Goal: Task Accomplishment & Management: Manage account settings

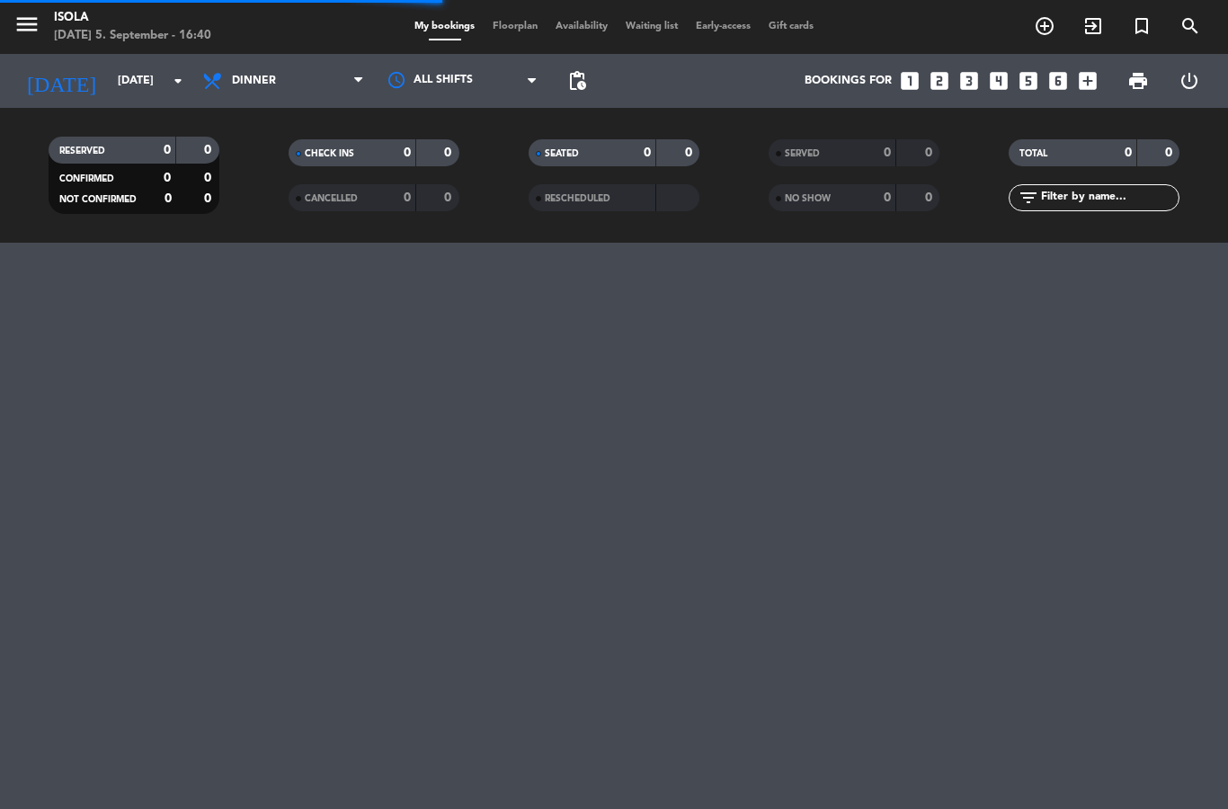
select select "dinner"
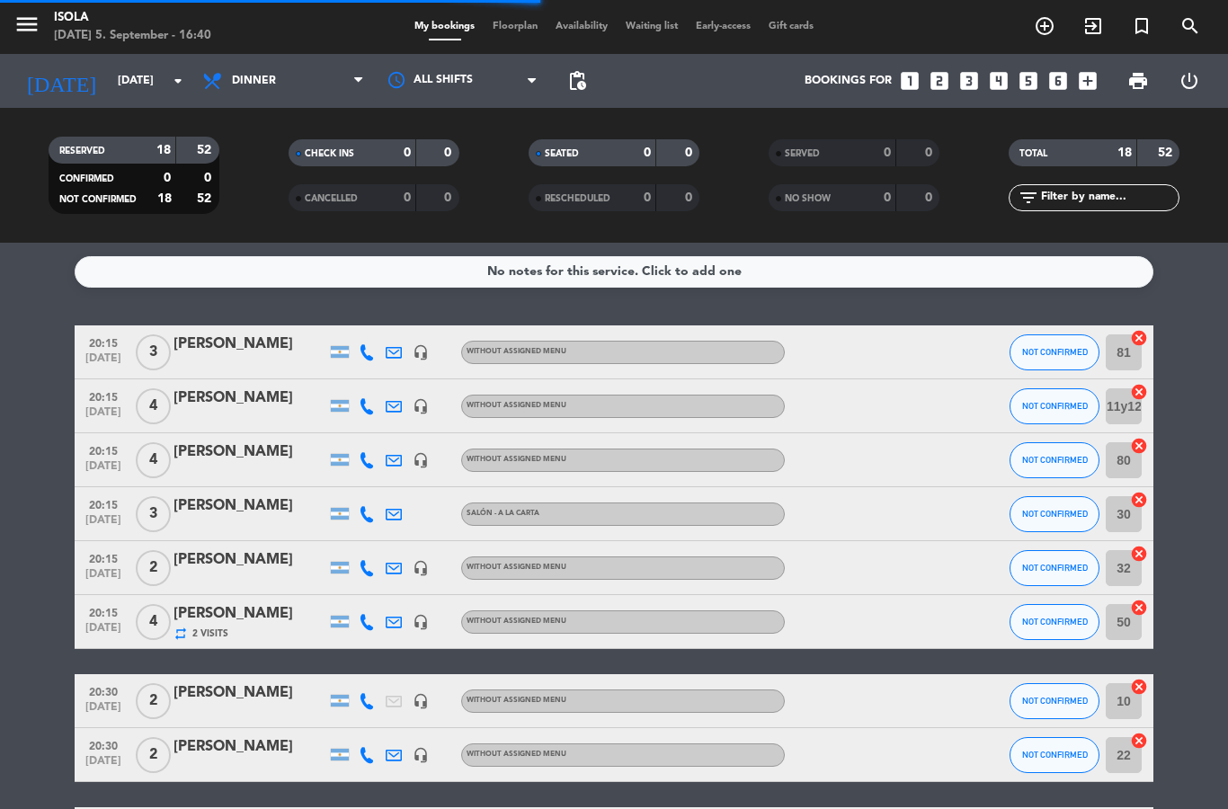
click at [496, 31] on span "Floorplan" at bounding box center [515, 27] width 63 height 10
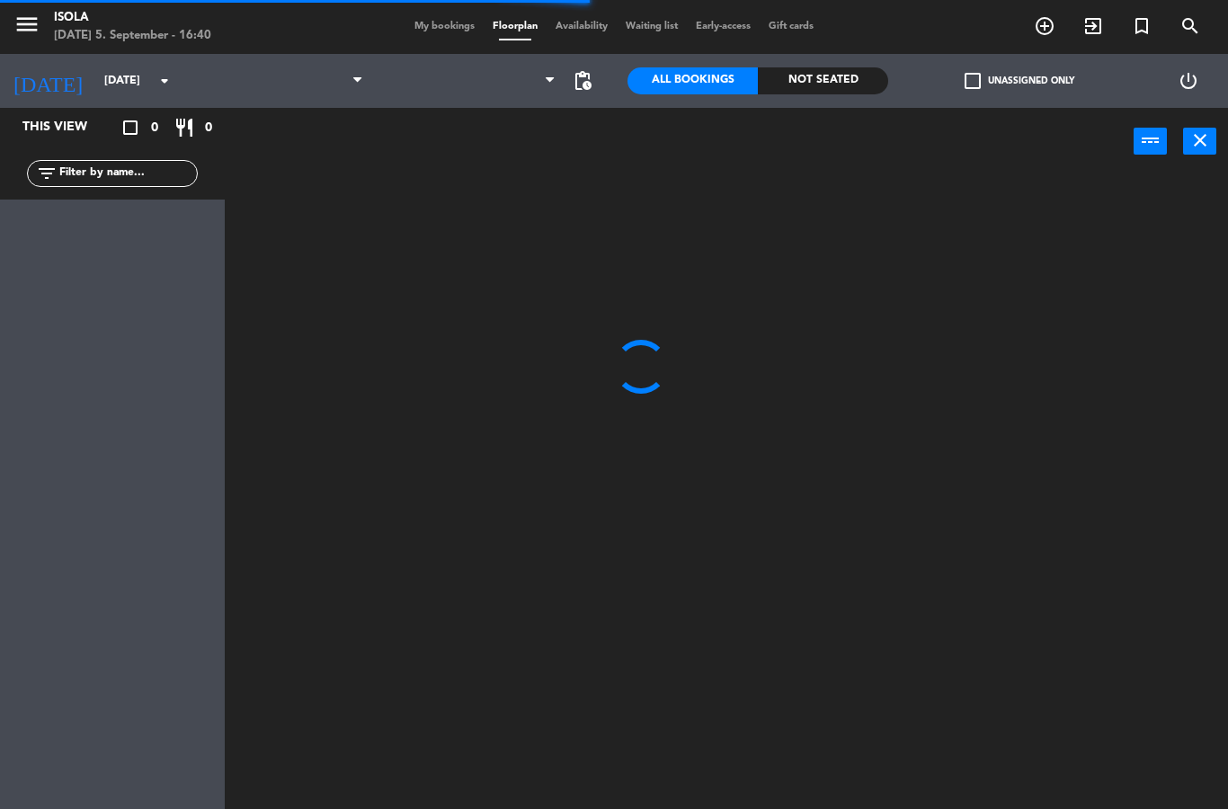
select select "dinner"
select select
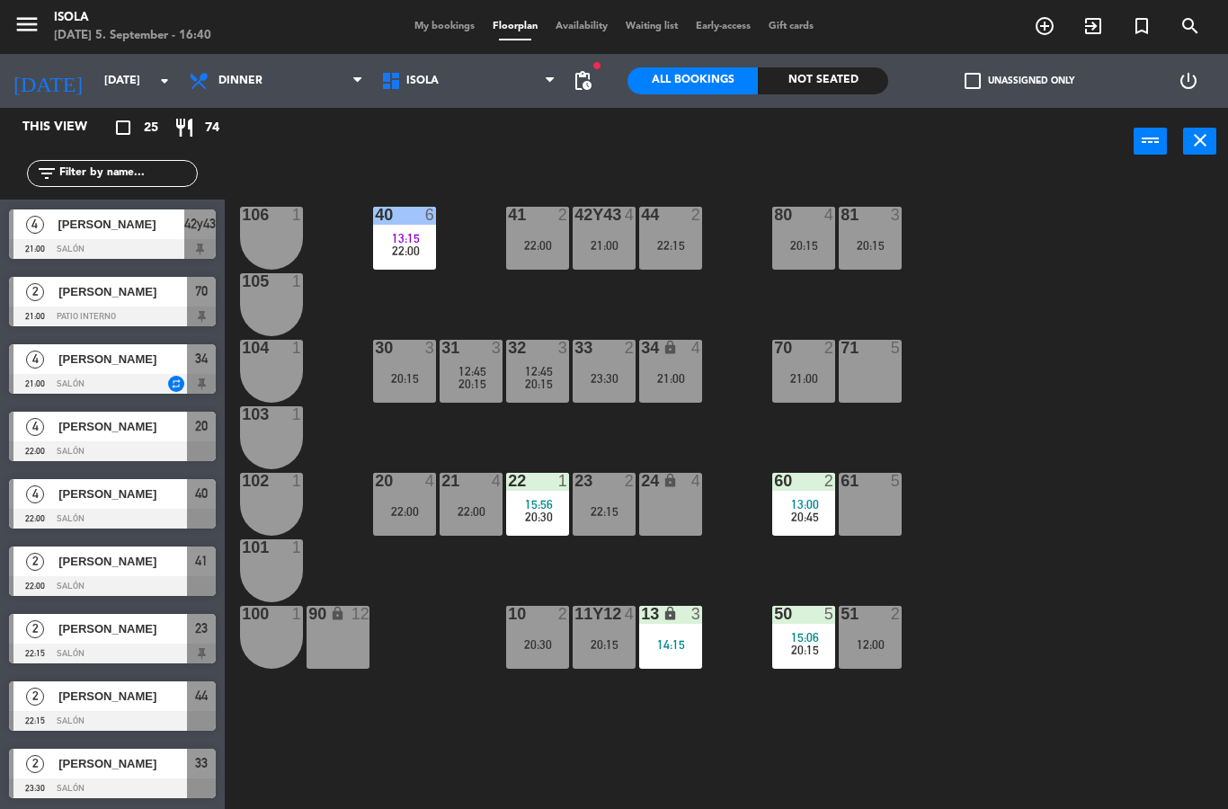
scroll to position [1078, 0]
click at [139, 767] on span "[PERSON_NAME]" at bounding box center [122, 763] width 129 height 19
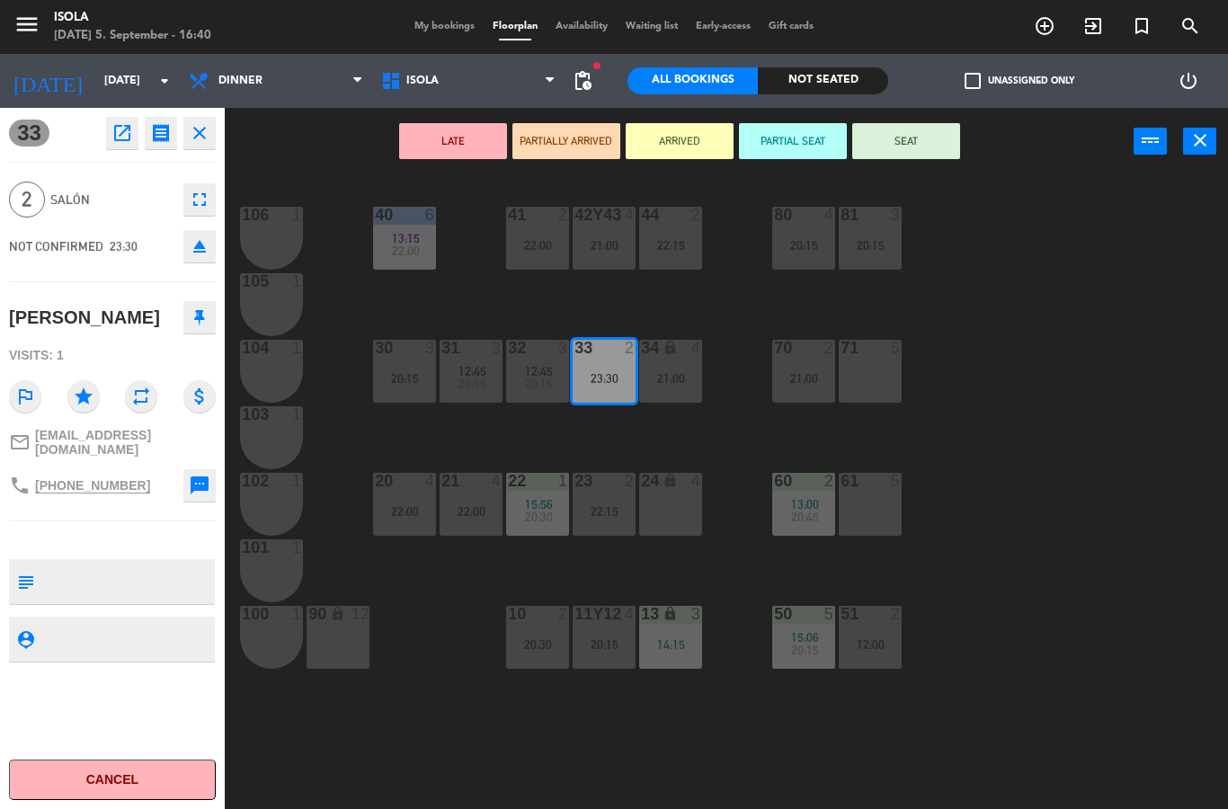
click at [431, 31] on span "My bookings" at bounding box center [444, 27] width 78 height 10
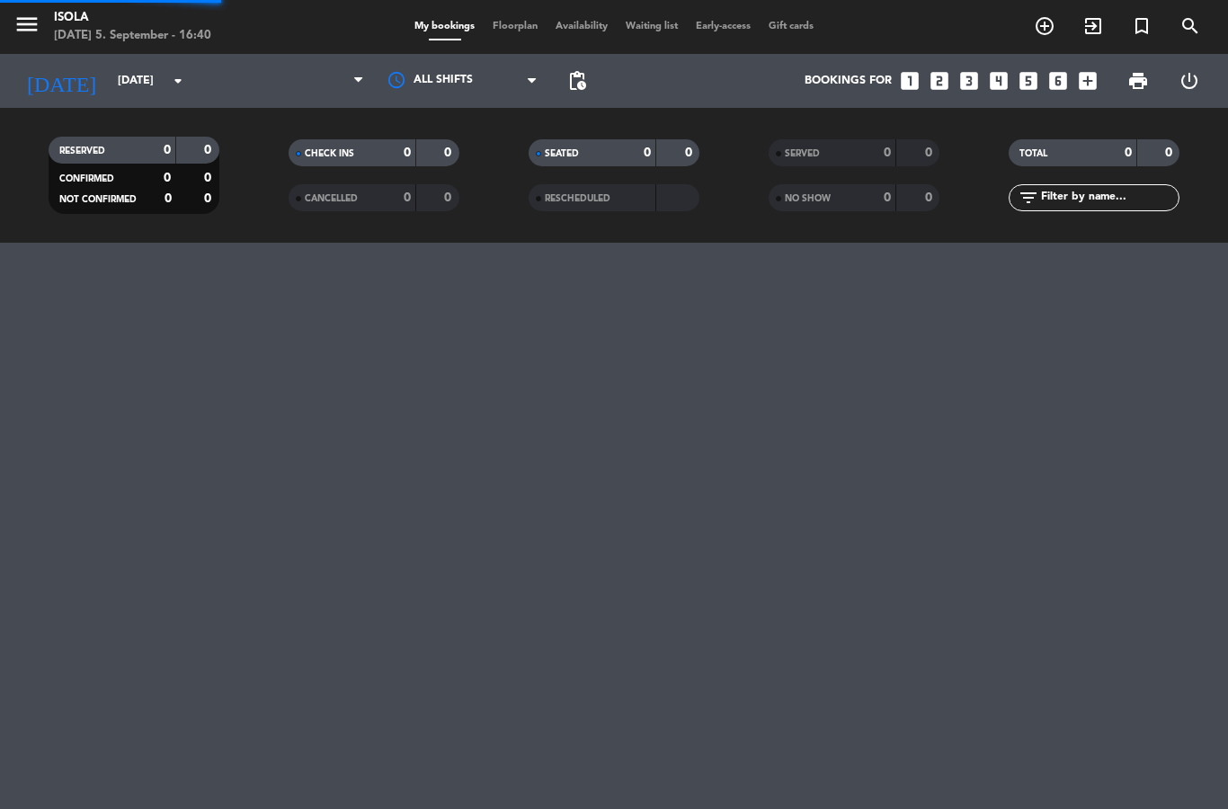
select select "dinner"
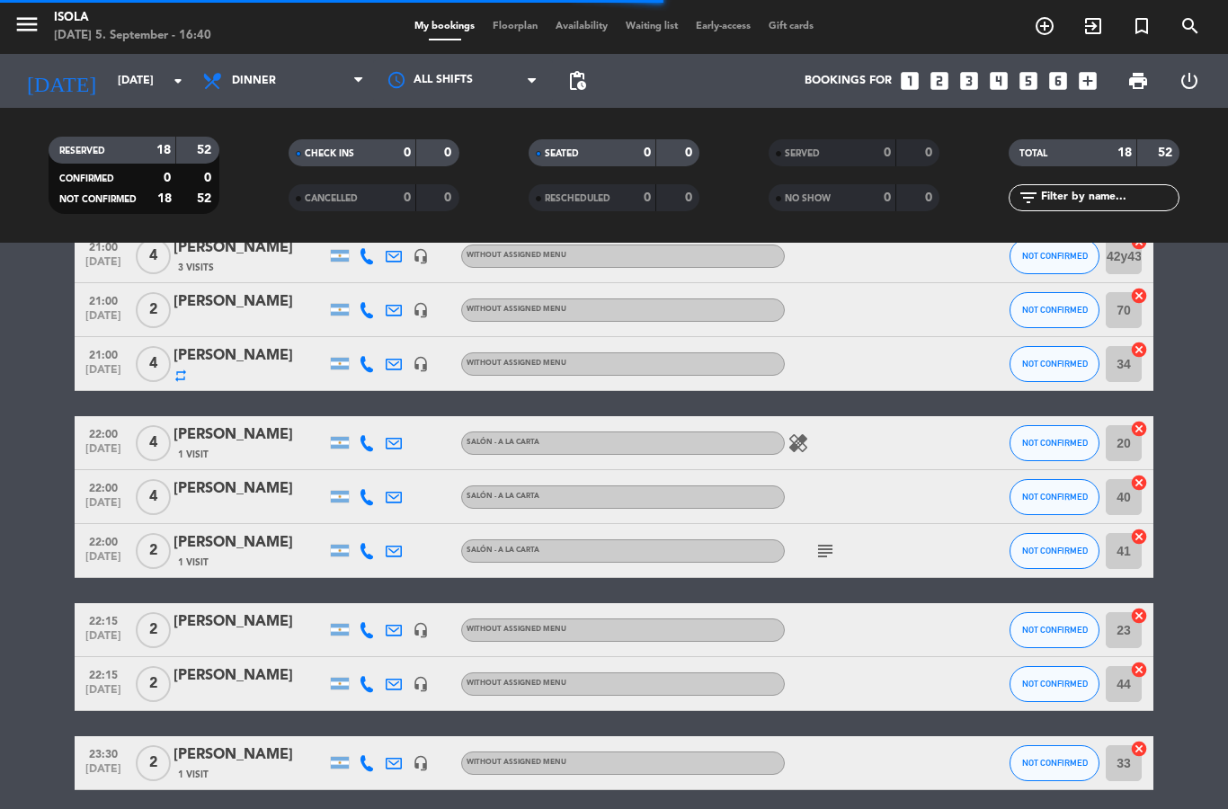
scroll to position [656, 0]
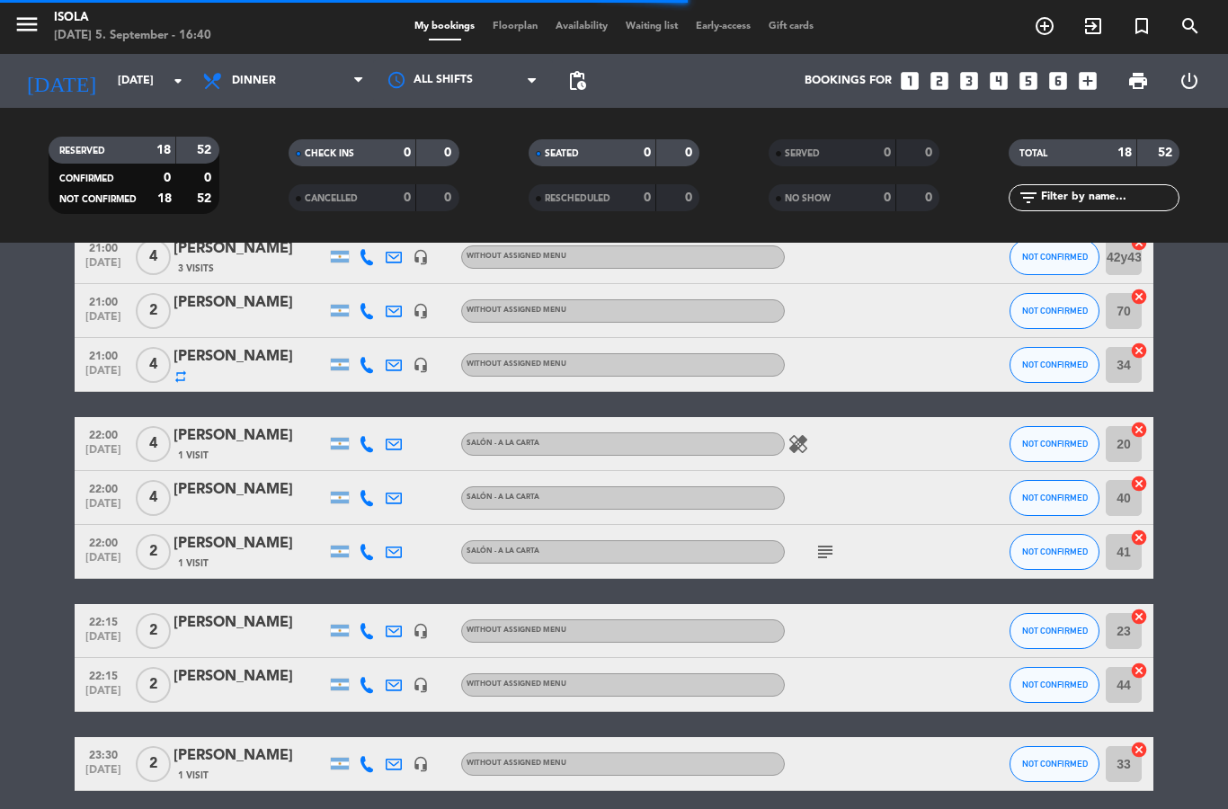
click at [239, 769] on div "1 Visit" at bounding box center [249, 775] width 153 height 15
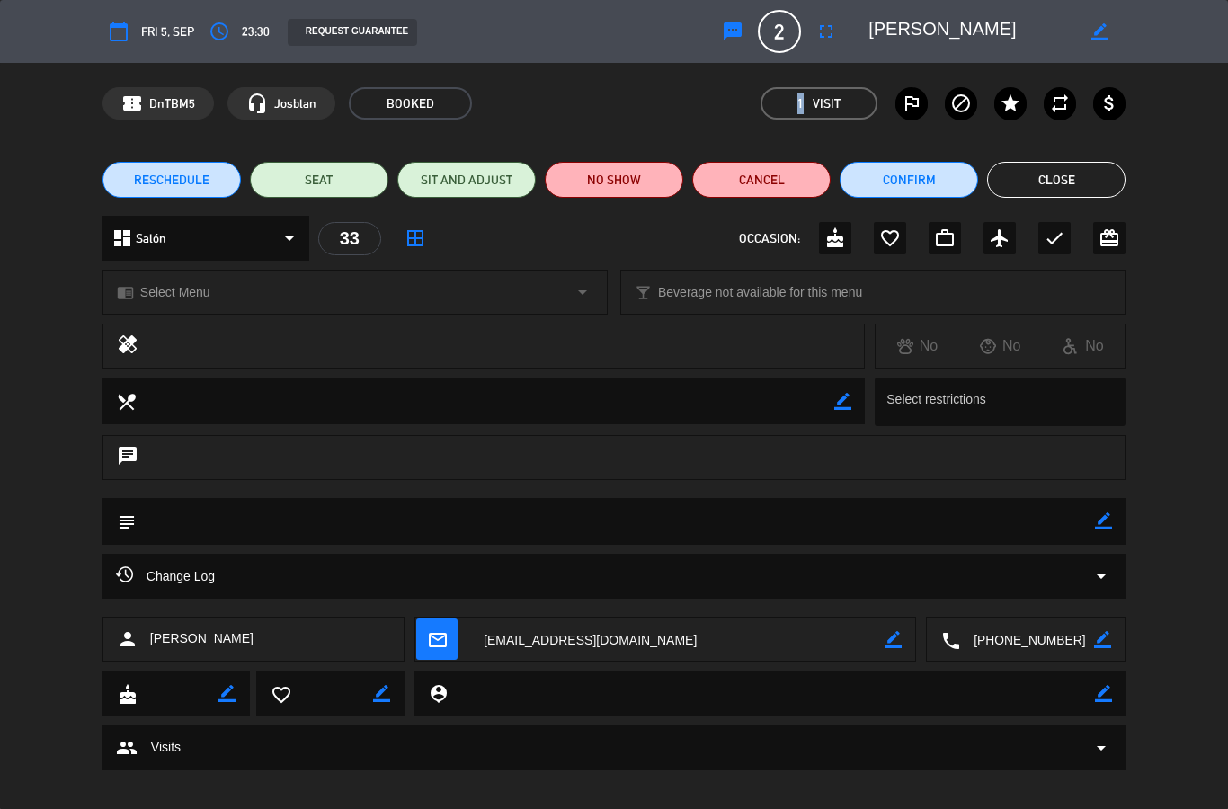
click at [741, 22] on icon "sms" at bounding box center [733, 32] width 22 height 22
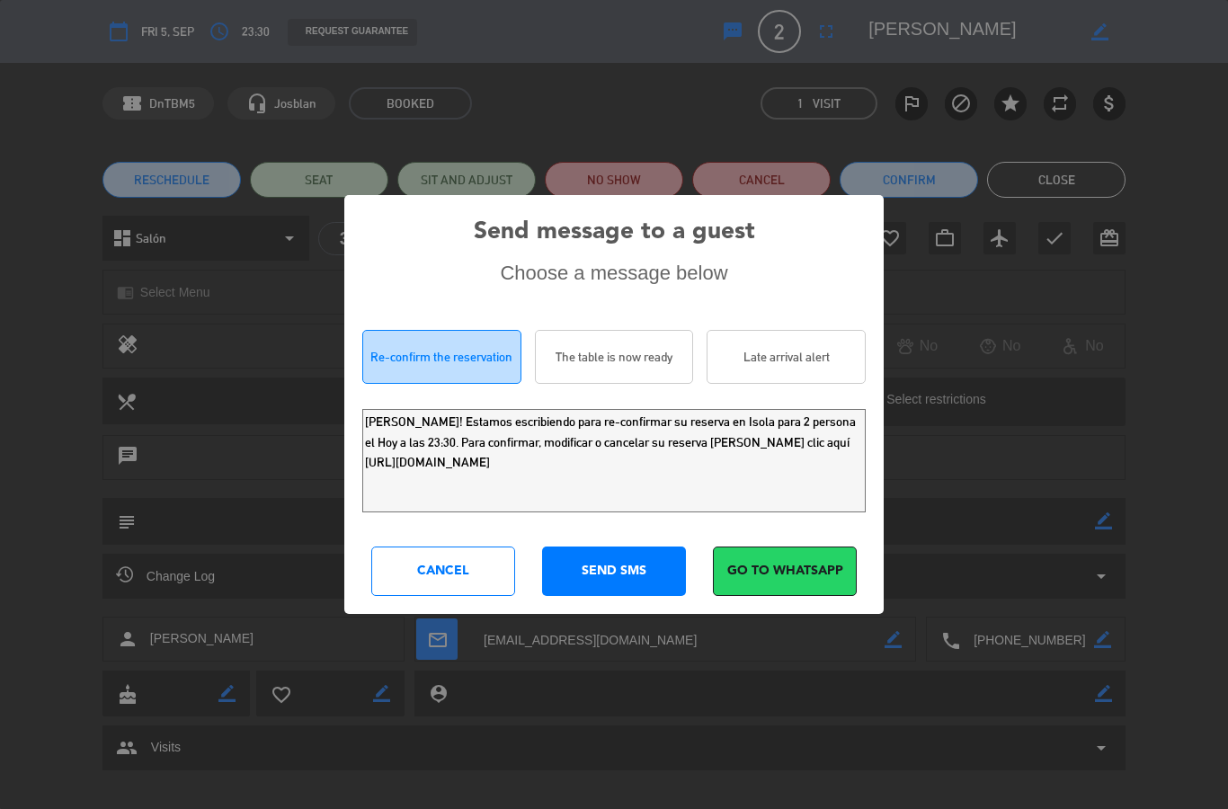
scroll to position [1, 0]
click at [801, 384] on div "Late arrival alert" at bounding box center [785, 357] width 159 height 54
type textarea "[PERSON_NAME]! Mantuvimos su reserva para 2 en Isola por mucho tiempo y ya no p…"
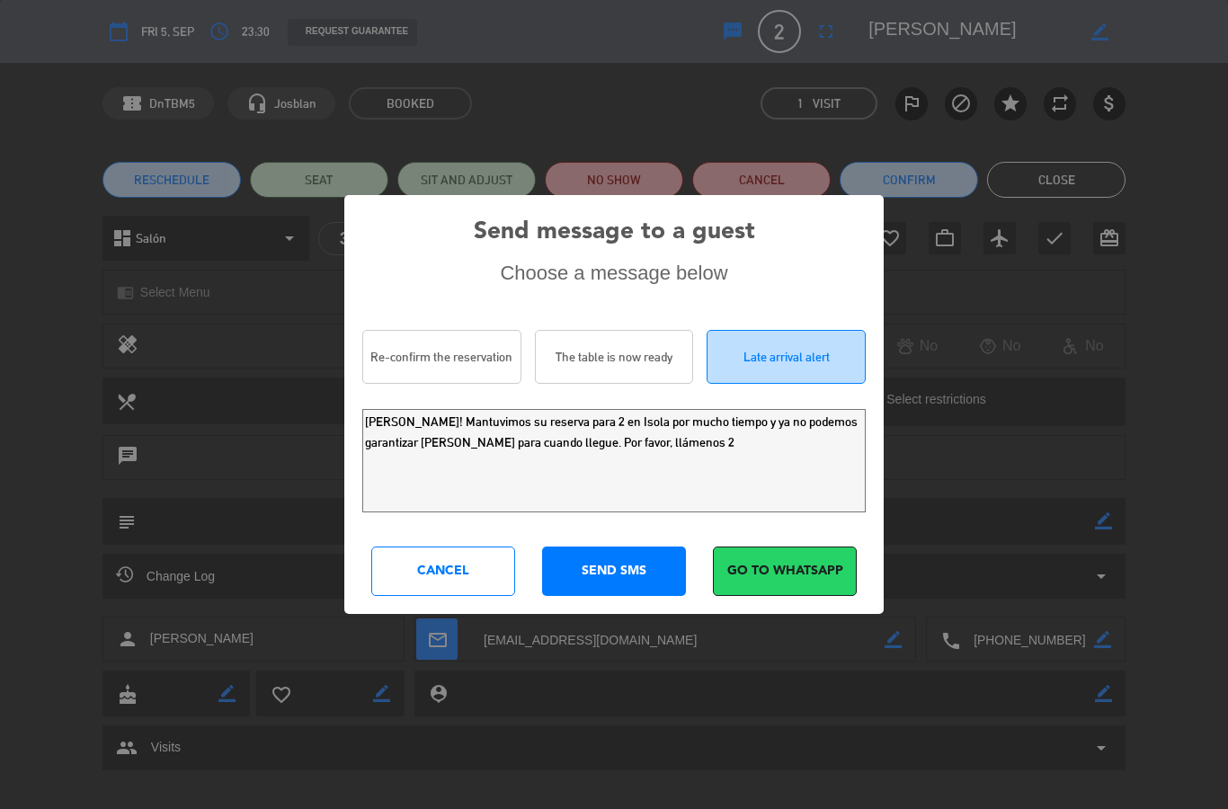
click at [631, 596] on div "SEND SMS" at bounding box center [614, 570] width 144 height 49
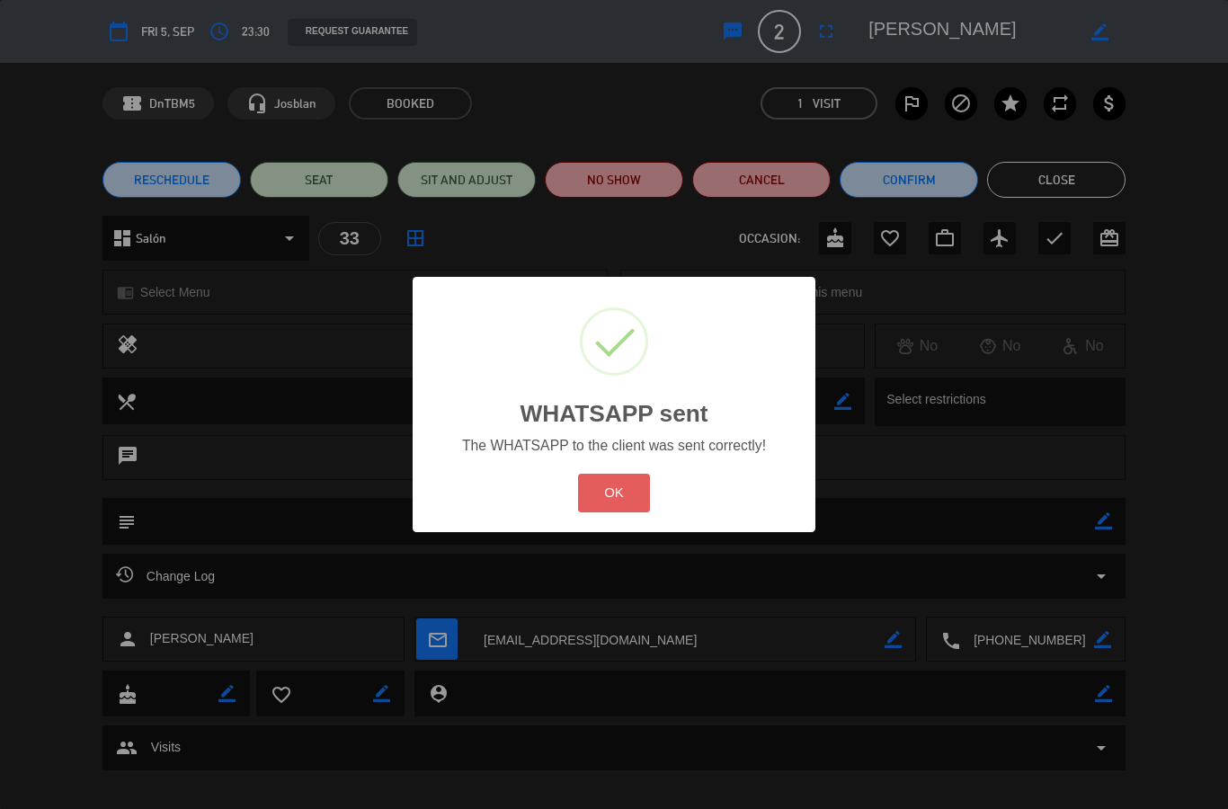
click at [644, 512] on button "OK" at bounding box center [614, 493] width 73 height 39
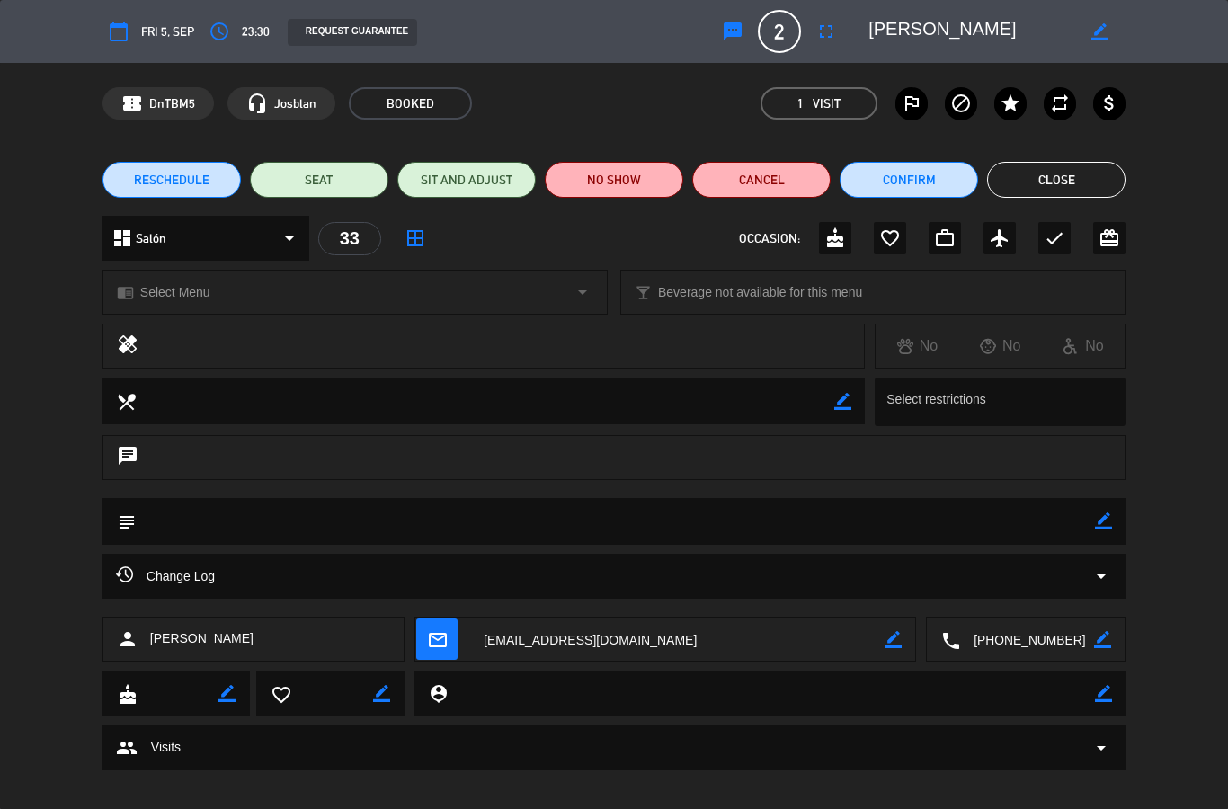
click at [732, 28] on icon "sms" at bounding box center [733, 32] width 22 height 22
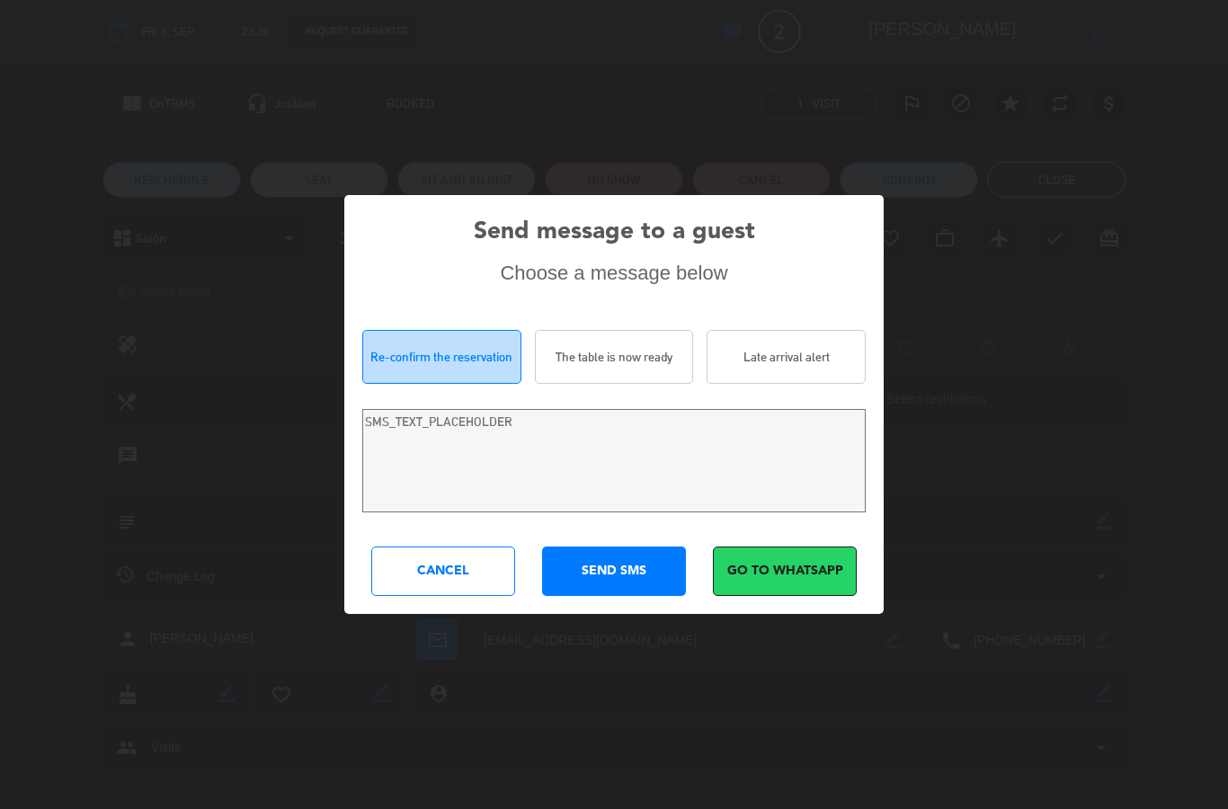
click at [787, 384] on div "Late arrival alert" at bounding box center [785, 357] width 159 height 54
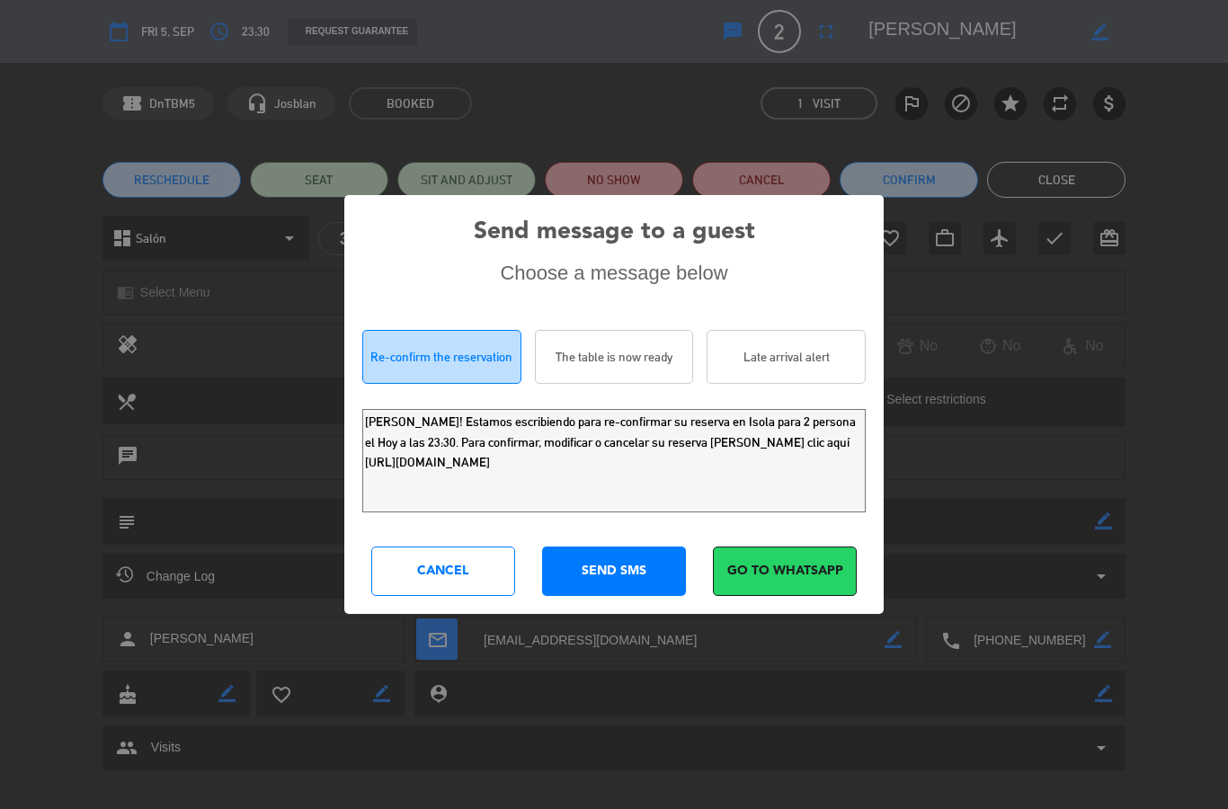
click at [520, 512] on textarea "[PERSON_NAME]! Estamos escribiendo para re-confirmar su reserva en Isola para 2…" at bounding box center [613, 460] width 503 height 103
click at [718, 503] on textarea "[PERSON_NAME]! Estamos escribiendo para re-confirmar su reserva en Isola para 2…" at bounding box center [613, 460] width 503 height 103
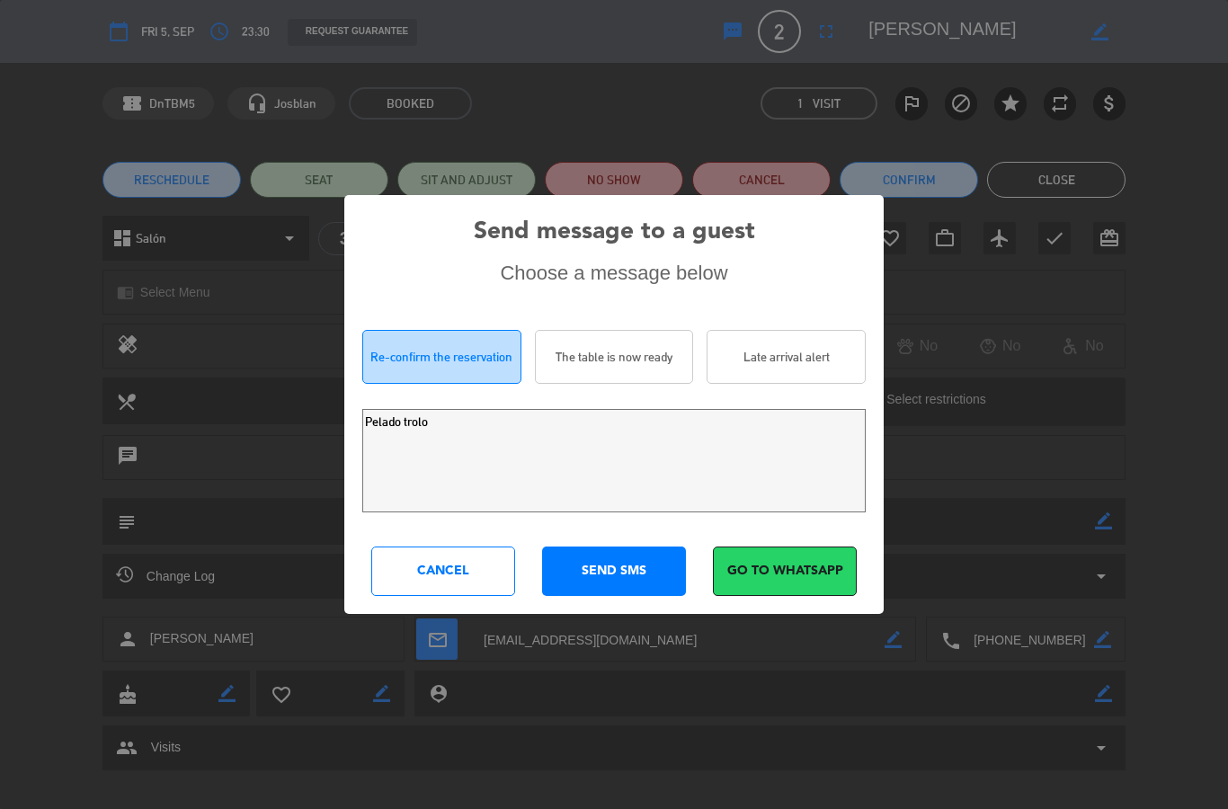
type textarea "Pelado trolo"
click at [617, 596] on div "SEND SMS" at bounding box center [614, 570] width 144 height 49
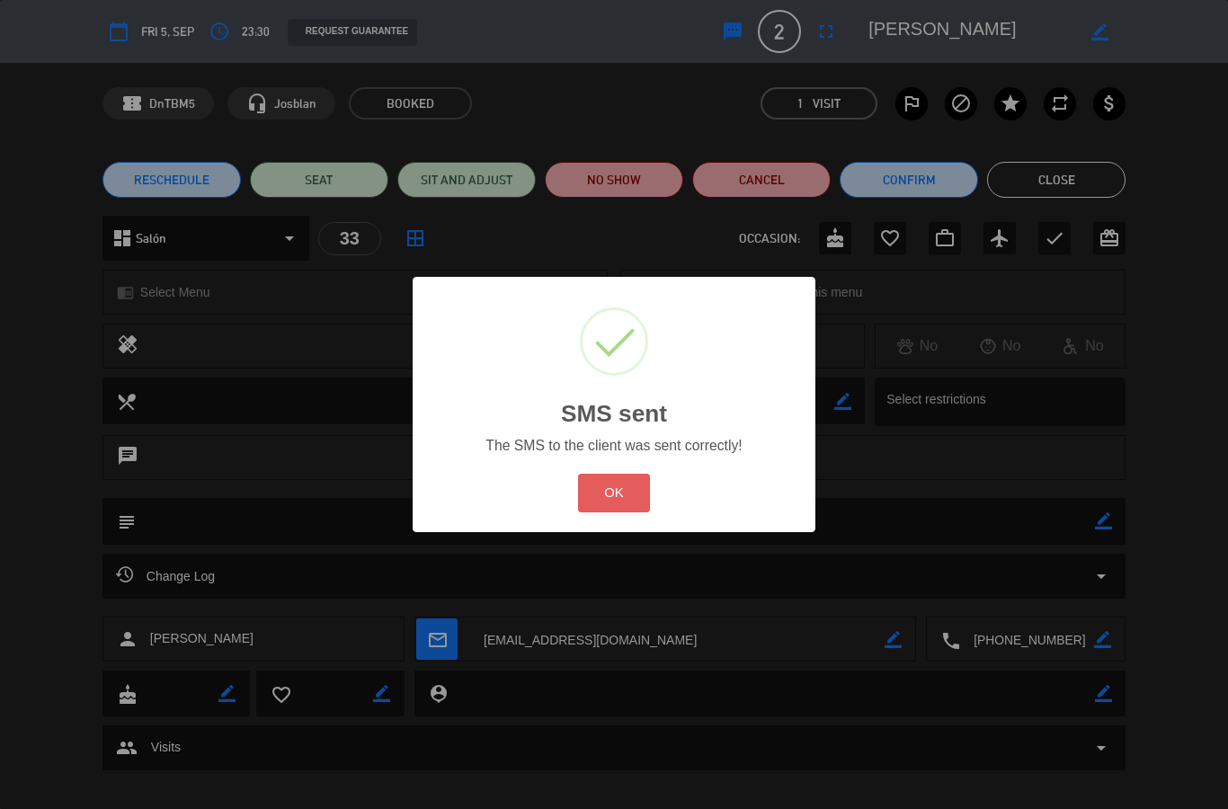
click at [602, 505] on button "OK" at bounding box center [614, 493] width 73 height 39
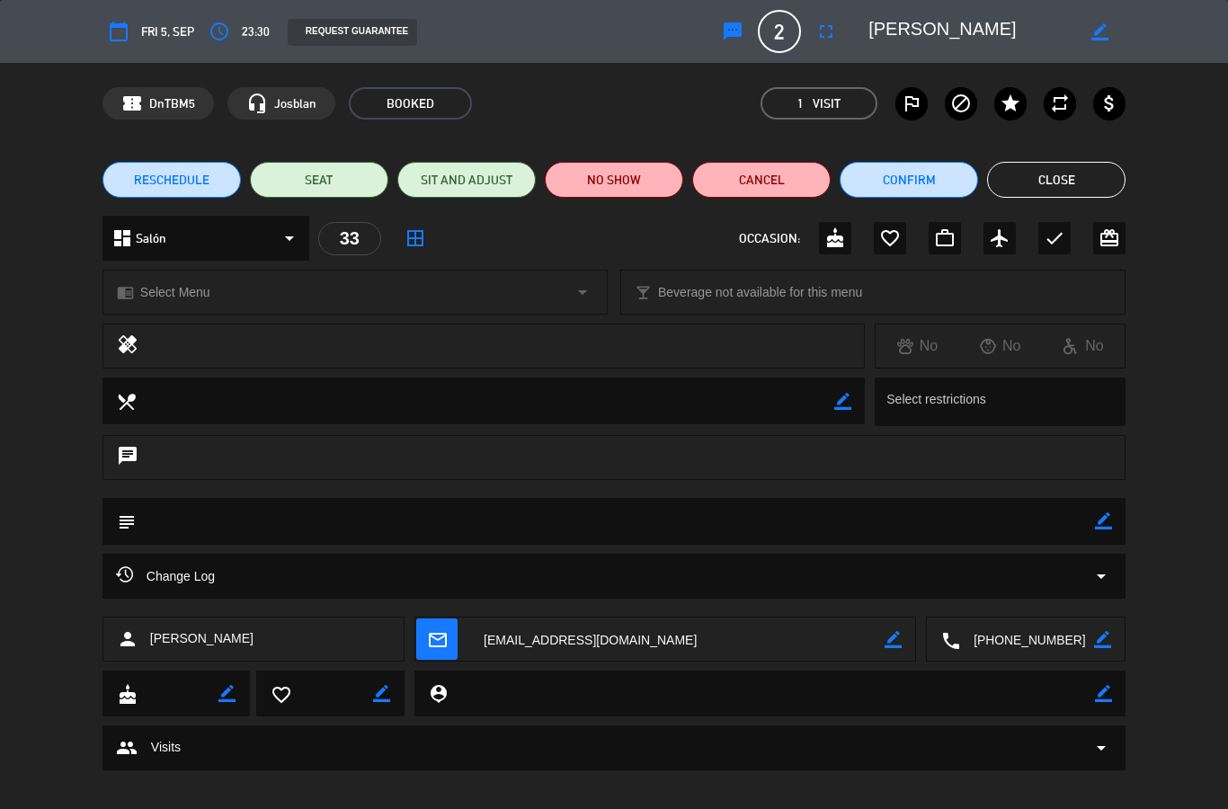
click at [733, 23] on icon "sms" at bounding box center [733, 32] width 22 height 22
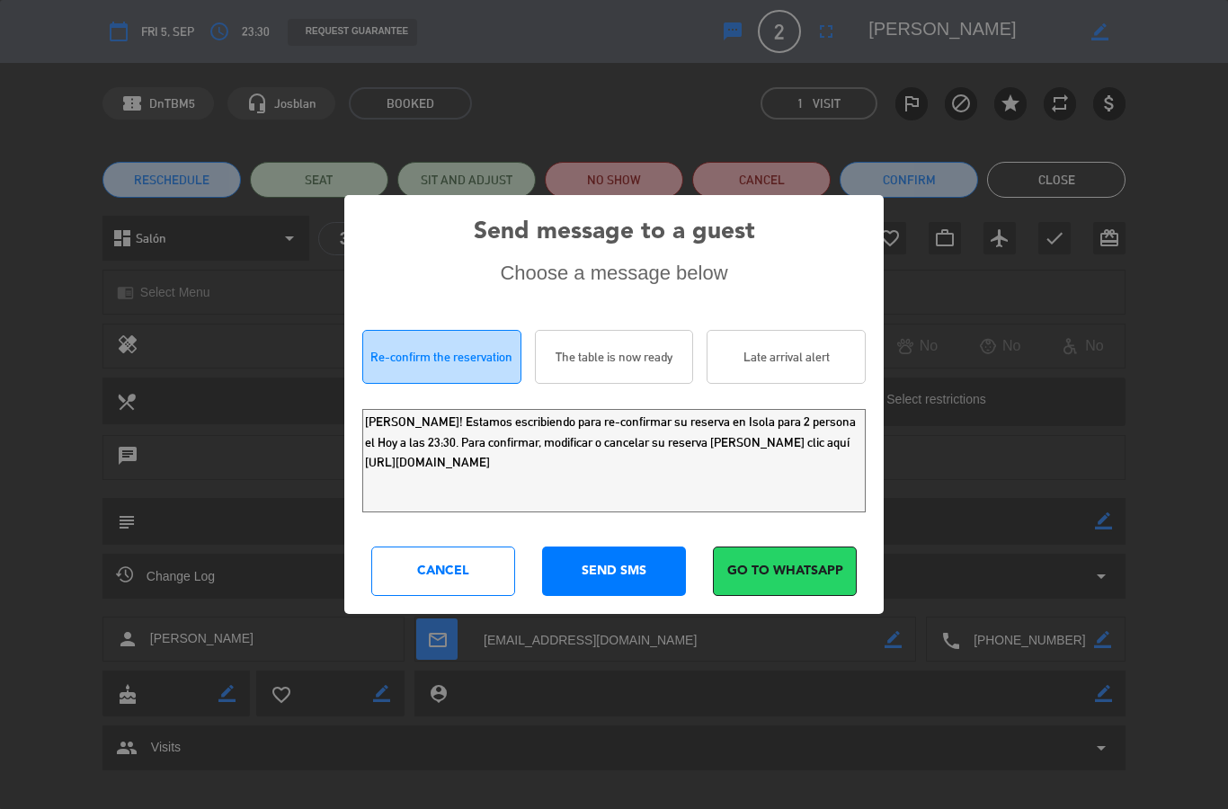
click at [791, 384] on div "Late arrival alert" at bounding box center [785, 357] width 159 height 54
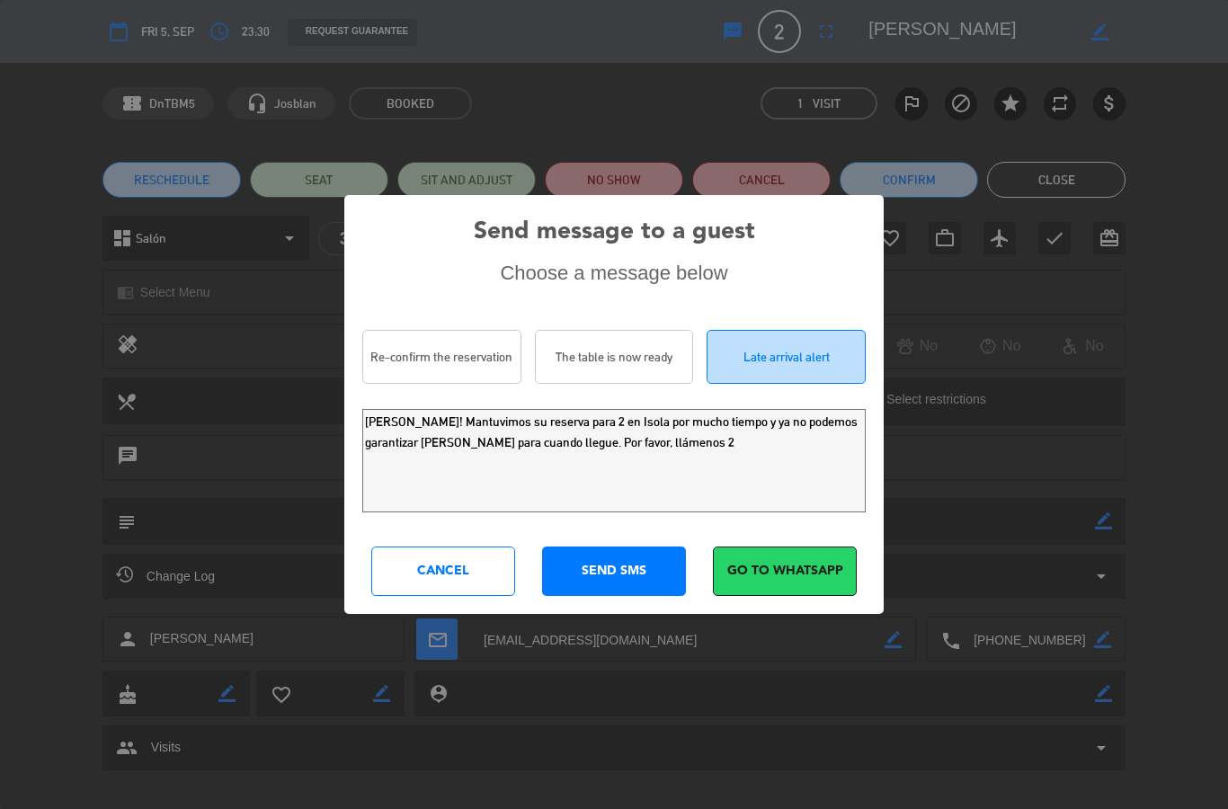
click at [635, 384] on div "The table is now ready" at bounding box center [614, 357] width 159 height 54
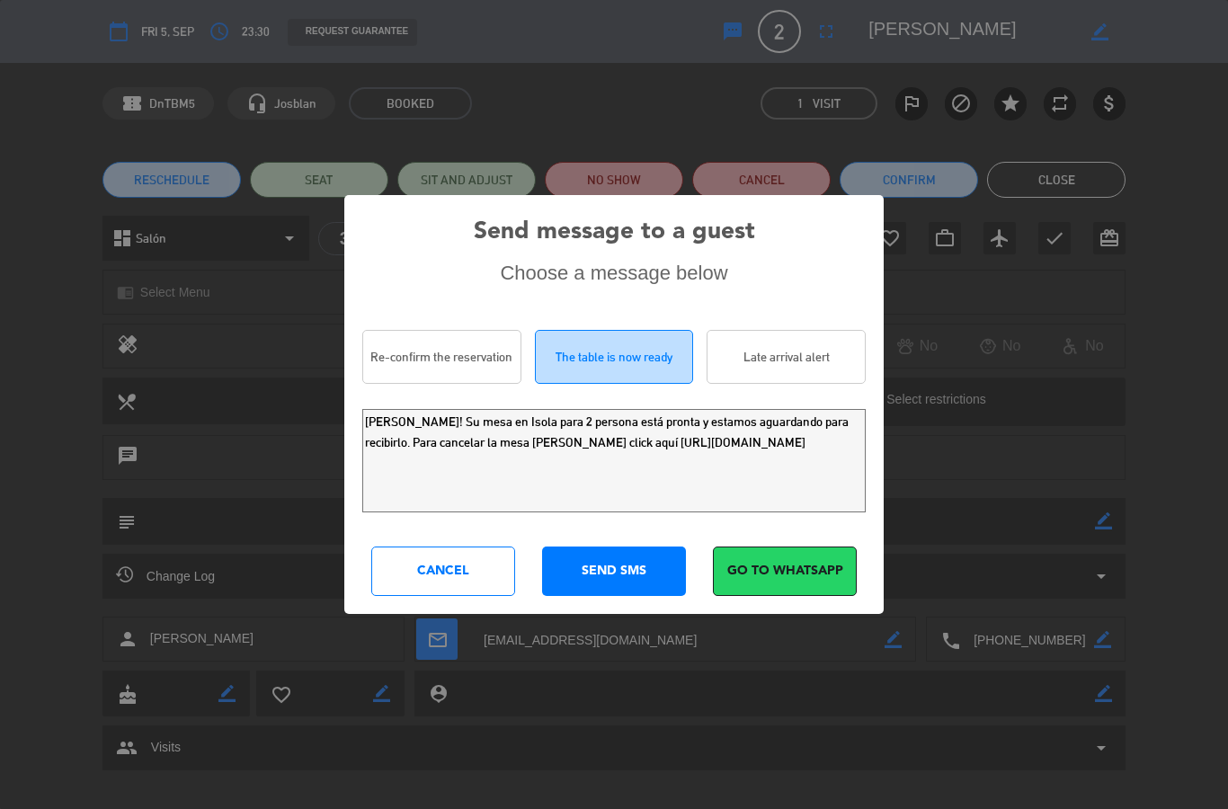
click at [466, 384] on div "Re-confirm the reservation" at bounding box center [441, 357] width 159 height 54
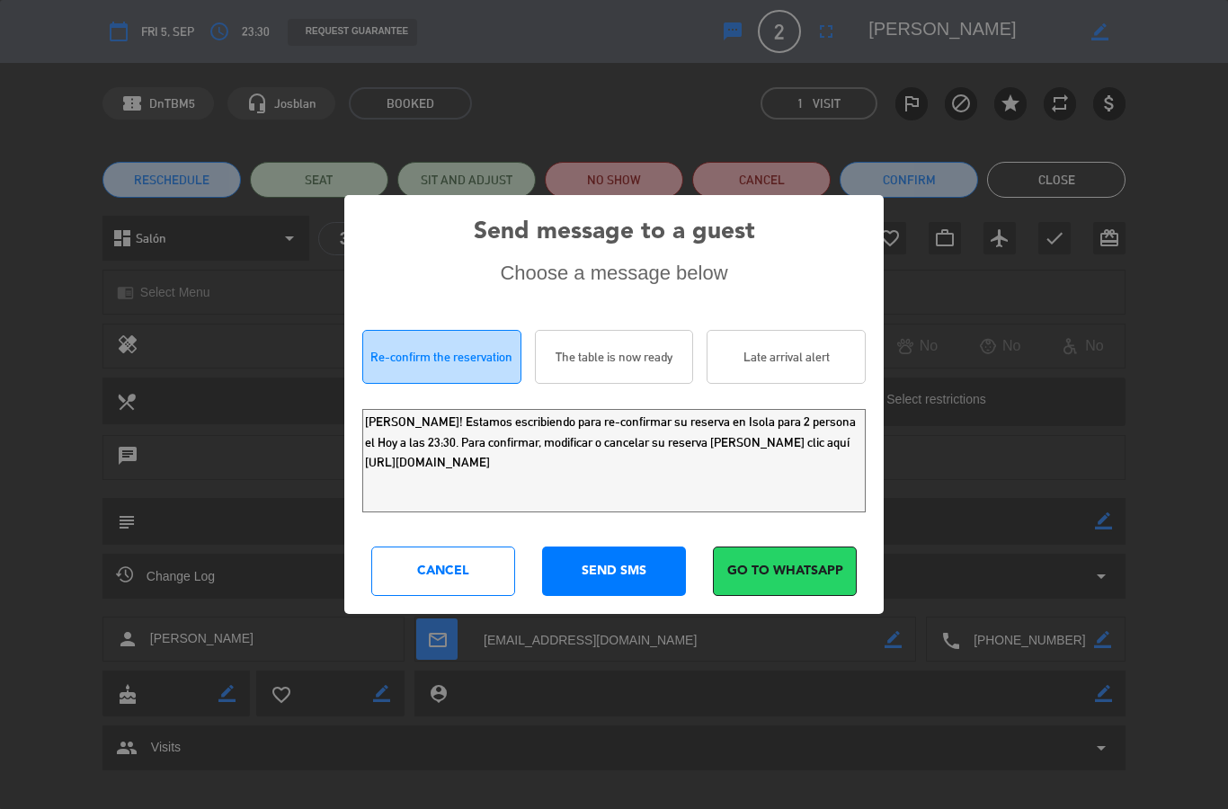
click at [632, 384] on div "The table is now ready" at bounding box center [614, 357] width 159 height 54
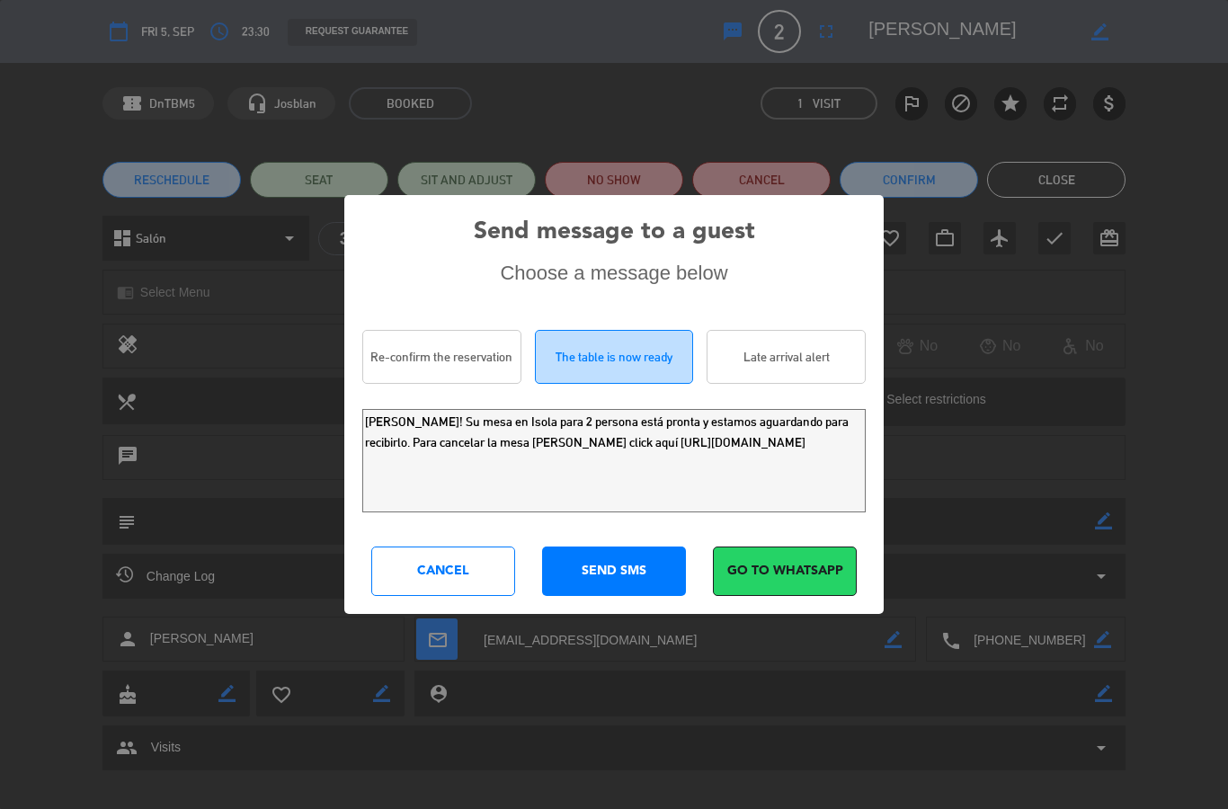
click at [780, 384] on div "Late arrival alert" at bounding box center [785, 357] width 159 height 54
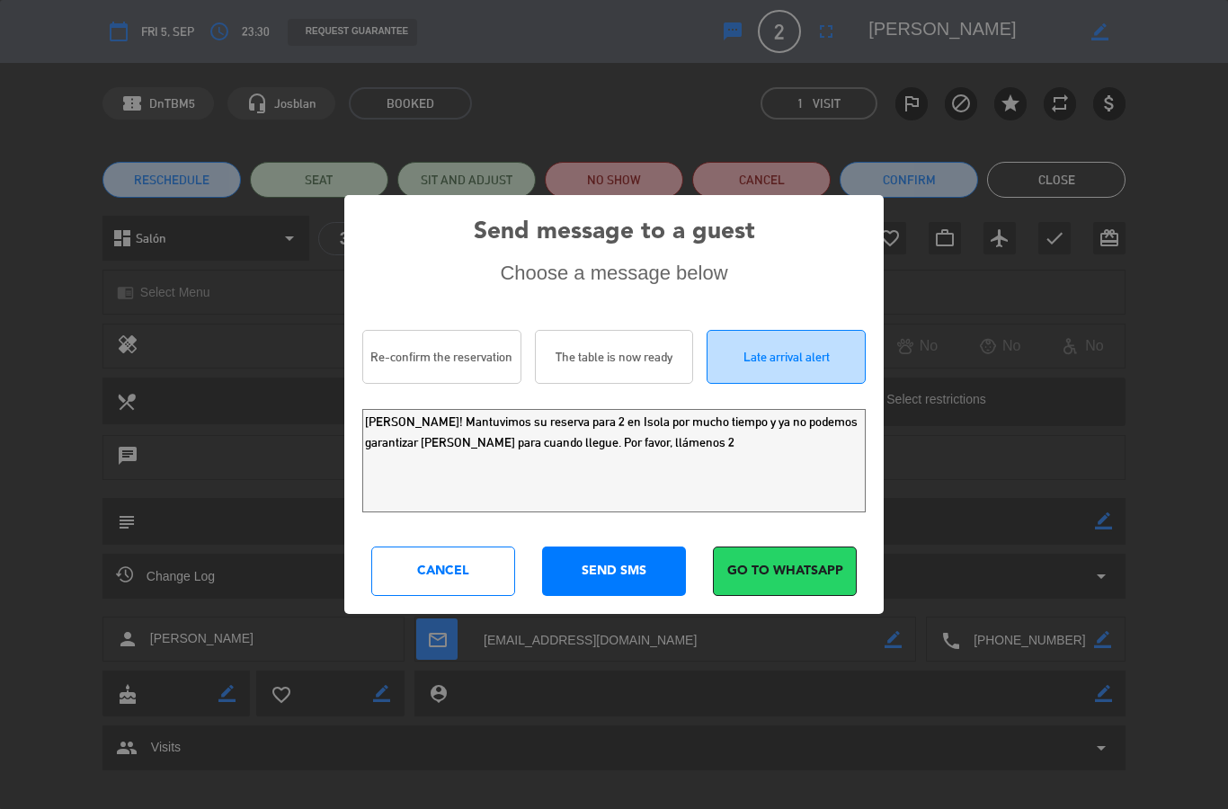
click at [660, 384] on div "The table is now ready" at bounding box center [614, 357] width 159 height 54
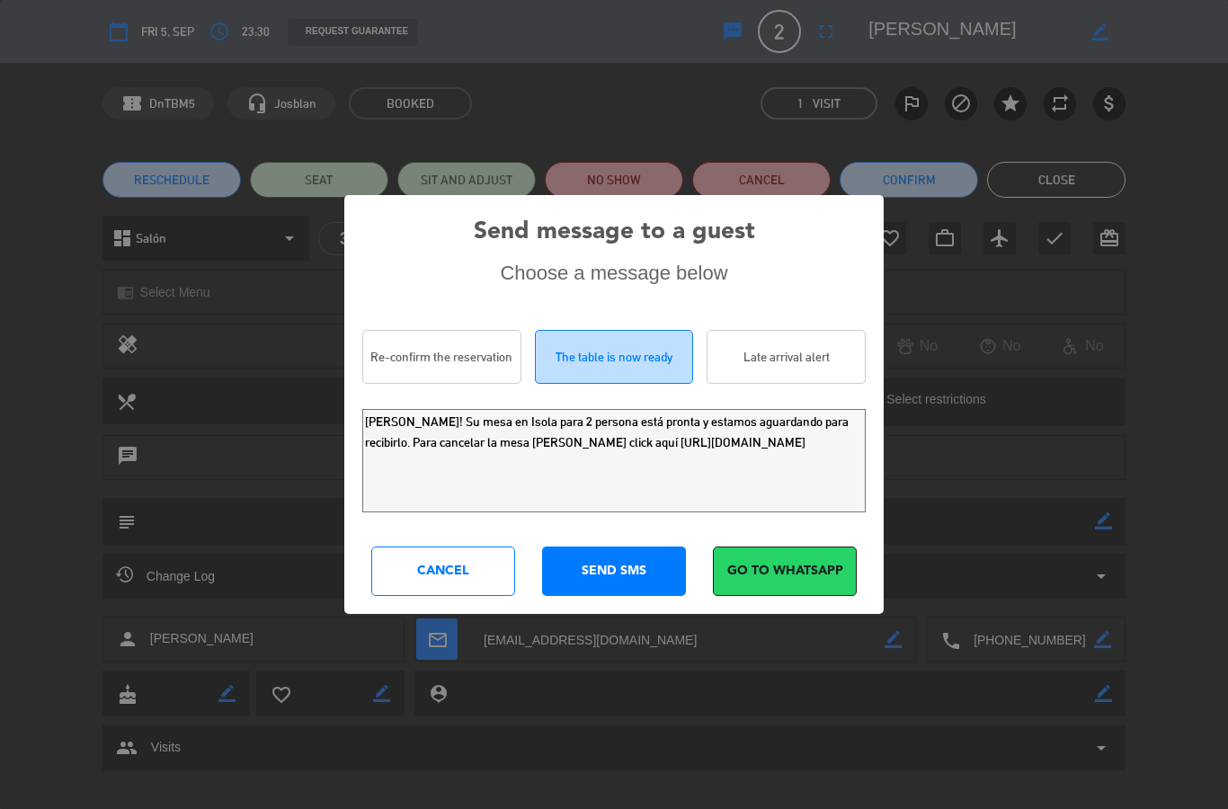
click at [475, 384] on div "Re-confirm the reservation" at bounding box center [441, 357] width 159 height 54
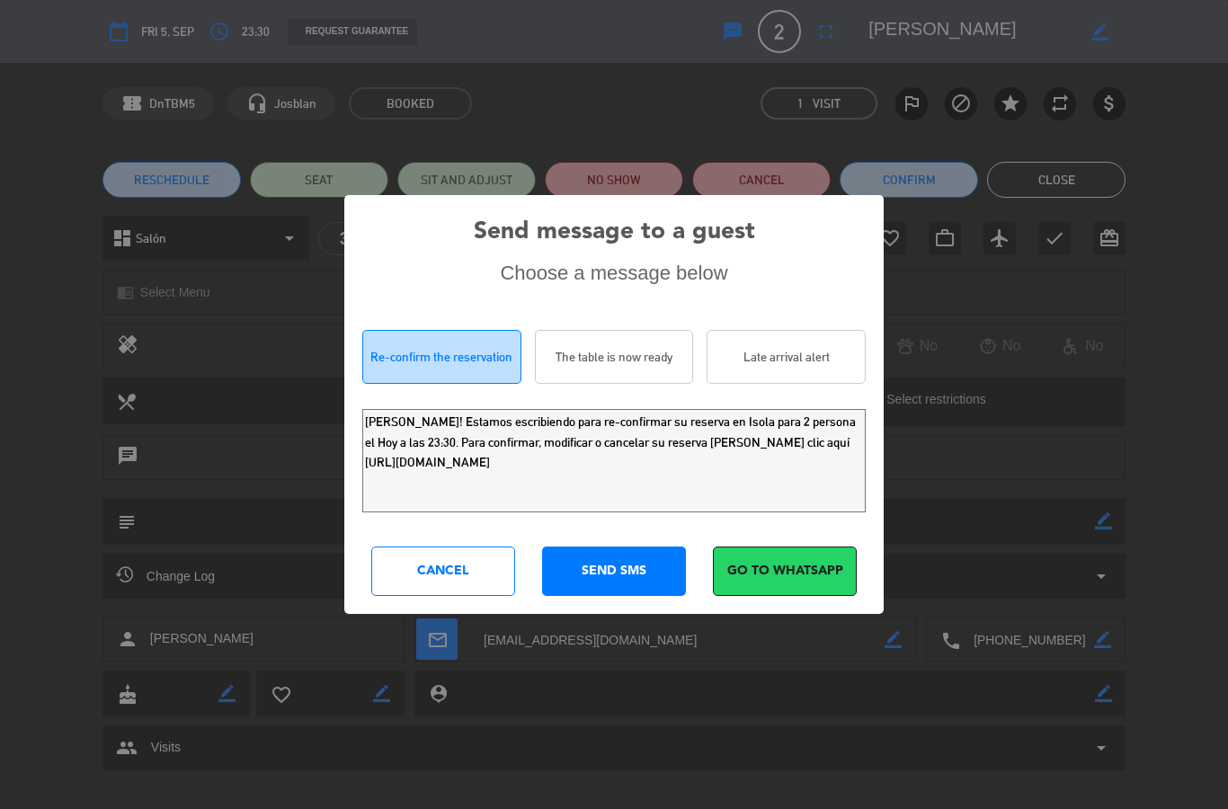
click at [548, 384] on div "The table is now ready" at bounding box center [614, 357] width 159 height 54
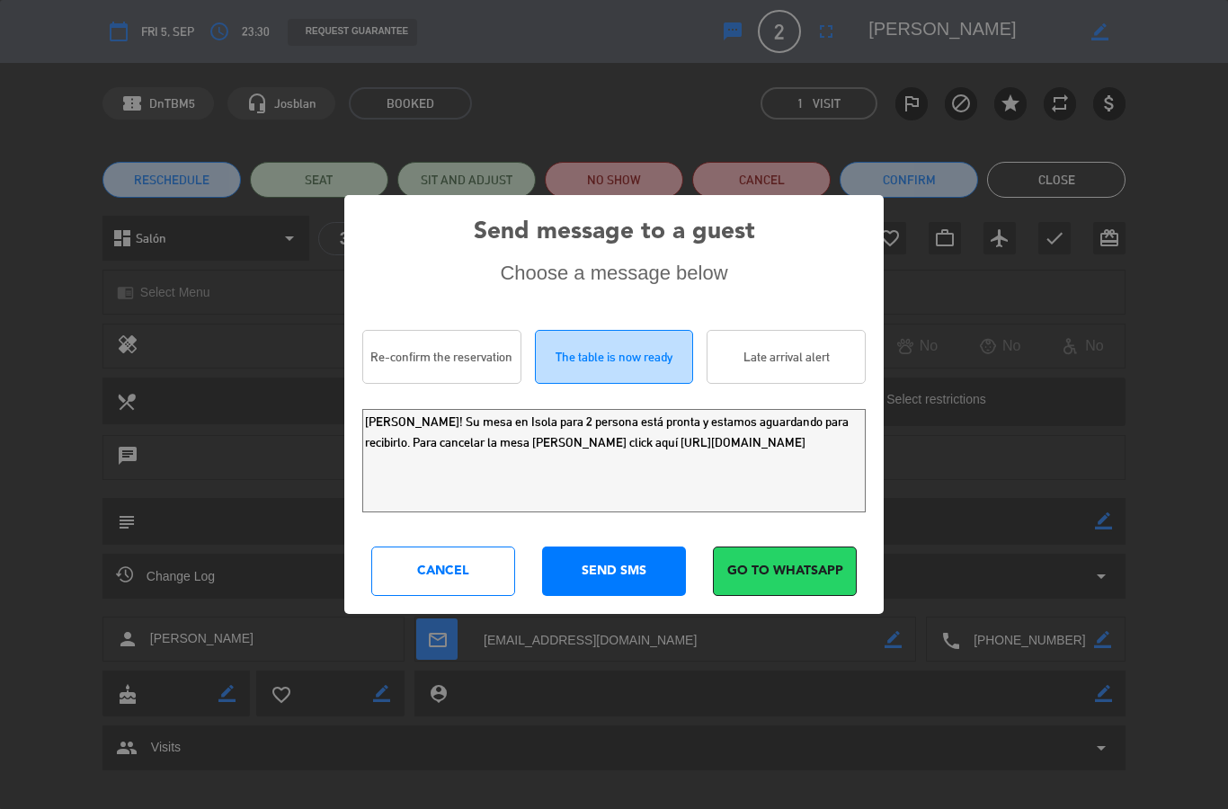
click at [767, 384] on div "Late arrival alert" at bounding box center [785, 357] width 159 height 54
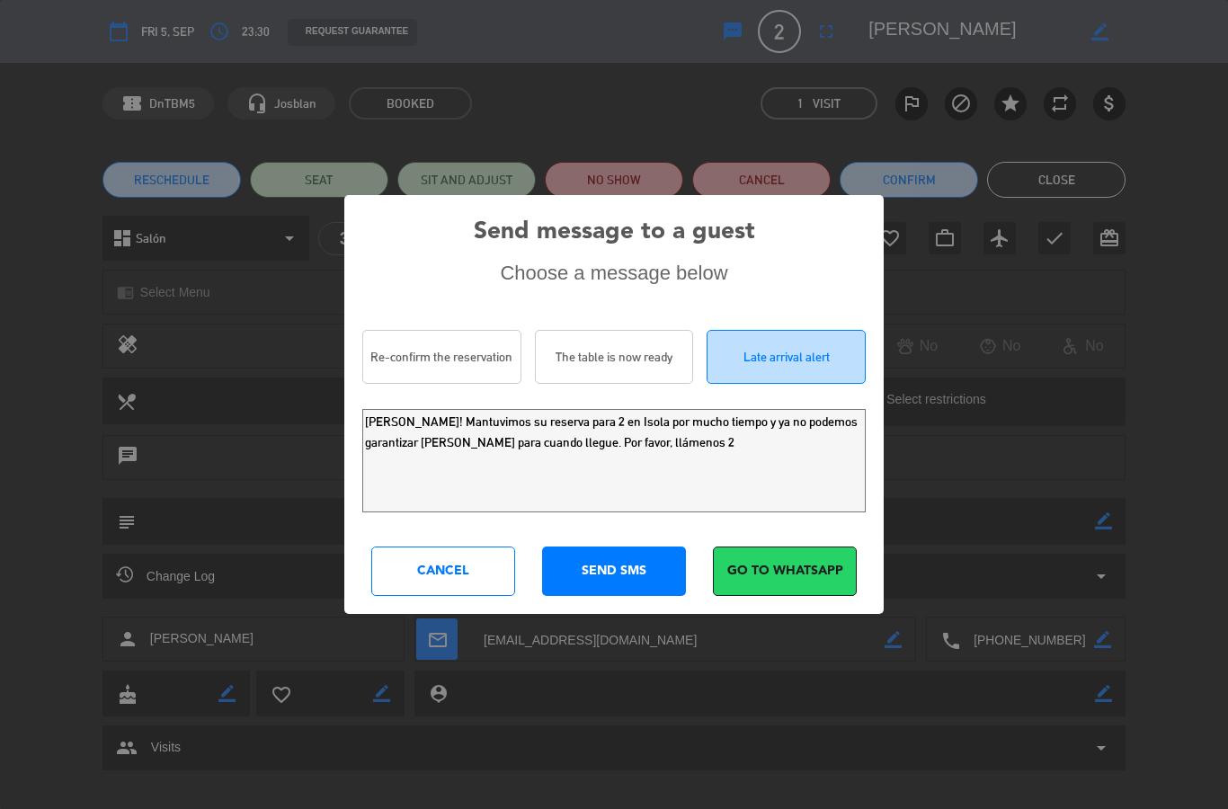
click at [482, 384] on div "Re-confirm the reservation" at bounding box center [441, 357] width 159 height 54
type textarea "[PERSON_NAME]! Estamos escribiendo para re-confirmar su reserva en Isola para 2…"
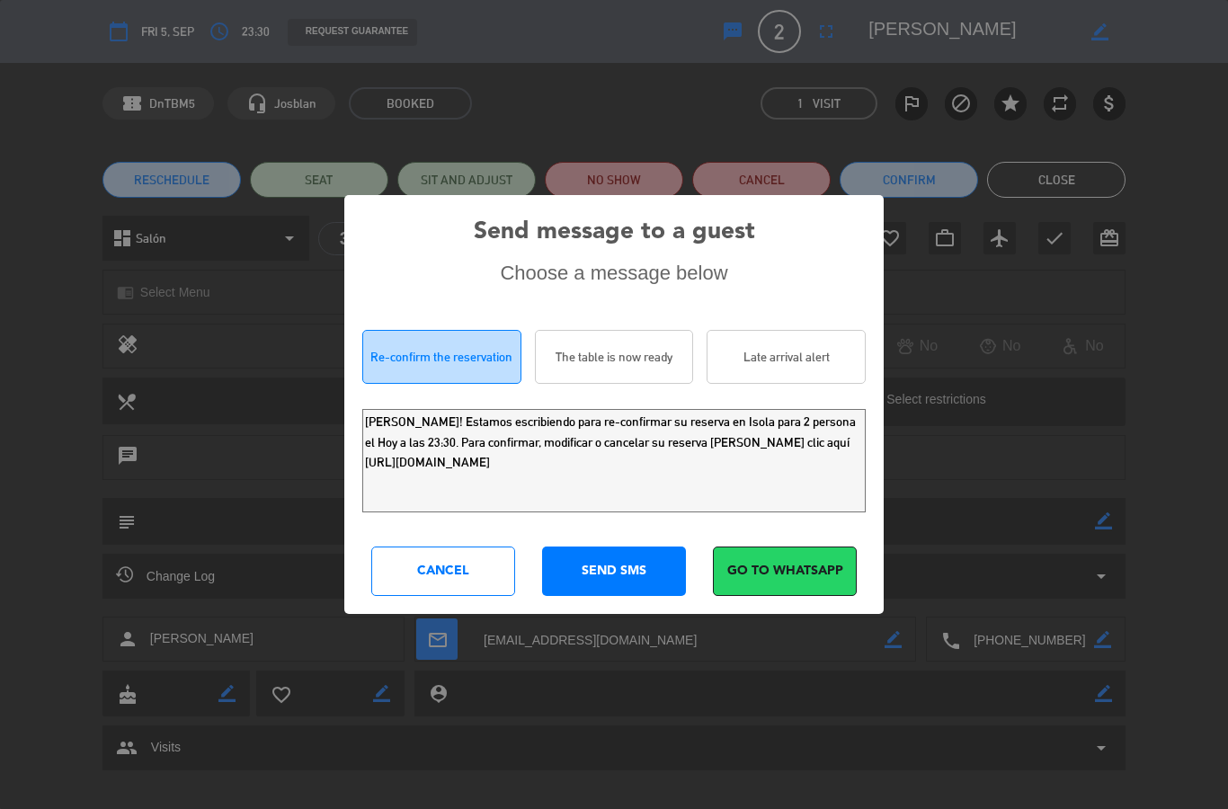
click at [446, 596] on div "Cancel" at bounding box center [443, 570] width 144 height 49
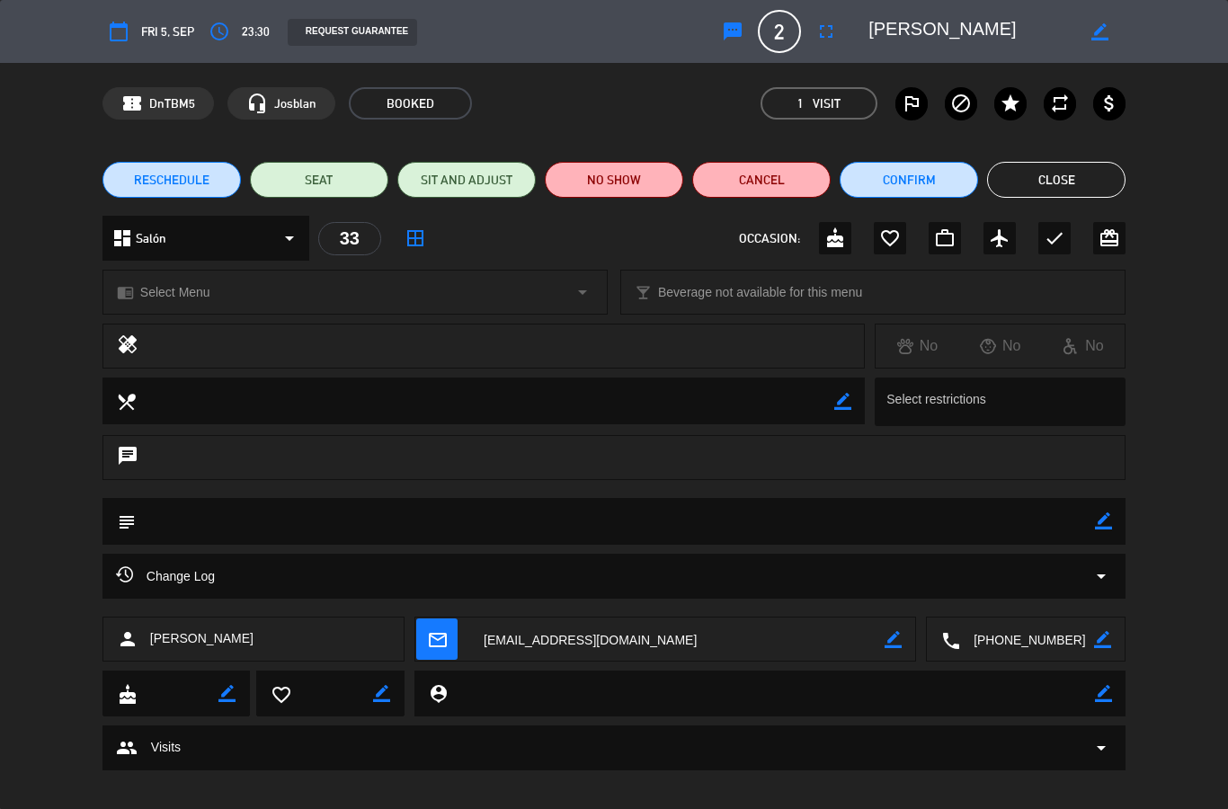
scroll to position [0, 0]
click at [1075, 197] on button "Close" at bounding box center [1056, 180] width 138 height 36
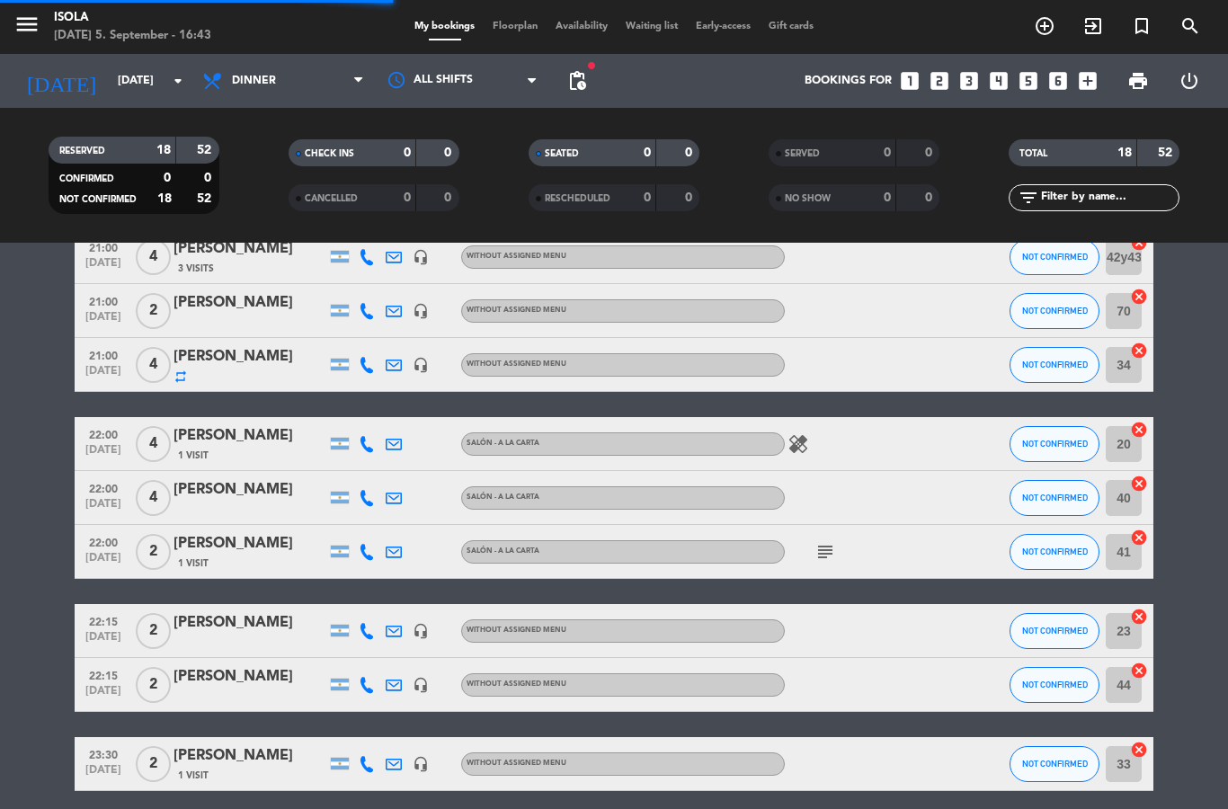
select select "dinner"
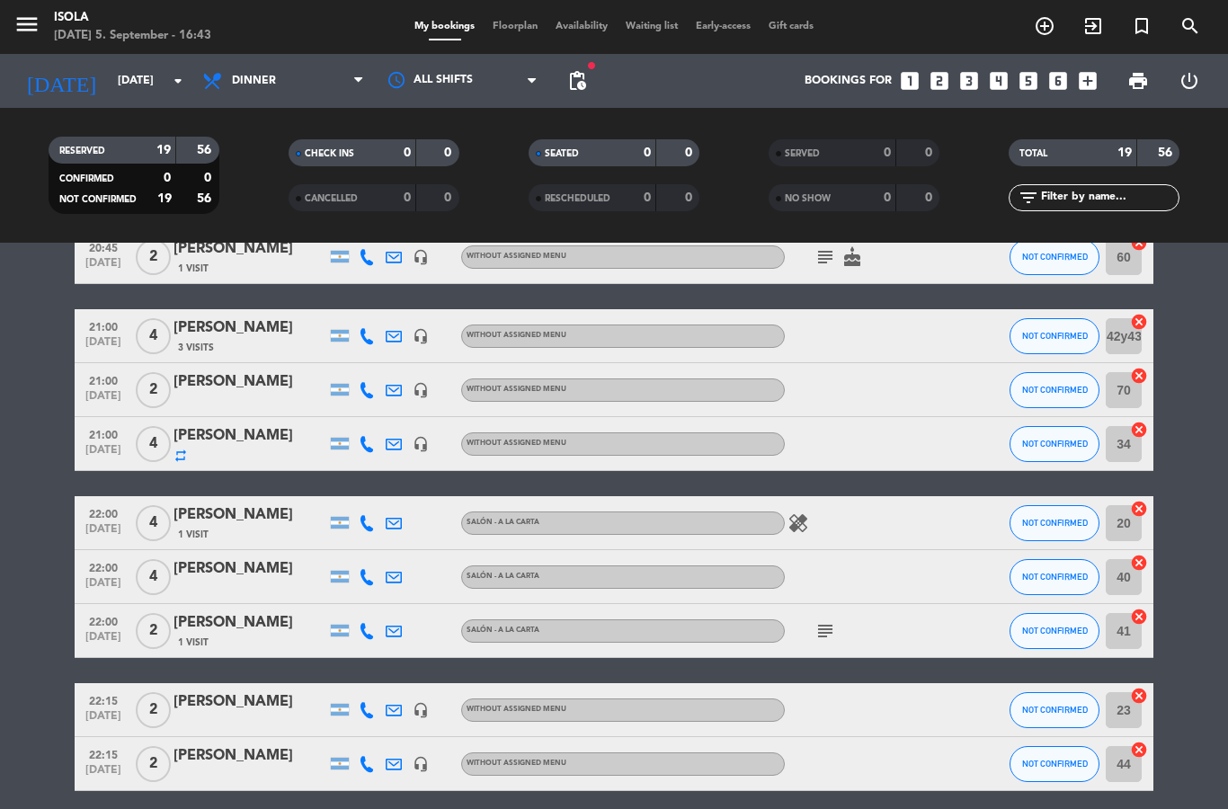
click at [21, 22] on icon "menu" at bounding box center [26, 24] width 27 height 27
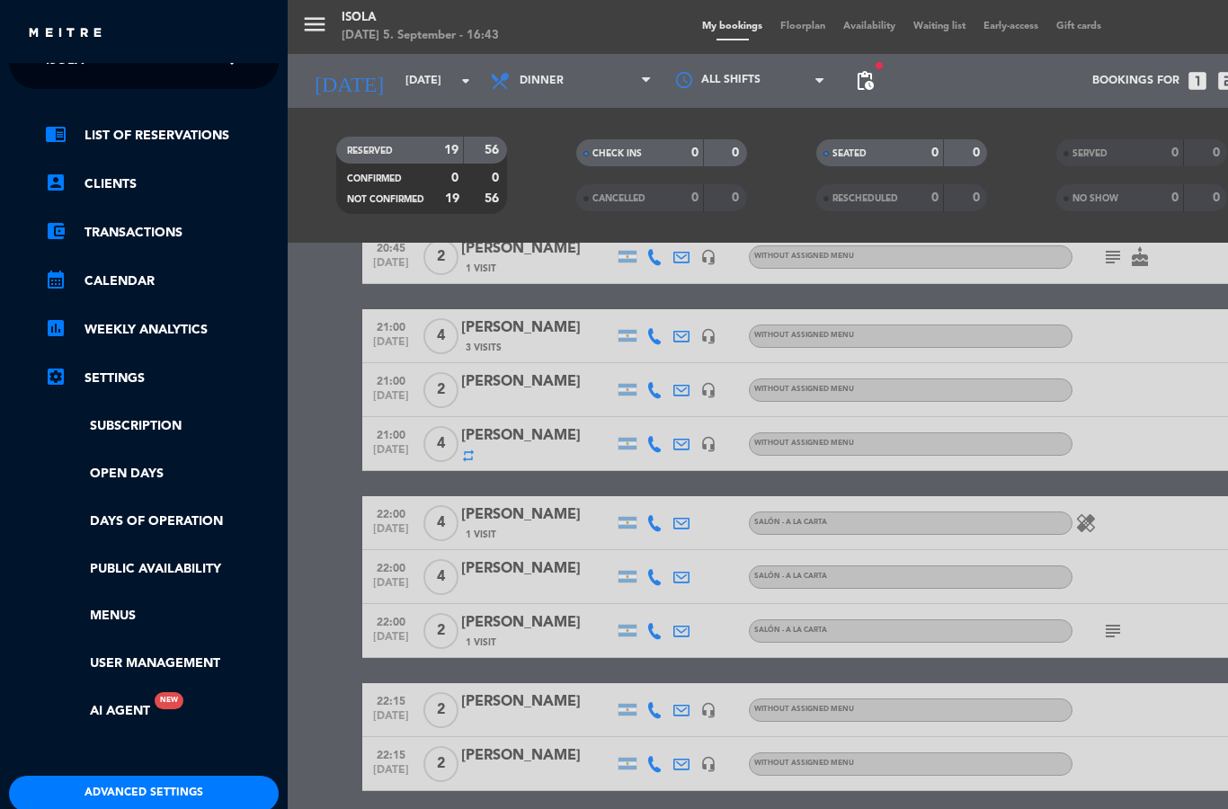
scroll to position [25, 0]
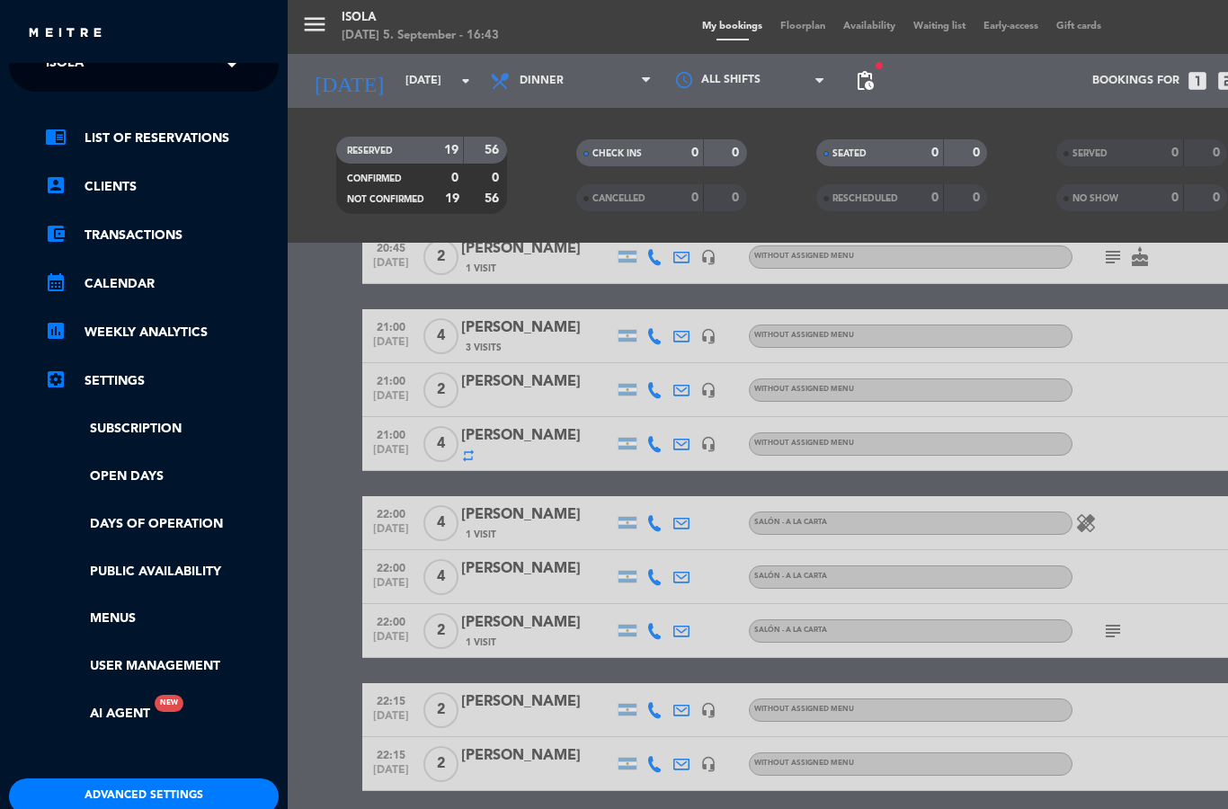
click at [197, 788] on button "Advanced settings" at bounding box center [144, 796] width 270 height 36
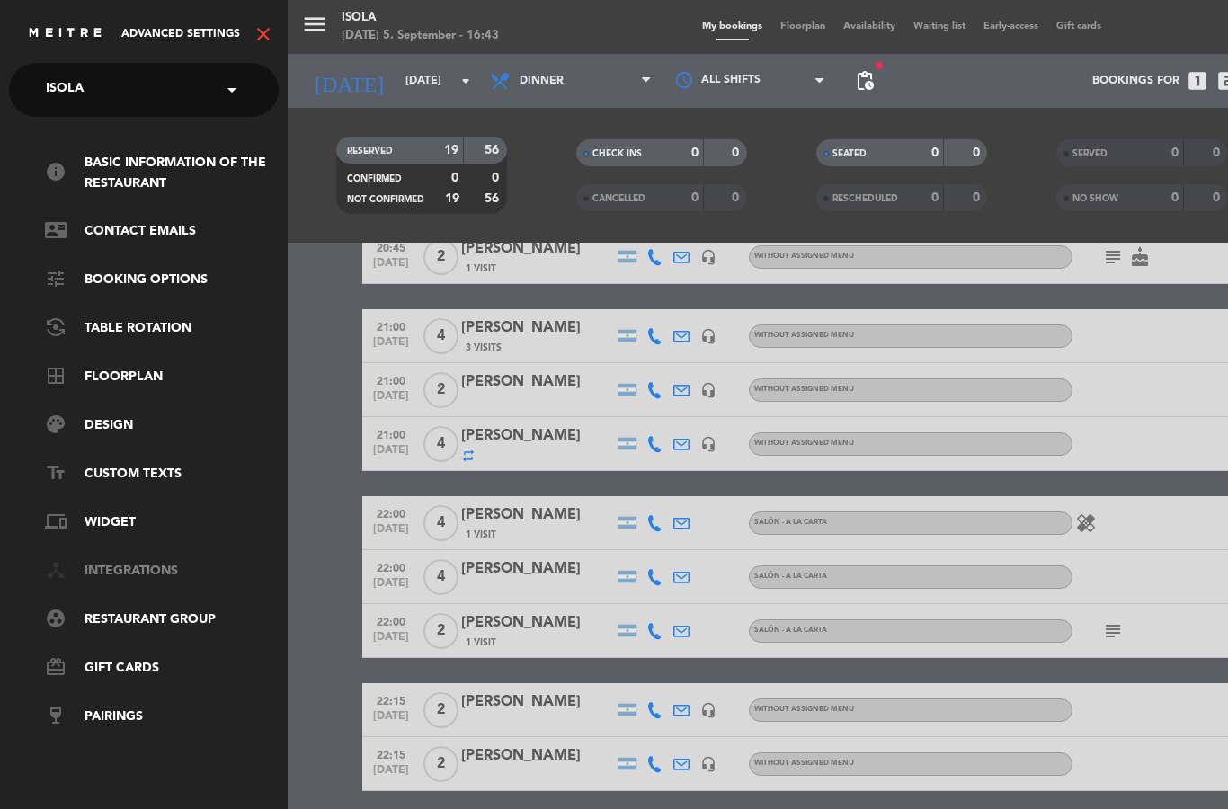
click at [141, 571] on link "device_hub Integrations" at bounding box center [162, 572] width 234 height 22
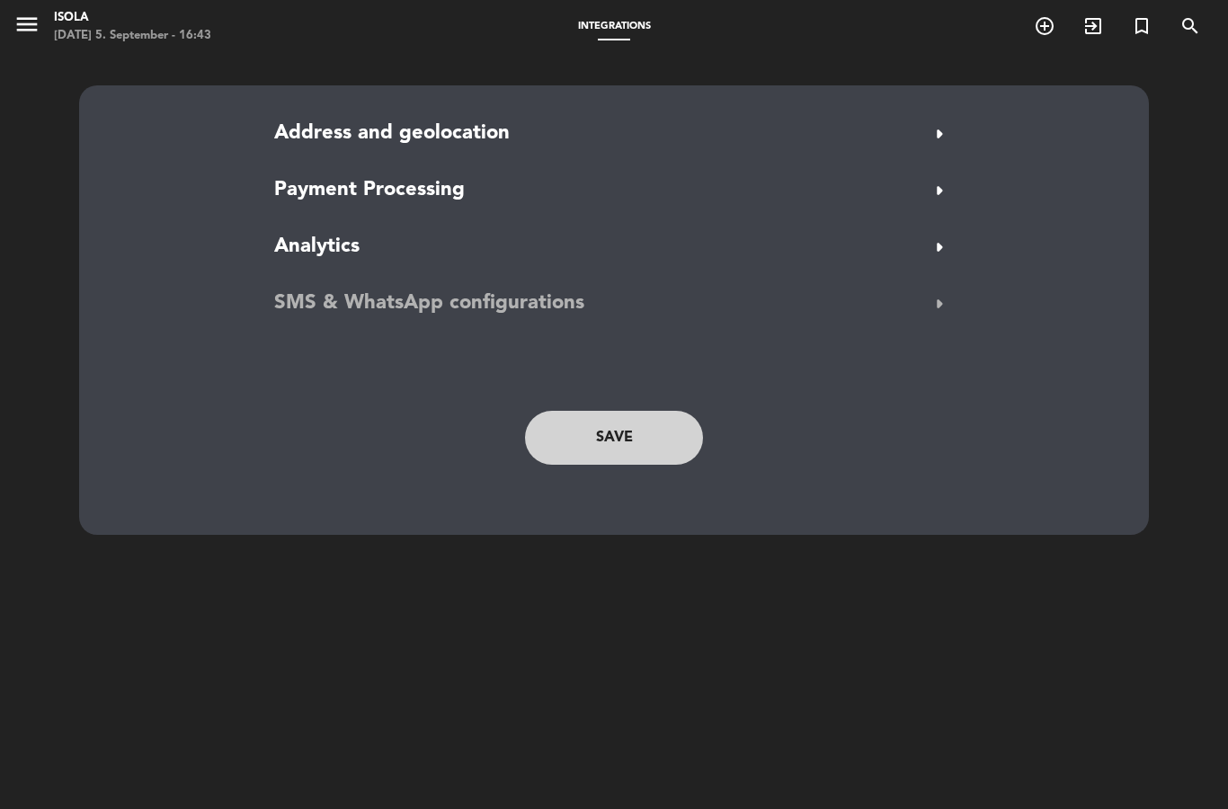
click at [690, 293] on button "SMS & WhatsApp configurations arrow_right" at bounding box center [614, 304] width 690 height 34
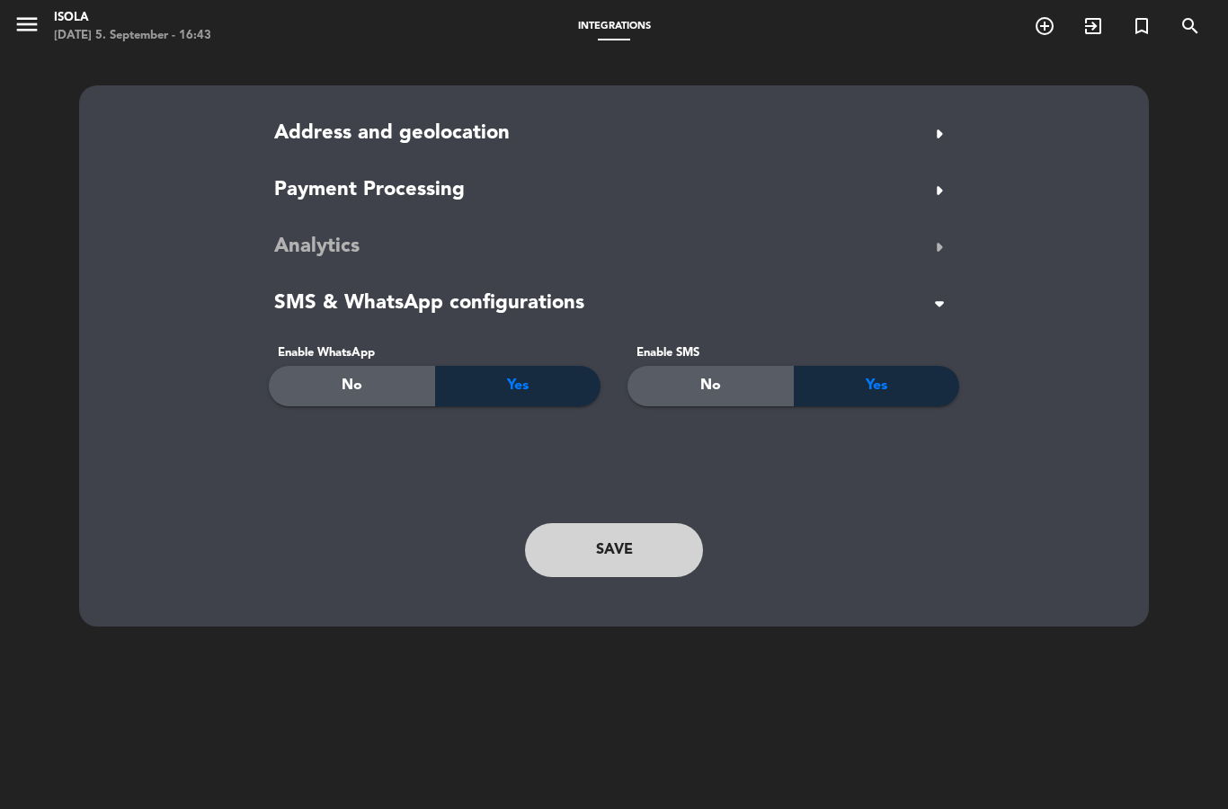
click at [383, 249] on button "Analytics arrow_right" at bounding box center [614, 247] width 690 height 34
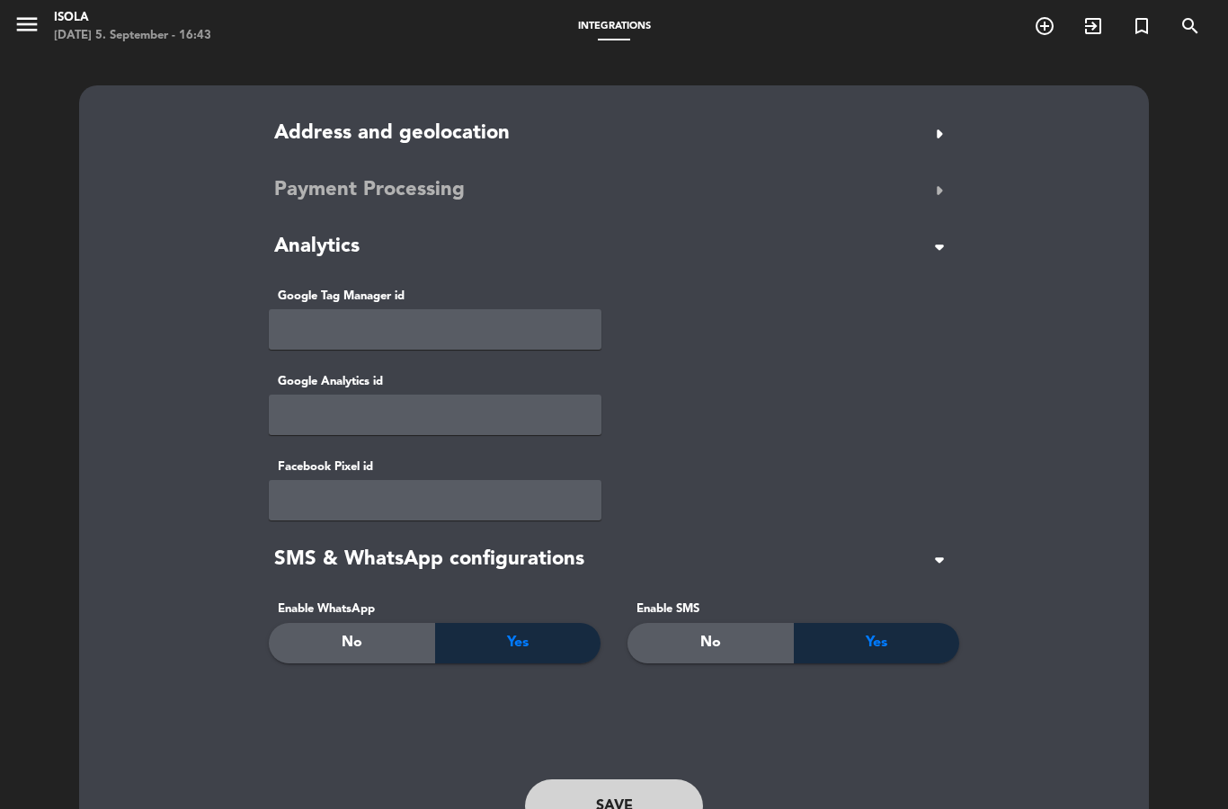
click at [465, 192] on button "Payment Processing arrow_right" at bounding box center [614, 190] width 690 height 34
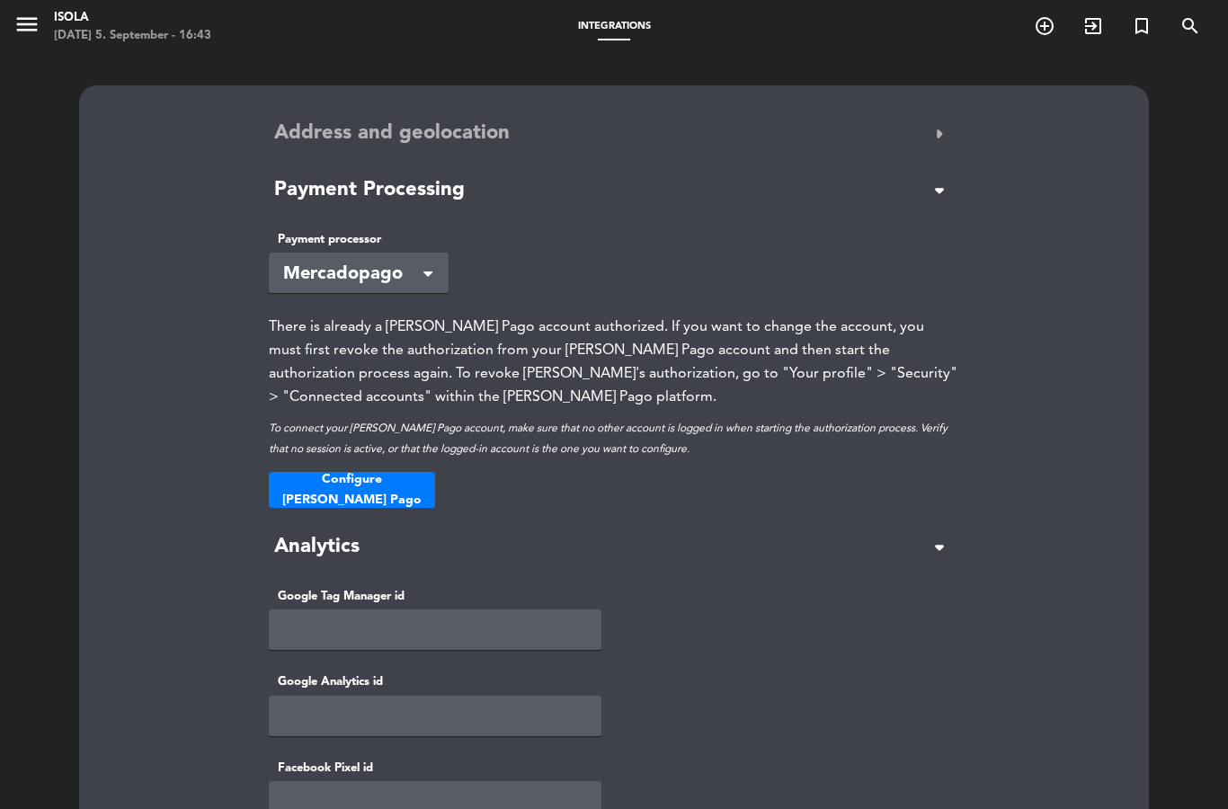
click at [518, 128] on button "Address and geolocation arrow_right" at bounding box center [614, 134] width 690 height 34
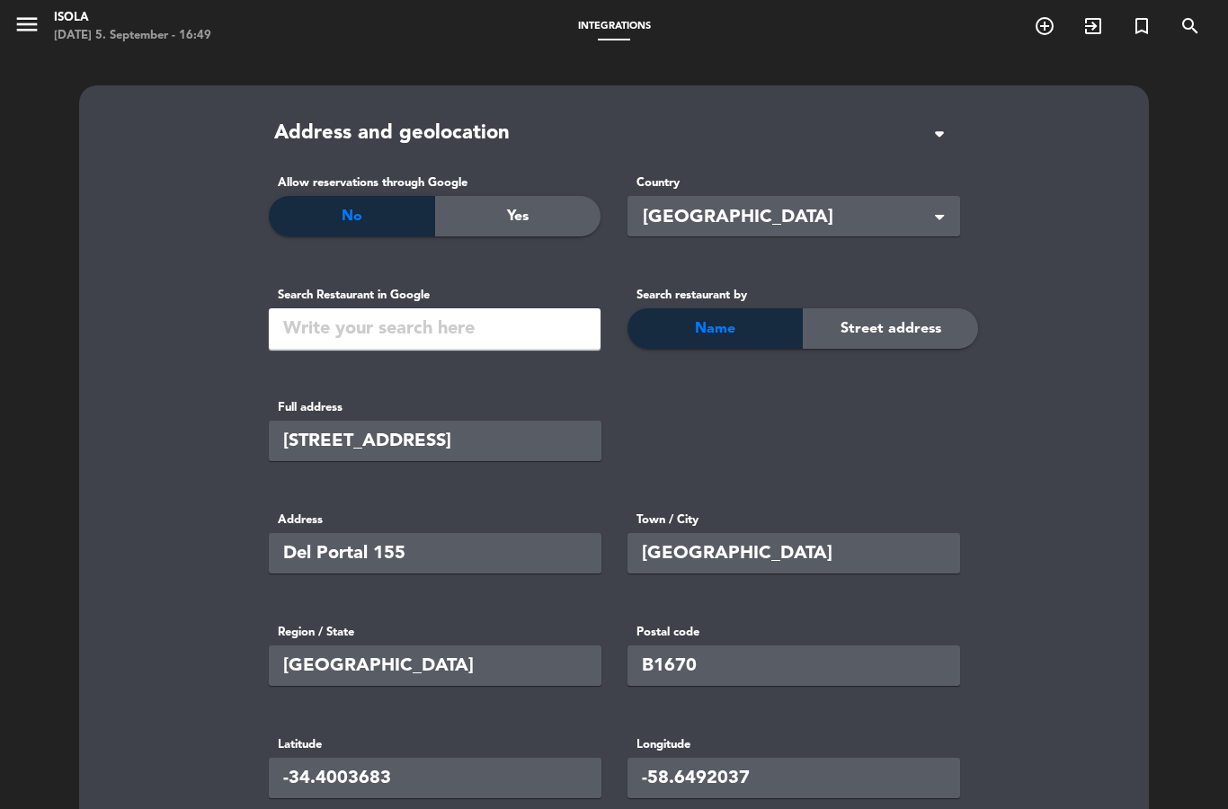
click at [28, 17] on icon "menu" at bounding box center [26, 24] width 27 height 27
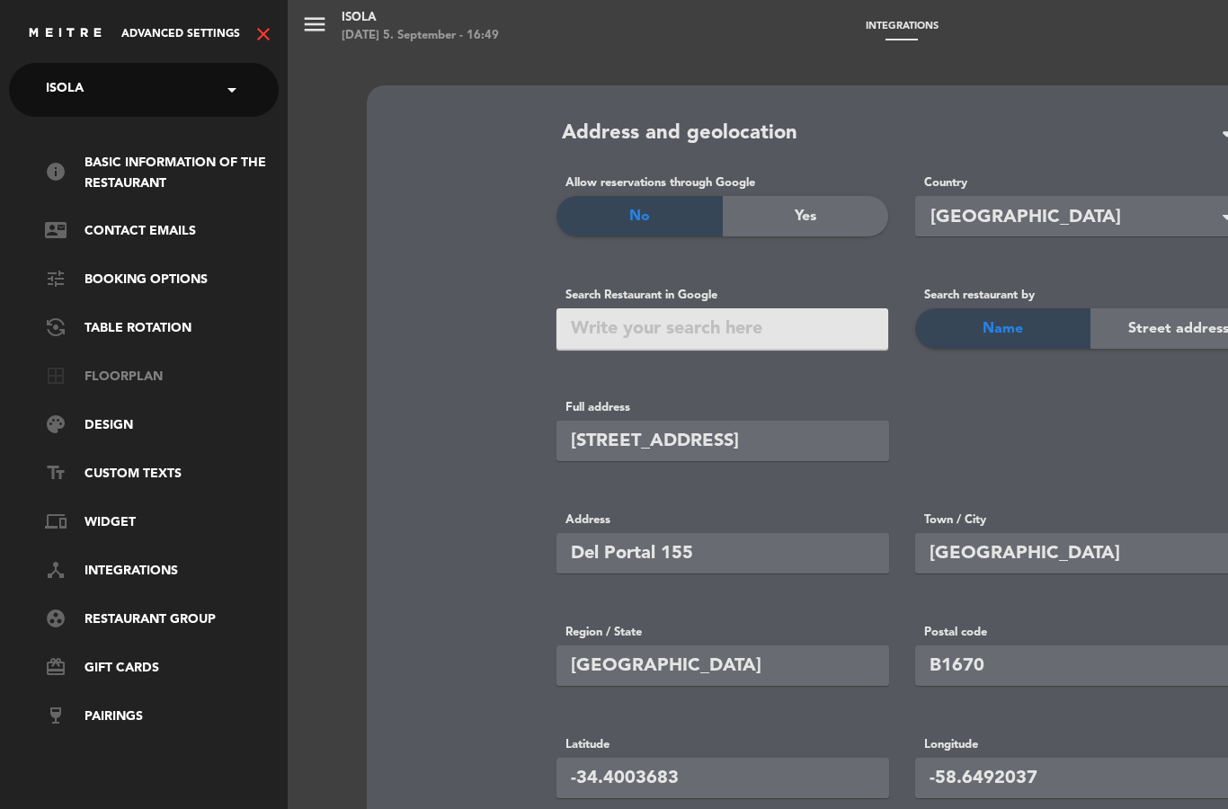
click at [110, 368] on link "border_all Floorplan" at bounding box center [162, 378] width 234 height 22
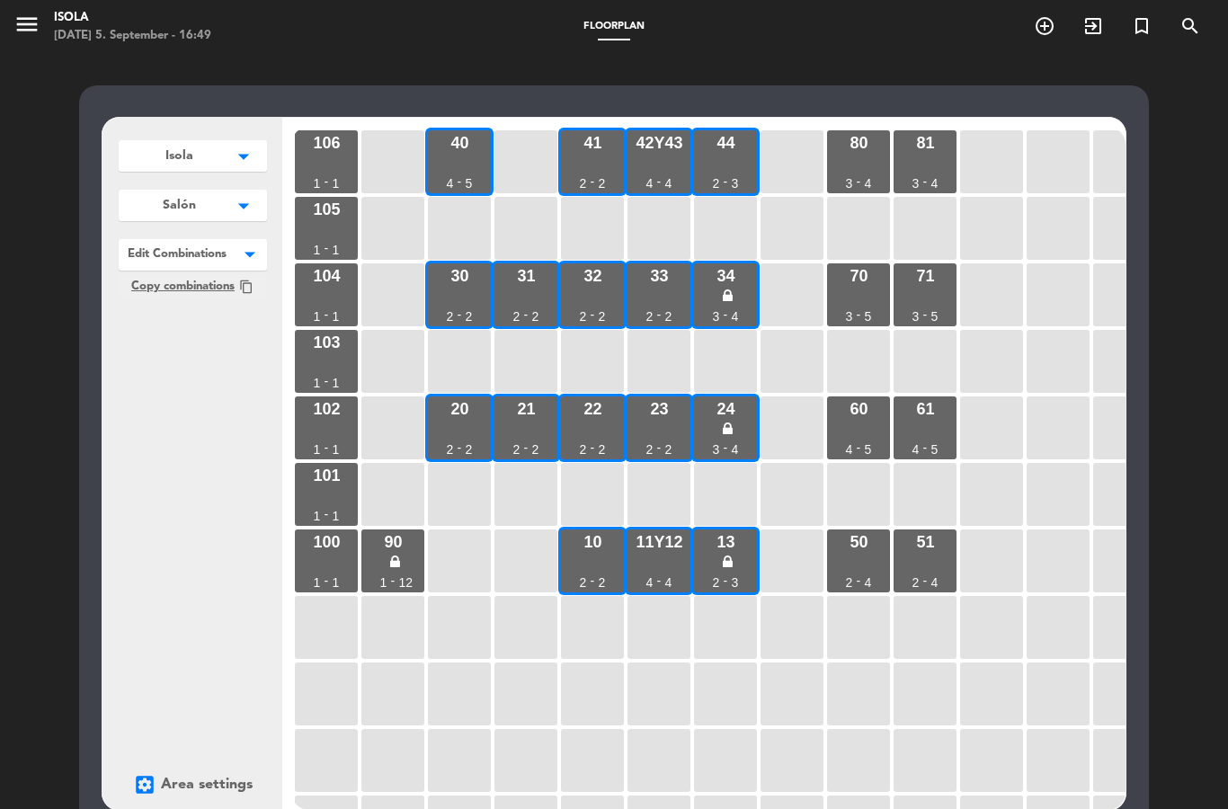
click at [170, 244] on div at bounding box center [193, 250] width 148 height 23
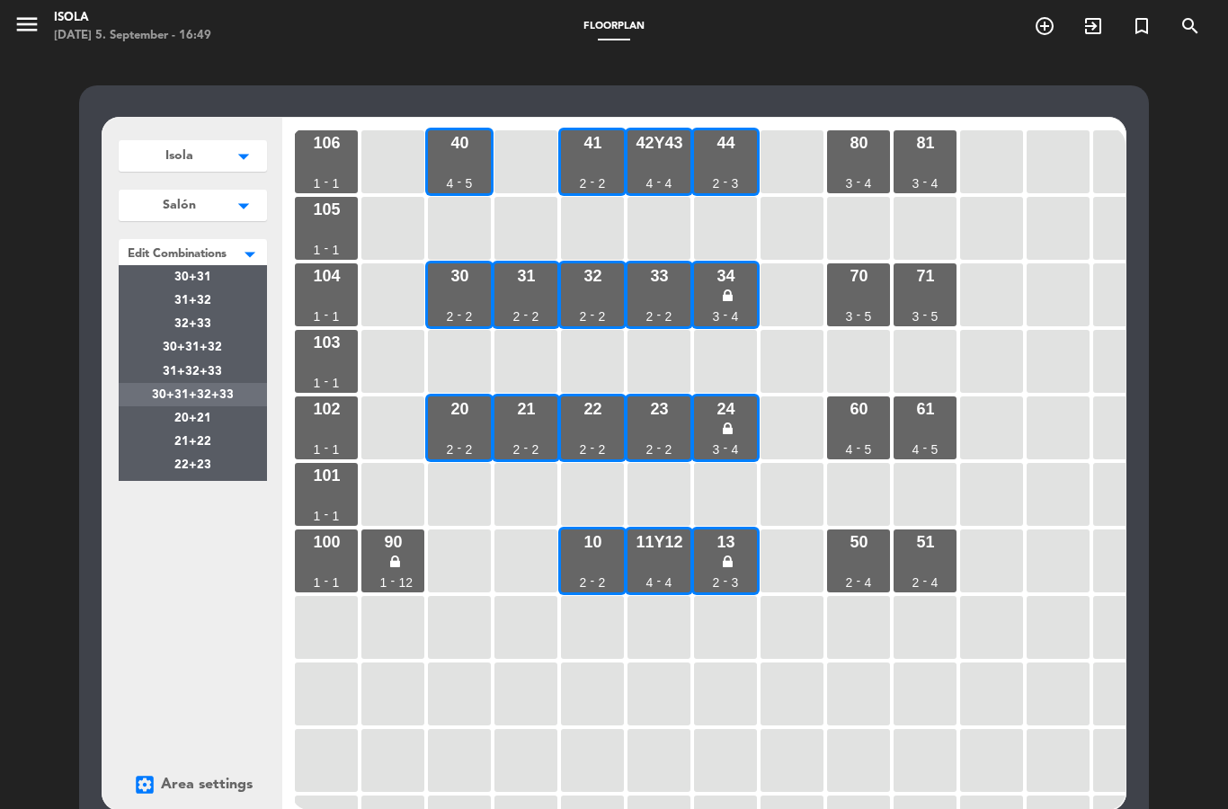
click at [187, 386] on div "30+31+32+33" at bounding box center [193, 394] width 148 height 23
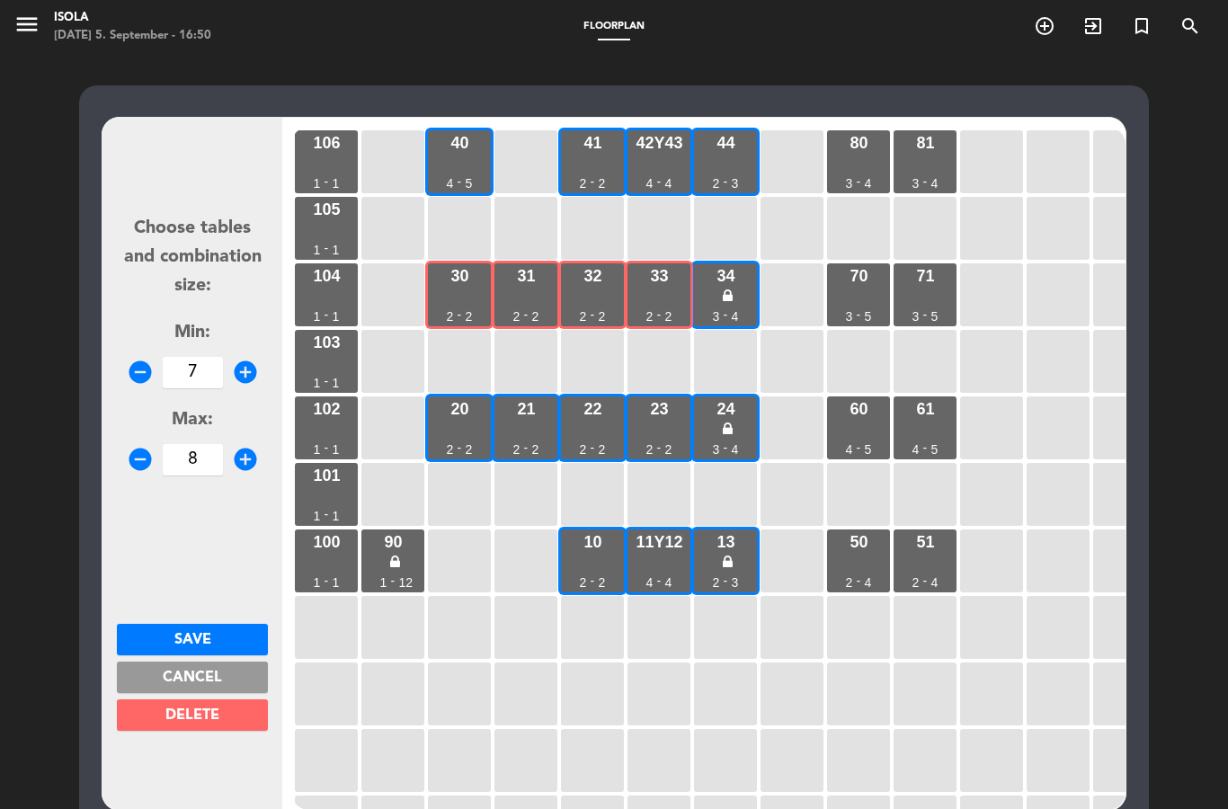
click at [176, 561] on form "Choose tables and combination size: Min: remove_circle 7 add_circle Max: remove…" at bounding box center [192, 463] width 151 height 683
click at [173, 664] on button "Cancel" at bounding box center [192, 676] width 151 height 31
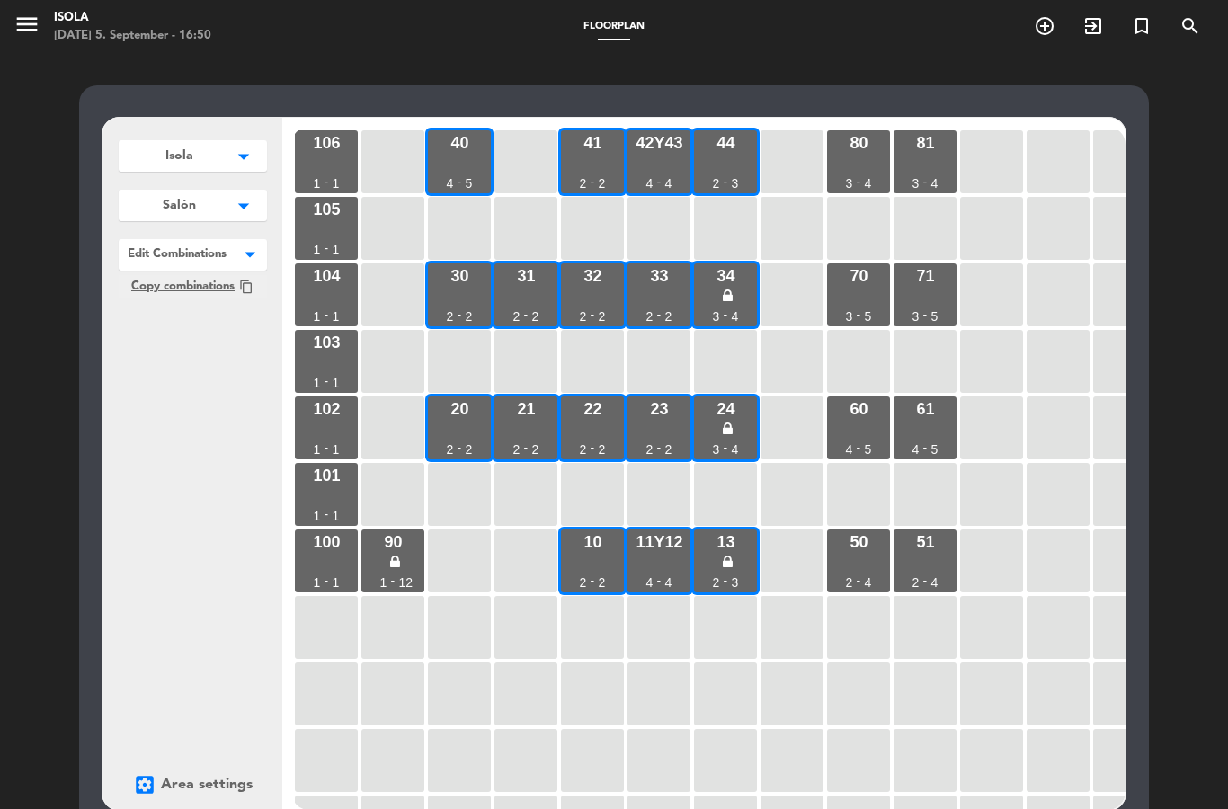
click at [181, 289] on span "Copy combinations" at bounding box center [182, 286] width 103 height 19
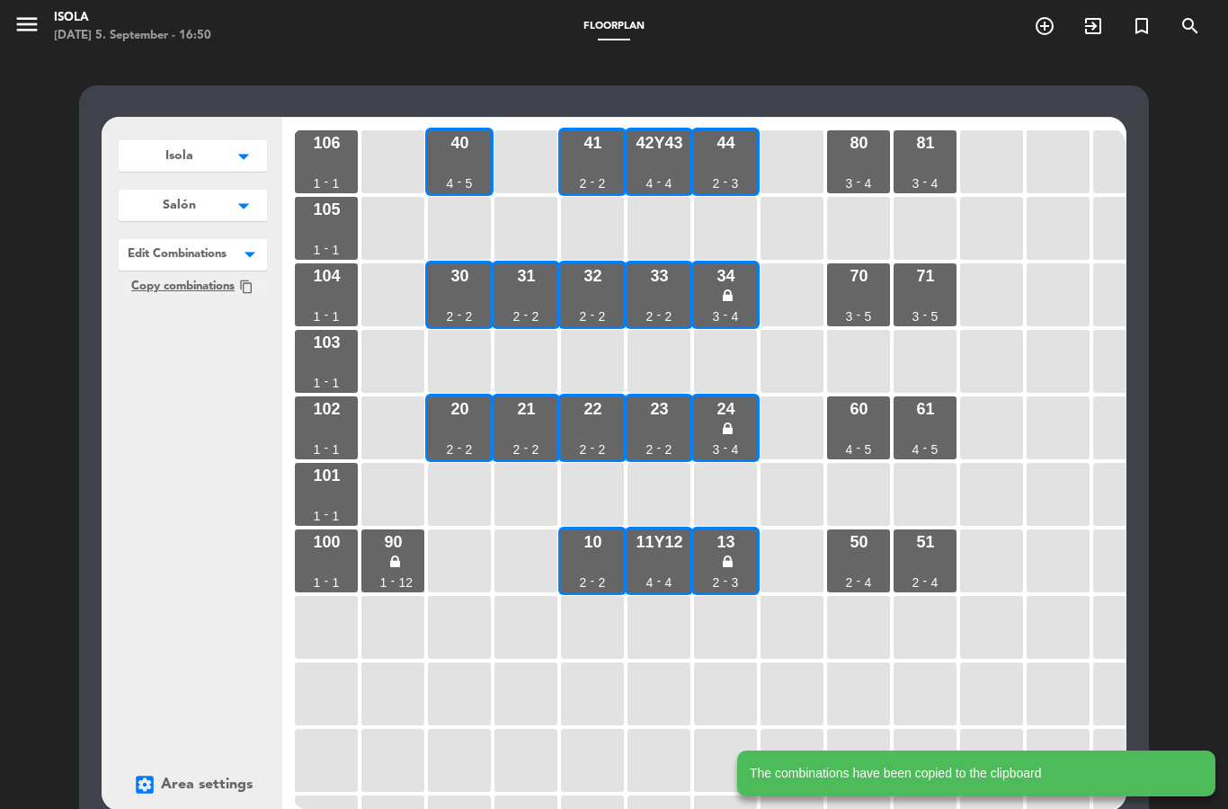
click at [267, 248] on span at bounding box center [267, 252] width 0 height 26
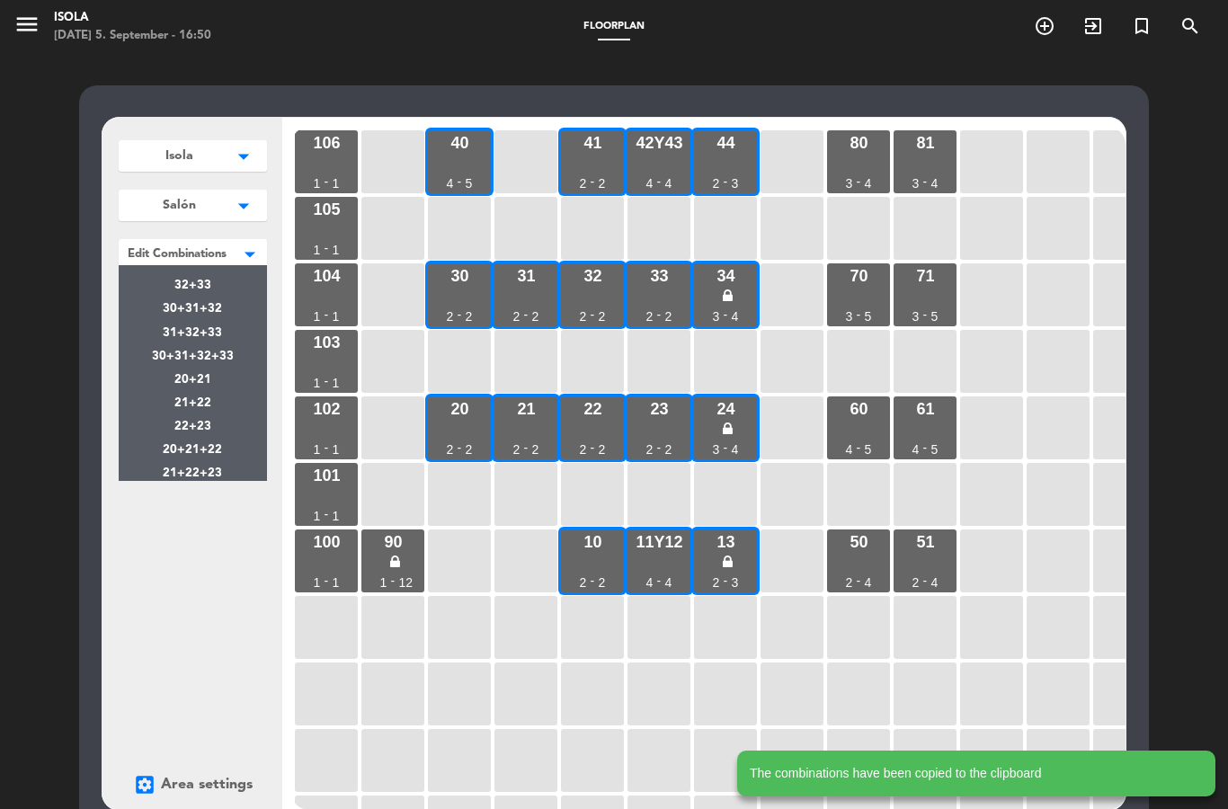
scroll to position [38, 0]
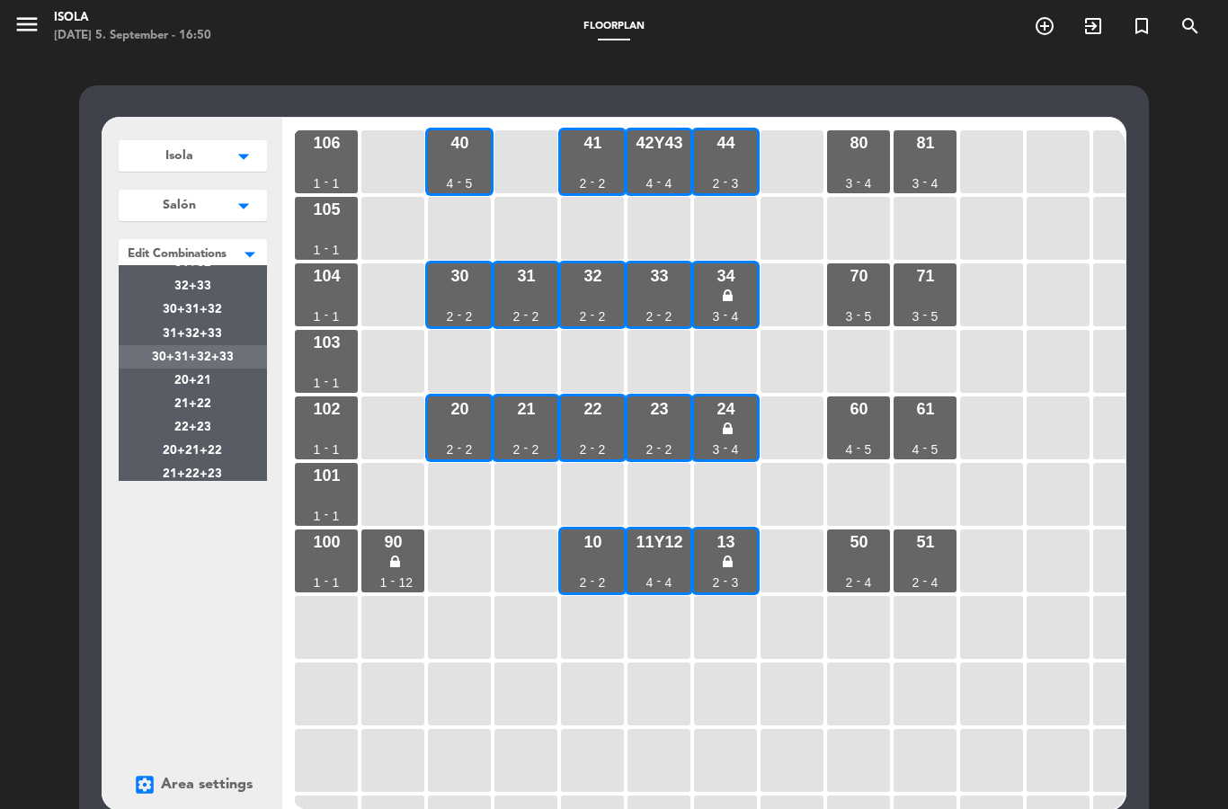
click at [177, 357] on span "30+31+32+33" at bounding box center [193, 357] width 82 height 12
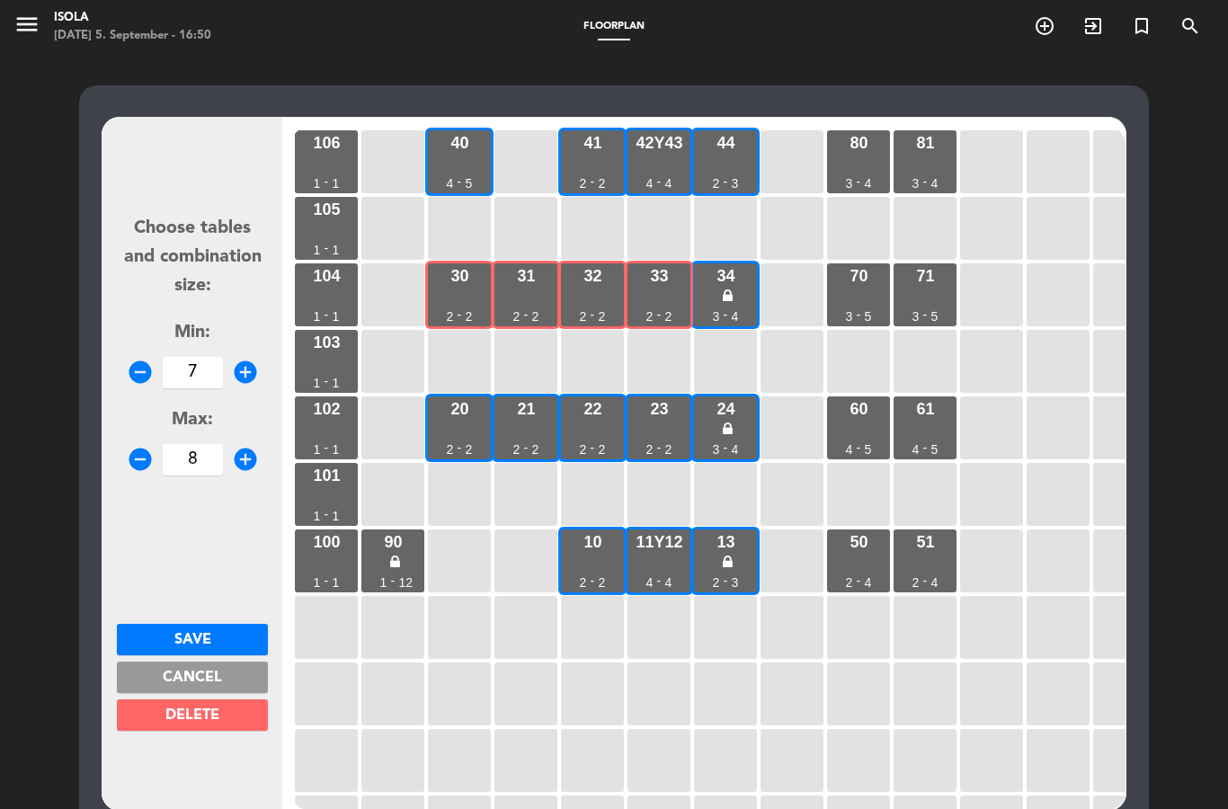
click at [178, 708] on span "DELETE" at bounding box center [192, 715] width 54 height 14
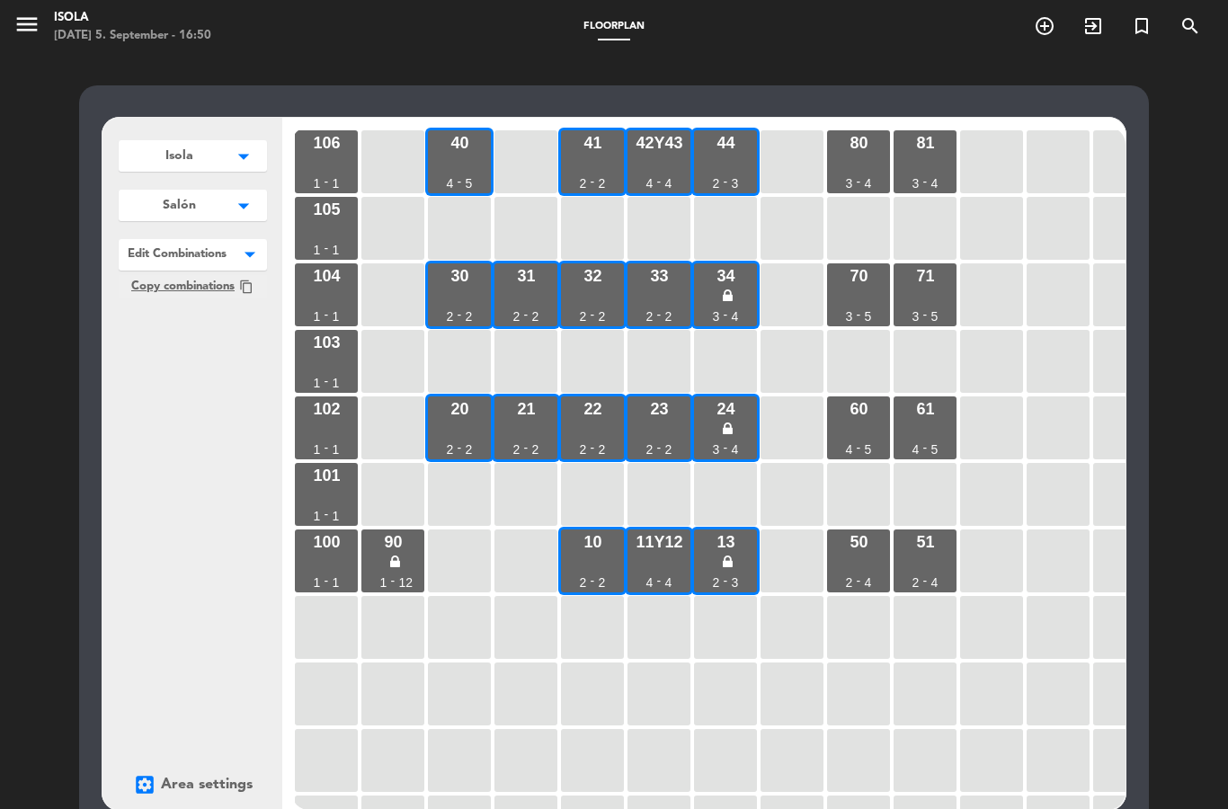
click at [144, 219] on button "Salón arrow_drop_down" at bounding box center [193, 205] width 148 height 31
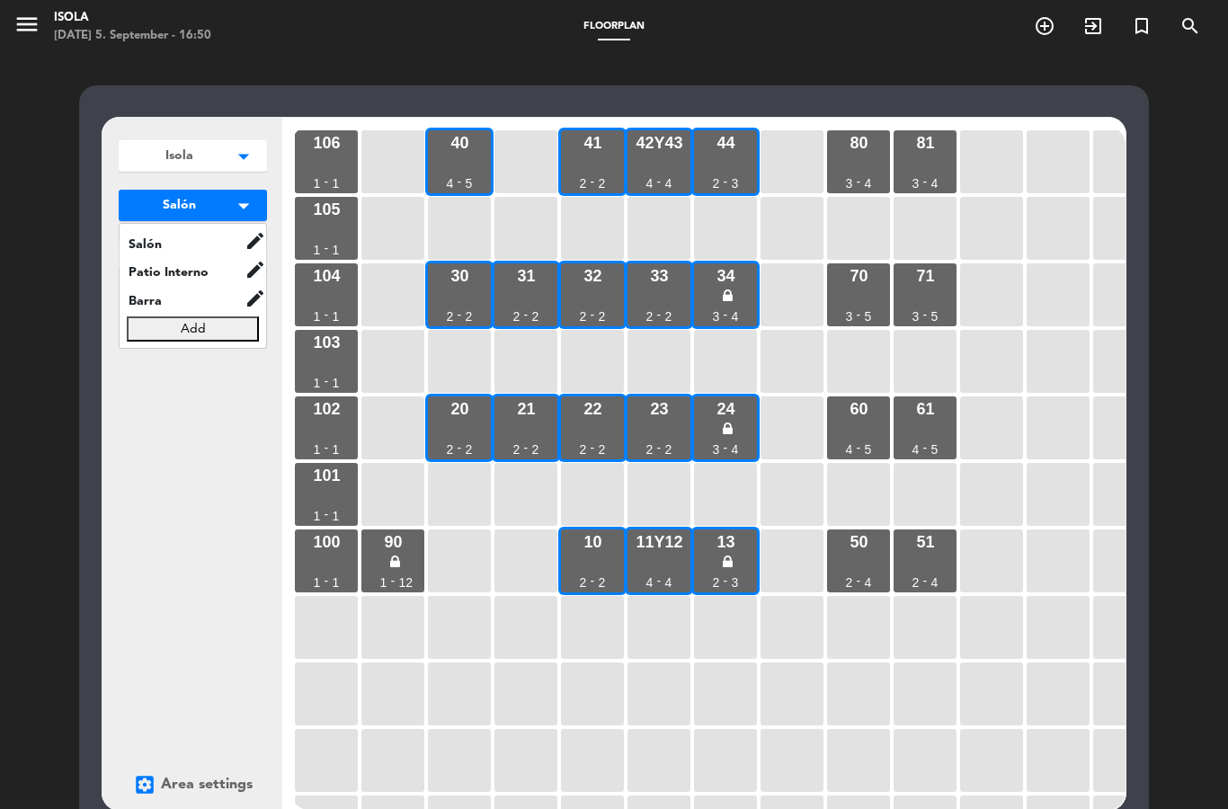
click at [167, 193] on button "Salón arrow_drop_down" at bounding box center [193, 205] width 148 height 31
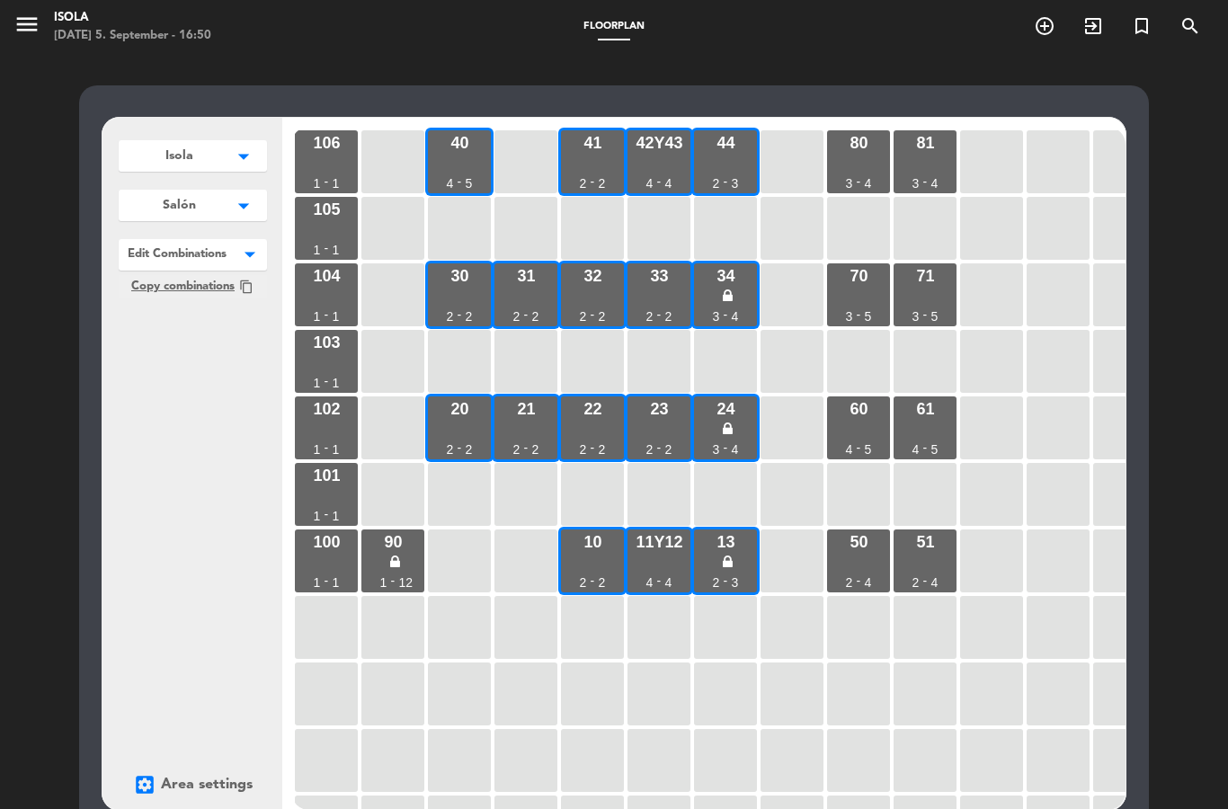
click at [145, 253] on div at bounding box center [193, 250] width 148 height 23
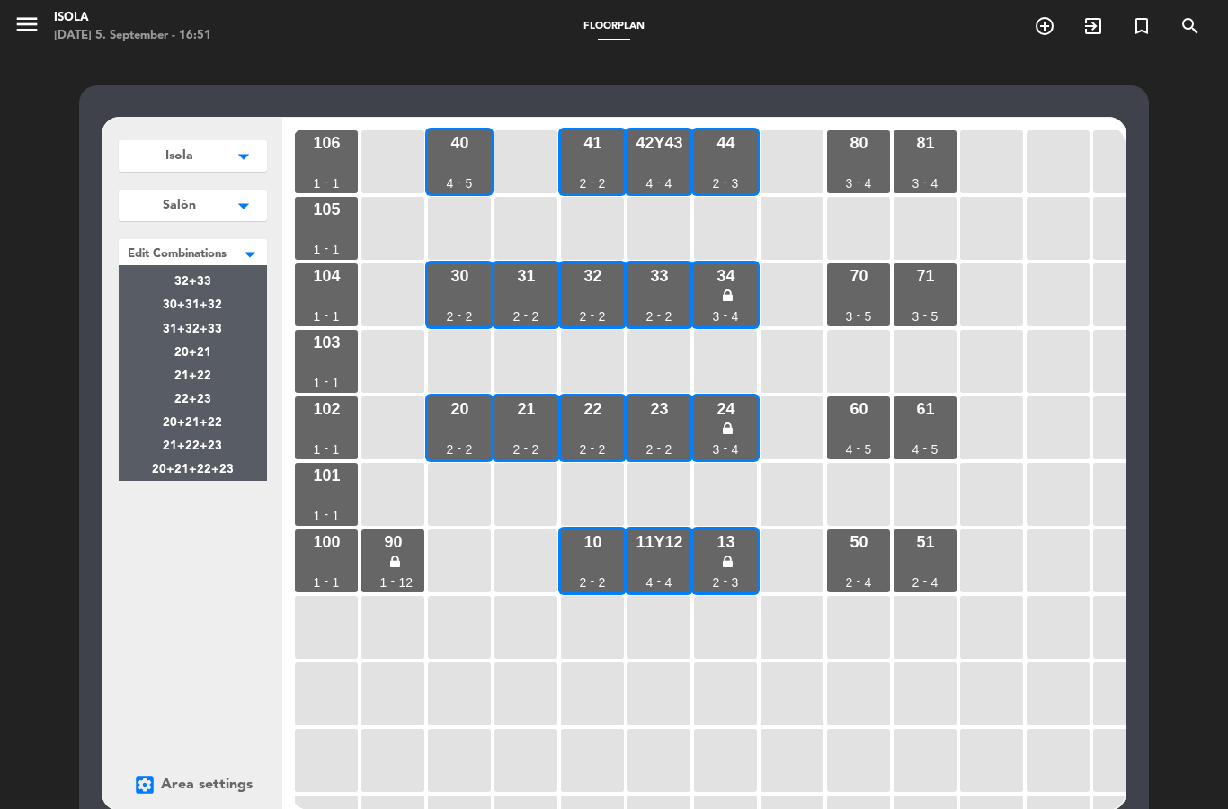
scroll to position [41, 0]
click at [226, 471] on span "20+21+22+23" at bounding box center [193, 471] width 82 height 12
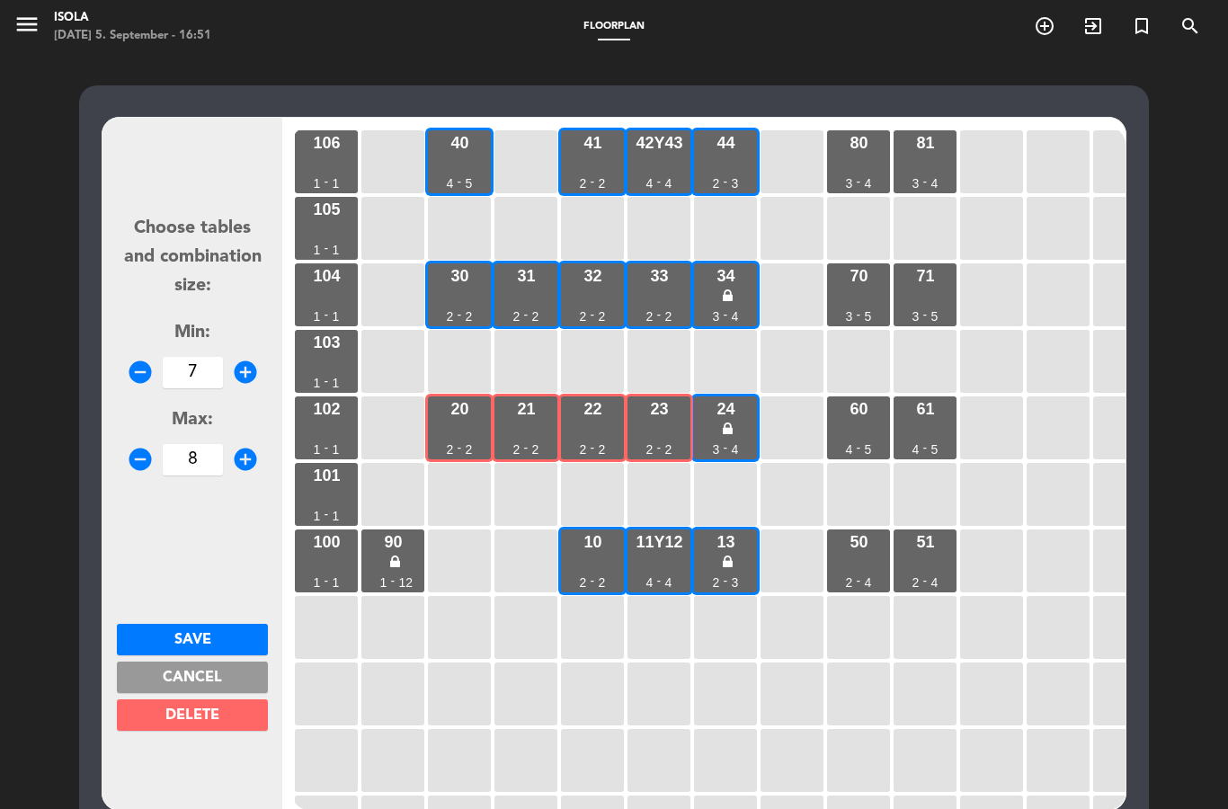
click at [219, 700] on button "DELETE" at bounding box center [192, 714] width 151 height 31
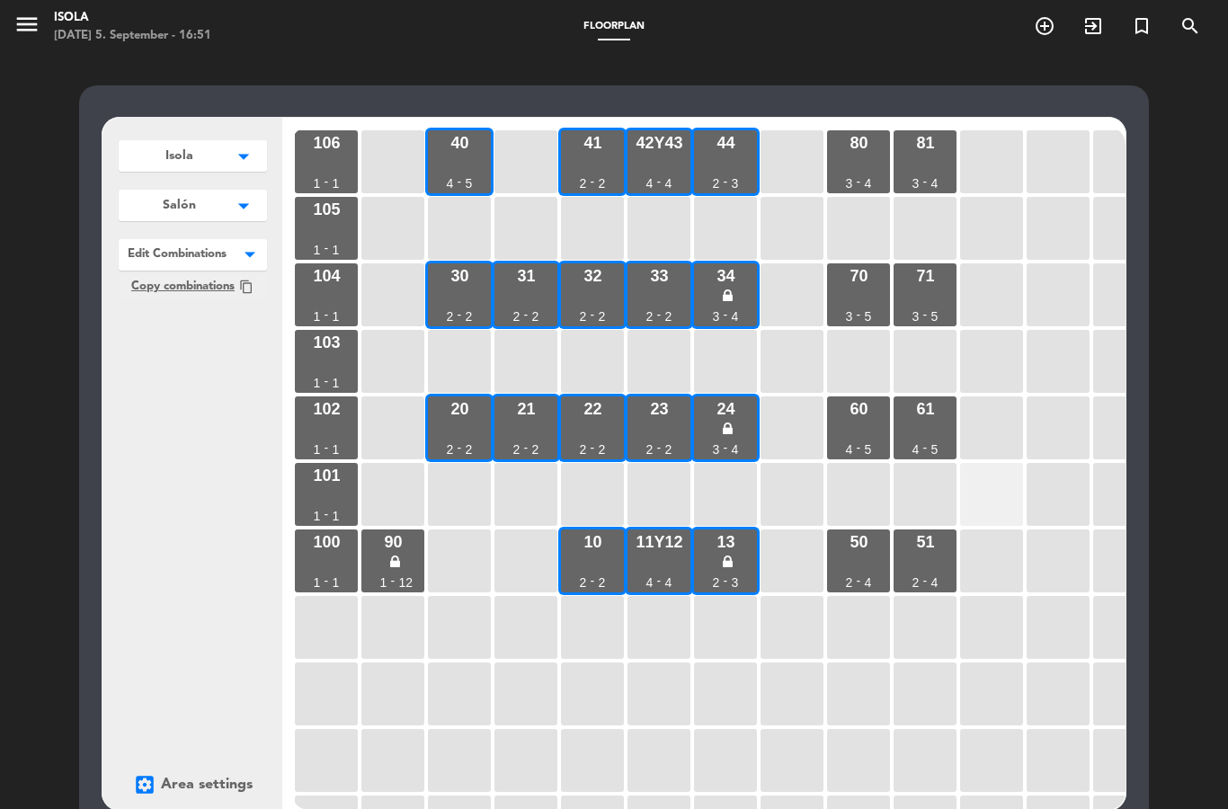
click at [1020, 510] on div at bounding box center [991, 494] width 63 height 63
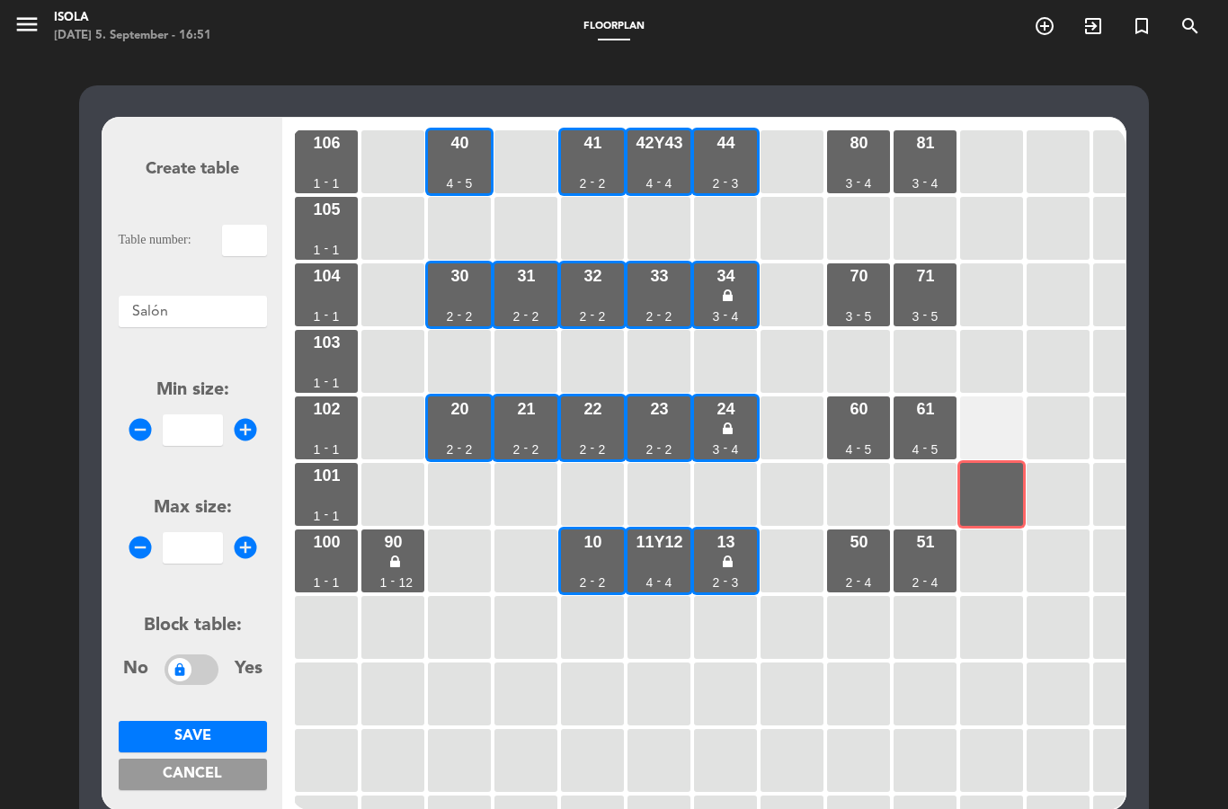
click at [975, 458] on div at bounding box center [991, 427] width 63 height 63
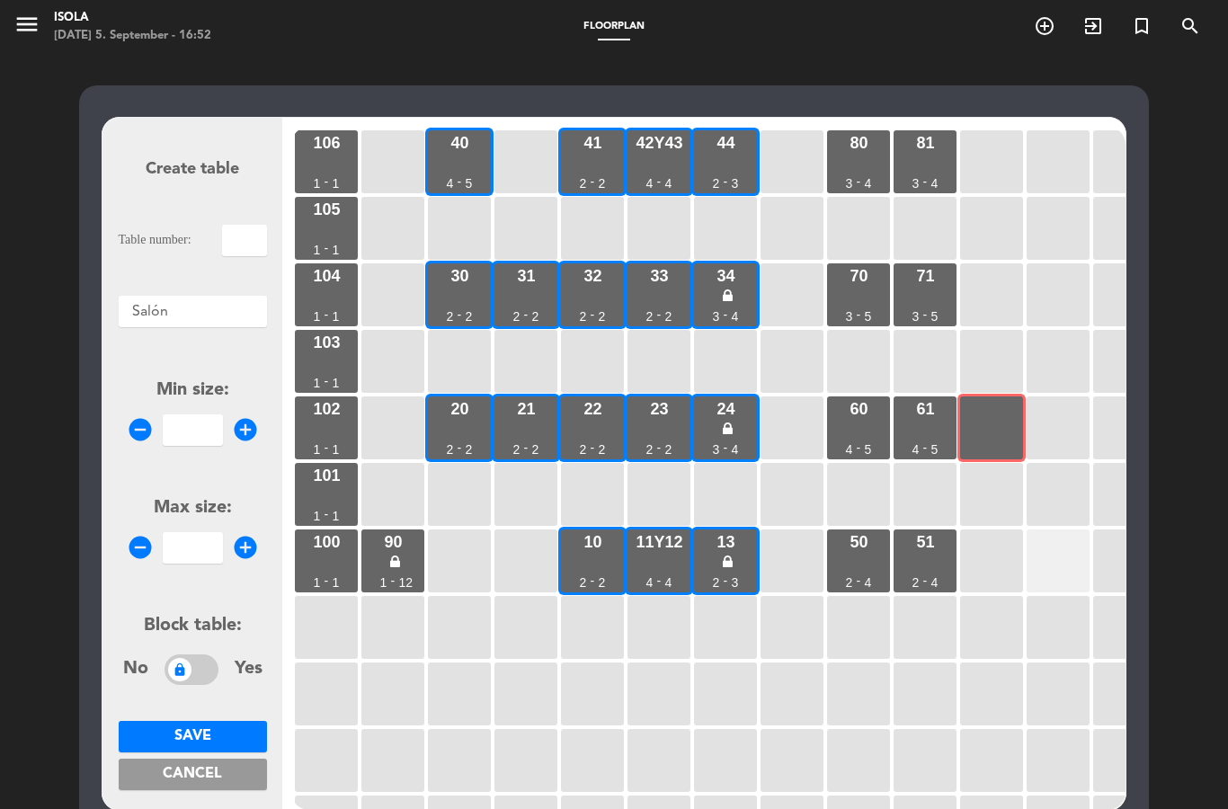
click at [1065, 558] on div at bounding box center [1057, 560] width 63 height 63
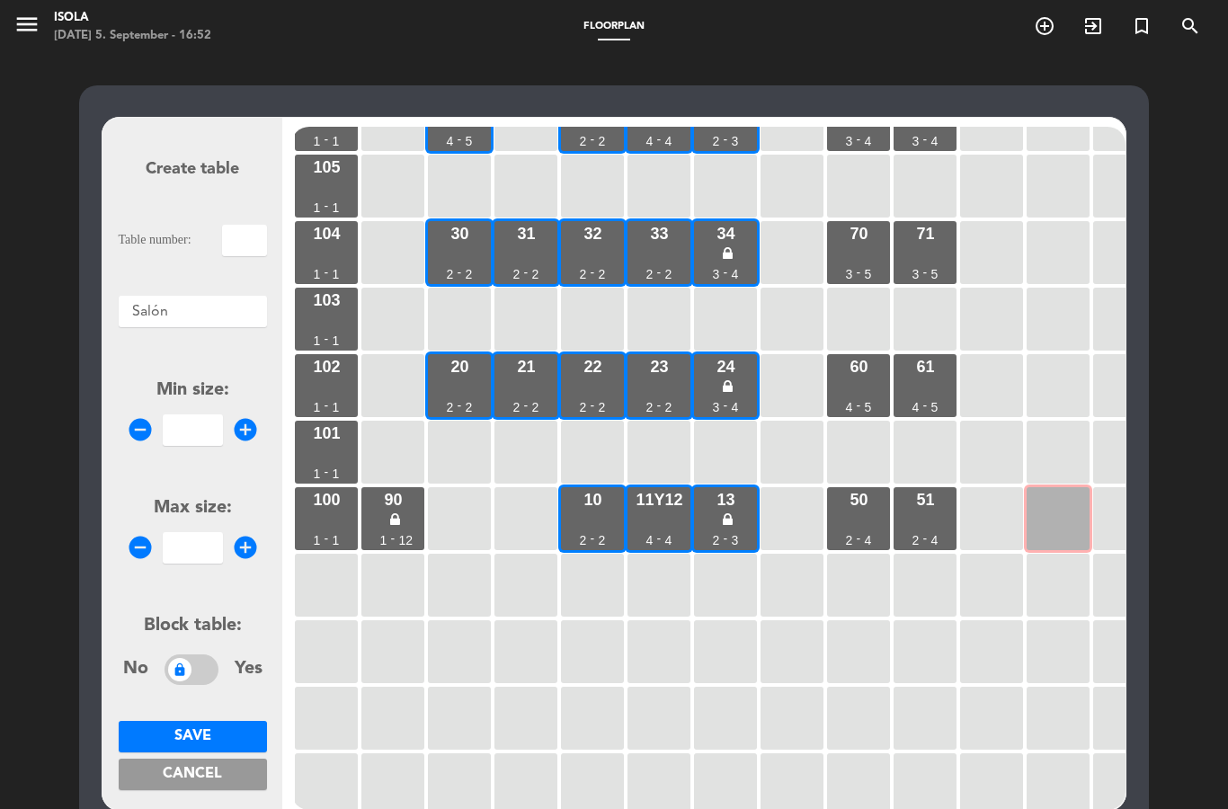
scroll to position [40, 0]
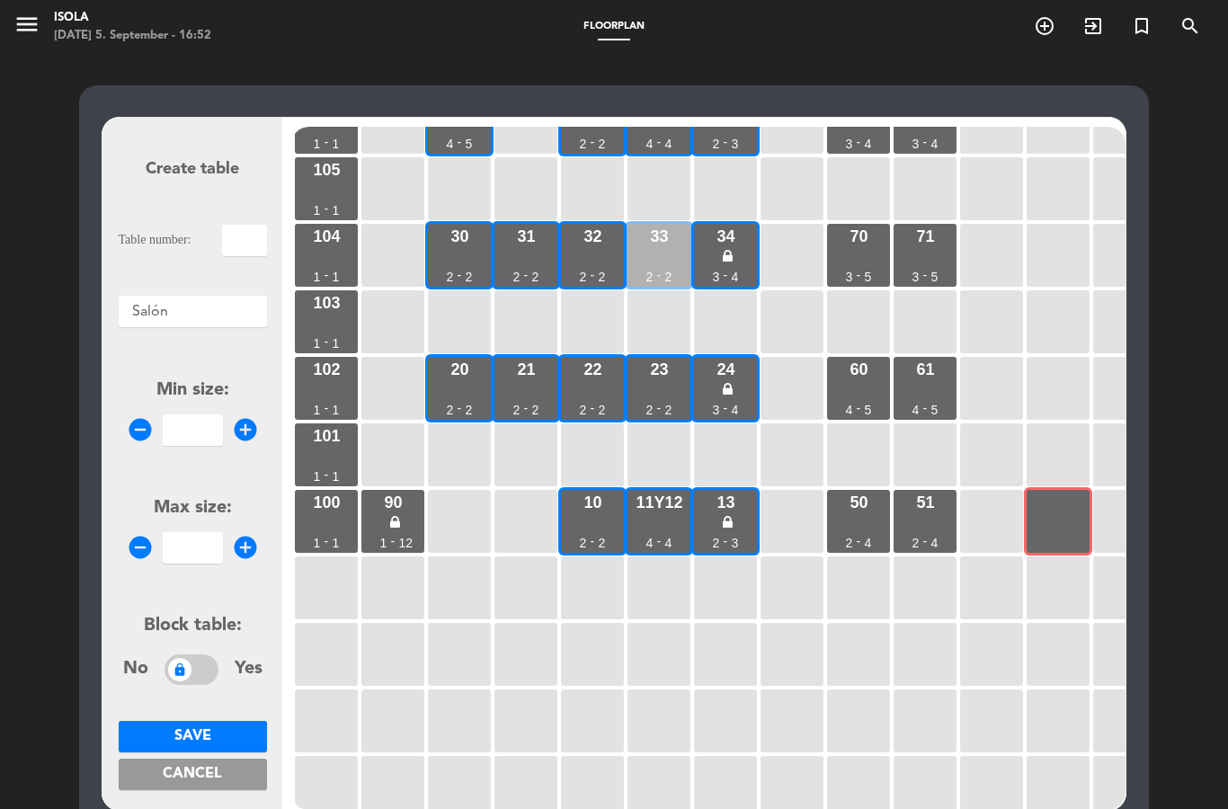
click at [654, 243] on div "33" at bounding box center [659, 236] width 18 height 16
type input "33"
type input "2"
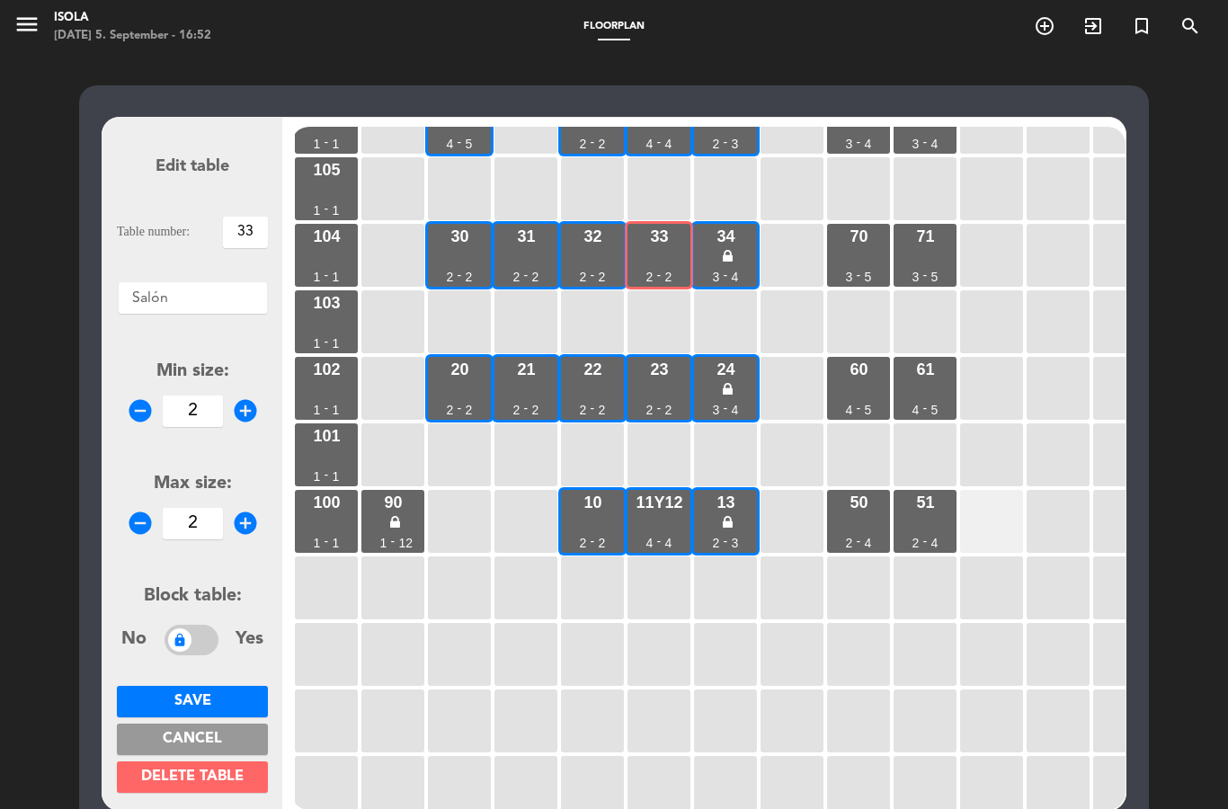
click at [1020, 509] on div at bounding box center [991, 521] width 63 height 63
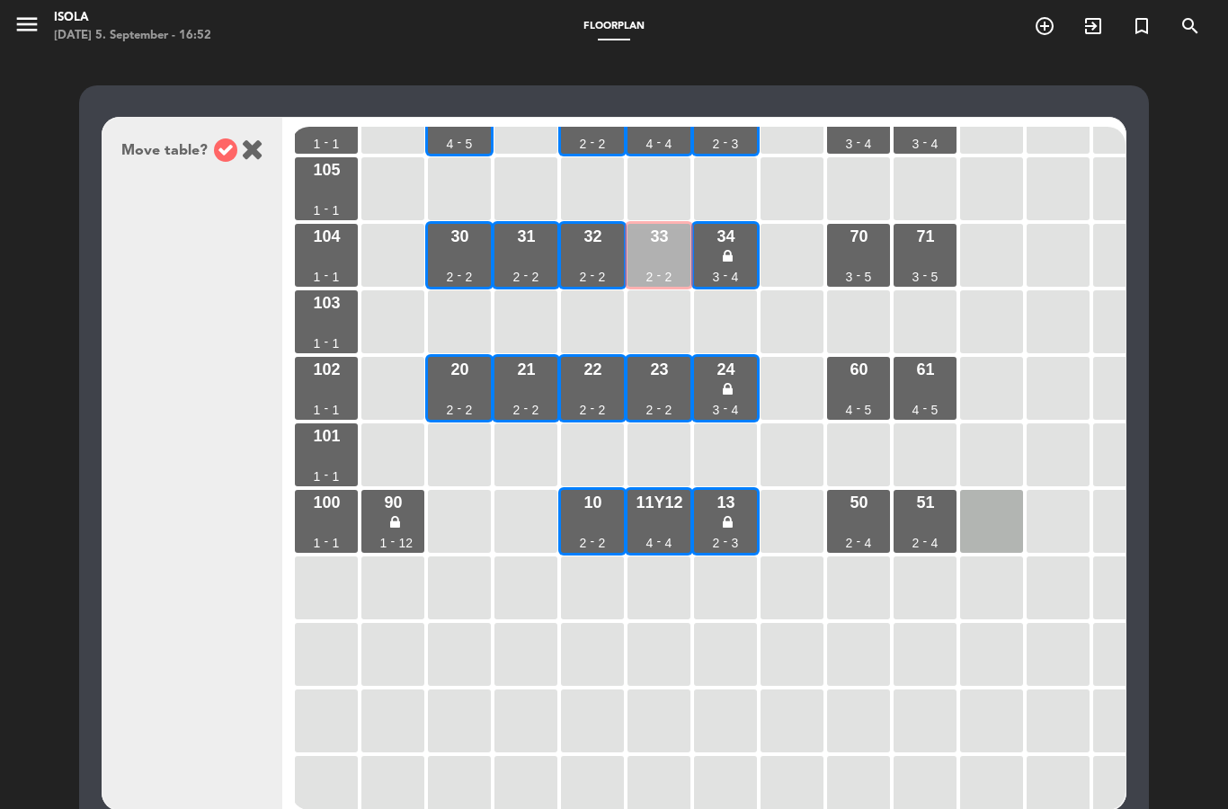
click at [678, 260] on div "33 2 - 2" at bounding box center [658, 255] width 63 height 63
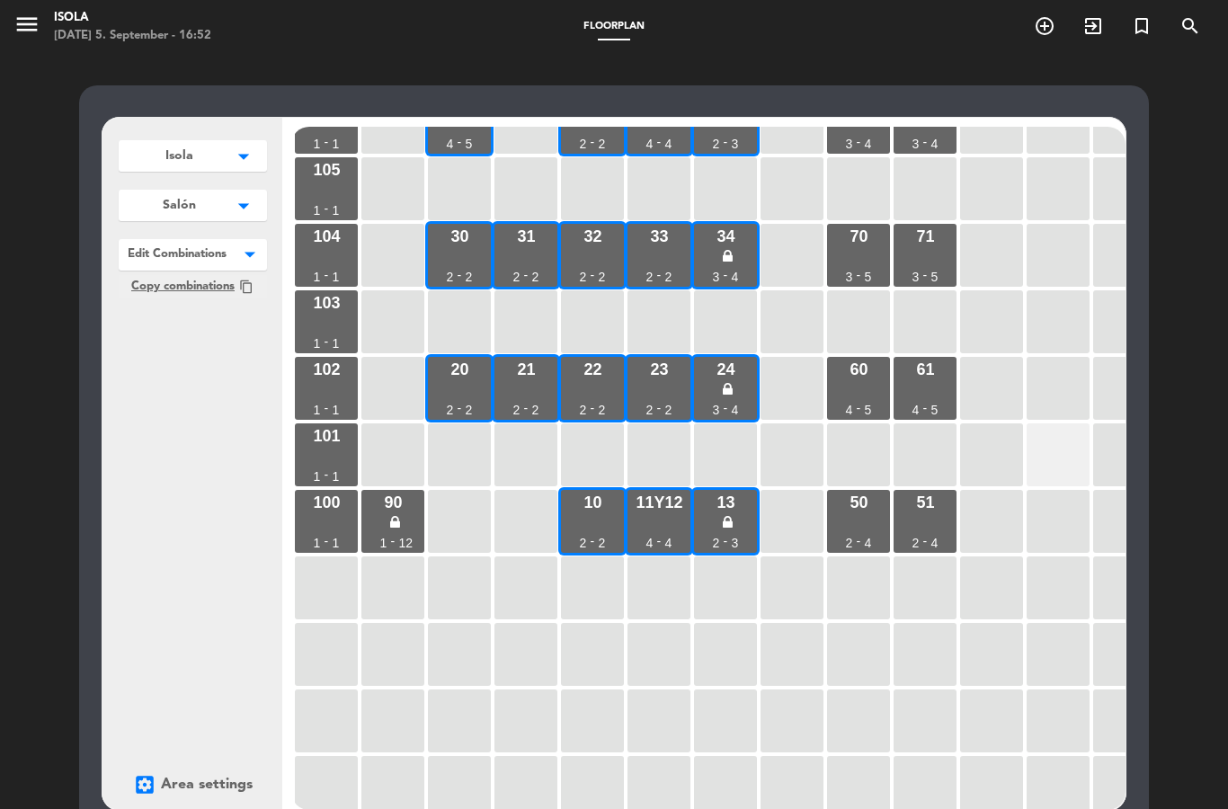
click at [1070, 423] on div at bounding box center [1057, 454] width 63 height 63
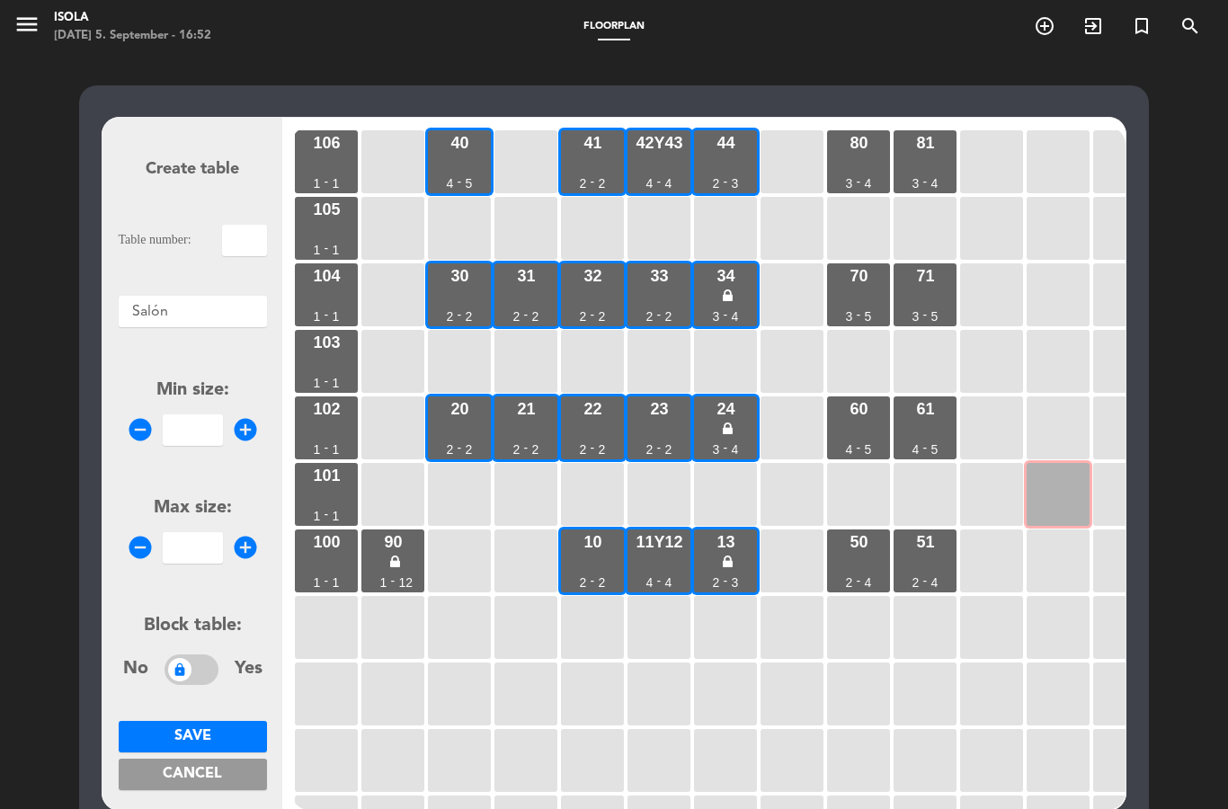
scroll to position [0, 0]
click at [512, 598] on div at bounding box center [525, 627] width 63 height 63
click at [242, 759] on button "Cancel" at bounding box center [193, 774] width 148 height 31
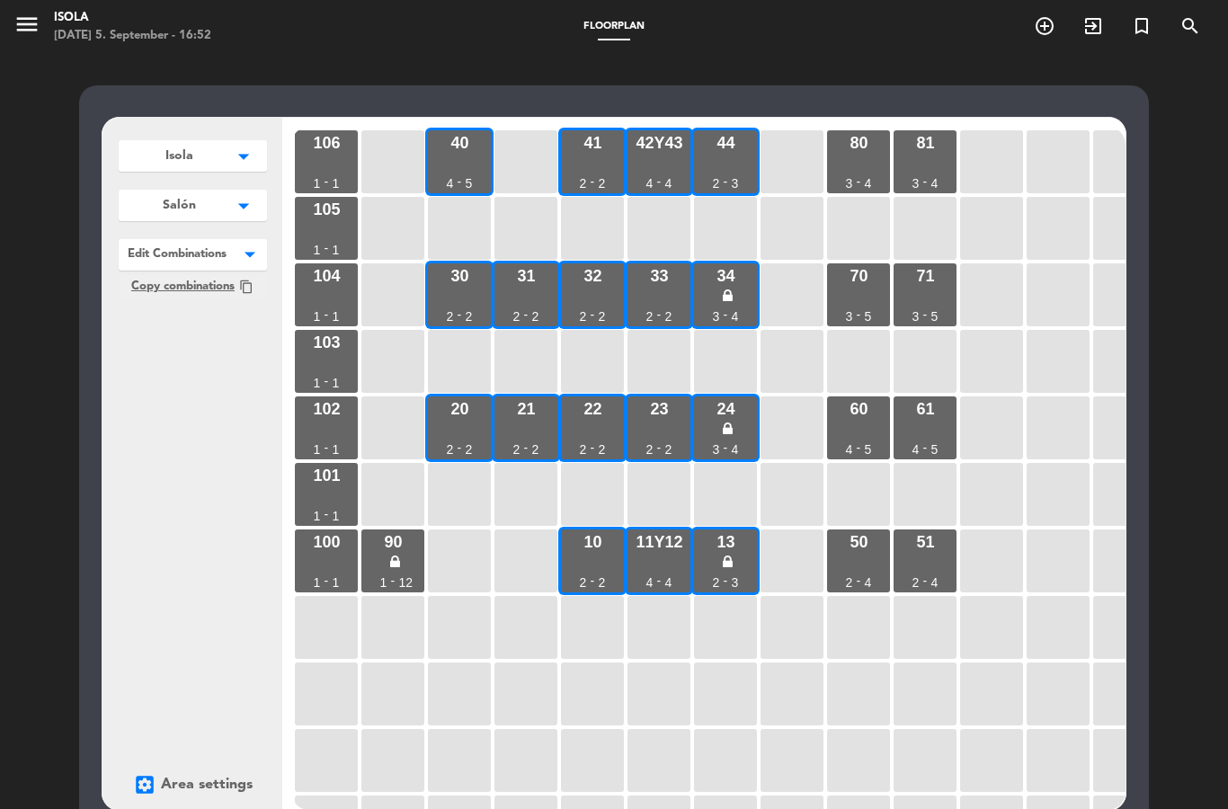
click at [267, 248] on span at bounding box center [267, 252] width 0 height 26
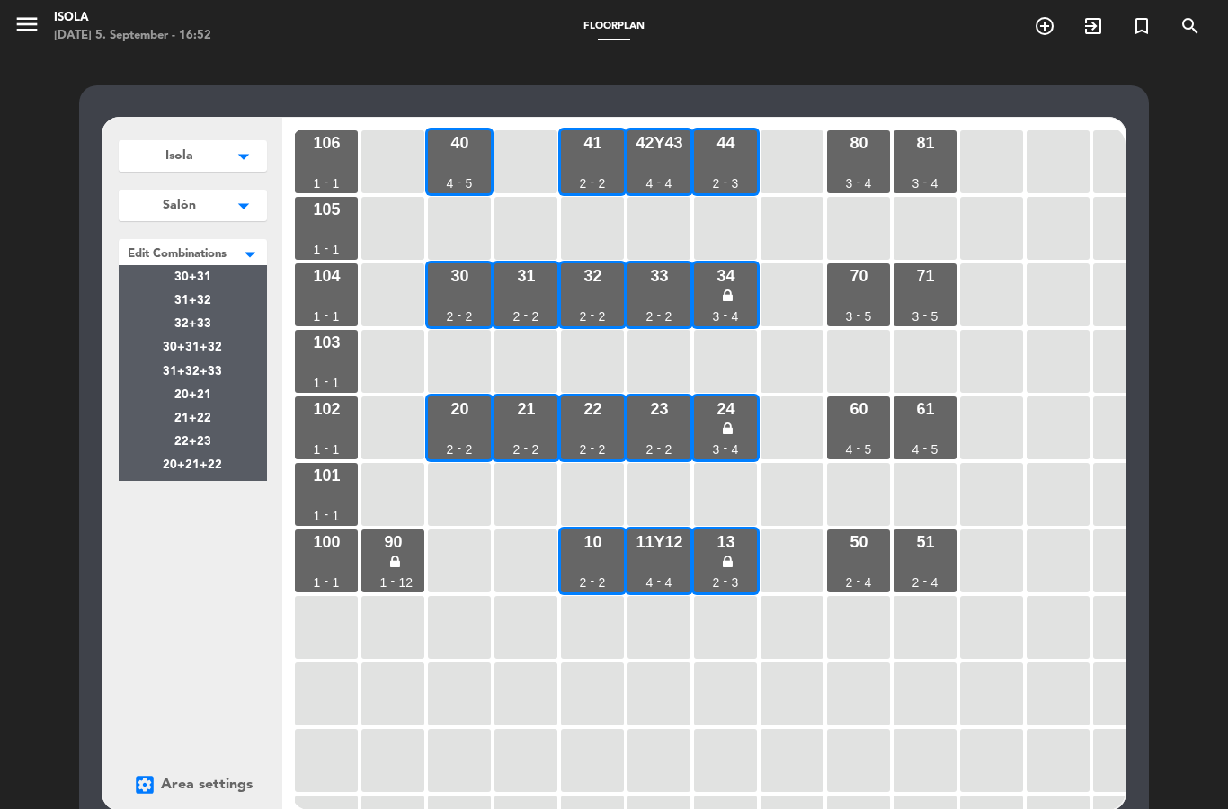
click at [183, 563] on div "Isola arrow_drop_down Isola edit rename delete Add Salón arrow_drop_down Salón …" at bounding box center [192, 464] width 180 height 692
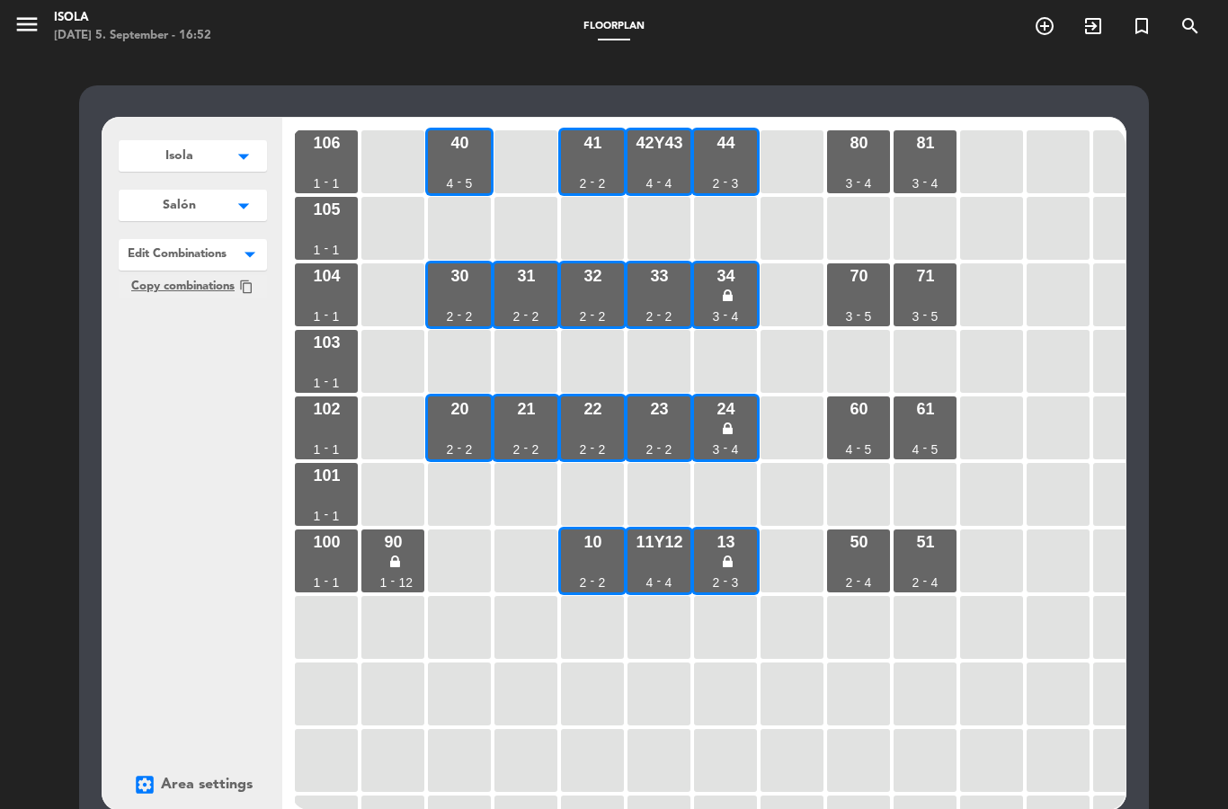
click at [227, 191] on button "Salón arrow_drop_down" at bounding box center [193, 205] width 148 height 31
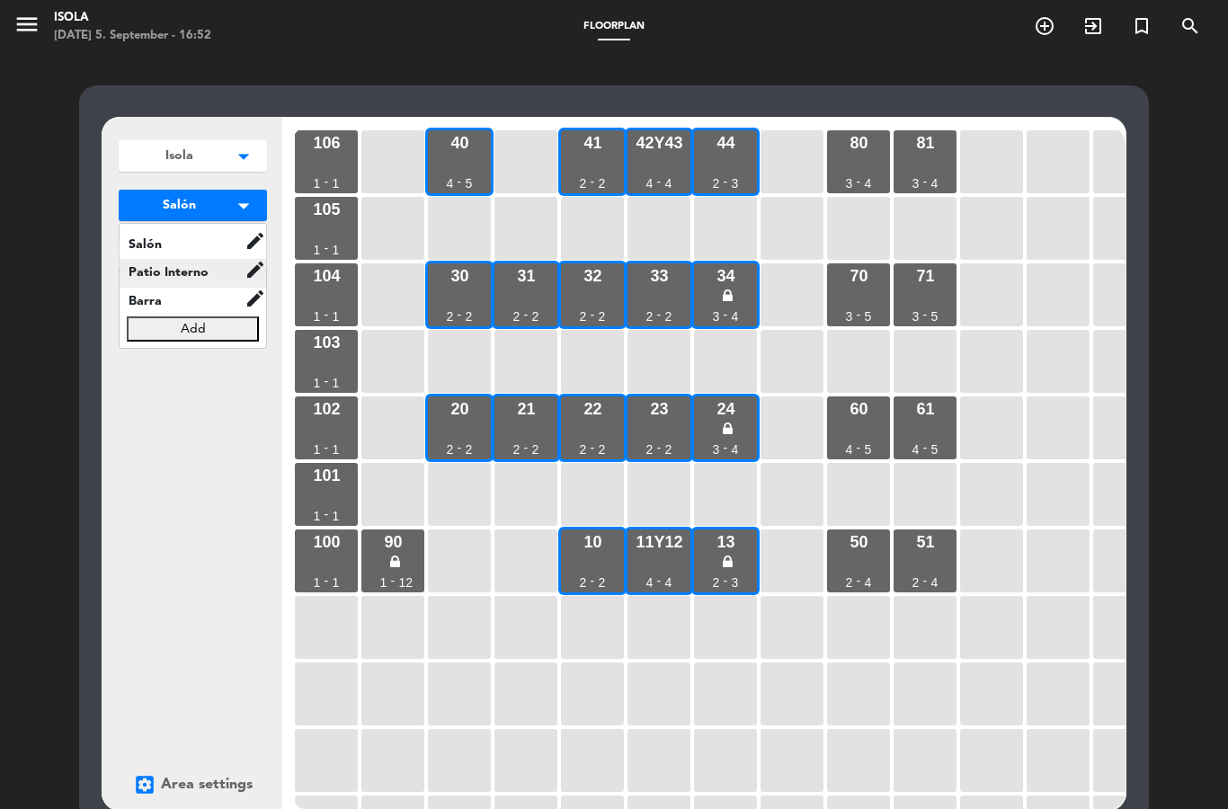
click at [190, 277] on span "Patio Interno" at bounding box center [182, 272] width 125 height 21
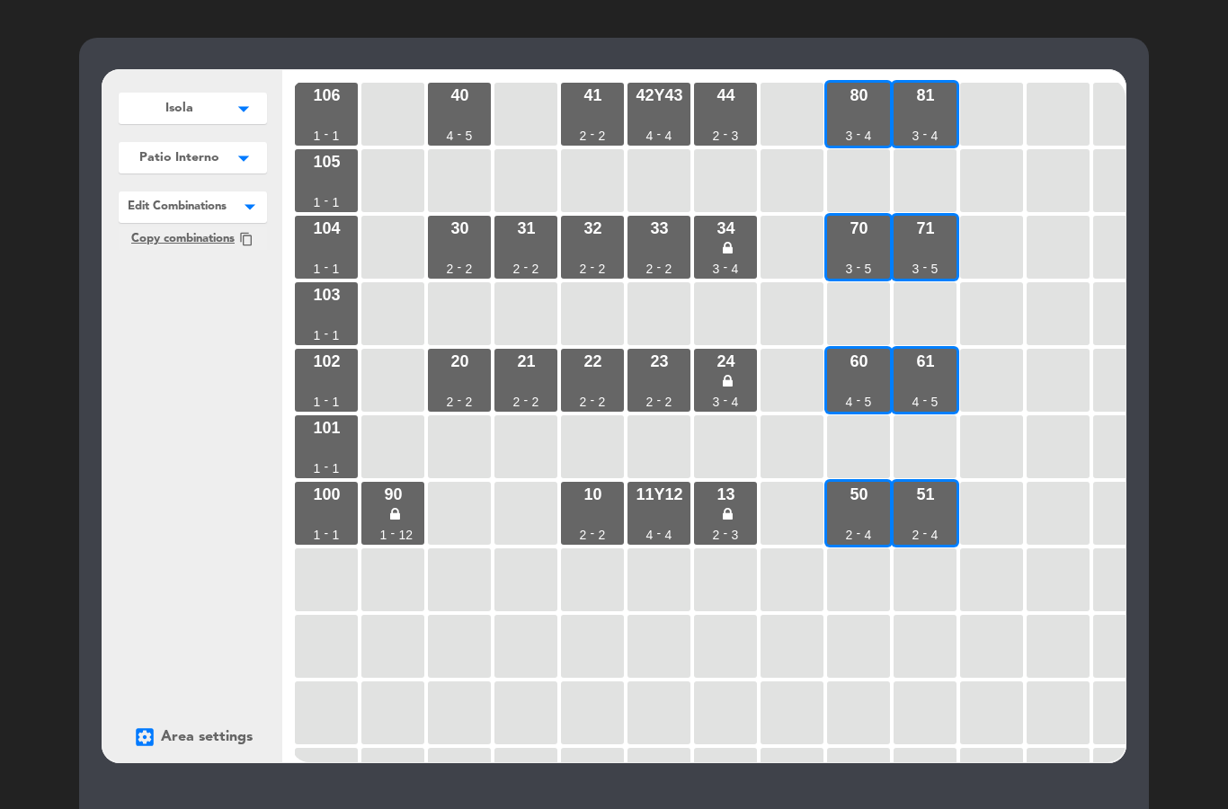
click at [267, 202] on span at bounding box center [267, 204] width 0 height 26
click at [226, 219] on div "80+81" at bounding box center [193, 229] width 148 height 23
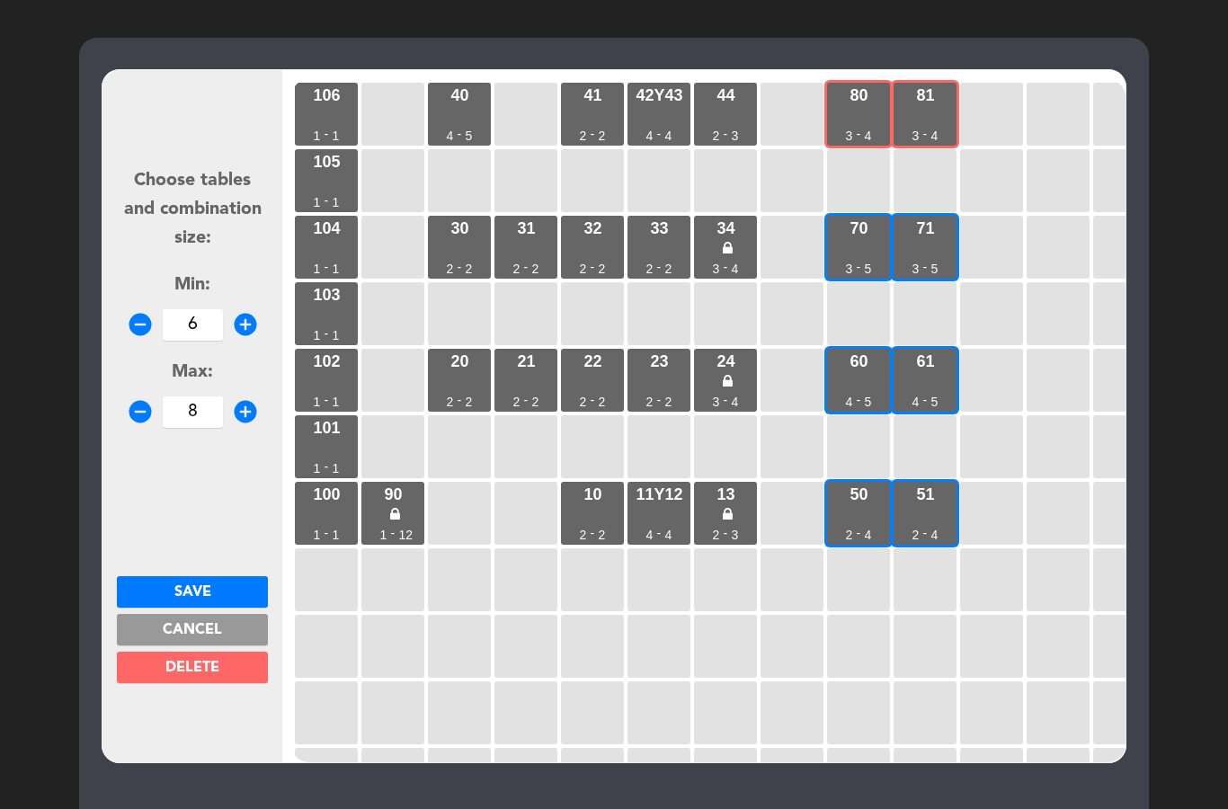
click at [240, 617] on button "Cancel" at bounding box center [192, 629] width 151 height 31
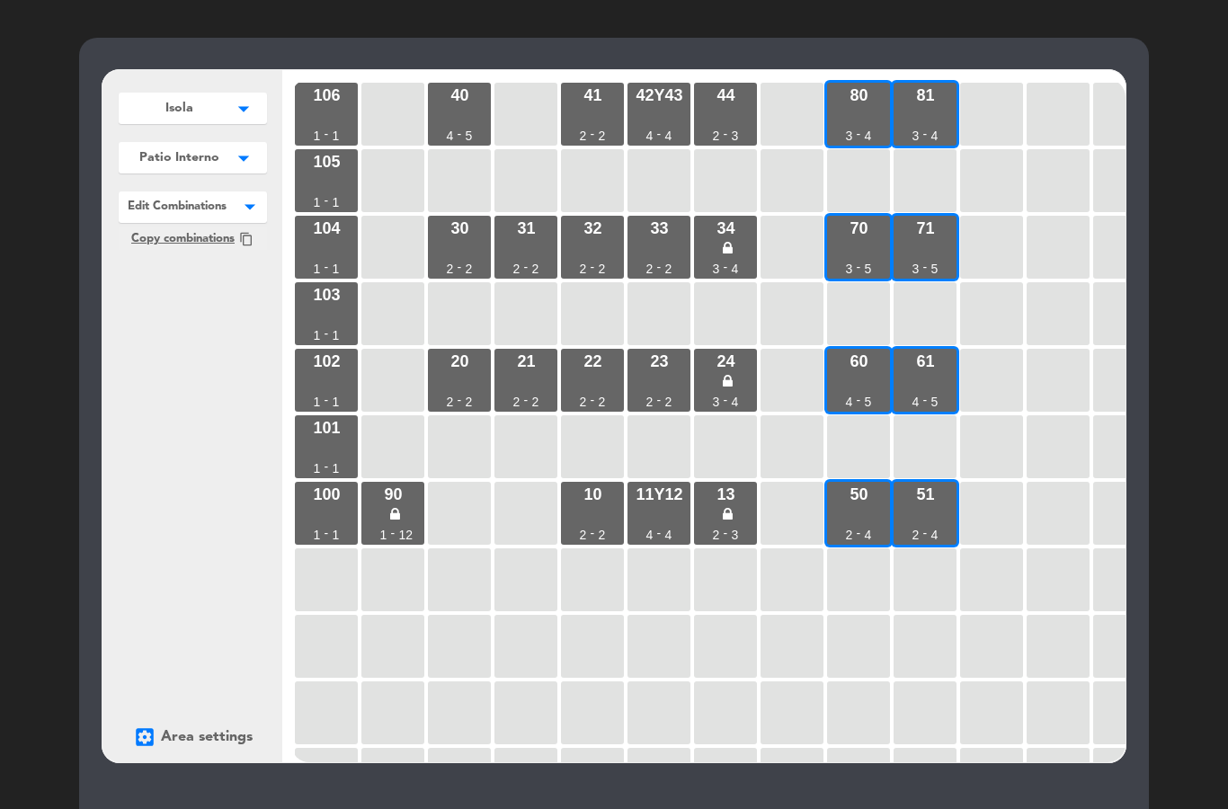
click at [267, 194] on span at bounding box center [267, 204] width 0 height 26
click at [239, 244] on div "50+51" at bounding box center [193, 252] width 148 height 23
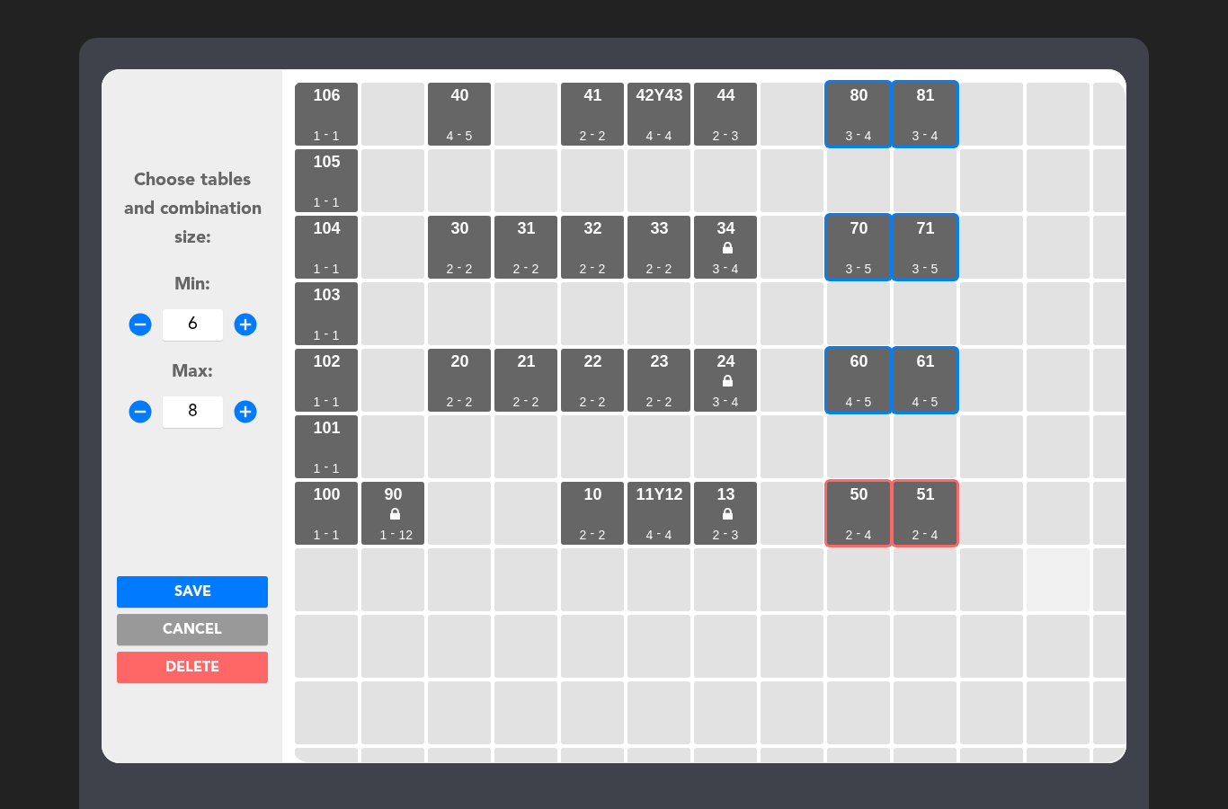
click at [1063, 555] on div at bounding box center [1057, 579] width 63 height 63
click at [942, 389] on div "61 4 - 5" at bounding box center [924, 380] width 63 height 63
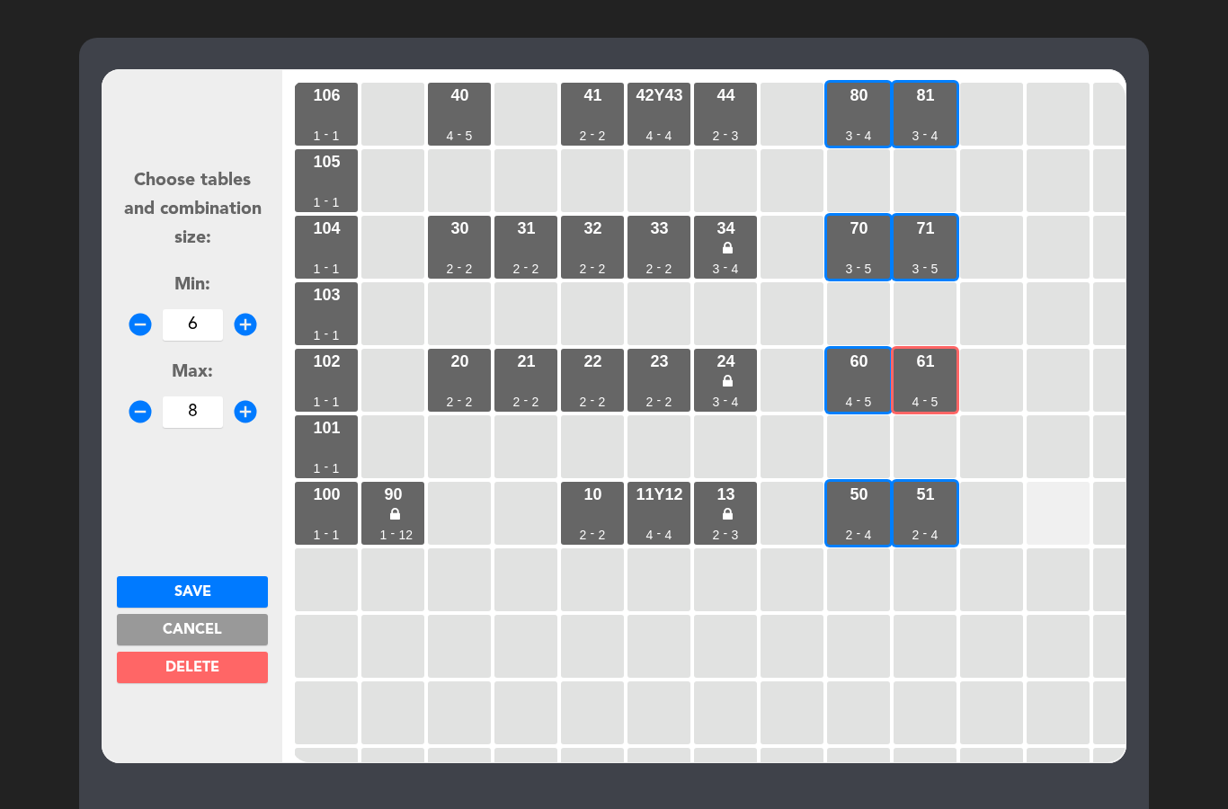
click at [1063, 500] on div at bounding box center [1057, 513] width 63 height 63
click at [244, 642] on button "Cancel" at bounding box center [192, 629] width 151 height 31
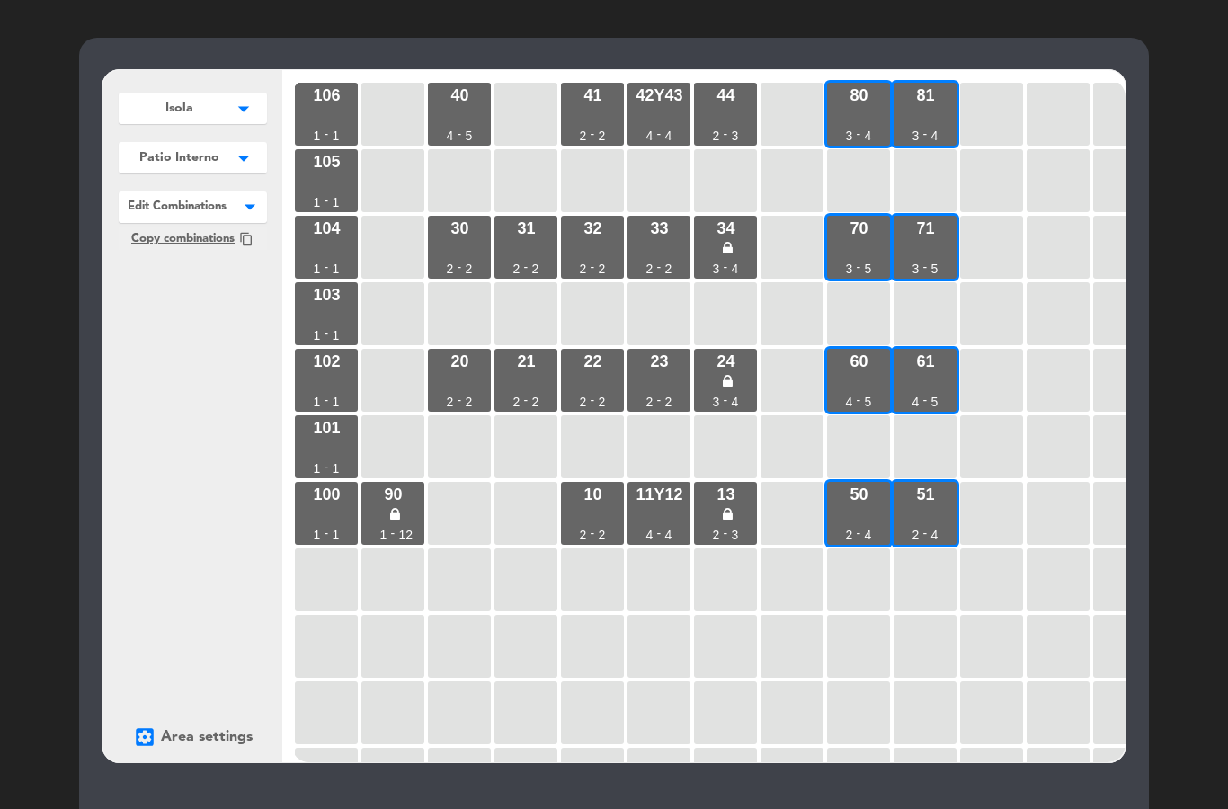
click at [227, 153] on button "Patio Interno arrow_drop_down" at bounding box center [193, 157] width 148 height 31
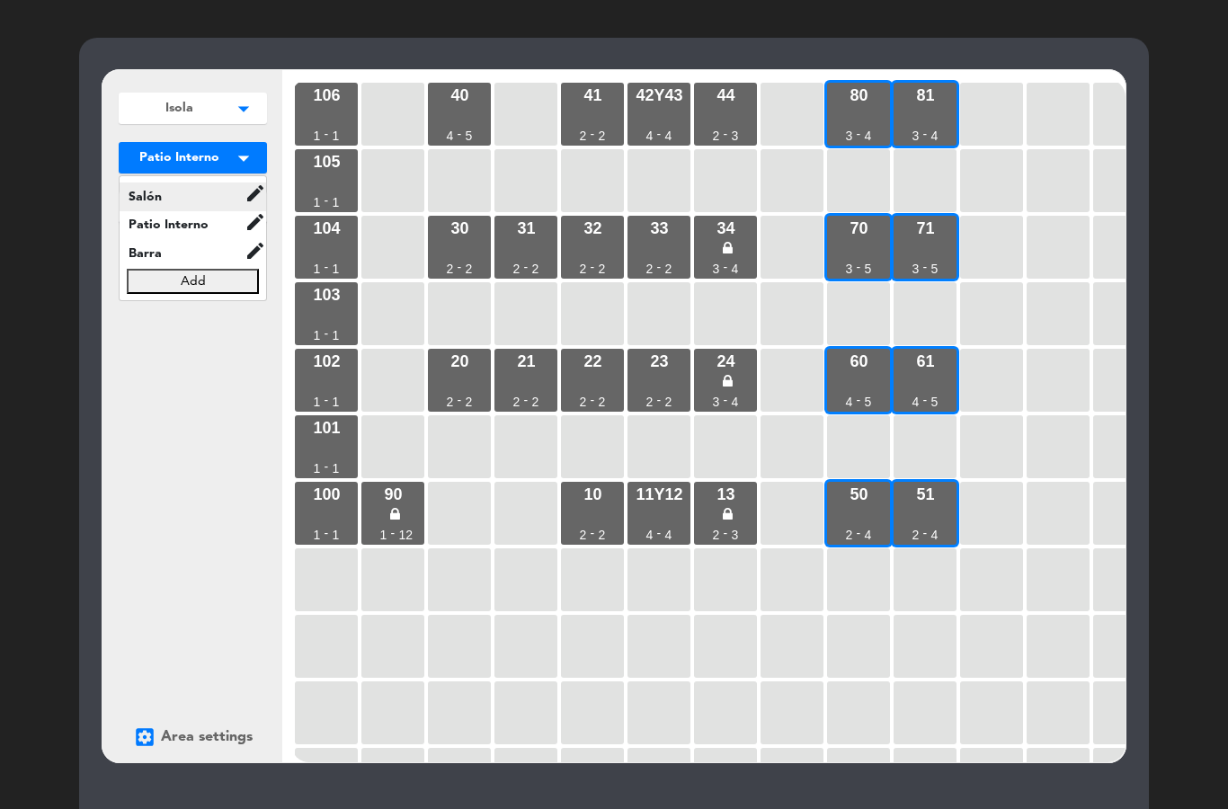
click at [182, 191] on span "Salón" at bounding box center [182, 196] width 125 height 21
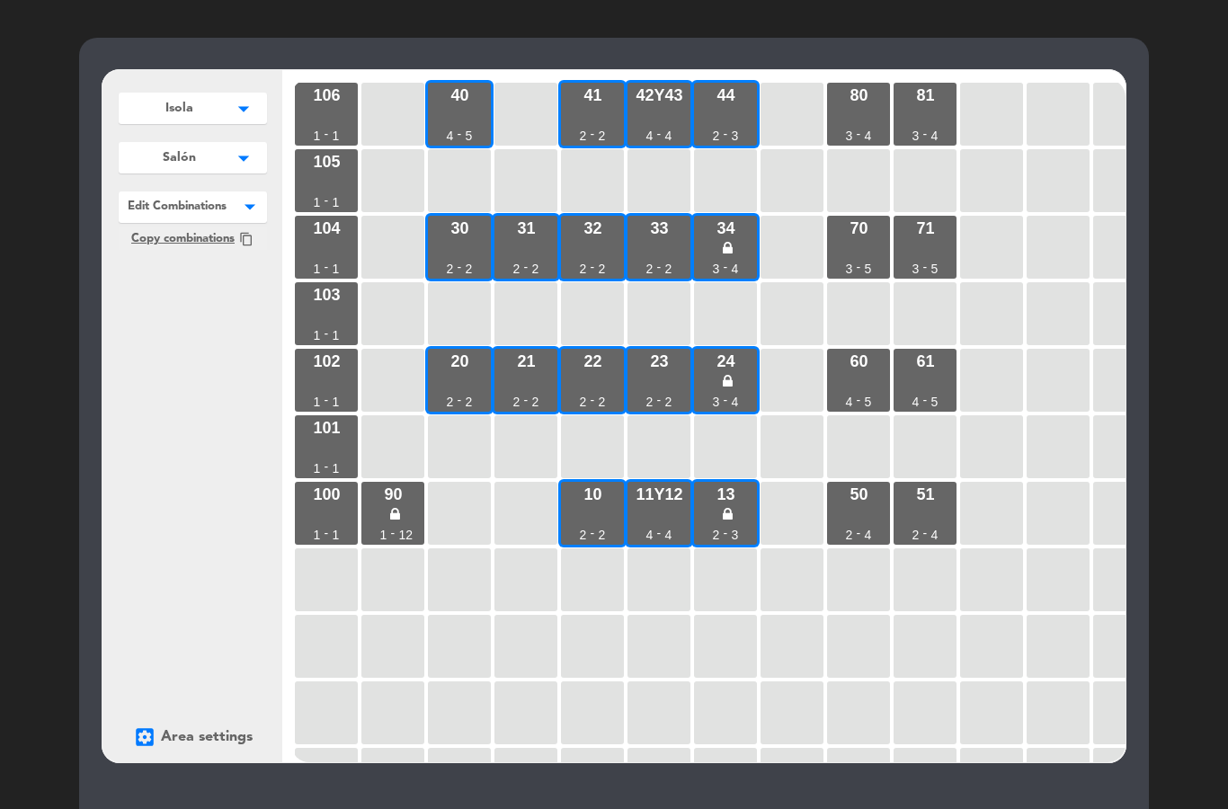
click at [233, 212] on div at bounding box center [193, 202] width 148 height 23
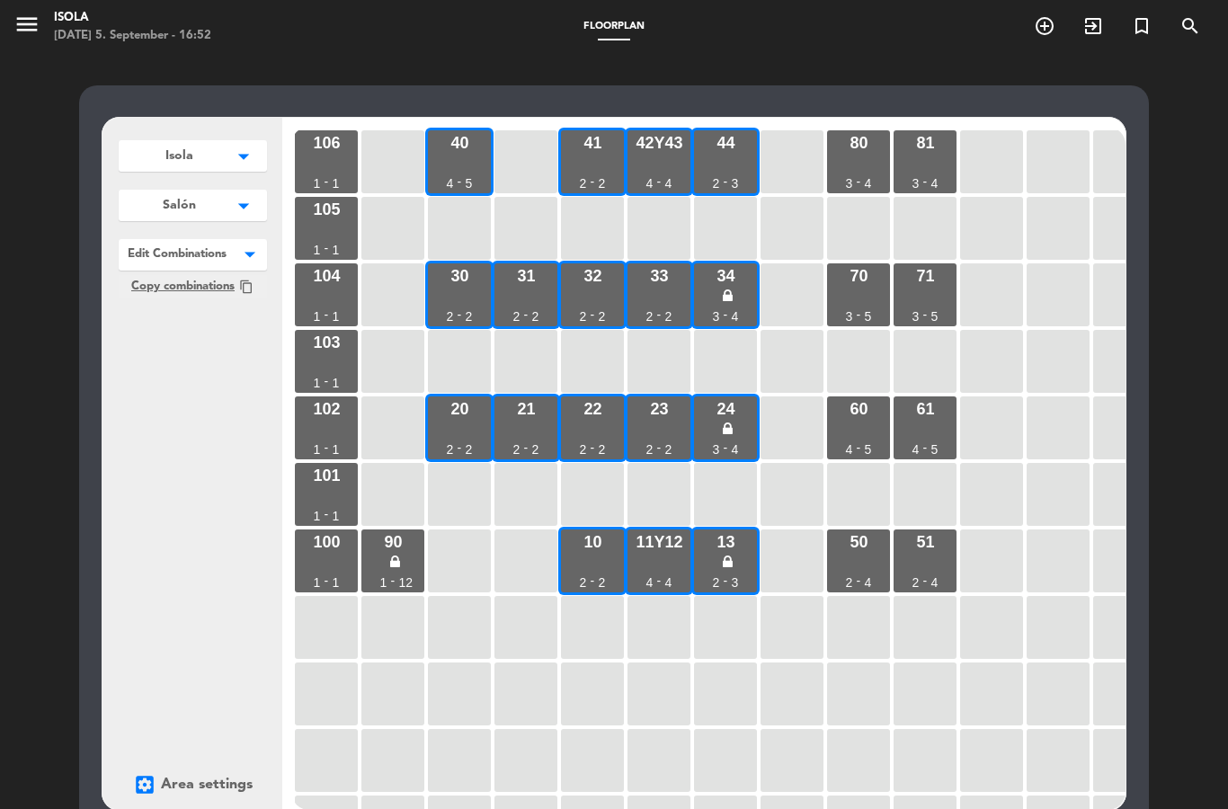
click at [33, 21] on icon "menu" at bounding box center [26, 24] width 27 height 27
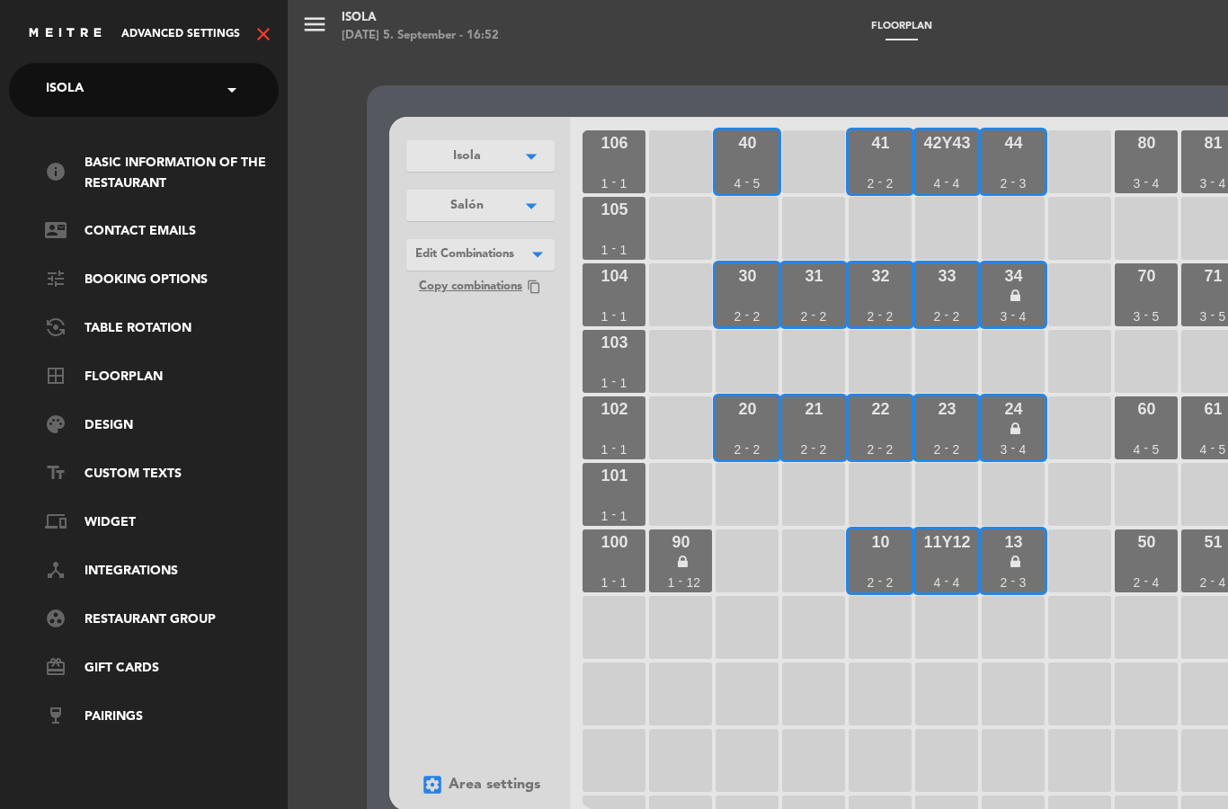
click at [272, 23] on icon "close" at bounding box center [264, 34] width 22 height 22
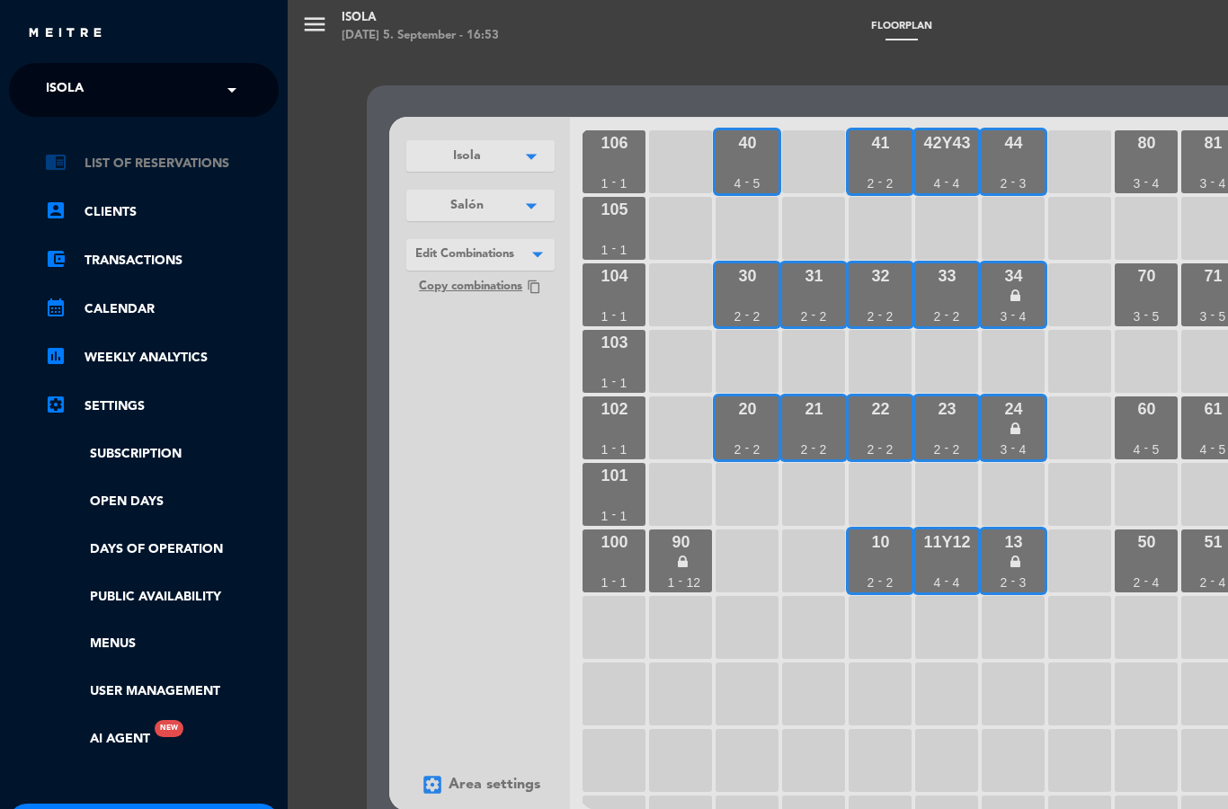
click at [137, 155] on link "chrome_reader_mode List of Reservations" at bounding box center [162, 164] width 234 height 22
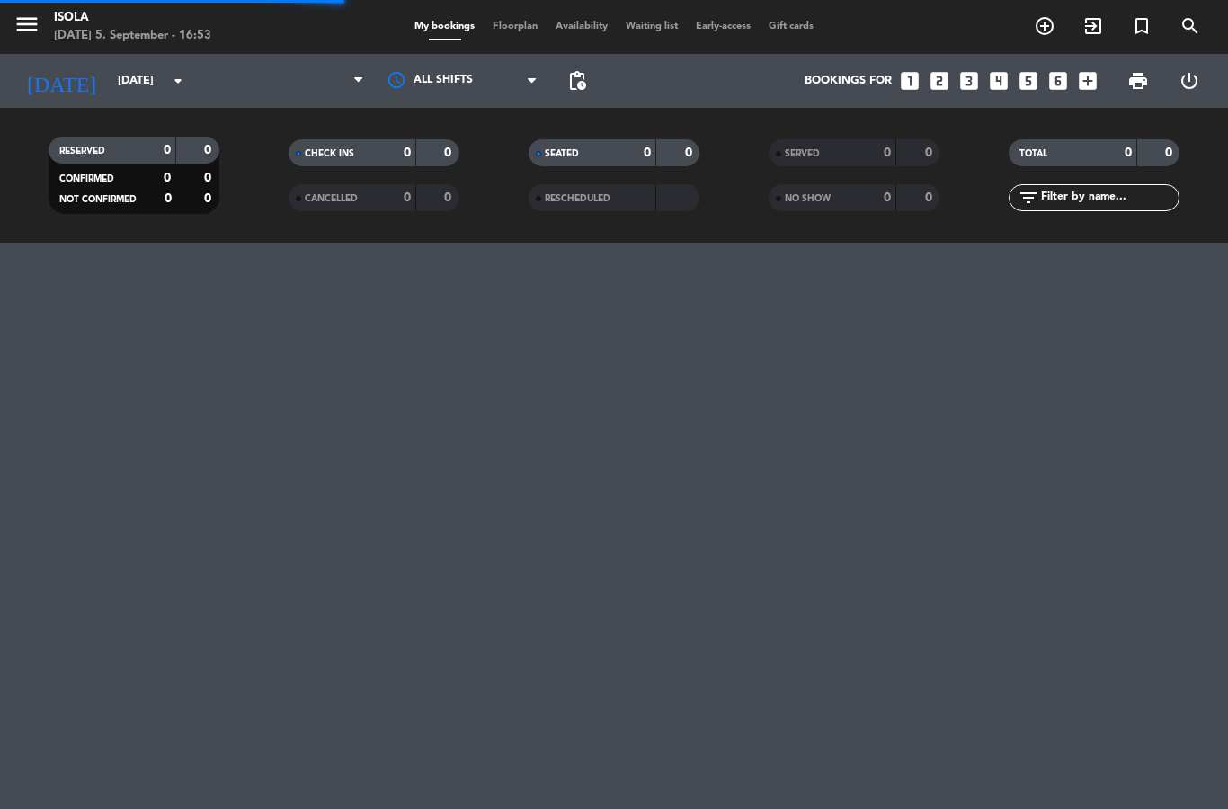
select select "dinner"
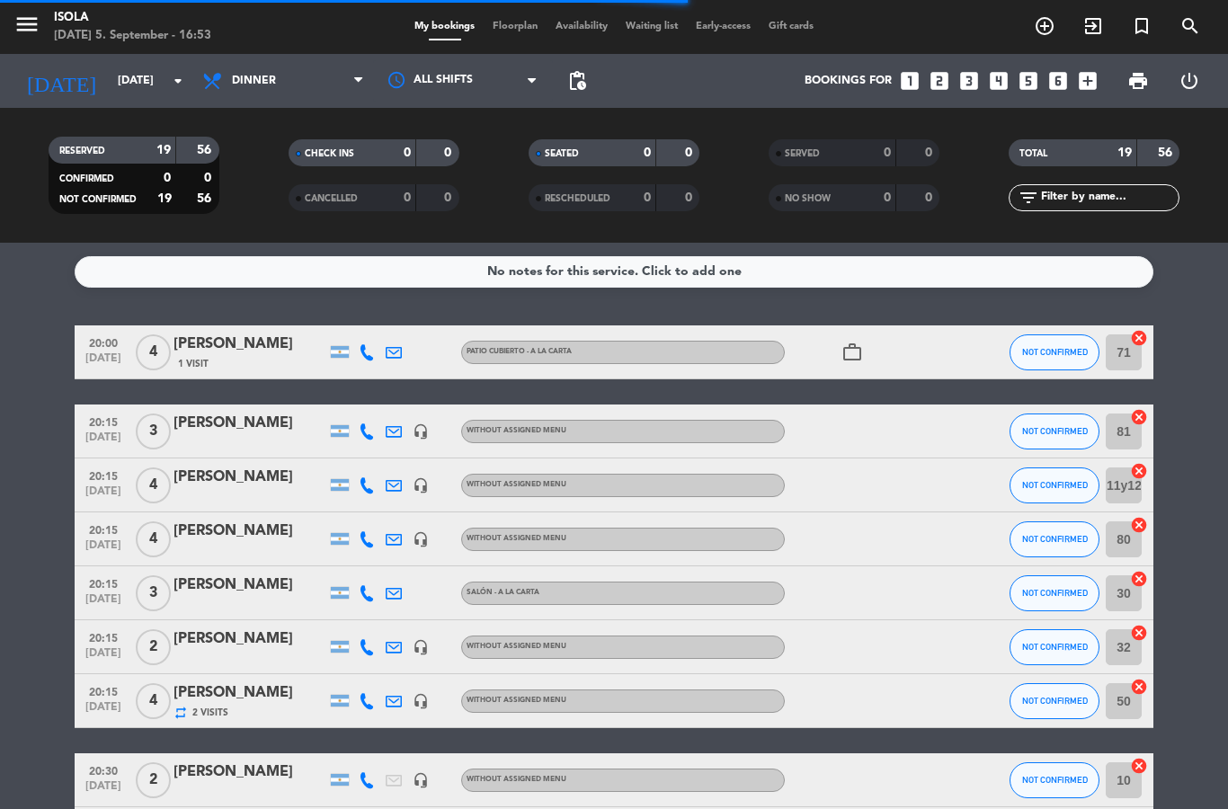
click at [518, 11] on div "menu Isola [DATE] 5. September - 16:53 My bookings Floorplan Availability Waiti…" at bounding box center [614, 27] width 1228 height 54
click at [511, 9] on div "menu Isola [DATE] 5. September - 16:53 My bookings Floorplan Availability Waiti…" at bounding box center [614, 27] width 1228 height 54
click at [511, 22] on span "Floorplan" at bounding box center [515, 27] width 63 height 10
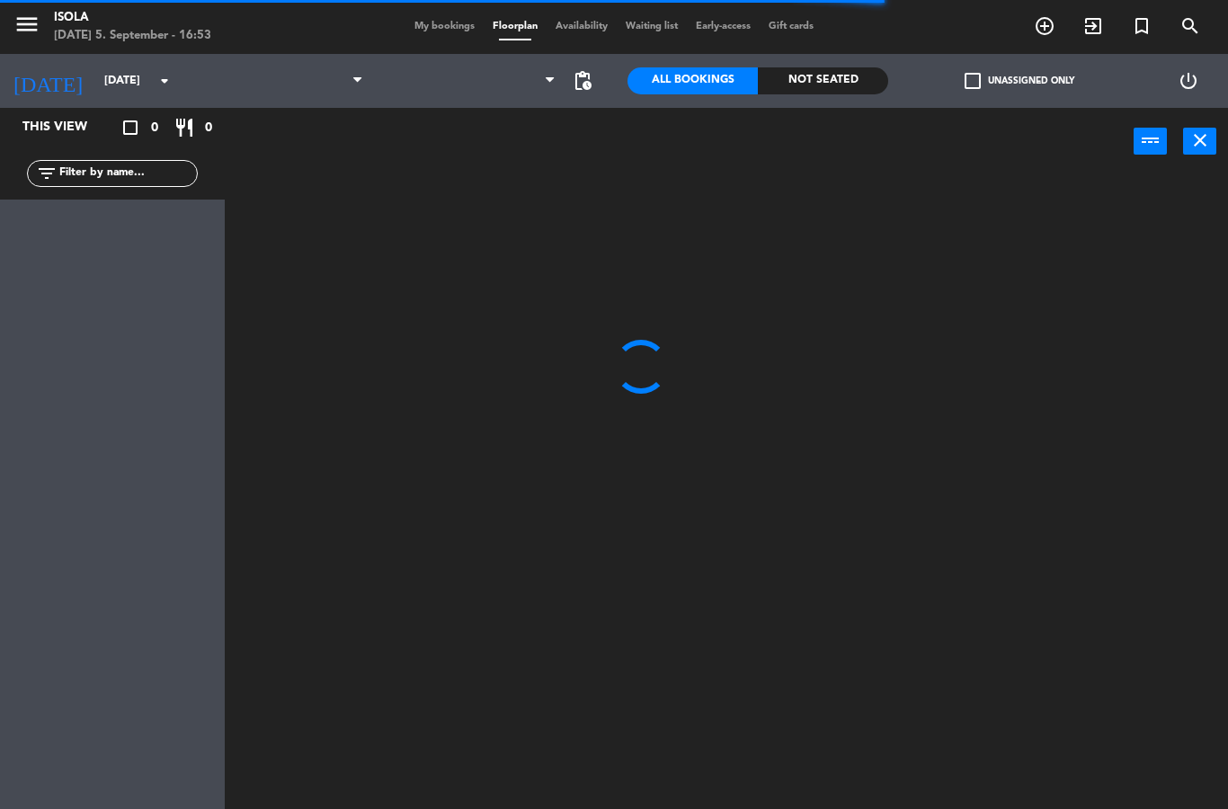
select select "dinner"
select select
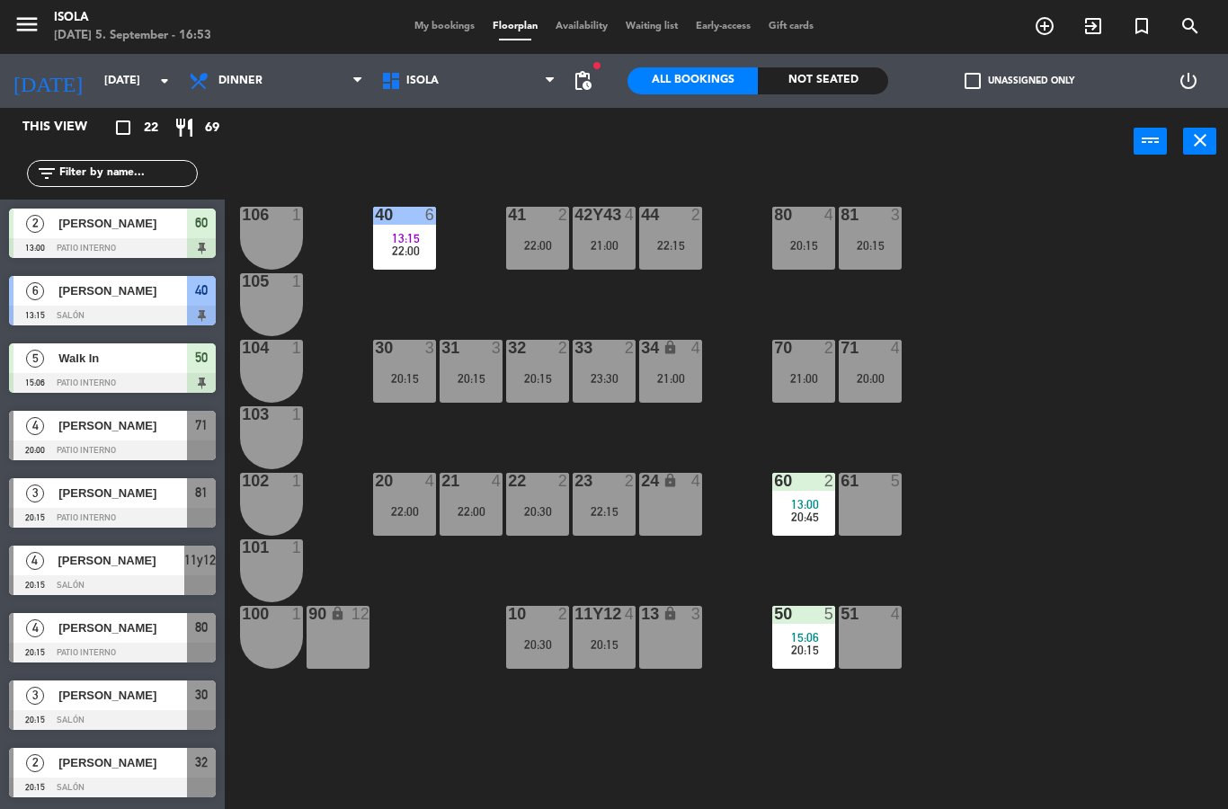
click at [474, 368] on div "31 3 20:15" at bounding box center [471, 371] width 63 height 63
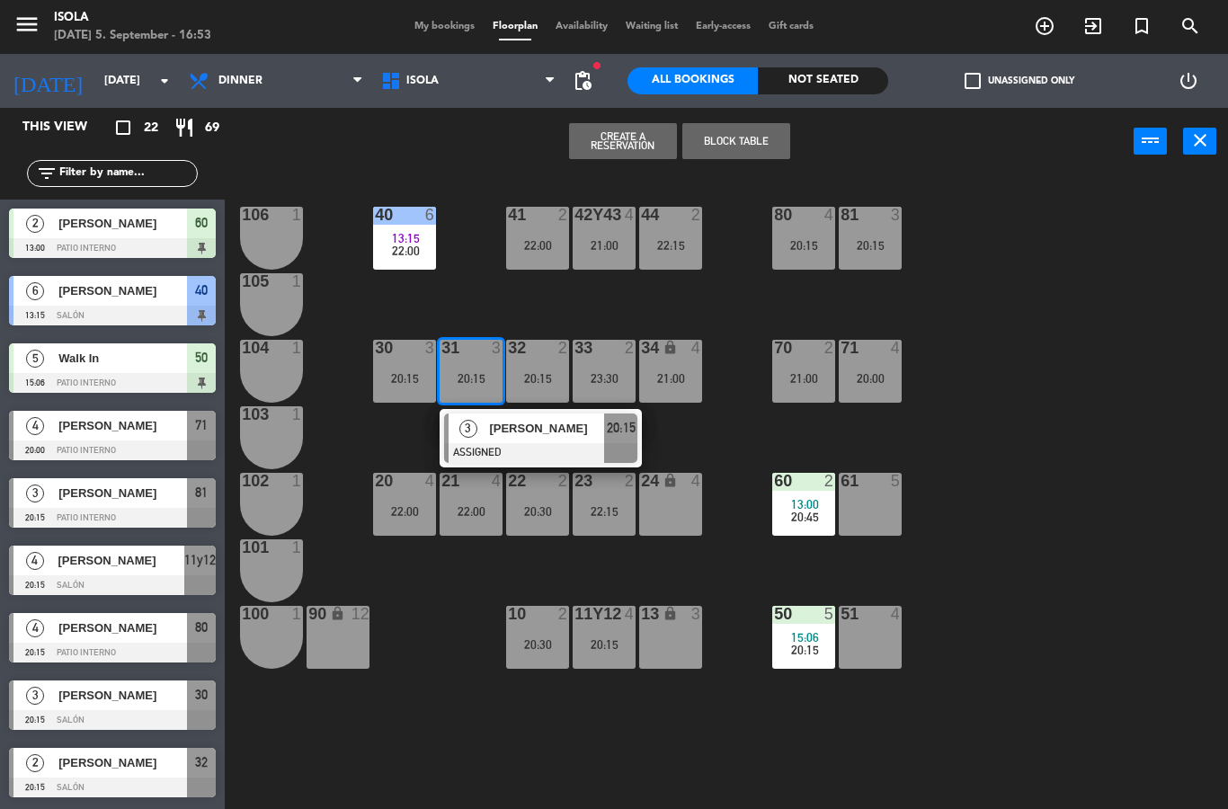
click at [676, 489] on div "lock" at bounding box center [670, 481] width 30 height 17
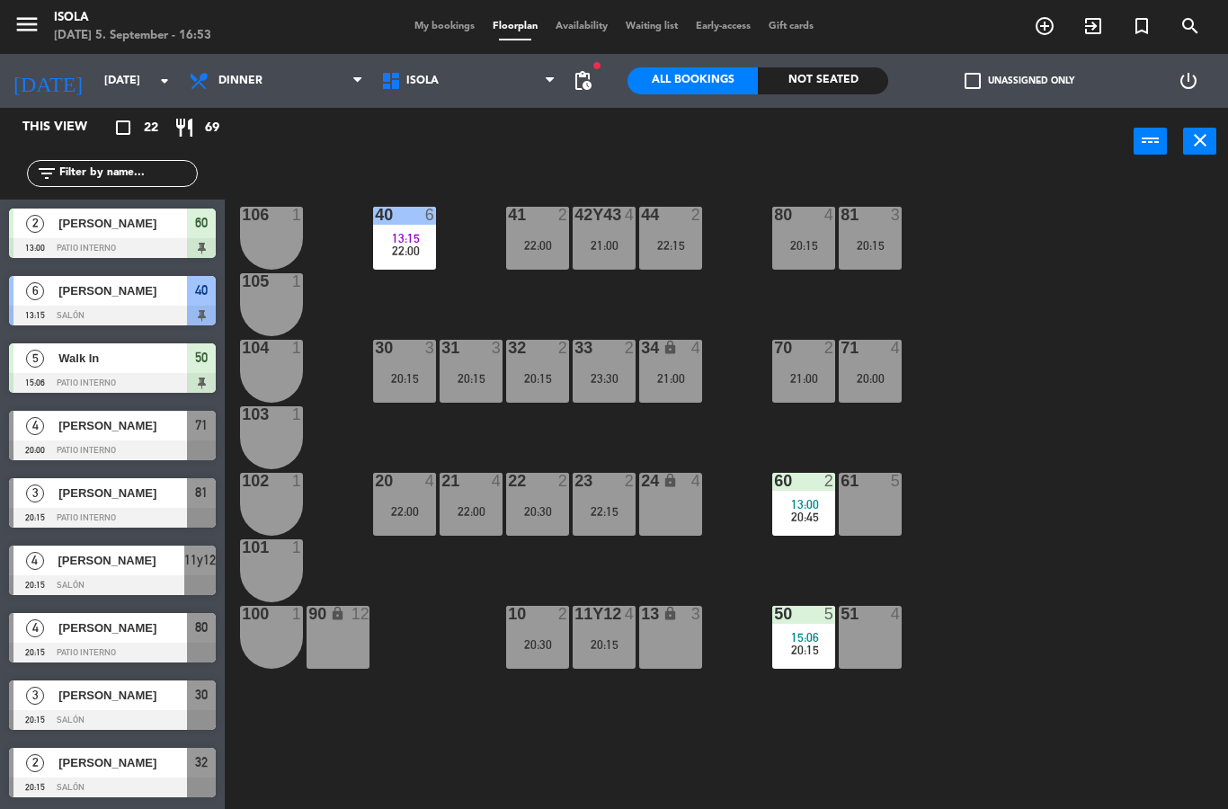
click at [1028, 457] on div "40 6 13:15 22:00 42y43 4 21:00 41 2 22:00 44 2 22:15 80 4 20:15 81 3 20:15 106 …" at bounding box center [732, 492] width 990 height 634
click at [695, 368] on div "34 lock 4 21:00" at bounding box center [670, 371] width 63 height 63
click at [1057, 426] on div "40 6 13:15 22:00 42y43 4 21:00 41 2 22:00 44 2 22:15 80 4 20:15 81 3 20:15 106 …" at bounding box center [732, 492] width 990 height 634
click at [677, 514] on div "24 lock 4" at bounding box center [670, 504] width 63 height 63
click at [1029, 503] on div "40 6 13:15 22:00 42y43 4 21:00 41 2 22:00 44 2 22:15 80 4 20:15 81 3 20:15 106 …" at bounding box center [732, 492] width 990 height 634
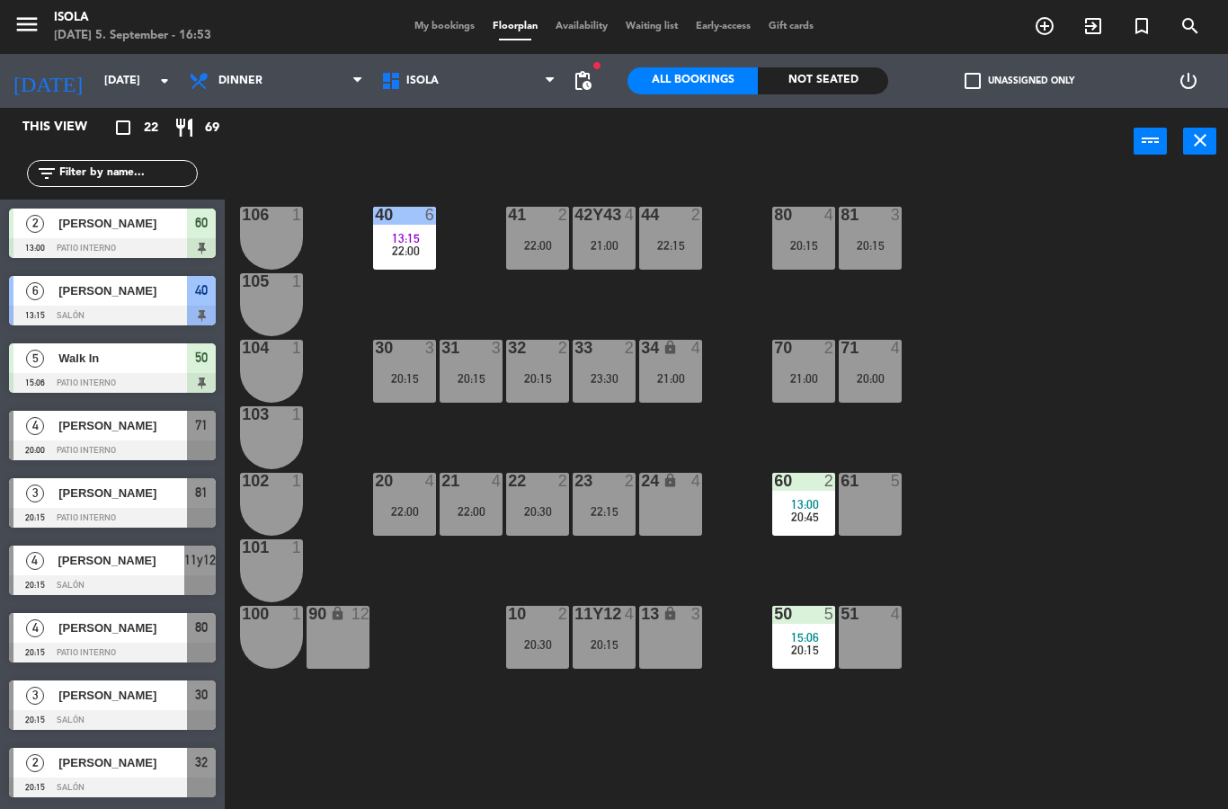
click at [675, 643] on div "13 lock 3" at bounding box center [670, 637] width 63 height 63
click at [1083, 346] on div "40 6 13:15 22:00 42y43 4 21:00 41 2 22:00 44 2 22:15 80 4 20:15 81 3 20:15 106 …" at bounding box center [732, 492] width 990 height 634
click at [670, 362] on div "34 lock 4 21:00" at bounding box center [670, 371] width 63 height 63
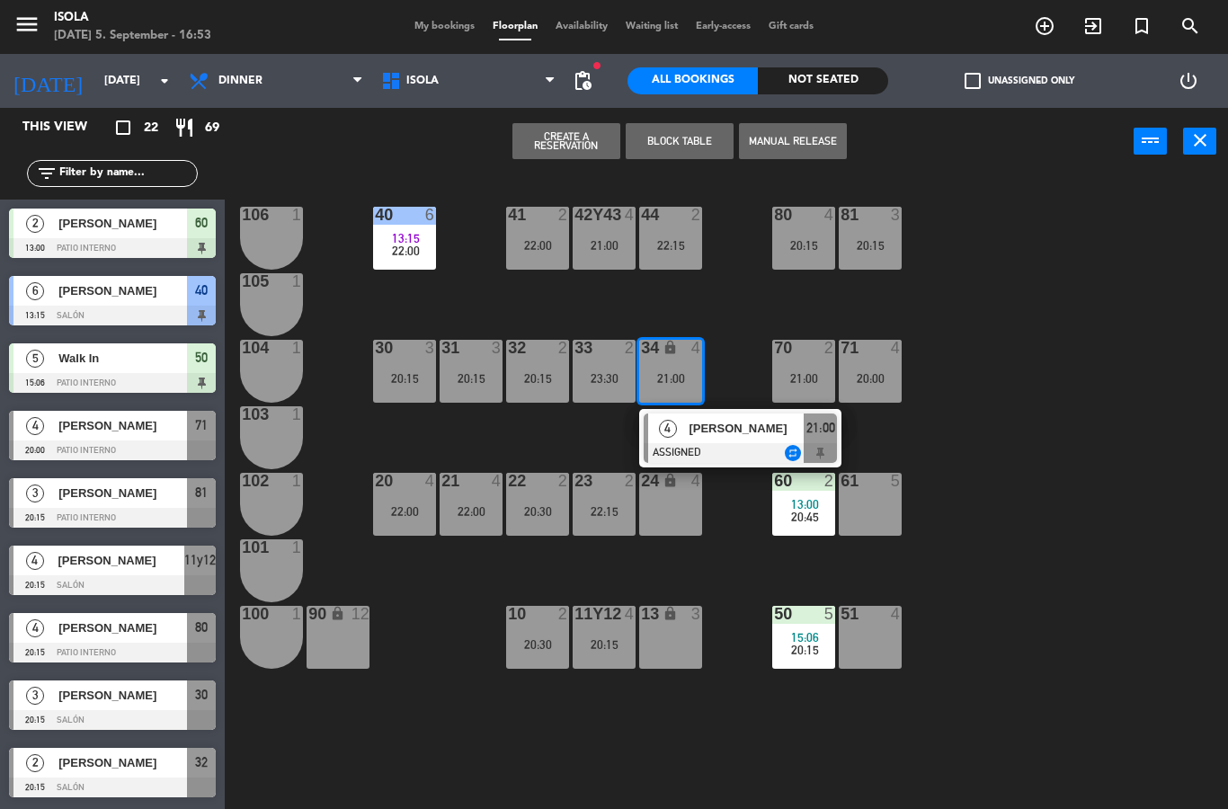
click at [1031, 519] on div "40 6 13:15 22:00 42y43 4 21:00 41 2 22:00 44 2 22:15 80 4 20:15 81 3 20:15 106 …" at bounding box center [732, 492] width 990 height 634
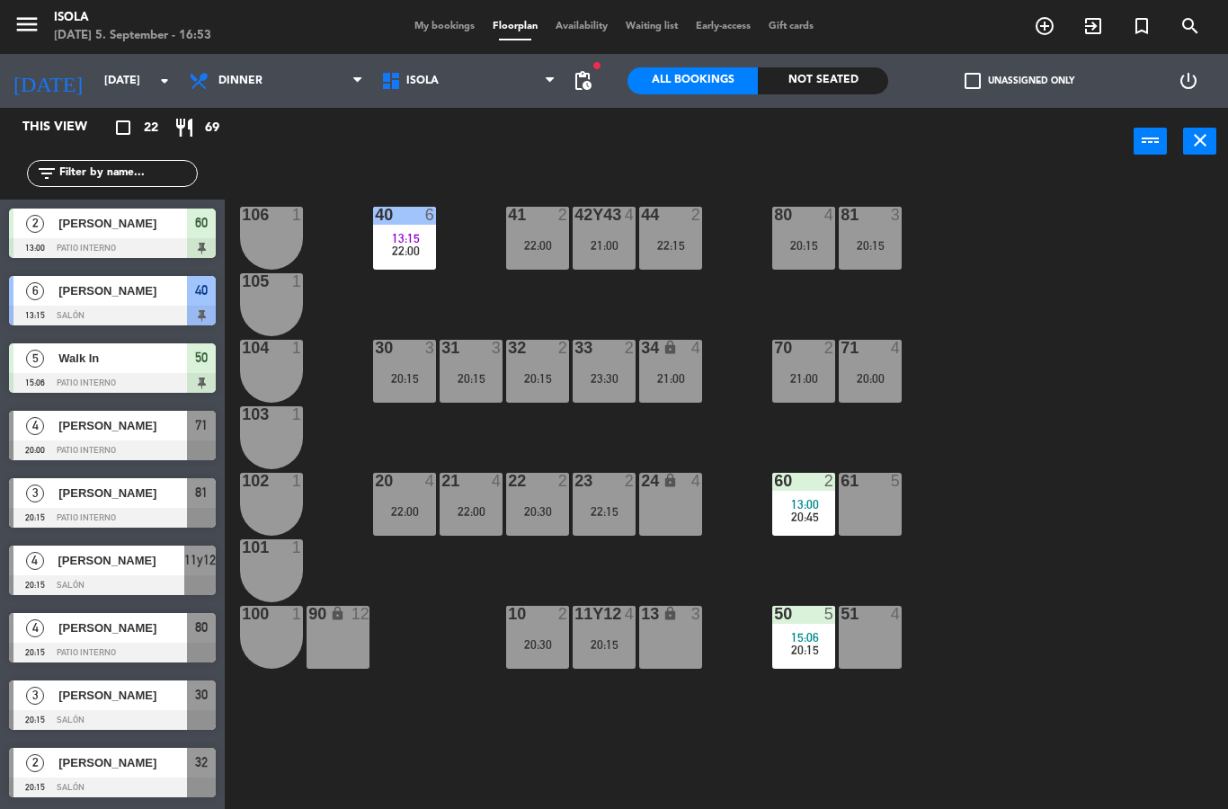
click at [659, 363] on div "34 lock 4 21:00" at bounding box center [670, 371] width 63 height 63
click at [1022, 528] on div "40 6 13:15 22:00 42y43 4 21:00 41 2 22:00 44 2 22:15 80 4 20:15 81 3 20:15 106 …" at bounding box center [732, 492] width 990 height 634
click at [679, 643] on div "13 lock 3" at bounding box center [670, 637] width 63 height 63
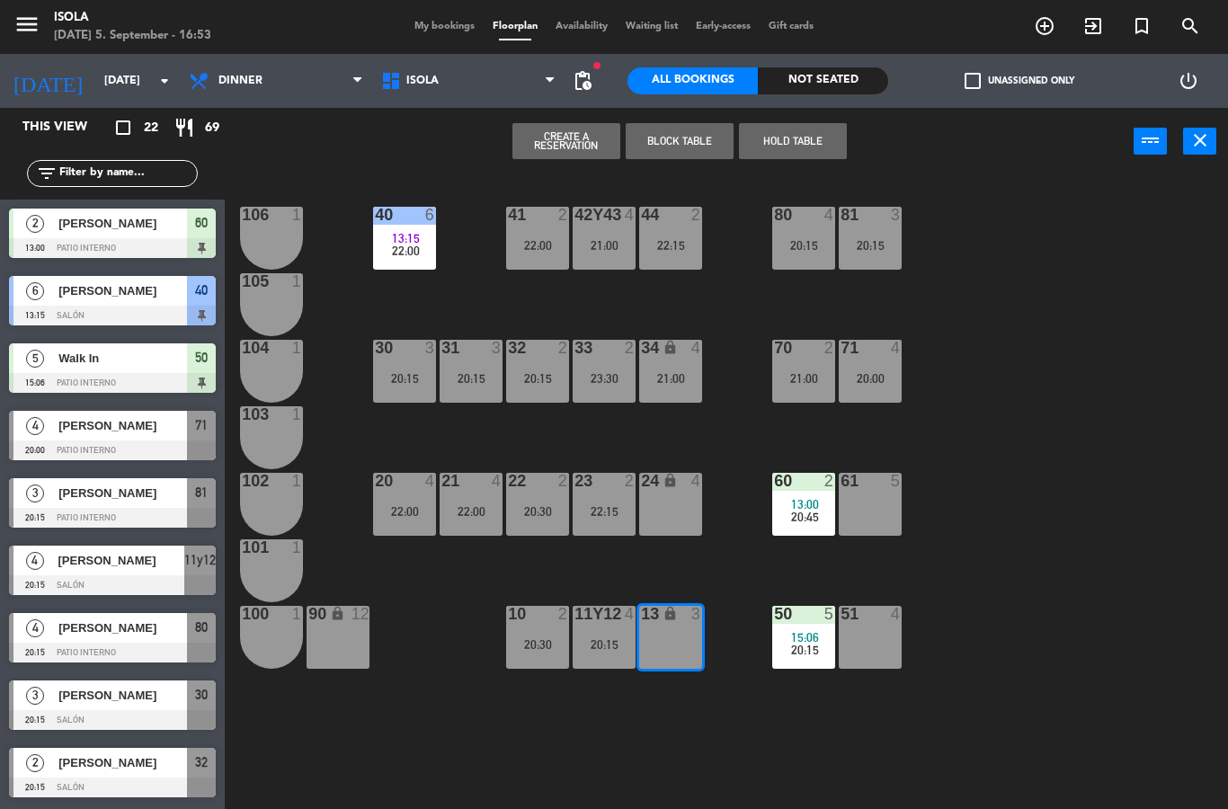
click at [827, 139] on button "Hold Table" at bounding box center [793, 141] width 108 height 36
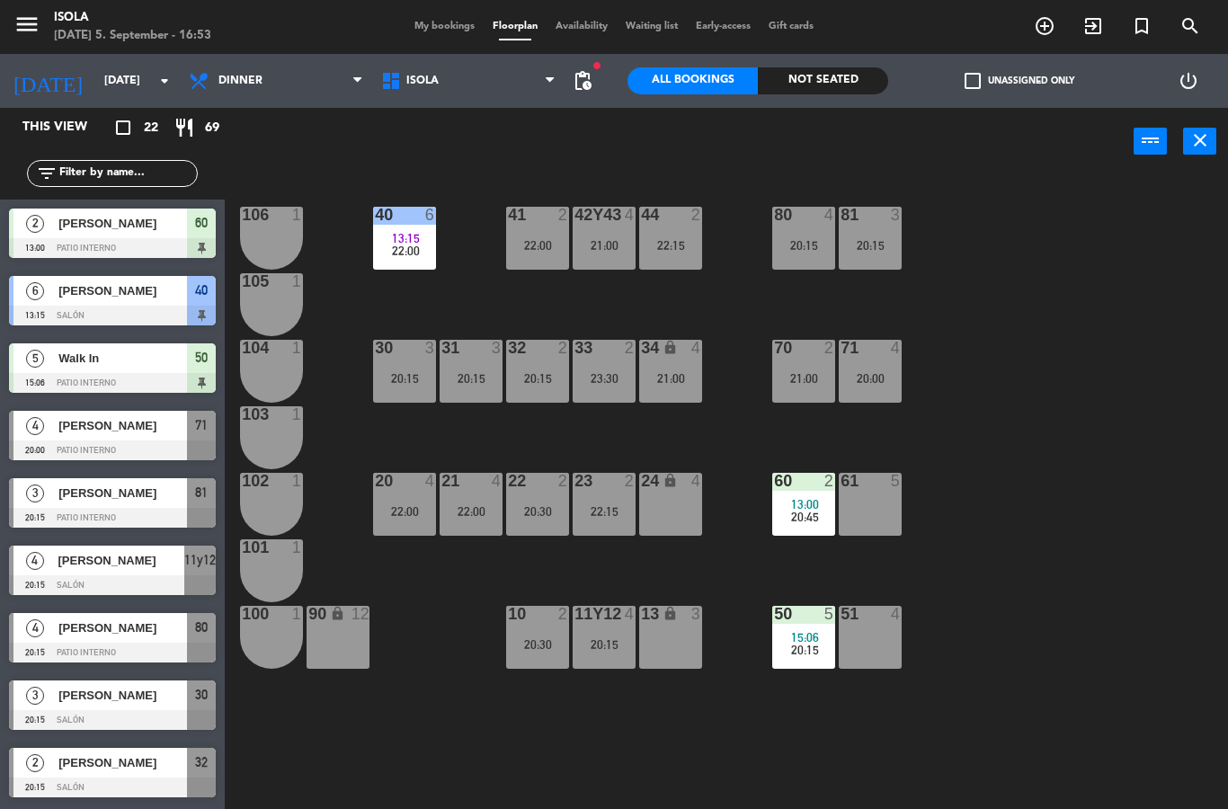
click at [1045, 500] on div "40 6 13:15 22:00 42y43 4 21:00 41 2 22:00 44 2 22:15 80 4 20:15 81 3 20:15 106 …" at bounding box center [732, 492] width 990 height 634
click at [683, 639] on div "13 lock 3" at bounding box center [670, 637] width 63 height 63
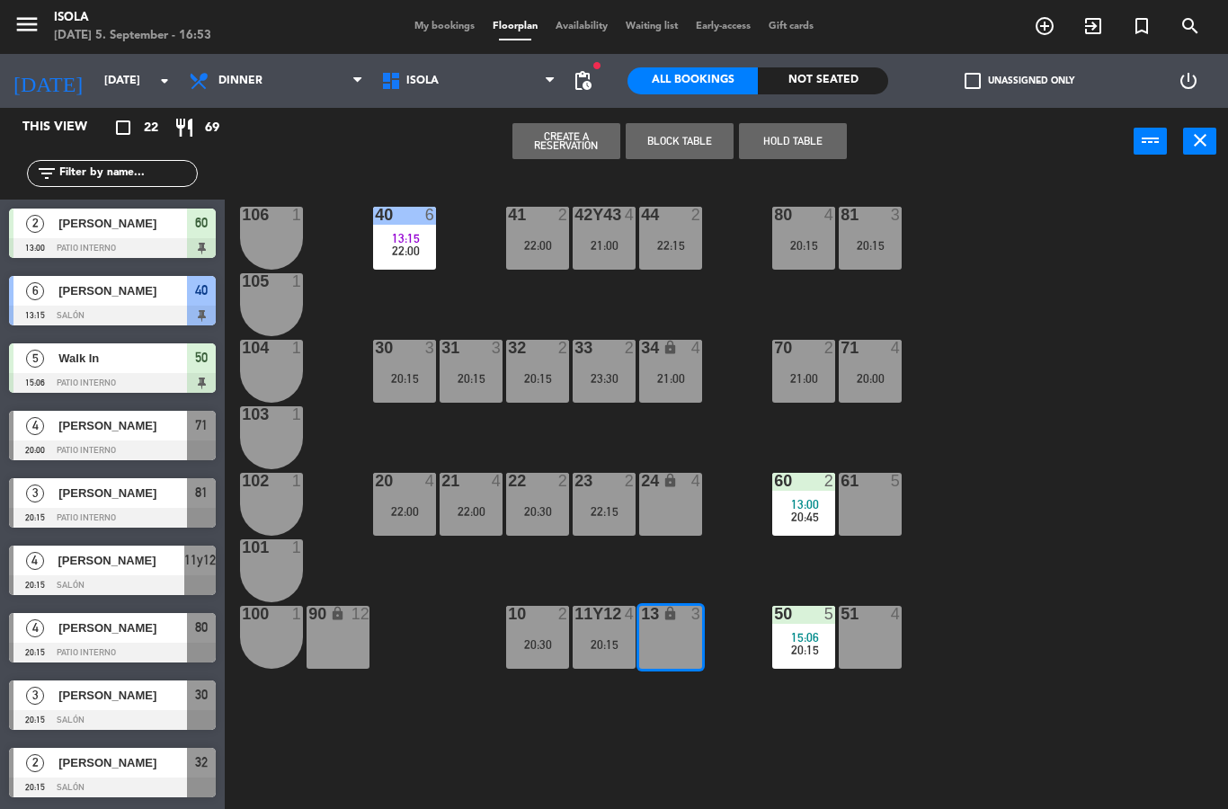
click at [814, 133] on button "Hold Table" at bounding box center [793, 141] width 108 height 36
click at [798, 136] on button "Hold Table" at bounding box center [793, 141] width 108 height 36
click at [787, 132] on button "Hold Table" at bounding box center [793, 141] width 108 height 36
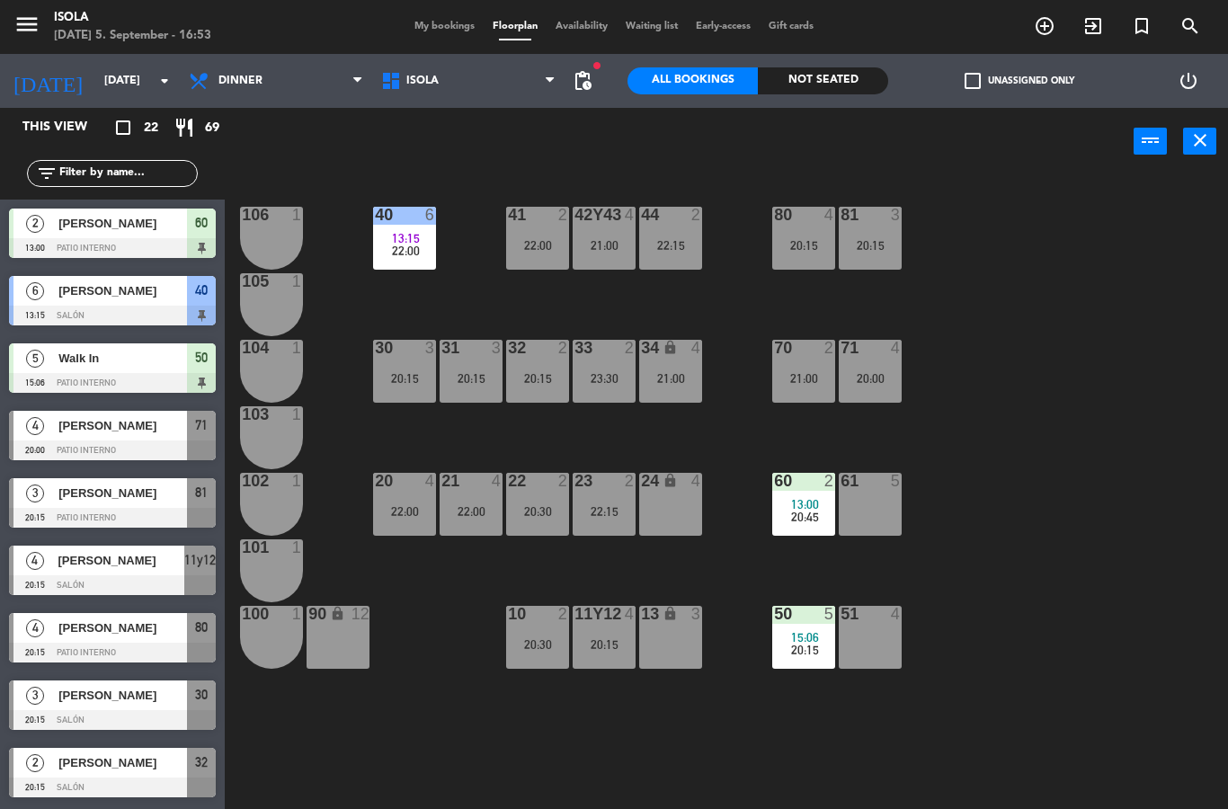
click at [1003, 239] on div "40 6 13:15 22:00 42y43 4 21:00 41 2 22:00 44 2 22:15 80 4 20:15 81 3 20:15 106 …" at bounding box center [732, 492] width 990 height 634
click at [678, 633] on div "13 lock 3" at bounding box center [670, 637] width 63 height 63
click at [1041, 374] on div "40 6 13:15 22:00 42y43 4 21:00 41 2 22:00 44 2 22:15 80 4 20:15 81 3 20:15 106 …" at bounding box center [732, 492] width 990 height 634
click at [690, 643] on div "13 lock 3" at bounding box center [670, 637] width 63 height 63
click at [1034, 496] on div "40 6 13:15 22:00 42y43 4 21:00 41 2 22:00 44 2 22:15 80 4 20:15 81 3 20:15 106 …" at bounding box center [732, 492] width 990 height 634
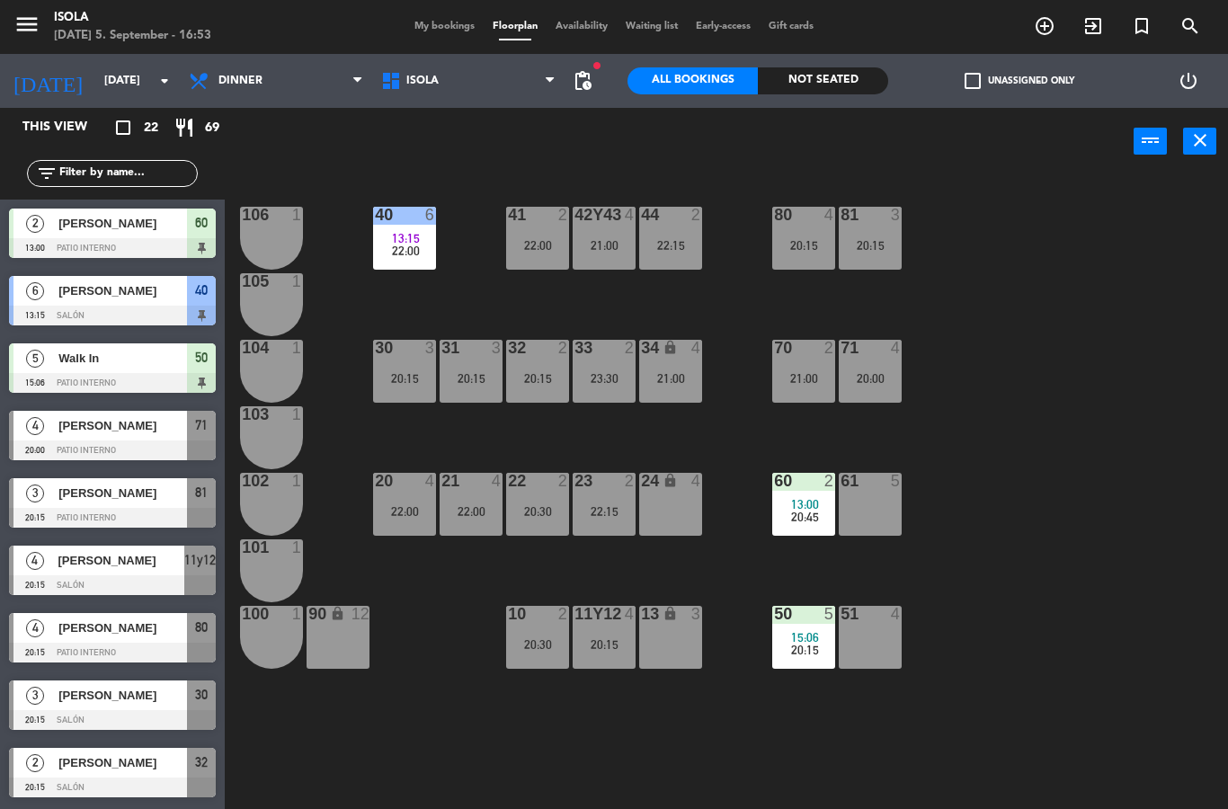
click at [678, 375] on div "21:00" at bounding box center [670, 378] width 63 height 13
click at [1031, 470] on div "40 6 13:15 22:00 42y43 4 21:00 41 2 22:00 44 2 22:15 80 4 20:15 81 3 20:15 106 …" at bounding box center [732, 492] width 990 height 634
click at [664, 508] on div "24 lock 4" at bounding box center [670, 504] width 63 height 63
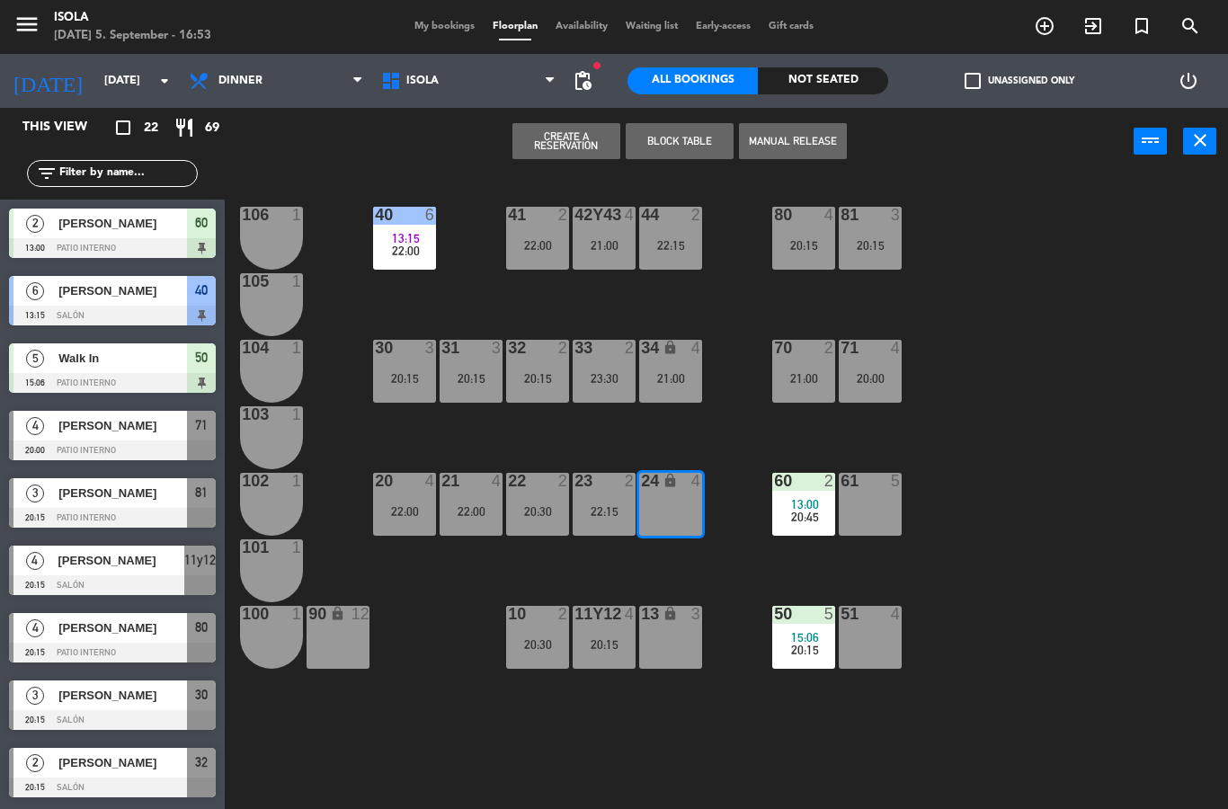
click at [1037, 475] on div "40 6 13:15 22:00 42y43 4 21:00 41 2 22:00 44 2 22:15 80 4 20:15 81 3 20:15 106 …" at bounding box center [732, 492] width 990 height 634
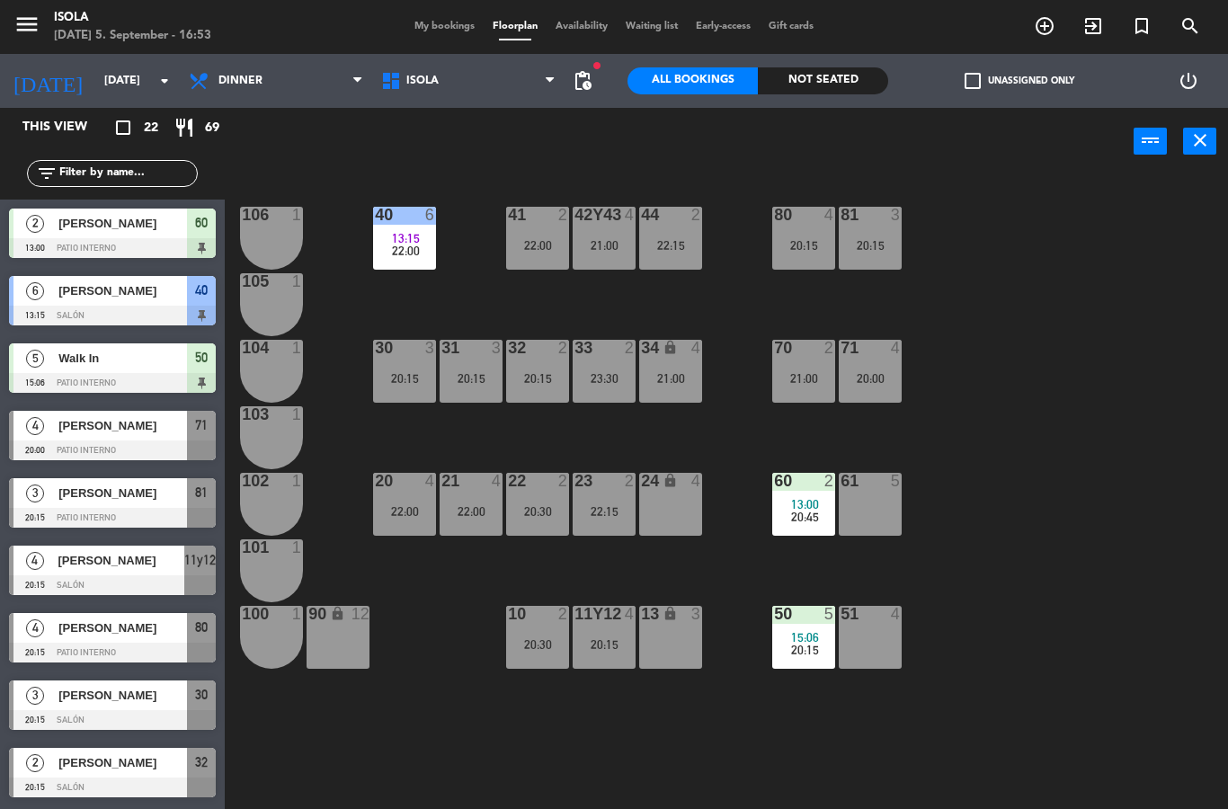
click at [671, 635] on div "13 lock 3" at bounding box center [670, 637] width 63 height 63
click at [1032, 466] on div "40 6 13:15 22:00 42y43 4 21:00 41 2 22:00 44 2 22:15 80 4 20:15 81 3 20:15 106 …" at bounding box center [732, 492] width 990 height 634
click at [682, 501] on div "24 lock 4" at bounding box center [670, 504] width 63 height 63
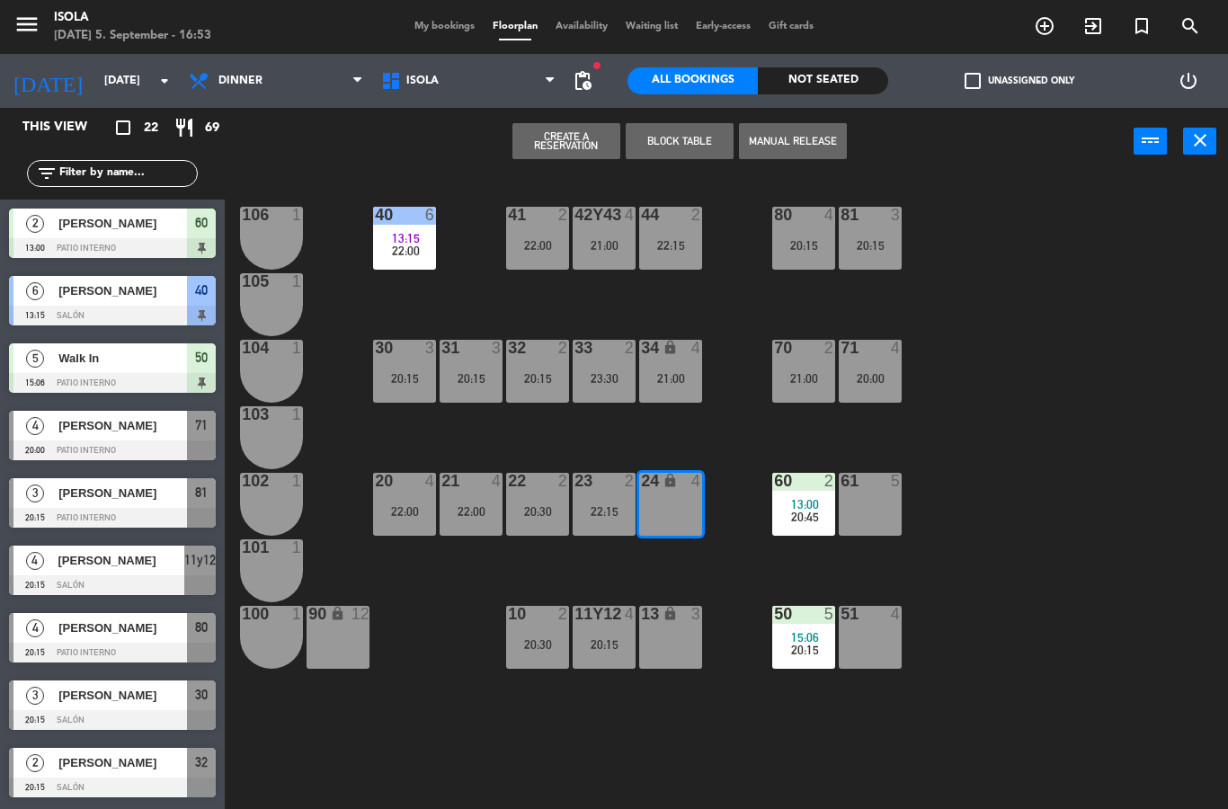
click at [814, 133] on button "Manual Release" at bounding box center [793, 141] width 108 height 36
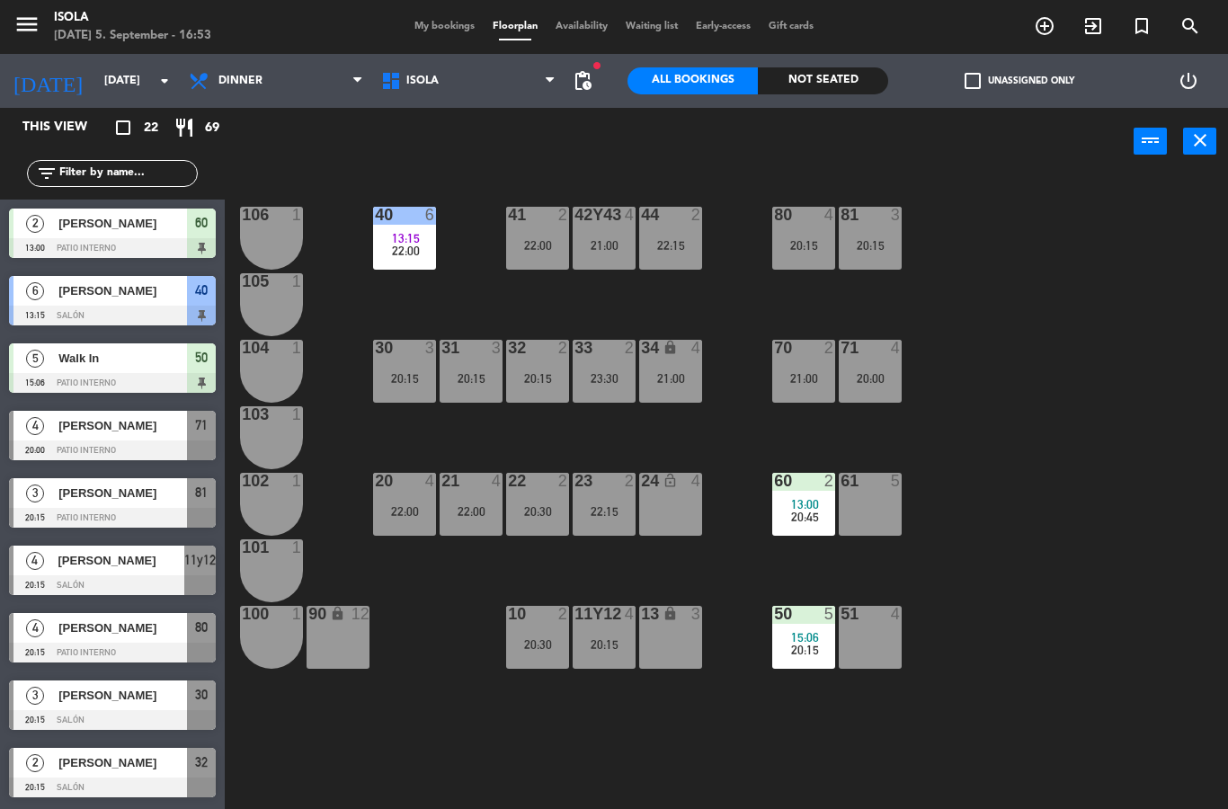
click at [820, 115] on div "power_input close" at bounding box center [679, 142] width 909 height 68
click at [1040, 380] on div "40 6 13:15 22:00 42y43 4 21:00 41 2 22:00 44 2 22:15 80 4 20:15 81 3 20:15 106 …" at bounding box center [732, 492] width 990 height 634
click at [681, 513] on div "24 lock_open 4" at bounding box center [670, 504] width 63 height 63
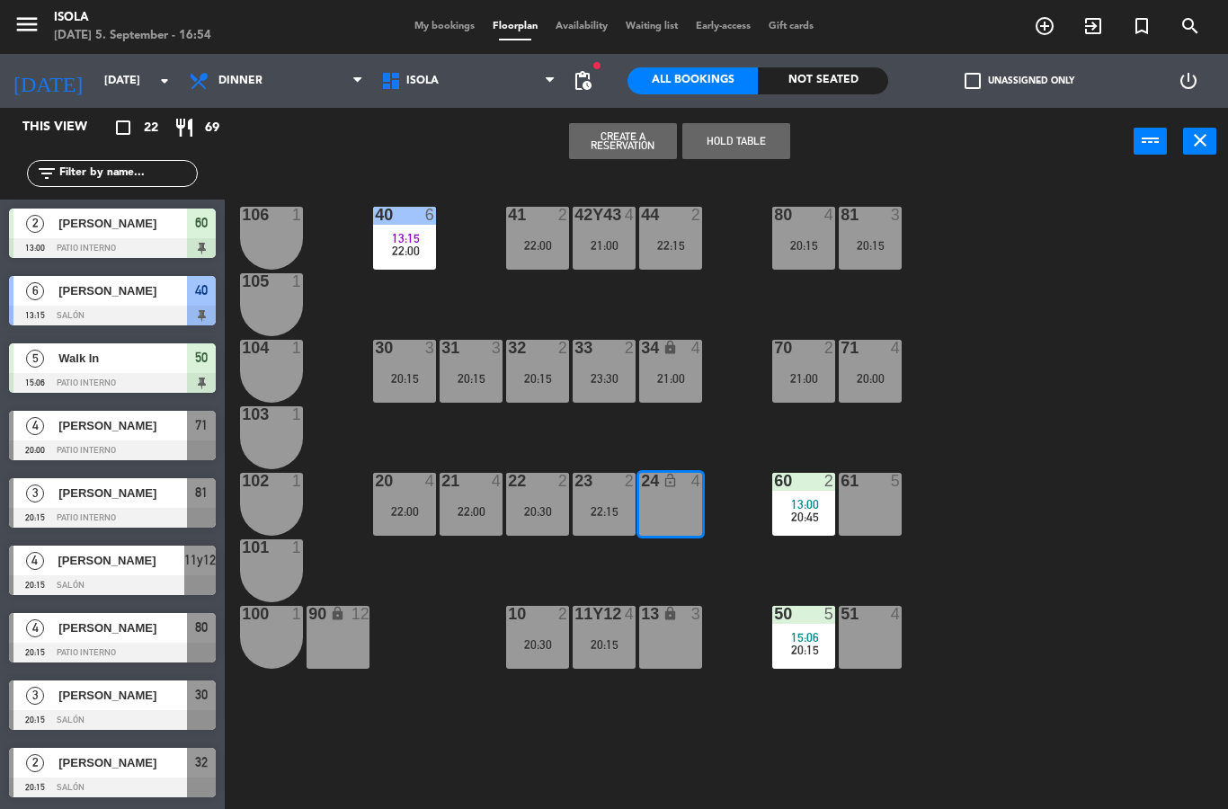
click at [784, 147] on button "Hold Table" at bounding box center [736, 141] width 108 height 36
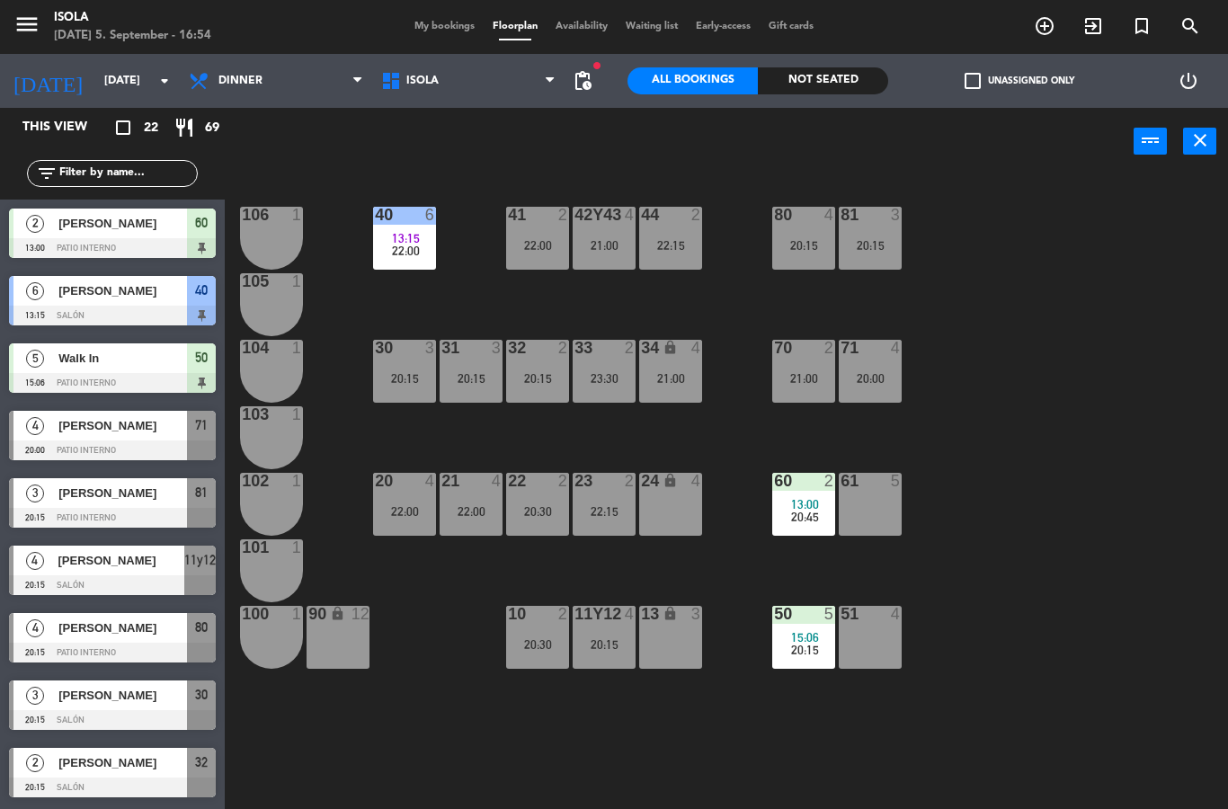
click at [1043, 440] on div "40 6 13:15 22:00 42y43 4 21:00 41 2 22:00 44 2 22:15 80 4 20:15 81 3 20:15 106 …" at bounding box center [732, 492] width 990 height 634
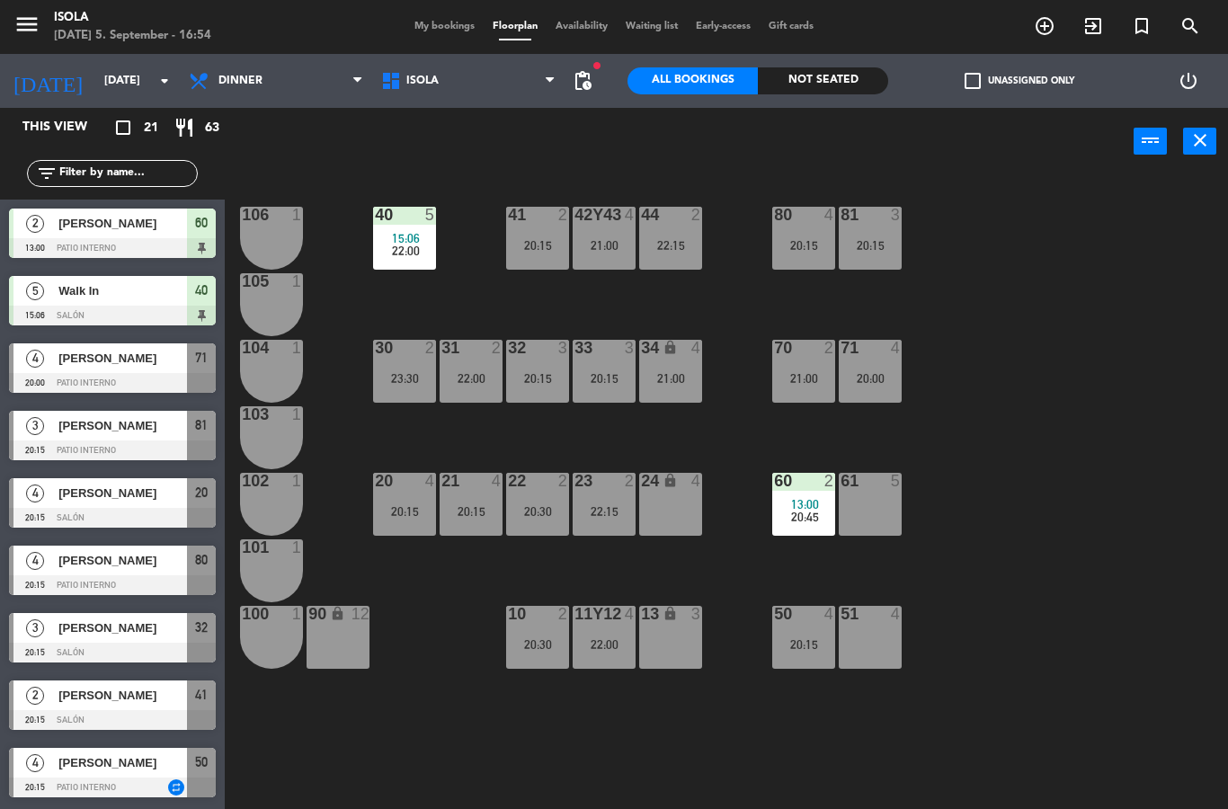
click at [550, 377] on div "20:15" at bounding box center [537, 378] width 63 height 13
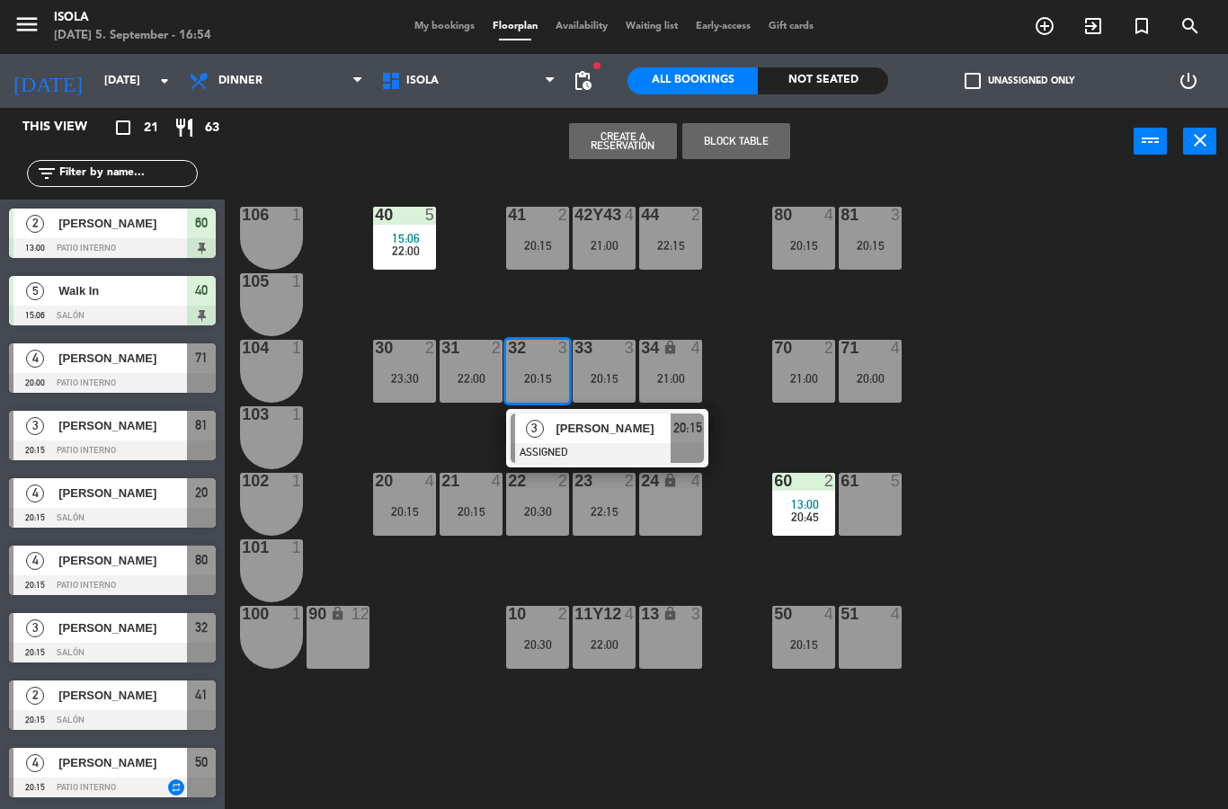
click at [672, 640] on div "13 lock 3" at bounding box center [670, 637] width 63 height 63
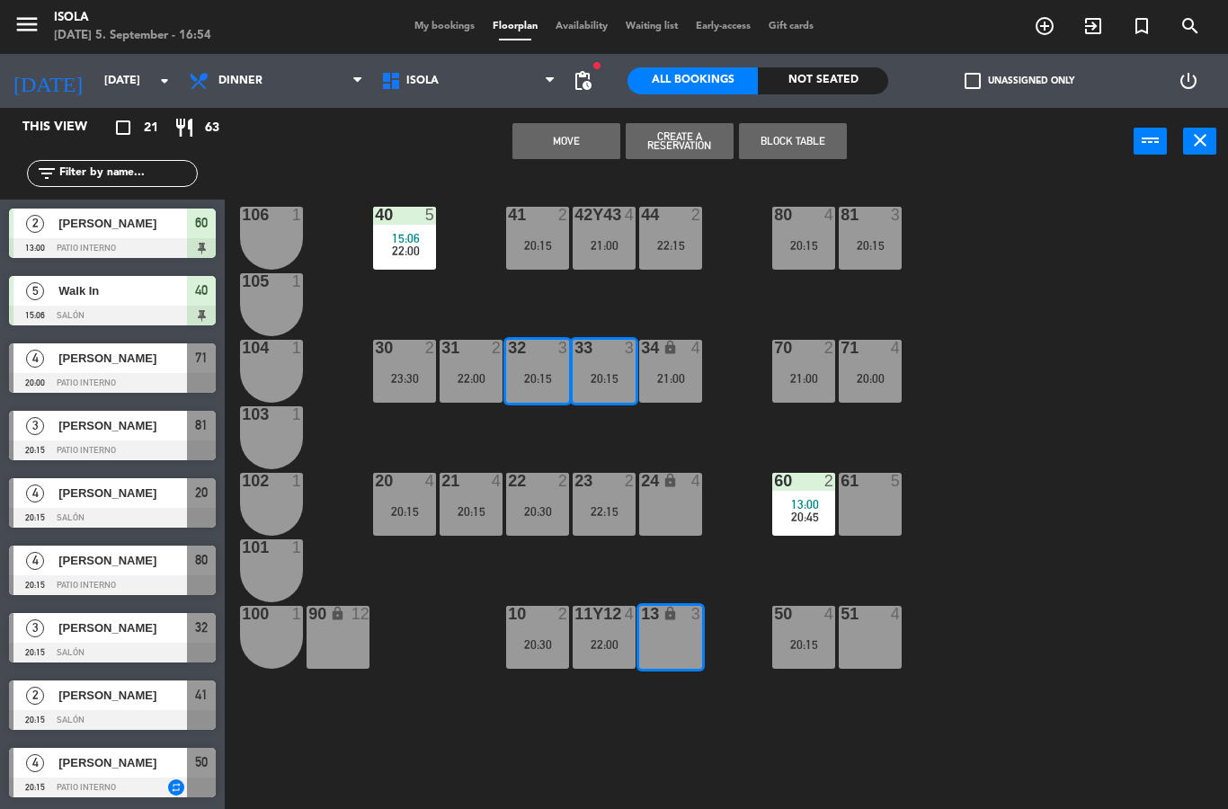
click at [594, 154] on button "Move" at bounding box center [566, 141] width 108 height 36
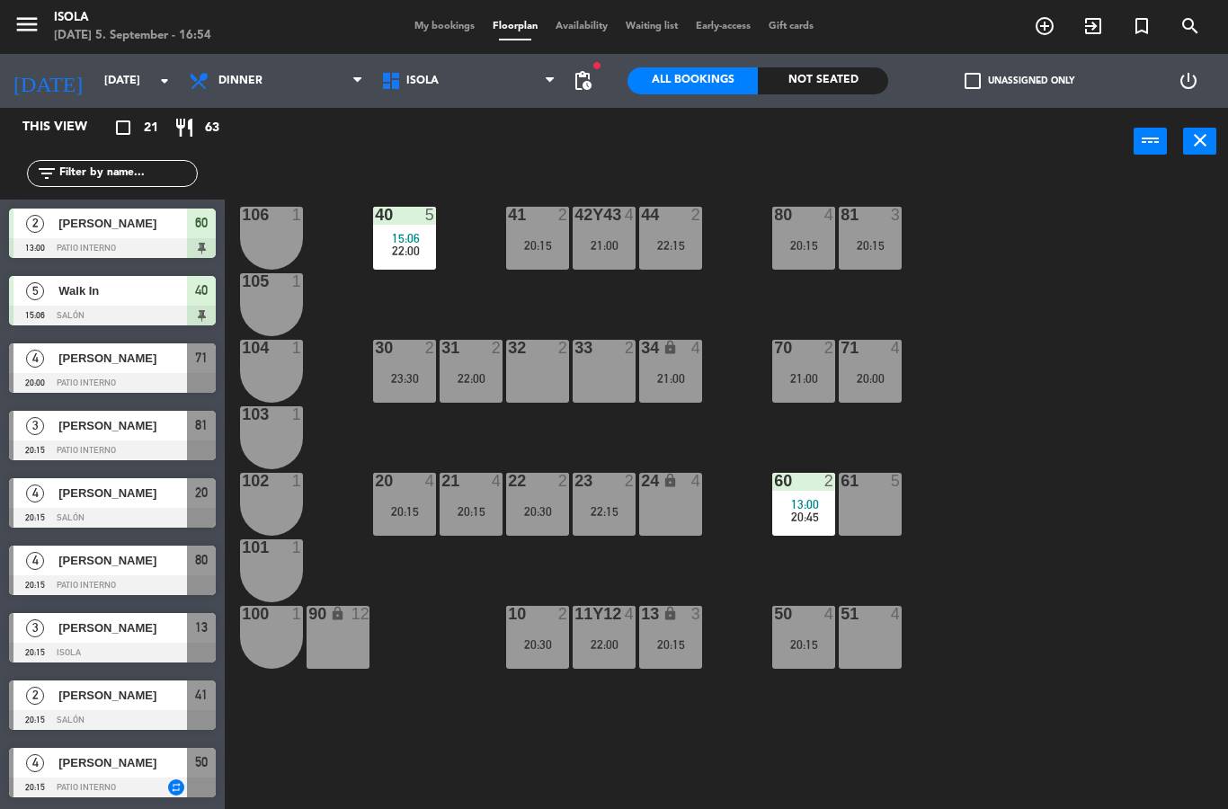
click at [481, 372] on div "22:00" at bounding box center [471, 378] width 63 height 13
click at [729, 439] on div "40 5 15:06 22:00 42y43 4 21:00 41 2 20:15 44 2 22:15 80 4 20:15 81 3 20:15 106 …" at bounding box center [732, 492] width 990 height 634
click at [432, 394] on div "30 2 23:30" at bounding box center [404, 371] width 63 height 63
click at [527, 292] on div "40 5 15:06 22:00 42y43 4 21:00 41 2 20:15 44 2 22:15 80 4 20:15 81 3 20:15 106 …" at bounding box center [732, 492] width 990 height 634
click at [413, 376] on div "23:30" at bounding box center [404, 378] width 63 height 13
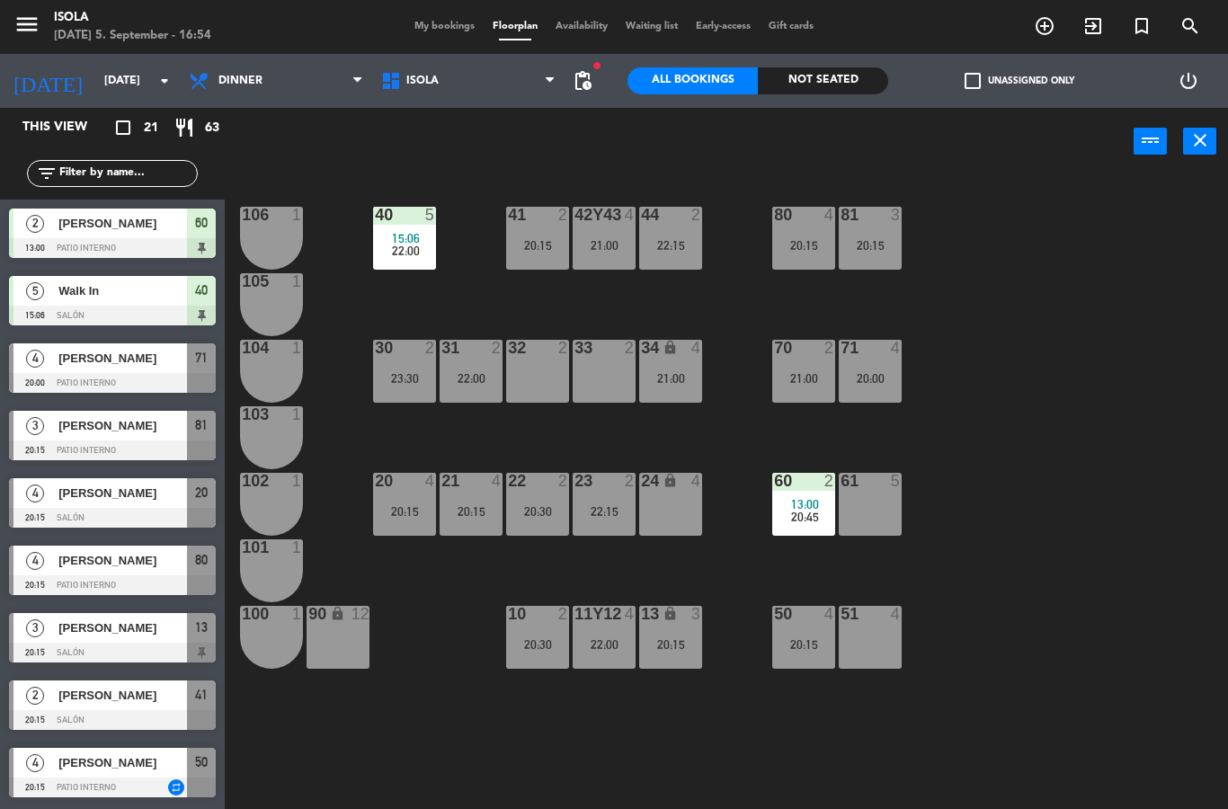
click at [711, 420] on div "40 5 15:06 22:00 42y43 4 21:00 41 2 20:15 44 2 22:15 80 4 20:15 81 3 20:15 106 …" at bounding box center [732, 492] width 990 height 634
click at [476, 367] on div "31 2 22:00" at bounding box center [471, 371] width 63 height 63
click at [737, 424] on div "40 5 15:06 22:00 42y43 4 21:00 41 2 20:15 44 2 22:15 80 4 20:15 81 3 20:15 106 …" at bounding box center [732, 492] width 990 height 634
click at [677, 243] on div "22:15" at bounding box center [670, 245] width 63 height 13
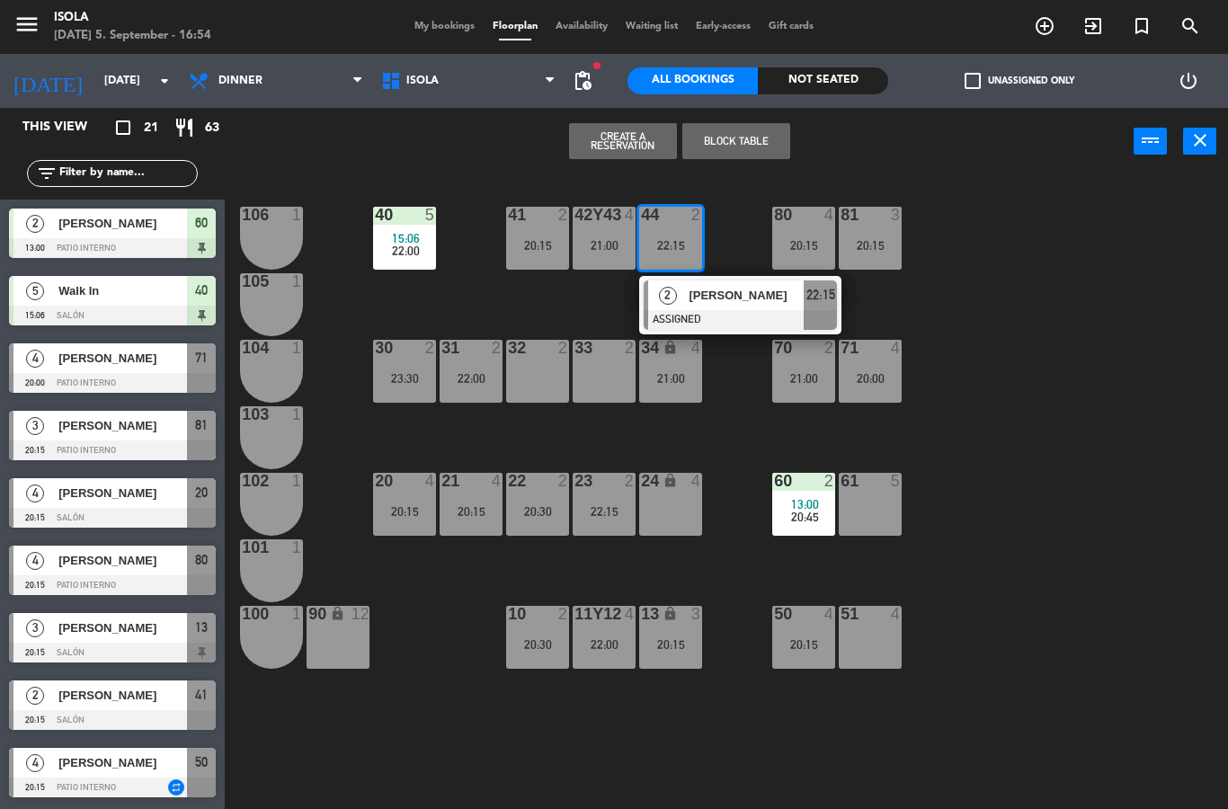
click at [735, 426] on div "40 5 15:06 22:00 42y43 4 21:00 41 2 20:15 44 2 22:15 2 [PERSON_NAME] ASSIGNED 2…" at bounding box center [732, 492] width 990 height 634
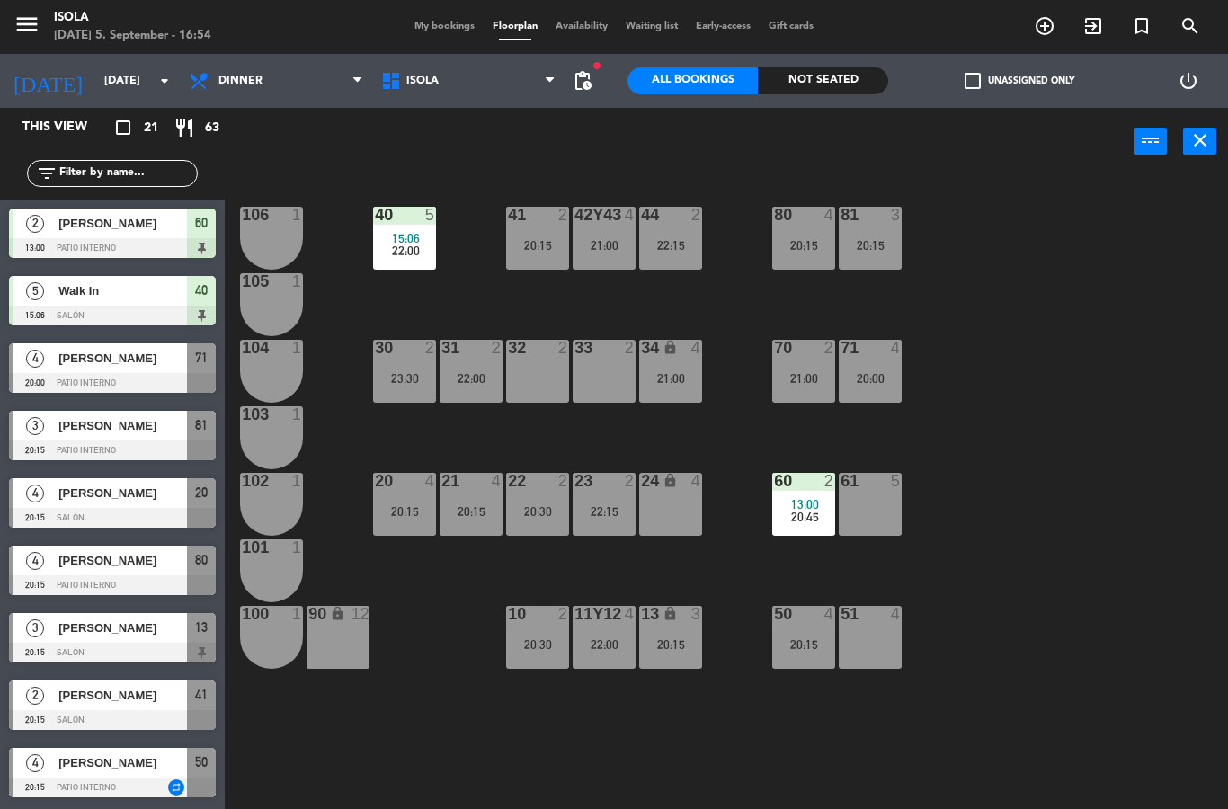
click at [670, 244] on div "22:15" at bounding box center [670, 245] width 63 height 13
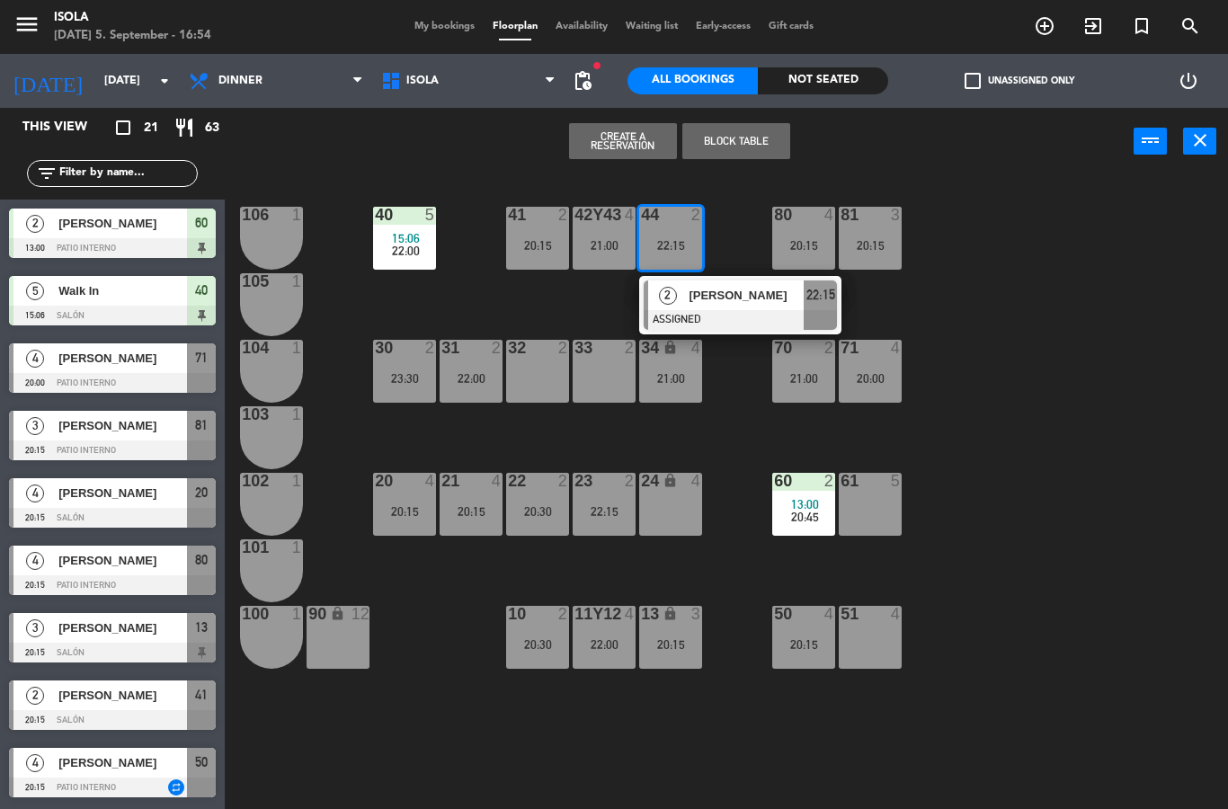
click at [737, 302] on span "[PERSON_NAME]" at bounding box center [745, 295] width 115 height 19
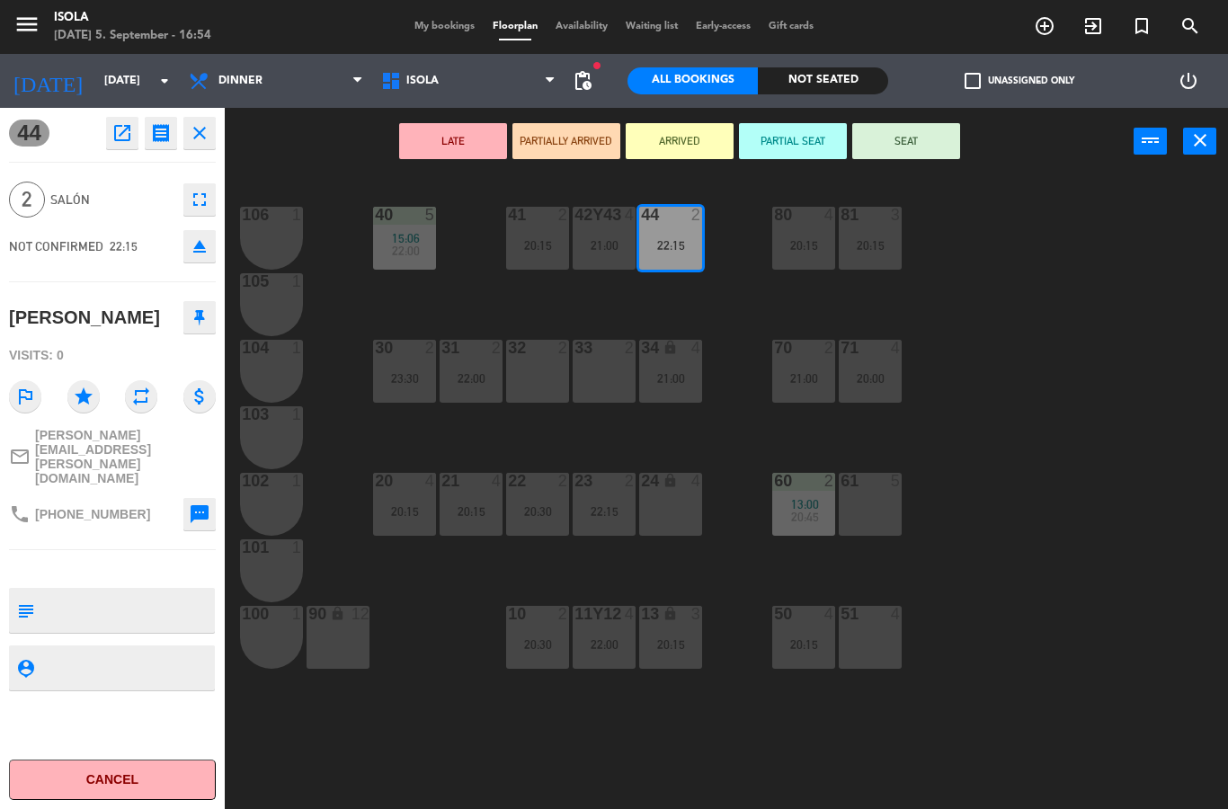
click at [540, 245] on div "20:15" at bounding box center [537, 245] width 63 height 13
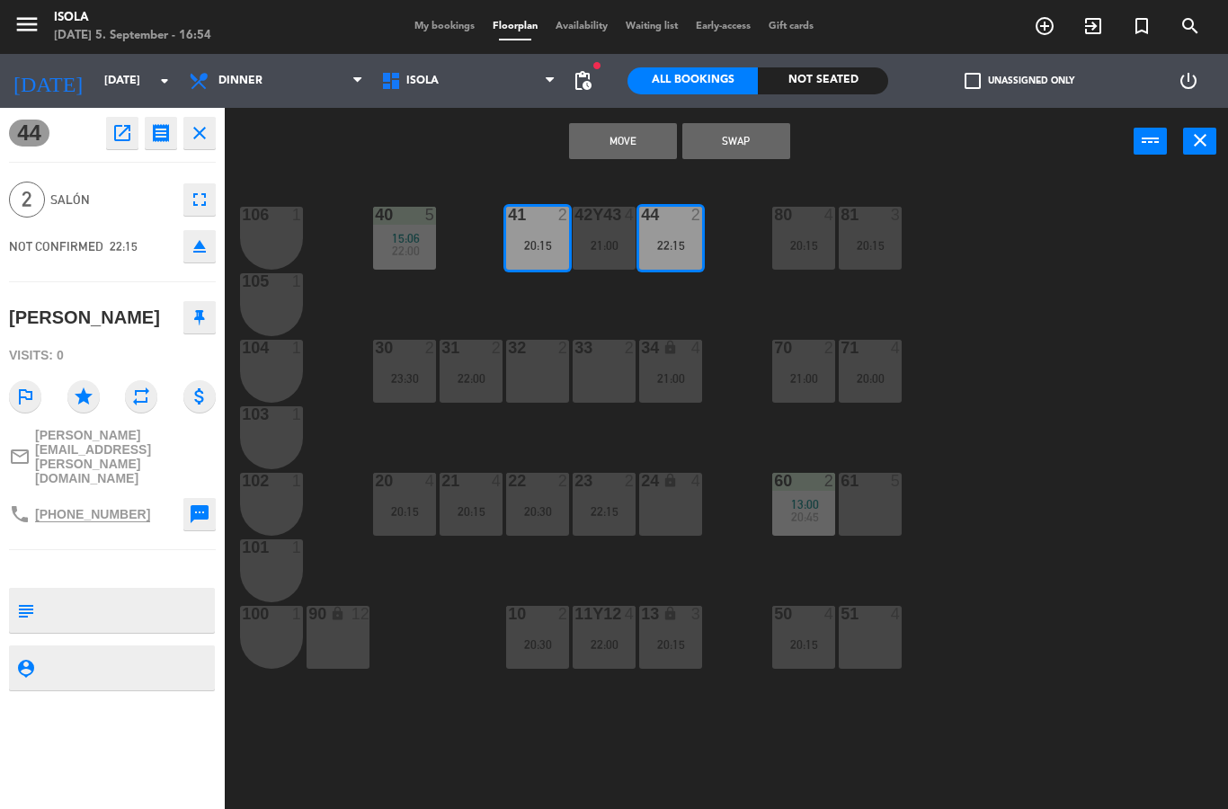
click at [635, 131] on button "Move" at bounding box center [623, 141] width 108 height 36
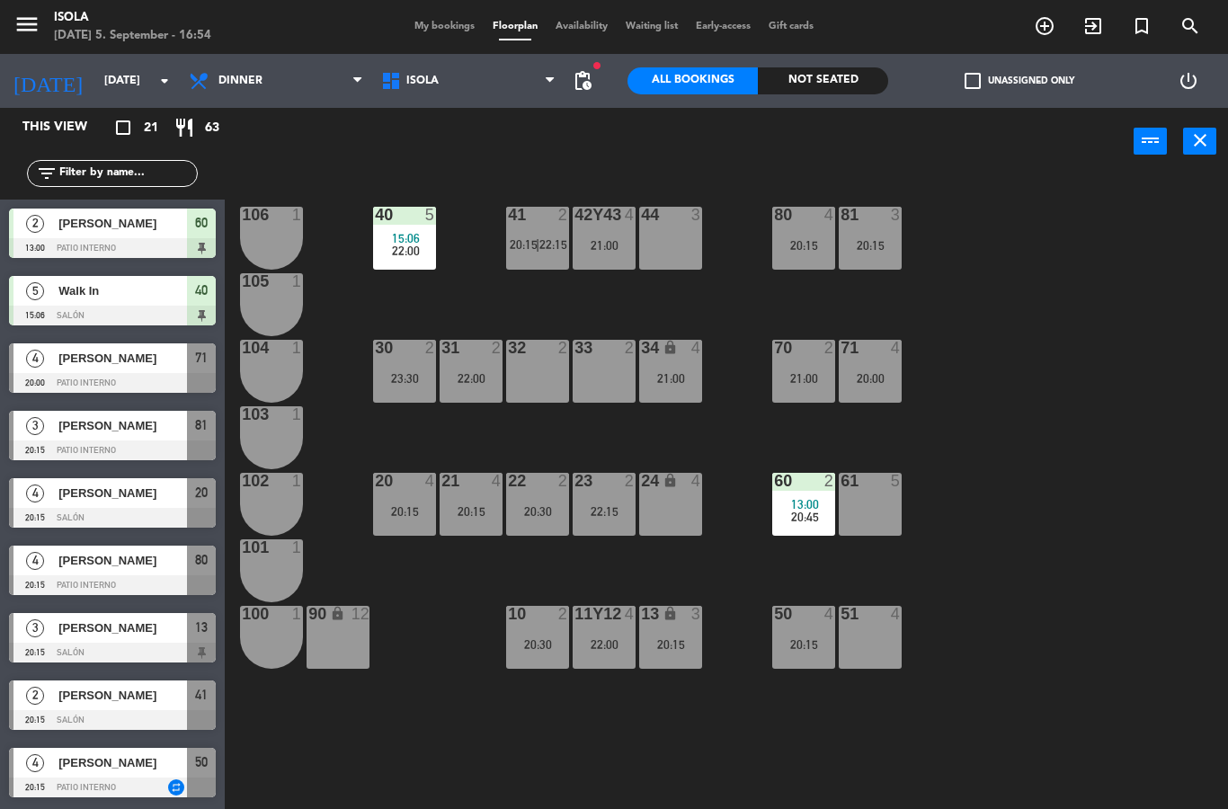
scroll to position [368, 0]
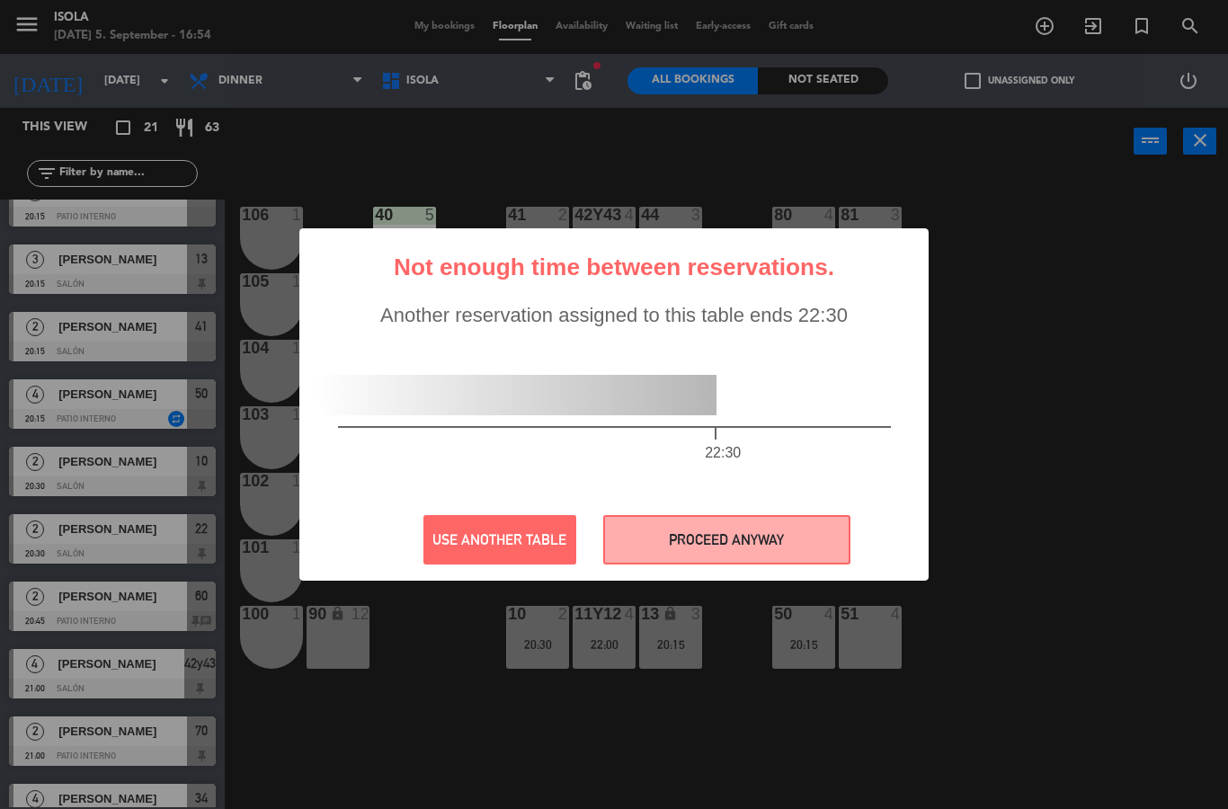
click at [739, 531] on button "PROCEED ANYWAY" at bounding box center [726, 539] width 247 height 49
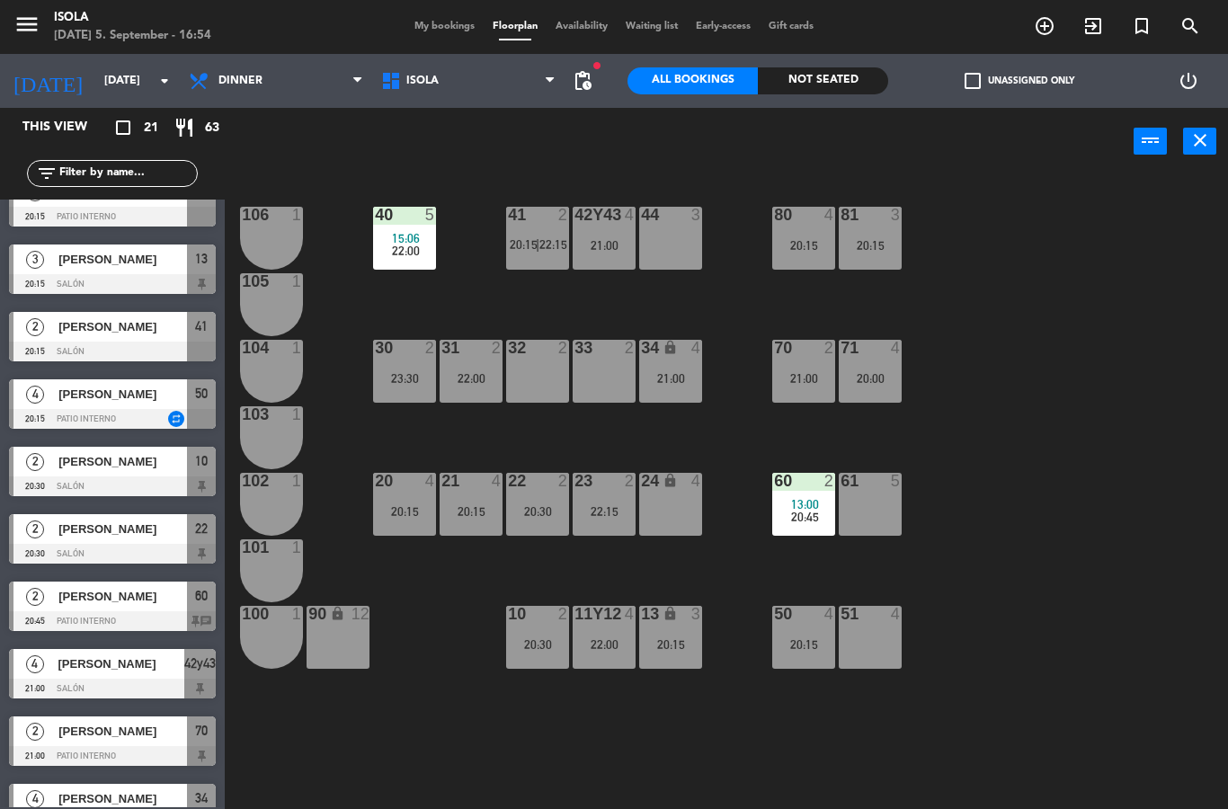
click at [1051, 389] on div "40 5 15:06 22:00 42y43 4 21:00 41 2 20:15 | 22:15 44 3 80 4 20:15 81 3 20:15 10…" at bounding box center [732, 492] width 990 height 634
click at [471, 375] on div "22:00" at bounding box center [471, 378] width 63 height 13
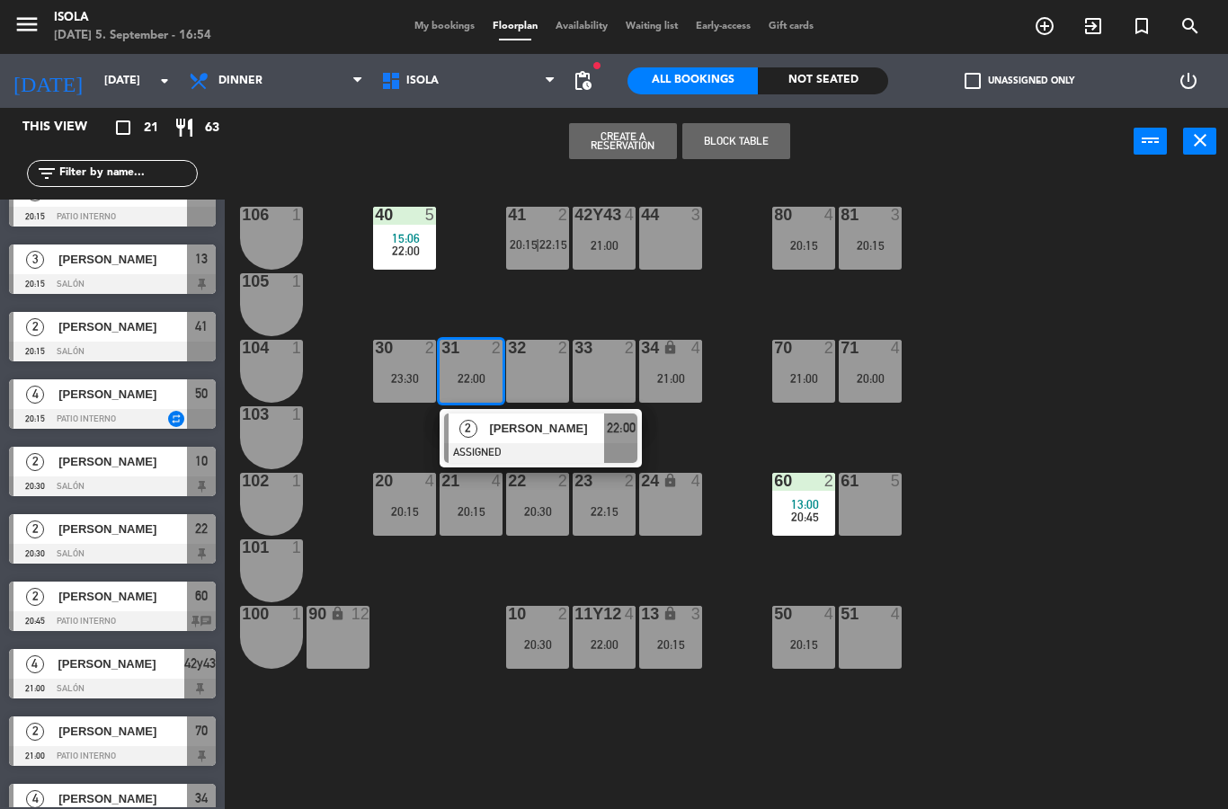
click at [690, 235] on div "44 3" at bounding box center [670, 238] width 63 height 63
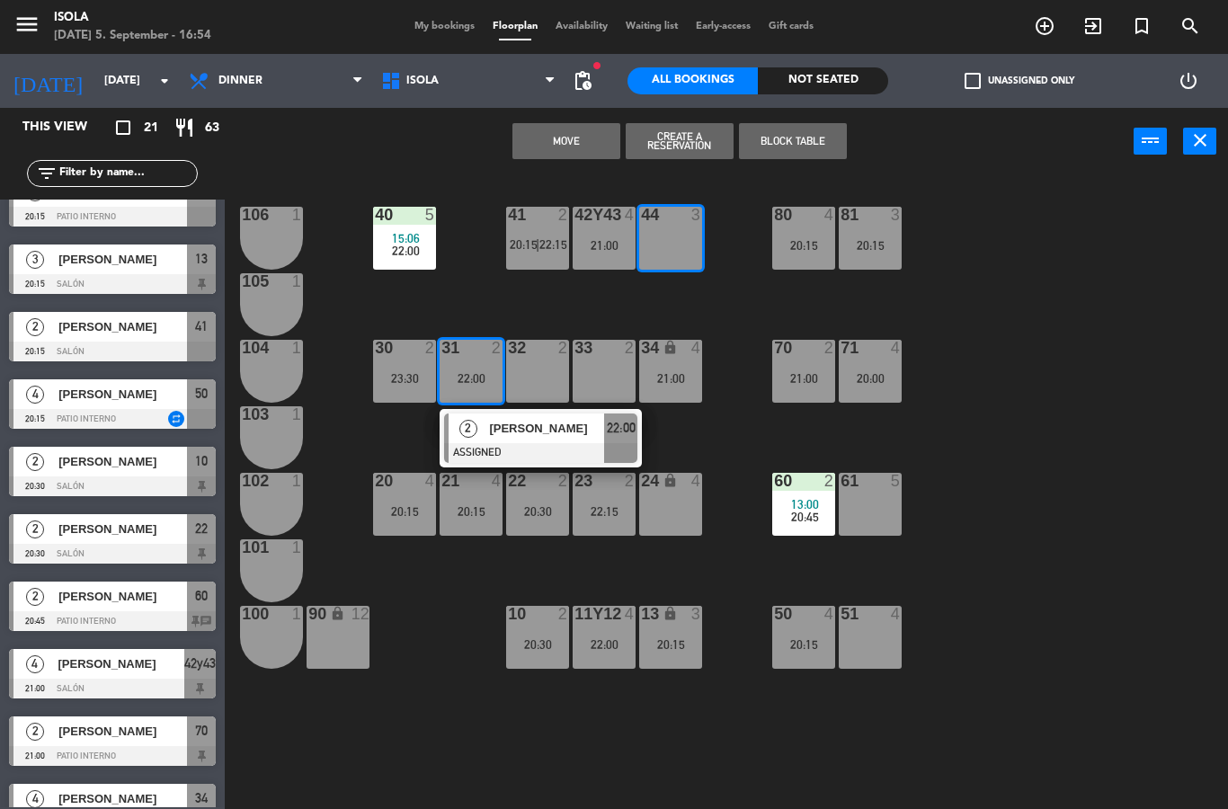
click at [581, 143] on button "Move" at bounding box center [566, 141] width 108 height 36
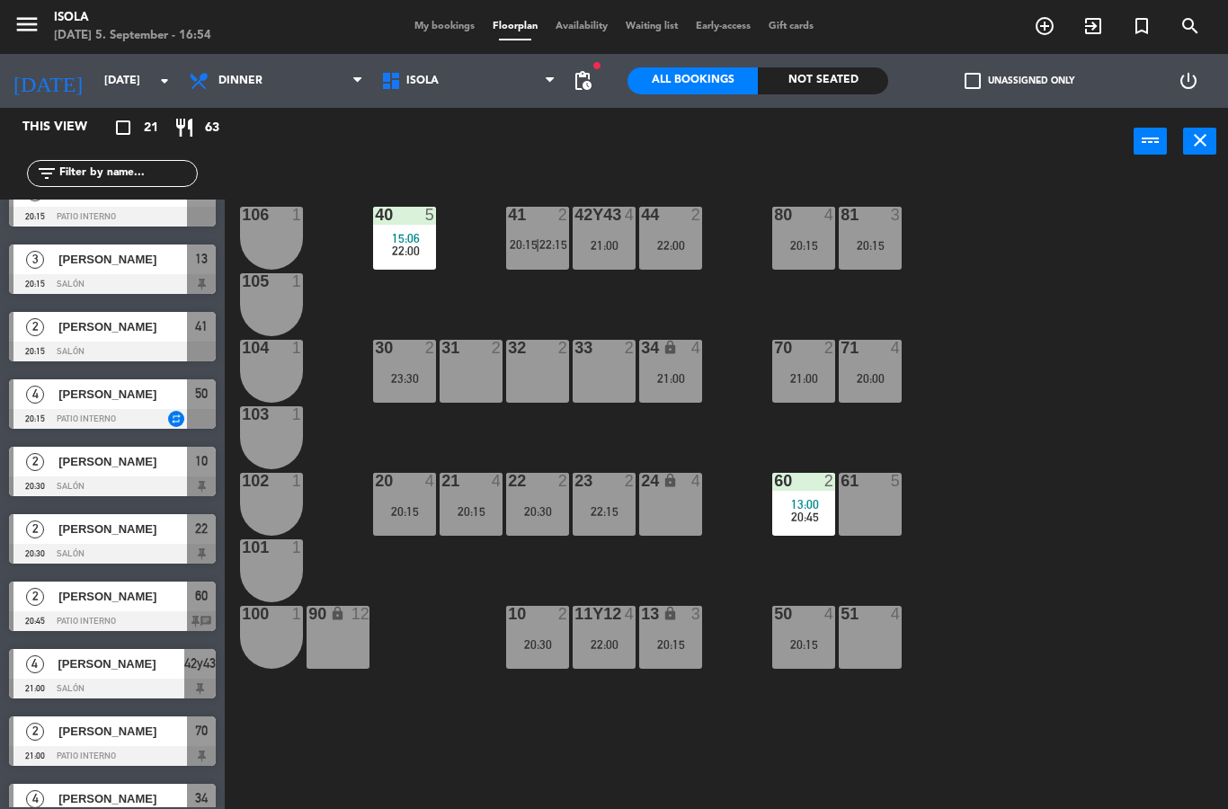
click at [416, 368] on div "30 2 23:30" at bounding box center [404, 371] width 63 height 63
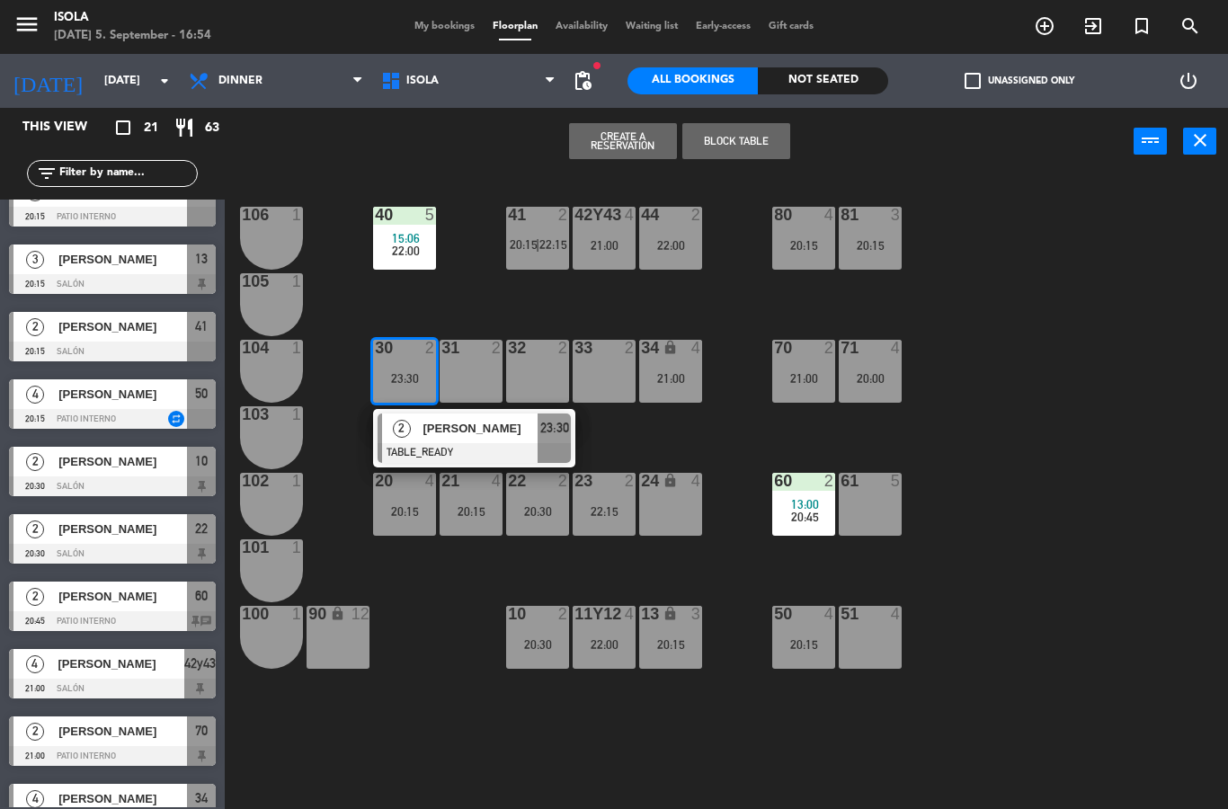
click at [480, 427] on span "[PERSON_NAME]" at bounding box center [479, 428] width 115 height 19
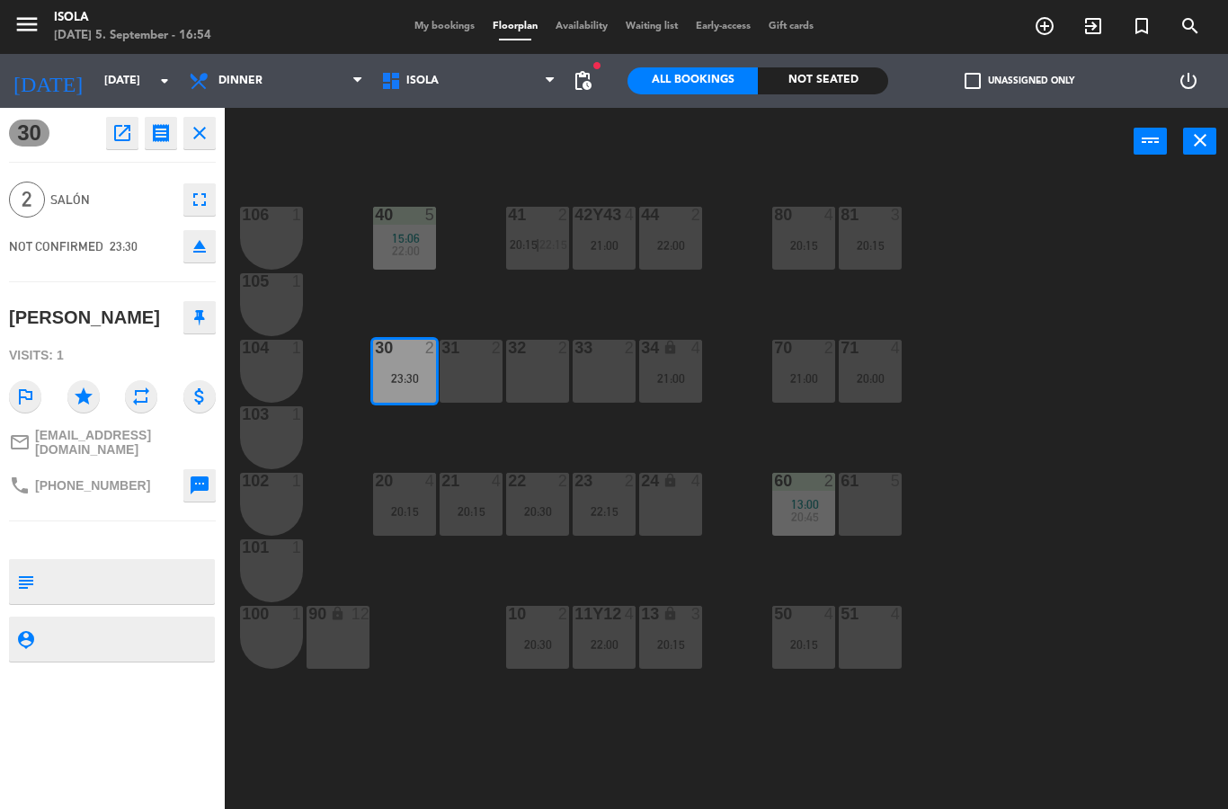
click at [481, 368] on div "31 2" at bounding box center [471, 371] width 63 height 63
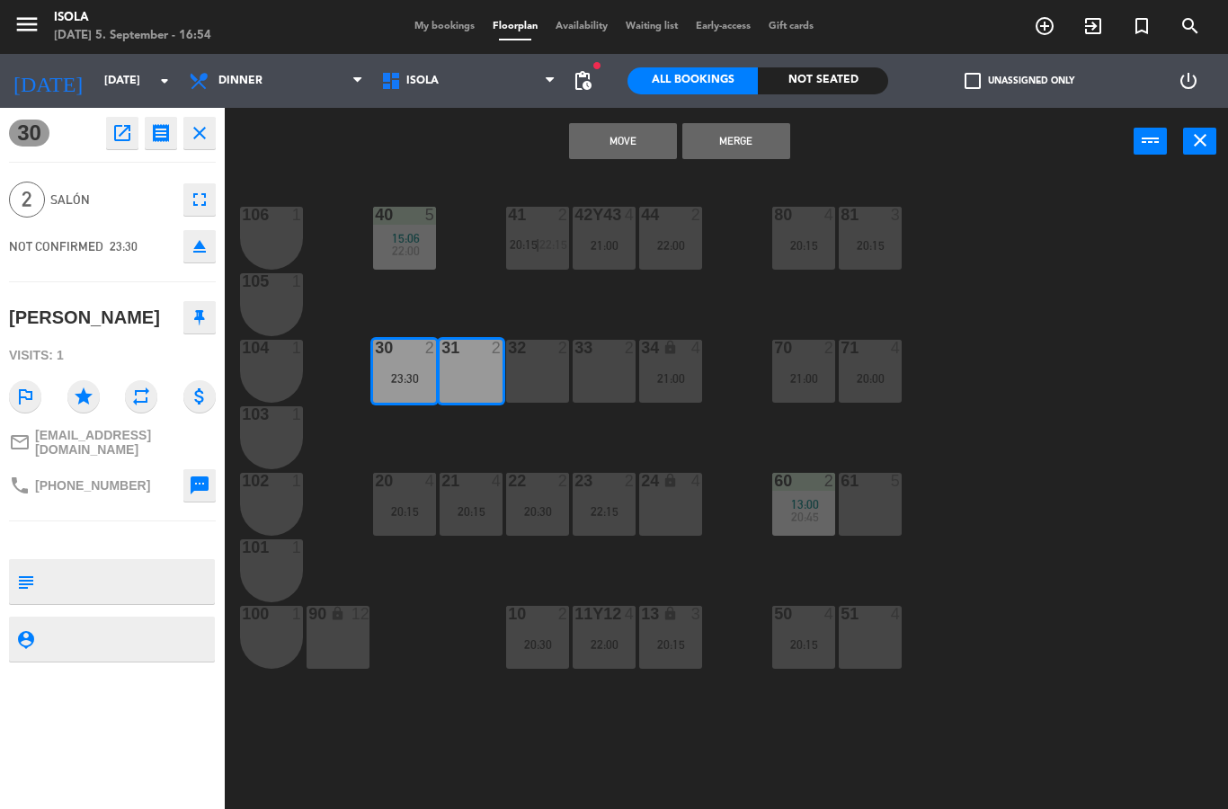
click at [538, 380] on div "32 2" at bounding box center [537, 371] width 63 height 63
click at [599, 369] on div "33 2" at bounding box center [604, 371] width 63 height 63
click at [749, 141] on button "Merge" at bounding box center [736, 141] width 108 height 36
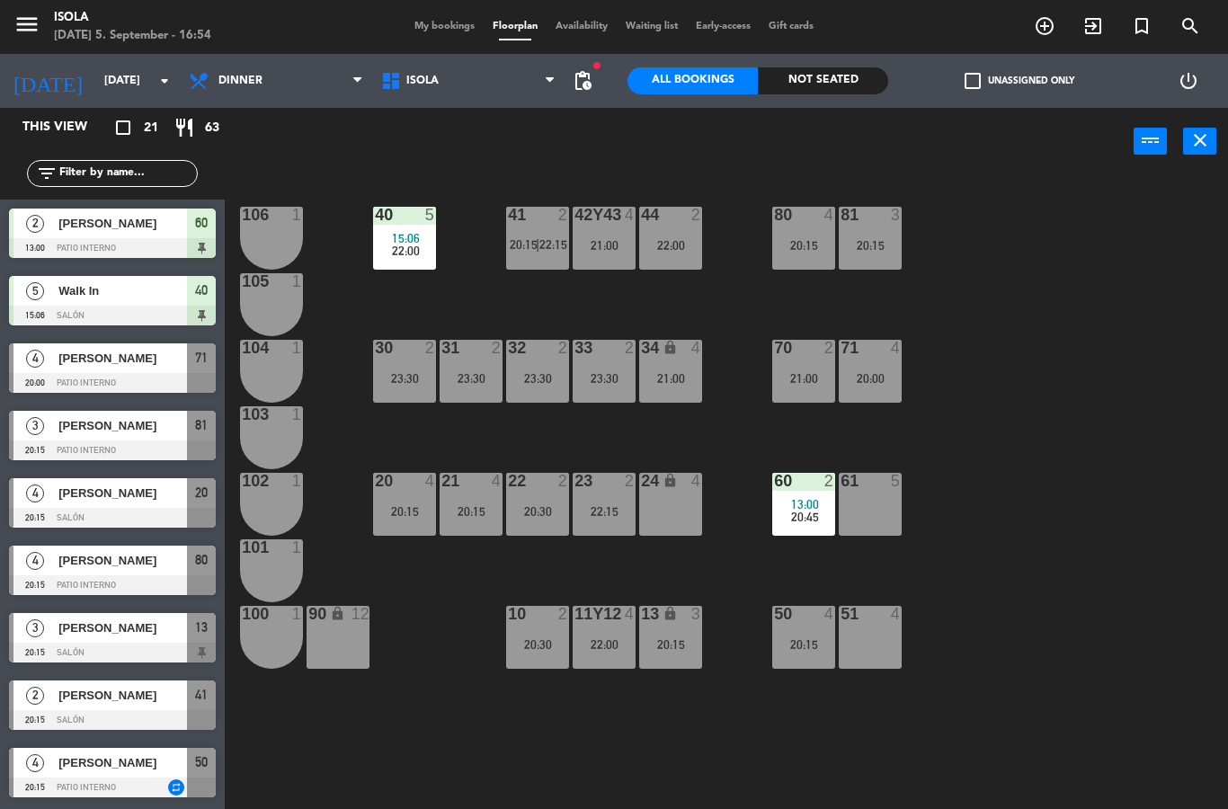
scroll to position [436, 0]
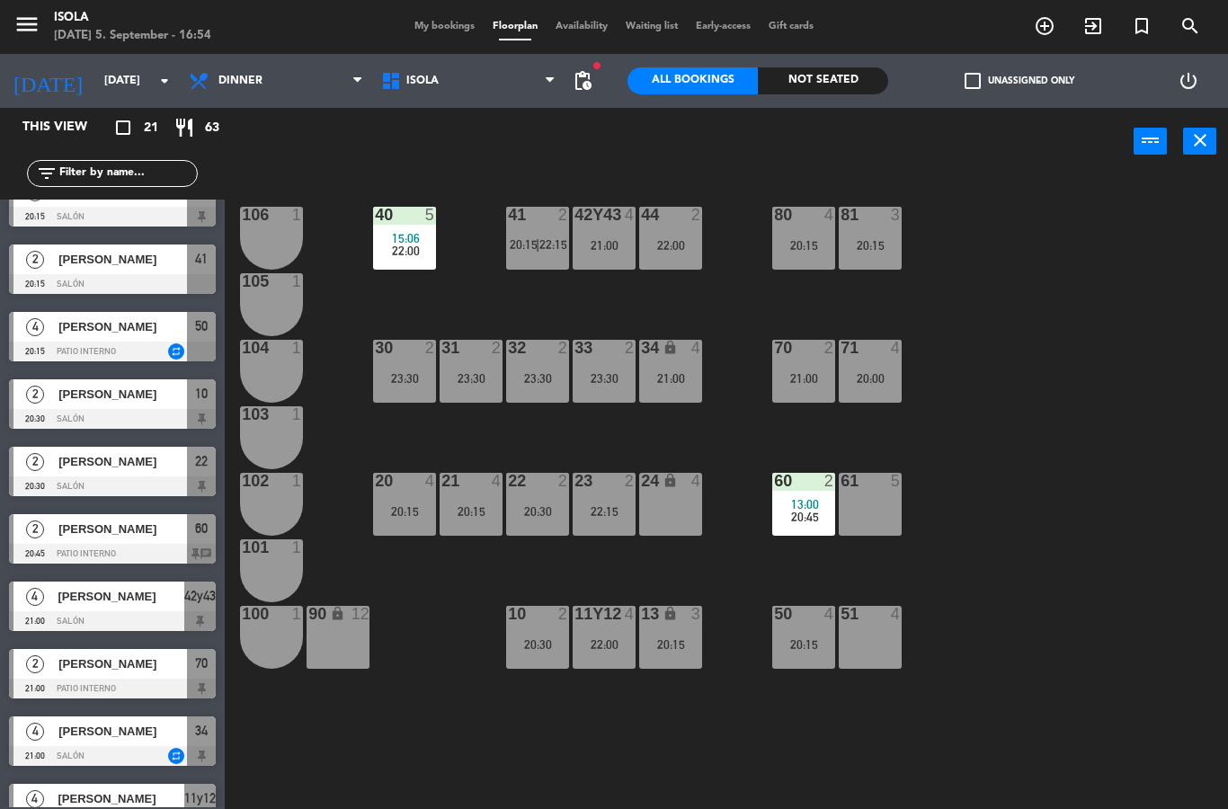
click at [403, 360] on div "30 2 23:30" at bounding box center [404, 371] width 63 height 63
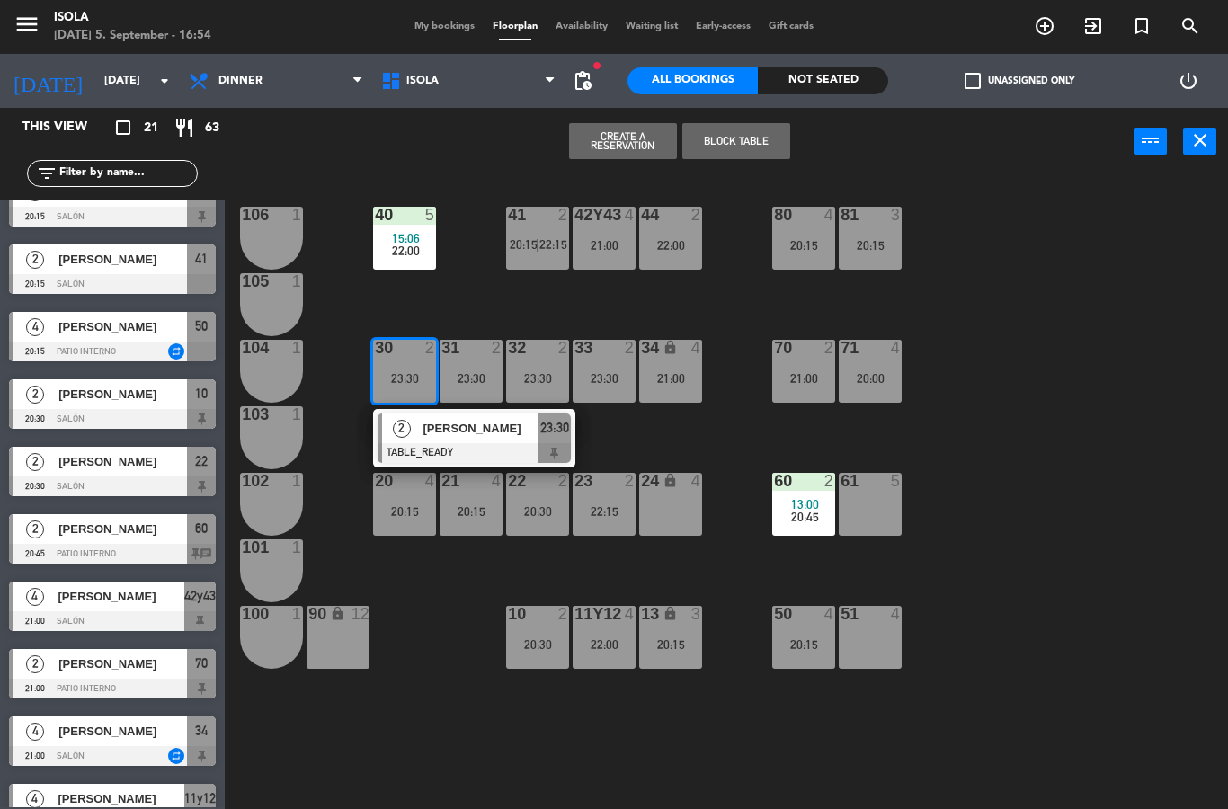
click at [667, 506] on div "24 lock 4" at bounding box center [670, 504] width 63 height 63
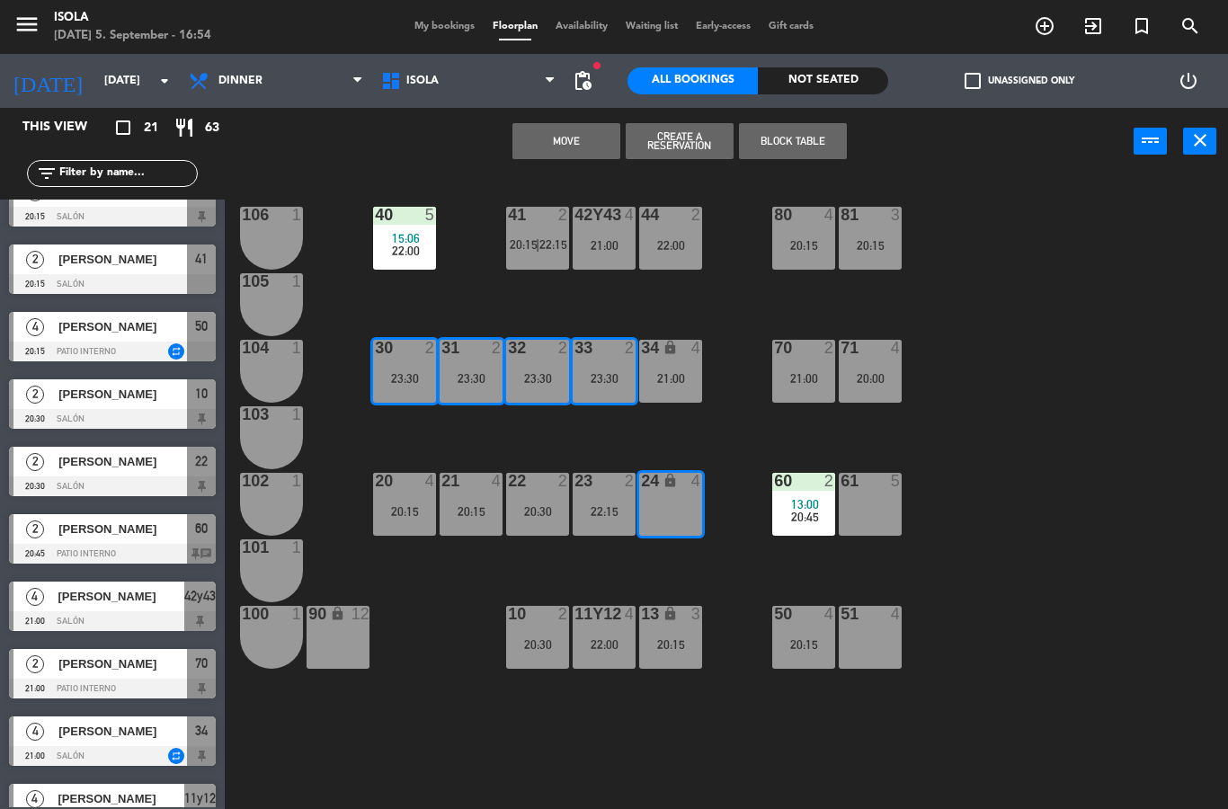
click at [582, 132] on button "Move" at bounding box center [566, 141] width 108 height 36
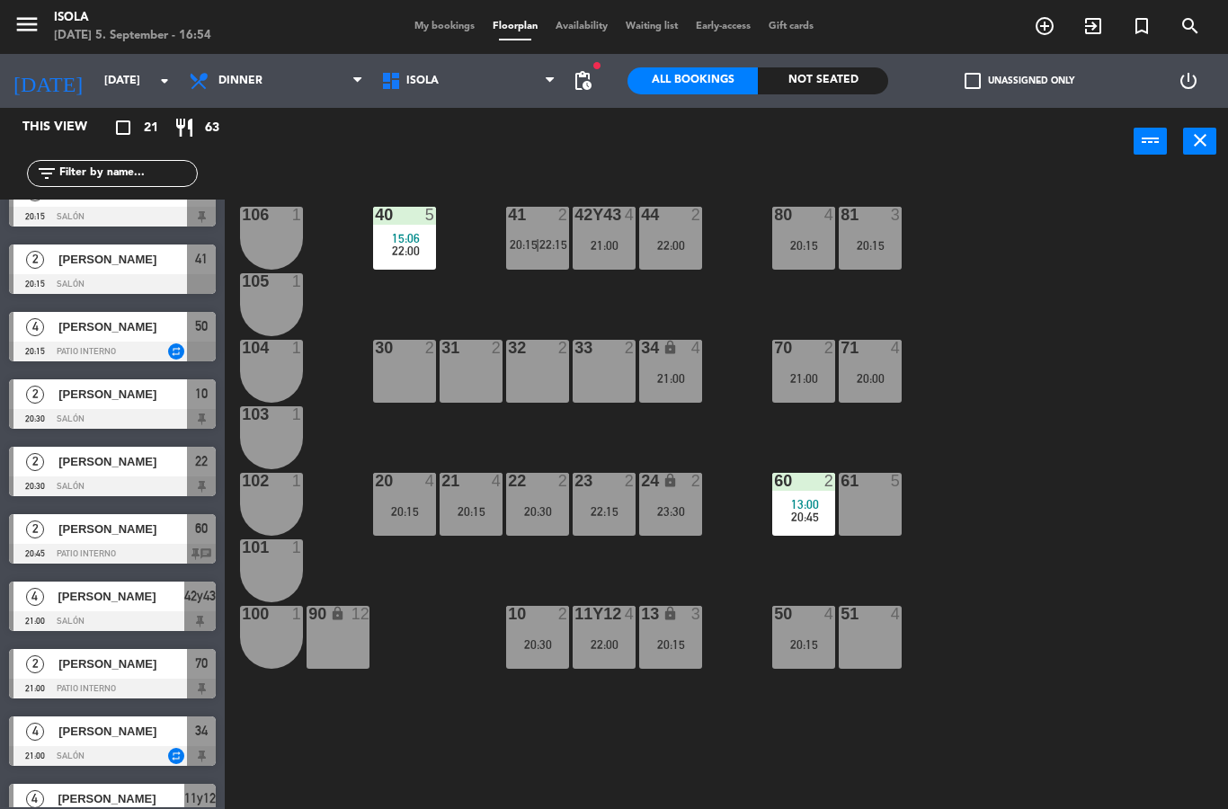
click at [689, 515] on div "23:30" at bounding box center [670, 511] width 63 height 13
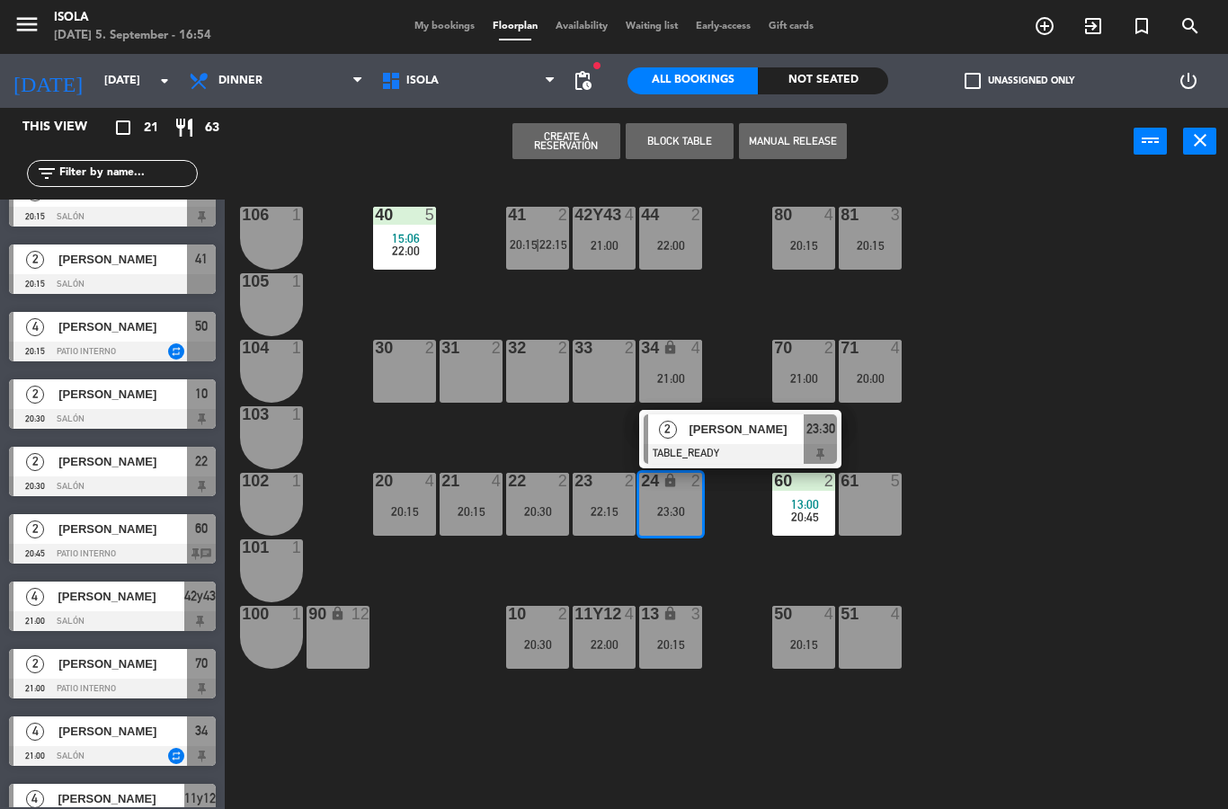
click at [427, 356] on div "31" at bounding box center [441, 348] width 30 height 16
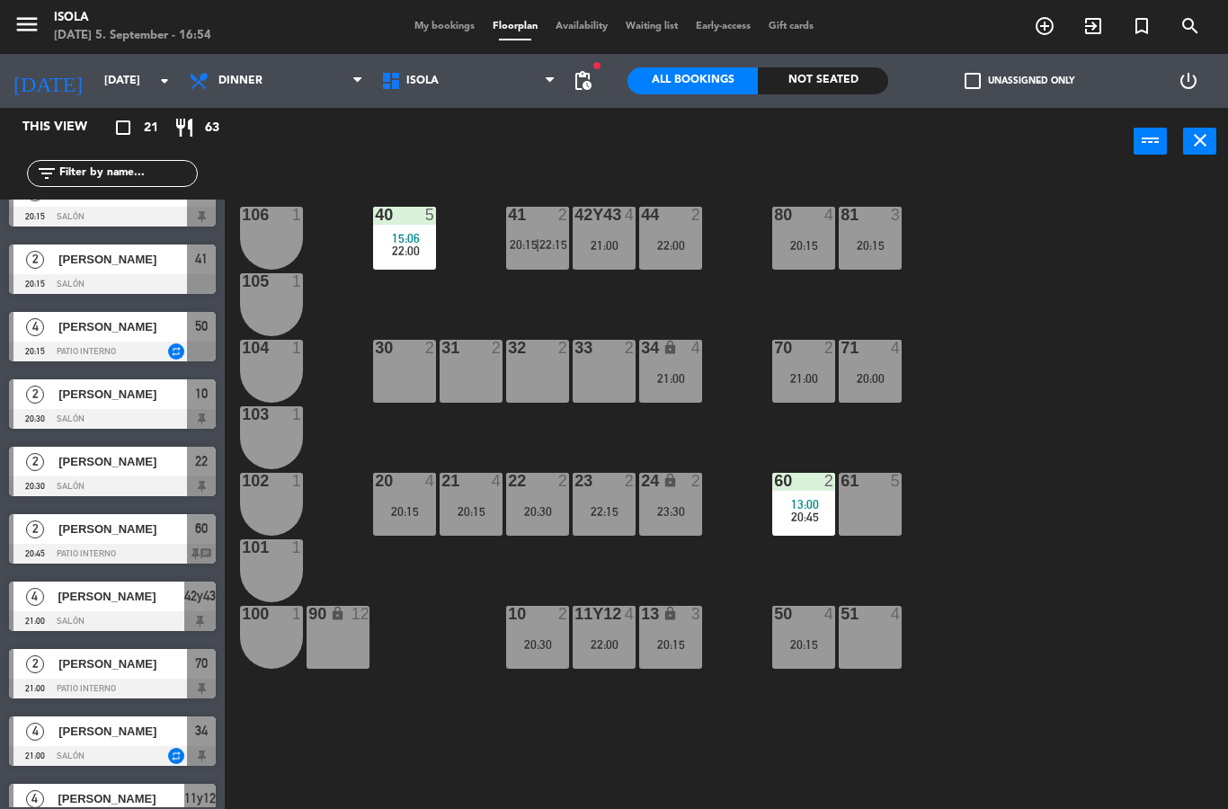
click at [582, 418] on div "40 5 15:06 22:00 42y43 4 21:00 41 2 20:15 | 22:15 44 2 22:00 80 4 20:15 81 3 20…" at bounding box center [732, 492] width 990 height 634
click at [677, 494] on div "24 lock 2 23:30" at bounding box center [670, 504] width 63 height 63
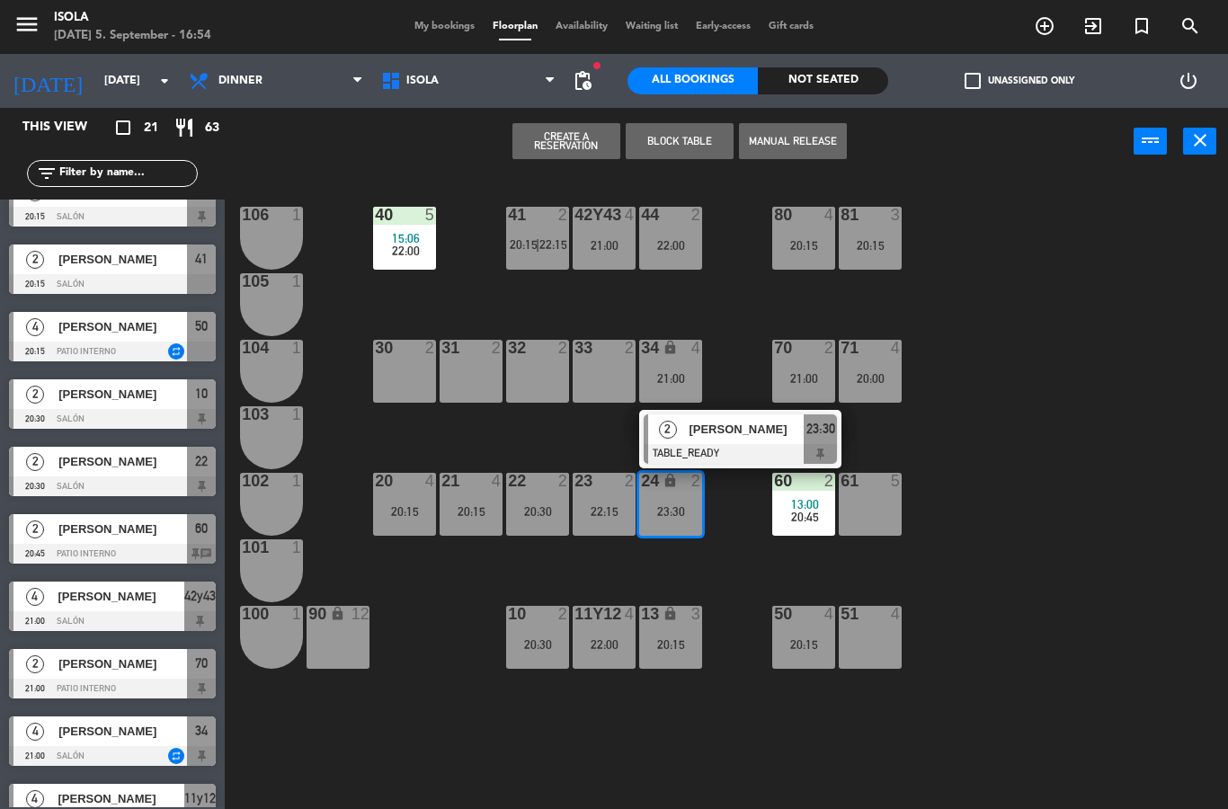
click at [416, 367] on div "30 2" at bounding box center [404, 371] width 63 height 63
click at [586, 147] on button "Move" at bounding box center [566, 141] width 108 height 36
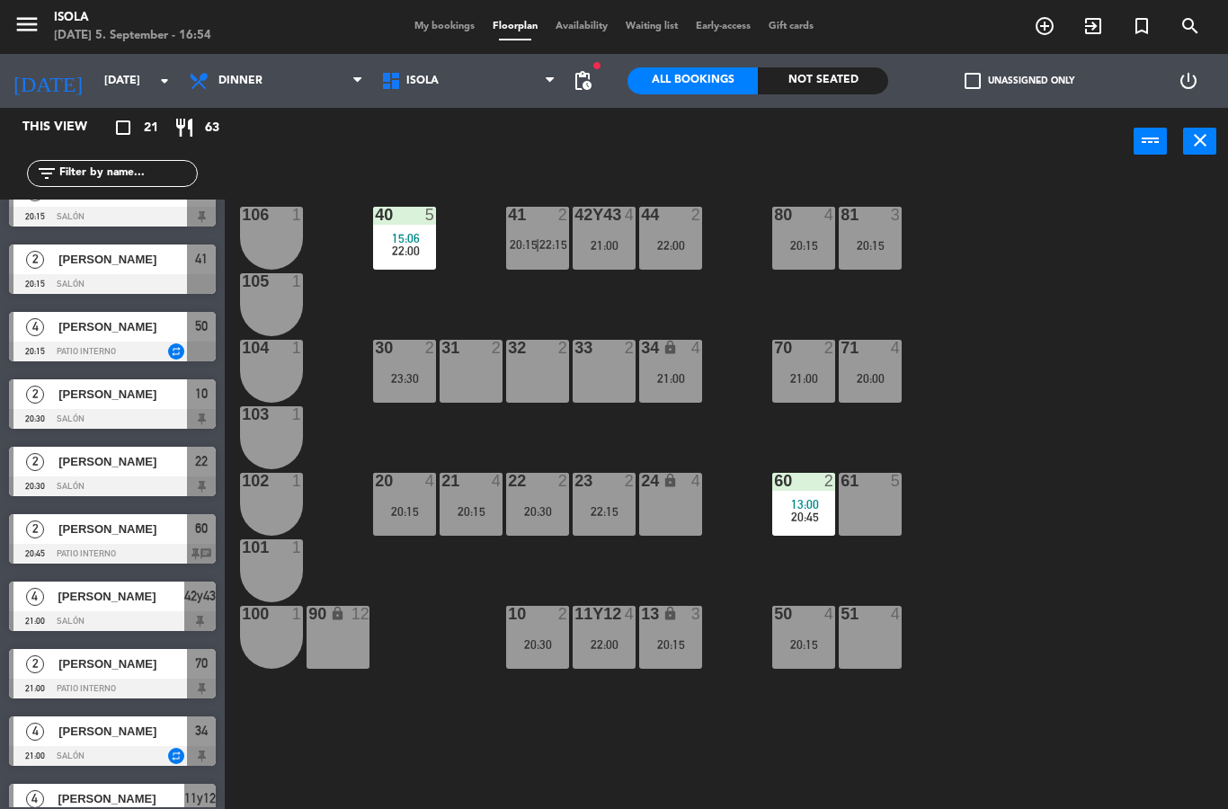
click at [679, 246] on div "22:00" at bounding box center [670, 245] width 63 height 13
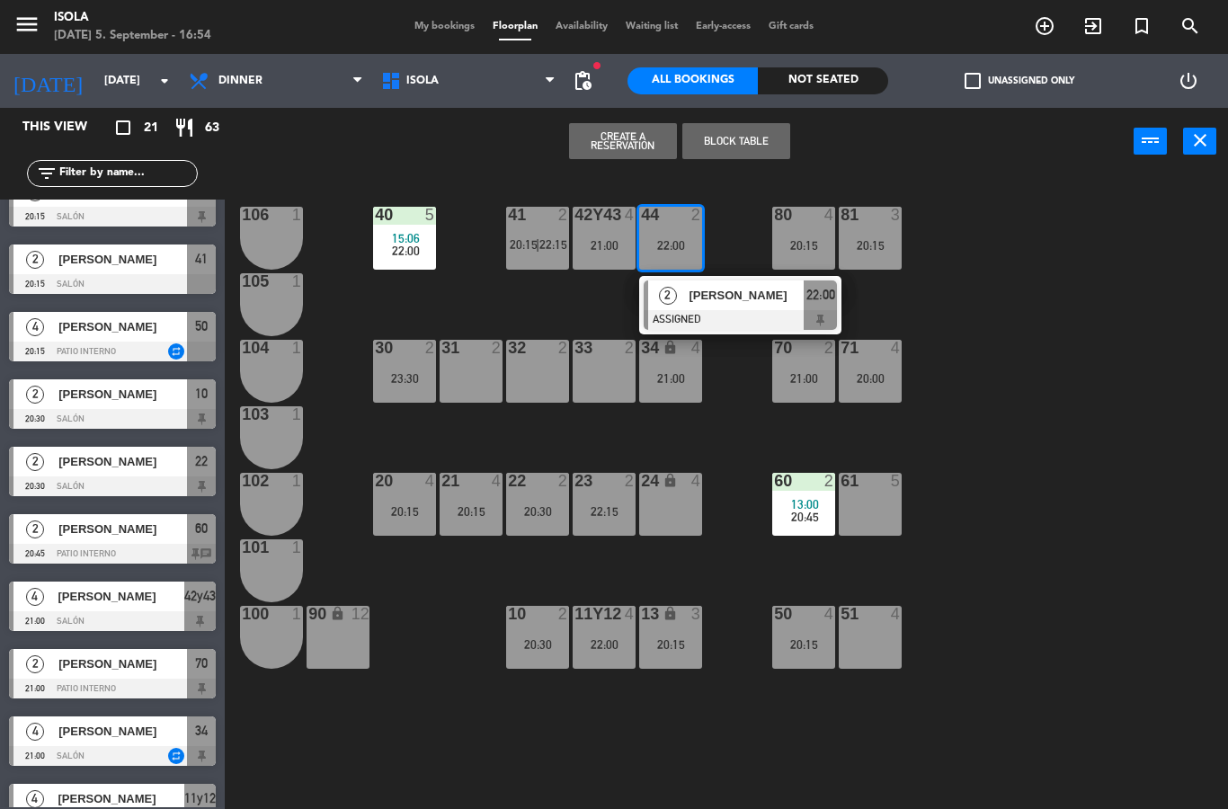
click at [485, 371] on div "31 2" at bounding box center [471, 371] width 63 height 63
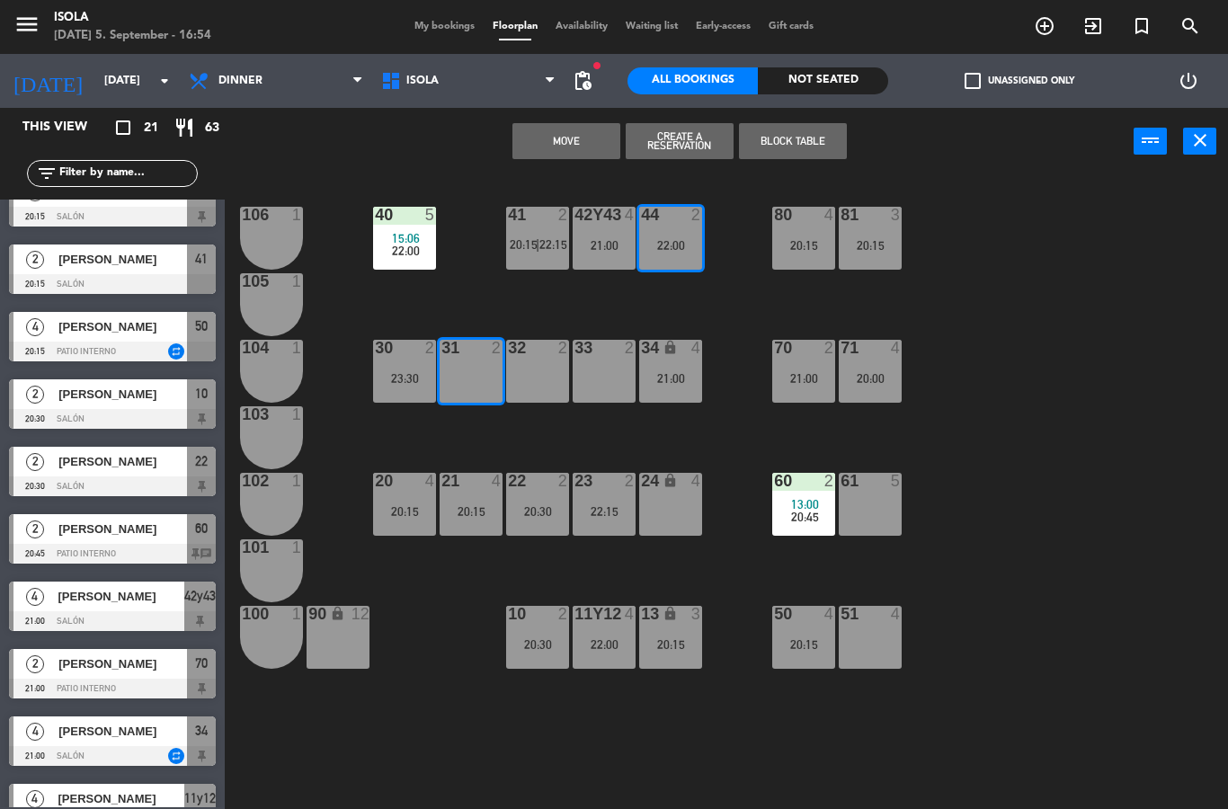
click at [592, 134] on button "Move" at bounding box center [566, 141] width 108 height 36
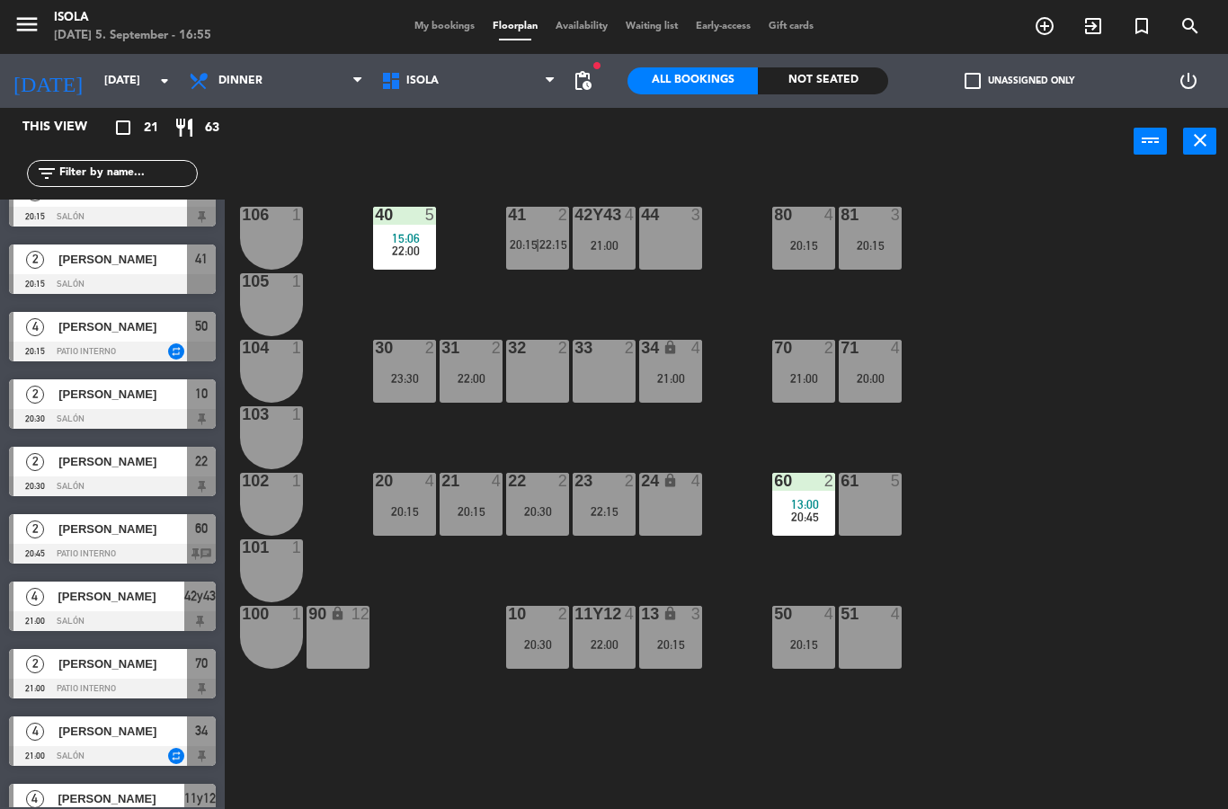
click at [1014, 588] on div "40 5 15:06 22:00 42y43 4 21:00 41 2 20:15 | 22:15 44 3 80 4 20:15 81 3 20:15 10…" at bounding box center [732, 492] width 990 height 634
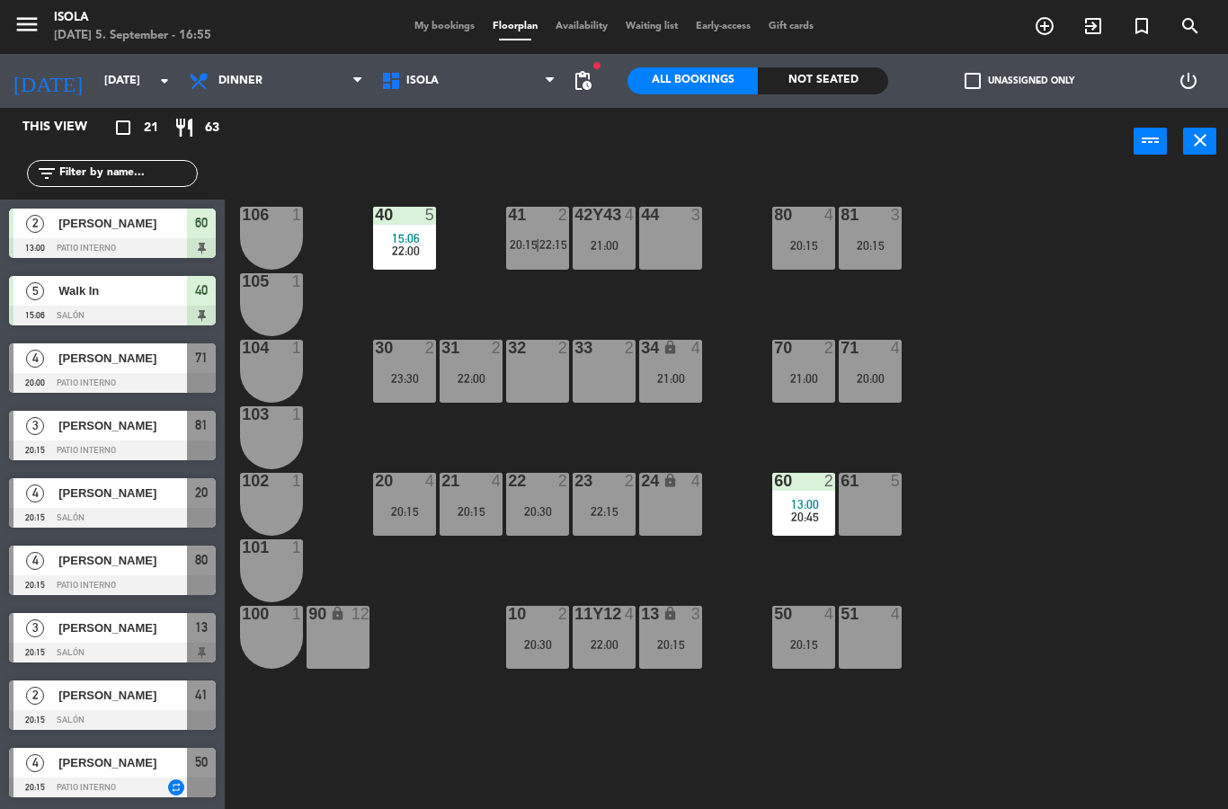
scroll to position [0, 0]
click at [442, 9] on div "menu Isola [DATE] 5. September - 16:55 My bookings Floorplan Availability Waiti…" at bounding box center [614, 27] width 1228 height 54
click at [440, 22] on span "My bookings" at bounding box center [444, 27] width 78 height 10
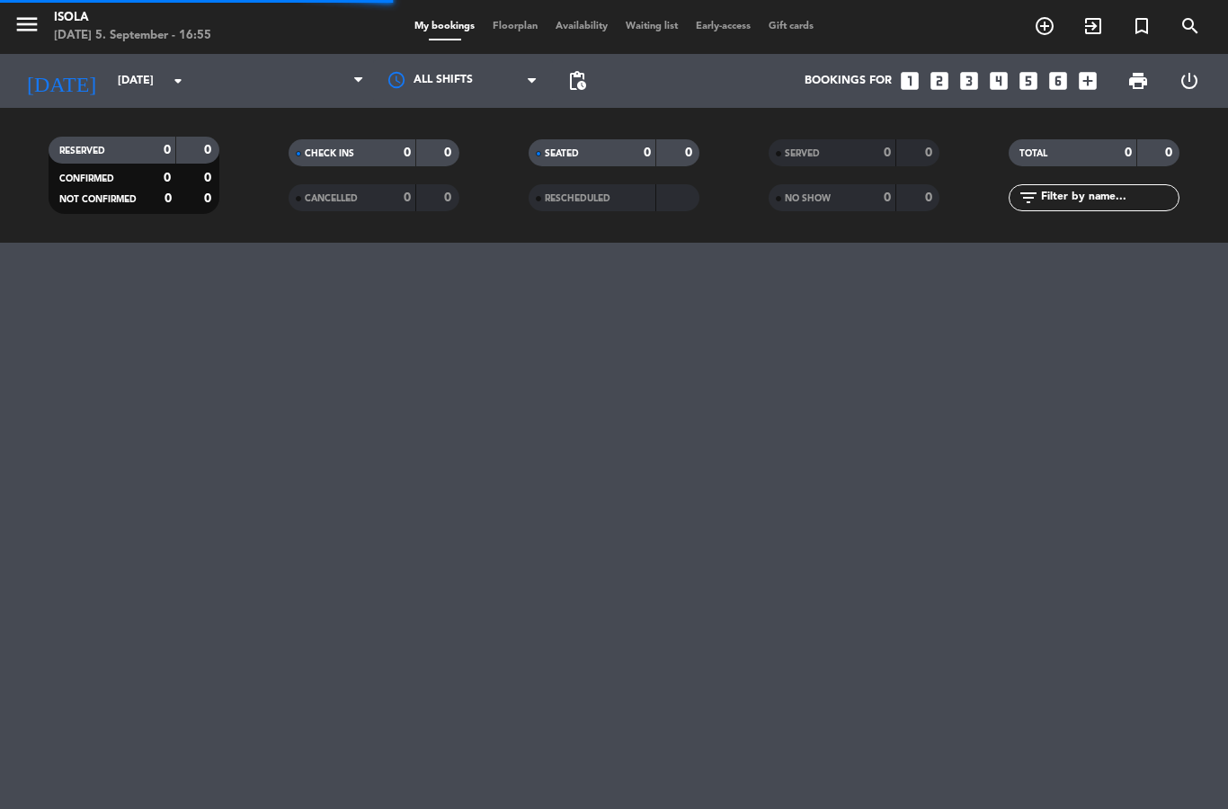
select select "dinner"
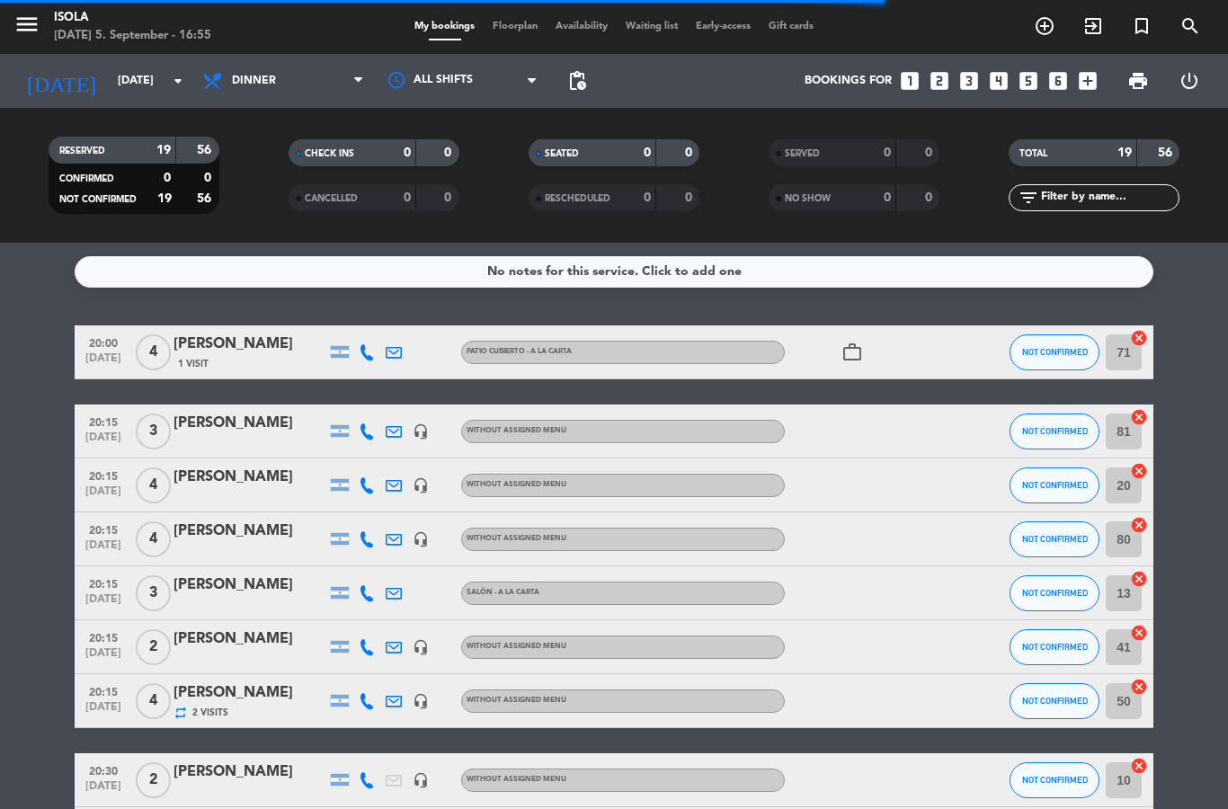
click at [516, 22] on span "Floorplan" at bounding box center [515, 27] width 63 height 10
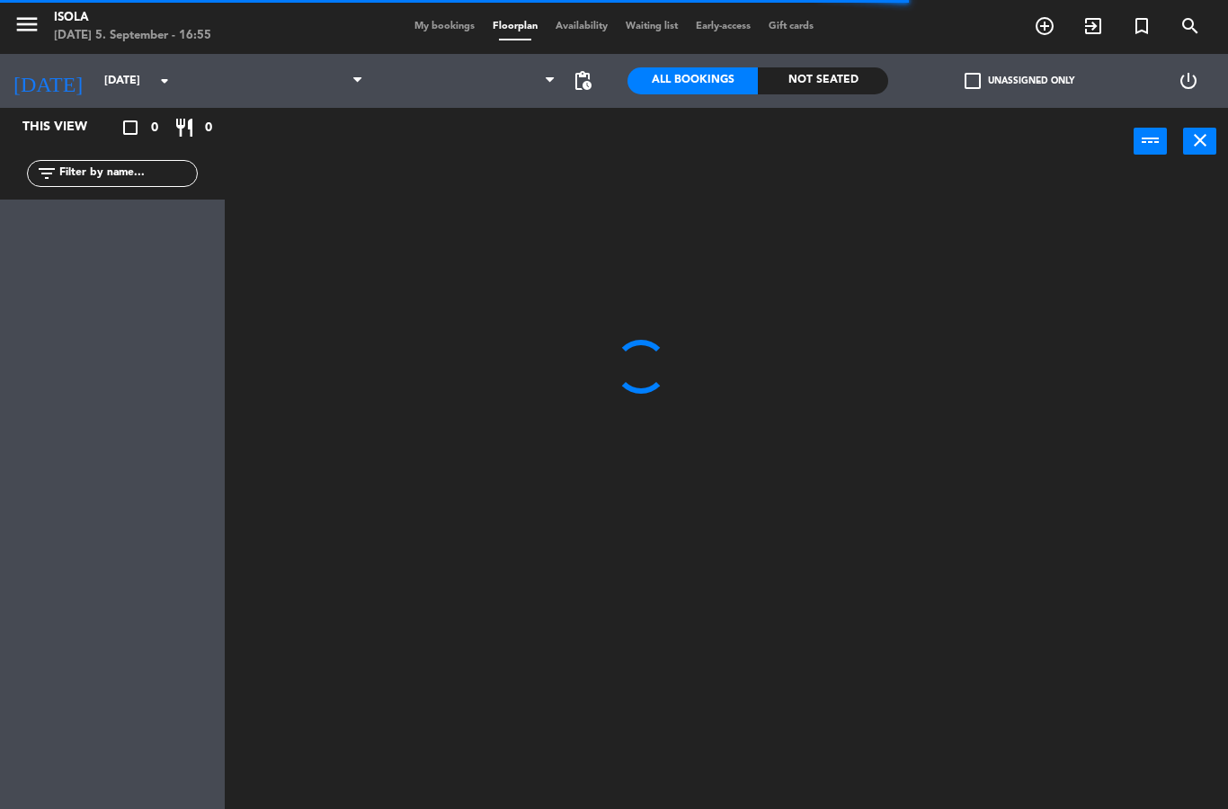
select select "dinner"
select select
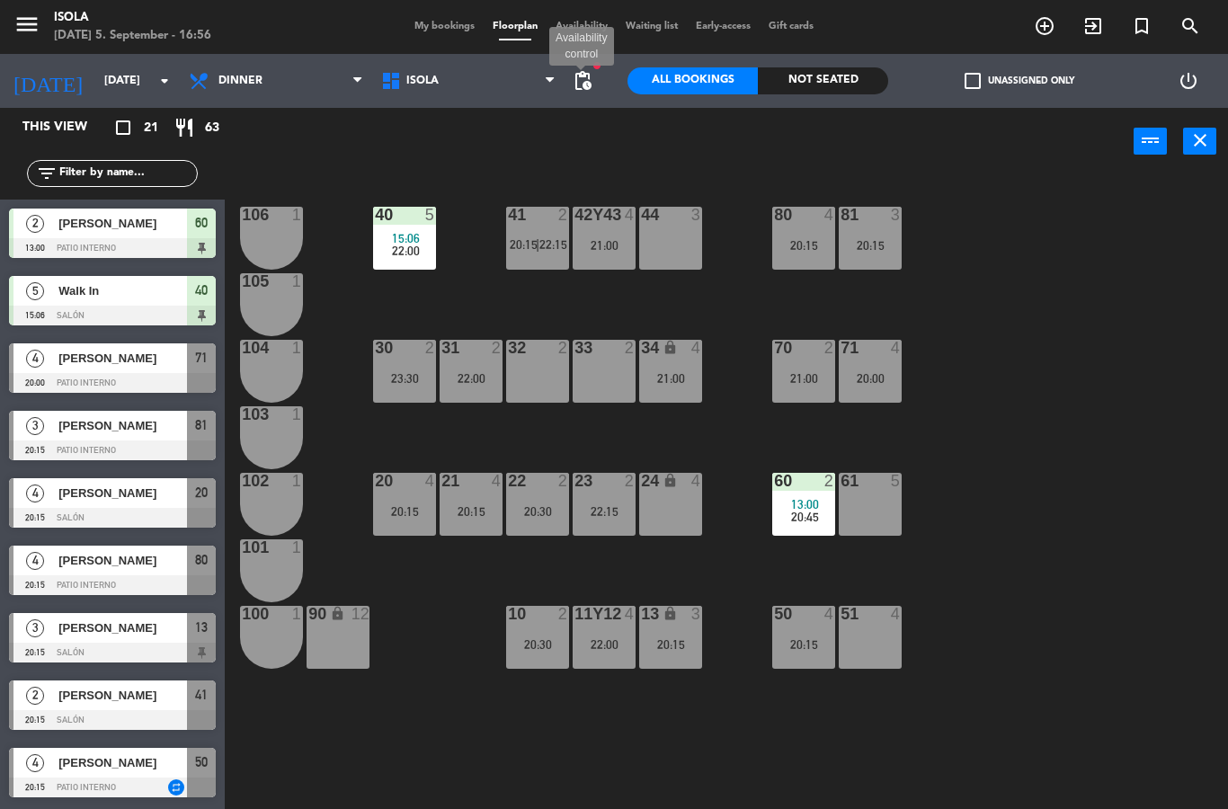
click at [592, 73] on span "pending_actions" at bounding box center [583, 81] width 22 height 22
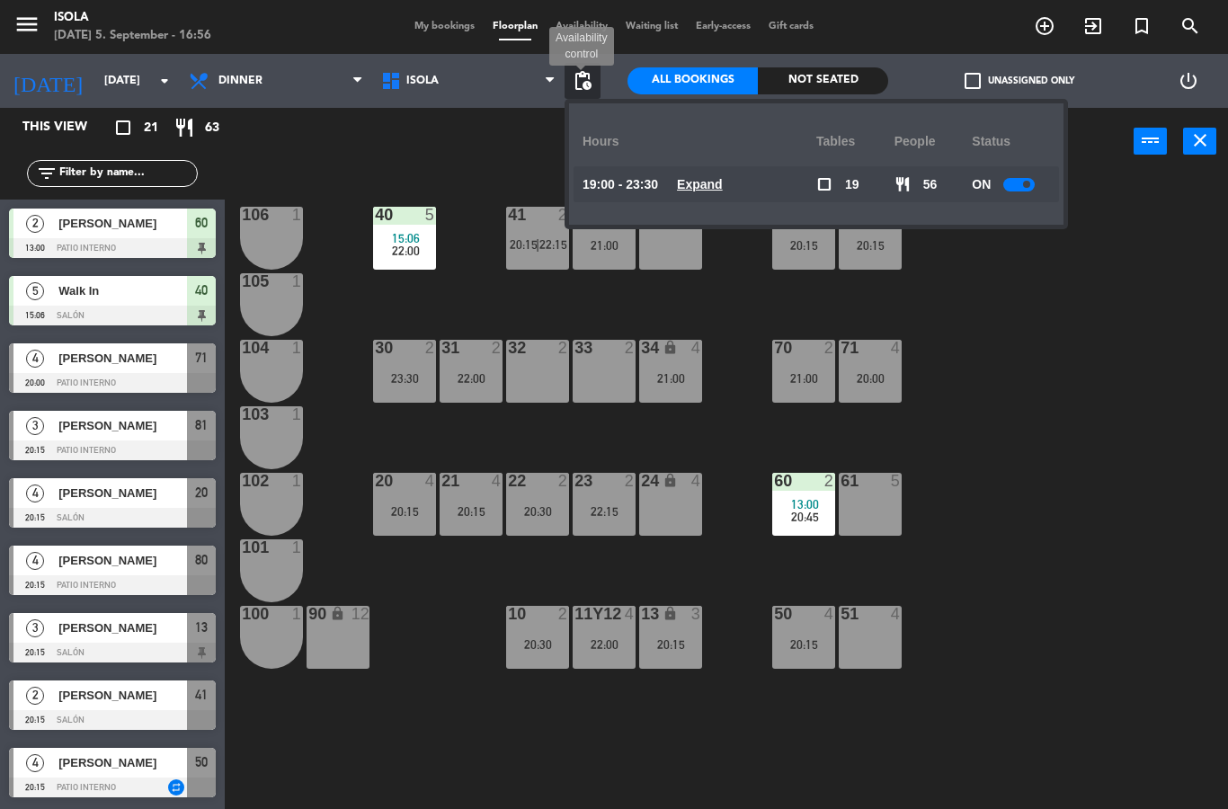
click at [703, 164] on div "Hours" at bounding box center [699, 141] width 234 height 49
click at [709, 175] on span "Expand" at bounding box center [700, 184] width 46 height 21
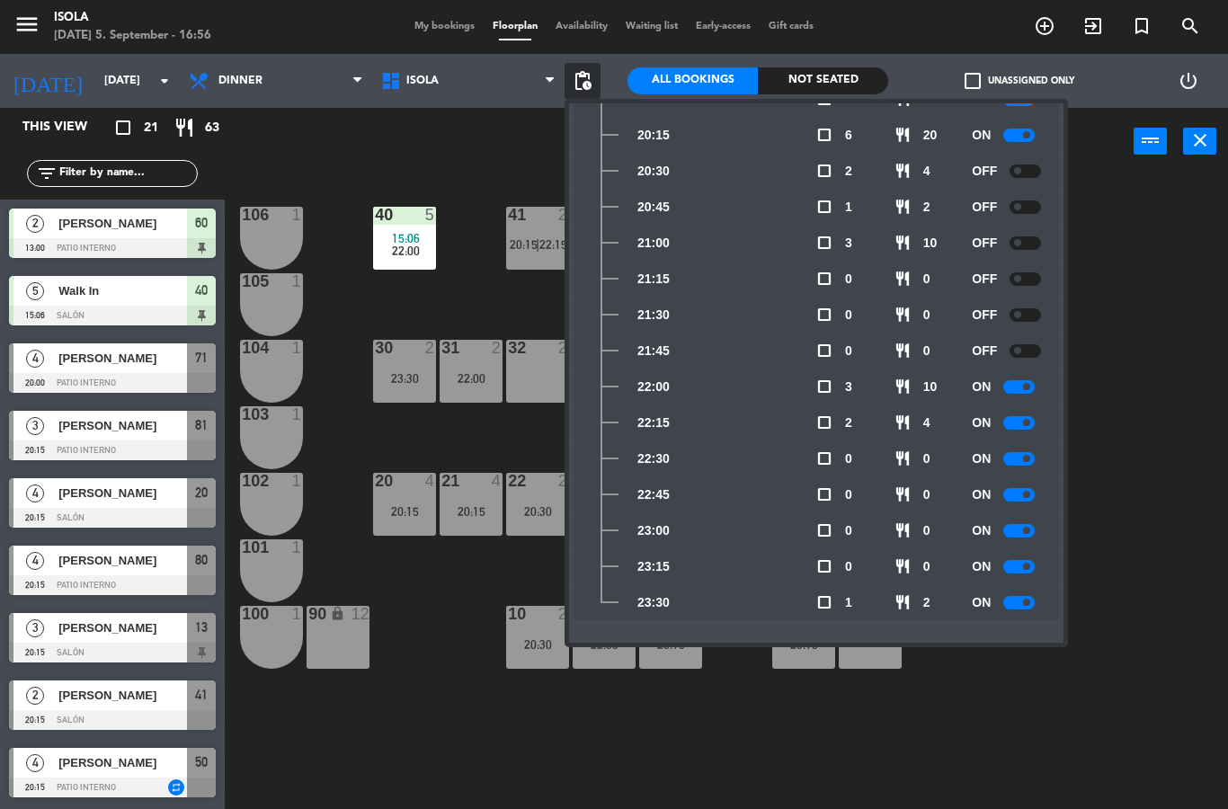
scroll to position [265, 0]
click at [404, 617] on div "40 5 15:06 22:00 42y43 4 21:00 41 2 20:15 | 22:15 44 3 80 4 20:15 81 3 20:15 10…" at bounding box center [732, 492] width 990 height 634
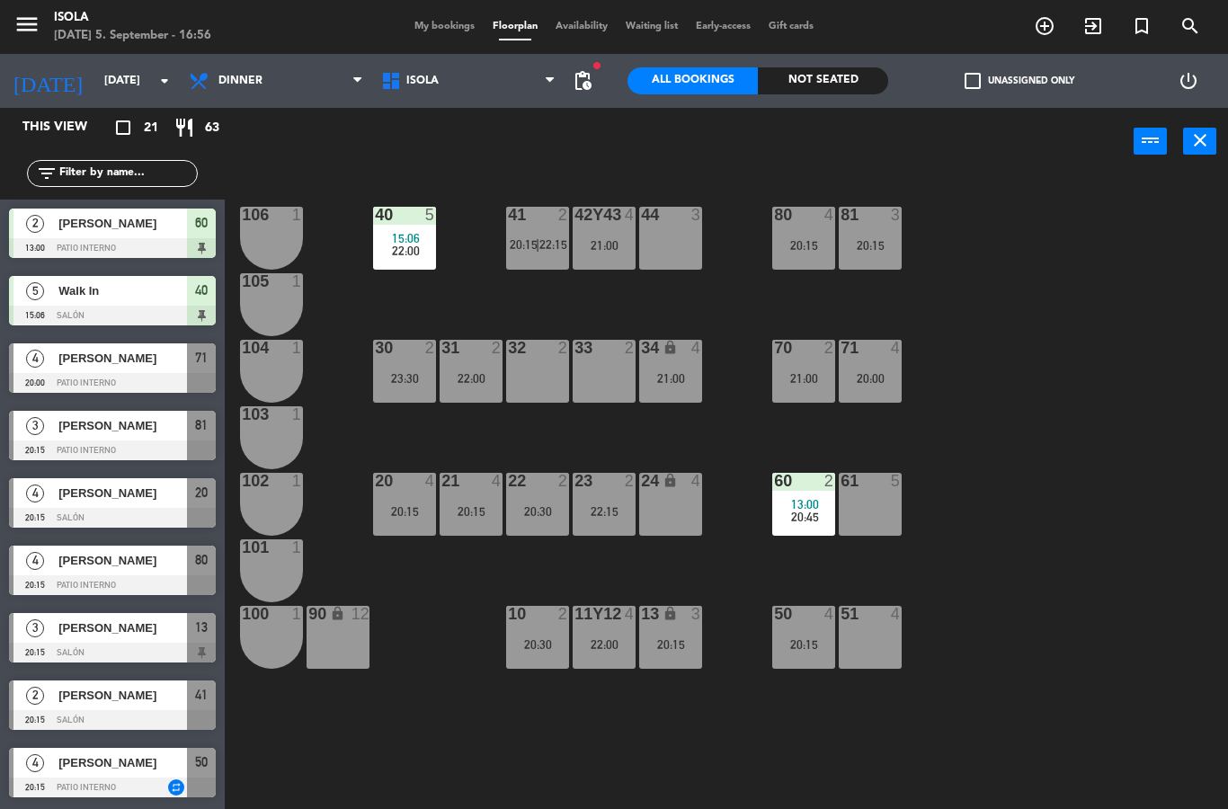
click at [663, 383] on div "21:00" at bounding box center [670, 378] width 63 height 13
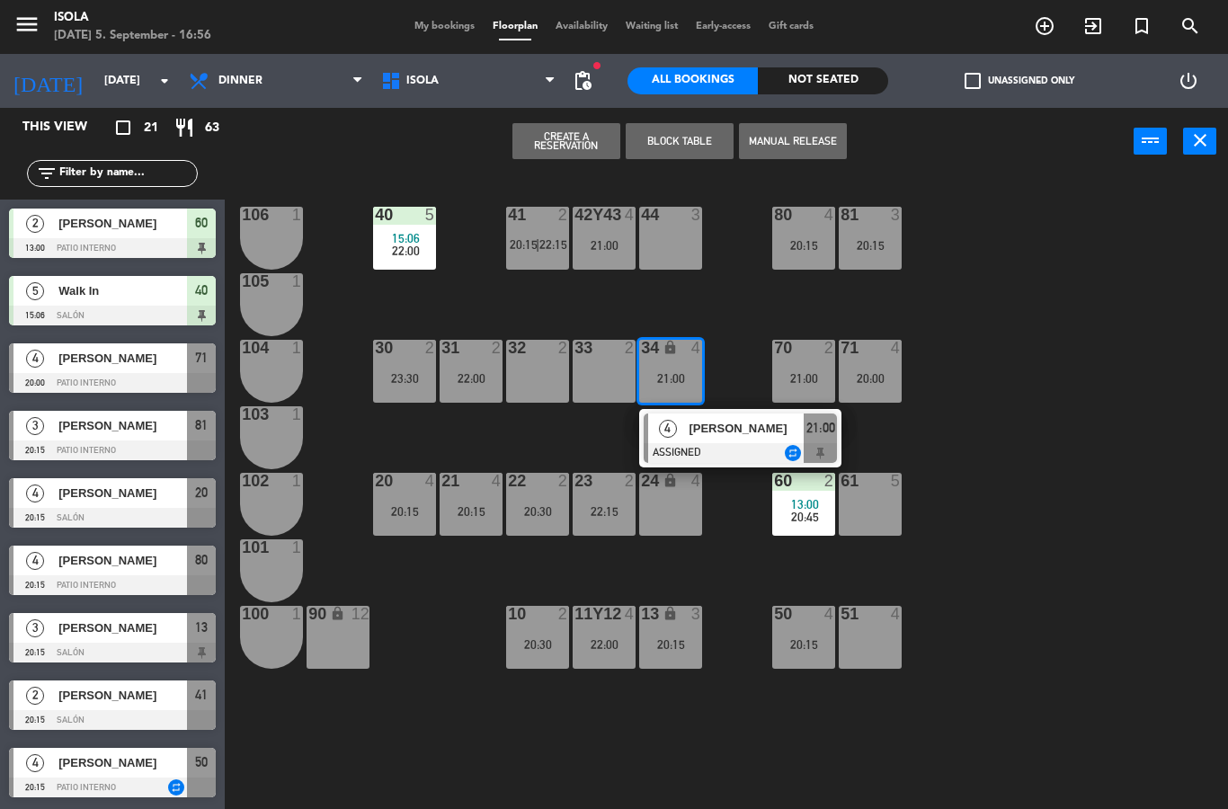
click at [1077, 515] on div "40 5 15:06 22:00 42y43 4 21:00 41 2 20:15 | 22:15 44 3 80 4 20:15 81 3 20:15 10…" at bounding box center [732, 492] width 990 height 634
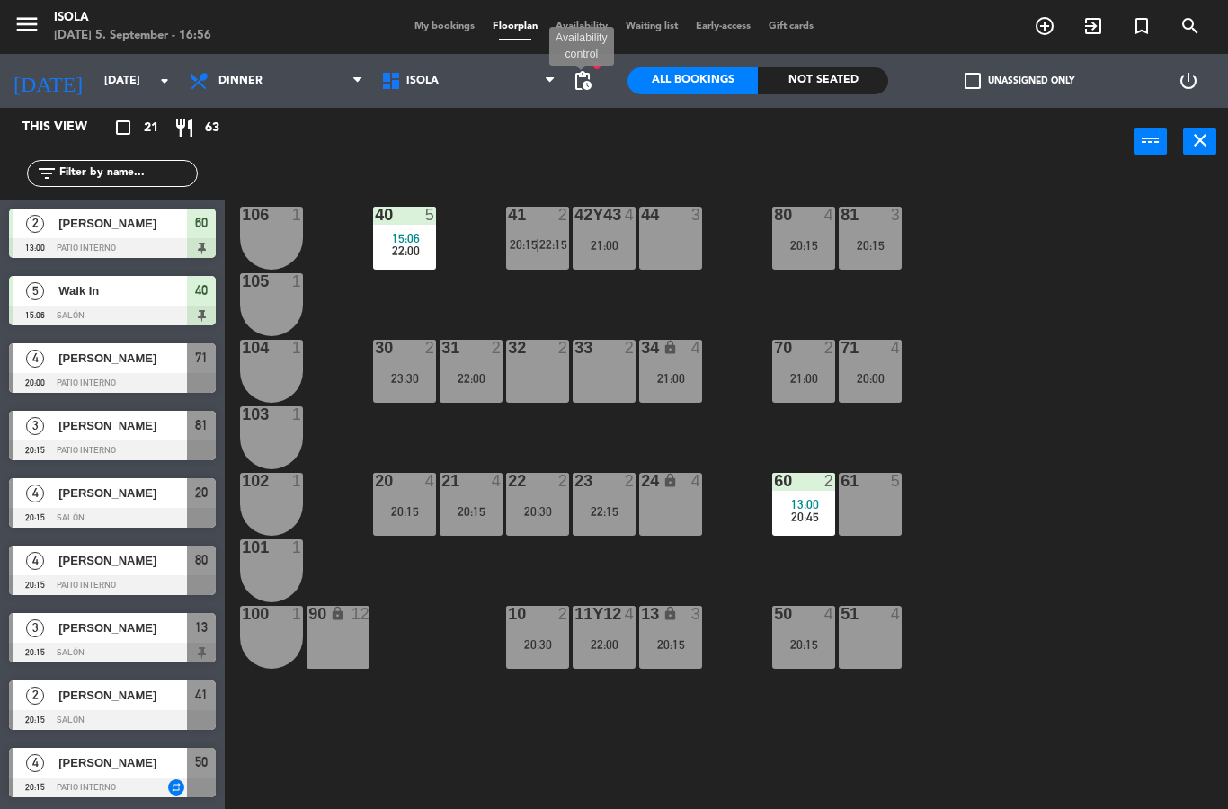
click at [578, 75] on span "pending_actions" at bounding box center [583, 81] width 22 height 22
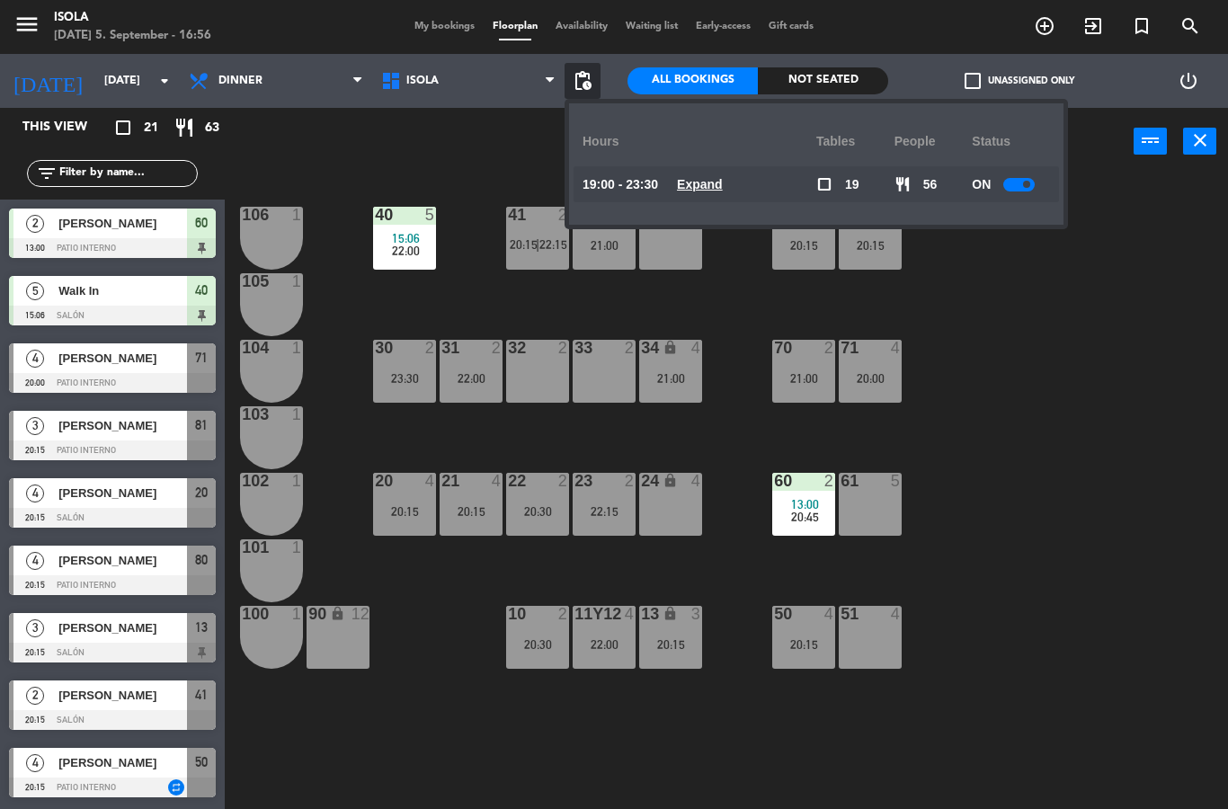
click at [719, 177] on u "Expand" at bounding box center [700, 184] width 46 height 14
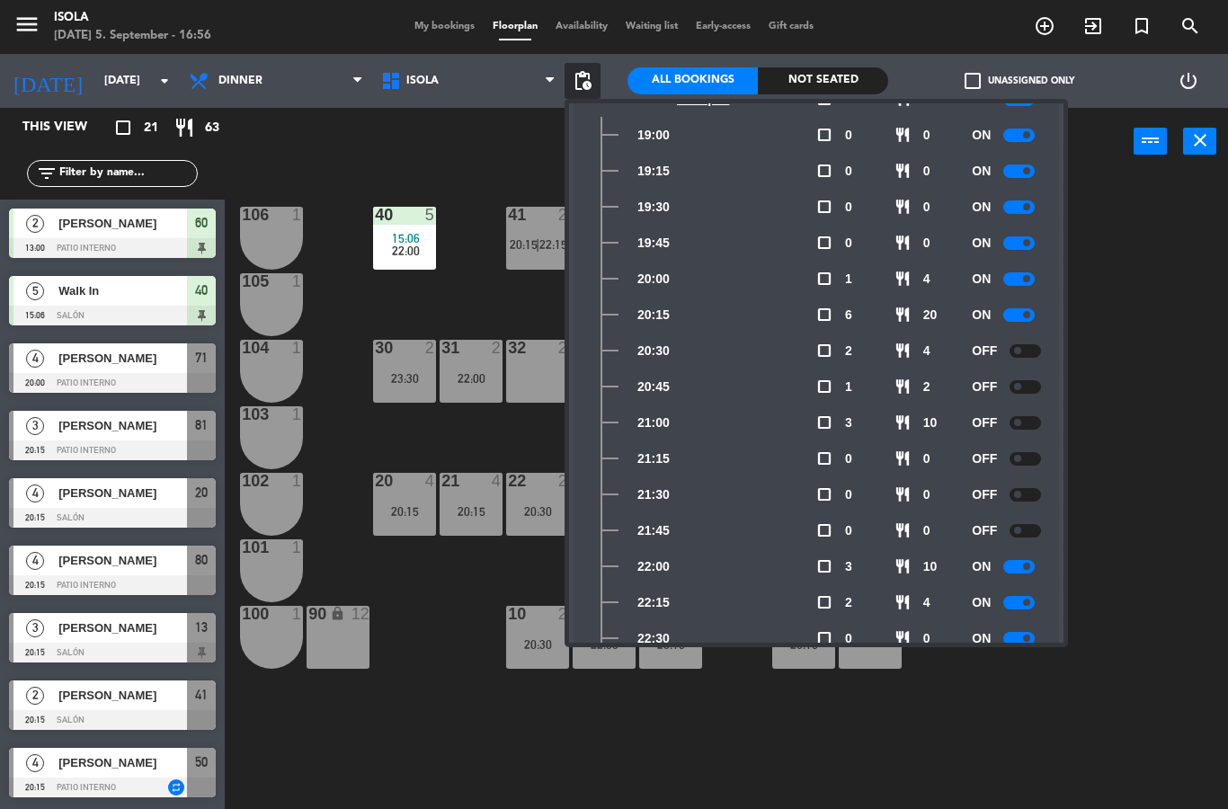
scroll to position [90, 0]
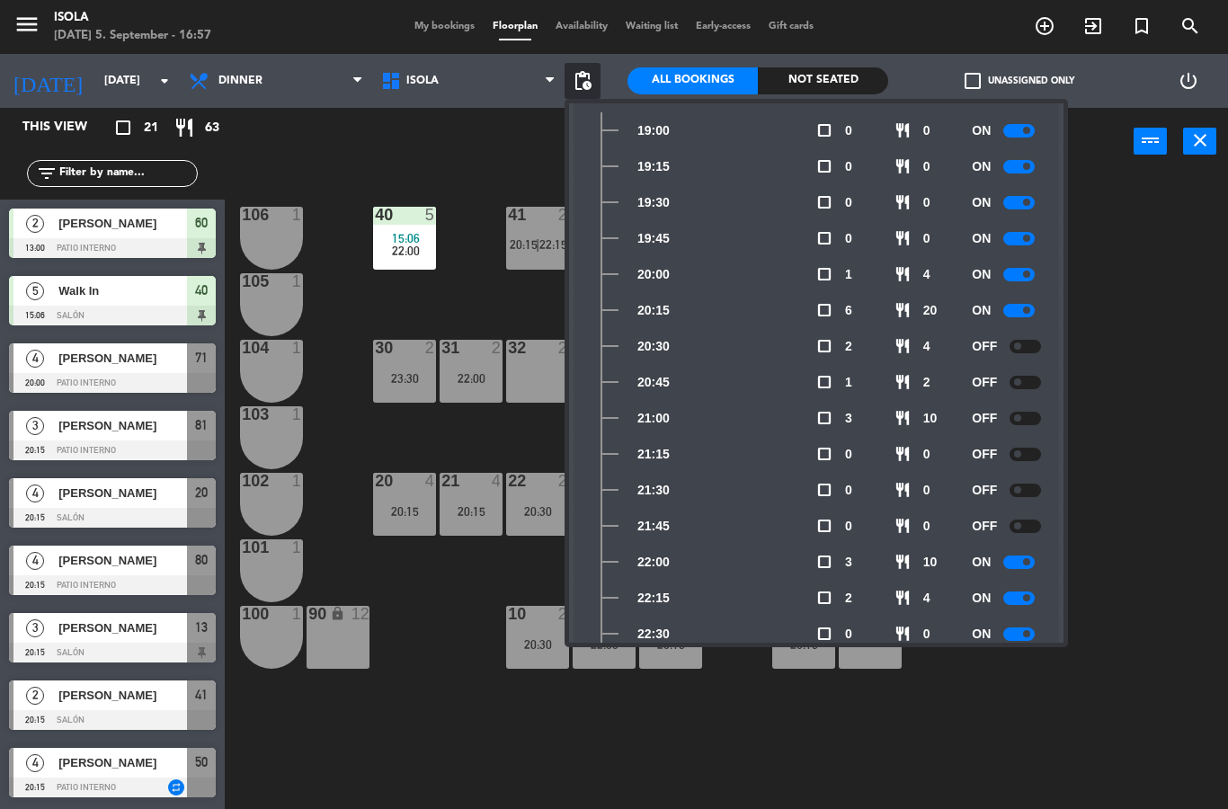
click at [1122, 298] on div "40 5 15:06 22:00 42y43 4 21:00 41 2 20:15 | 22:15 44 3 80 4 20:15 81 3 20:15 10…" at bounding box center [732, 492] width 990 height 634
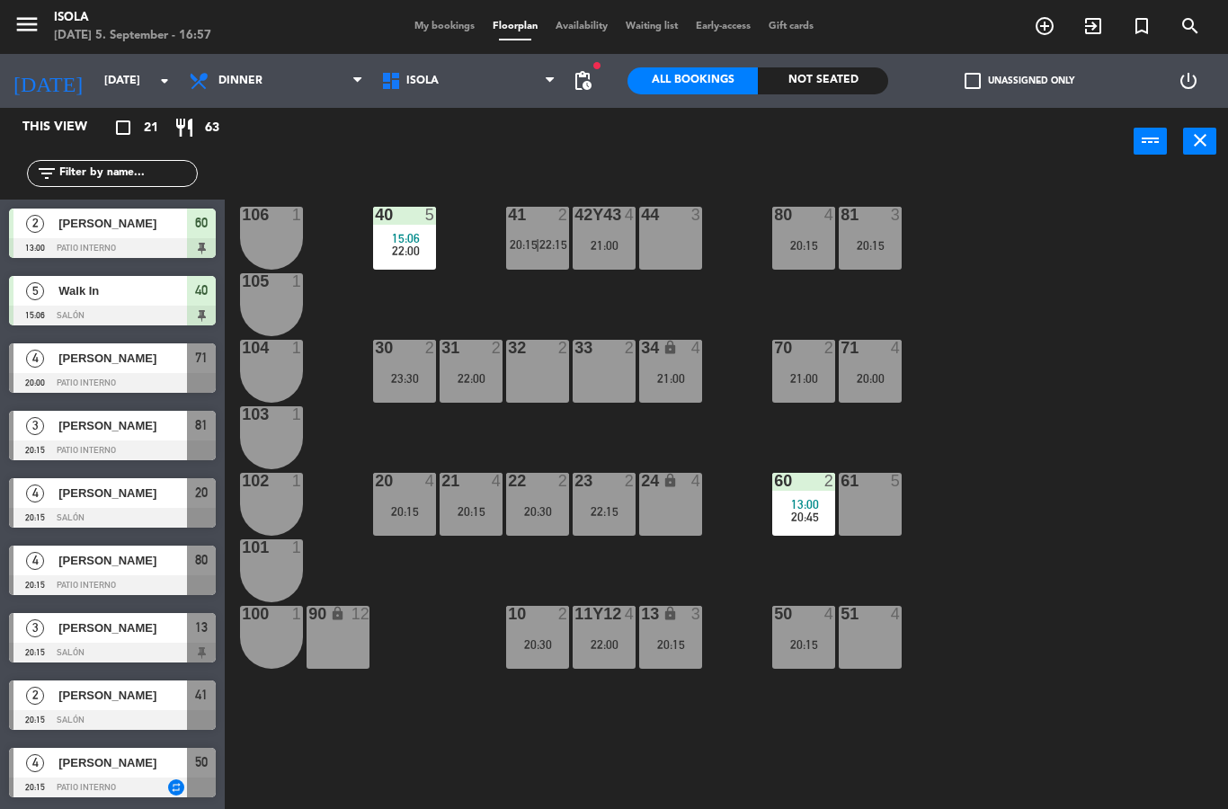
click at [14, 32] on icon "menu" at bounding box center [26, 24] width 27 height 27
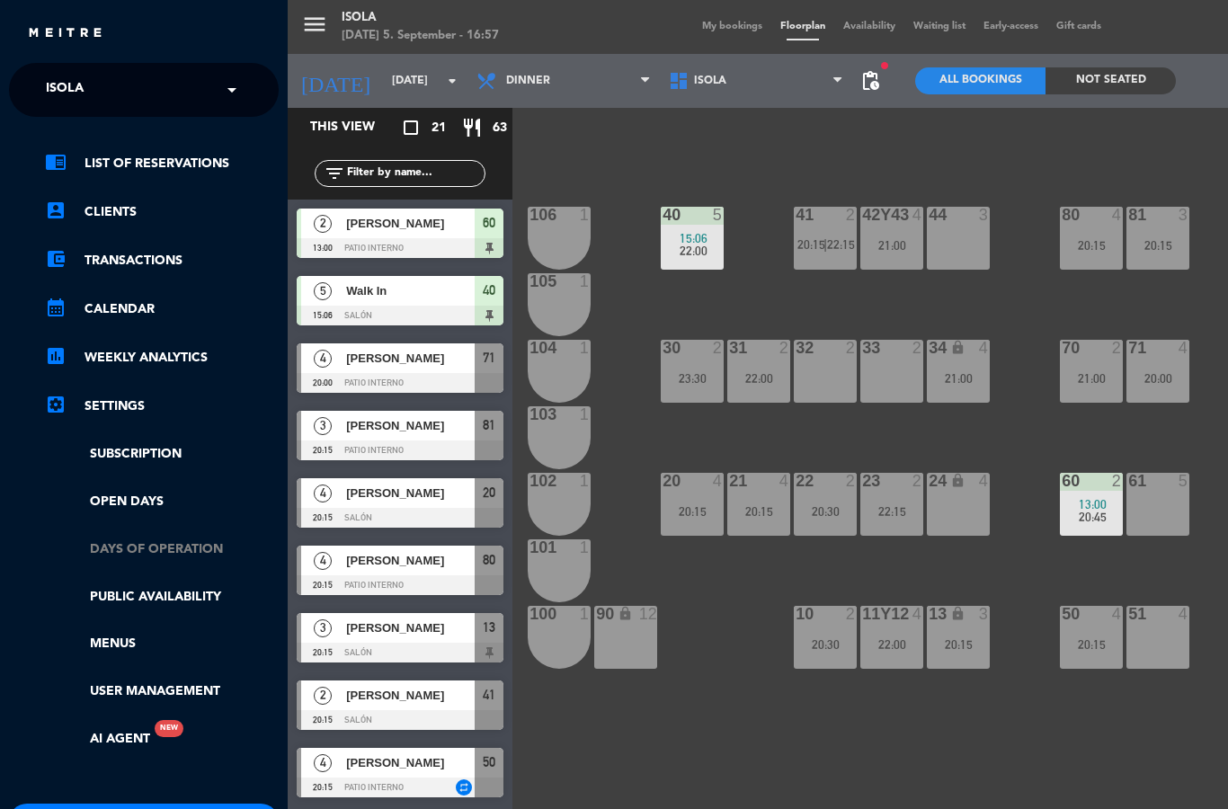
click at [198, 542] on link "Days of operation" at bounding box center [162, 549] width 234 height 21
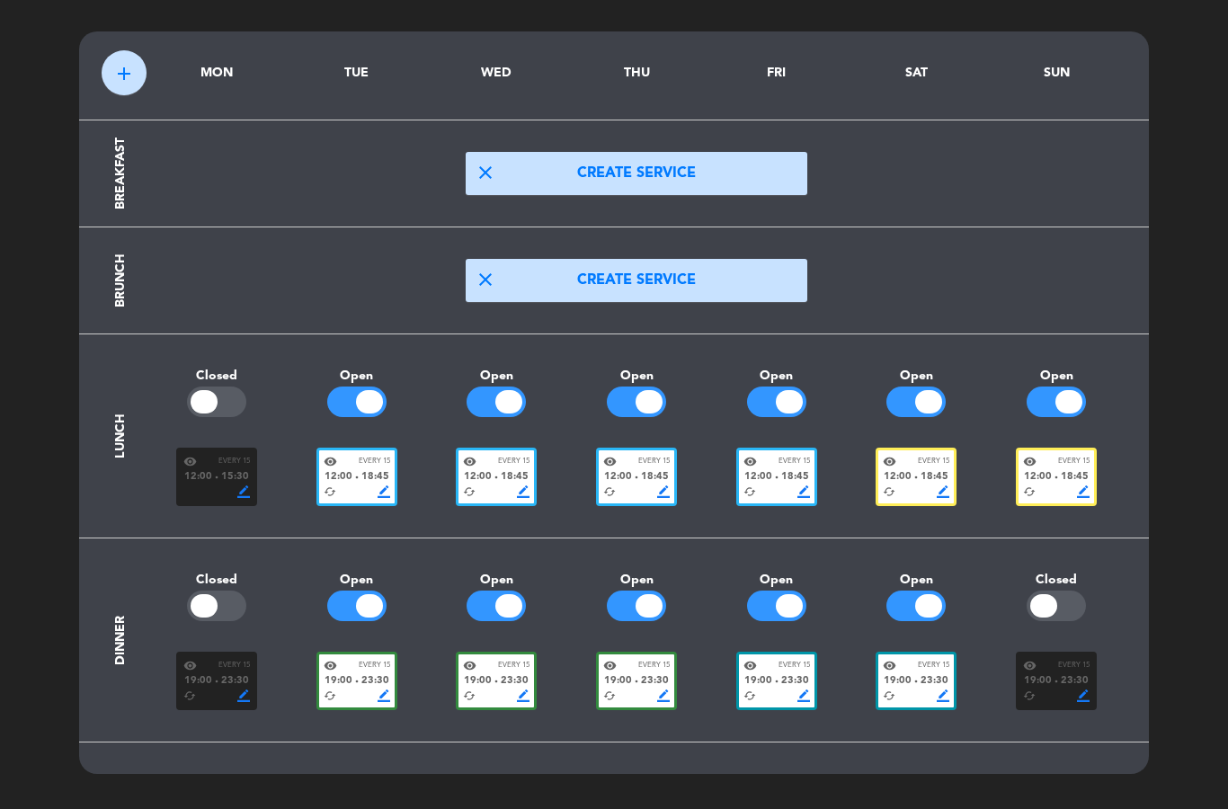
scroll to position [54, 0]
click at [917, 661] on div "visibility Every 15" at bounding box center [916, 665] width 67 height 13
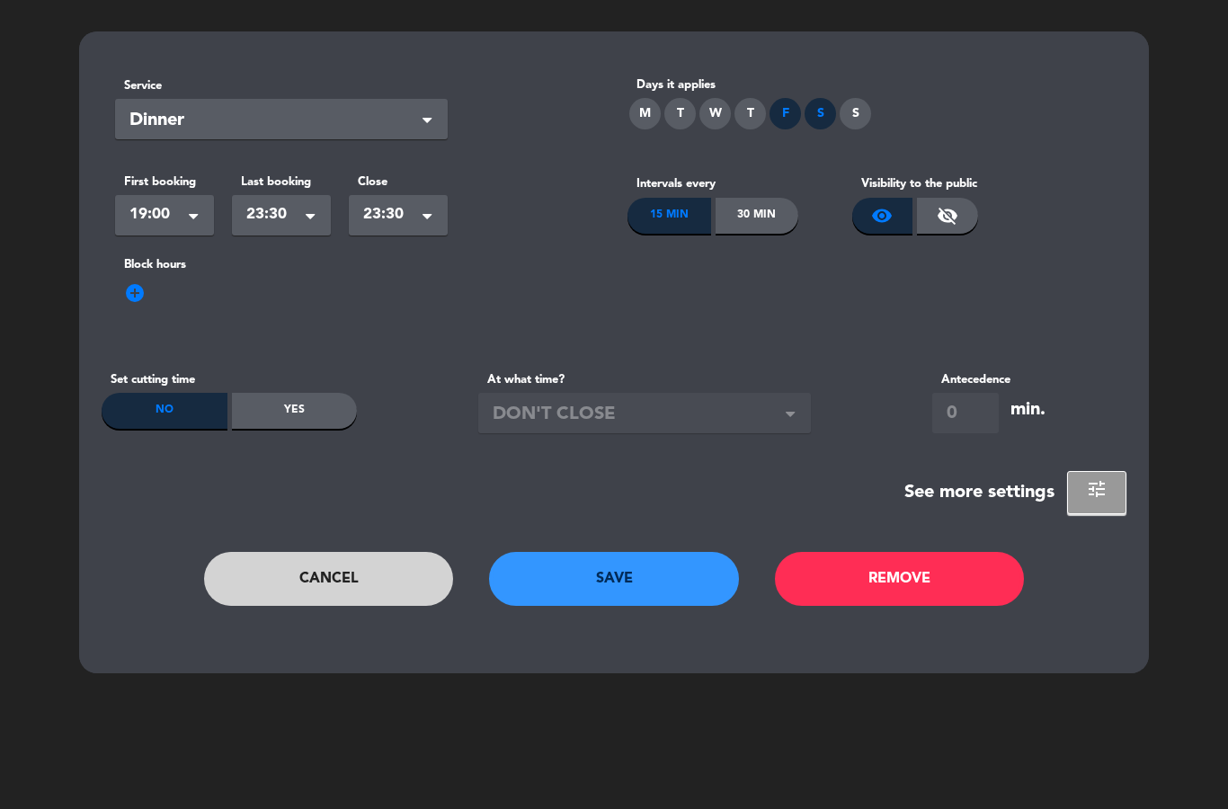
scroll to position [0, 0]
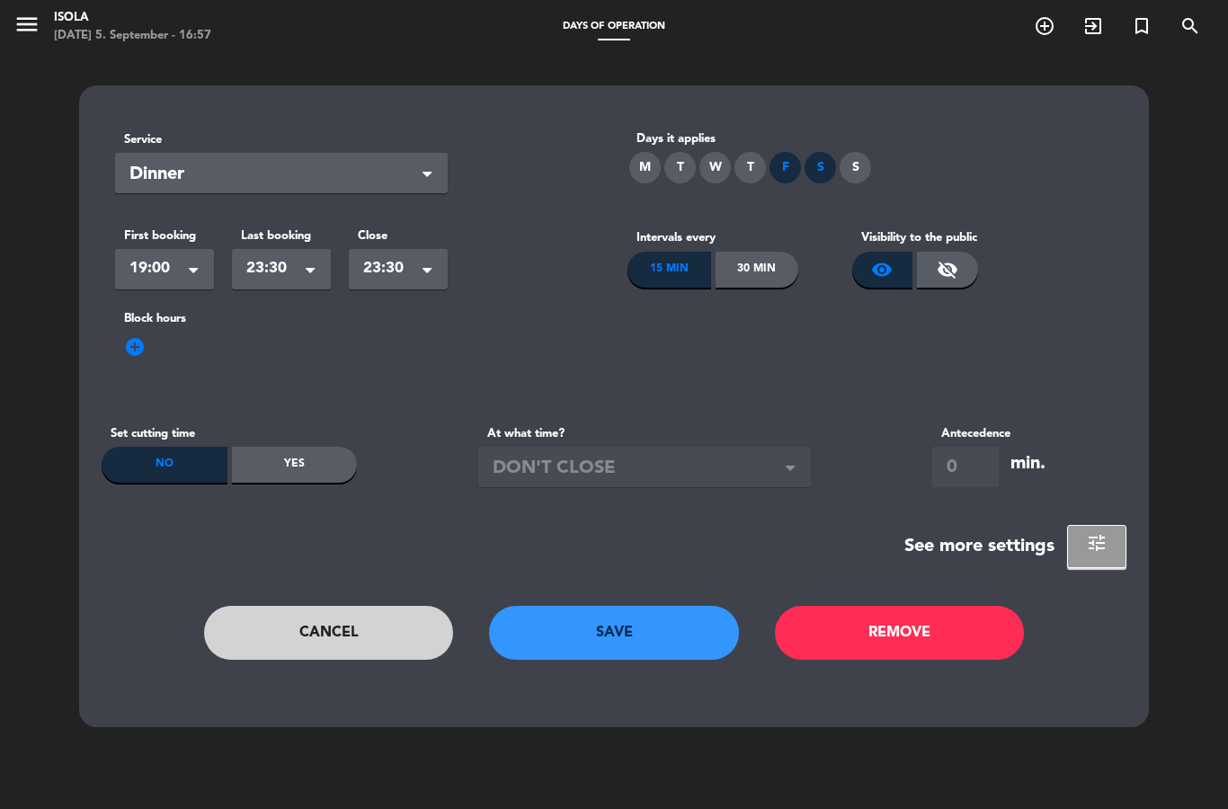
click at [1101, 529] on button "tune" at bounding box center [1096, 546] width 59 height 43
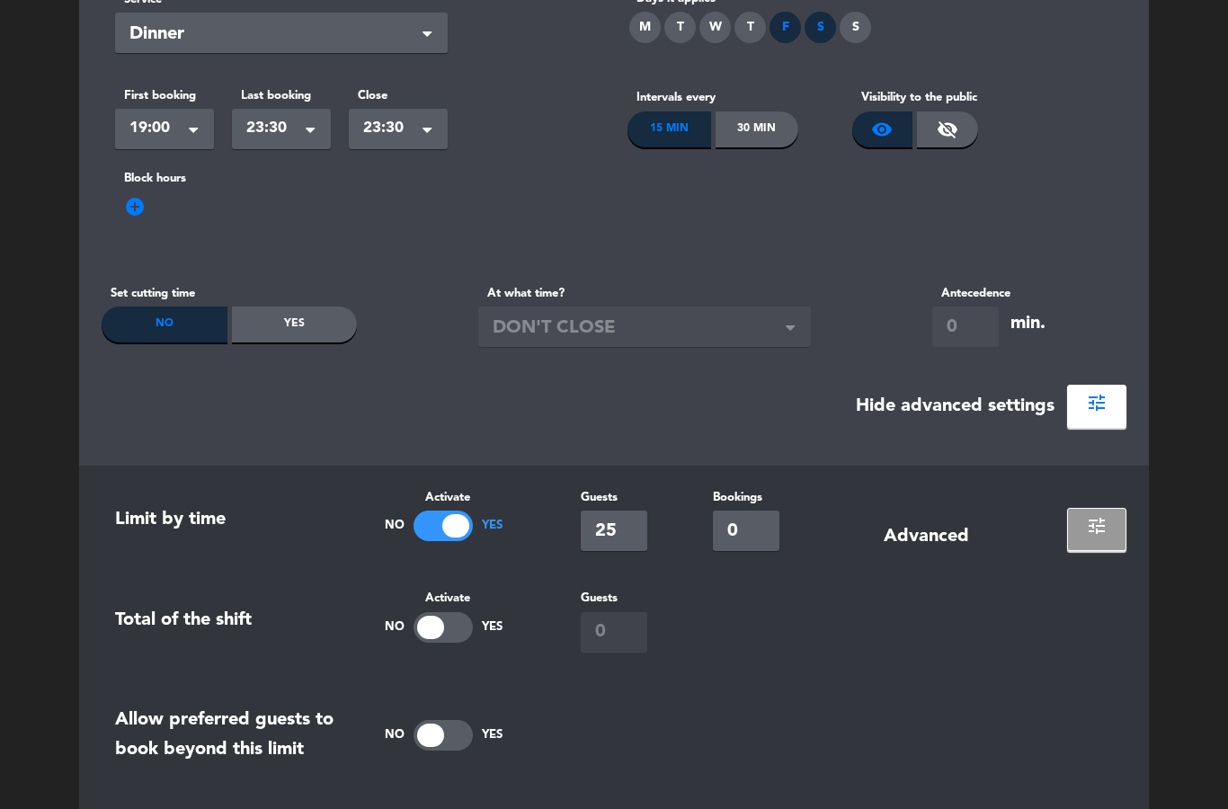
scroll to position [143, 0]
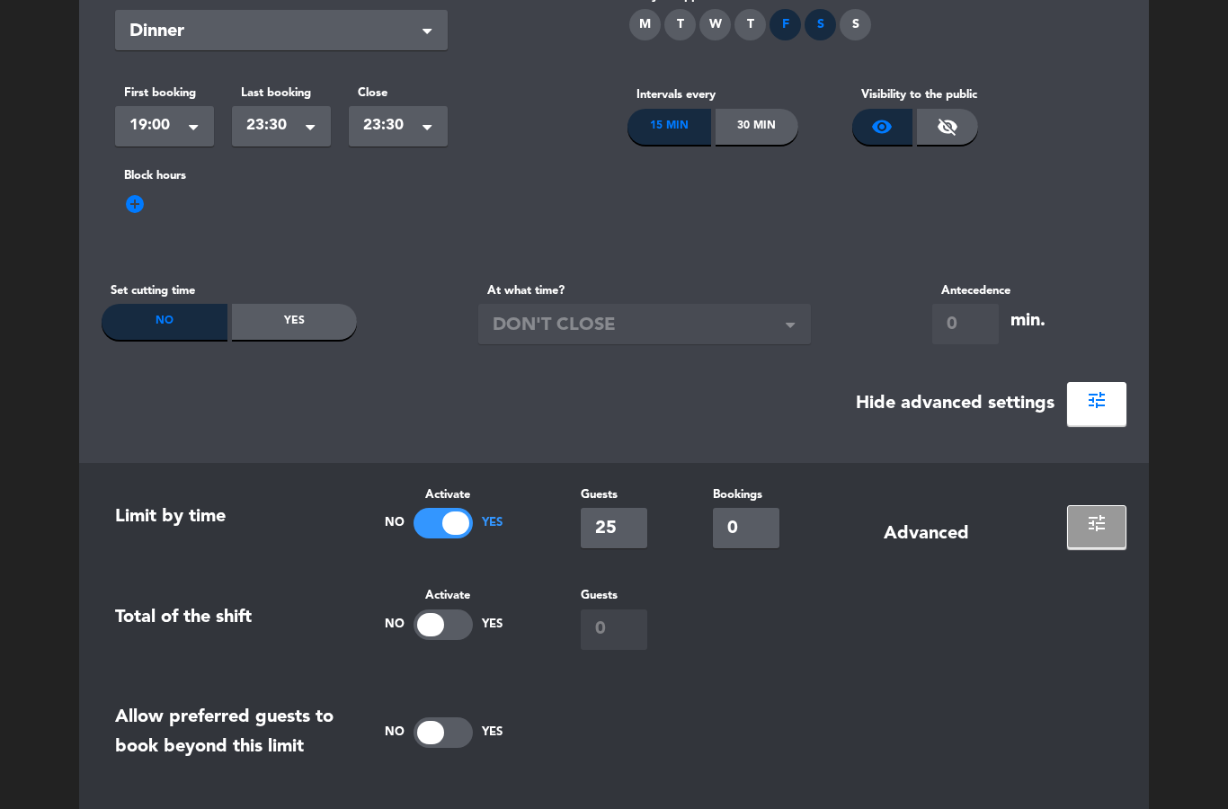
click at [1092, 522] on span "tune" at bounding box center [1097, 523] width 22 height 22
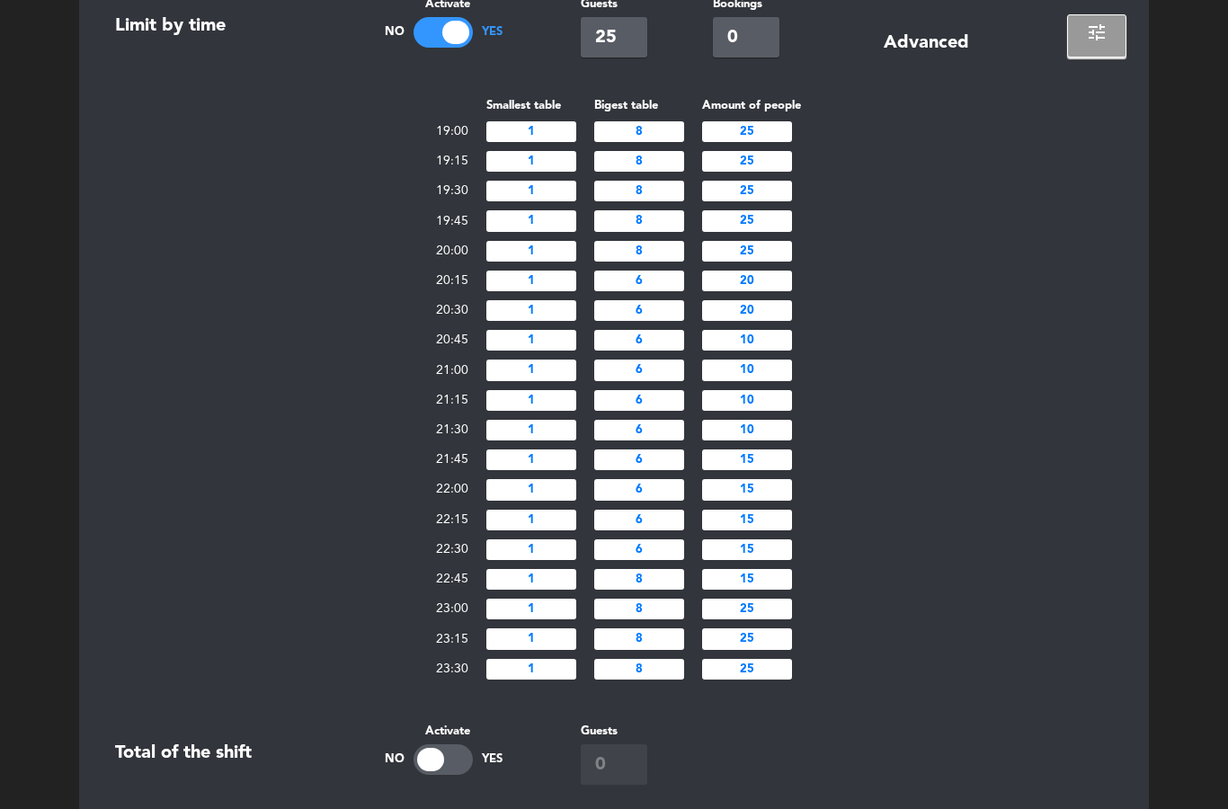
scroll to position [701, 0]
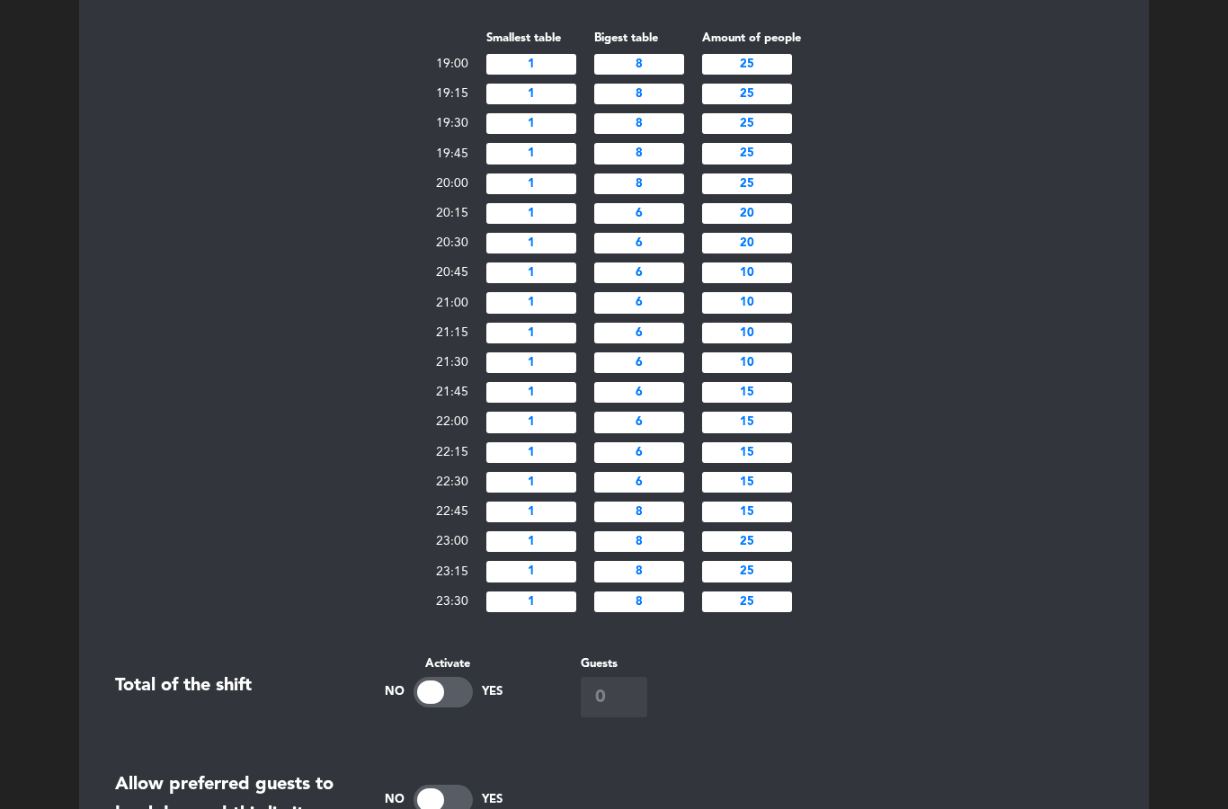
click at [787, 313] on input "10" at bounding box center [747, 302] width 90 height 21
click at [782, 313] on input "10" at bounding box center [747, 302] width 90 height 21
type input "1"
type input "4"
click at [980, 474] on div "Smallest table Bigest table Amount of people 19:00 1 8 25 19:15 1 8 25 19:30 1 …" at bounding box center [614, 322] width 1025 height 588
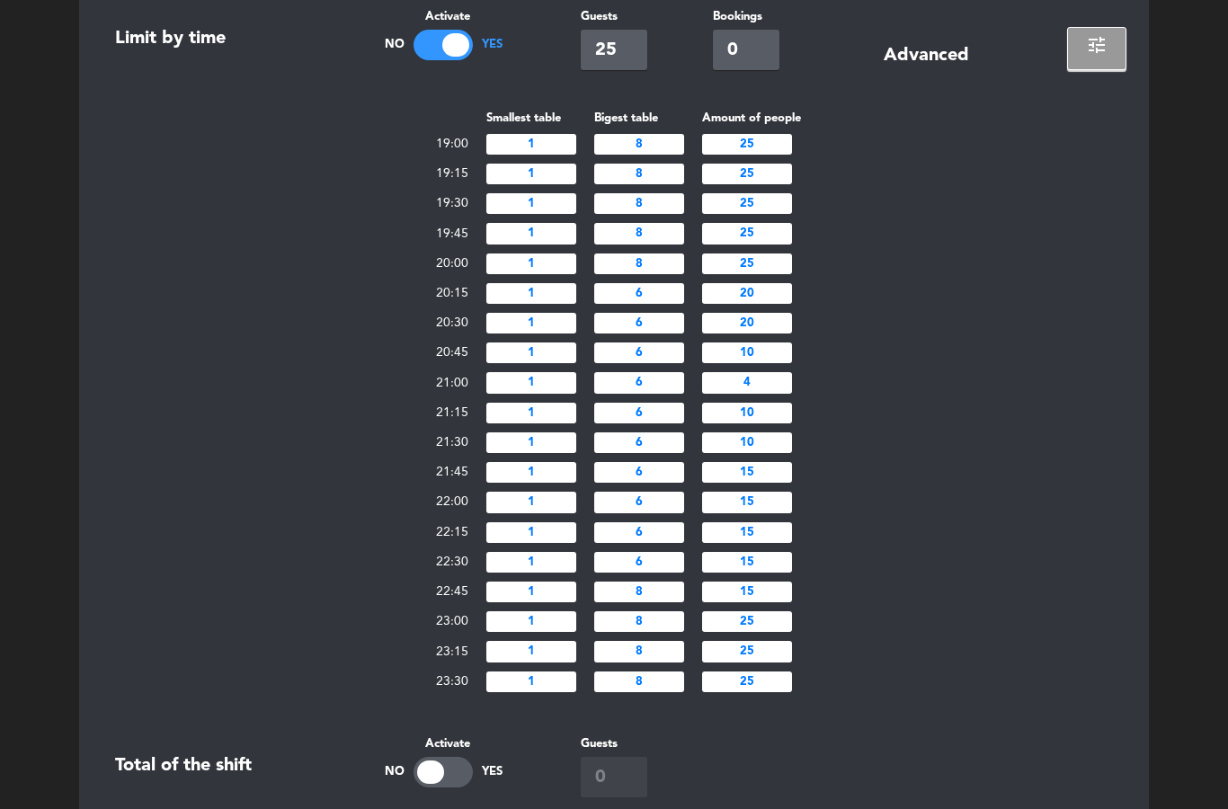
scroll to position [617, 0]
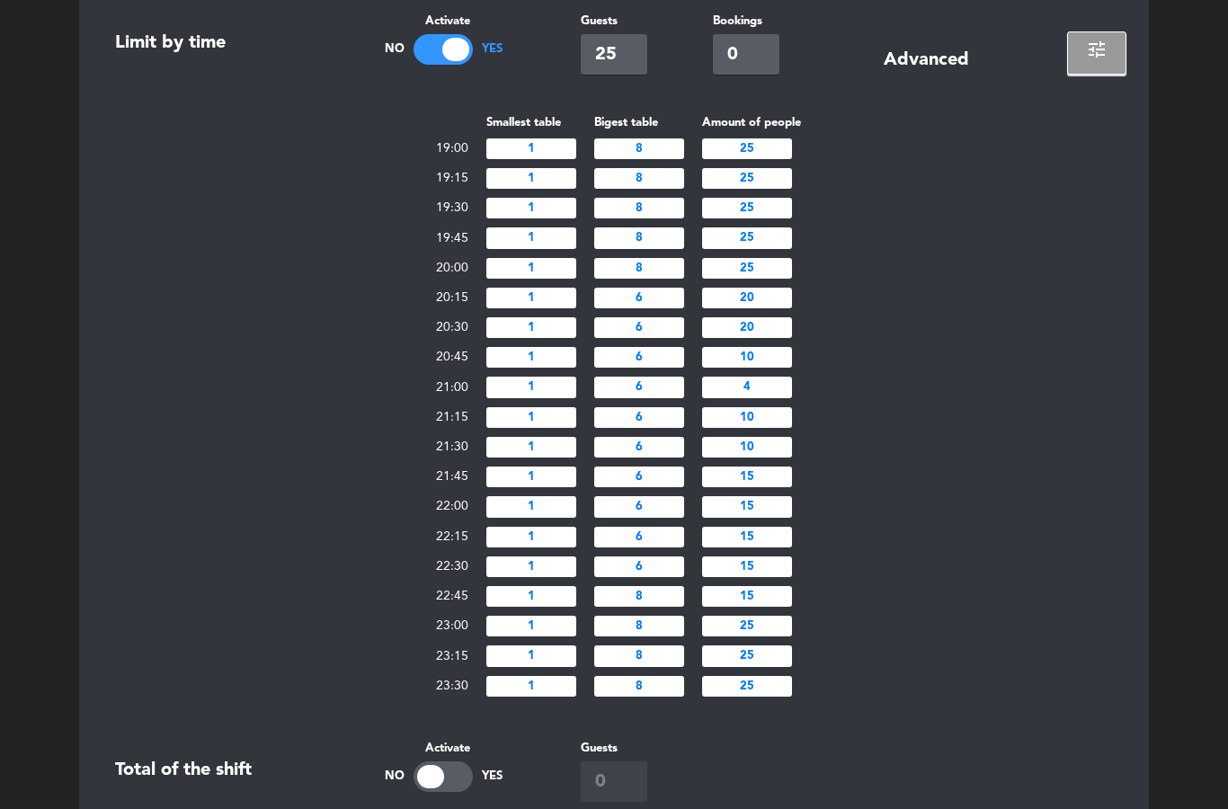
click at [768, 338] on input "20" at bounding box center [747, 327] width 90 height 21
click at [783, 338] on input "20" at bounding box center [747, 327] width 90 height 21
click at [785, 308] on input "20" at bounding box center [747, 298] width 90 height 21
click at [779, 308] on input "20" at bounding box center [747, 298] width 90 height 21
click at [785, 338] on input "20" at bounding box center [747, 327] width 90 height 21
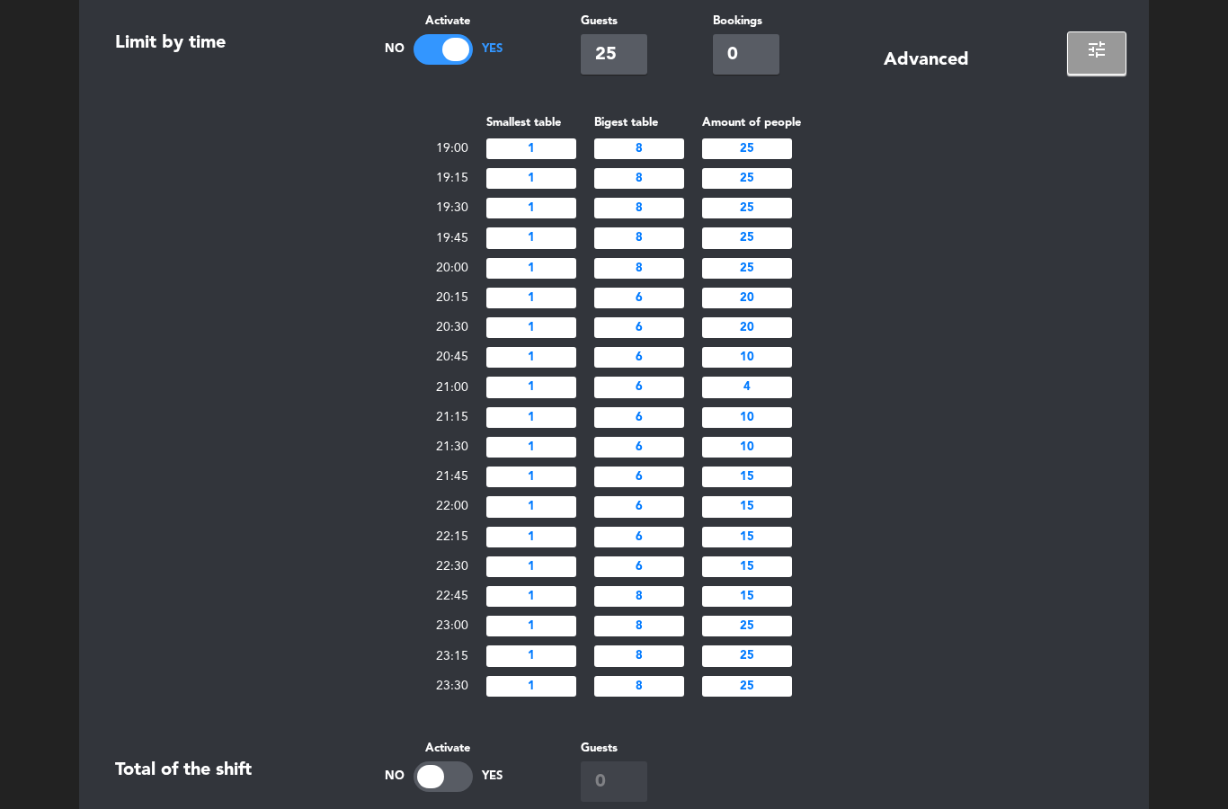
click at [758, 308] on input "20" at bounding box center [747, 298] width 90 height 21
click at [758, 338] on input "20" at bounding box center [747, 327] width 90 height 21
type input "2"
type input "1"
type input "8"
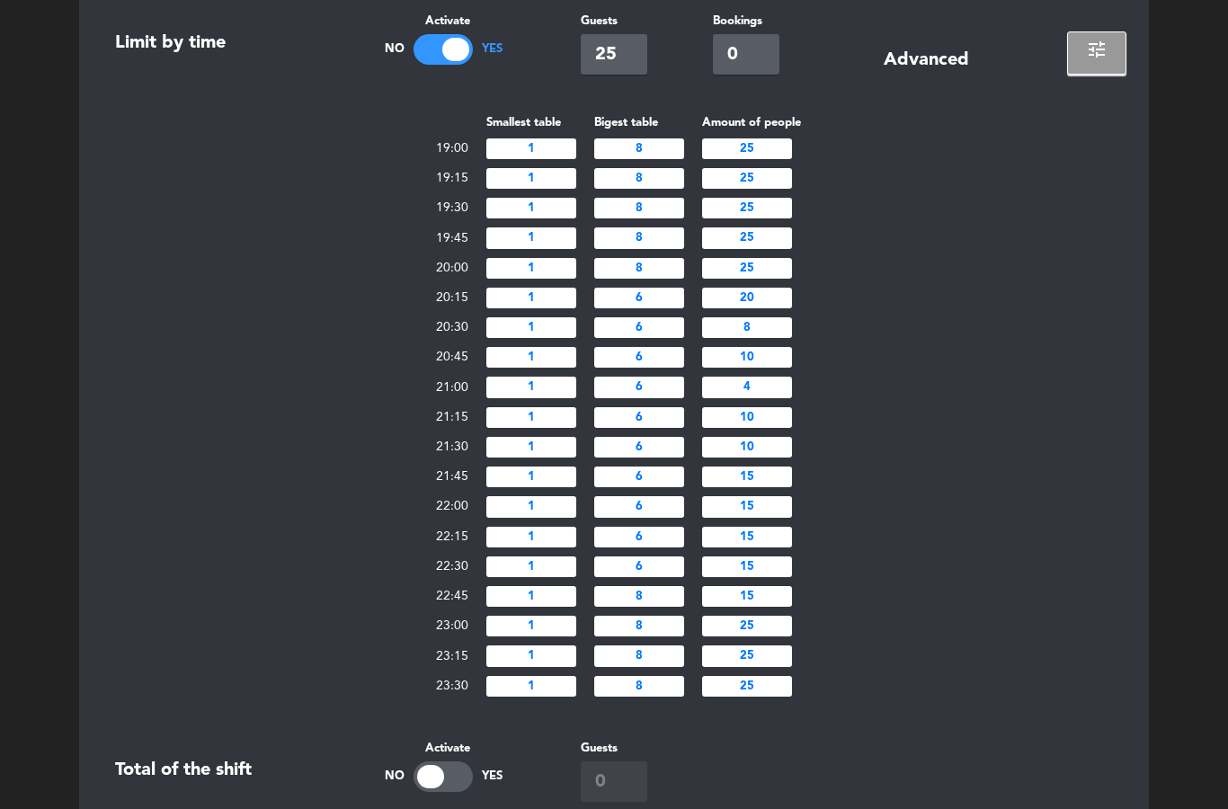
click at [768, 368] on input "10" at bounding box center [747, 357] width 90 height 21
click at [766, 368] on input "10" at bounding box center [747, 357] width 90 height 21
click at [787, 368] on input "10" at bounding box center [747, 357] width 90 height 21
click at [774, 368] on input "10" at bounding box center [747, 357] width 90 height 21
type input "1"
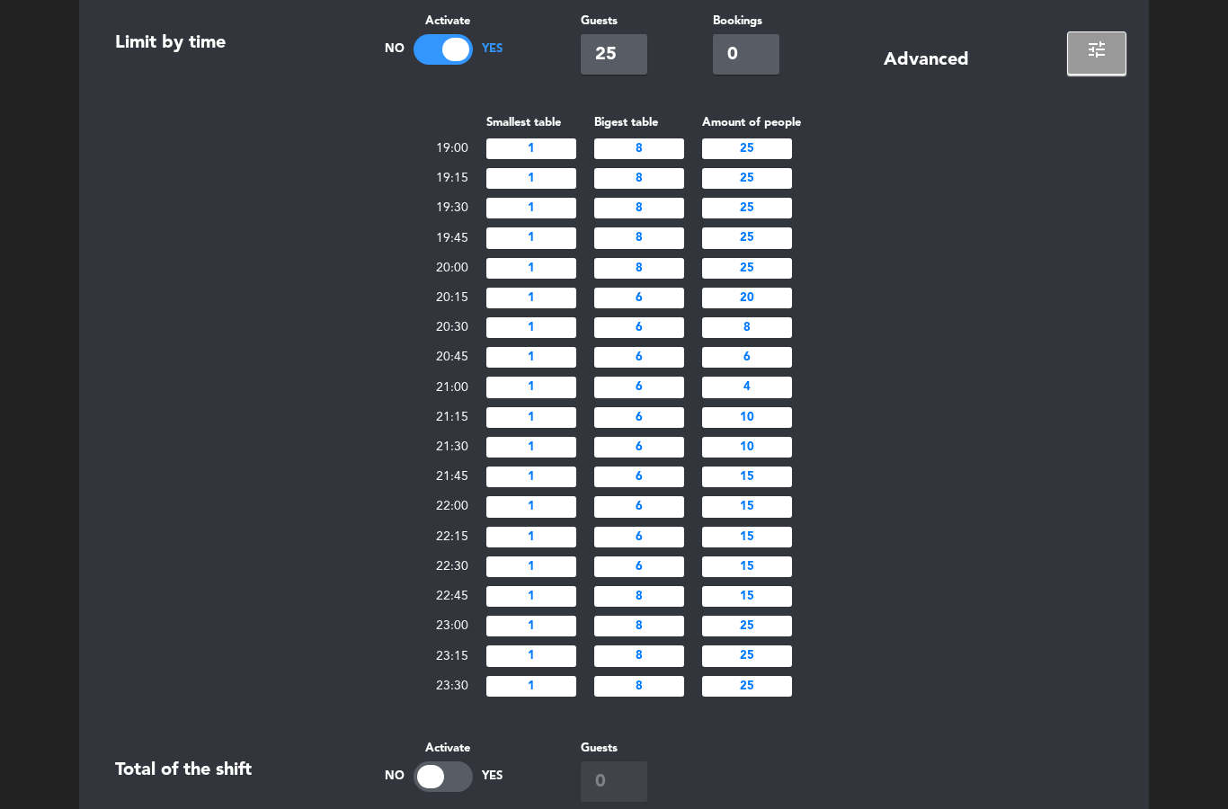
type input "6"
click at [777, 428] on input "10" at bounding box center [747, 417] width 90 height 21
type input "1"
type input "4"
click at [771, 457] on input "10" at bounding box center [747, 447] width 90 height 21
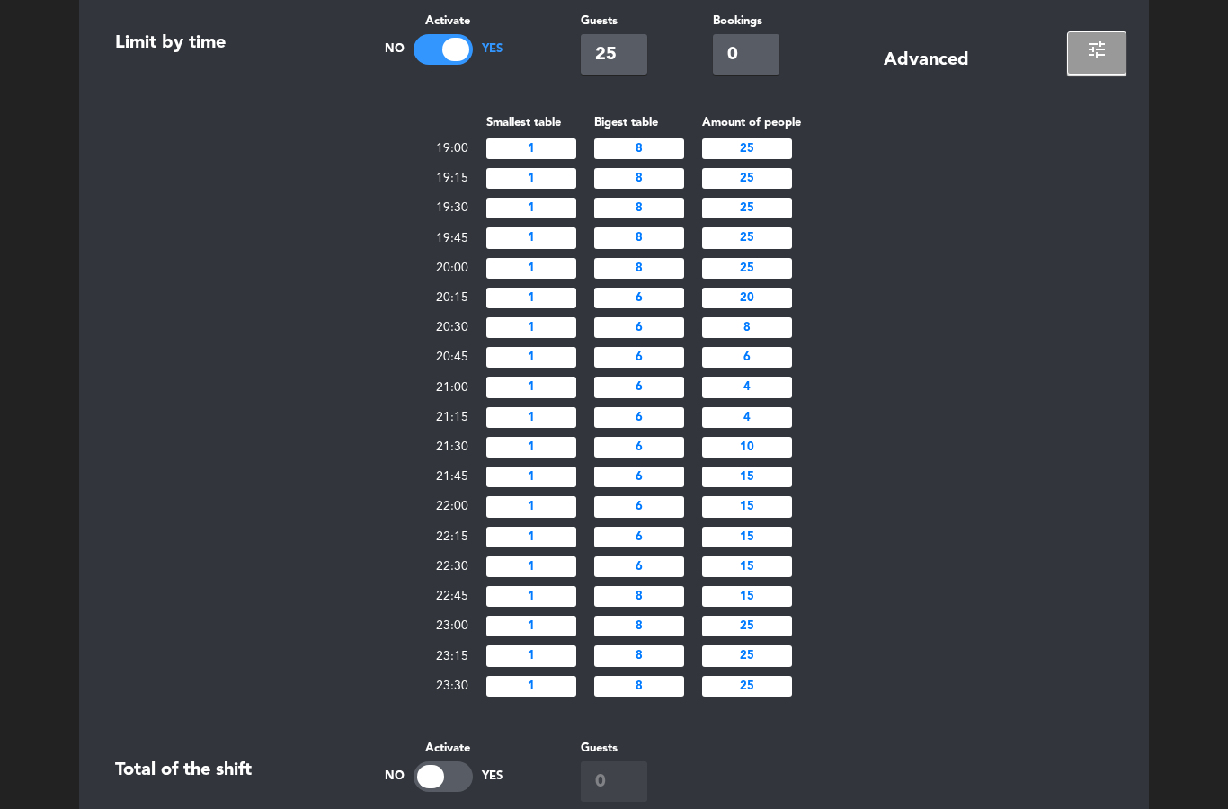
click at [777, 457] on input "10" at bounding box center [747, 447] width 90 height 21
click at [787, 457] on input "10" at bounding box center [747, 447] width 90 height 21
type input "1"
type input "4"
click at [779, 487] on input "15" at bounding box center [747, 476] width 90 height 21
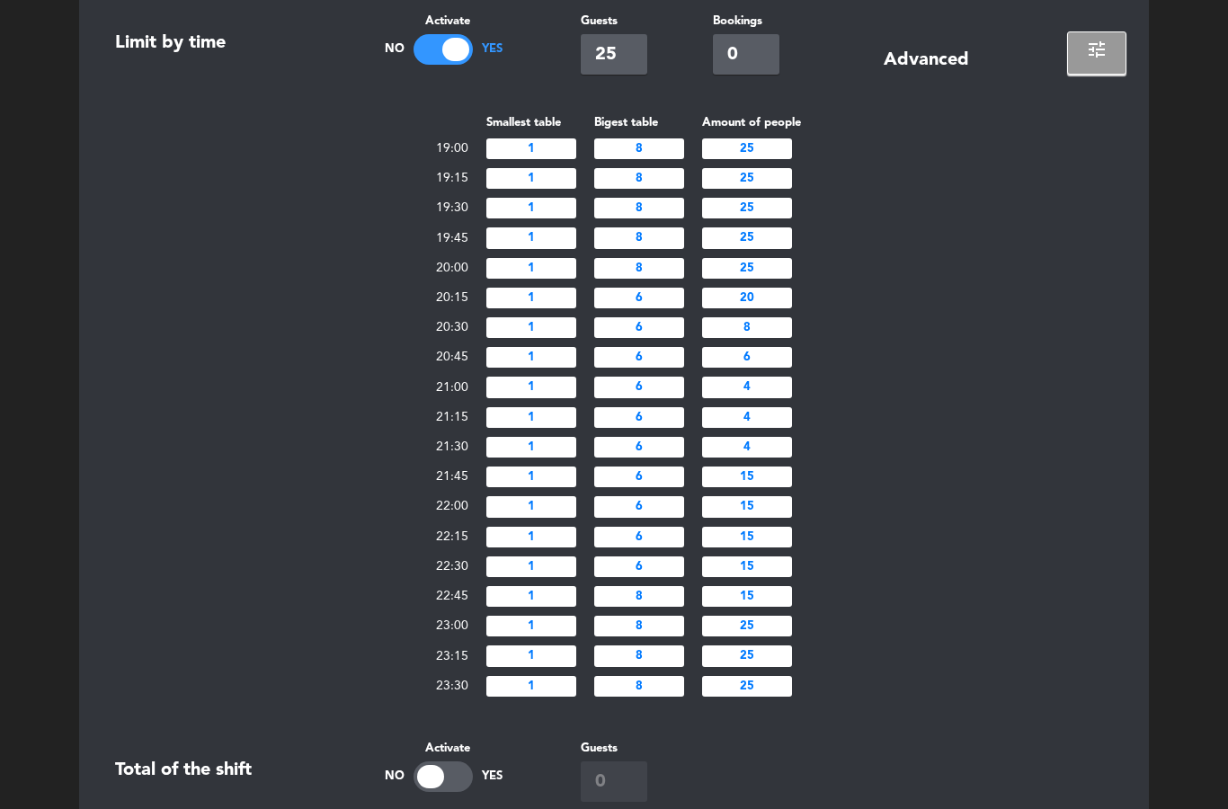
type input "1"
type input "4"
click at [908, 552] on div "Smallest table Bigest table Amount of people 19:00 1 8 25 19:15 1 8 25 19:30 1 …" at bounding box center [614, 406] width 1025 height 588
click at [768, 517] on input "15" at bounding box center [747, 506] width 90 height 21
type input "1"
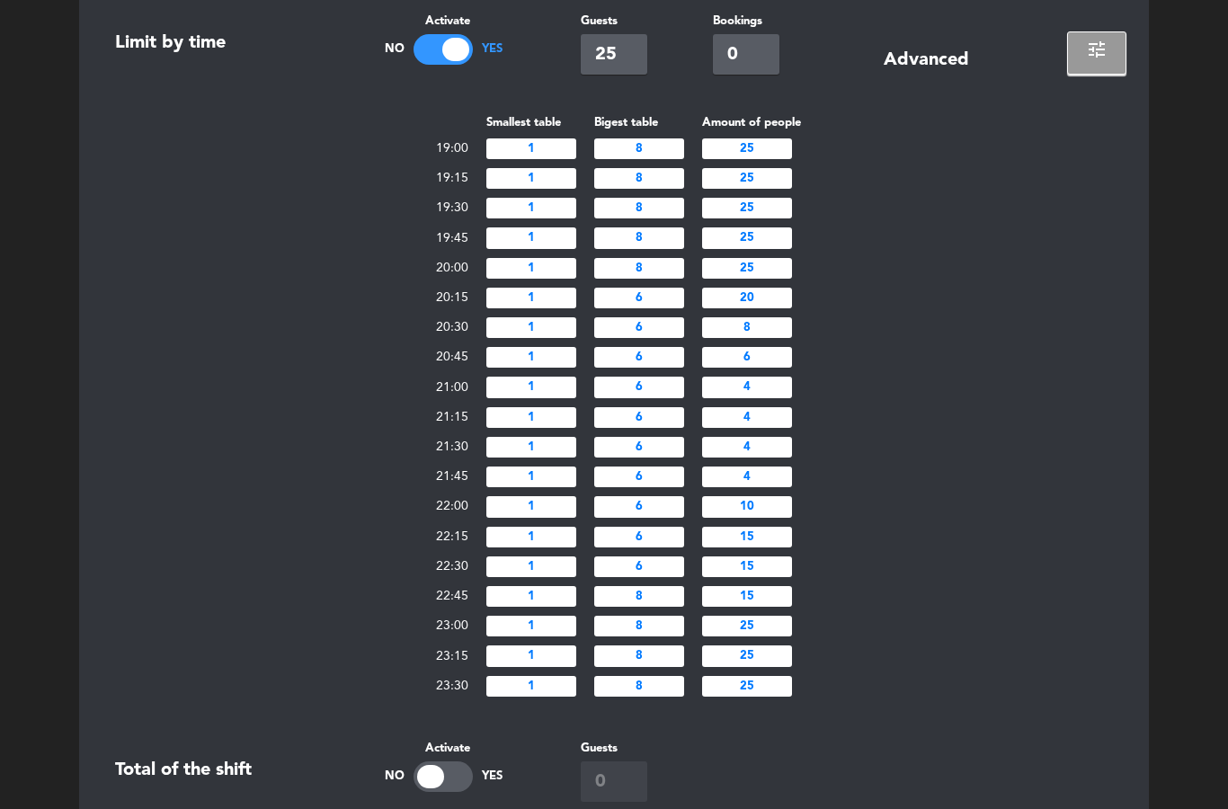
type input "10"
click at [1014, 580] on div "Smallest table Bigest table Amount of people 19:00 1 8 25 19:15 1 8 25 19:30 1 …" at bounding box center [614, 406] width 1025 height 588
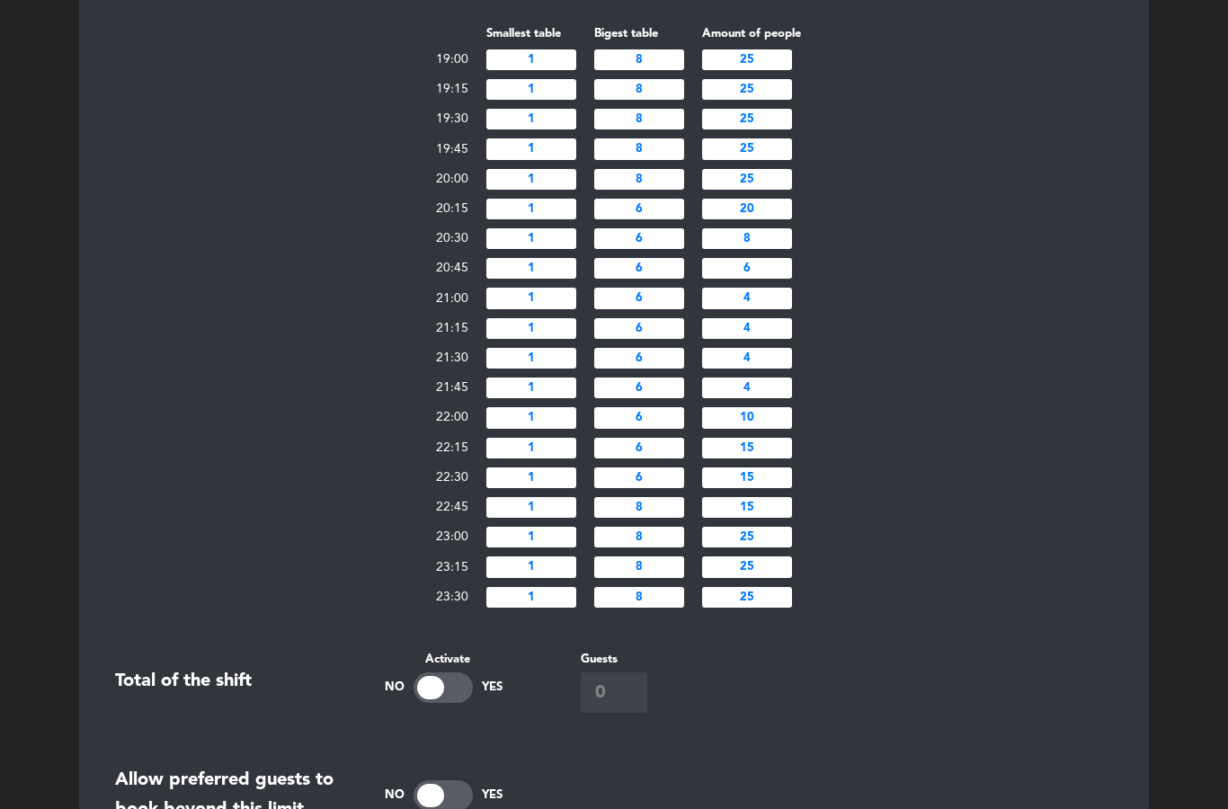
scroll to position [704, 0]
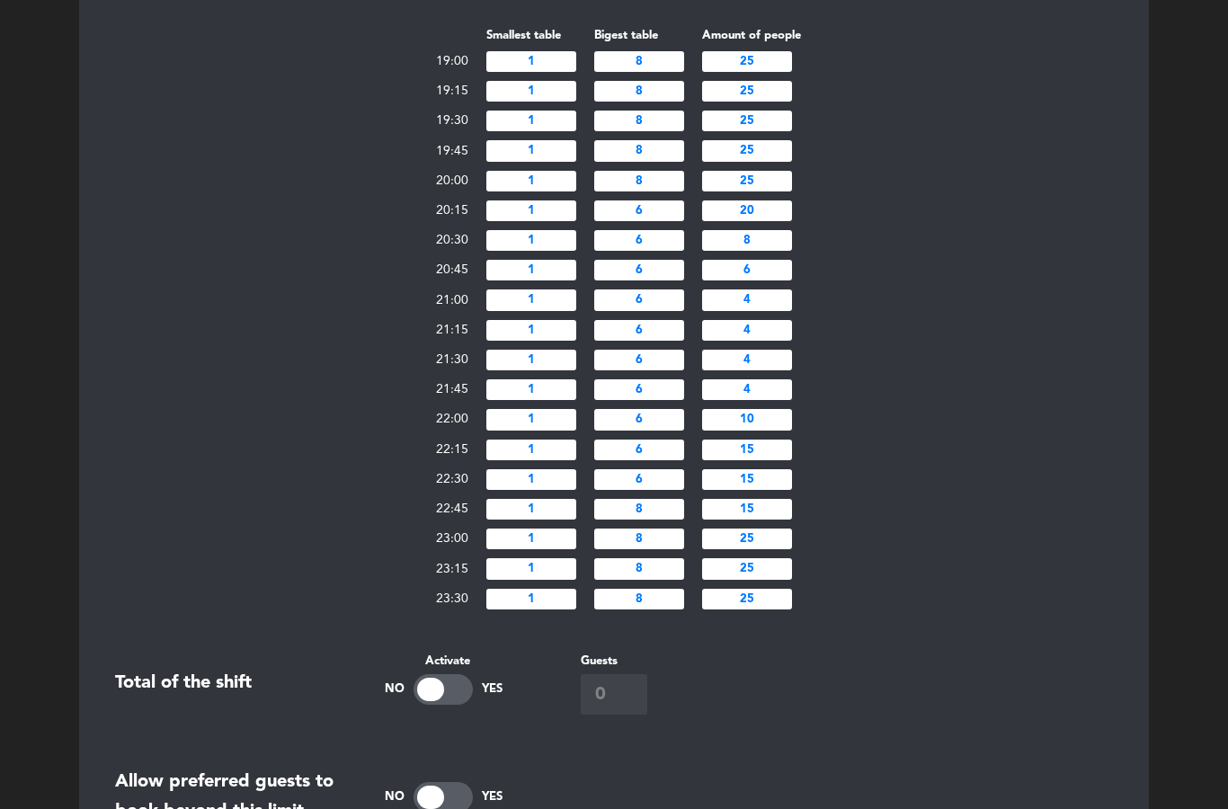
click at [789, 280] on input "6" at bounding box center [747, 270] width 90 height 21
click at [845, 311] on div "Smallest table Bigest table Amount of people 19:00 1 8 25 19:15 1 8 25 19:30 1 …" at bounding box center [614, 319] width 1025 height 588
click at [766, 400] on input "4" at bounding box center [747, 389] width 90 height 21
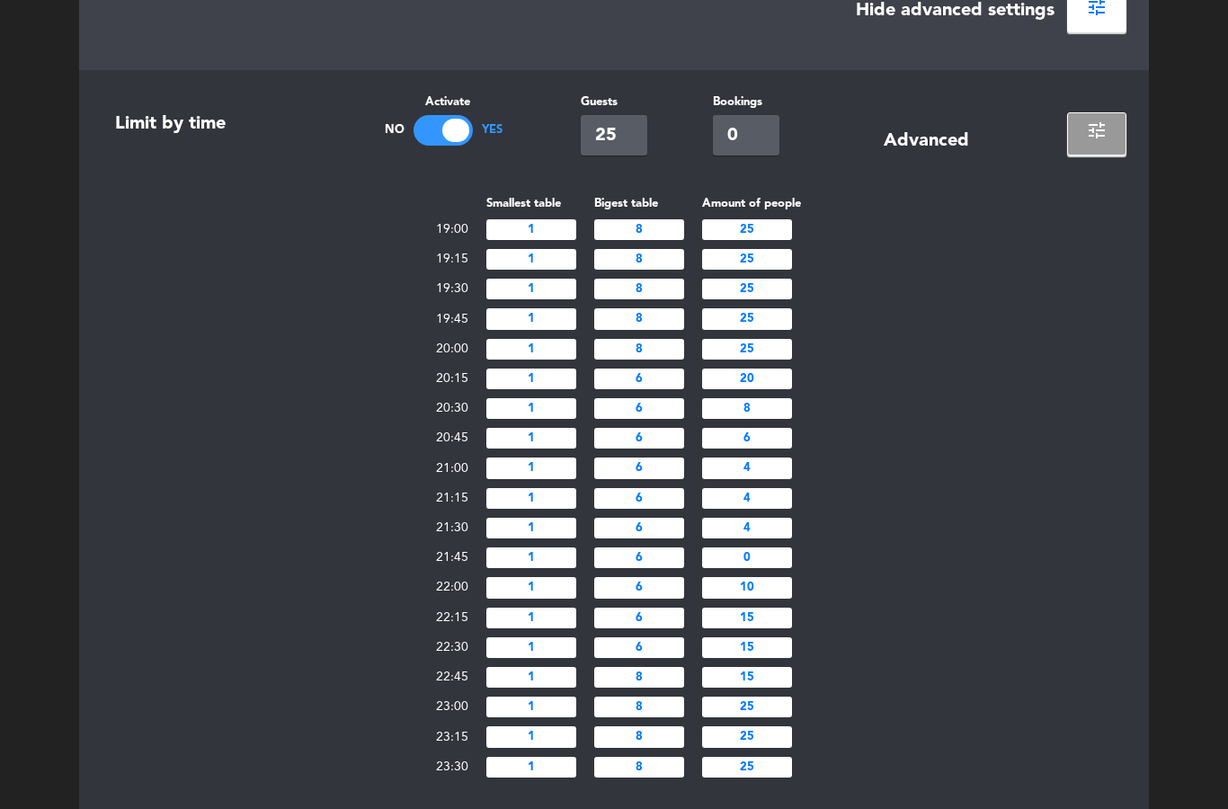
scroll to position [531, 0]
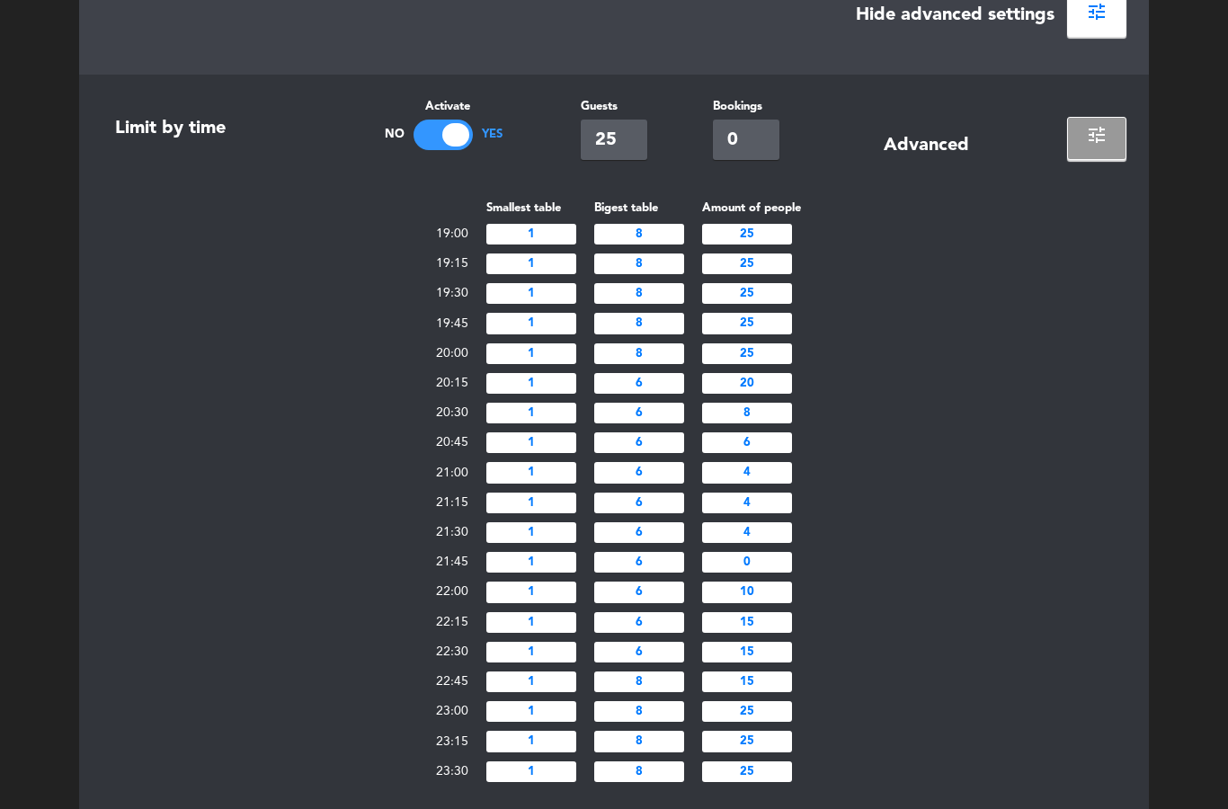
type input "0"
click at [1056, 515] on div "Smallest table Bigest table Amount of people 19:00 1 8 25 19:15 1 8 25 19:30 1 …" at bounding box center [614, 492] width 1025 height 588
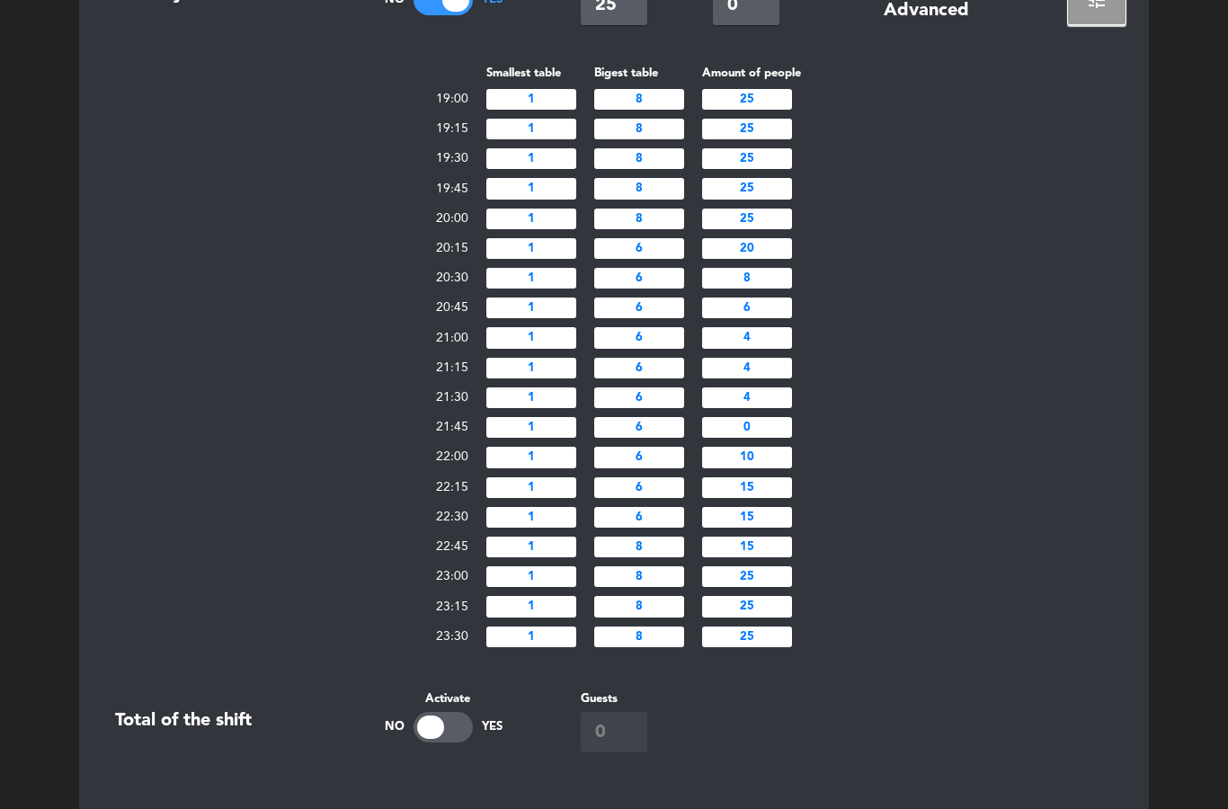
scroll to position [670, 0]
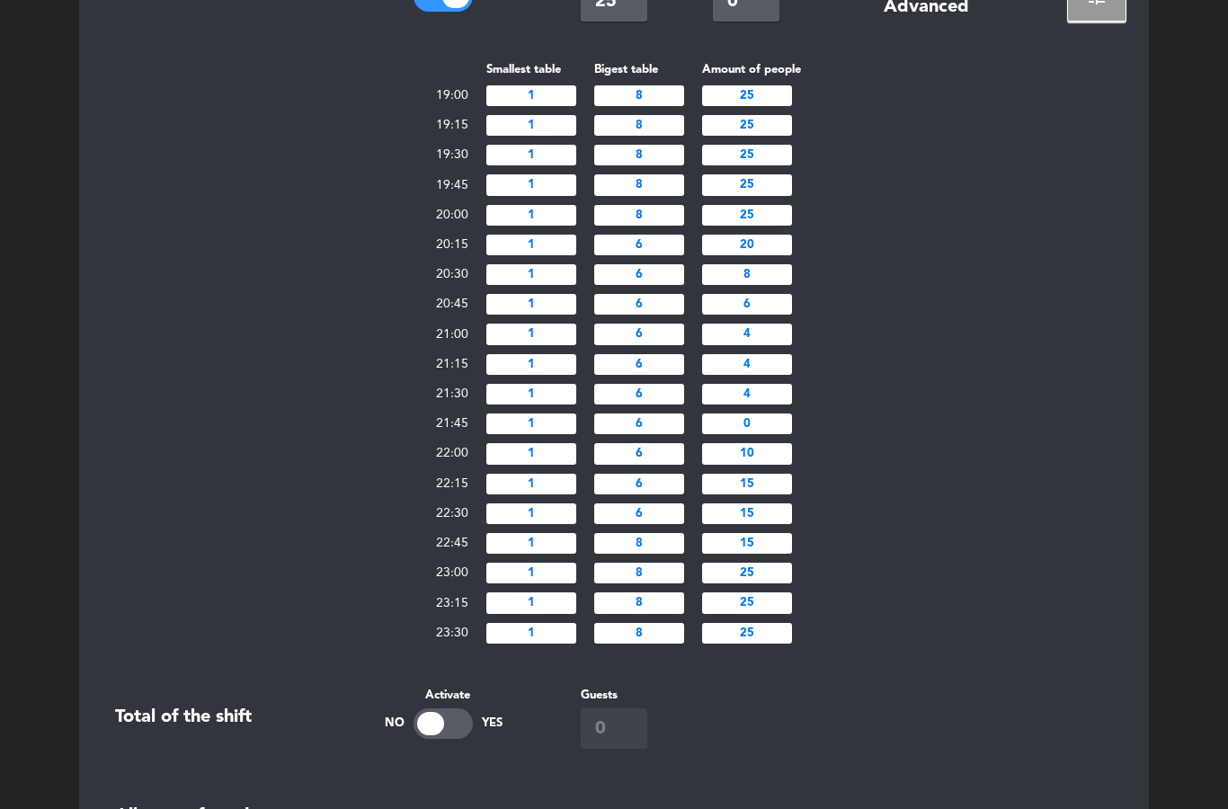
click at [772, 434] on input "0" at bounding box center [747, 423] width 90 height 21
type input "4"
click at [768, 375] on input "4" at bounding box center [747, 364] width 90 height 21
type input "0"
click at [765, 434] on input "4" at bounding box center [747, 423] width 90 height 21
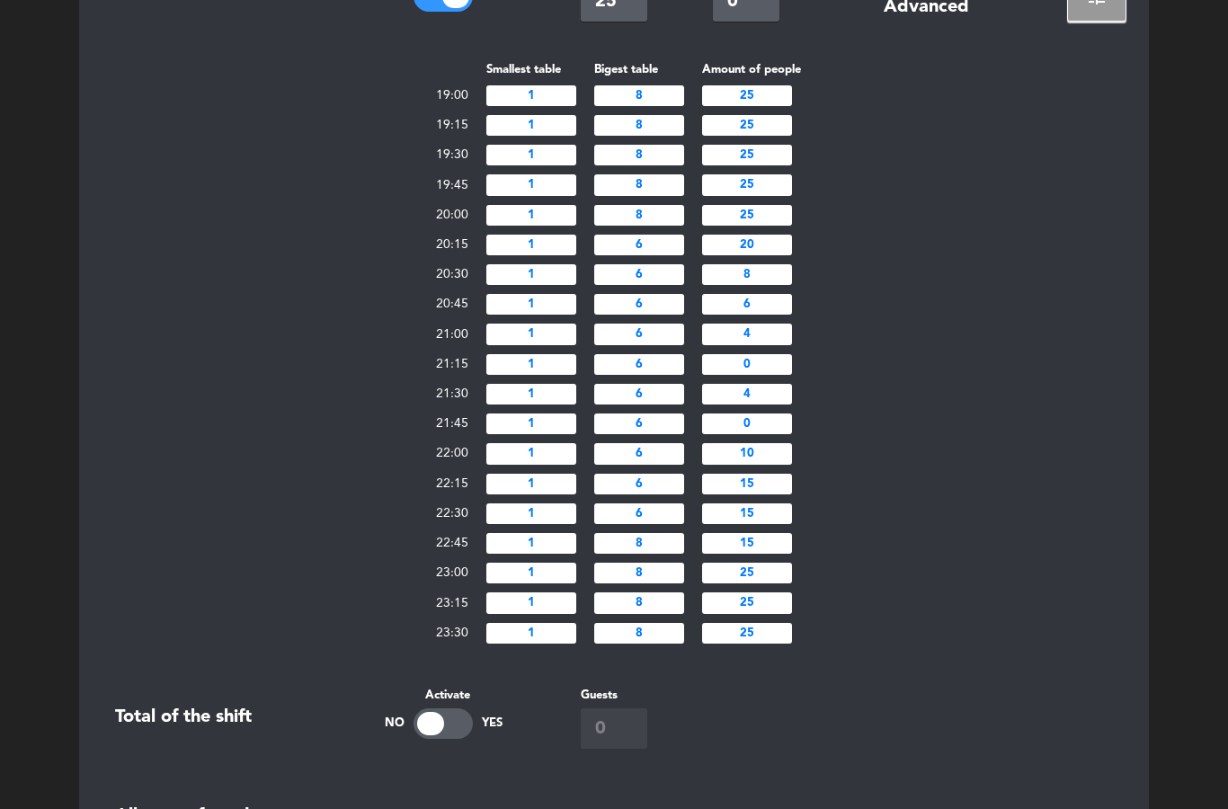
type input "0"
click at [898, 517] on div "Smallest table Bigest table Amount of people 19:00 1 8 25 19:15 1 8 25 19:30 1 …" at bounding box center [614, 353] width 1025 height 588
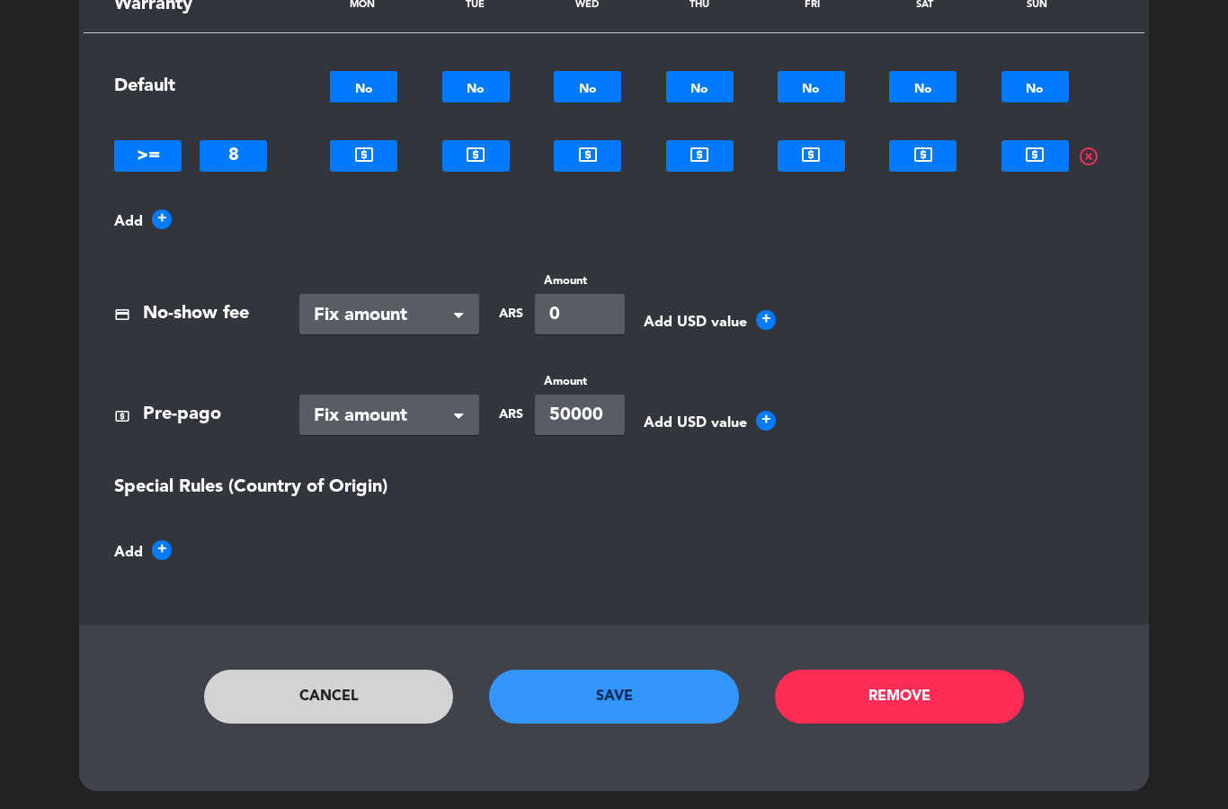
click at [653, 724] on button "Save" at bounding box center [614, 697] width 250 height 54
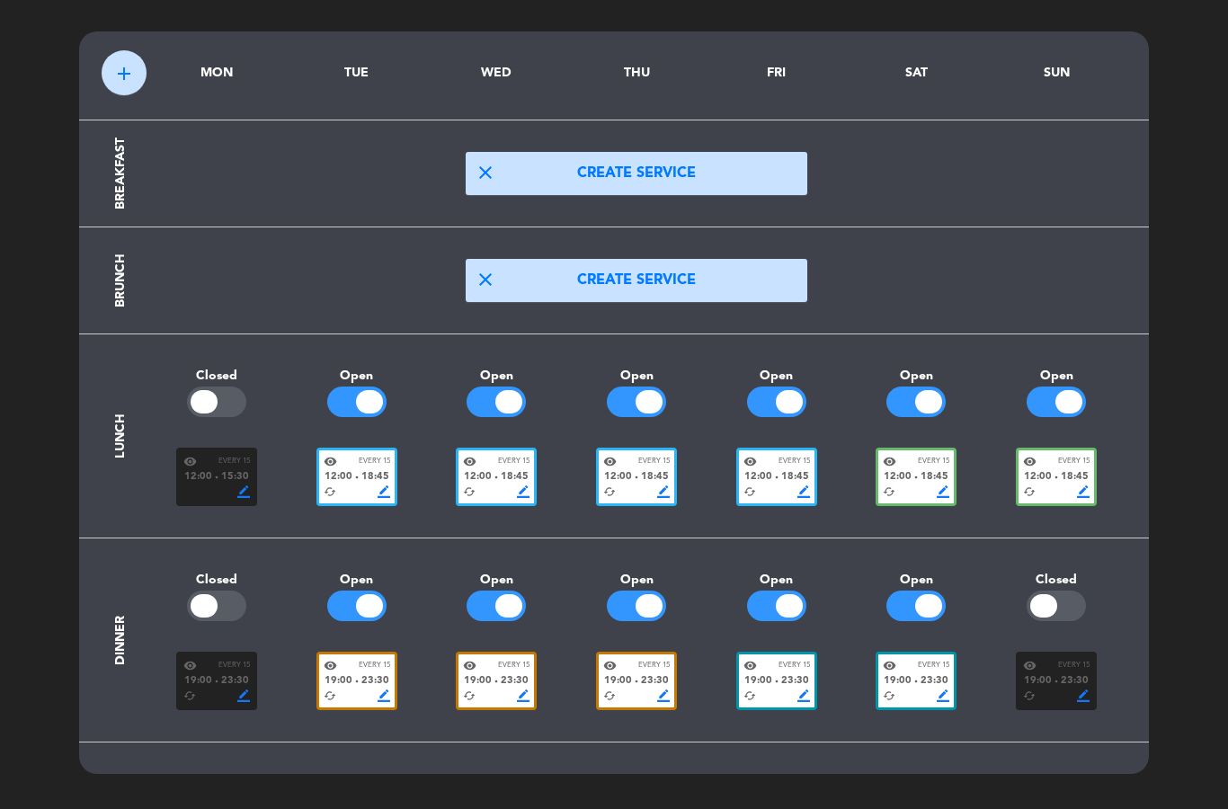
scroll to position [54, 0]
click at [351, 485] on div "cached border_color" at bounding box center [357, 491] width 67 height 13
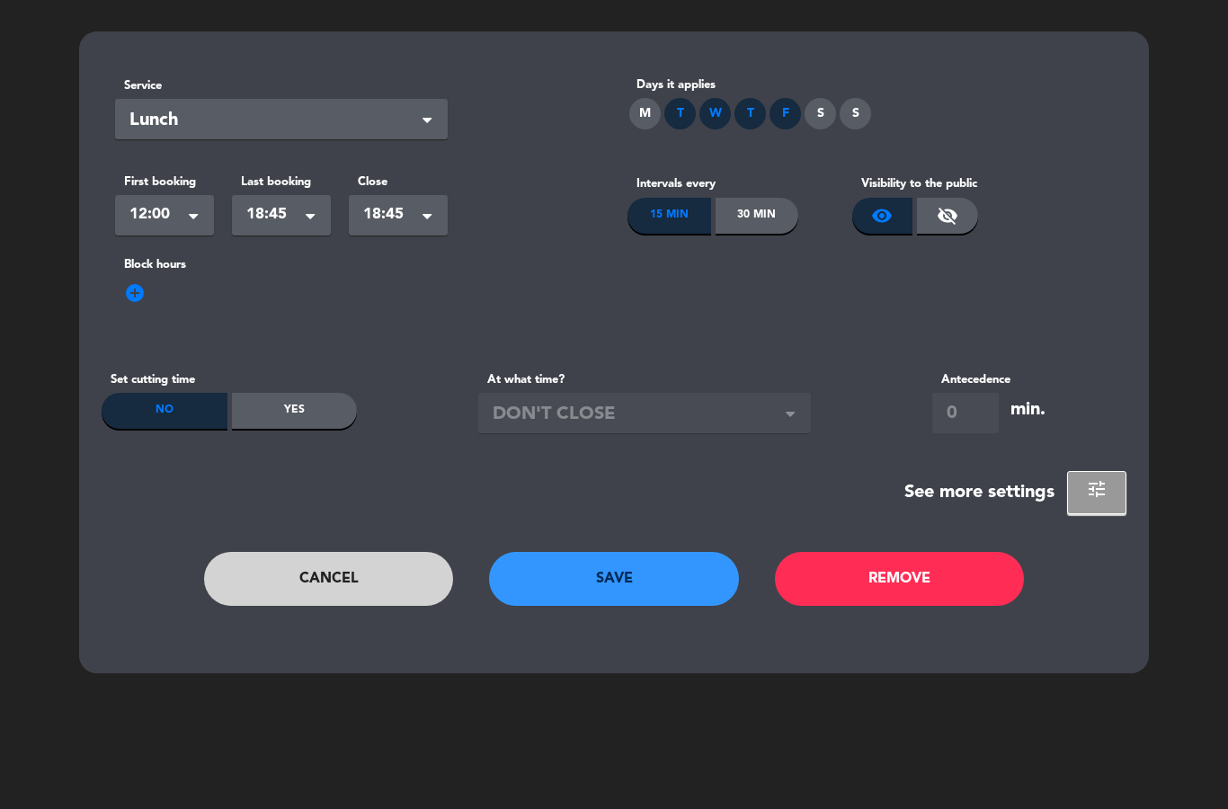
scroll to position [0, 0]
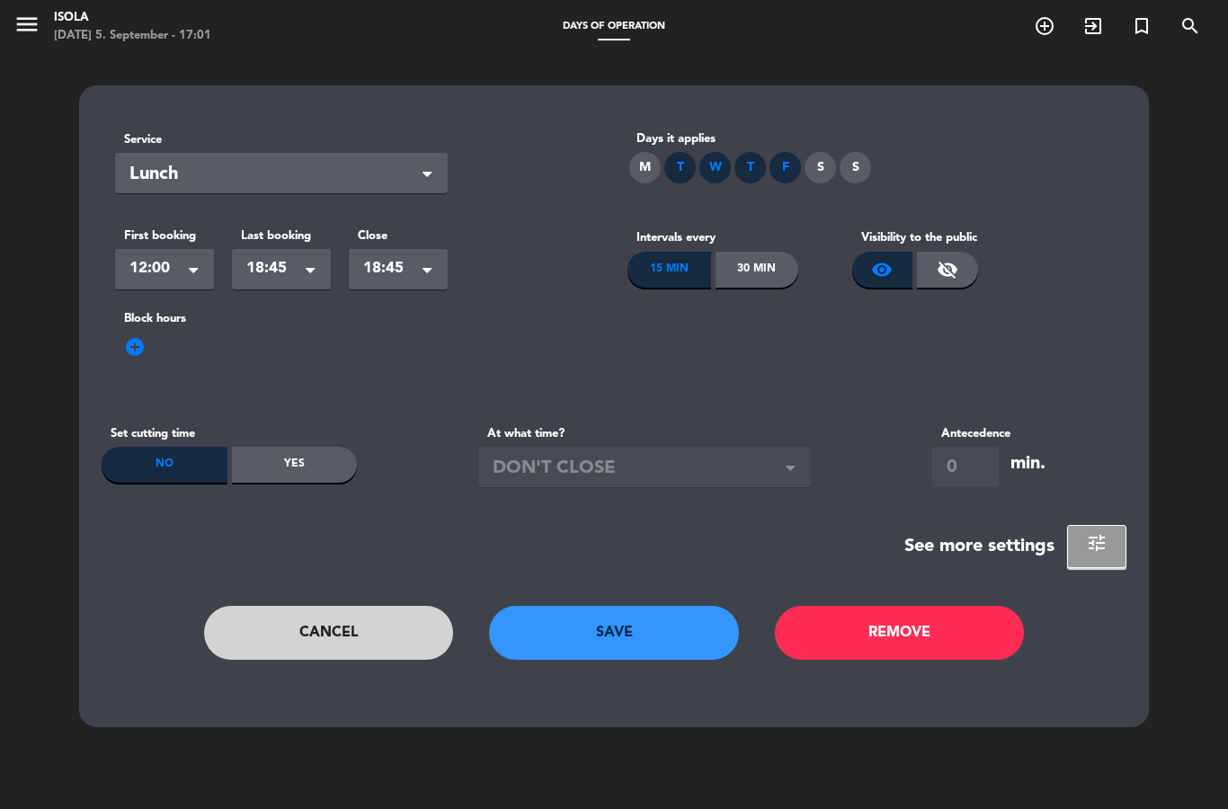
click at [1108, 537] on button "tune" at bounding box center [1096, 546] width 59 height 43
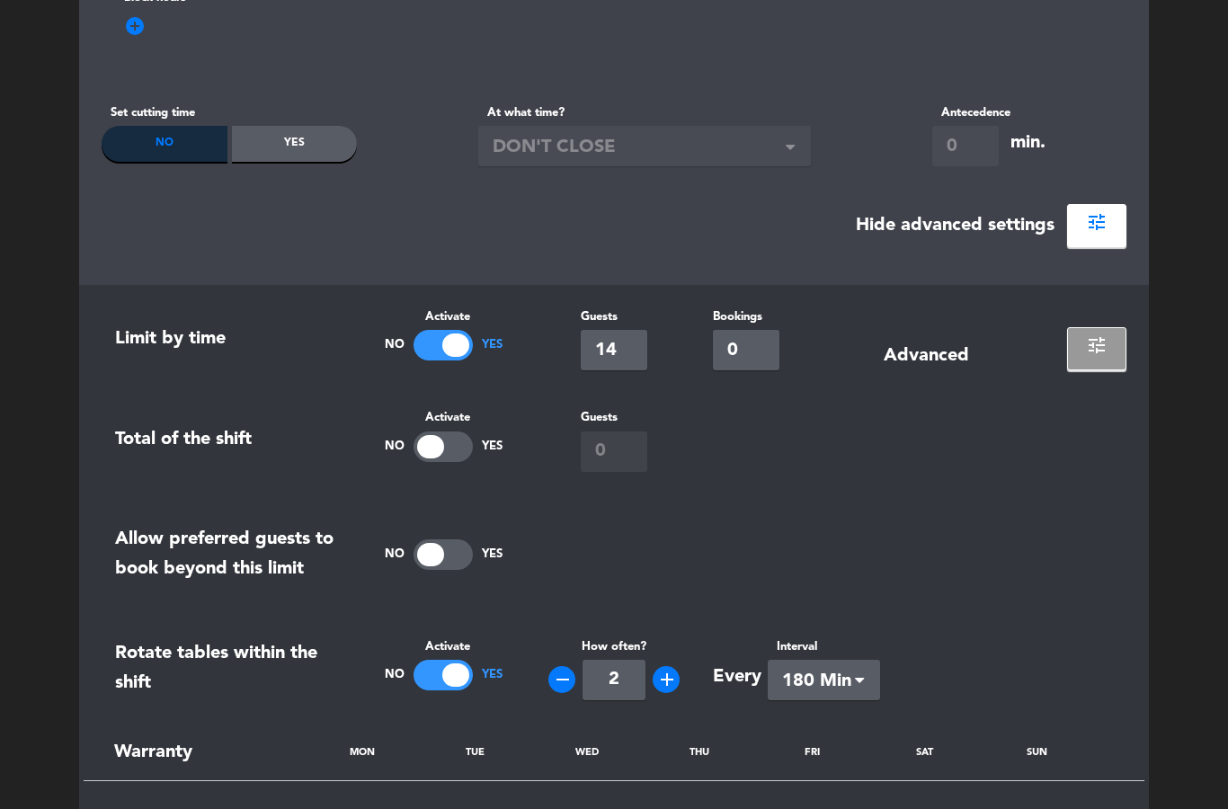
scroll to position [330, 0]
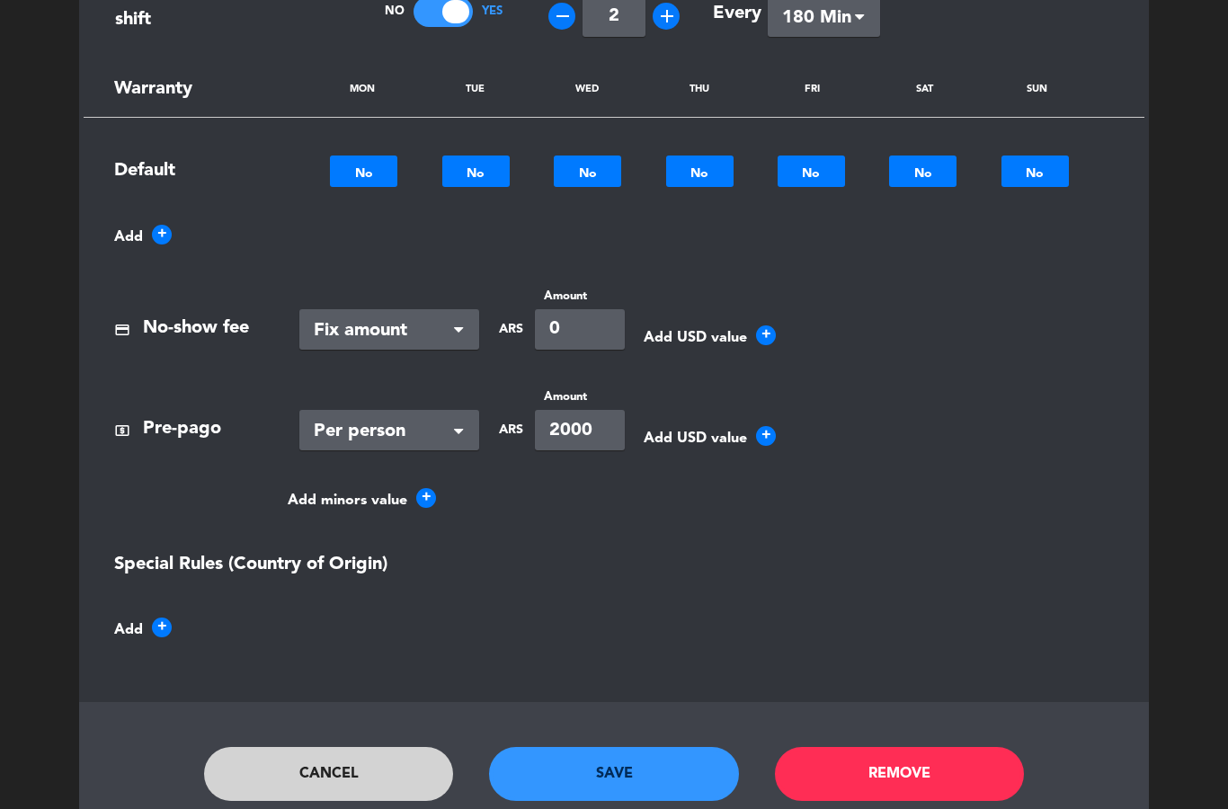
click at [636, 750] on button "Save" at bounding box center [614, 774] width 250 height 54
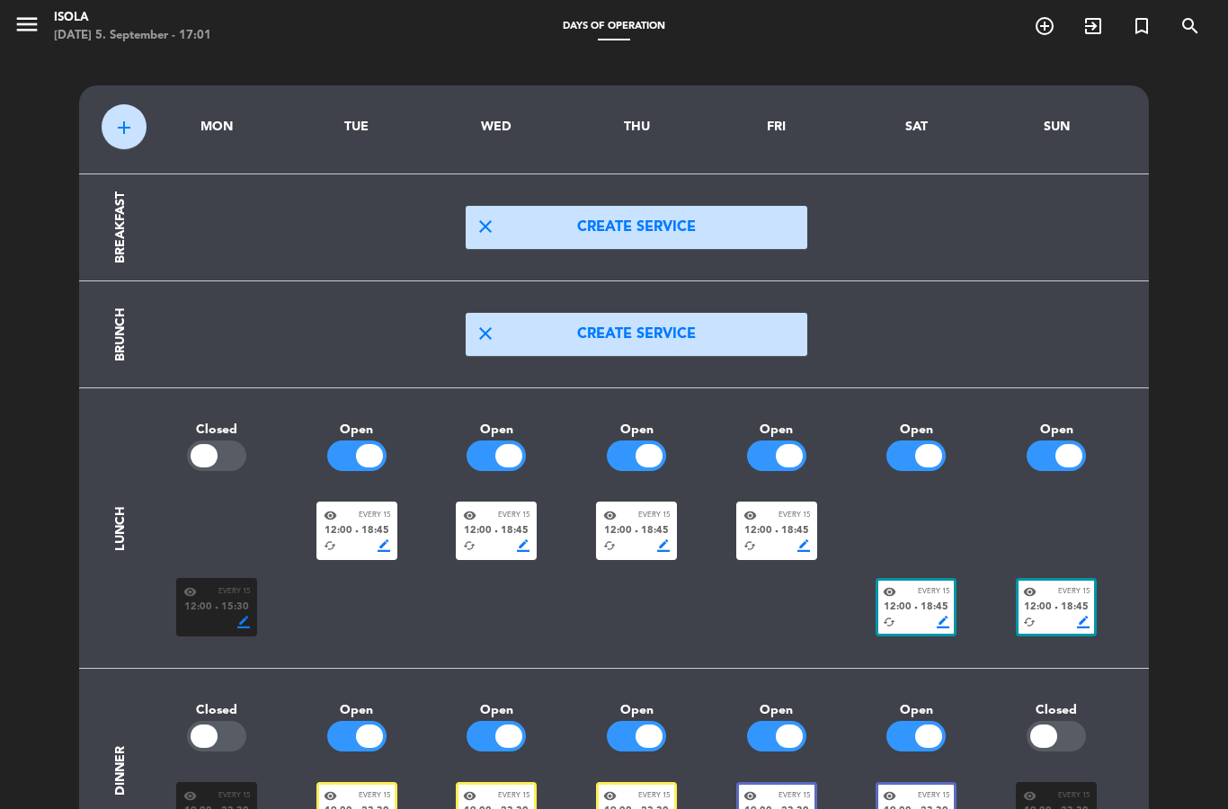
scroll to position [0, 0]
click at [40, 14] on icon "menu" at bounding box center [26, 24] width 27 height 27
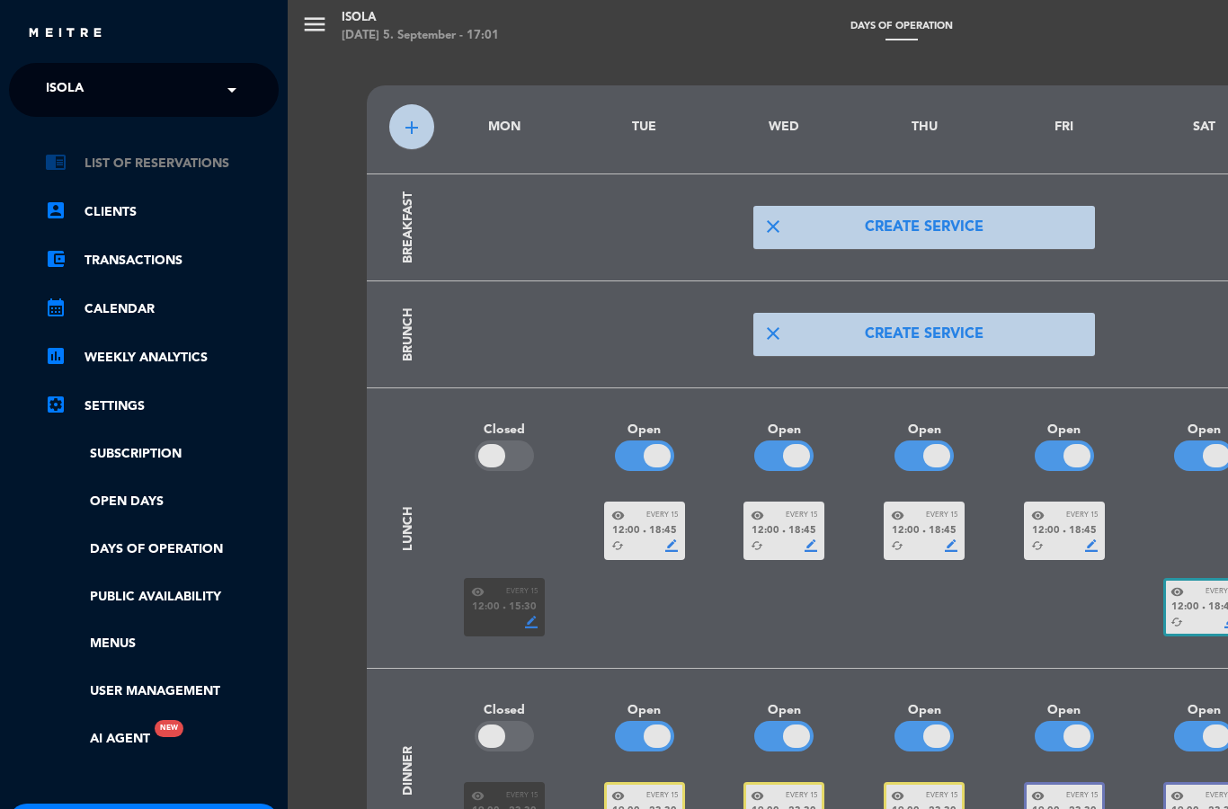
click at [173, 164] on link "chrome_reader_mode List of Reservations" at bounding box center [162, 164] width 234 height 22
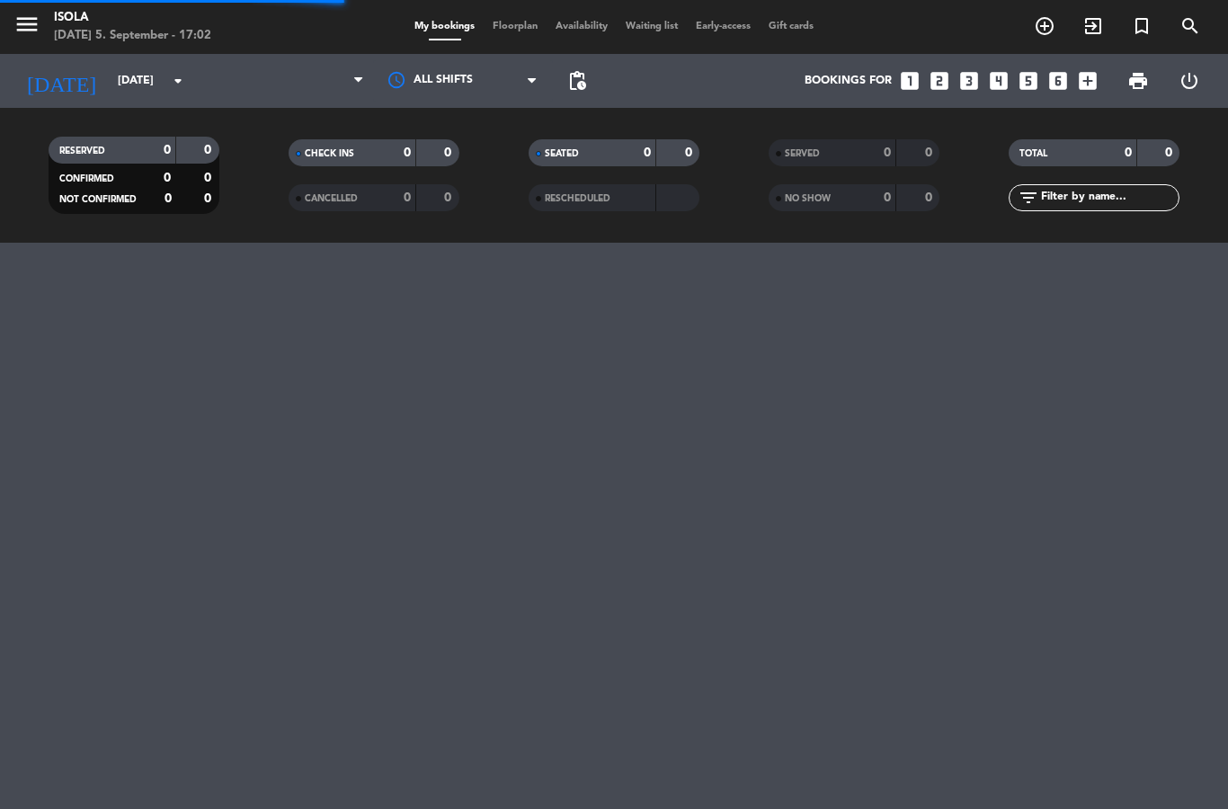
select select "dinner"
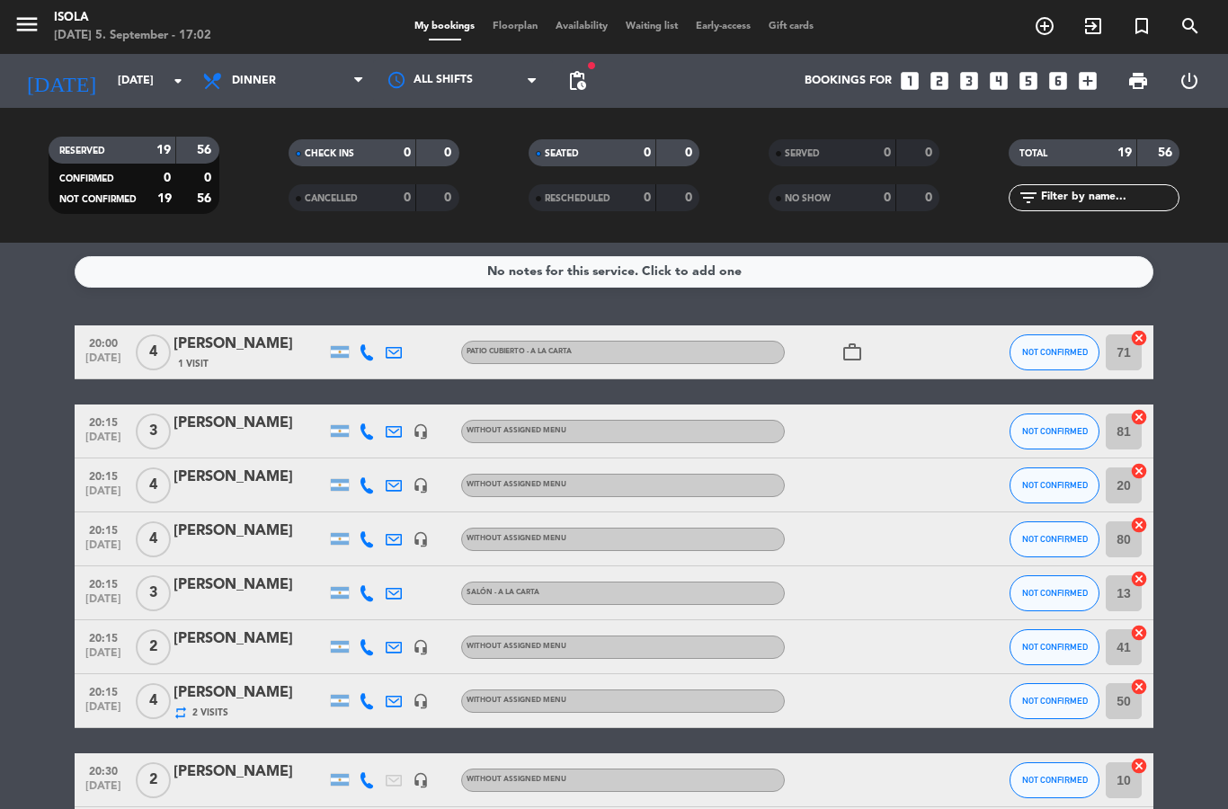
click at [603, 74] on div "Bookings for looks_one looks_two looks_3 looks_4 looks_5 looks_6 add_box" at bounding box center [850, 81] width 511 height 54
click at [577, 91] on span "pending_actions" at bounding box center [577, 81] width 22 height 22
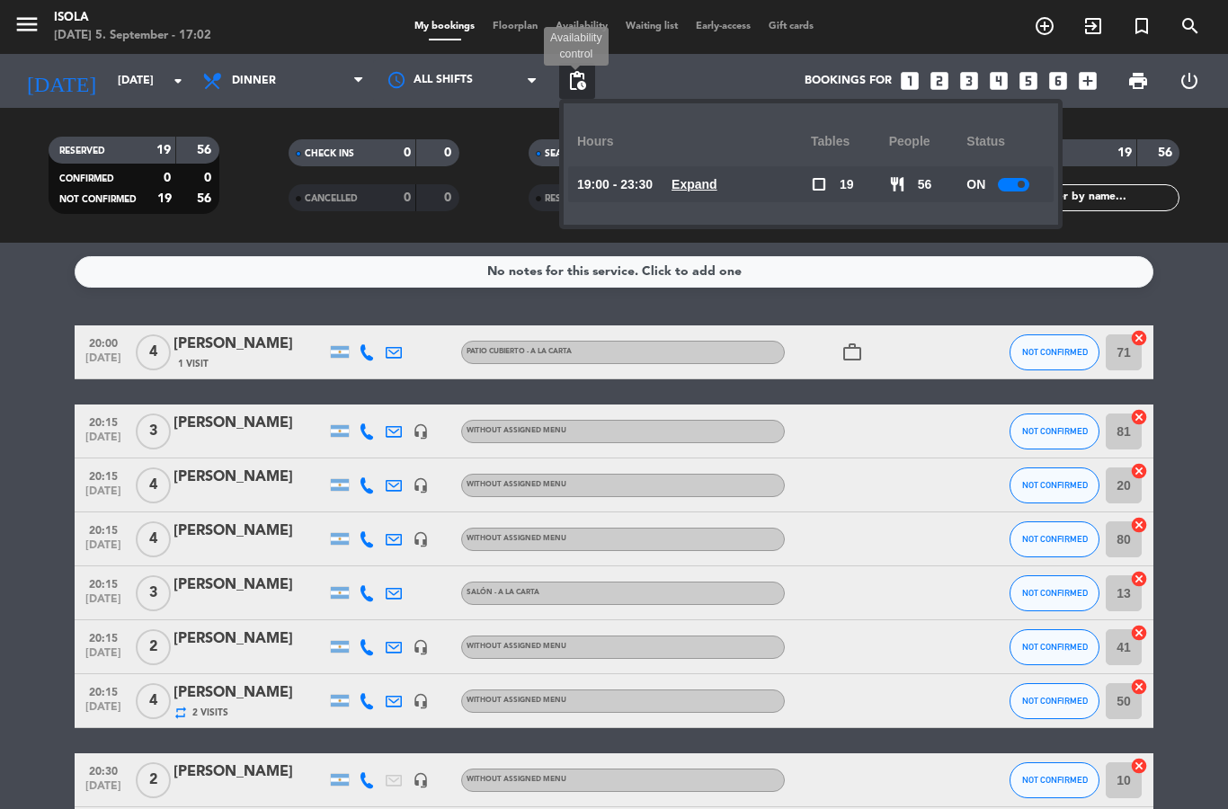
click at [695, 174] on span "Expand" at bounding box center [694, 184] width 46 height 21
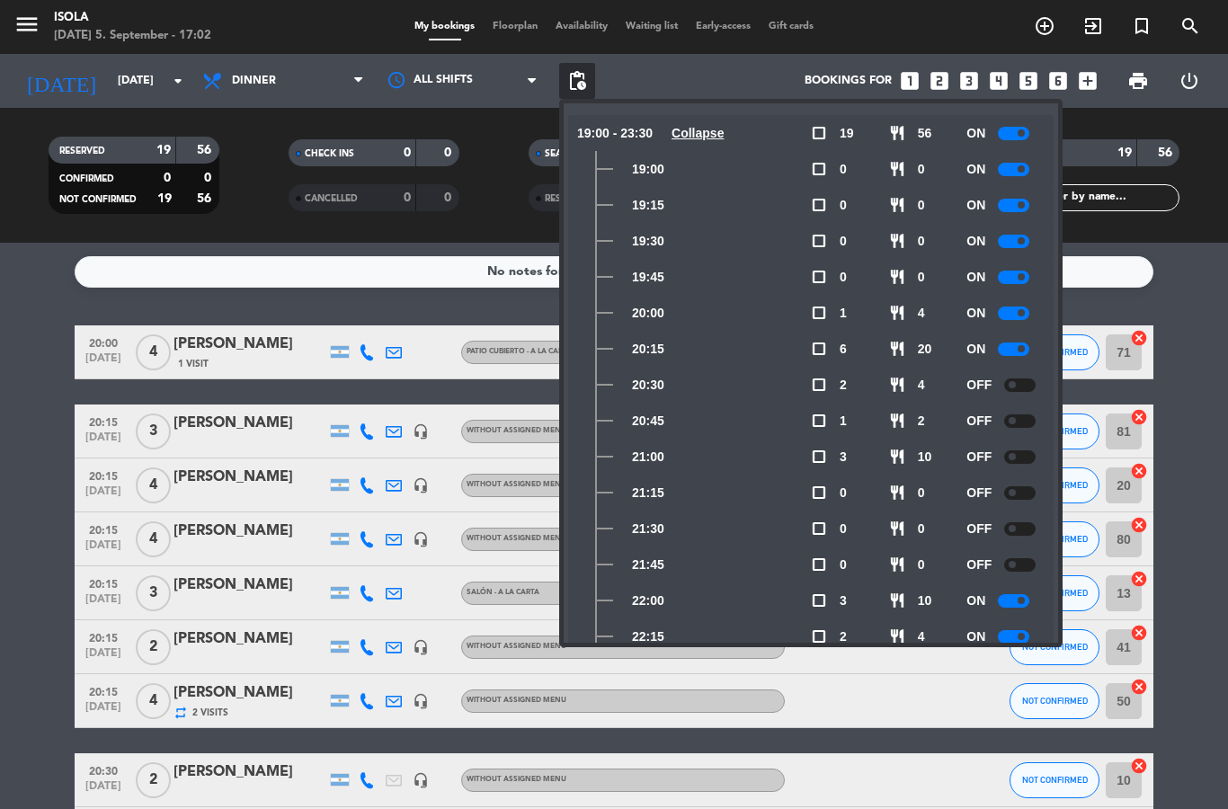
scroll to position [58, 0]
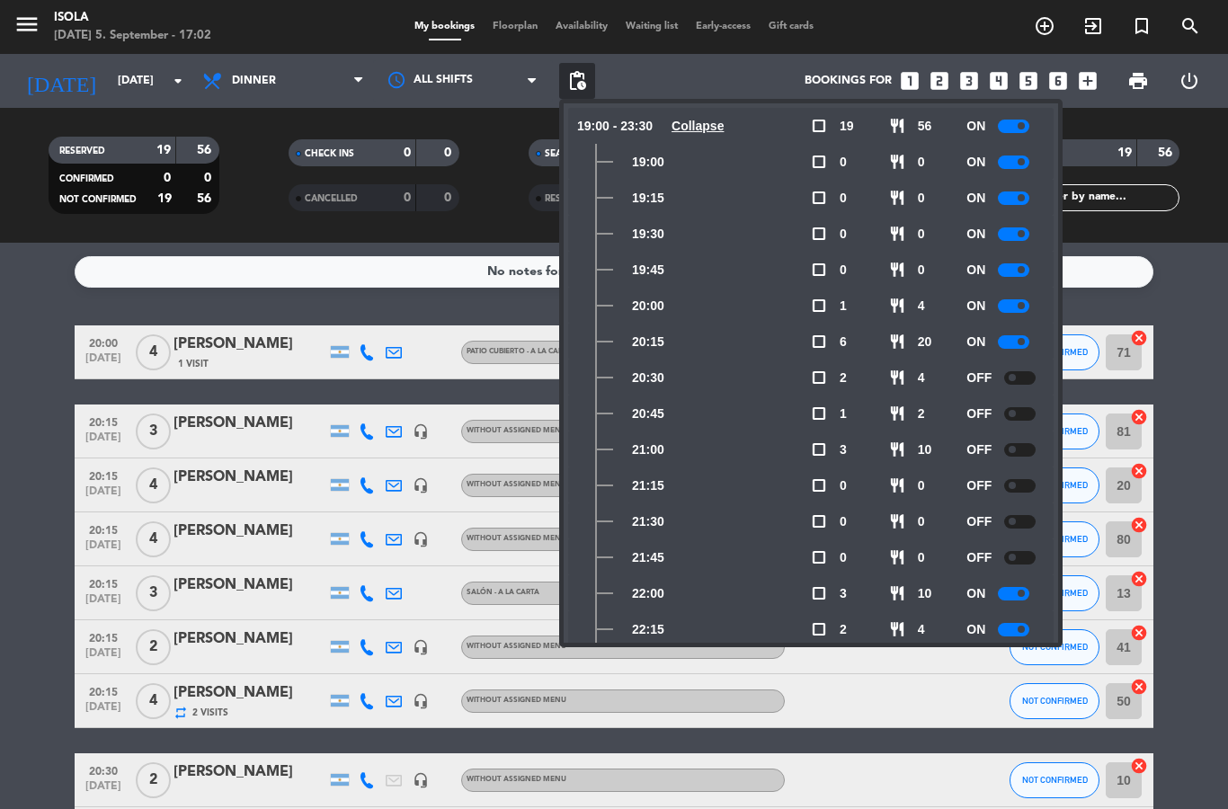
click at [1014, 367] on div "OFF" at bounding box center [1005, 378] width 78 height 36
click at [1019, 407] on div at bounding box center [1019, 413] width 31 height 13
click at [1015, 366] on div "OFF" at bounding box center [1005, 378] width 78 height 36
click at [1014, 360] on div "OFF" at bounding box center [1005, 378] width 78 height 36
click at [1016, 363] on div "OFF" at bounding box center [1005, 378] width 78 height 36
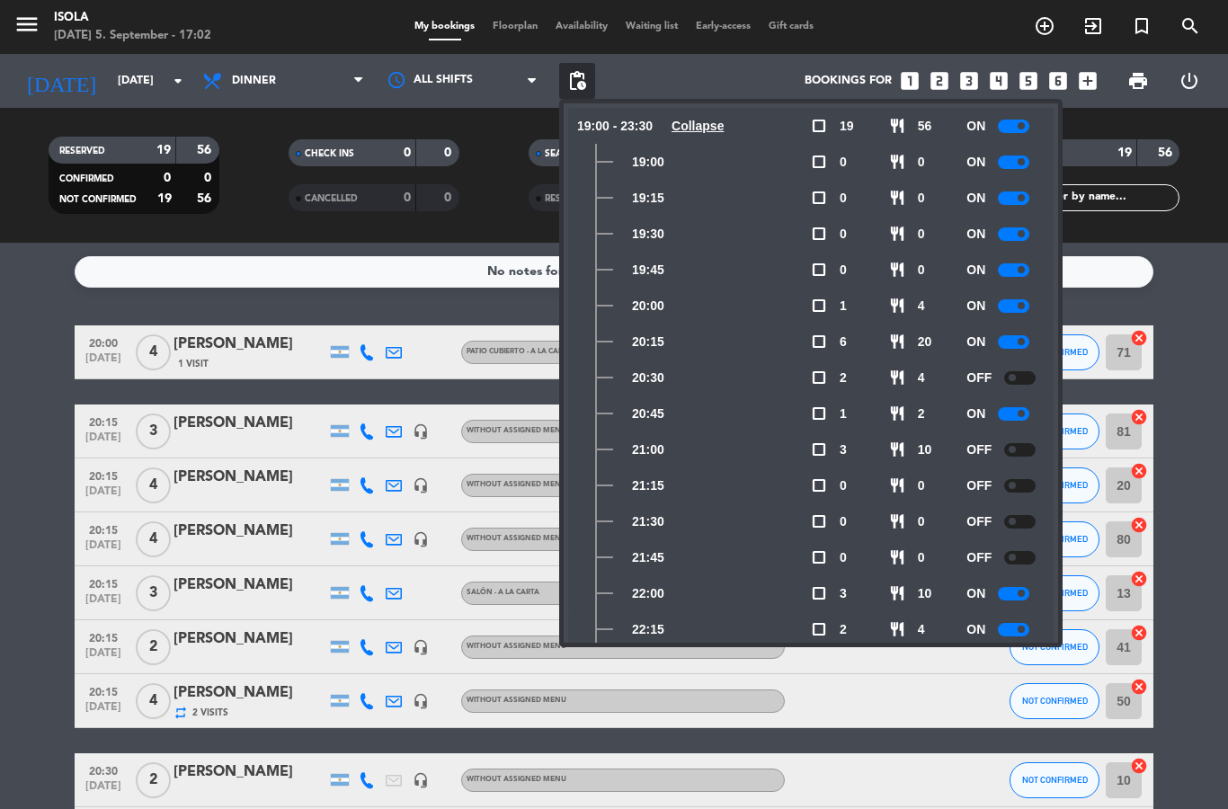
click at [1020, 376] on div at bounding box center [1019, 377] width 31 height 13
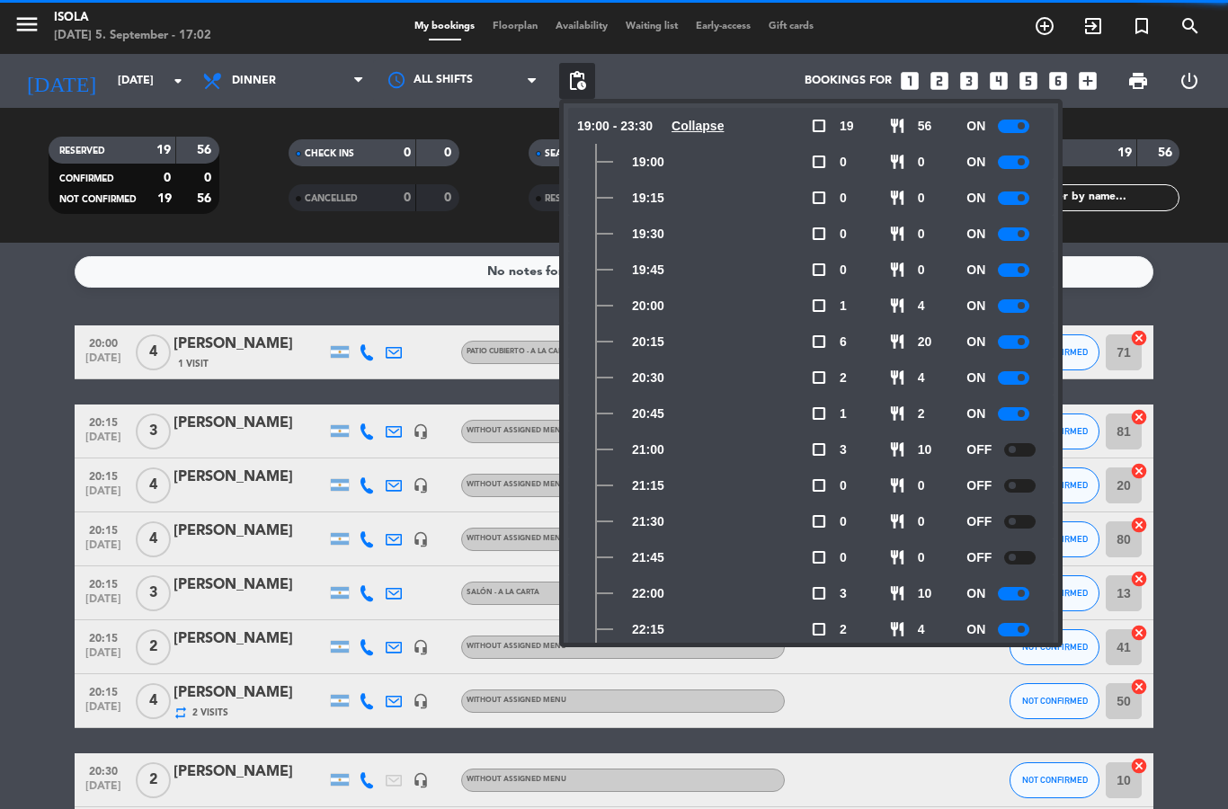
click at [1016, 449] on div at bounding box center [1019, 449] width 31 height 13
click at [1019, 484] on div at bounding box center [1019, 485] width 31 height 13
click at [1017, 523] on div at bounding box center [1019, 521] width 31 height 13
click at [1014, 555] on span at bounding box center [1011, 557] width 7 height 7
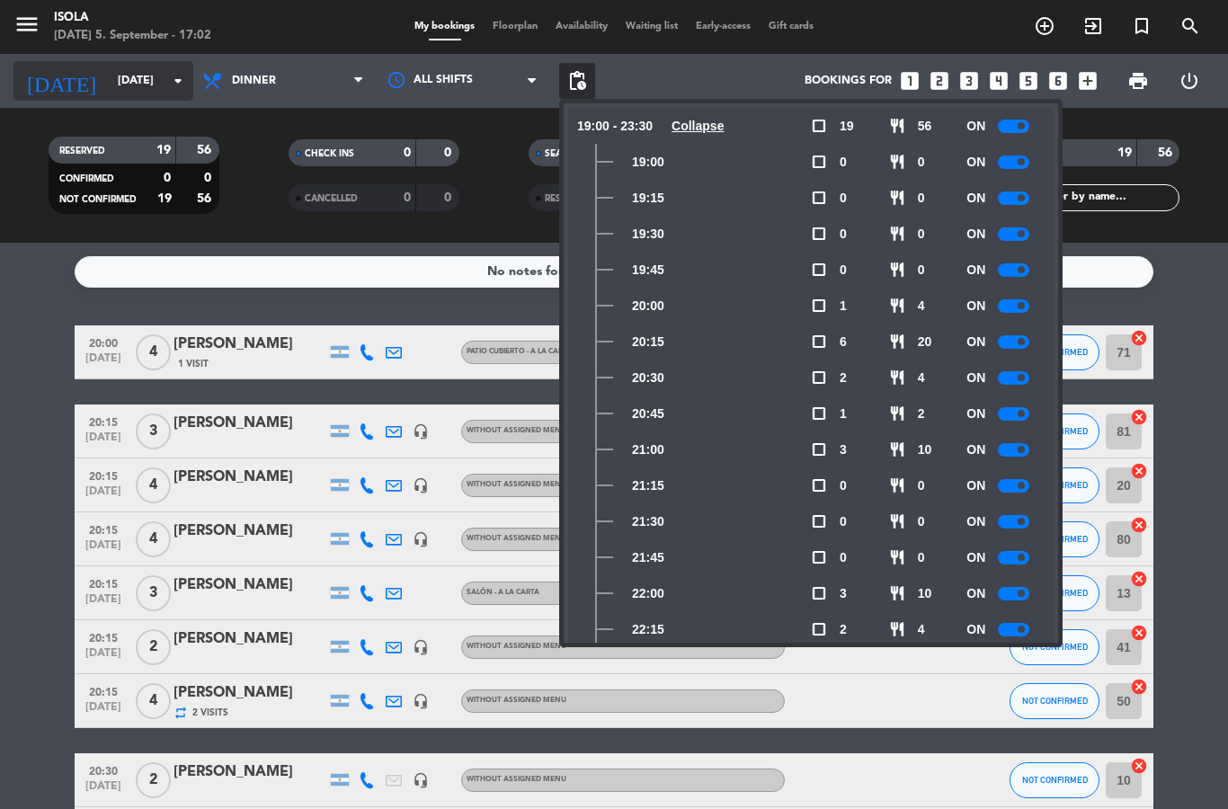
click at [150, 73] on input "[DATE]" at bounding box center [185, 81] width 152 height 31
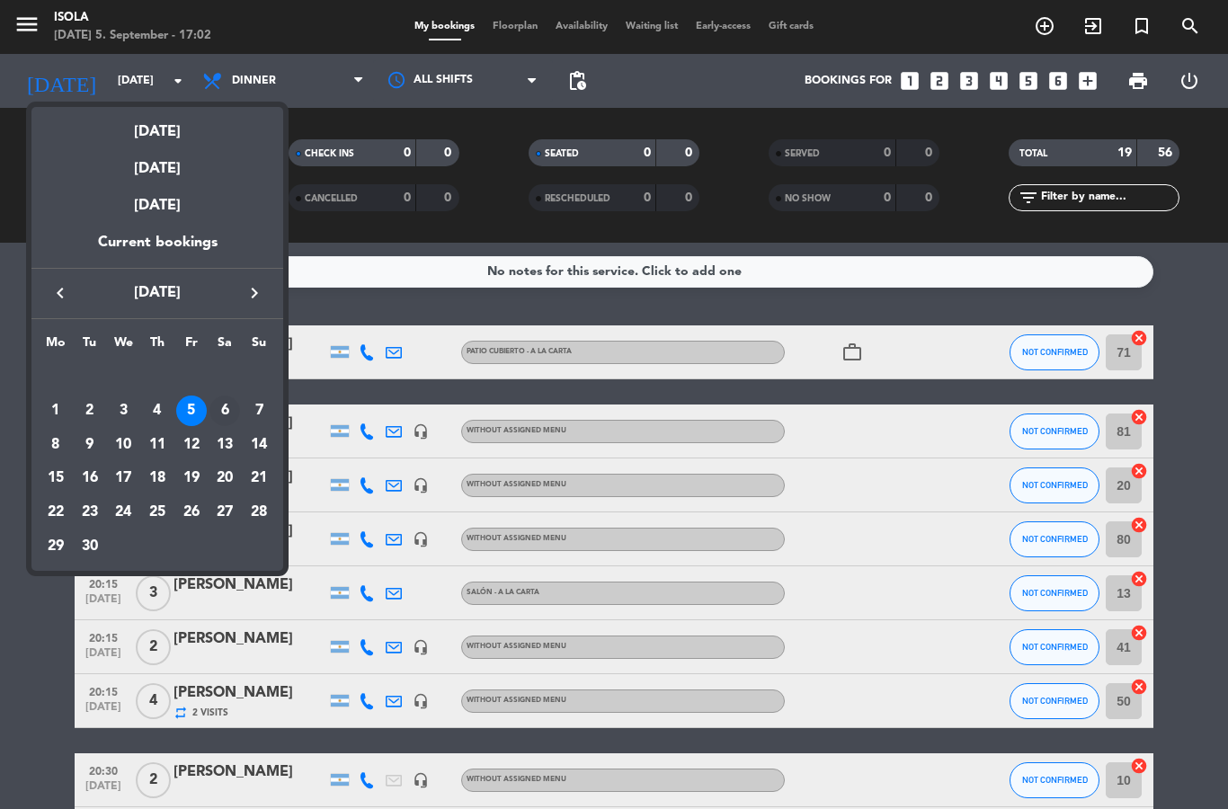
click at [228, 398] on div "6" at bounding box center [224, 410] width 31 height 31
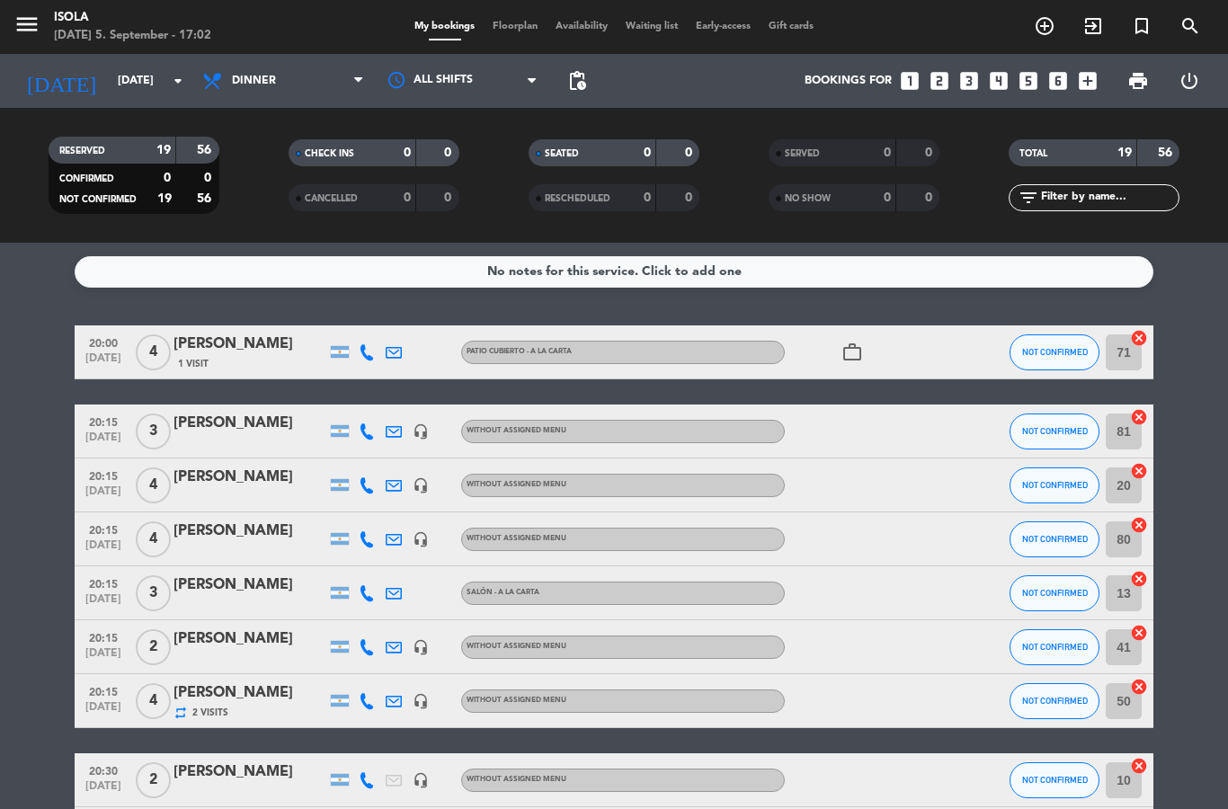
type input "[DATE]"
select select "dinner"
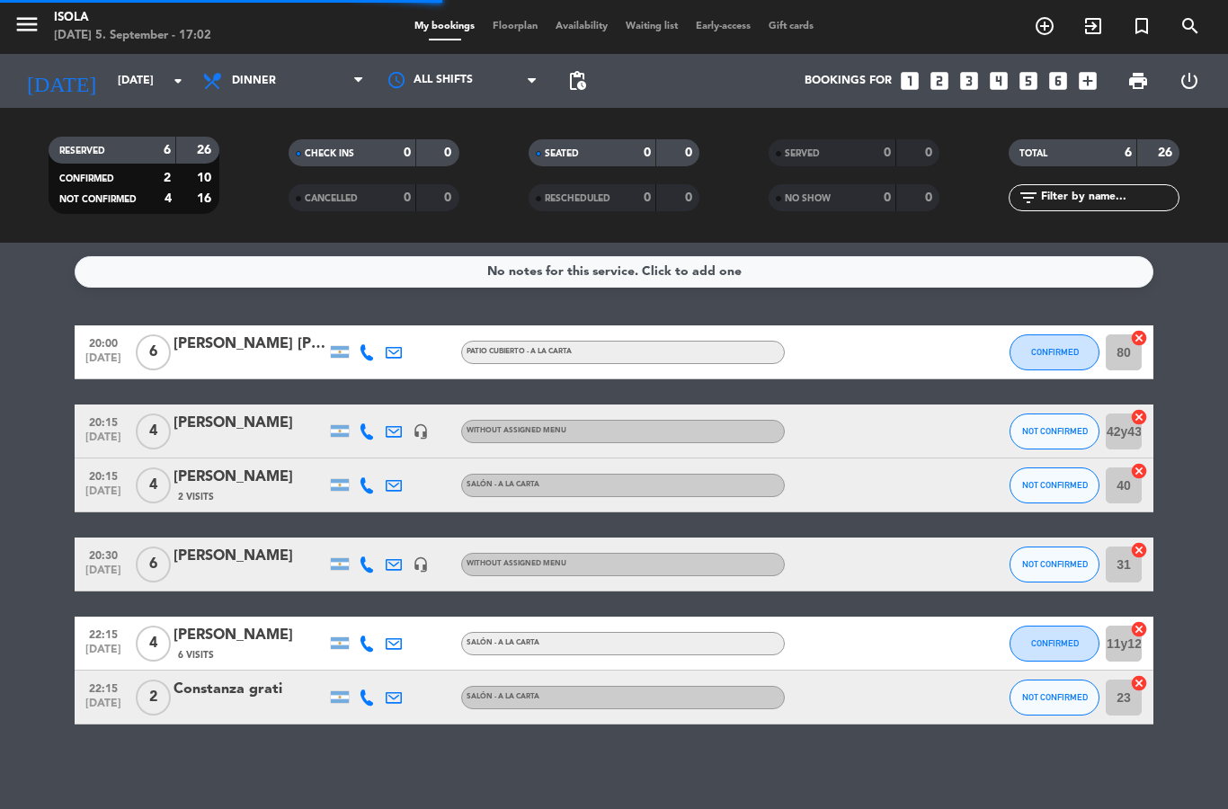
click at [589, 71] on span "pending_actions" at bounding box center [577, 81] width 36 height 36
click at [579, 78] on span "pending_actions" at bounding box center [577, 81] width 22 height 22
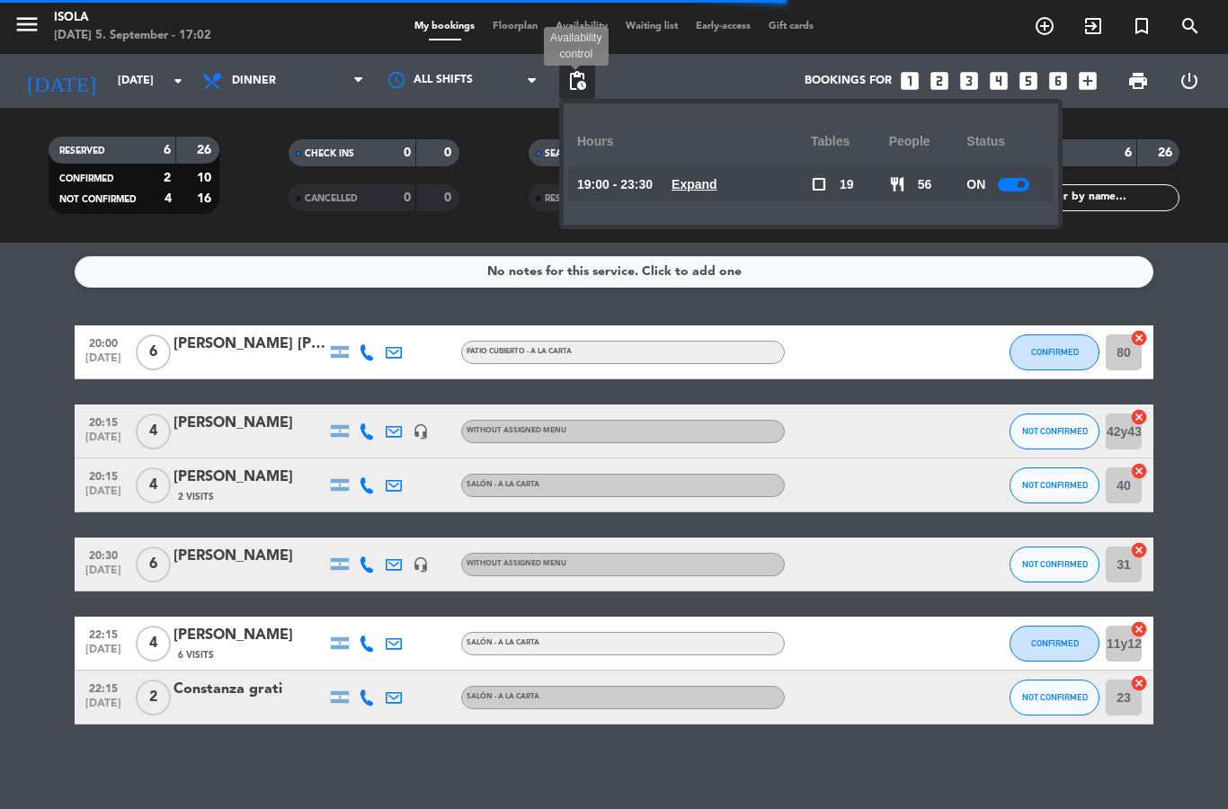
click at [710, 174] on span "Expand" at bounding box center [694, 184] width 46 height 21
click at [697, 164] on div "Hours" at bounding box center [694, 141] width 234 height 49
click at [693, 177] on u "Expand" at bounding box center [694, 184] width 46 height 14
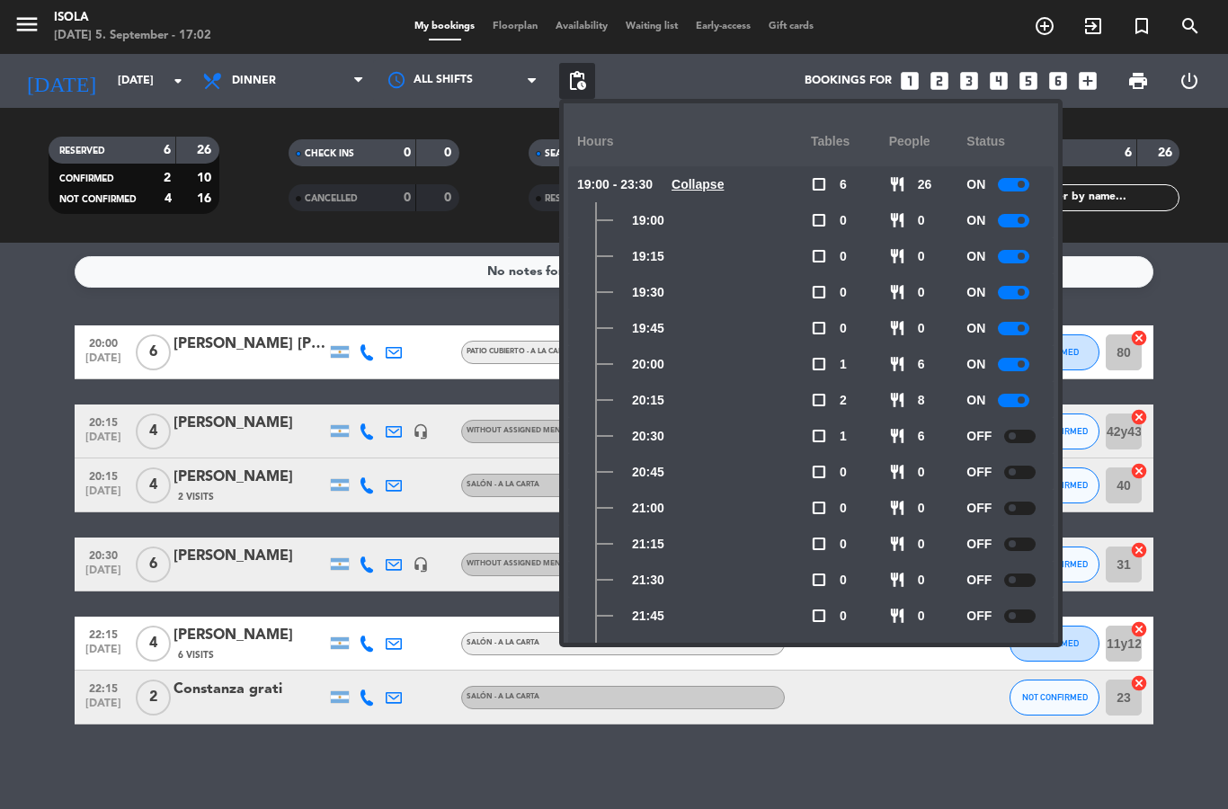
click at [1015, 431] on div at bounding box center [1019, 436] width 31 height 13
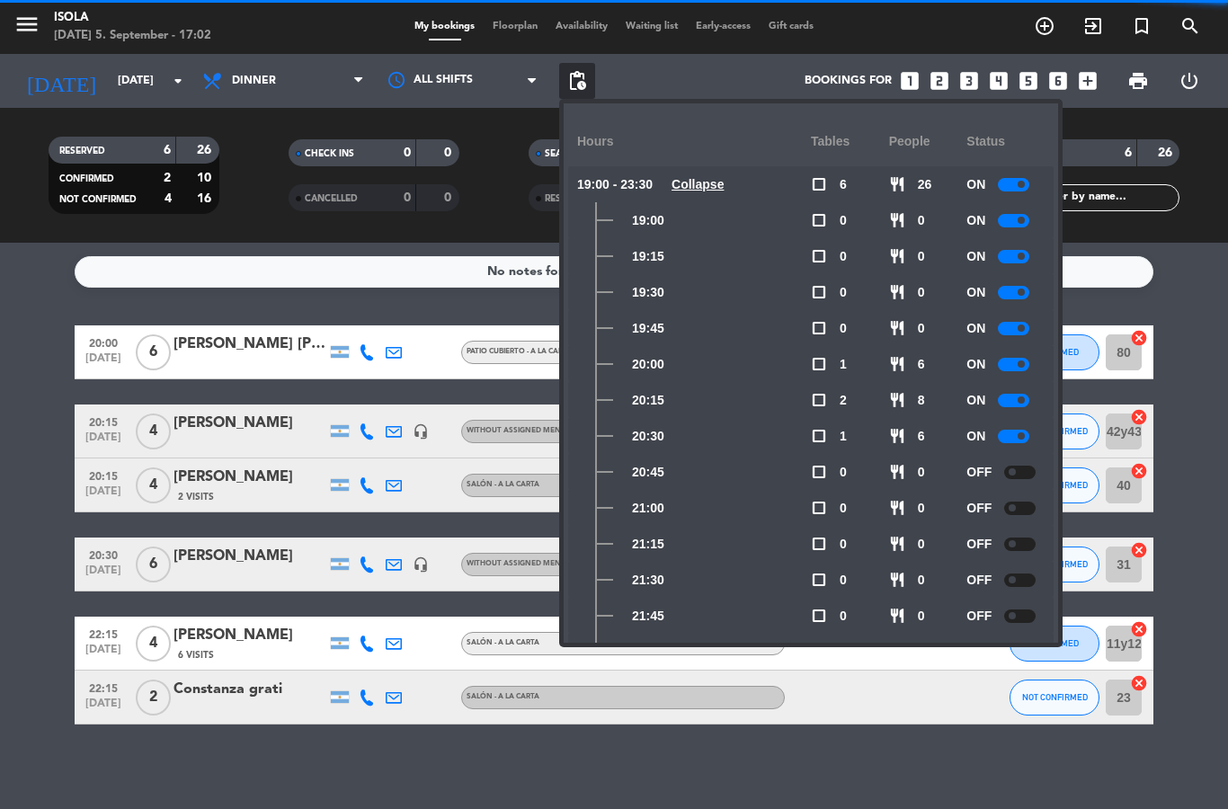
click at [1018, 457] on div "OFF" at bounding box center [1005, 472] width 78 height 36
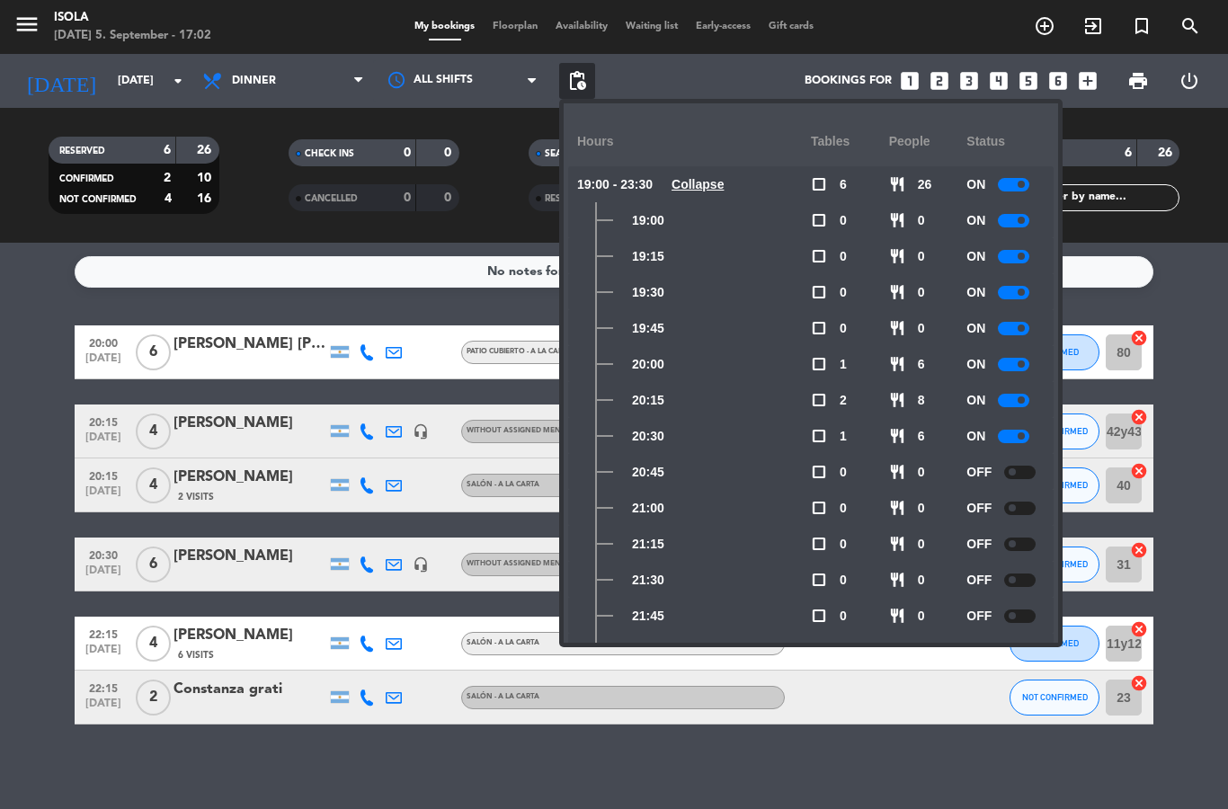
click at [1013, 470] on span at bounding box center [1011, 471] width 7 height 7
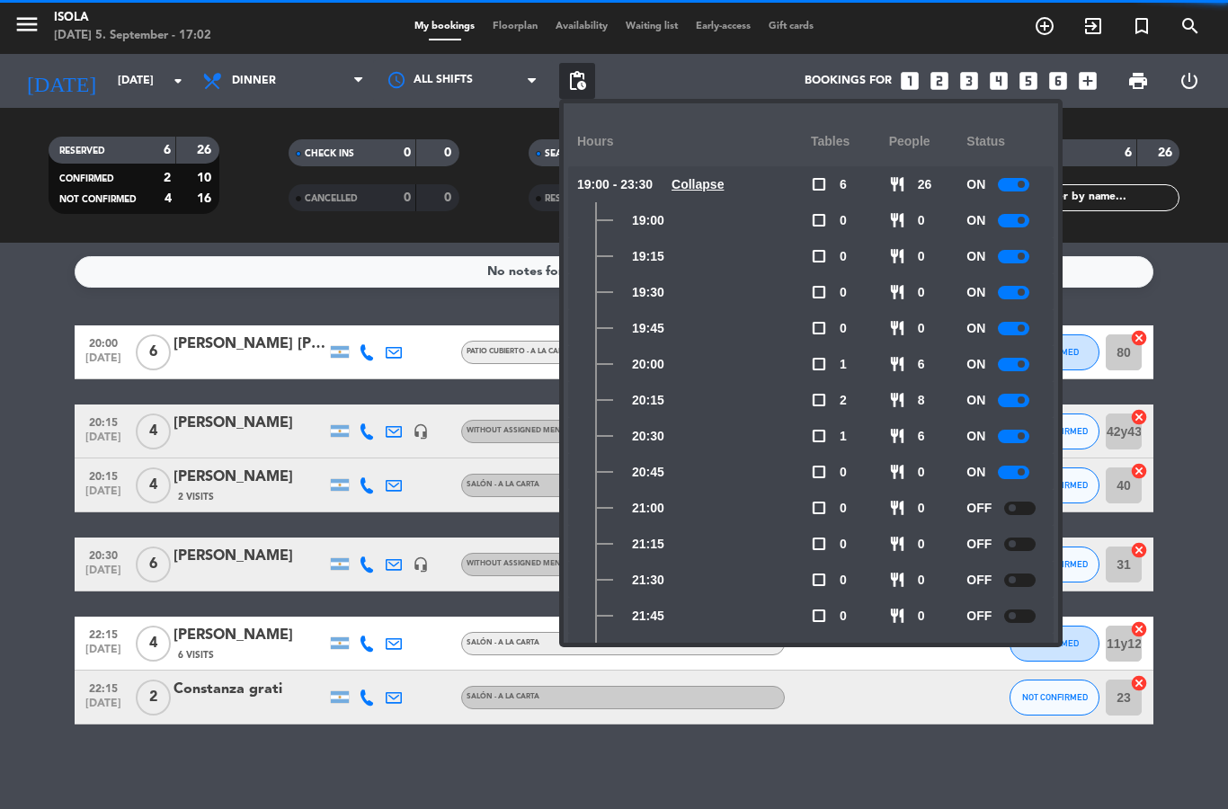
click at [1017, 509] on div at bounding box center [1019, 508] width 31 height 13
click at [1016, 543] on div at bounding box center [1019, 543] width 31 height 13
click at [1016, 574] on div at bounding box center [1019, 579] width 31 height 13
click at [1017, 613] on div at bounding box center [1019, 615] width 31 height 13
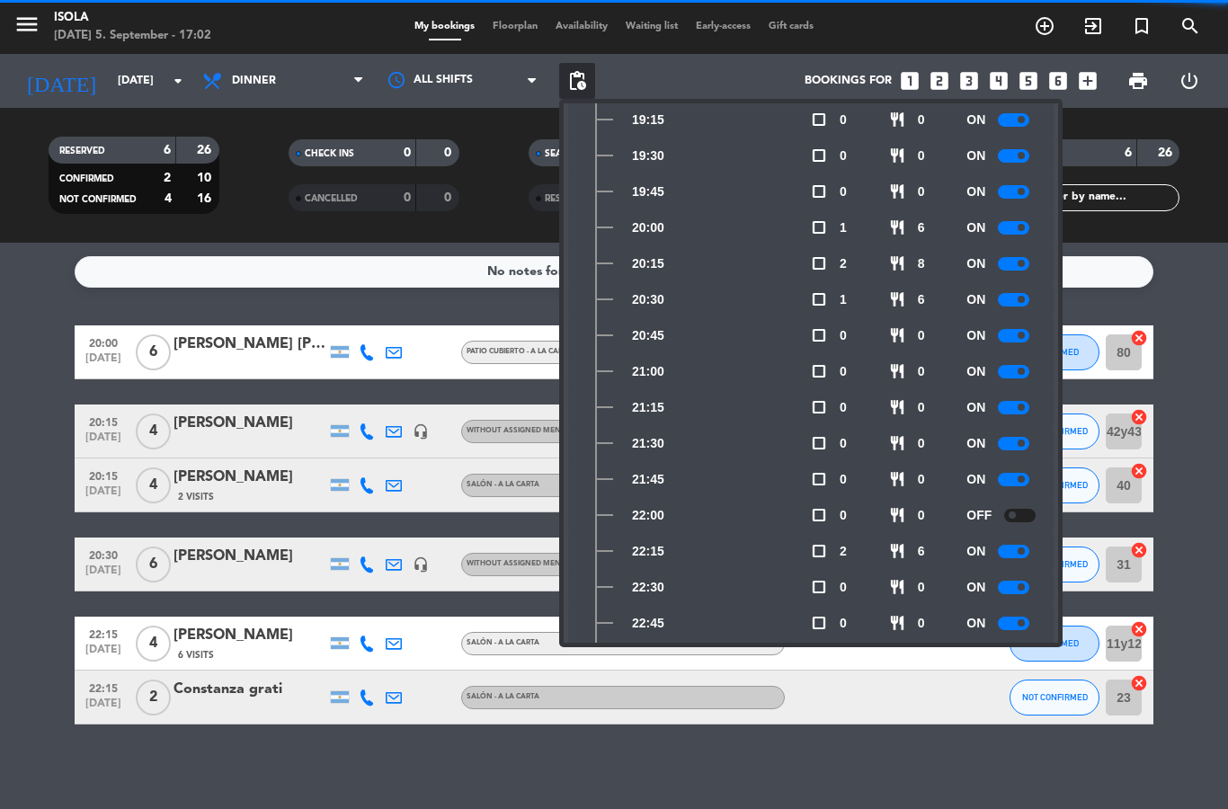
scroll to position [141, 0]
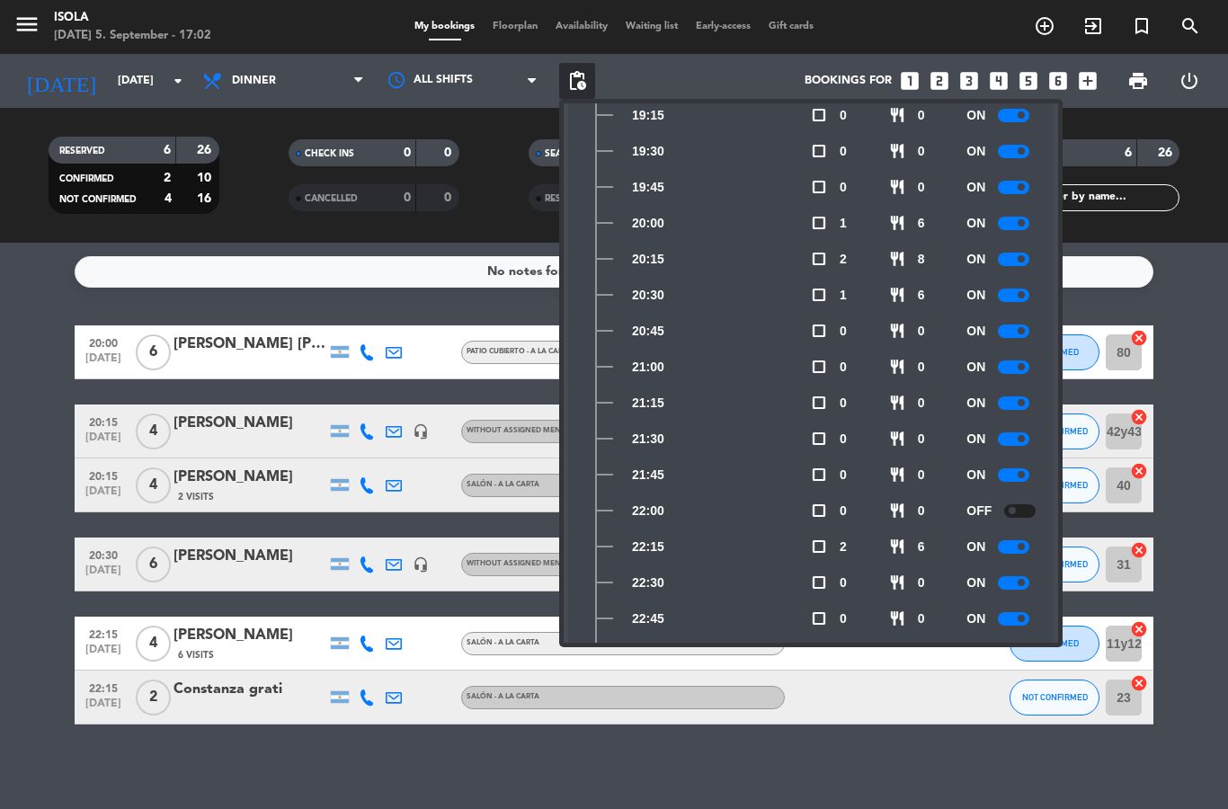
click at [1009, 511] on span at bounding box center [1011, 510] width 7 height 7
click at [164, 73] on input "[DATE]" at bounding box center [185, 81] width 152 height 31
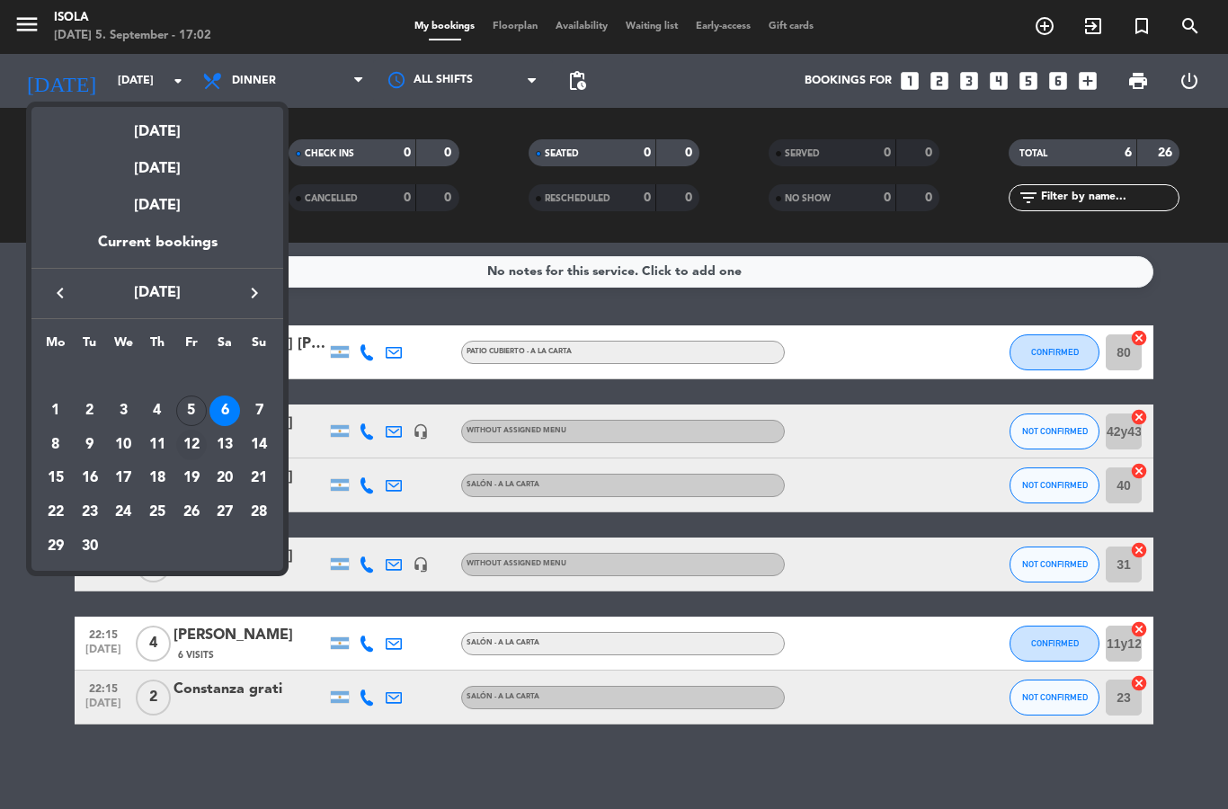
click at [193, 430] on div "12" at bounding box center [191, 445] width 31 height 31
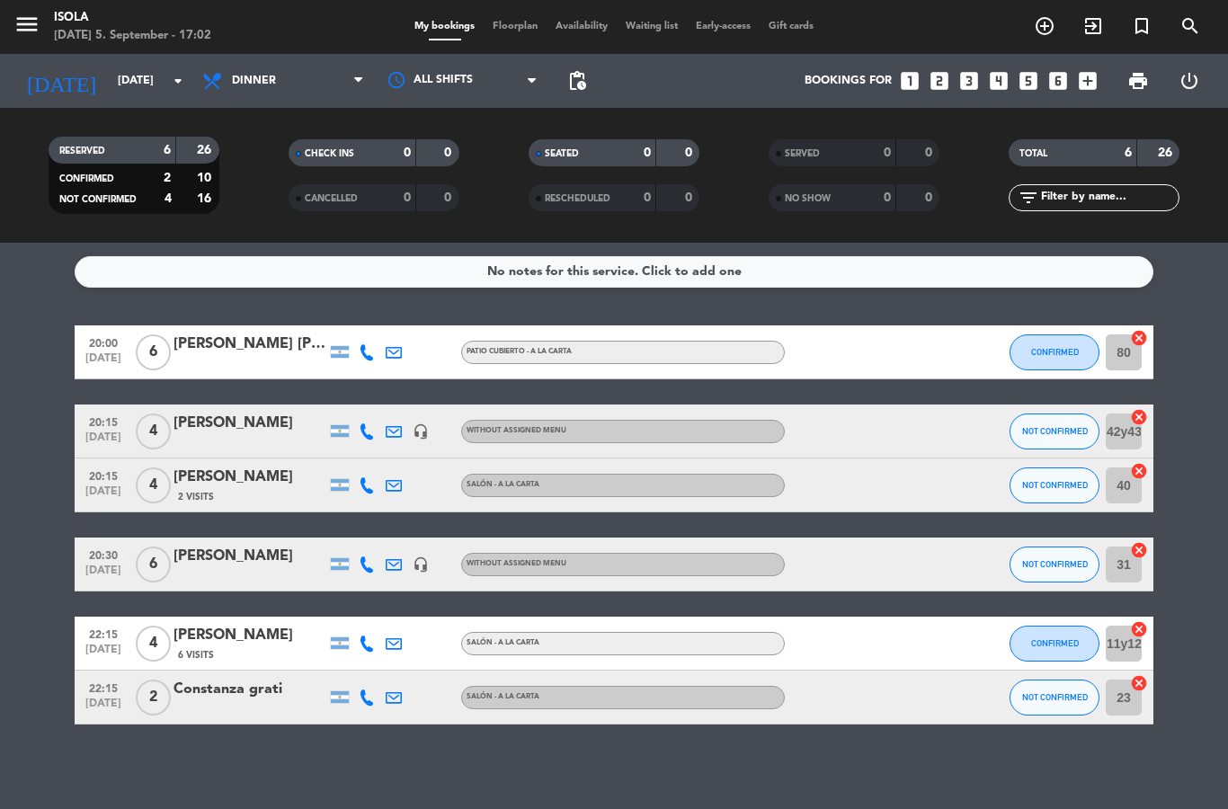
type input "[DATE]"
select select "dinner"
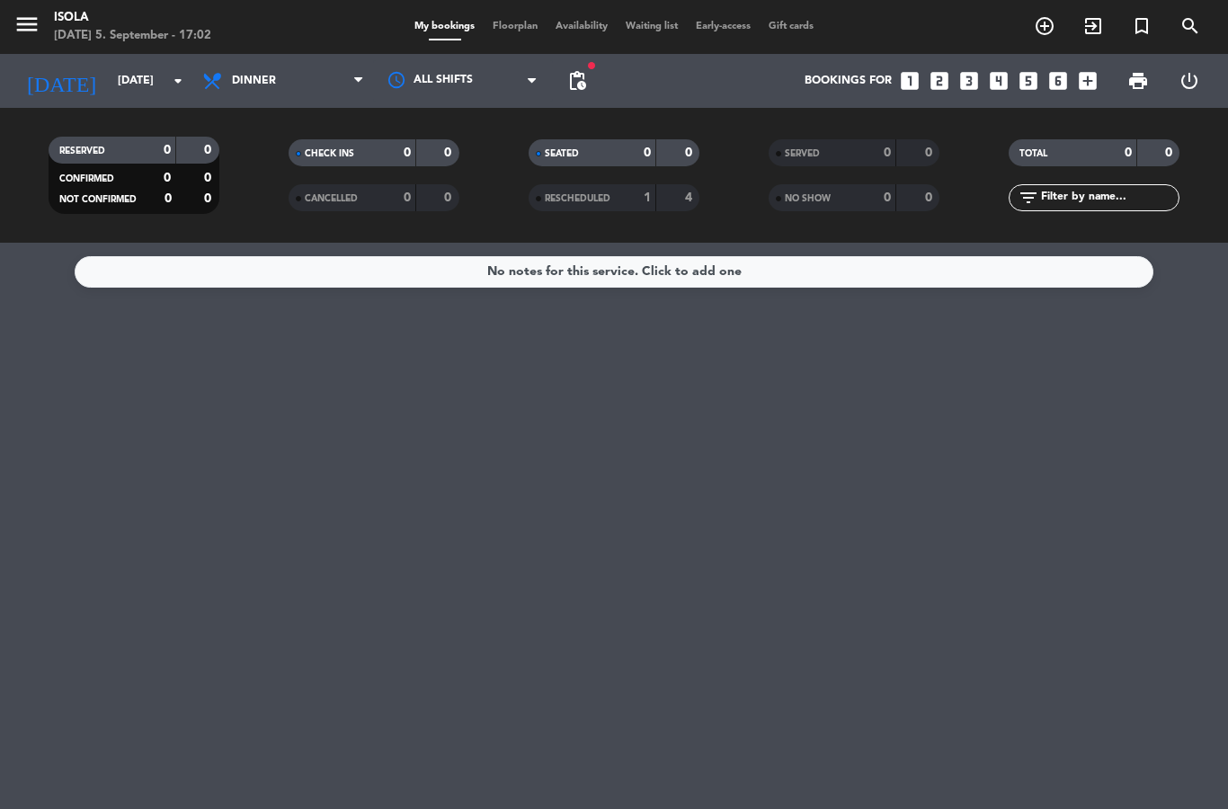
click at [590, 60] on span "fiber_manual_record" at bounding box center [591, 65] width 11 height 11
click at [589, 60] on span "fiber_manual_record" at bounding box center [591, 65] width 11 height 11
click at [583, 75] on span "pending_actions" at bounding box center [577, 81] width 22 height 22
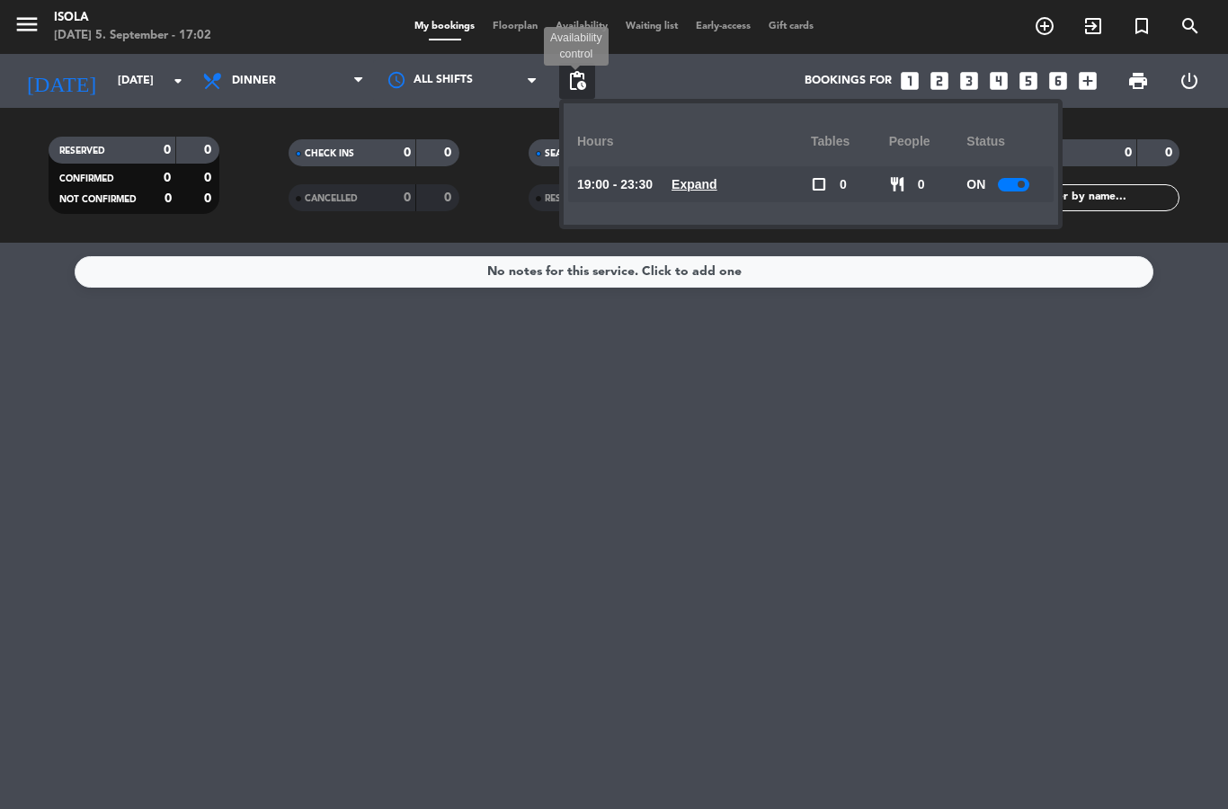
click at [710, 181] on u "Expand" at bounding box center [694, 184] width 46 height 14
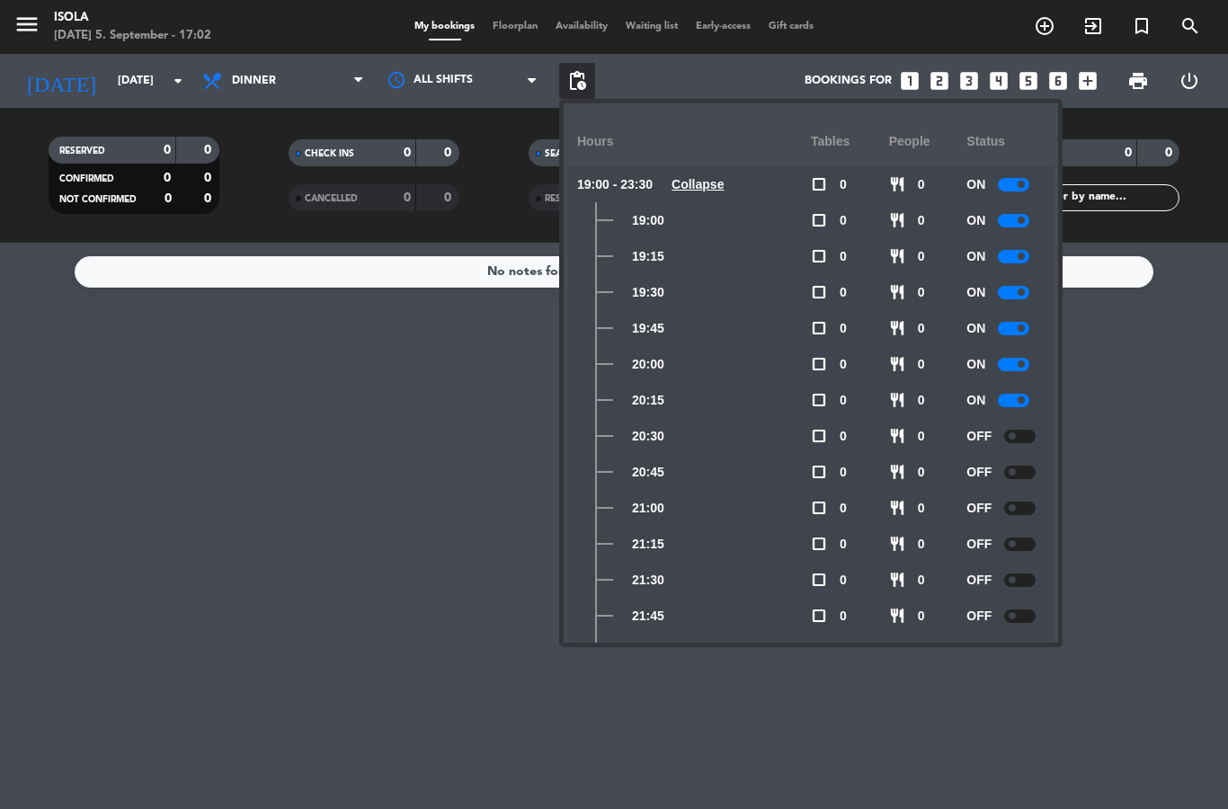
click at [1019, 433] on div at bounding box center [1019, 436] width 31 height 13
click at [1021, 466] on div at bounding box center [1019, 472] width 31 height 13
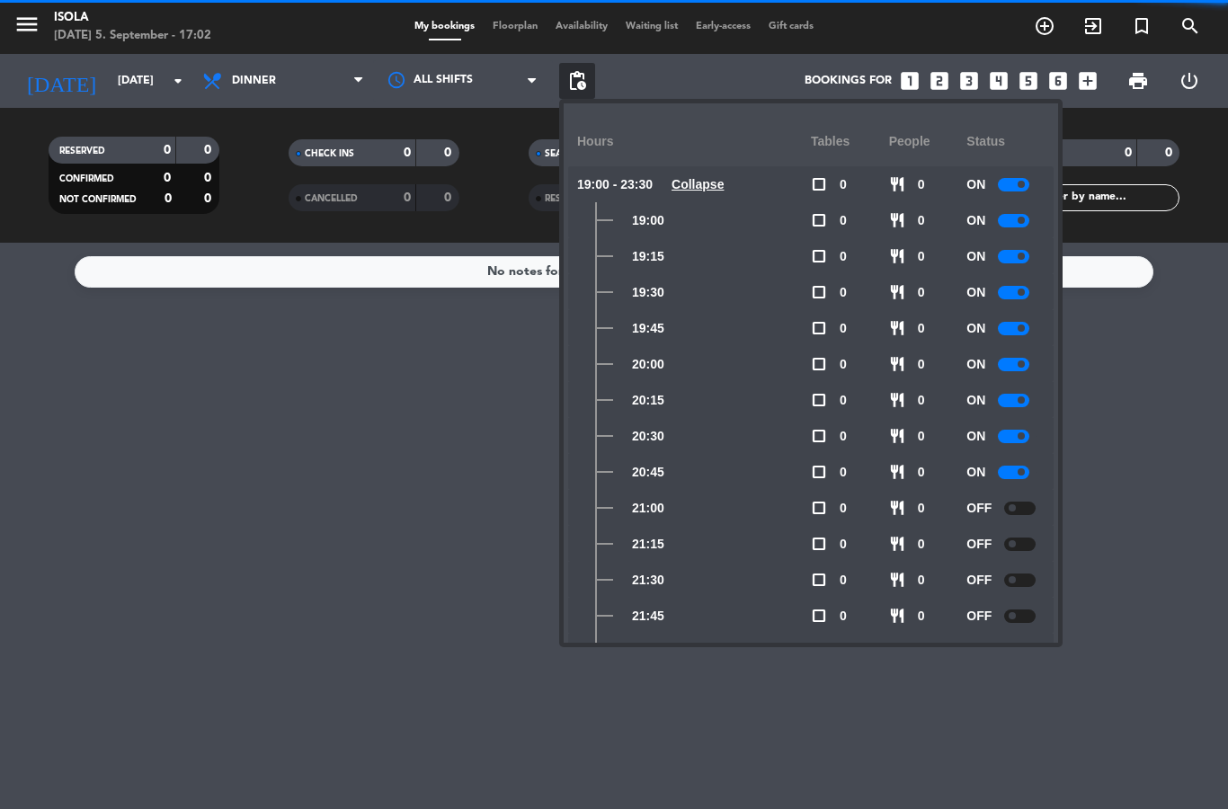
click at [1025, 502] on div at bounding box center [1019, 508] width 31 height 13
click at [1014, 538] on div at bounding box center [1019, 543] width 31 height 13
click at [1019, 569] on div "OFF" at bounding box center [1005, 580] width 78 height 36
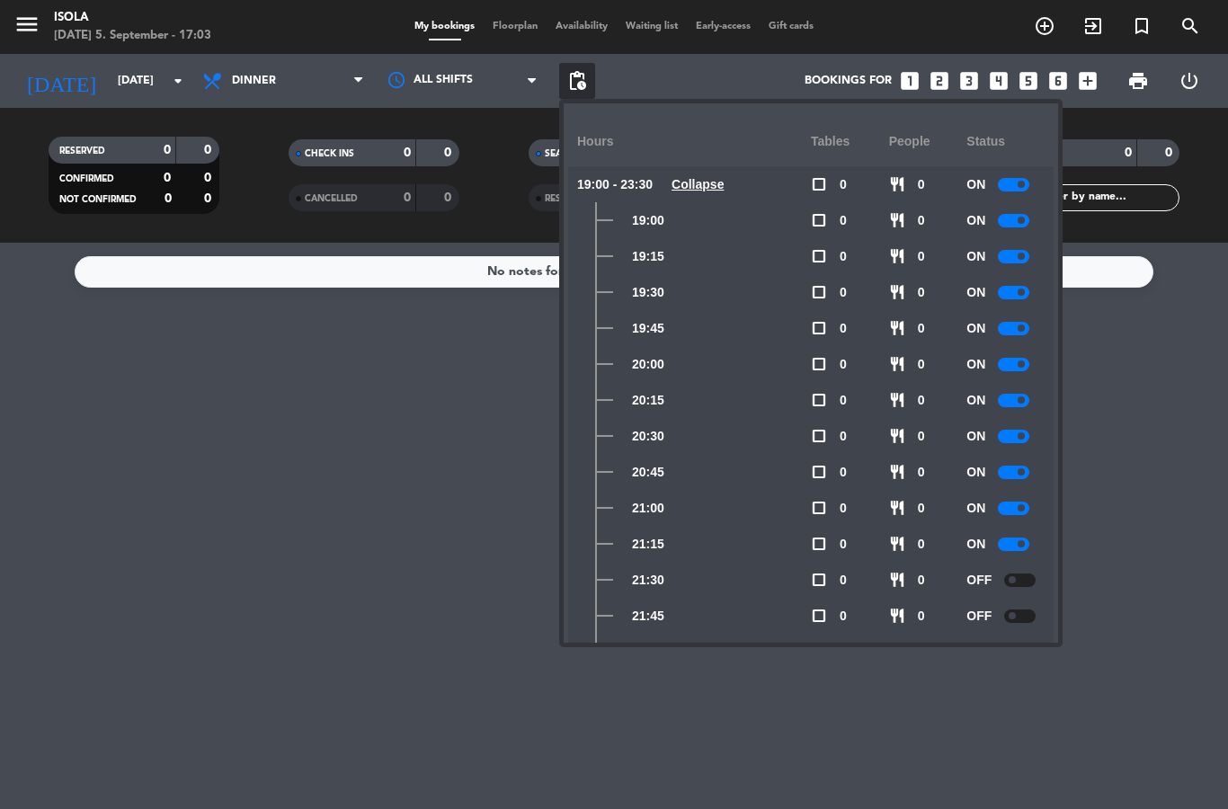
click at [1018, 610] on div at bounding box center [1019, 615] width 31 height 13
click at [1011, 566] on div "OFF" at bounding box center [1005, 580] width 78 height 36
click at [1015, 573] on div at bounding box center [1019, 579] width 31 height 13
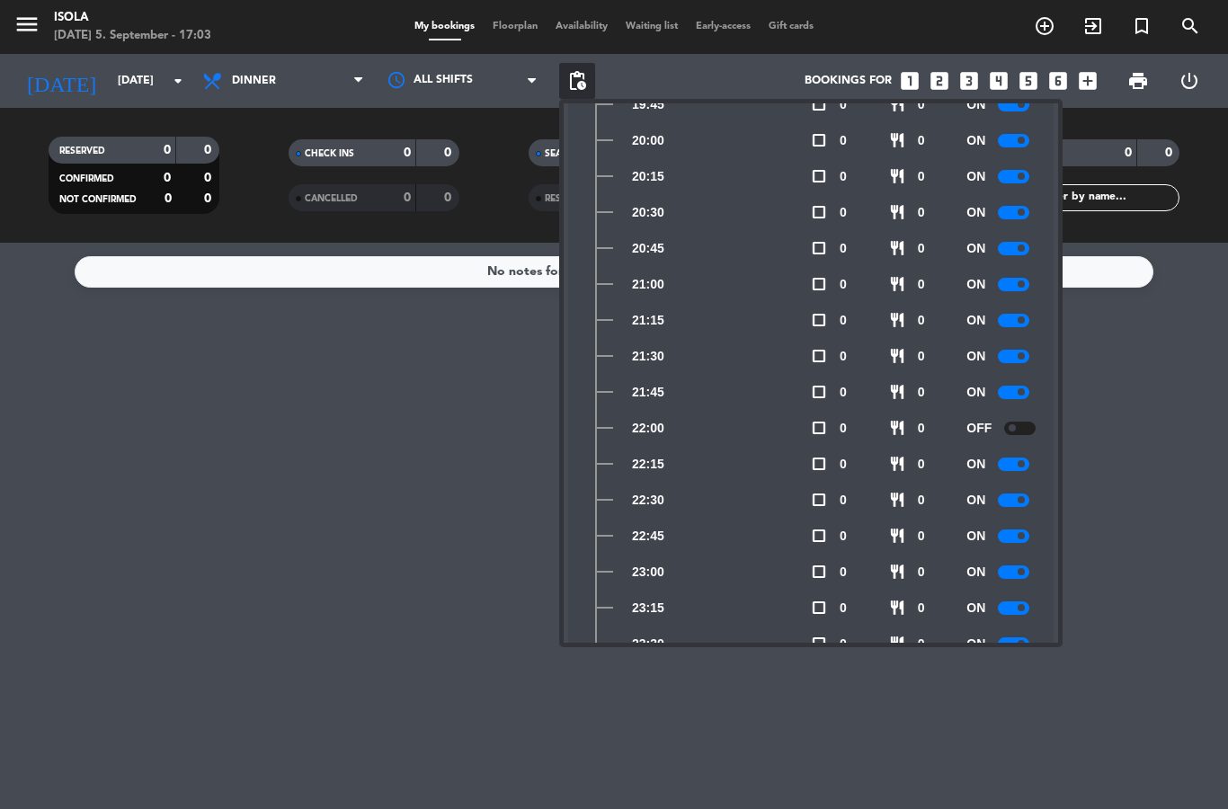
scroll to position [229, 0]
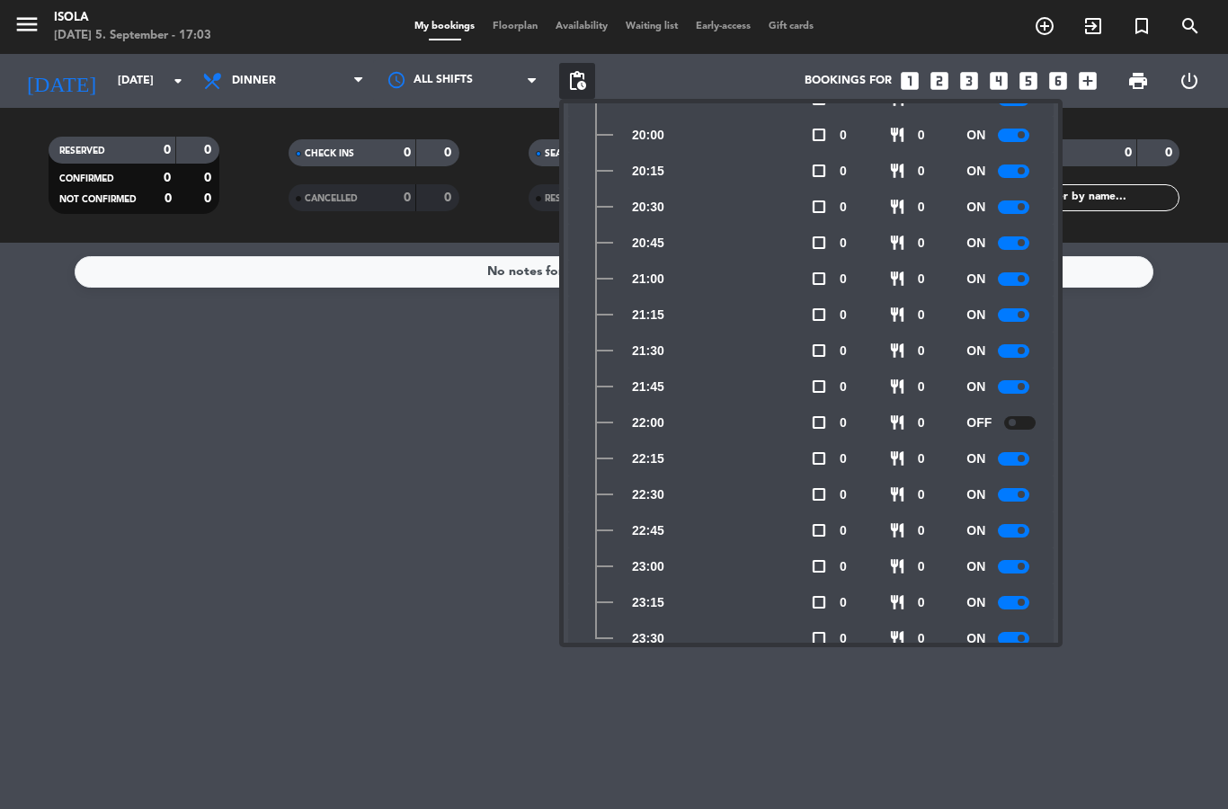
click at [1020, 416] on div at bounding box center [1019, 422] width 31 height 13
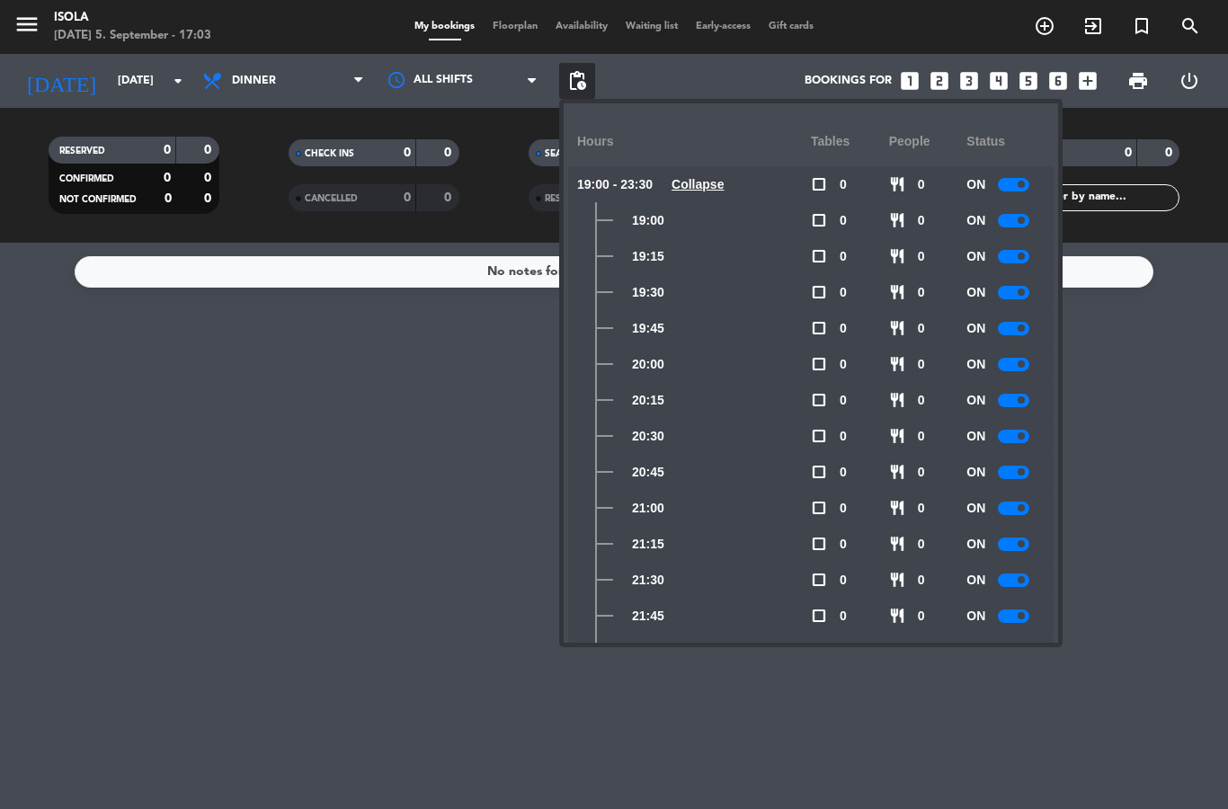
scroll to position [0, 0]
click at [599, 75] on div "Bookings for looks_one looks_two looks_3 looks_4 looks_5 looks_6 add_box" at bounding box center [850, 81] width 511 height 54
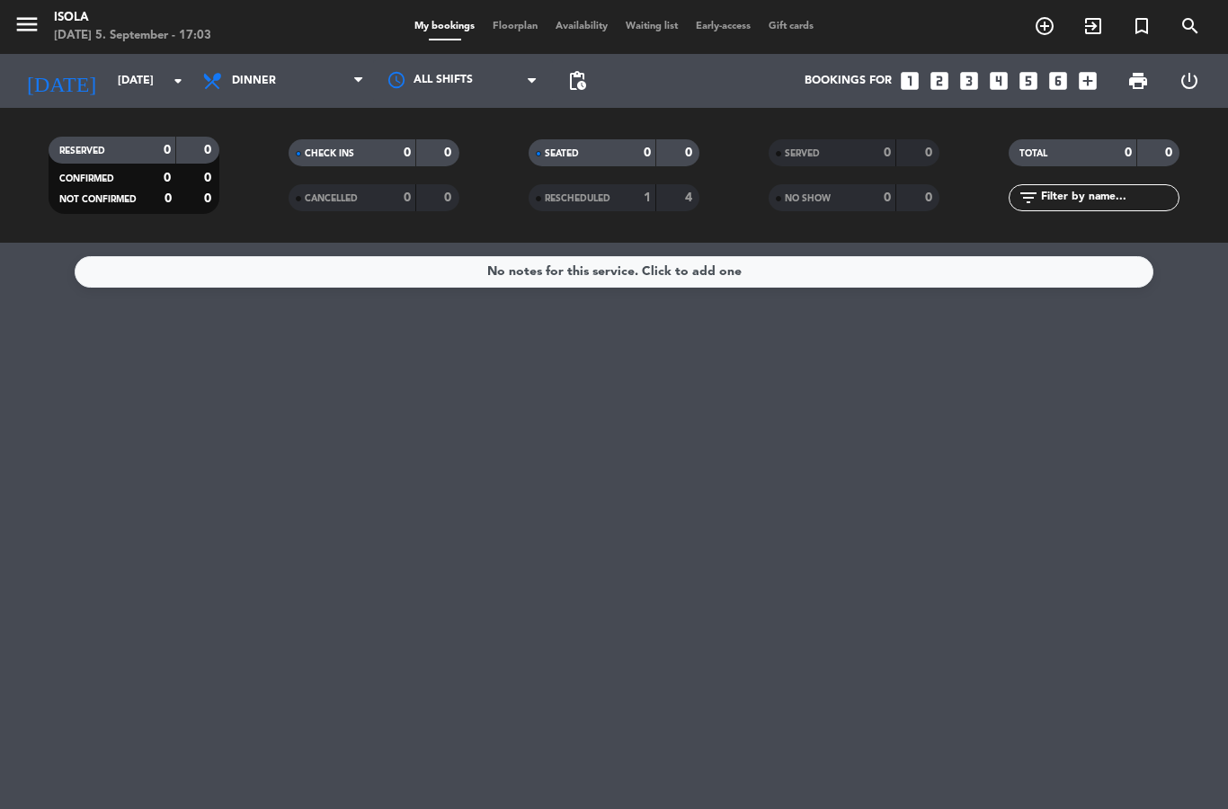
click at [33, 16] on icon "menu" at bounding box center [26, 24] width 27 height 27
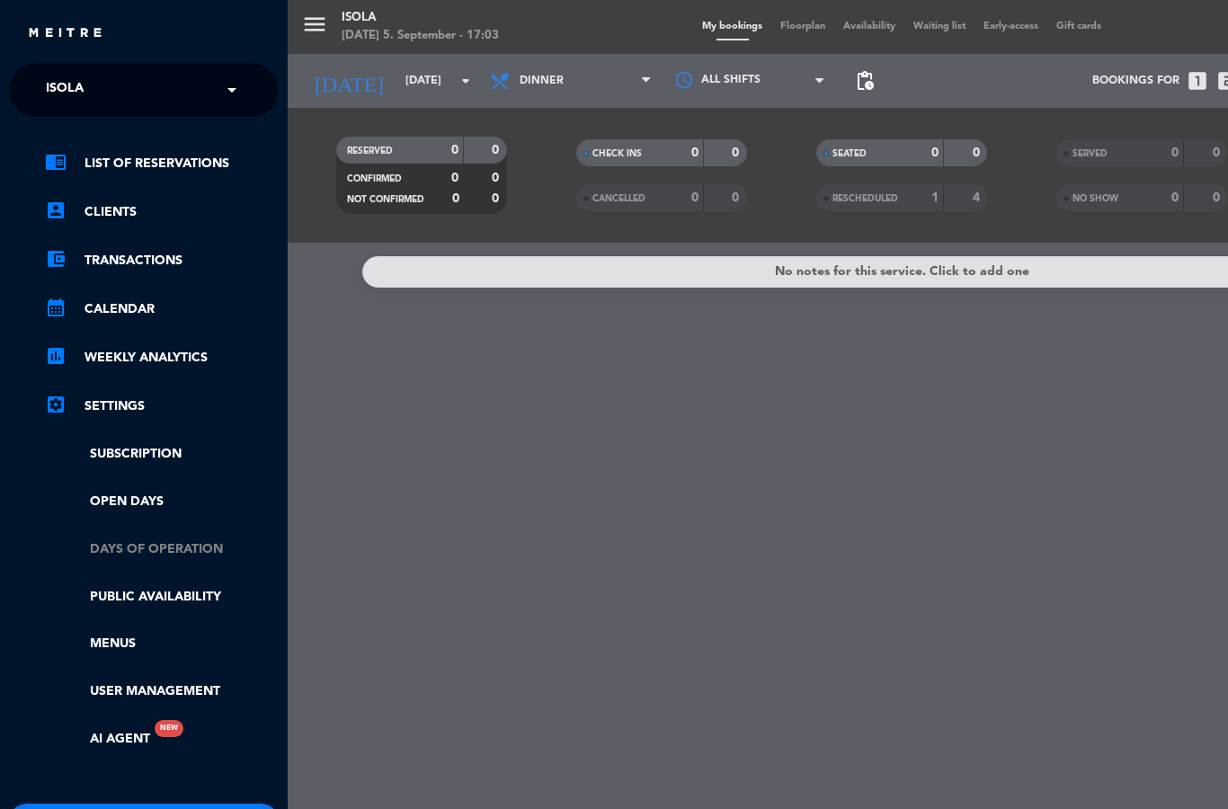
click at [164, 539] on link "Days of operation" at bounding box center [162, 549] width 234 height 21
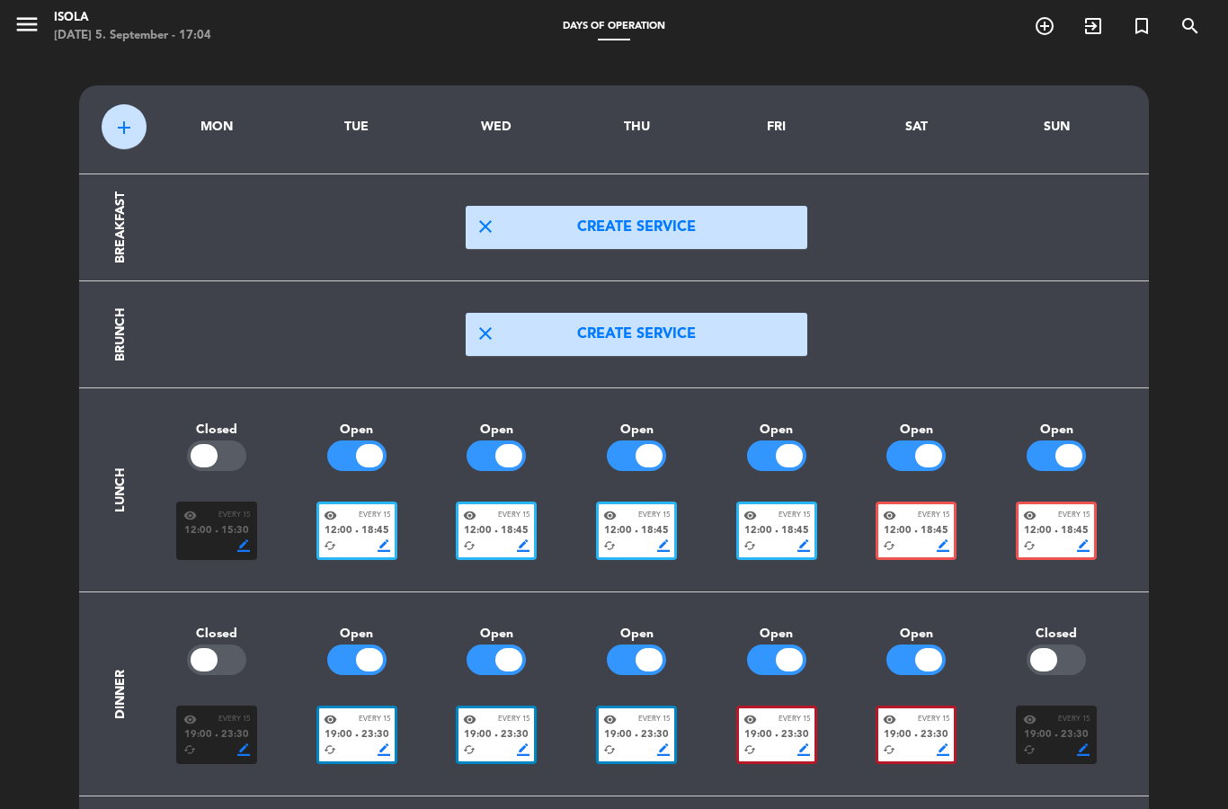
click at [9, 13] on div "menu Isola [DATE] 5. September - 17:04" at bounding box center [153, 27] width 307 height 42
click at [34, 27] on icon "menu" at bounding box center [26, 24] width 27 height 27
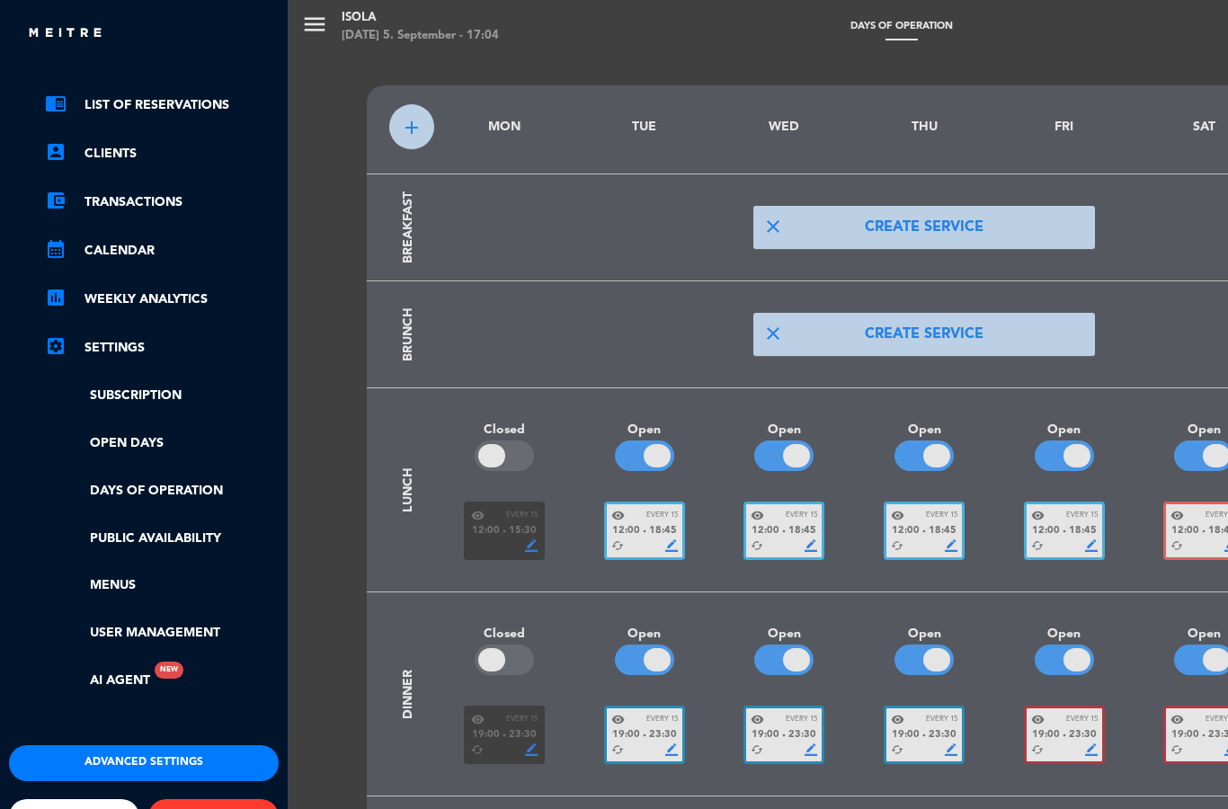
scroll to position [25, 0]
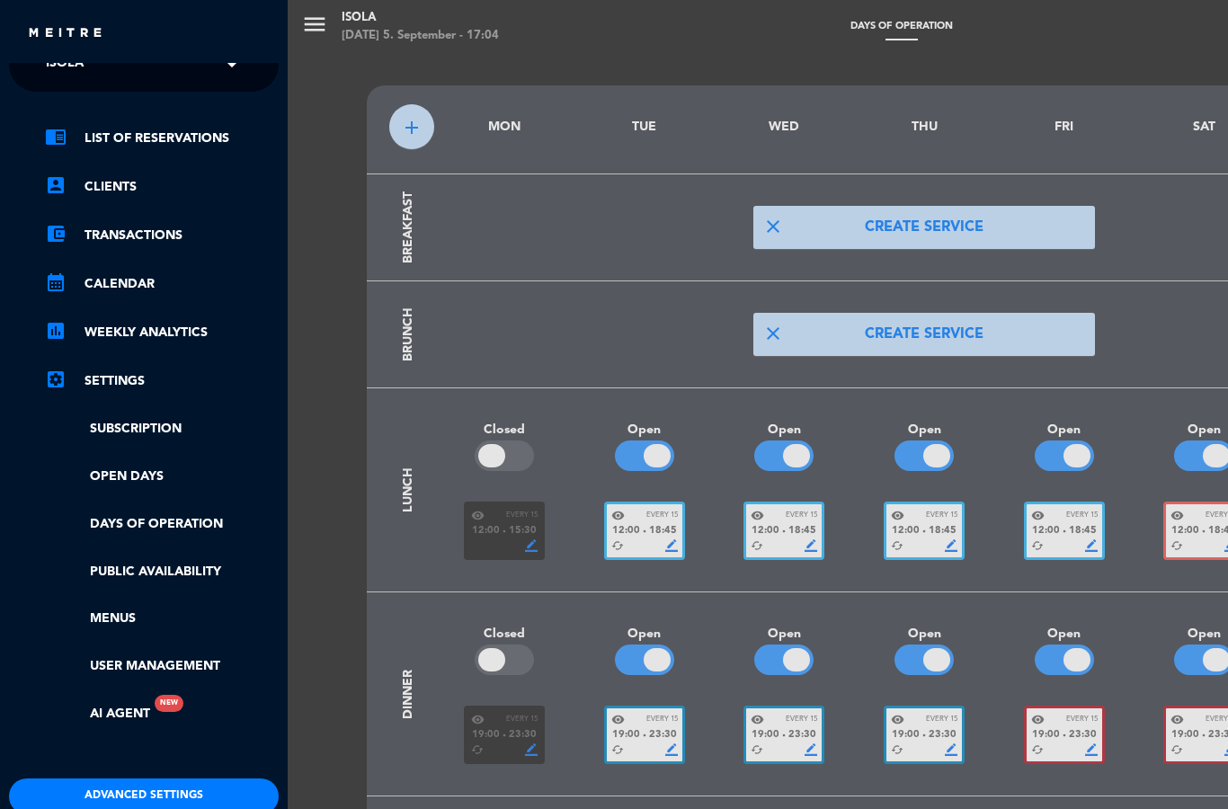
click at [208, 778] on button "Advanced settings" at bounding box center [144, 796] width 270 height 36
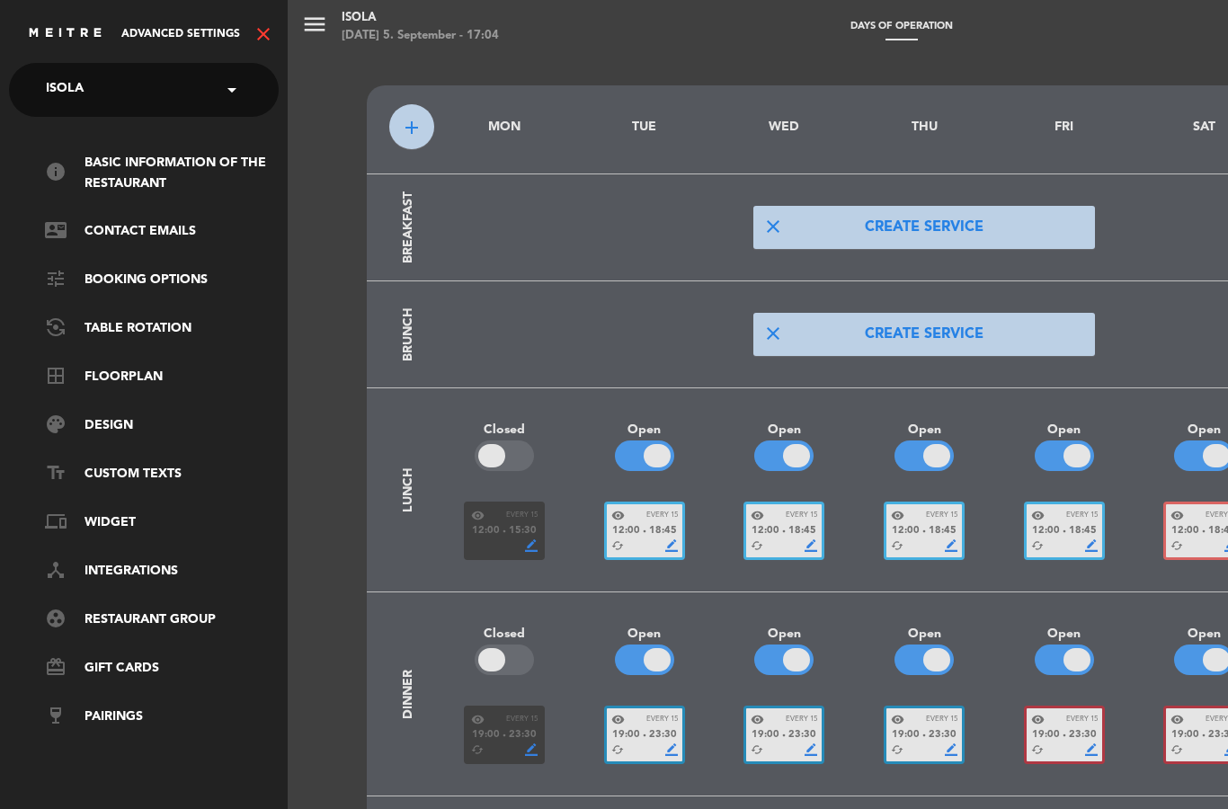
click at [162, 528] on ul "info Basic information of the restaurant contact_mail Contact Emails tune Booki…" at bounding box center [144, 440] width 270 height 575
click at [158, 561] on link "device_hub Integrations" at bounding box center [162, 572] width 234 height 22
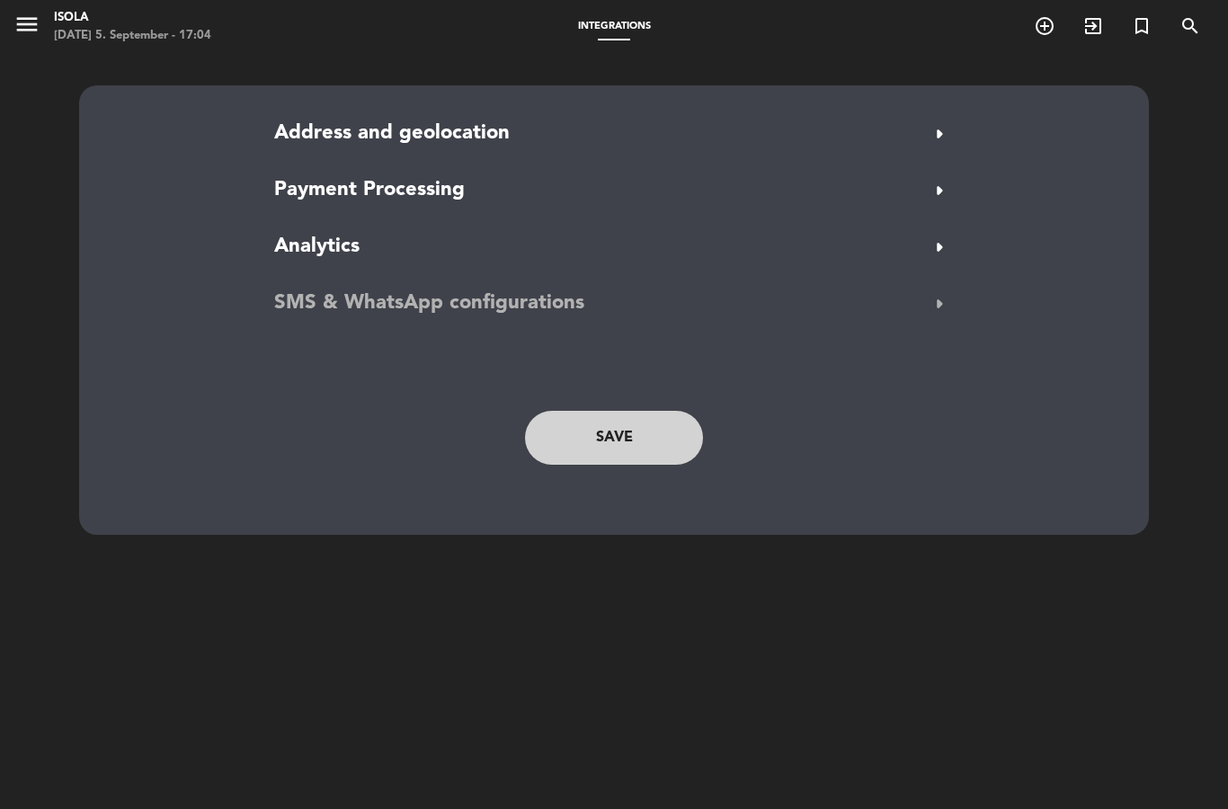
click at [942, 289] on span "arrow_right" at bounding box center [939, 303] width 29 height 29
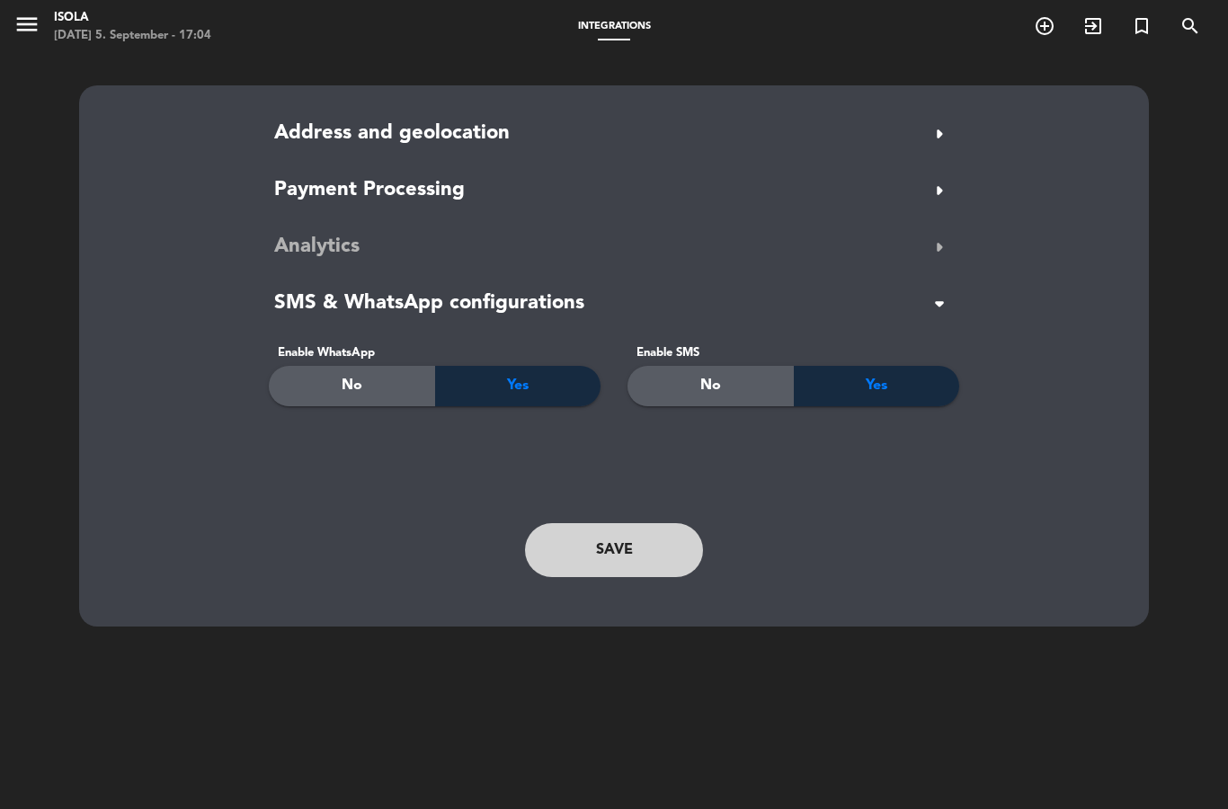
click at [935, 244] on span "arrow_right" at bounding box center [939, 247] width 29 height 29
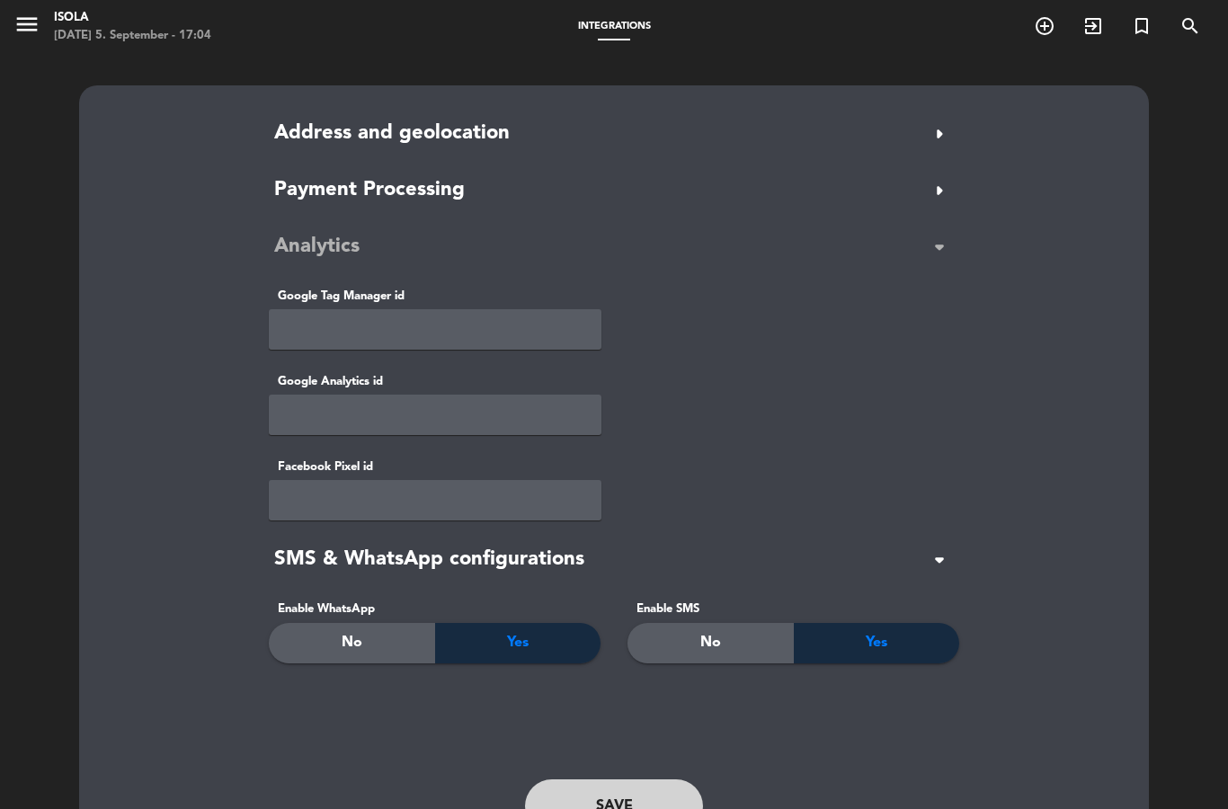
click at [935, 233] on span "arrow_drop_down" at bounding box center [939, 247] width 29 height 29
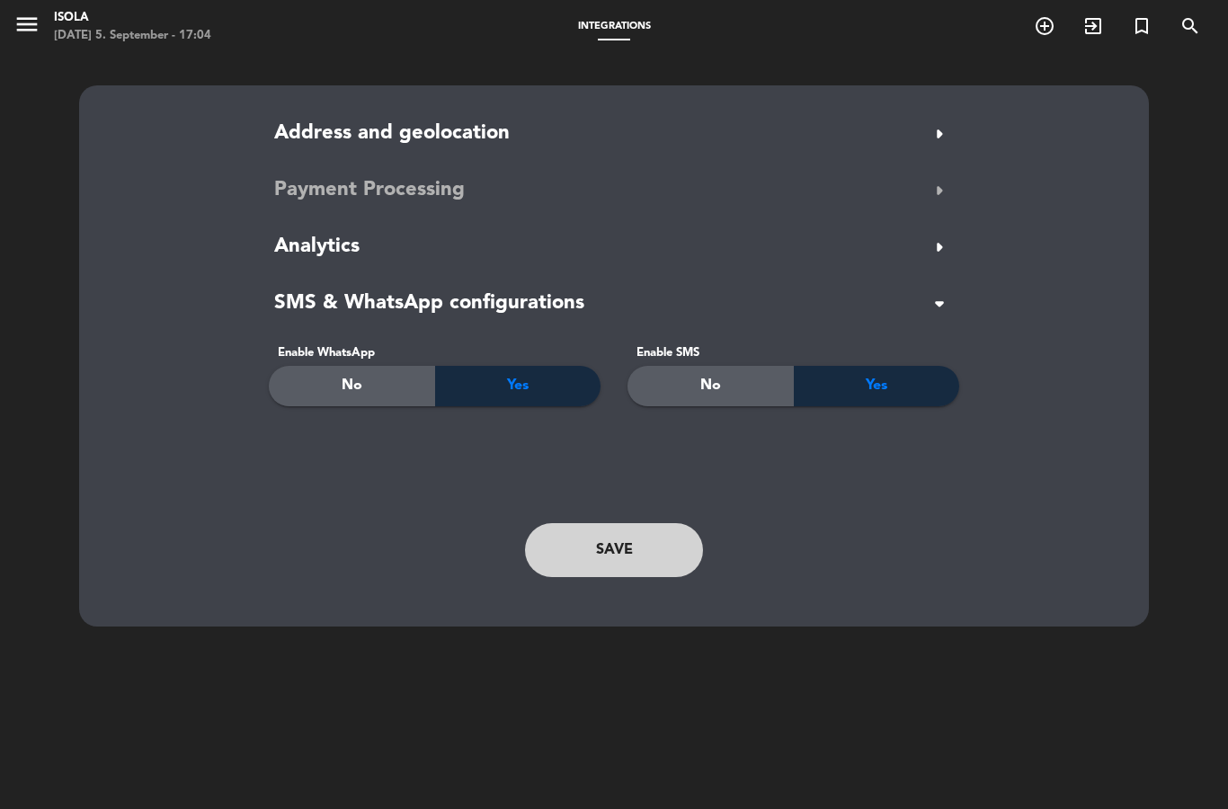
click at [942, 184] on span "arrow_right" at bounding box center [939, 190] width 29 height 29
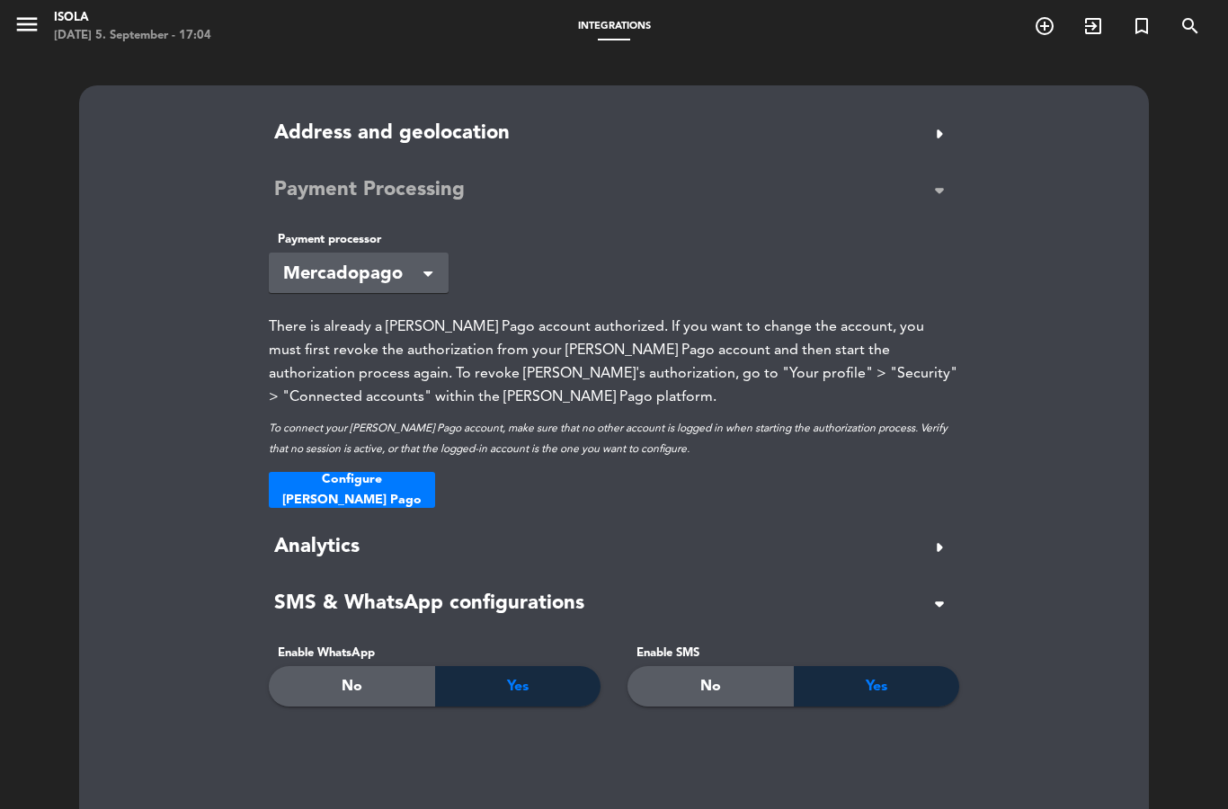
click at [946, 189] on span "arrow_drop_down" at bounding box center [939, 190] width 29 height 29
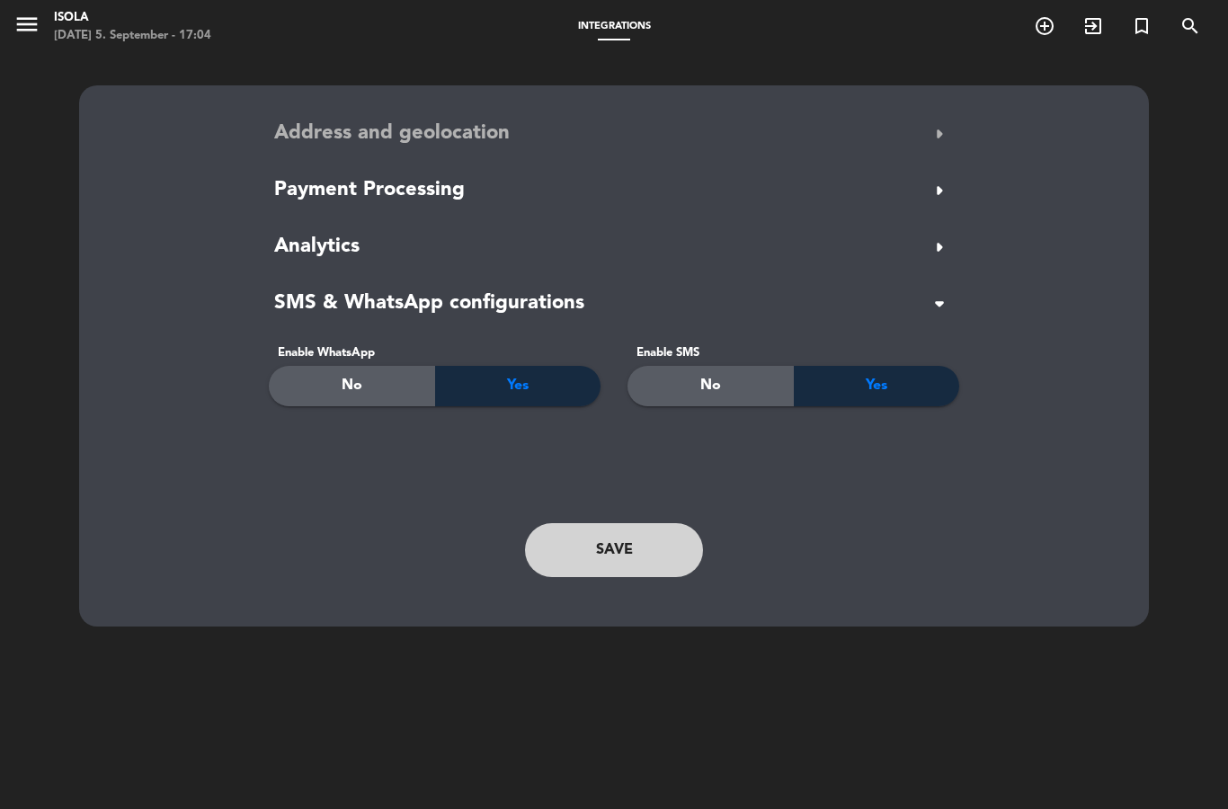
click at [944, 122] on span "arrow_right" at bounding box center [939, 134] width 29 height 29
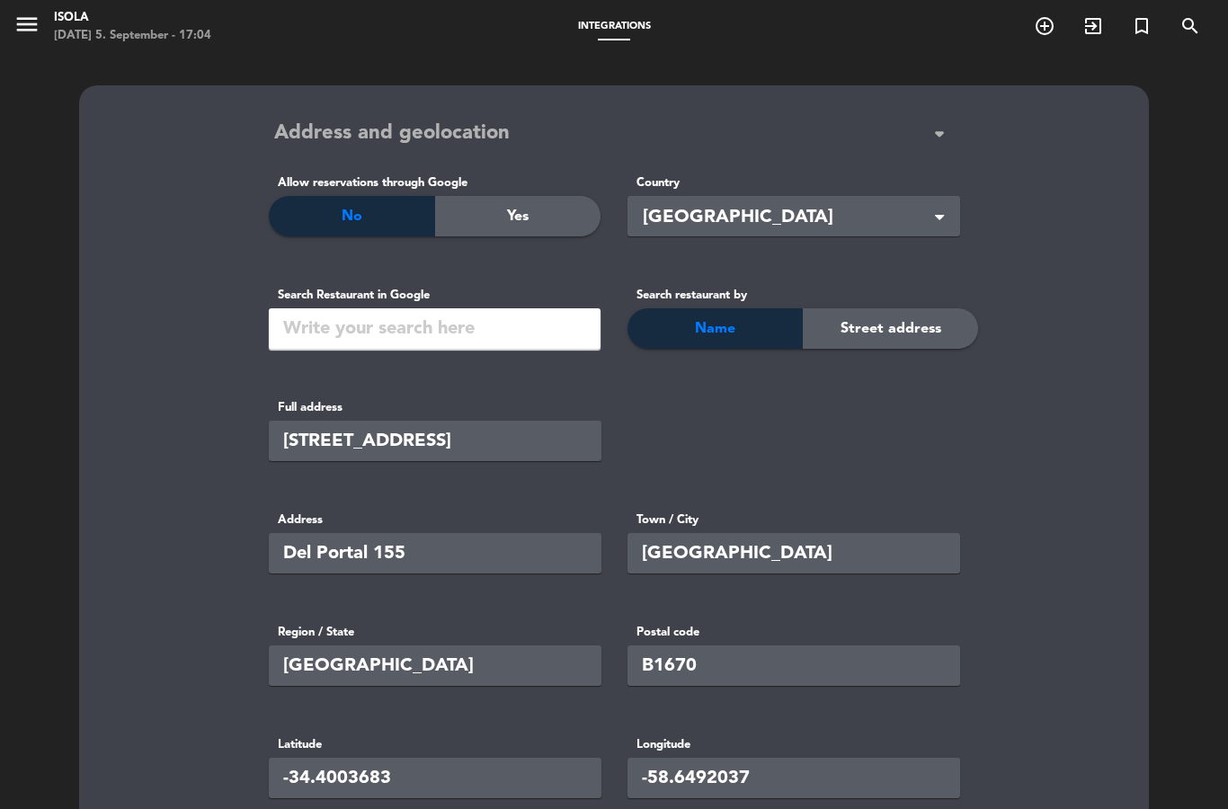
click at [937, 142] on span "arrow_drop_down" at bounding box center [939, 134] width 29 height 29
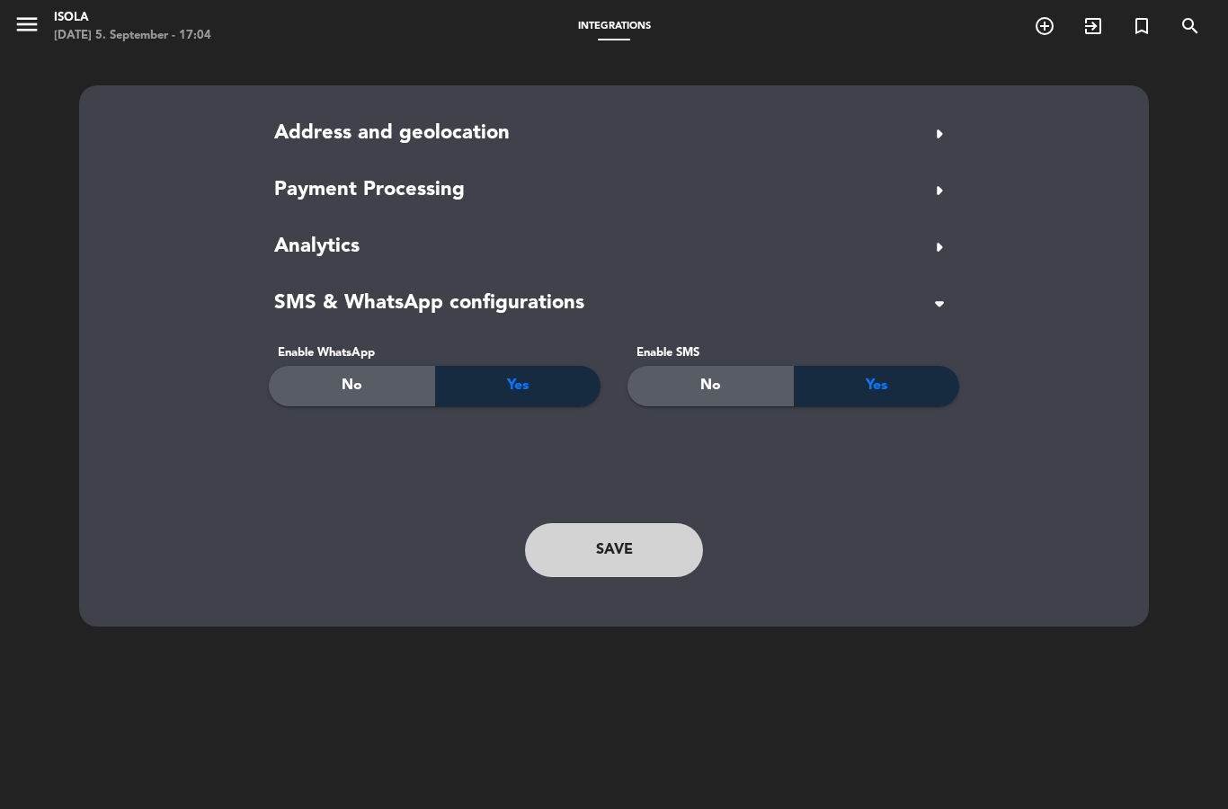
click at [22, 20] on icon "menu" at bounding box center [26, 24] width 27 height 27
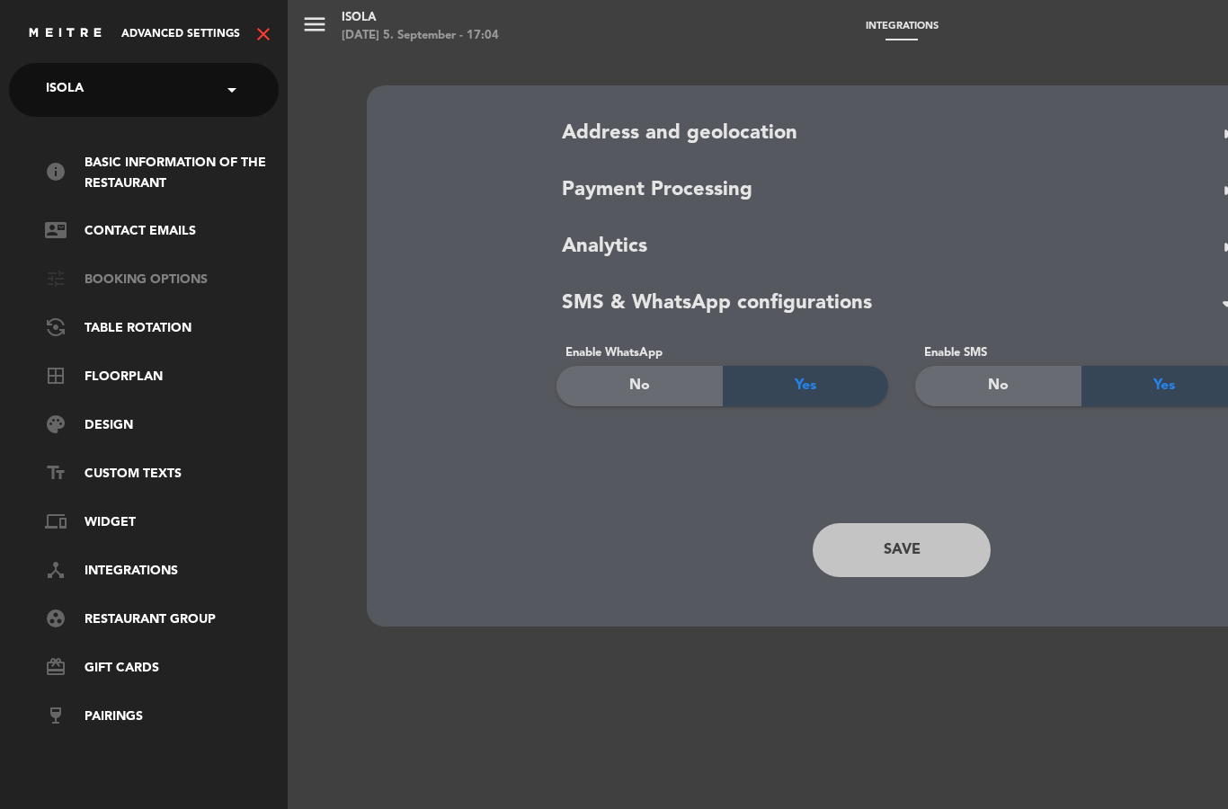
click at [176, 270] on link "tune Booking Options" at bounding box center [162, 281] width 234 height 22
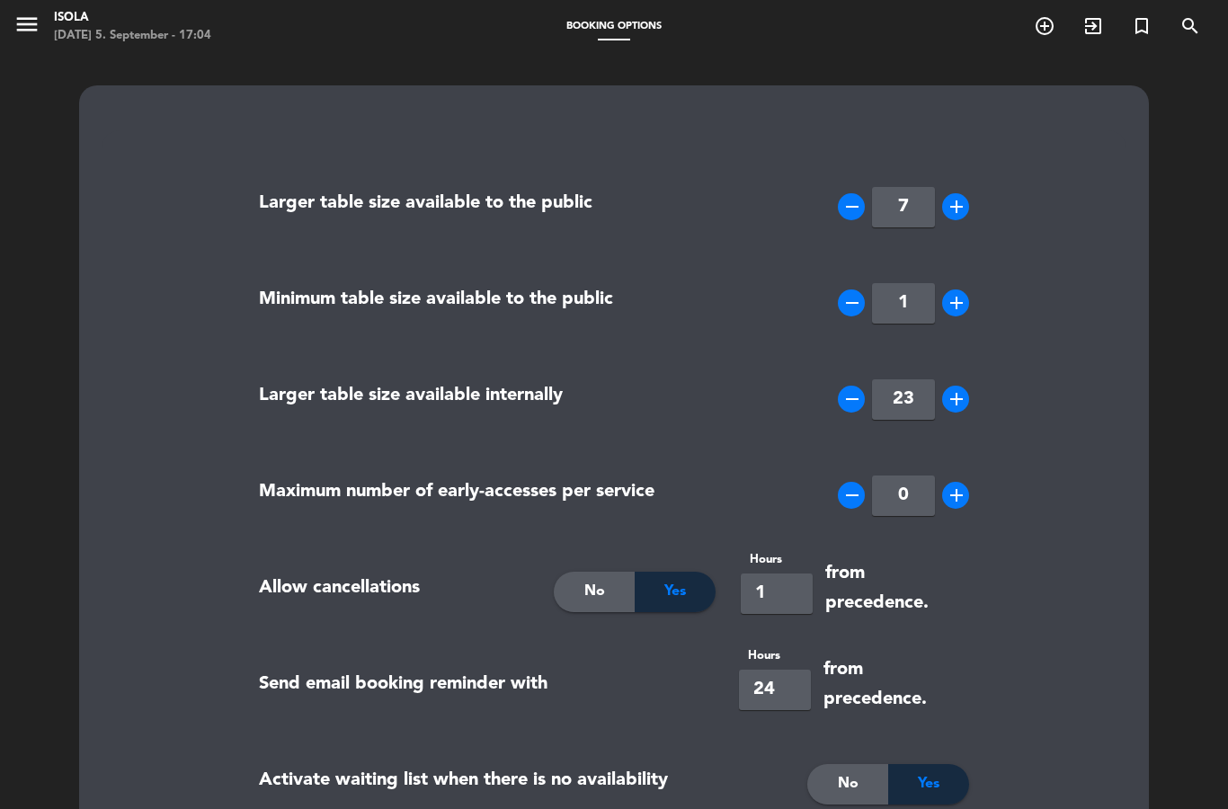
click at [940, 191] on div "remove 7 add" at bounding box center [903, 207] width 131 height 40
click at [961, 201] on icon "add" at bounding box center [957, 207] width 22 height 22
type input "8"
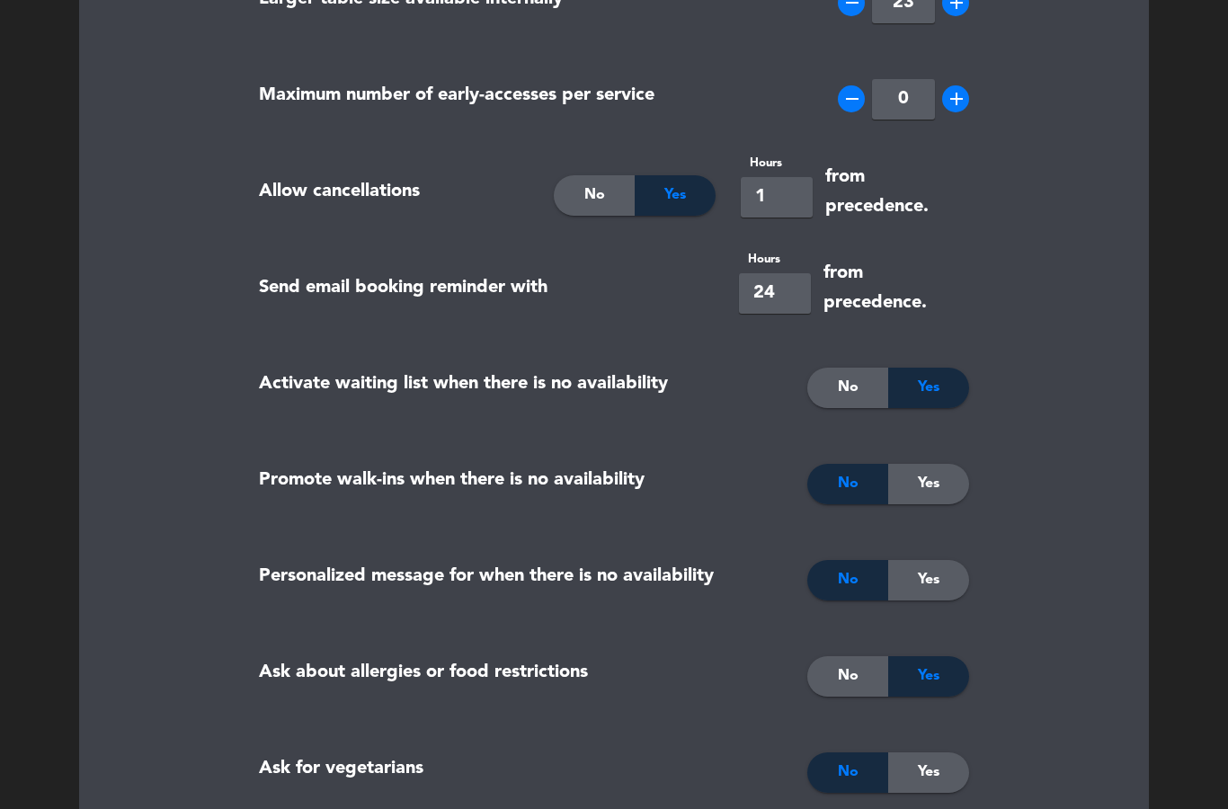
scroll to position [399, 0]
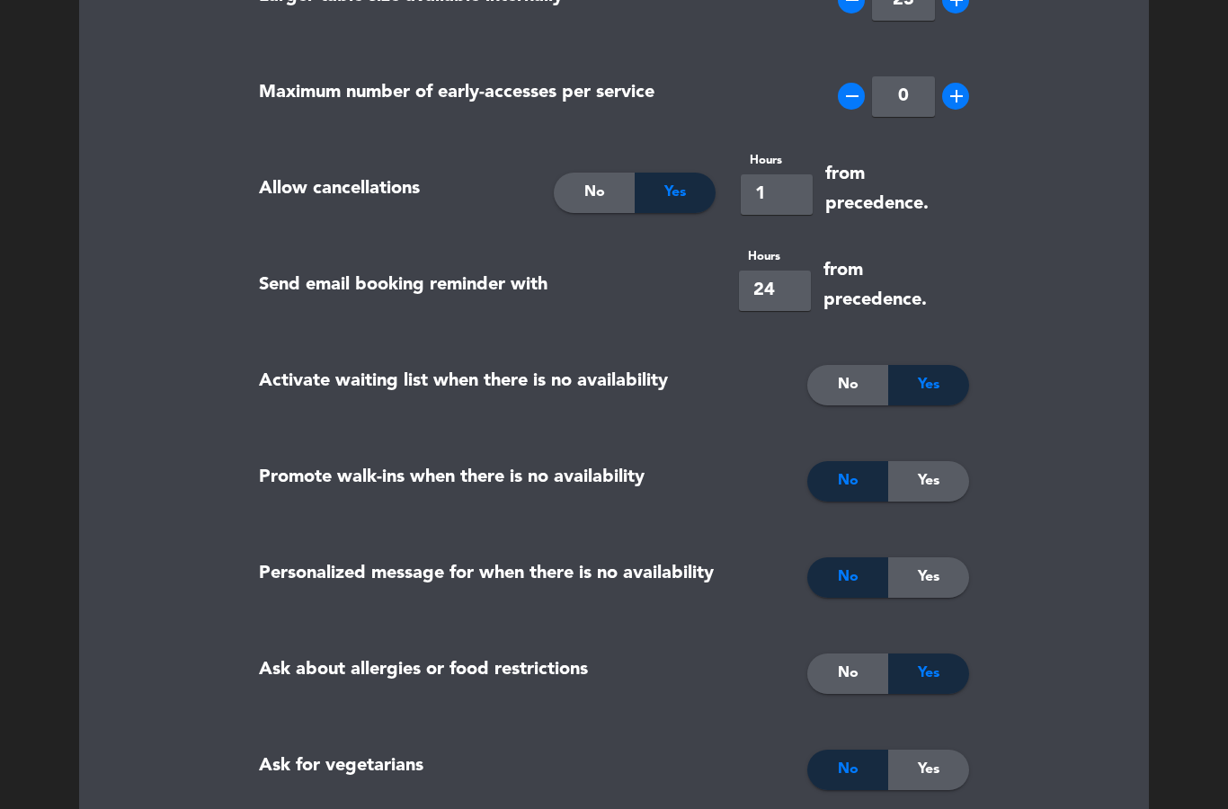
click at [787, 281] on input "24" at bounding box center [775, 291] width 72 height 40
type input "2"
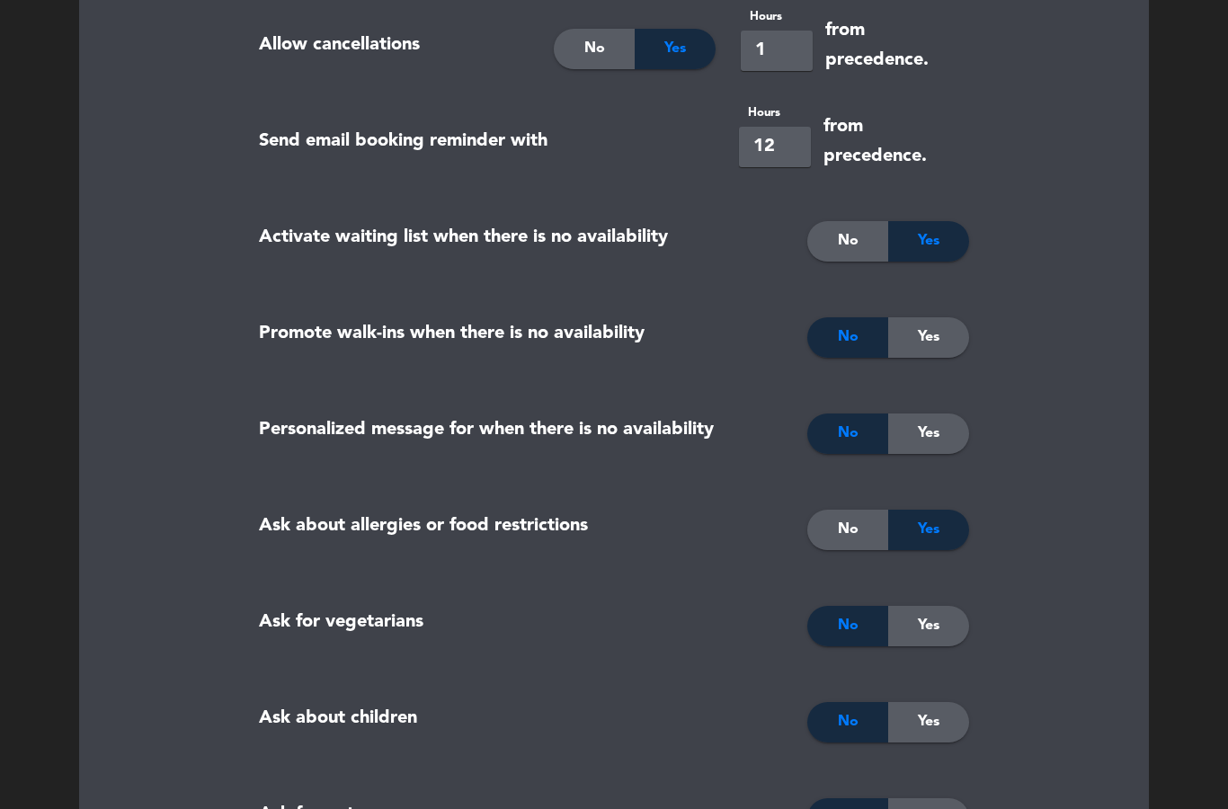
scroll to position [546, 0]
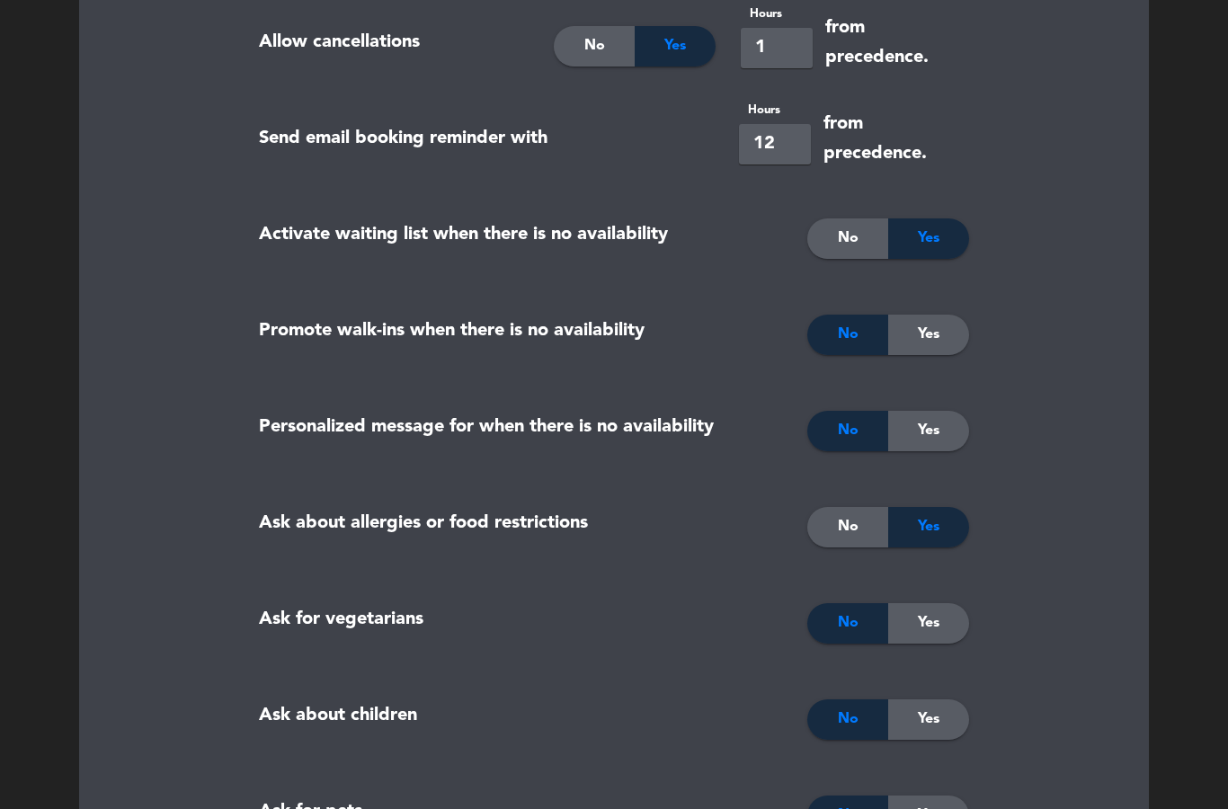
type input "12"
click at [844, 218] on div "No" at bounding box center [847, 238] width 81 height 40
click at [924, 423] on span "Yes" at bounding box center [929, 430] width 22 height 23
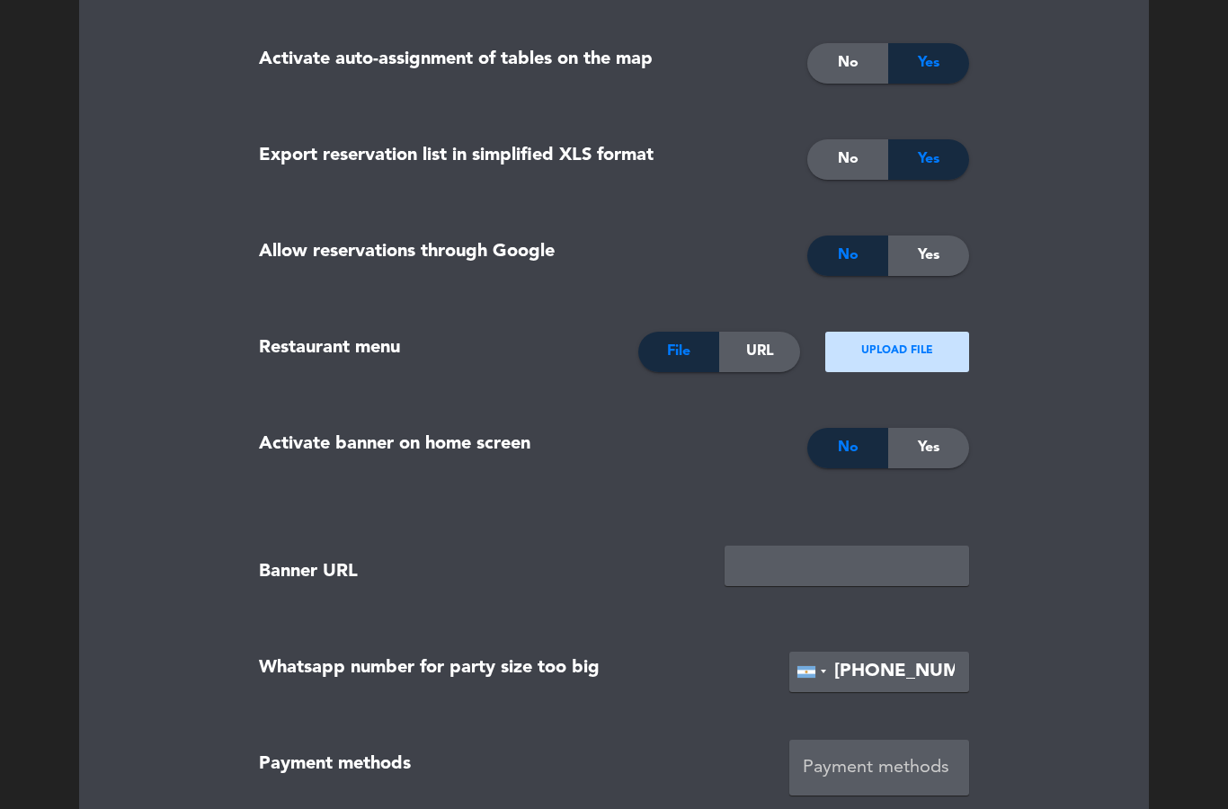
scroll to position [1780, 0]
click at [943, 255] on div "Yes" at bounding box center [928, 255] width 81 height 40
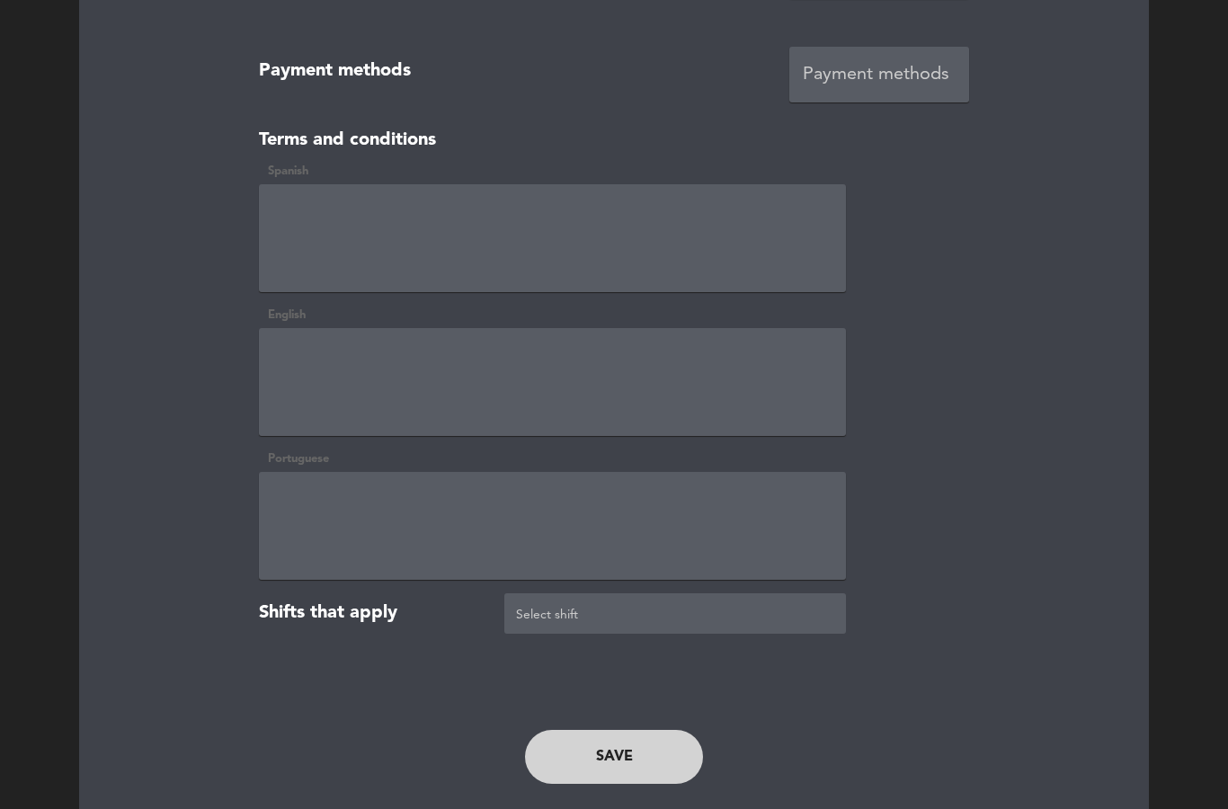
scroll to position [2470, 0]
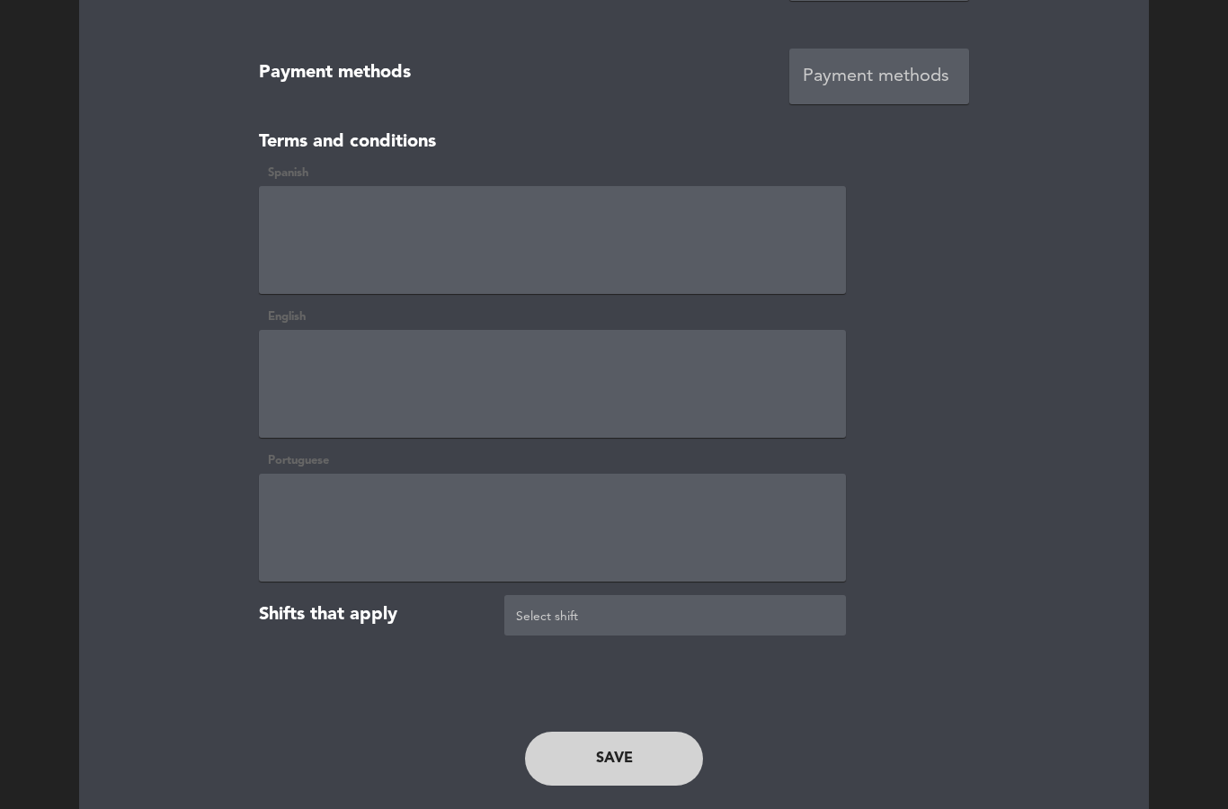
click at [635, 745] on button "Save" at bounding box center [614, 759] width 178 height 54
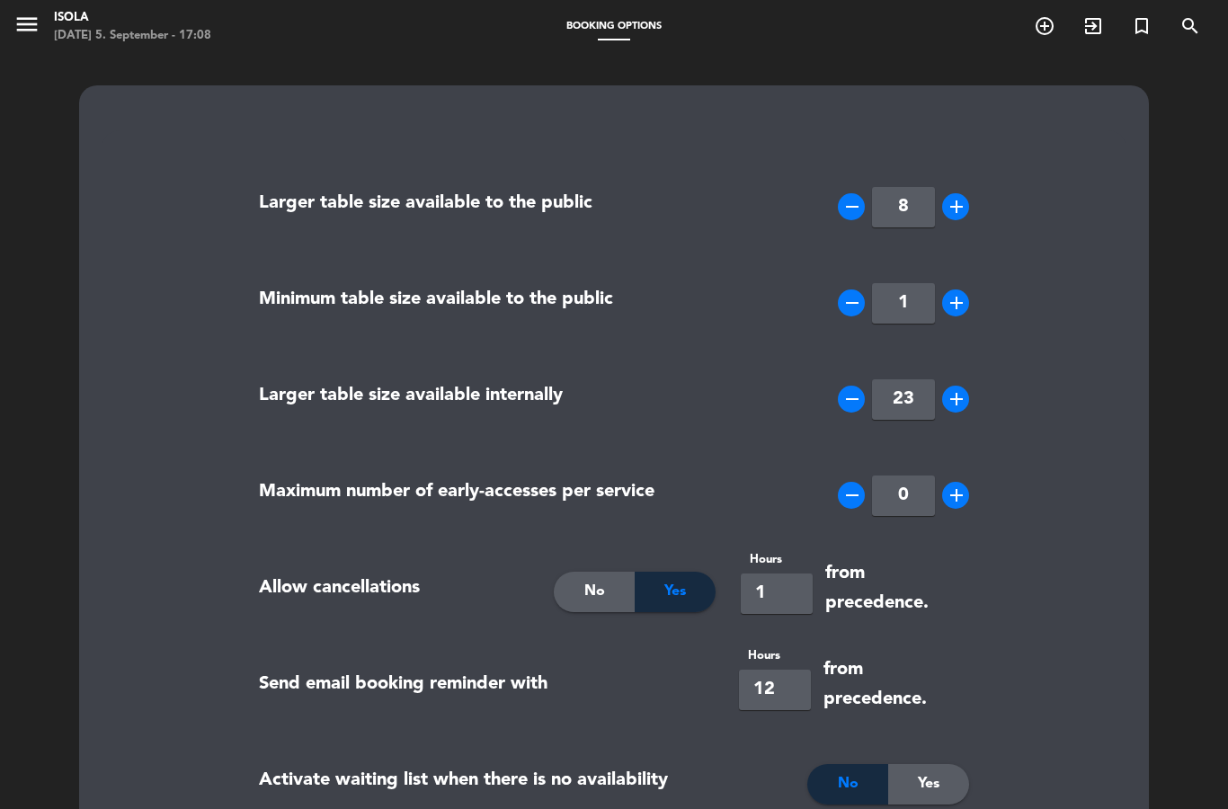
scroll to position [0, 0]
click at [14, 19] on icon "menu" at bounding box center [26, 24] width 27 height 27
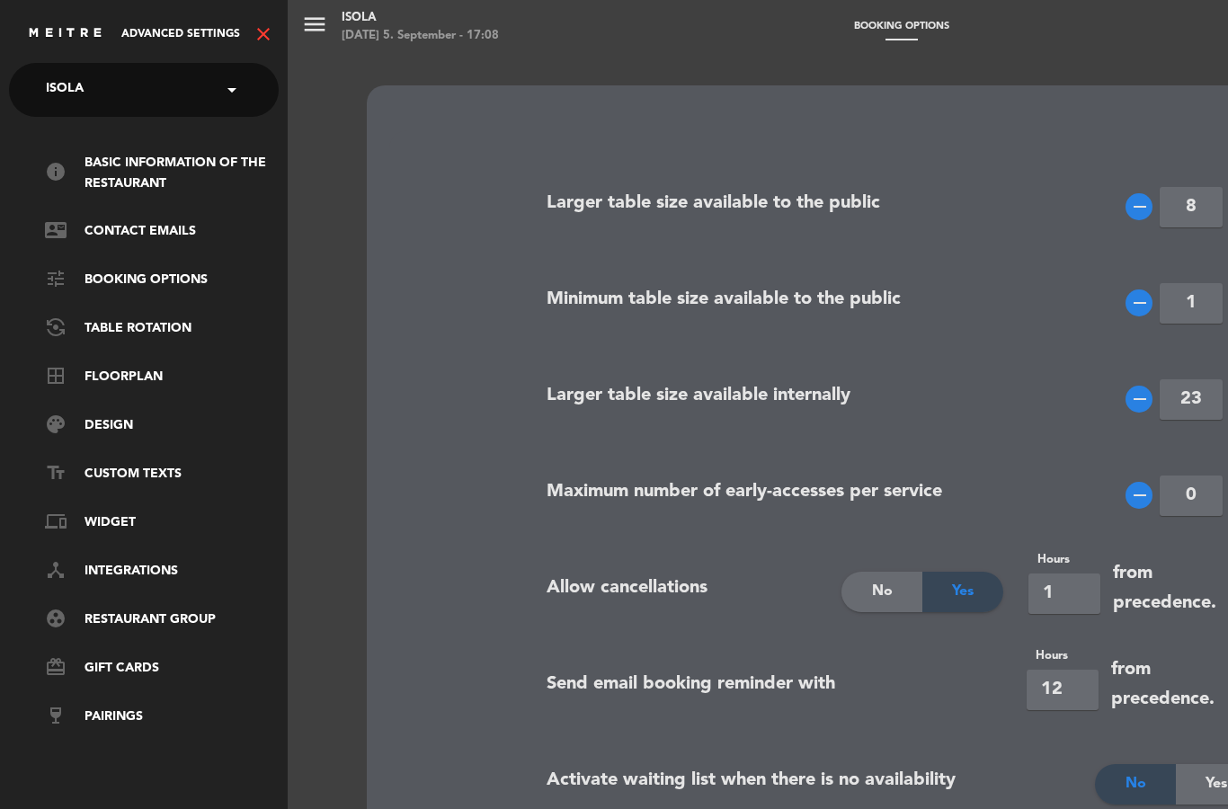
click at [108, 458] on ul "info Basic information of the restaurant contact_mail Contact Emails tune Booki…" at bounding box center [144, 440] width 270 height 575
click at [122, 472] on link "text_fields Custom Texts" at bounding box center [162, 475] width 234 height 22
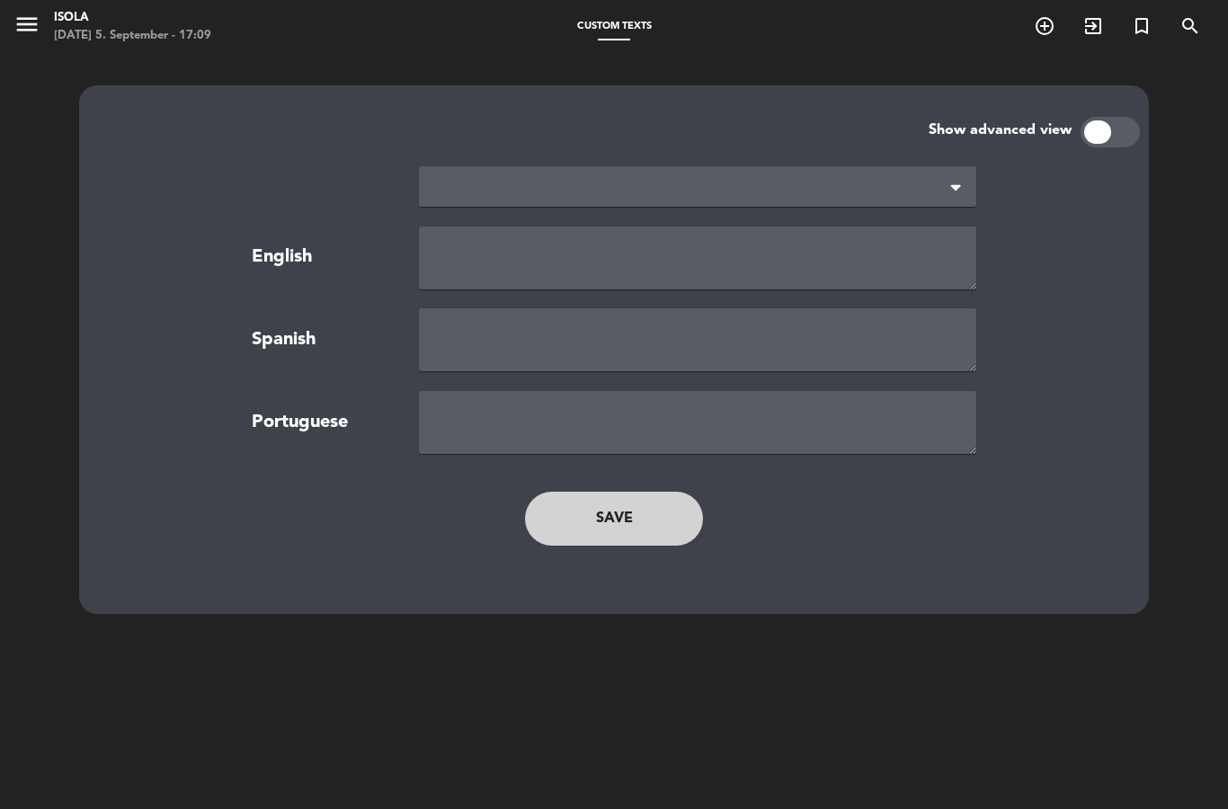
click at [928, 191] on div at bounding box center [697, 186] width 557 height 40
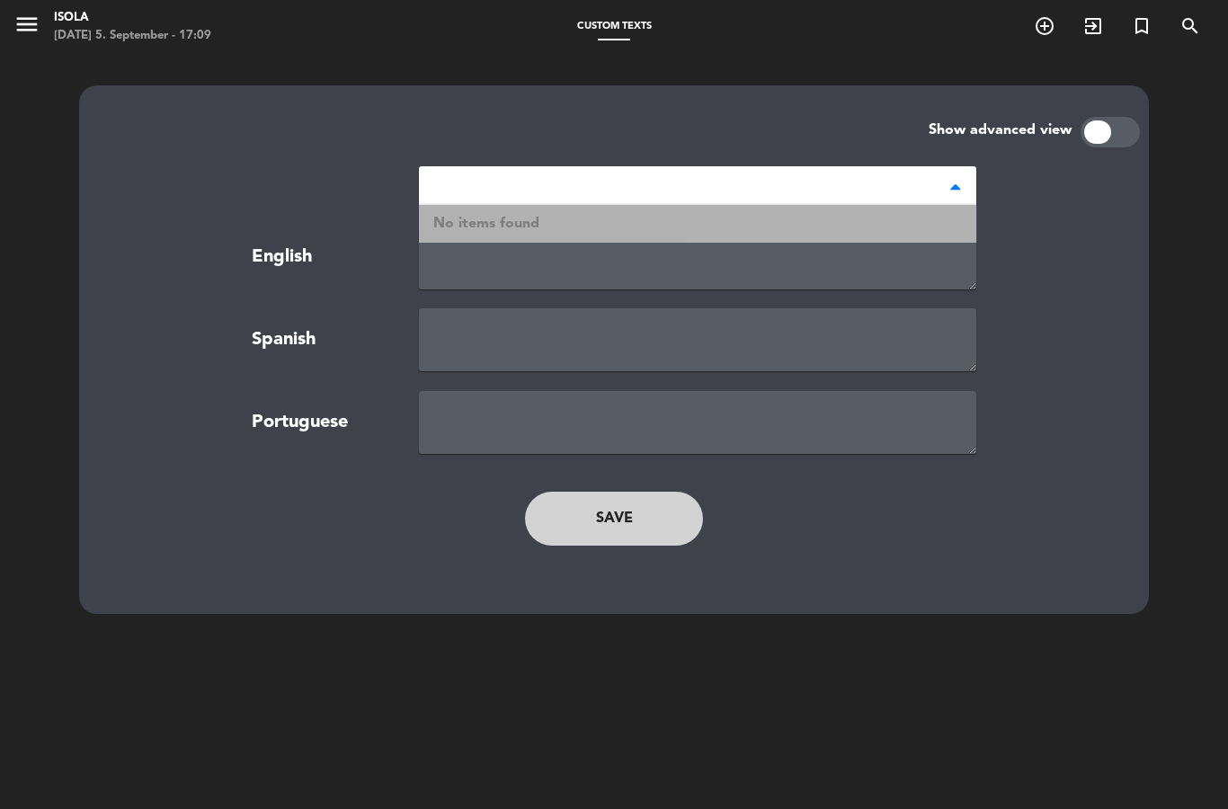
click at [953, 182] on span at bounding box center [955, 188] width 9 height 13
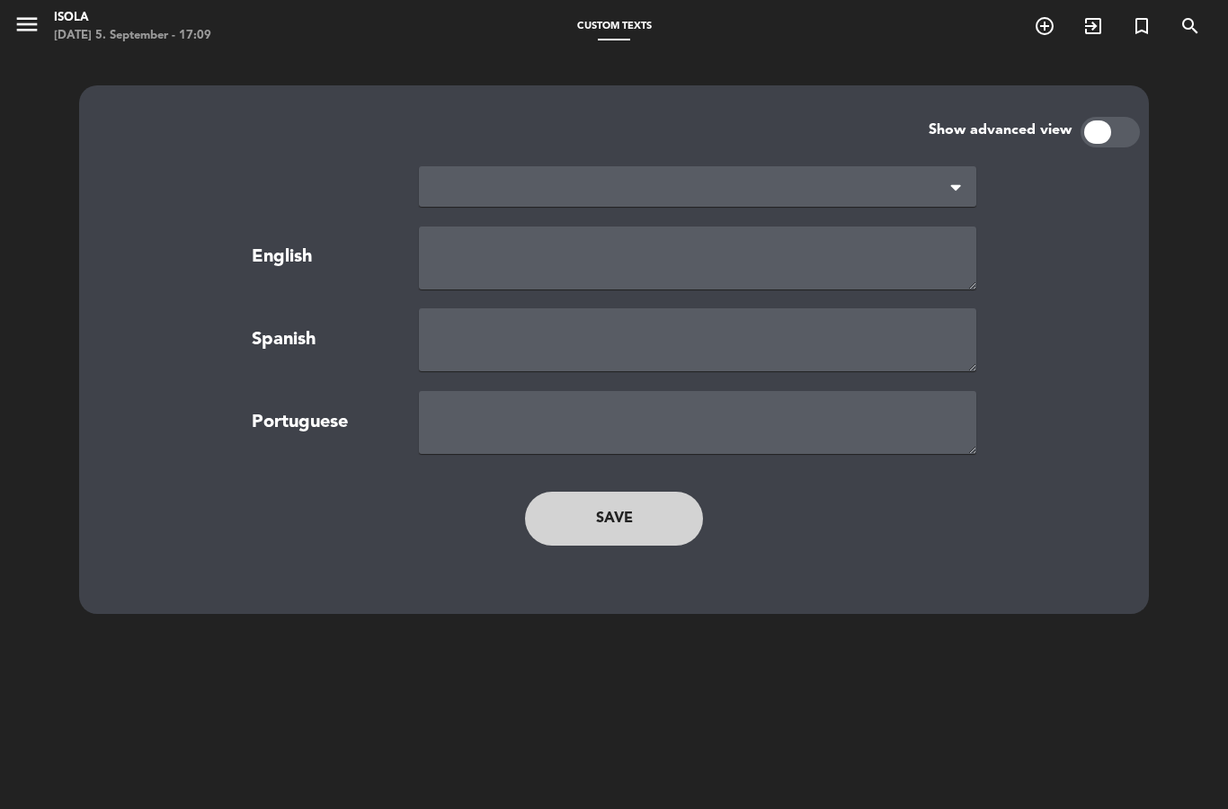
click at [1096, 133] on div at bounding box center [1097, 131] width 27 height 23
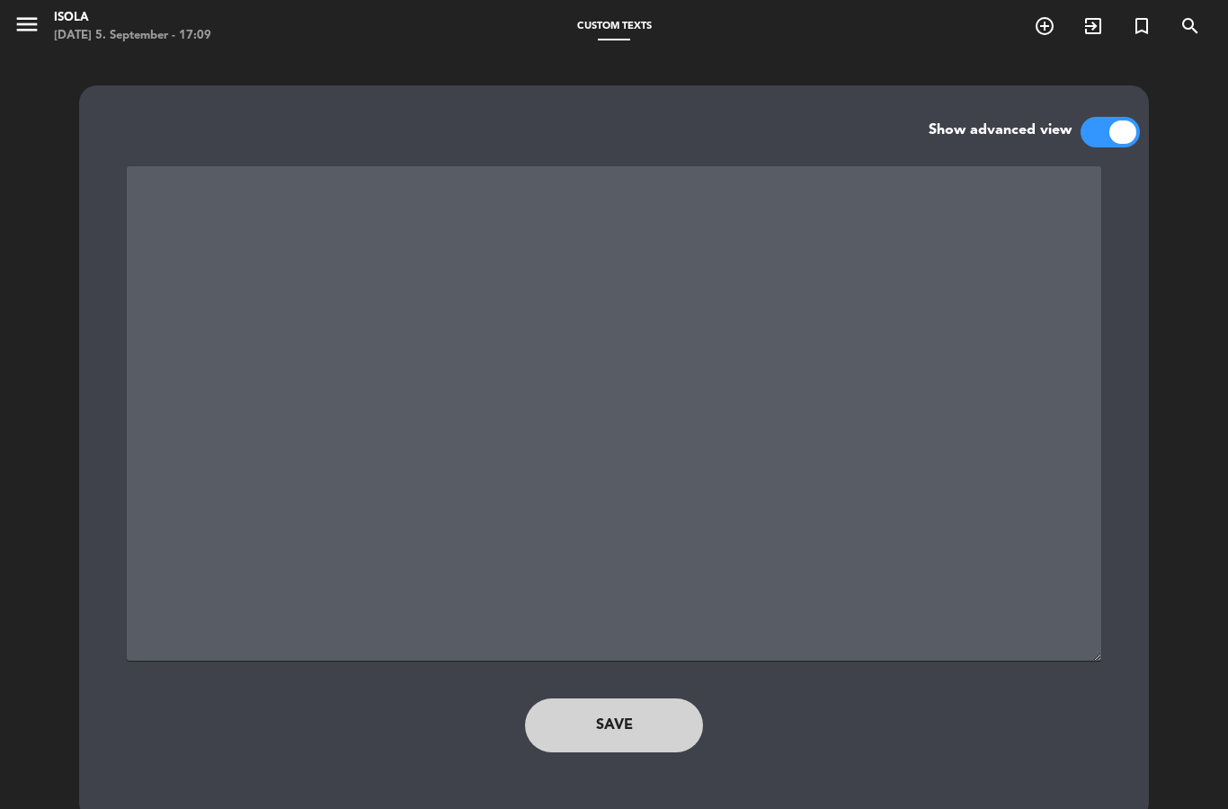
click at [1109, 140] on div at bounding box center [1109, 132] width 59 height 31
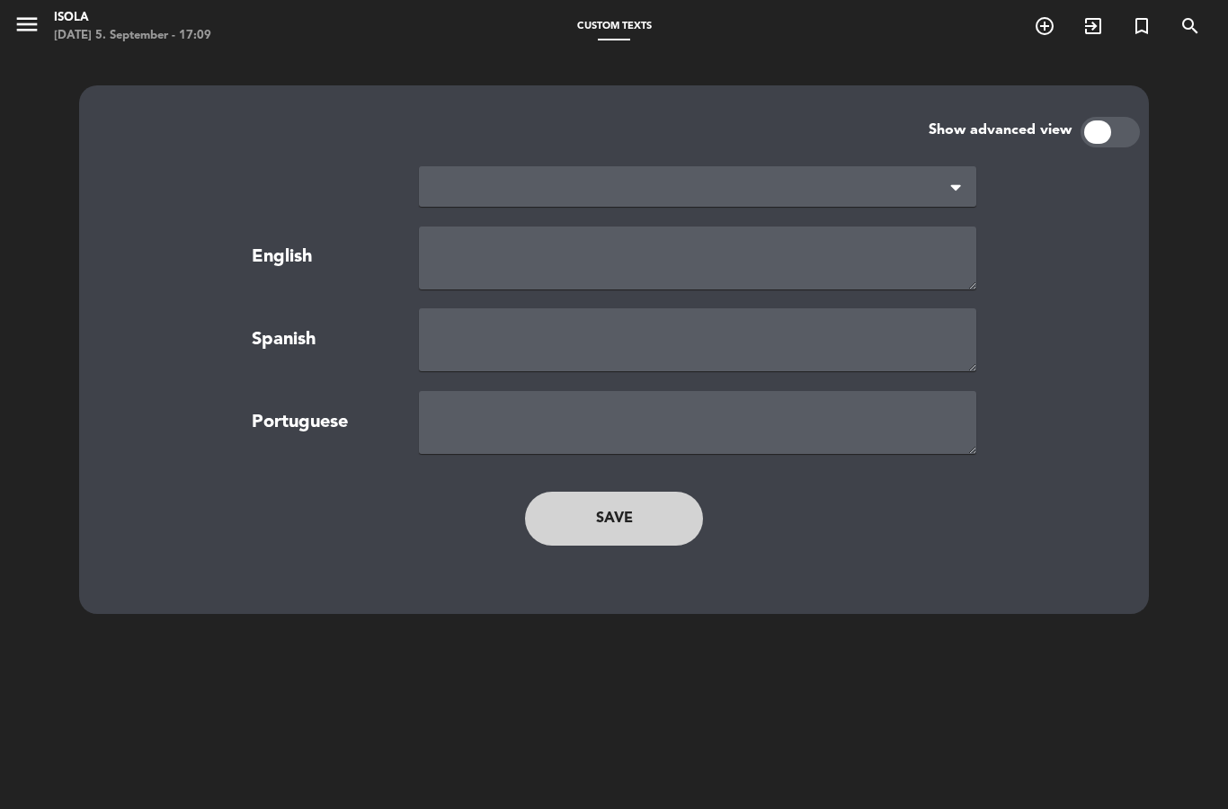
click at [28, 40] on button "menu" at bounding box center [26, 27] width 27 height 33
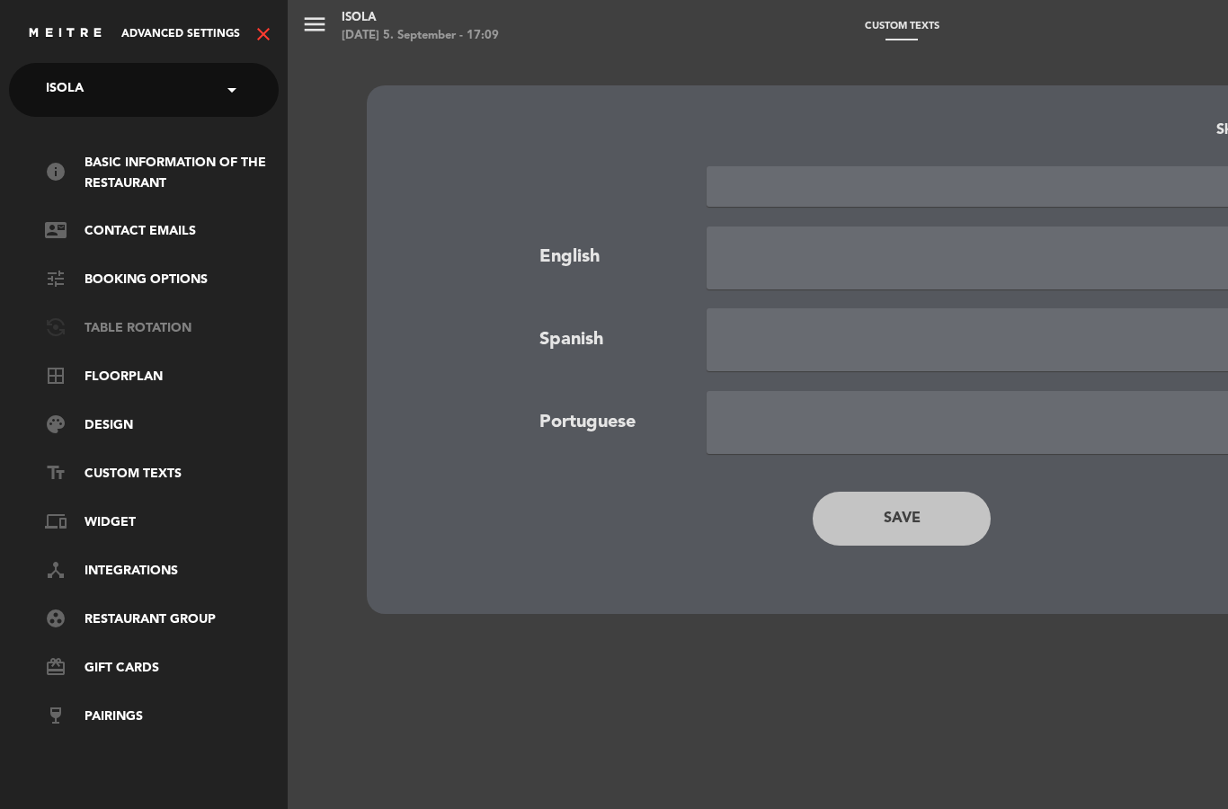
click at [110, 319] on link "flip_camera_android Table Rotation" at bounding box center [162, 329] width 234 height 22
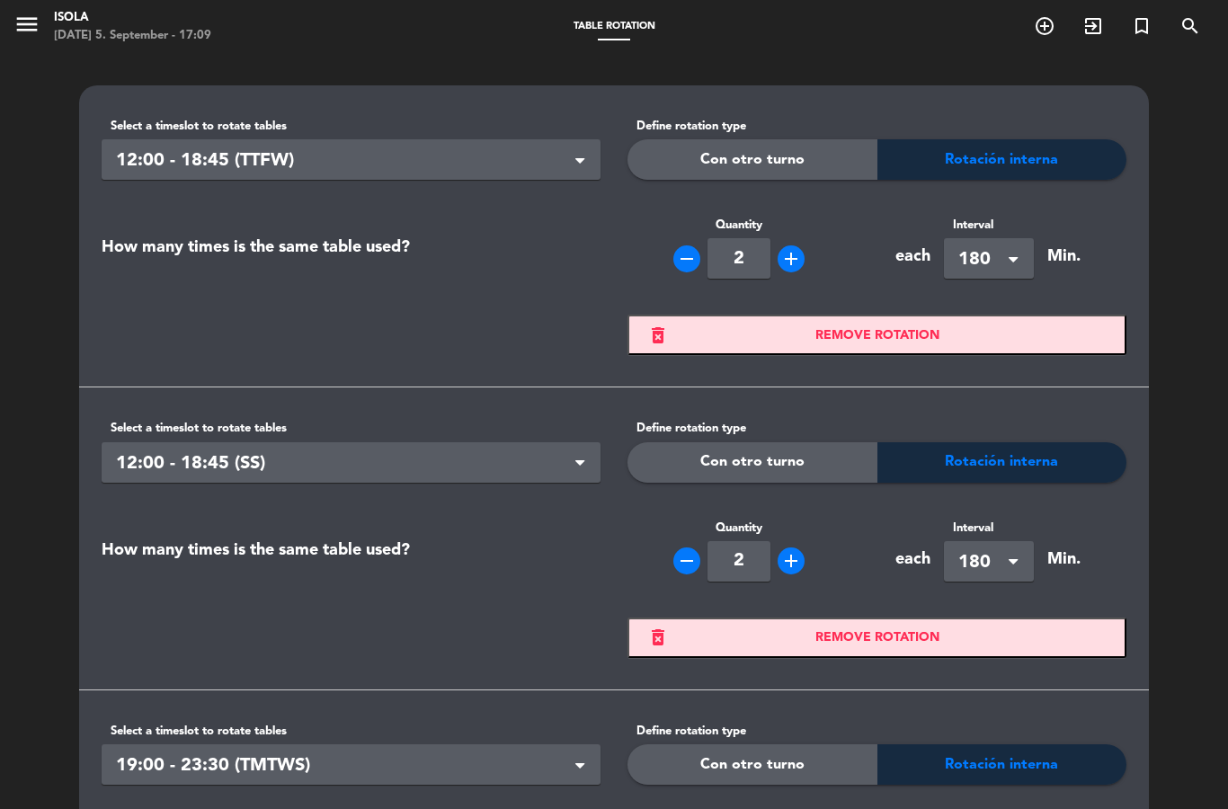
click at [1001, 251] on span "180" at bounding box center [981, 260] width 47 height 30
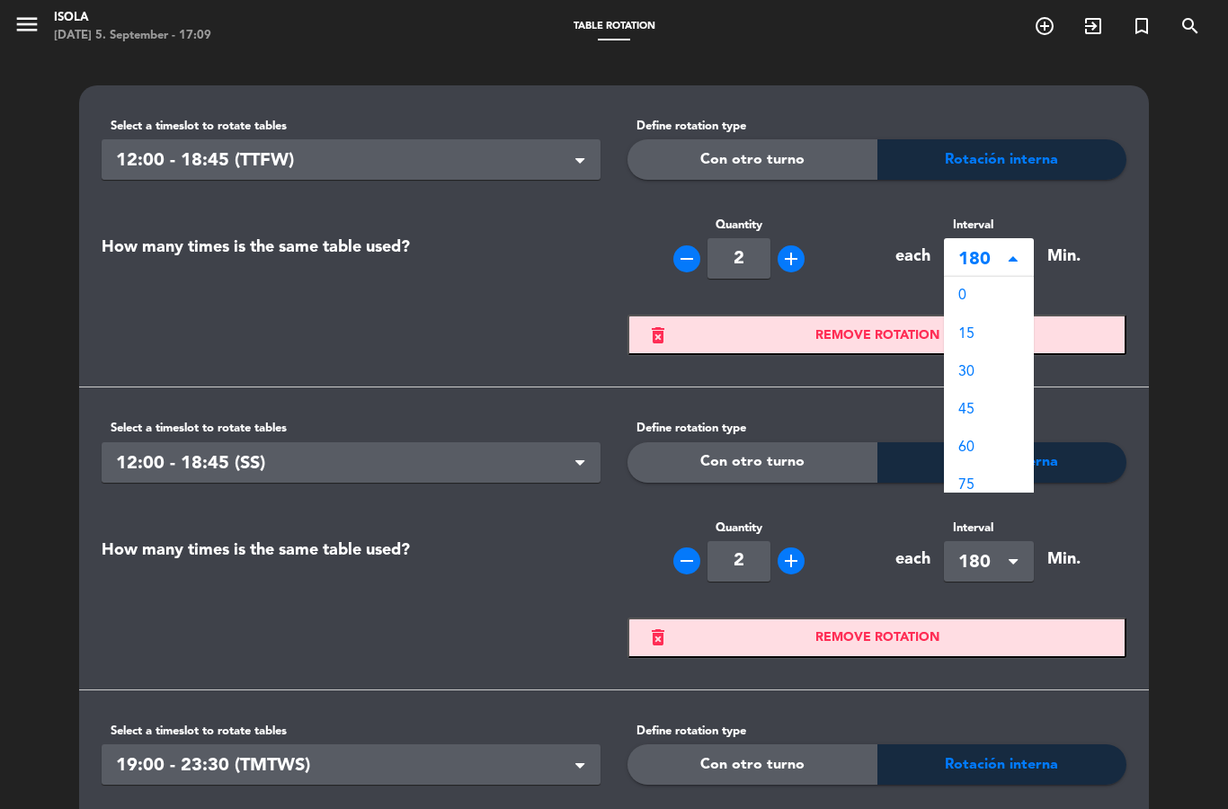
scroll to position [453, 0]
click at [1010, 256] on span at bounding box center [1012, 259] width 9 height 13
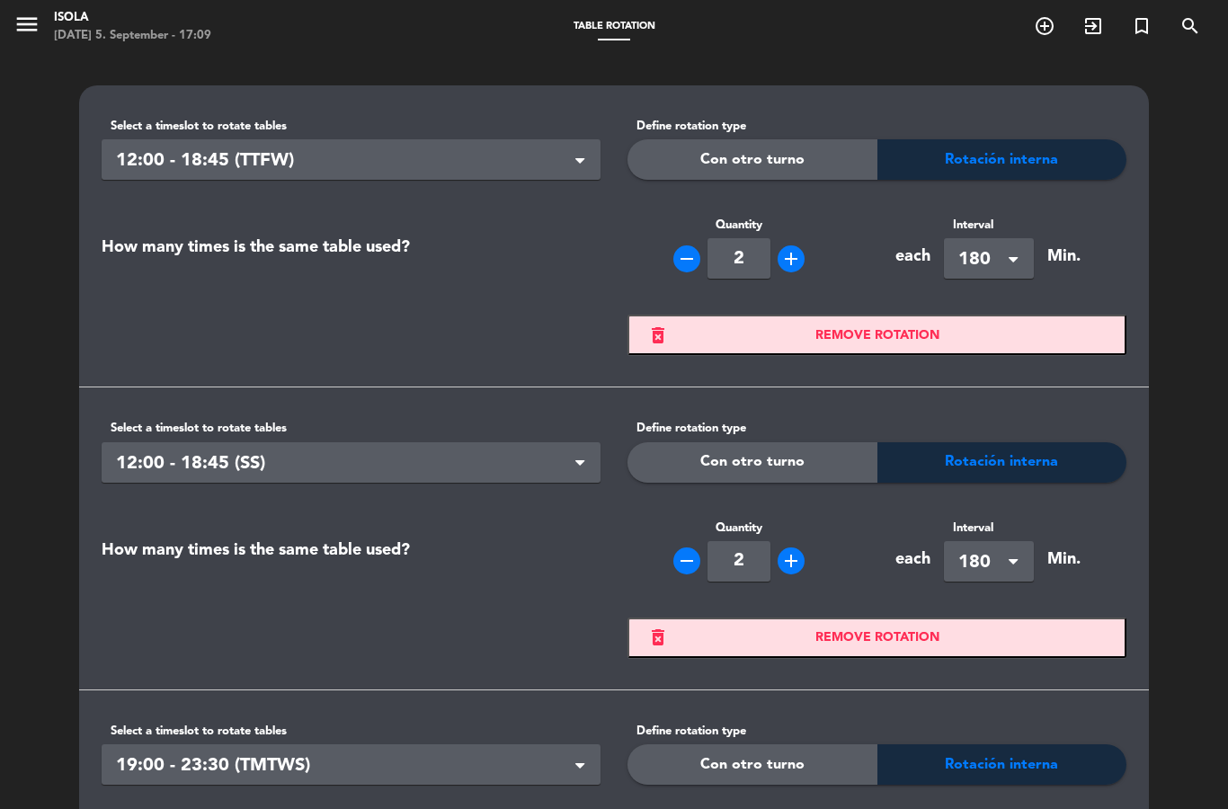
click at [1008, 250] on div "× 180" at bounding box center [989, 258] width 90 height 40
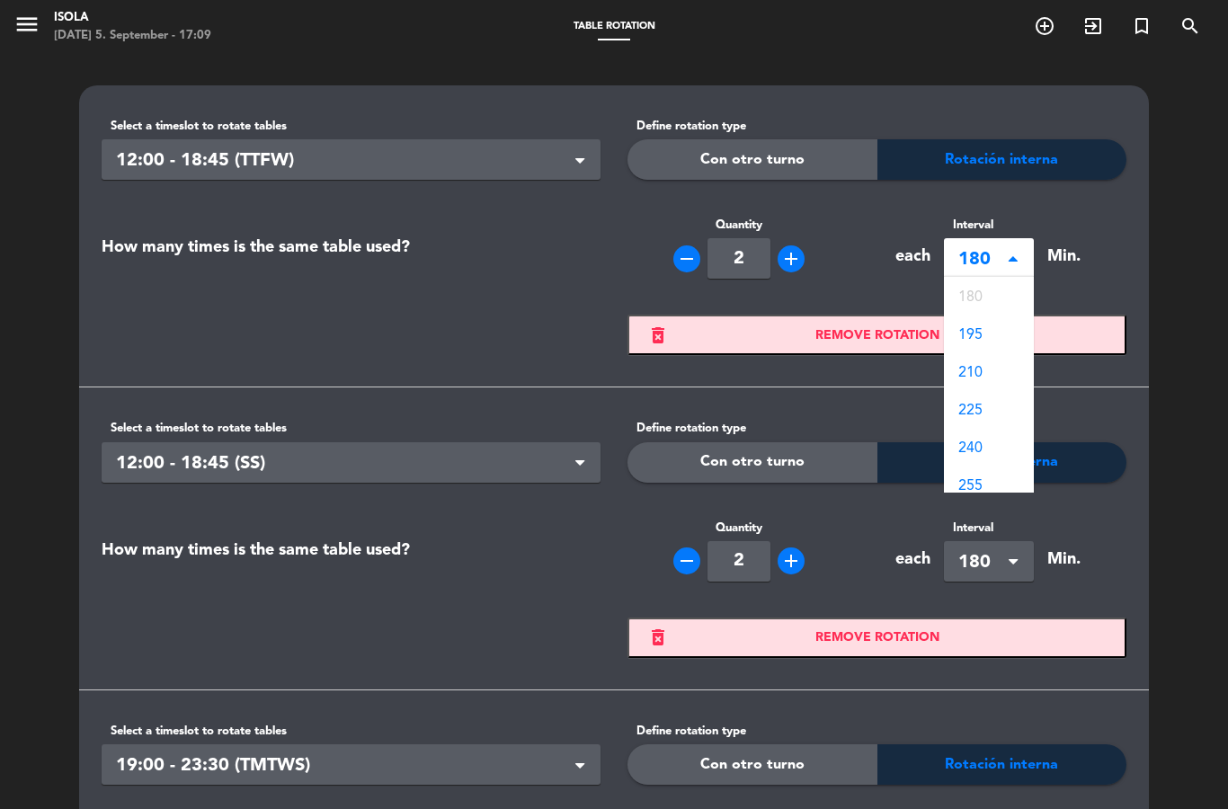
click at [1005, 257] on span "180" at bounding box center [981, 260] width 47 height 30
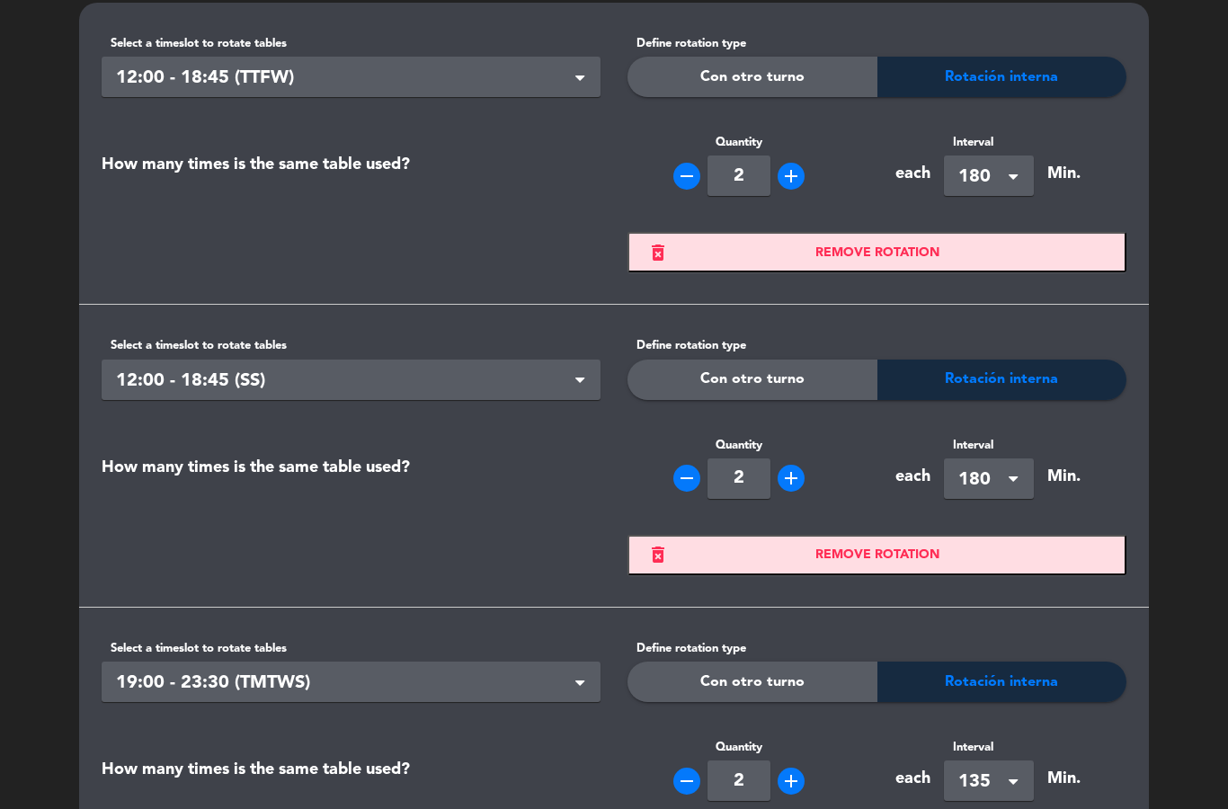
scroll to position [80, 0]
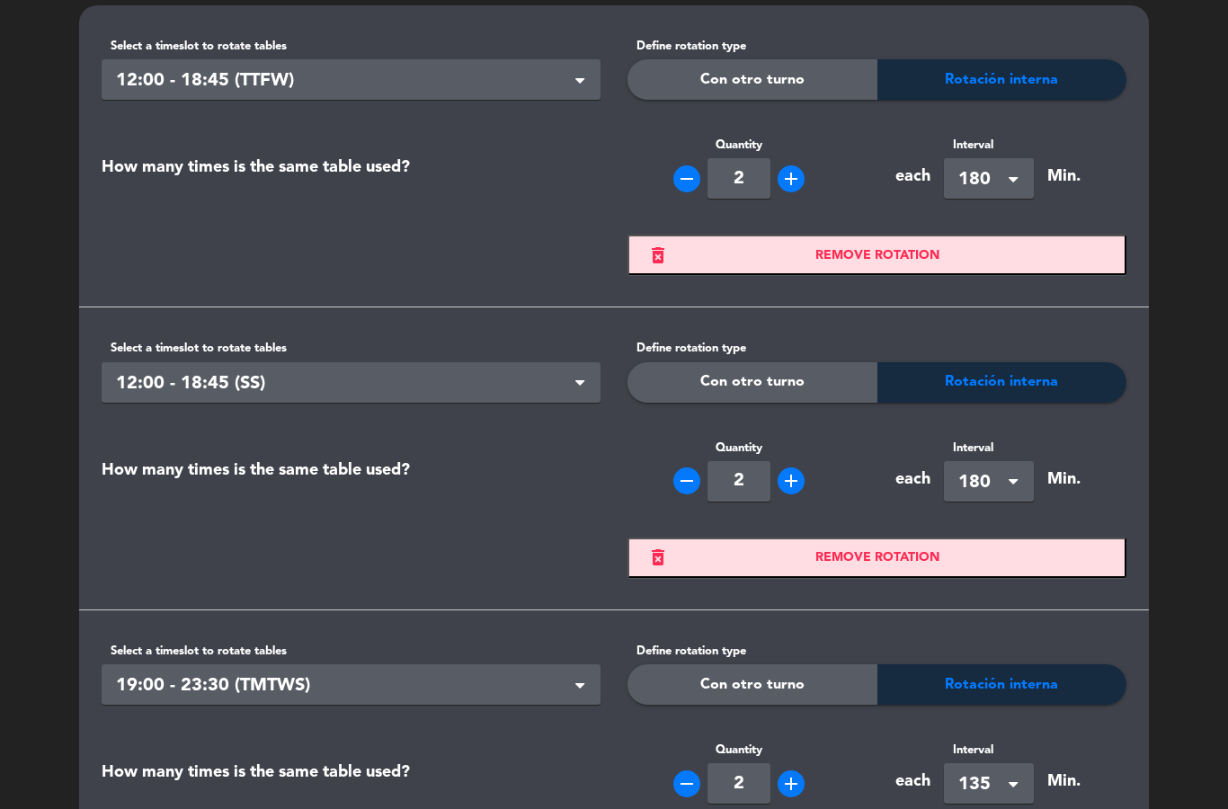
click at [578, 378] on span at bounding box center [579, 384] width 9 height 13
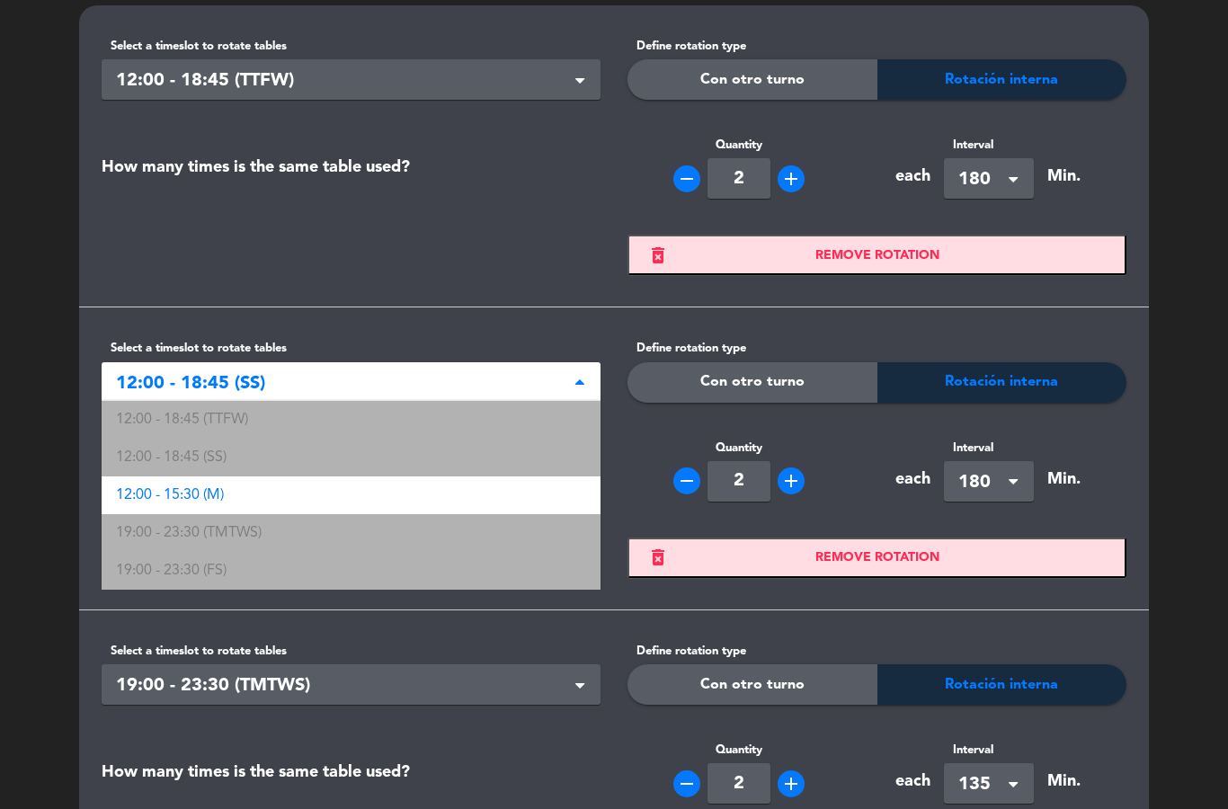
click at [551, 364] on div "Select shift × 12:00 - 18:45 (SS)" at bounding box center [351, 382] width 499 height 40
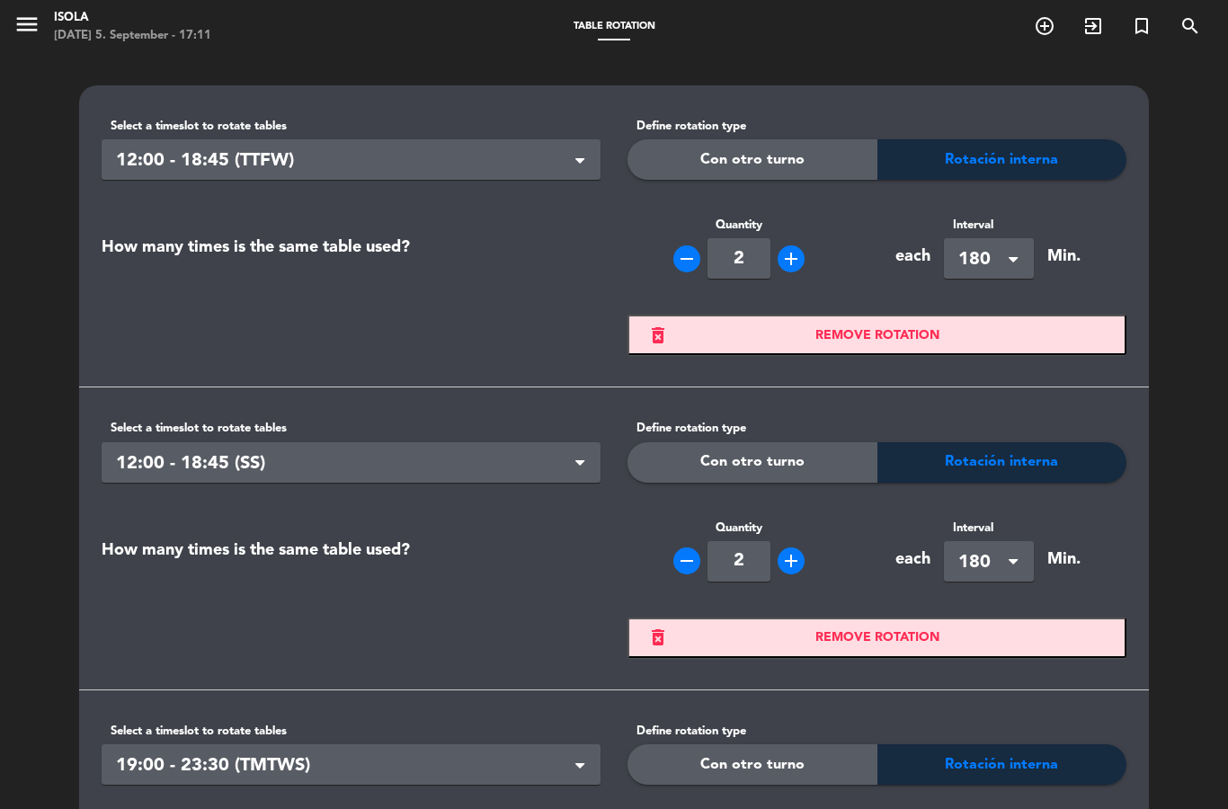
scroll to position [0, 0]
click at [0, 25] on div "menu Isola [DATE] 5. September - 17:11" at bounding box center [153, 27] width 307 height 42
click at [21, 37] on icon "menu" at bounding box center [26, 24] width 27 height 27
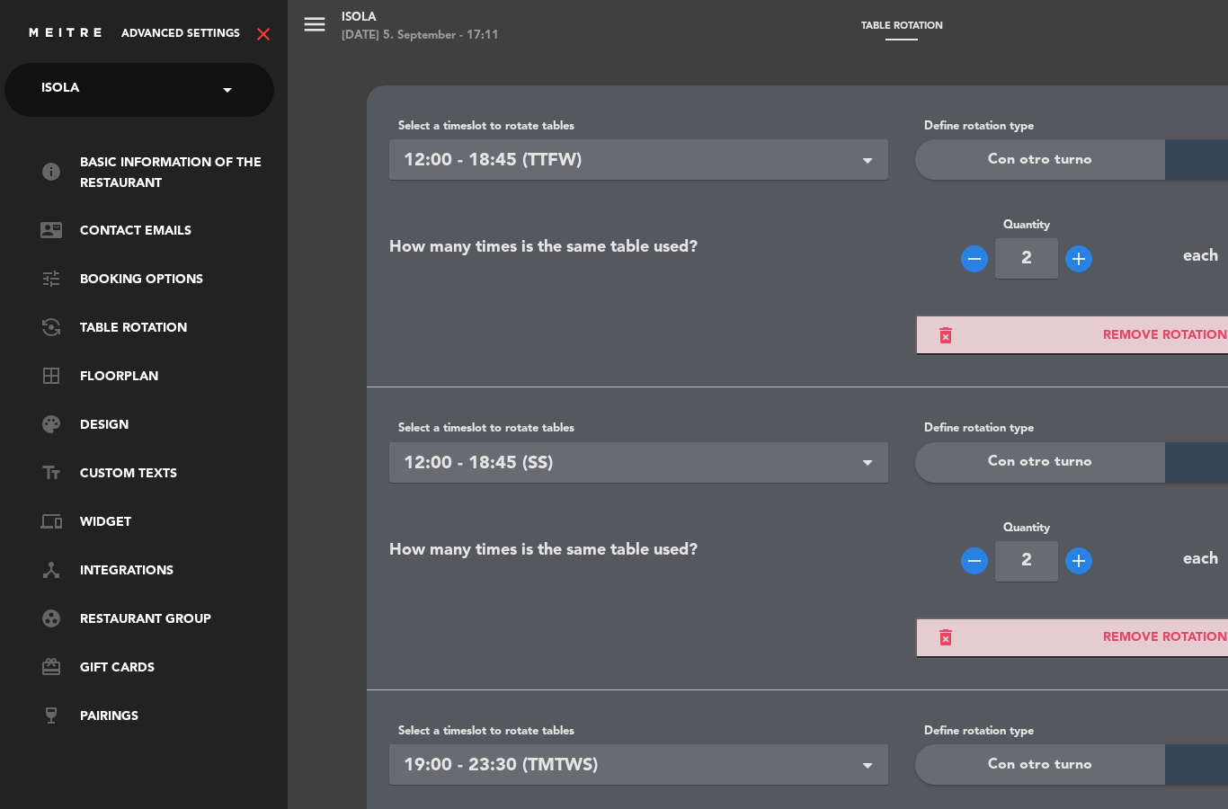
scroll to position [0, 2]
click at [182, 25] on div "Advanced settings close" at bounding box center [150, 33] width 247 height 22
click at [168, 33] on span "Advanced settings" at bounding box center [180, 34] width 119 height 13
click at [181, 30] on span "Advanced settings" at bounding box center [180, 34] width 119 height 13
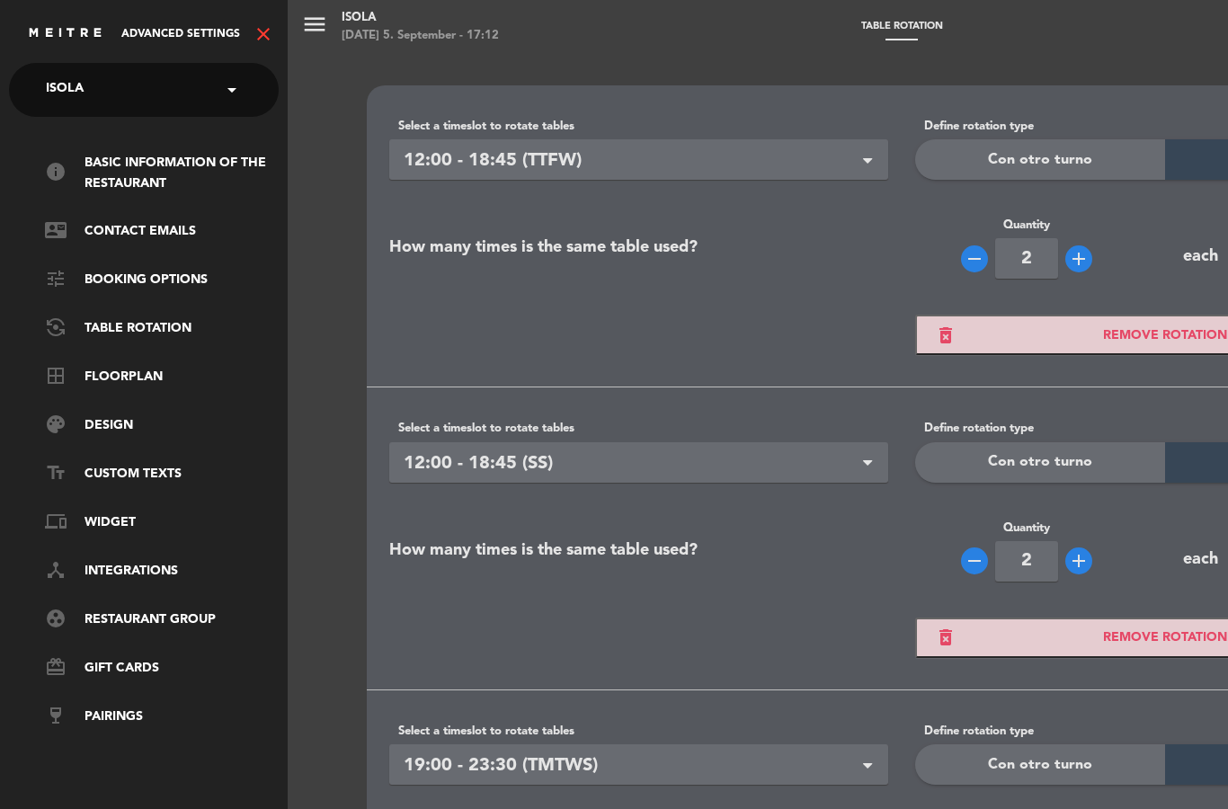
click at [193, 34] on span "Advanced settings" at bounding box center [180, 34] width 119 height 13
click at [253, 28] on icon "close" at bounding box center [264, 34] width 22 height 22
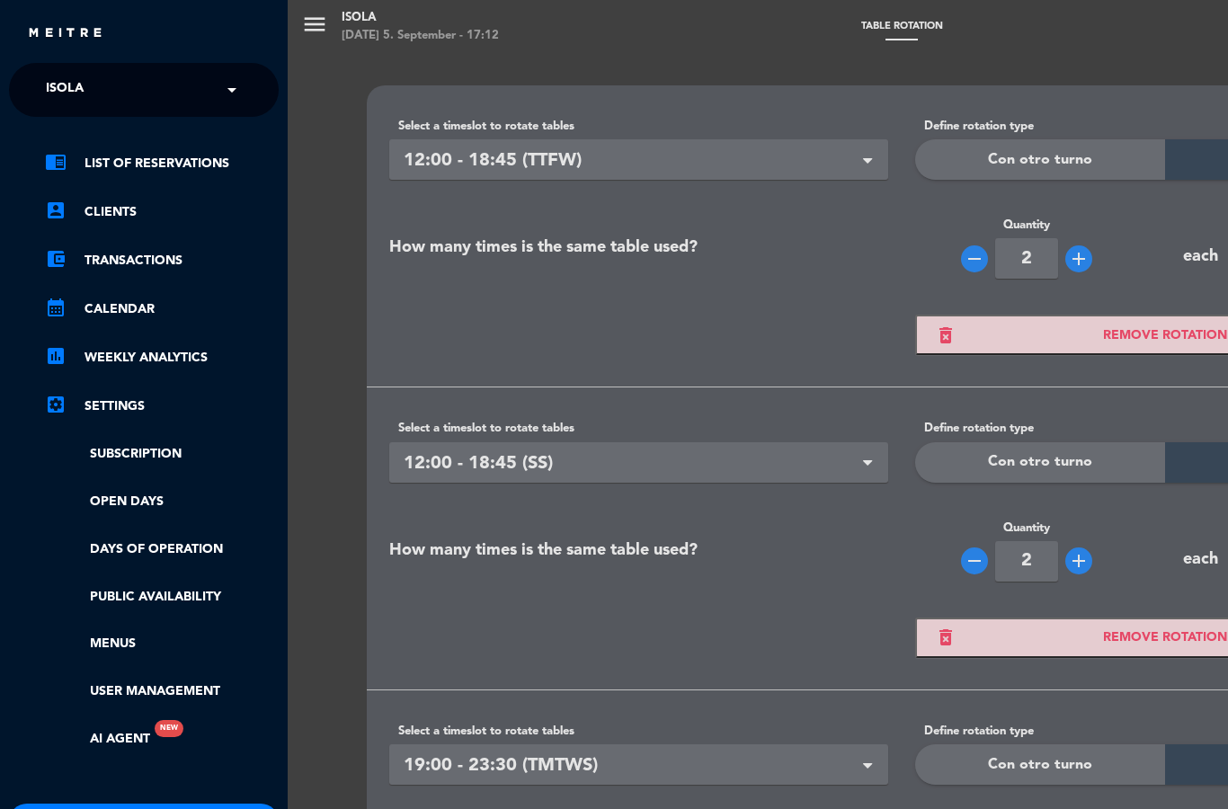
click at [795, 331] on div "menu Isola [DATE] 5. September - 17:12 Table Rotation add_circle_outline exit_t…" at bounding box center [902, 404] width 1228 height 809
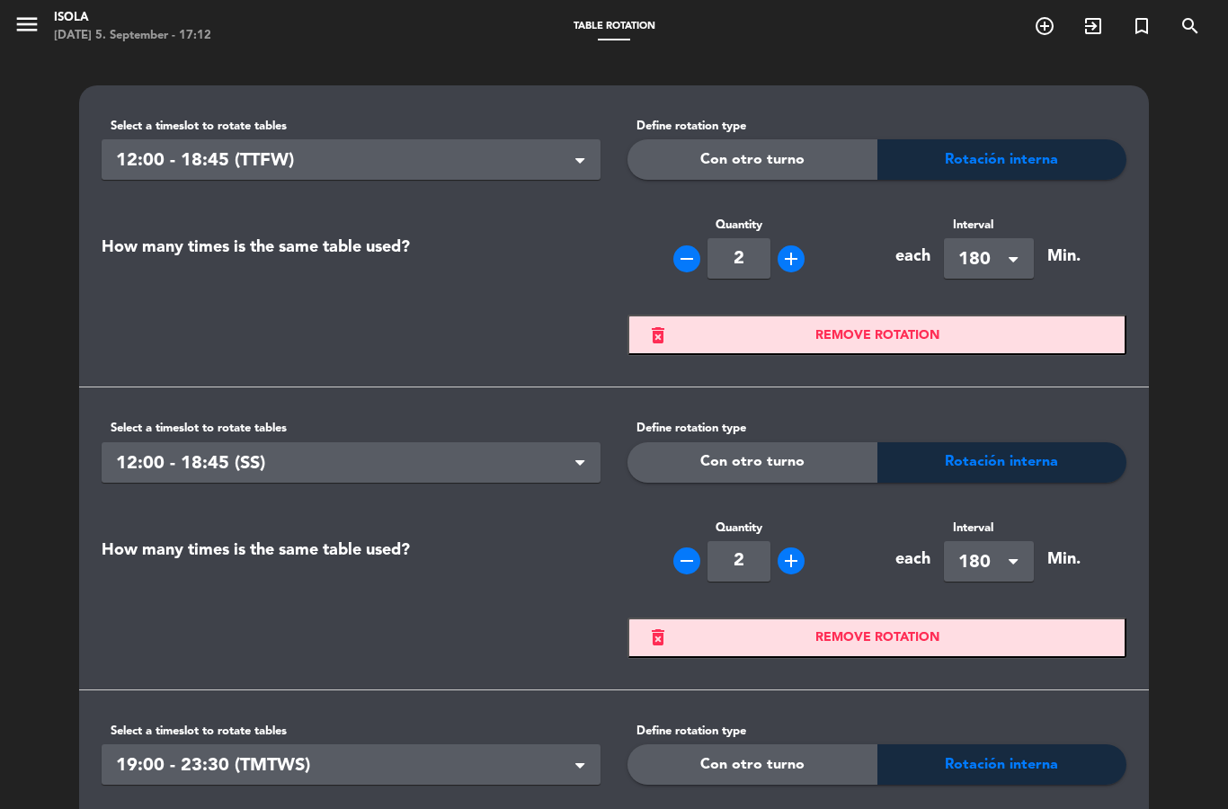
click at [1011, 260] on span at bounding box center [1012, 261] width 9 height 13
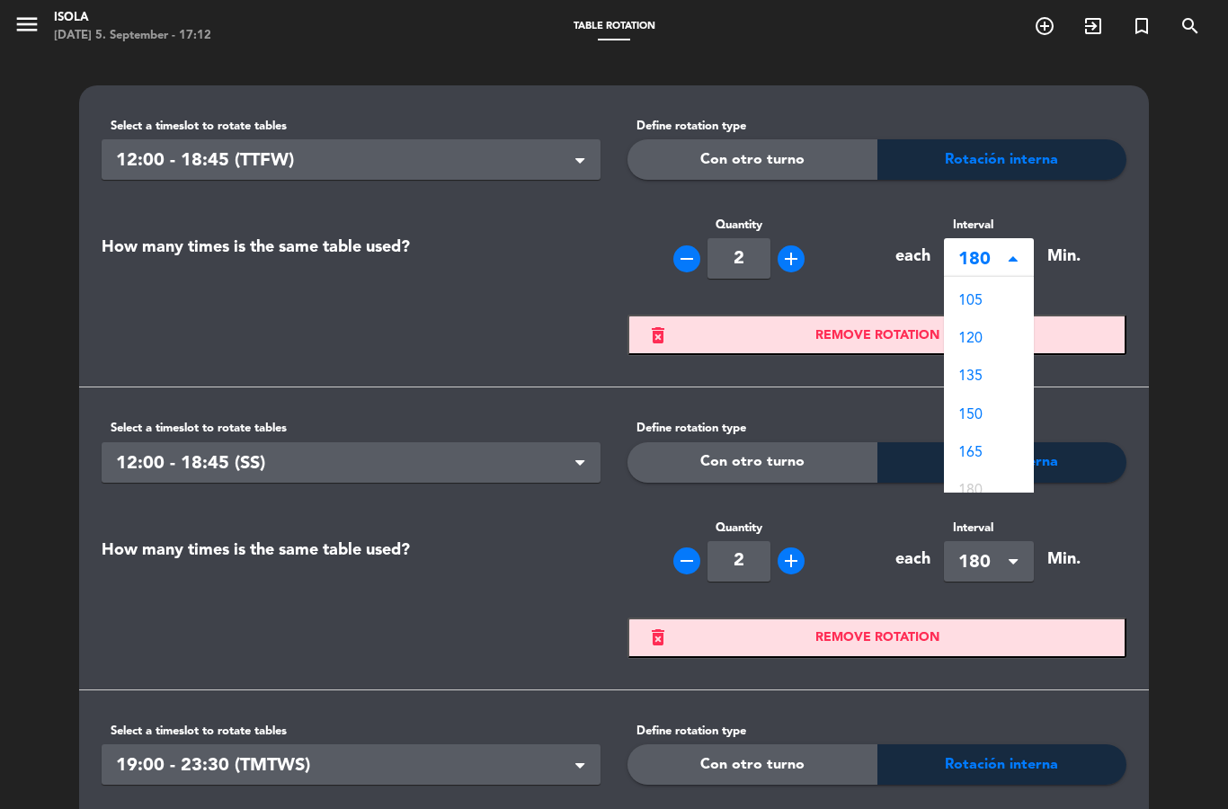
scroll to position [259, 0]
click at [988, 369] on div "135" at bounding box center [989, 378] width 90 height 38
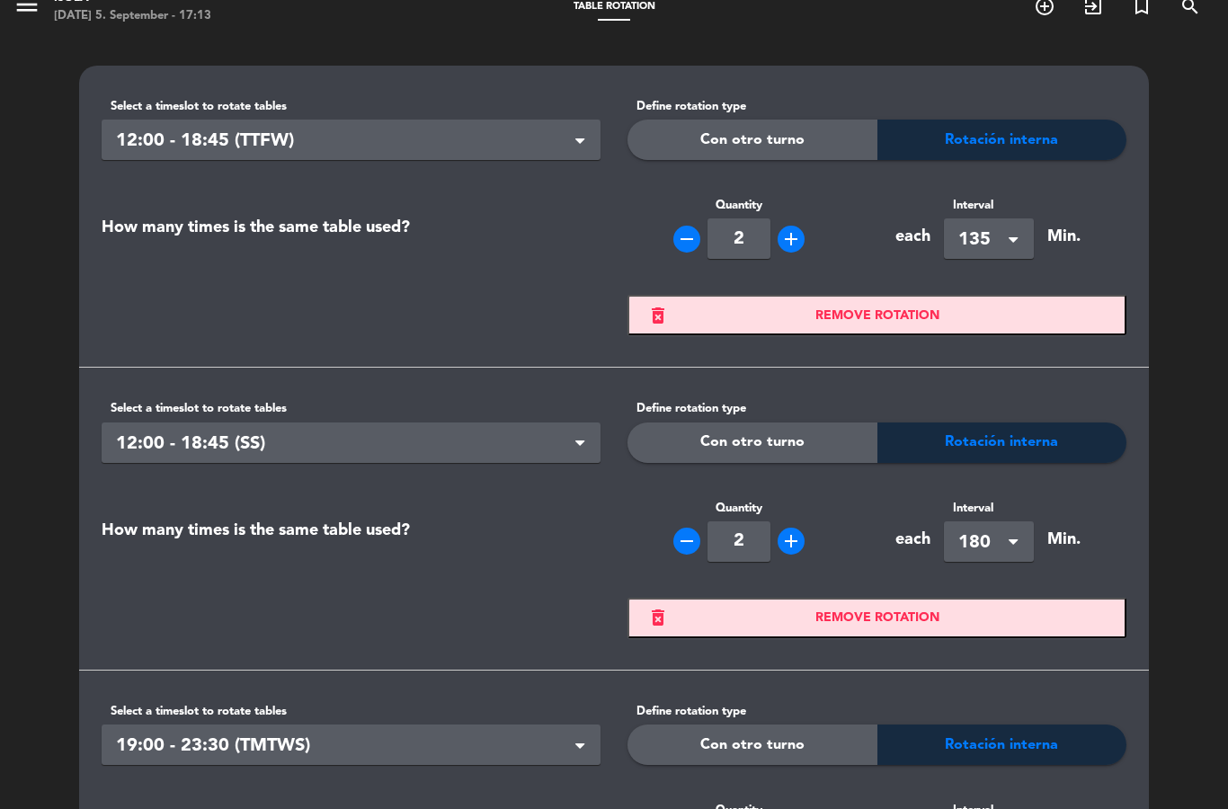
scroll to position [31, 0]
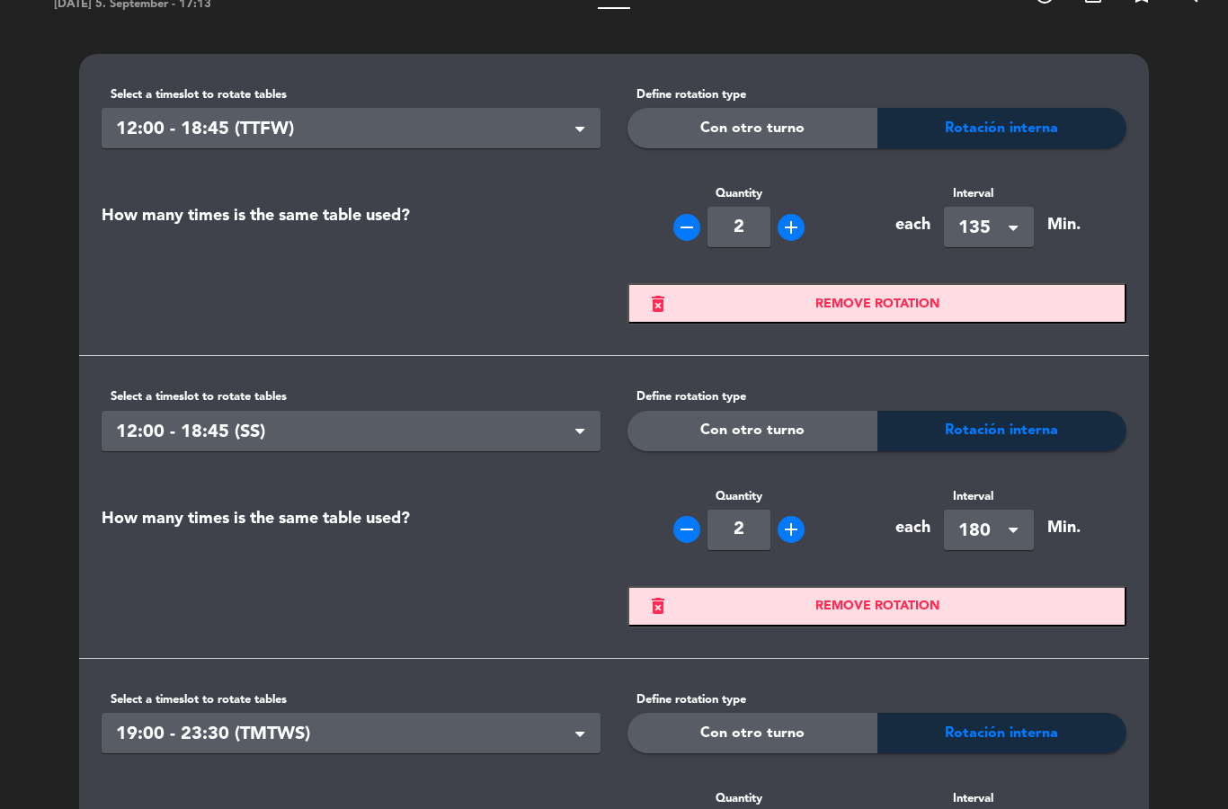
click at [561, 110] on div "Select shift × 12:00 - 18:45 (TTFW)" at bounding box center [351, 128] width 499 height 40
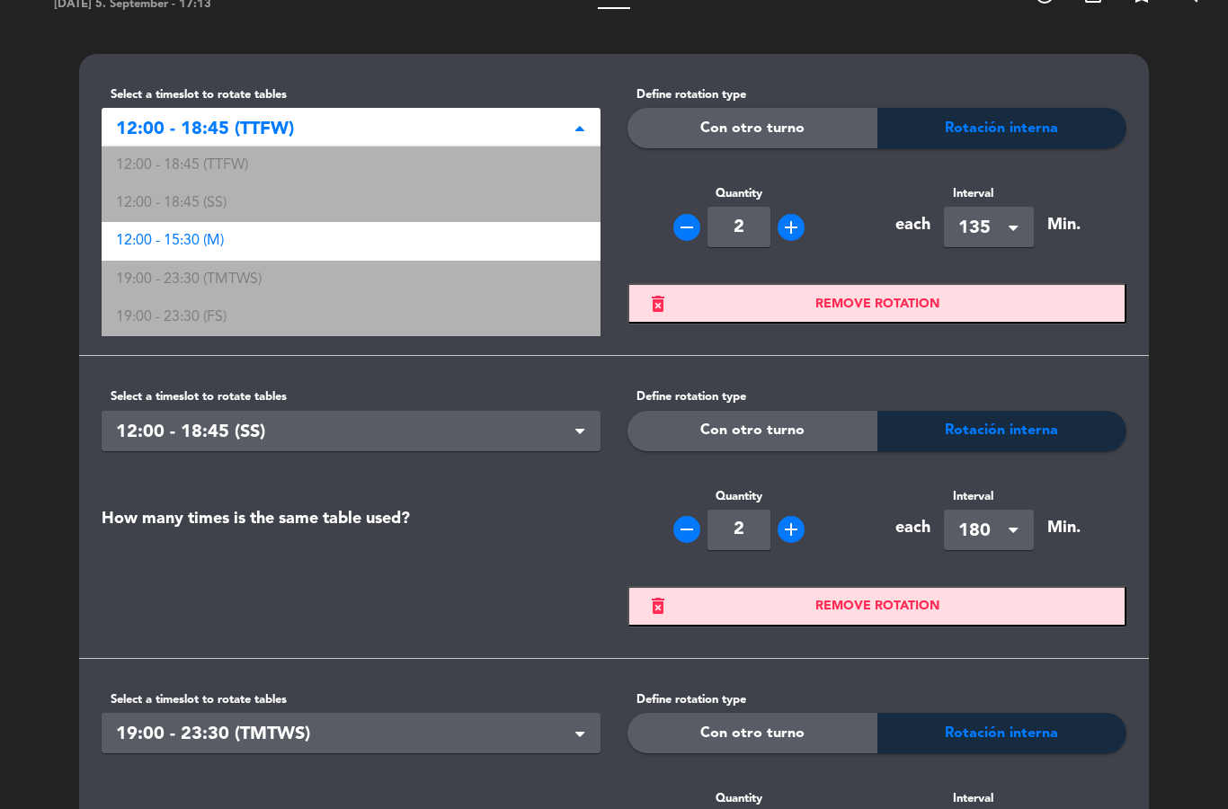
click at [548, 117] on span "12:00 - 18:45 (TTFW)" at bounding box center [344, 130] width 456 height 30
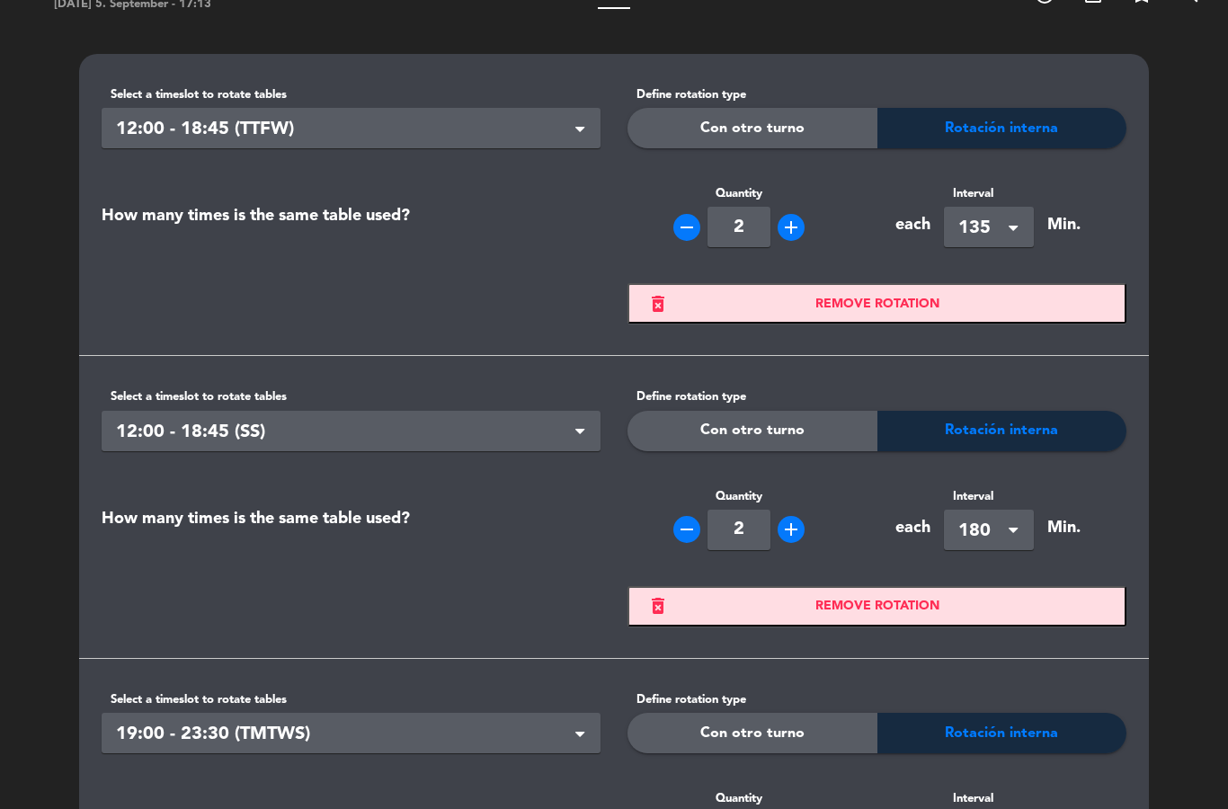
click at [555, 120] on span "12:00 - 18:45 (TTFW)" at bounding box center [344, 130] width 456 height 30
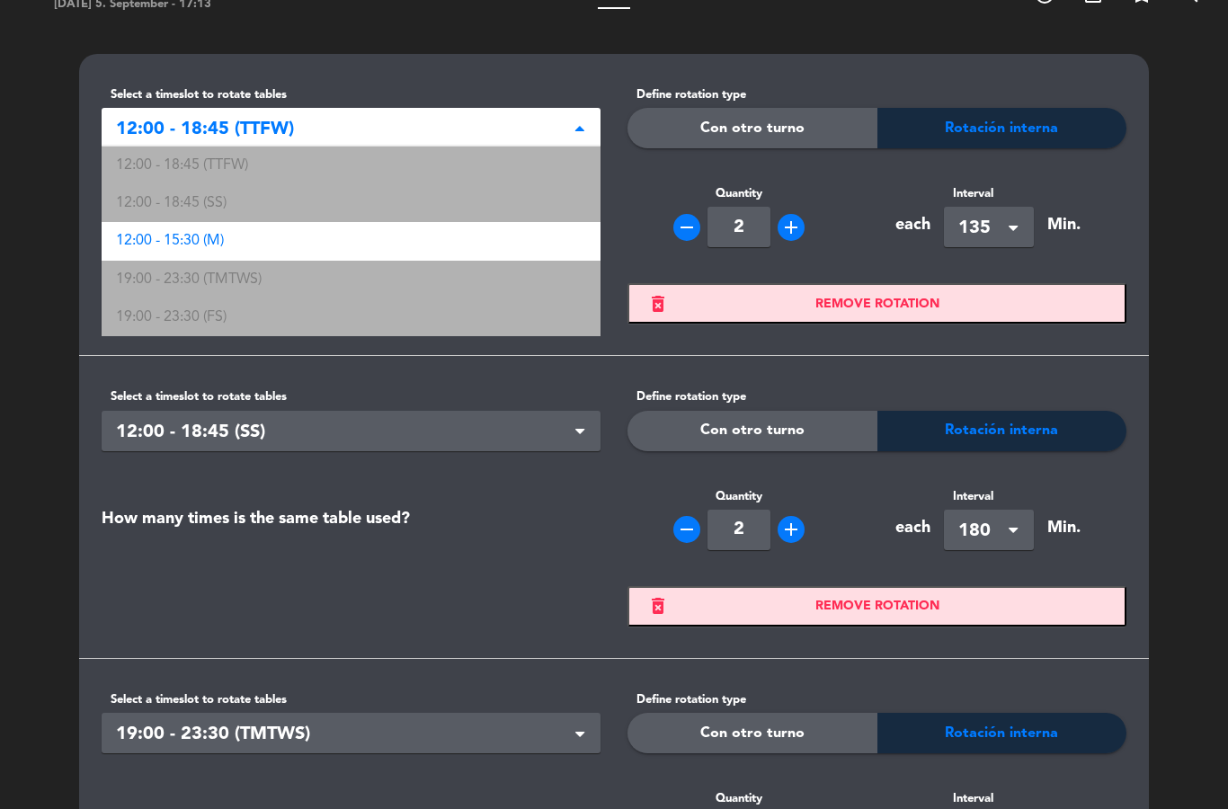
click at [559, 114] on div "Select shift × 12:00 - 18:45 (TTFW)" at bounding box center [351, 128] width 499 height 40
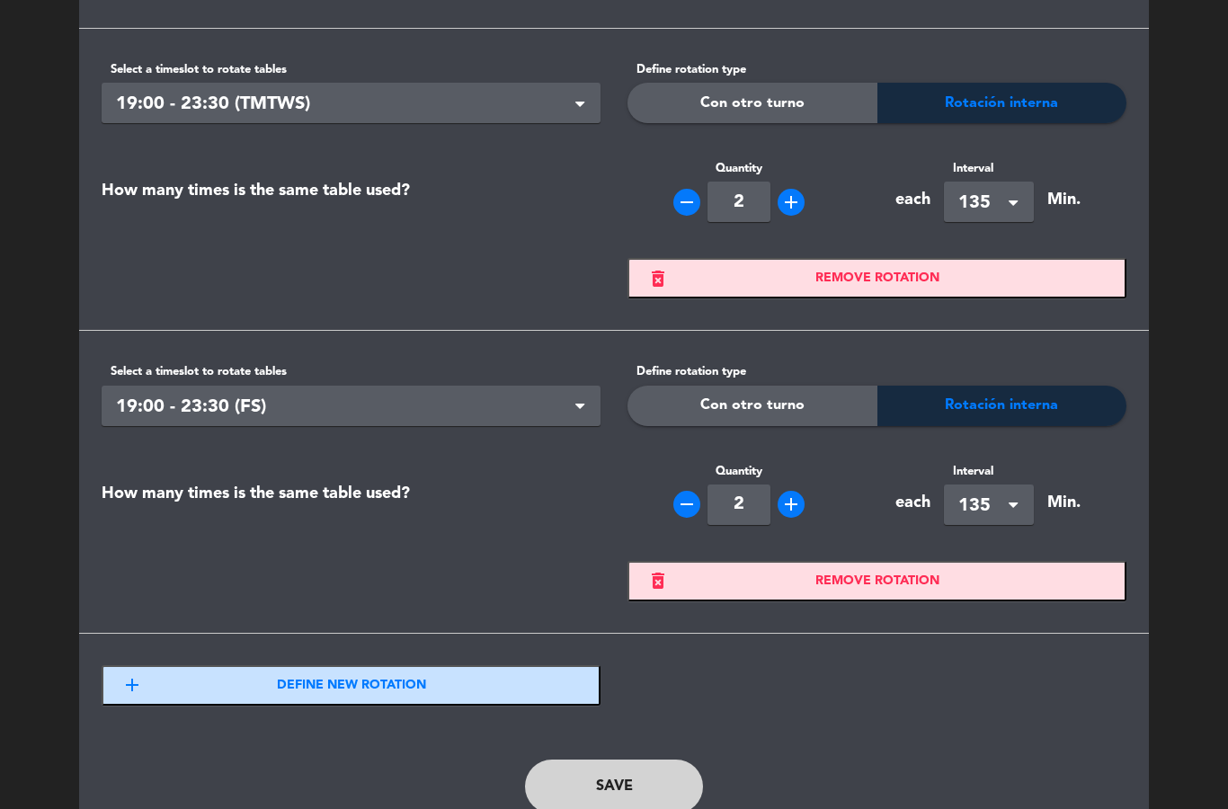
scroll to position [660, 0]
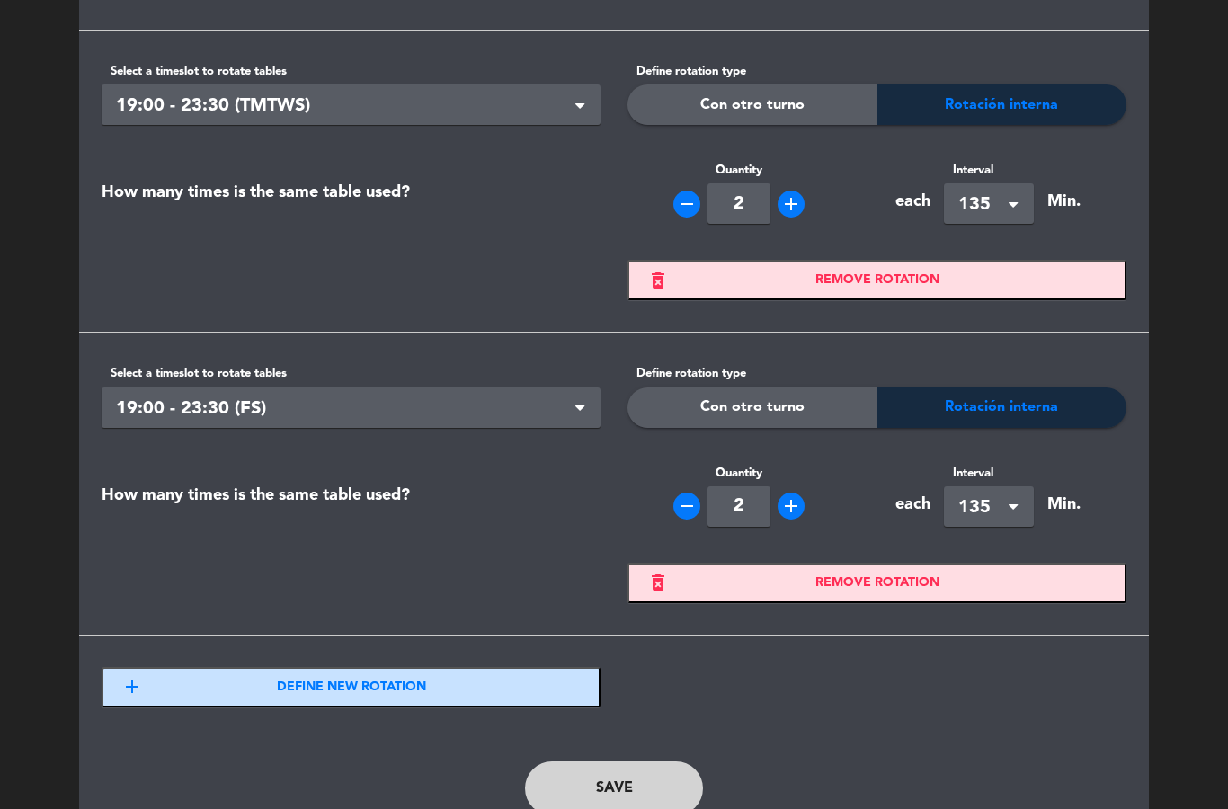
click at [665, 766] on button "Save" at bounding box center [614, 788] width 178 height 54
click at [654, 762] on button "Save" at bounding box center [614, 788] width 178 height 54
click at [643, 772] on button "Save" at bounding box center [614, 788] width 178 height 54
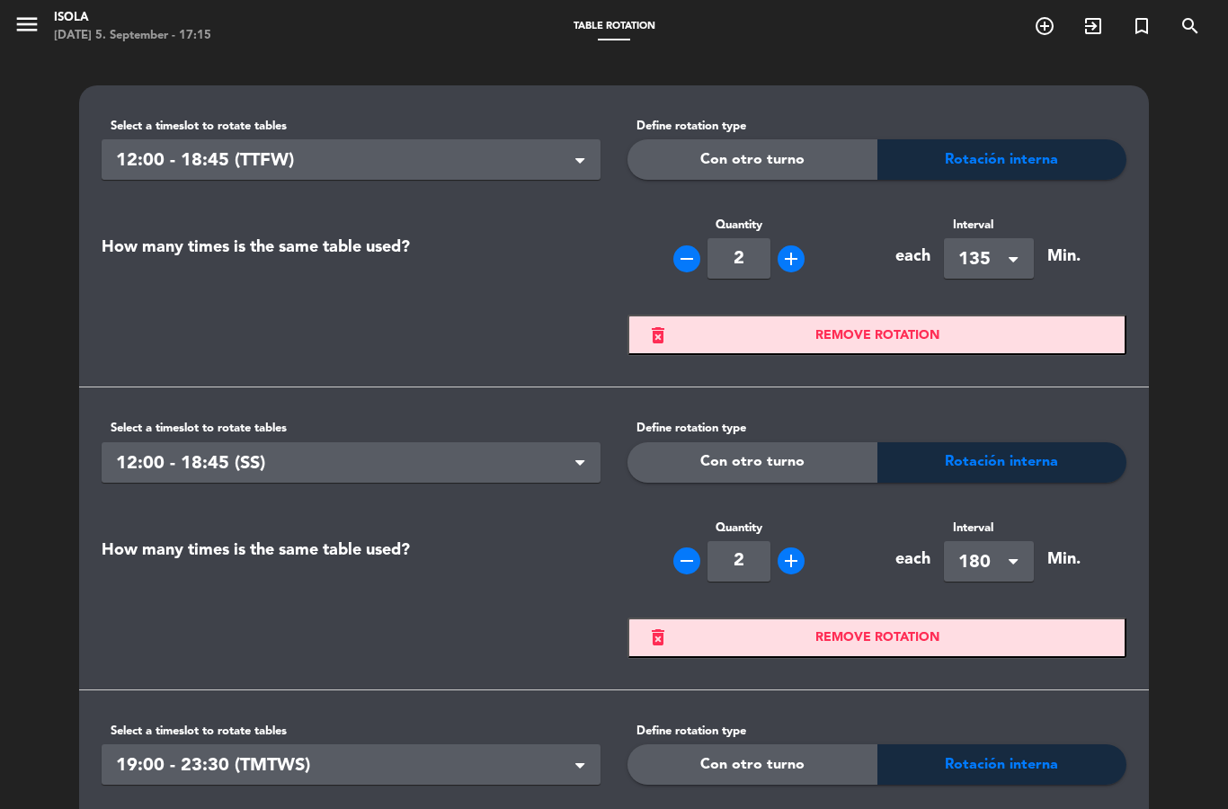
scroll to position [0, 0]
click at [39, 22] on icon "menu" at bounding box center [26, 24] width 27 height 27
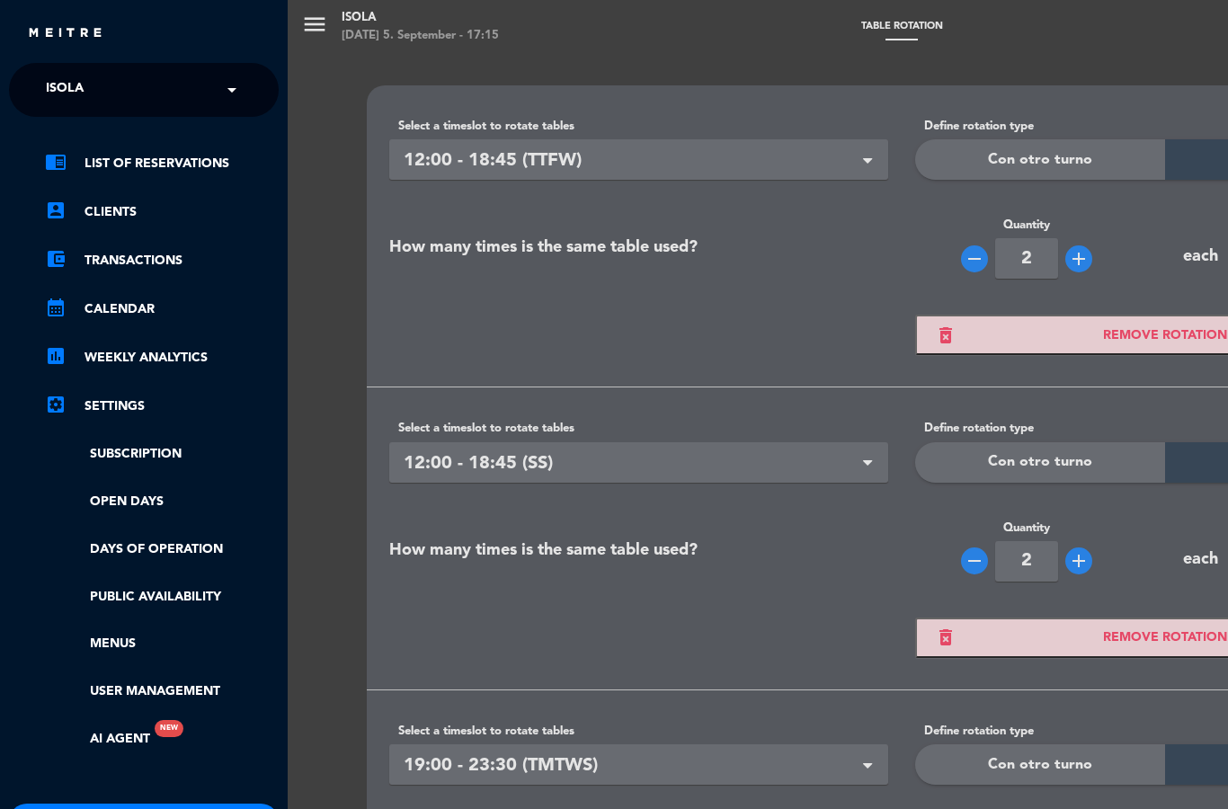
click at [194, 581] on ul "chrome_reader_mode List of Reservations account_box Clients account_balance_wal…" at bounding box center [144, 451] width 270 height 597
click at [203, 596] on link "Public availability" at bounding box center [162, 597] width 234 height 21
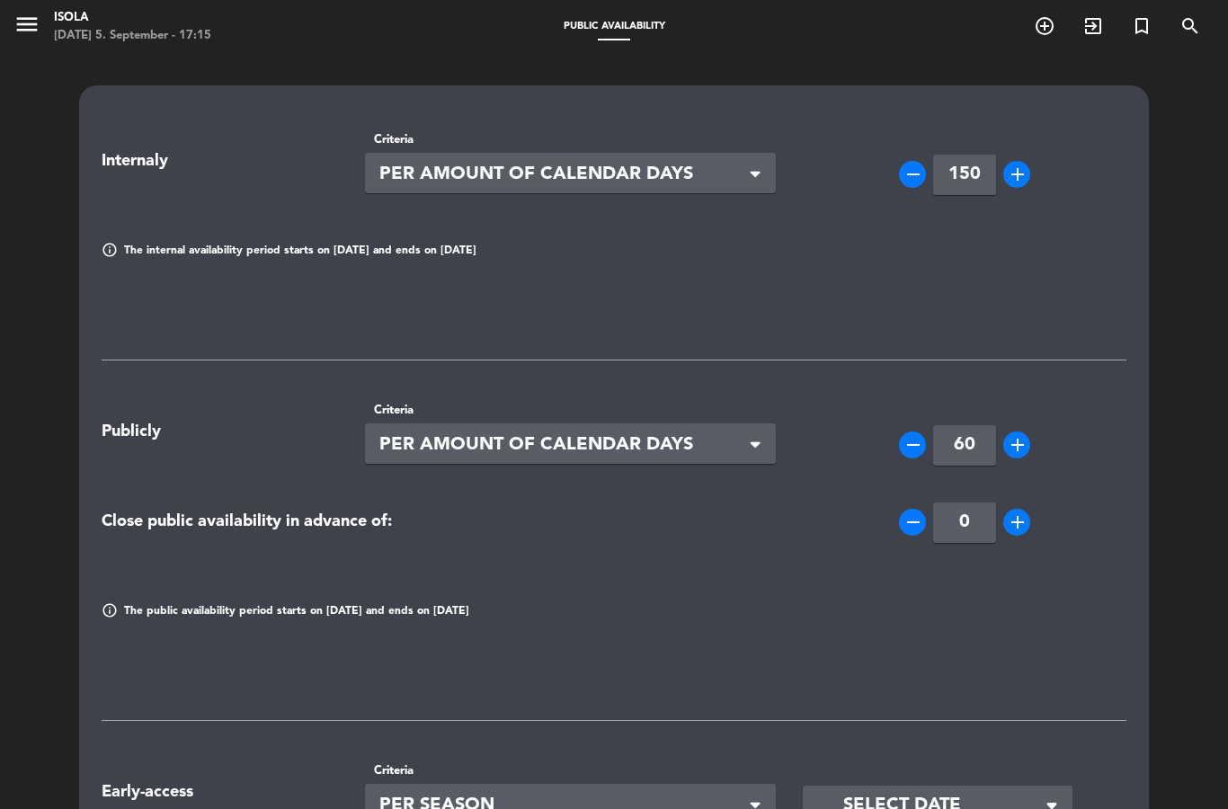
click at [30, 32] on icon "menu" at bounding box center [26, 24] width 27 height 27
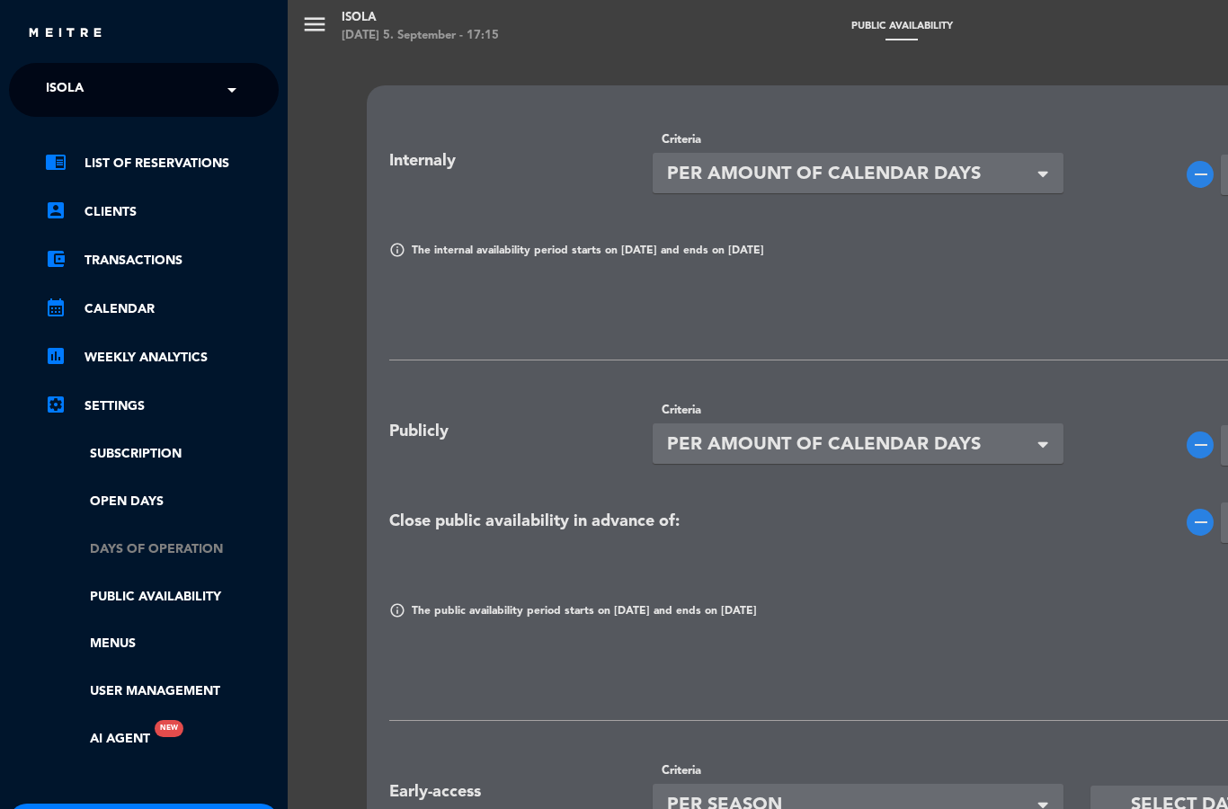
click at [213, 539] on link "Days of operation" at bounding box center [162, 549] width 234 height 21
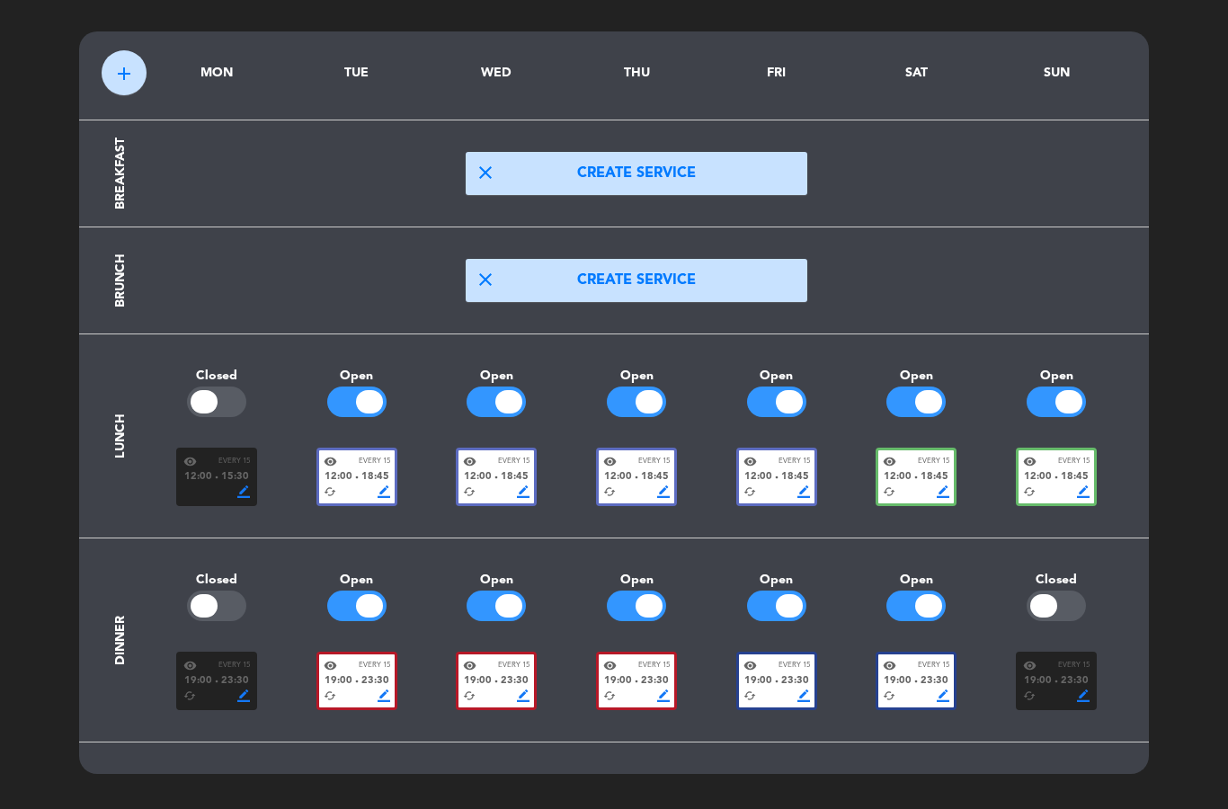
scroll to position [54, 0]
click at [785, 459] on span "Every 15" at bounding box center [793, 462] width 31 height 12
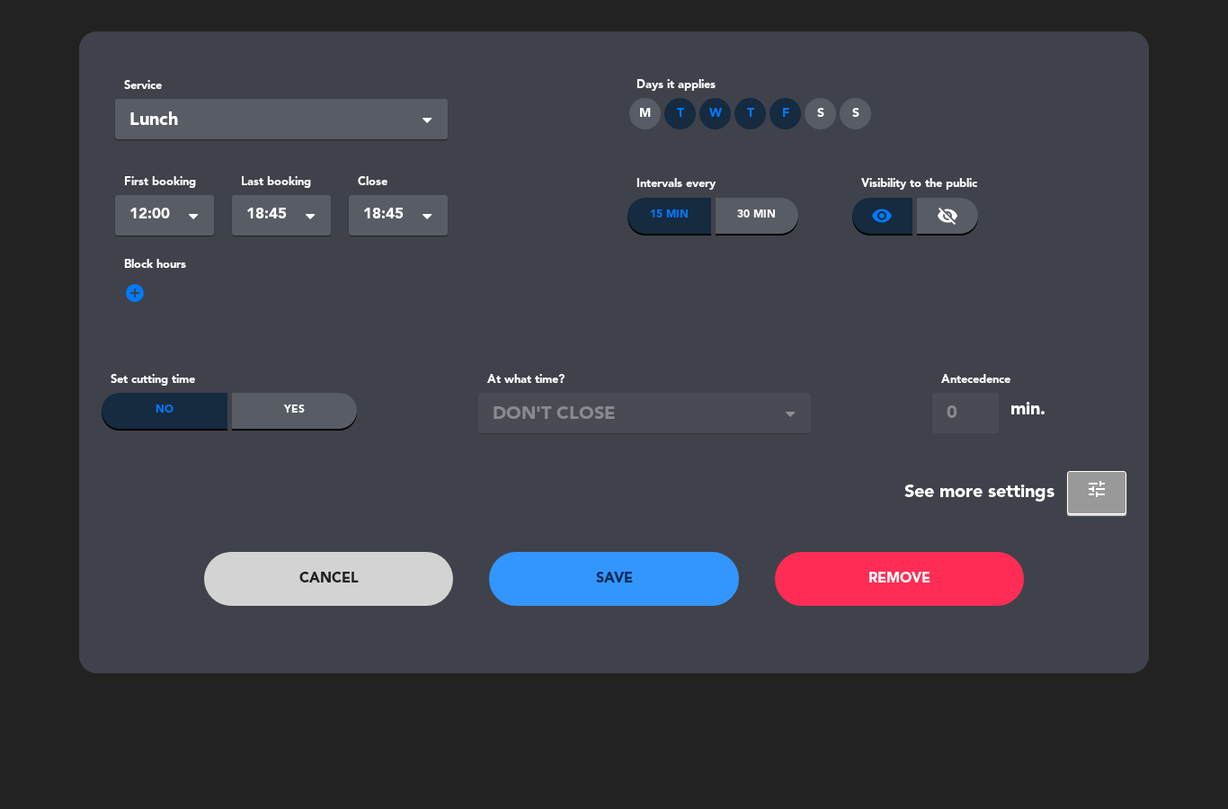
scroll to position [0, 0]
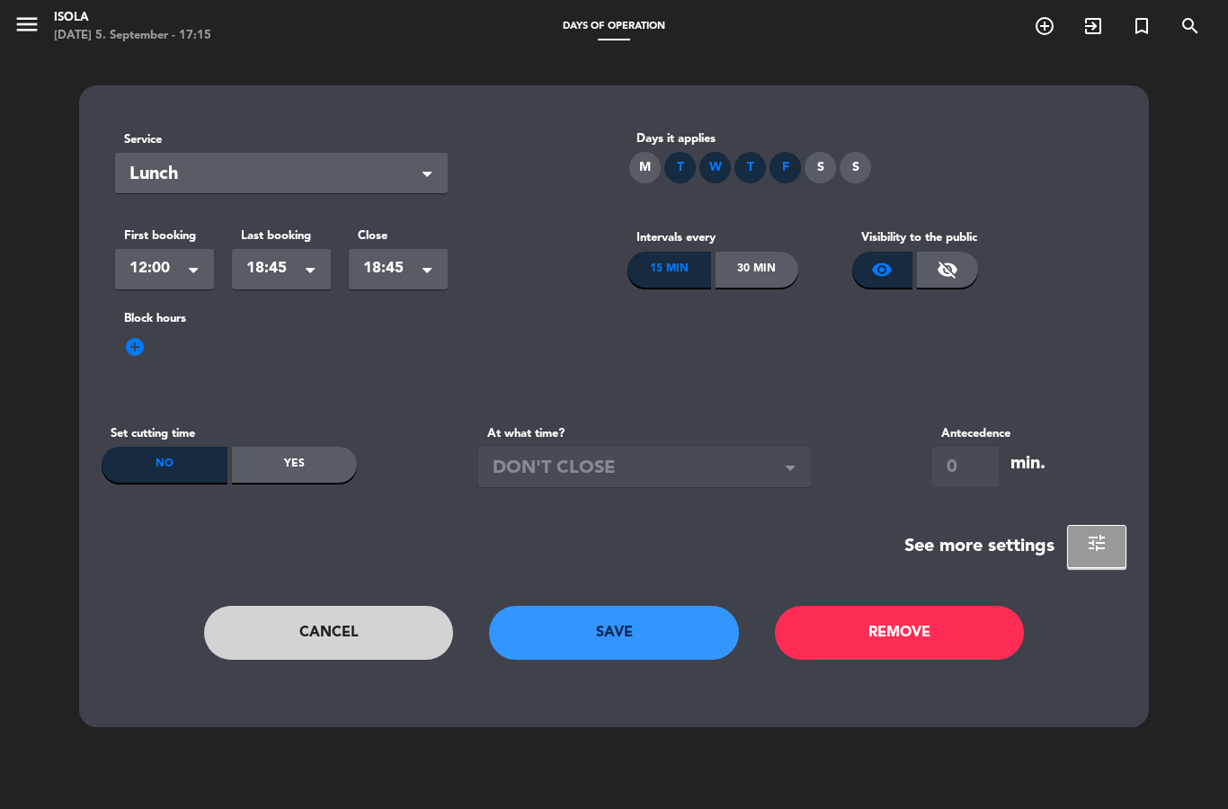
click at [1114, 541] on button "tune" at bounding box center [1096, 546] width 59 height 43
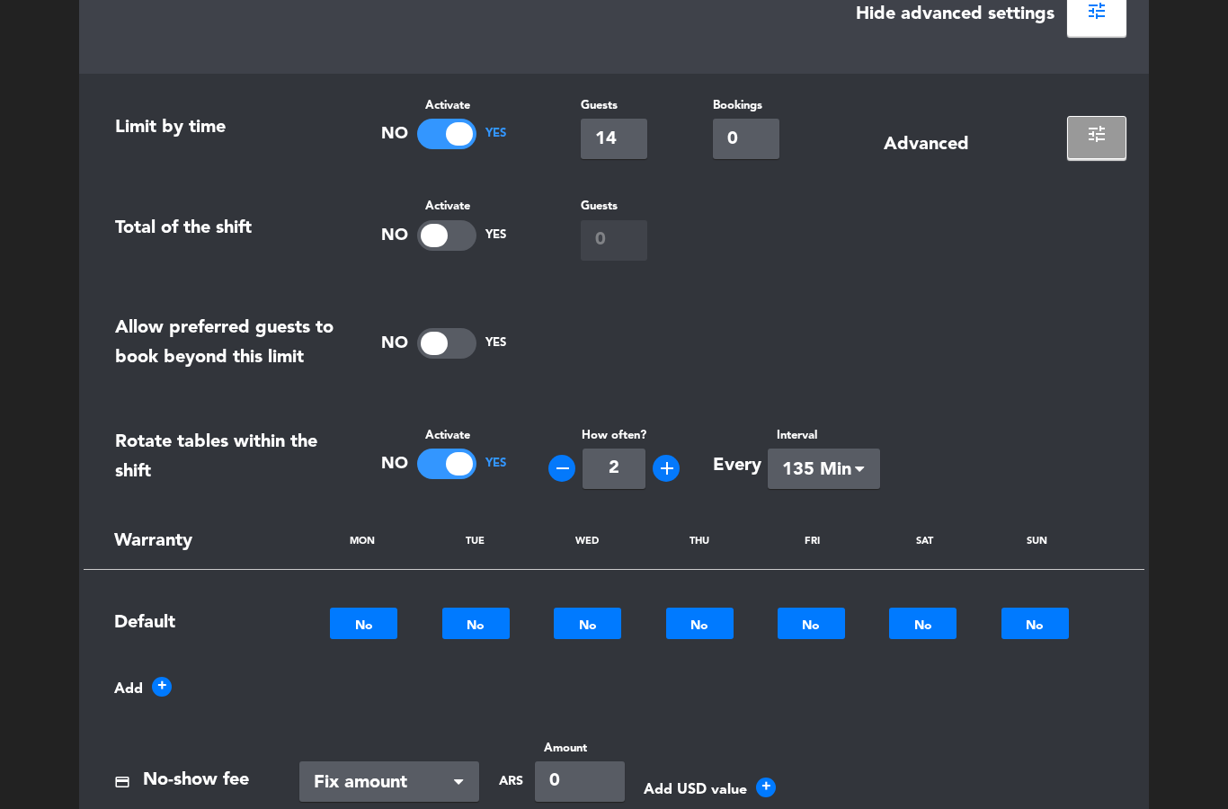
scroll to position [528, 0]
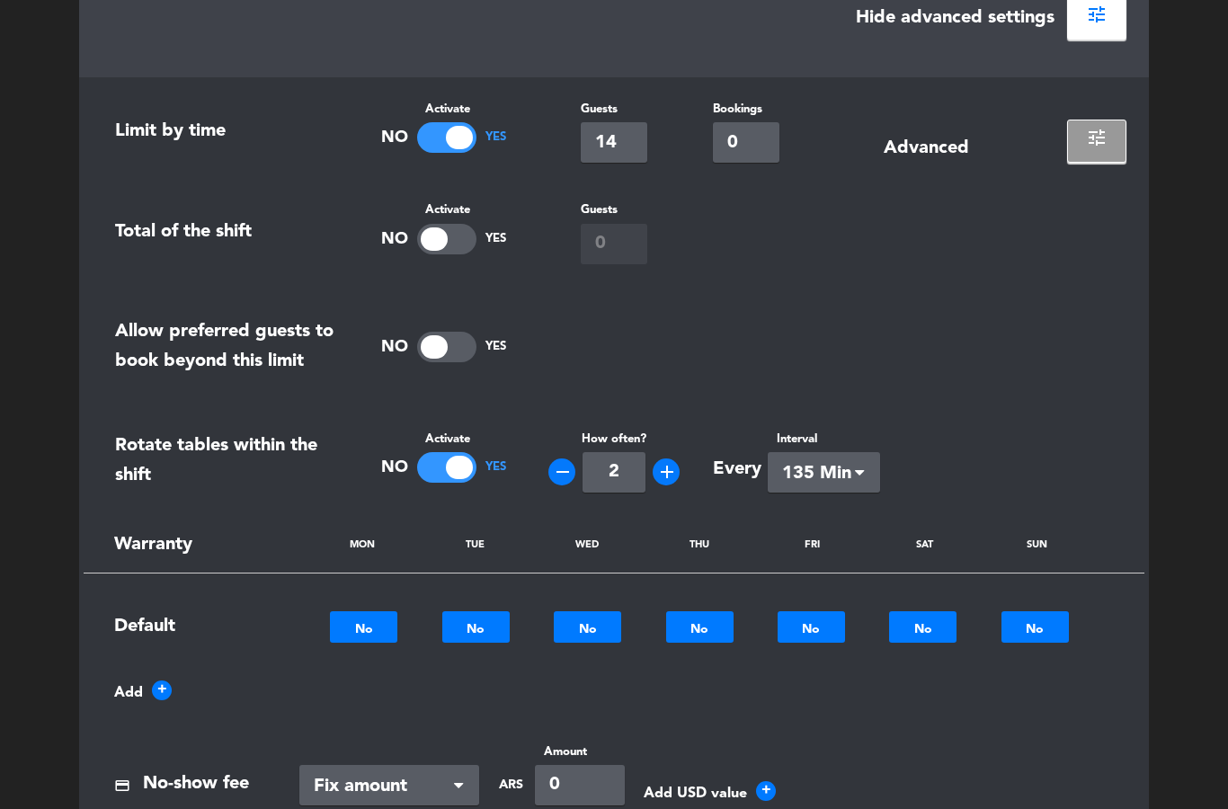
click at [1088, 142] on span "tune" at bounding box center [1097, 138] width 22 height 22
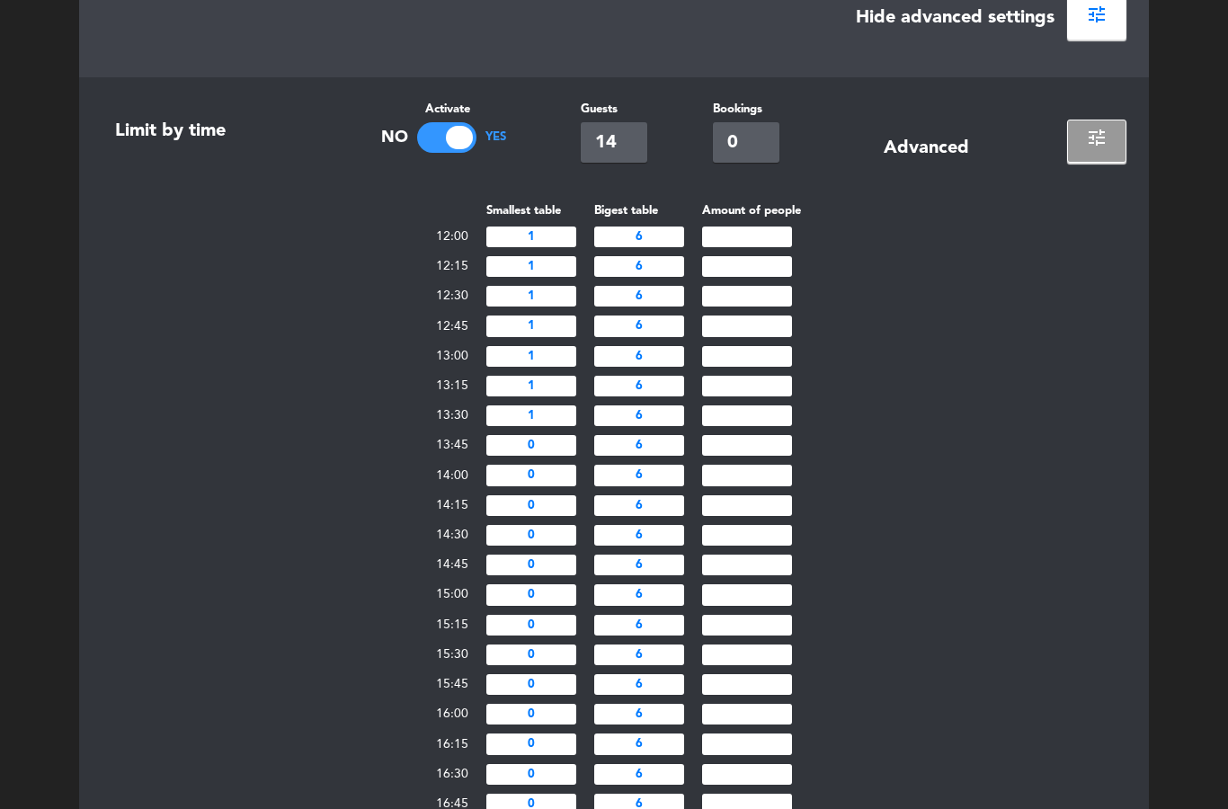
click at [1084, 139] on button "tune" at bounding box center [1096, 141] width 59 height 43
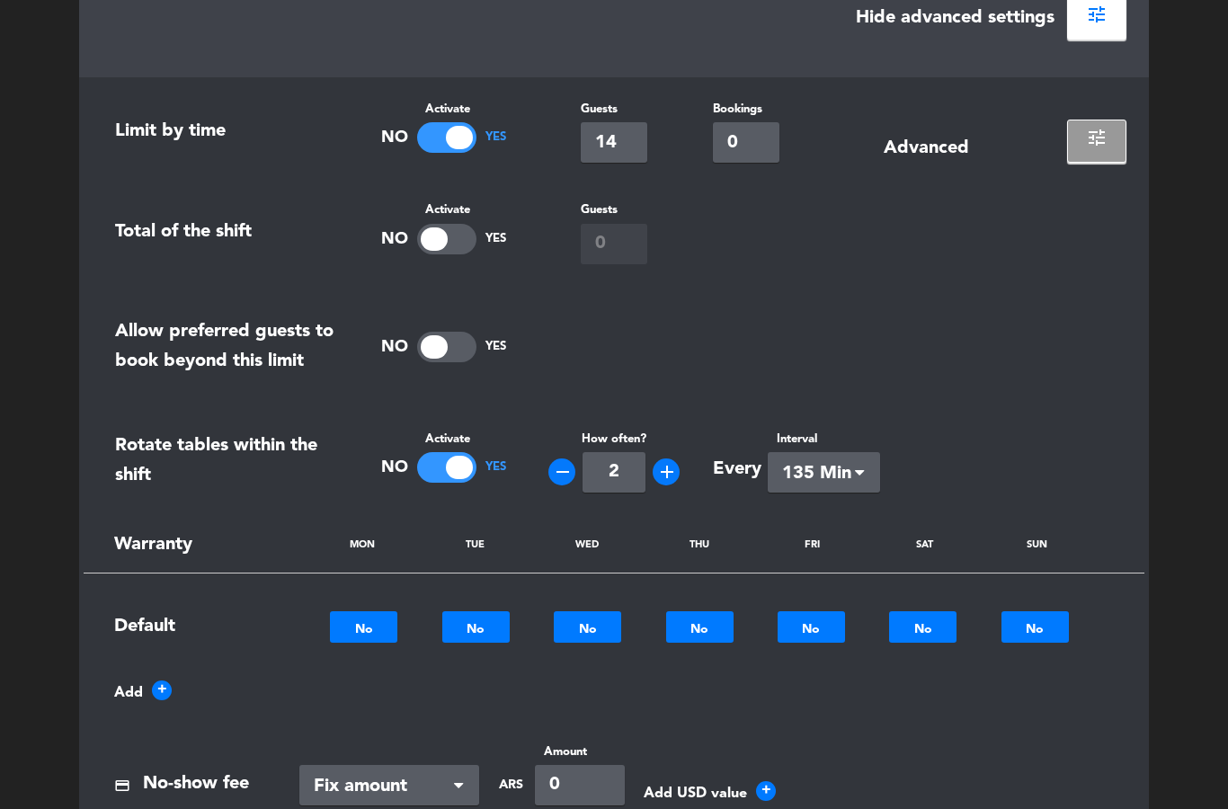
click at [1063, 152] on div "tune" at bounding box center [1083, 131] width 85 height 63
click at [1070, 124] on button "tune" at bounding box center [1096, 141] width 59 height 43
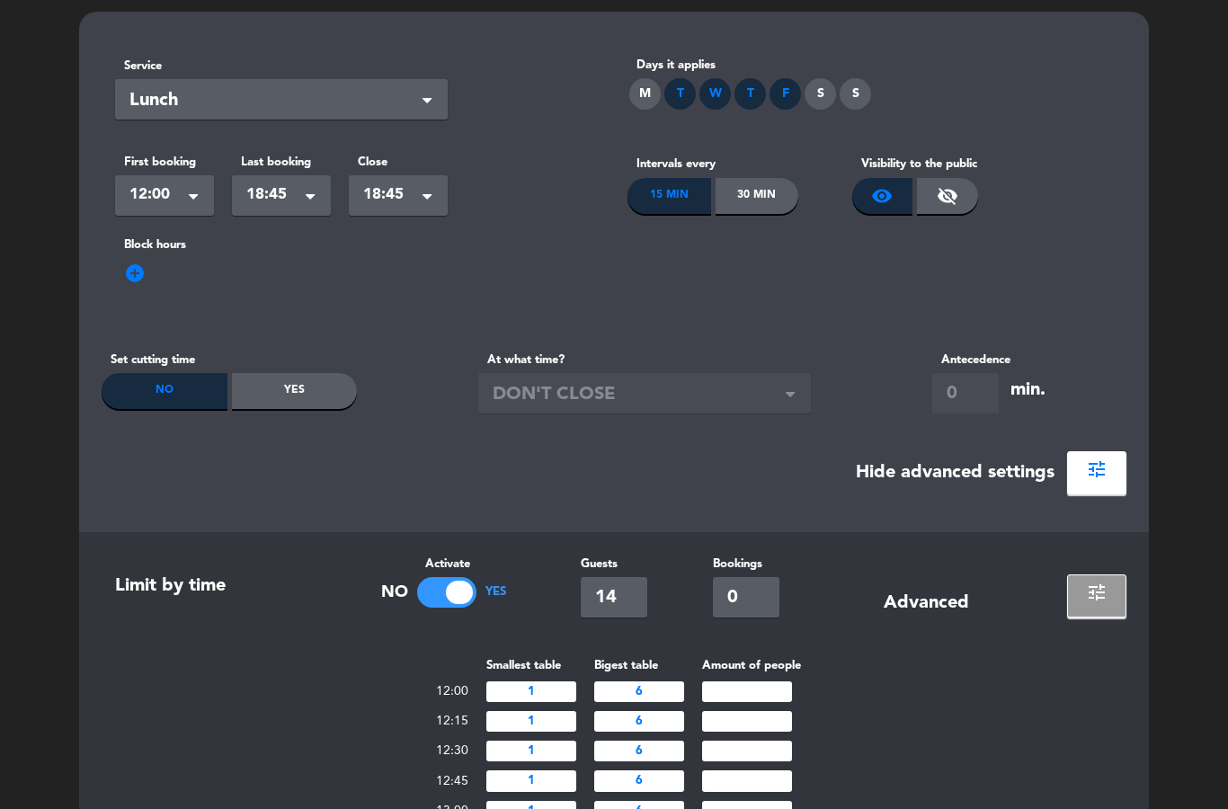
scroll to position [75, 0]
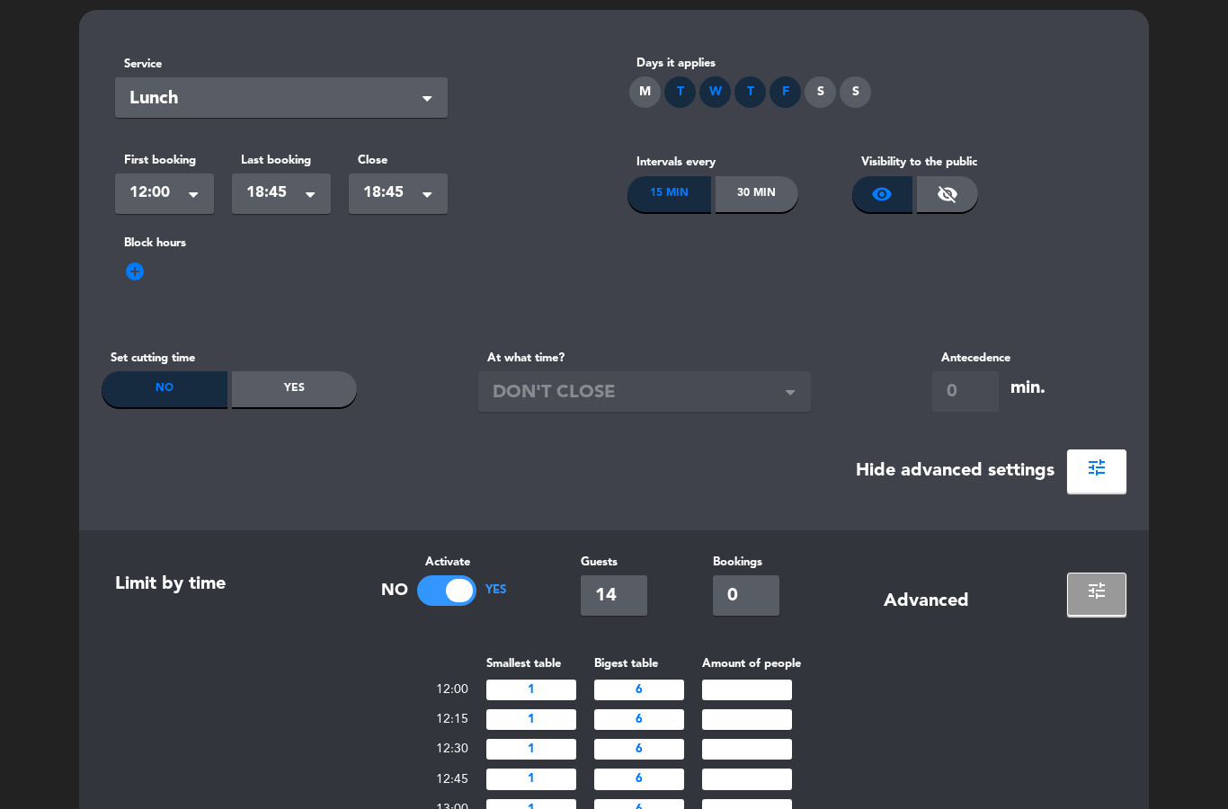
click at [1106, 590] on span "tune" at bounding box center [1097, 591] width 22 height 22
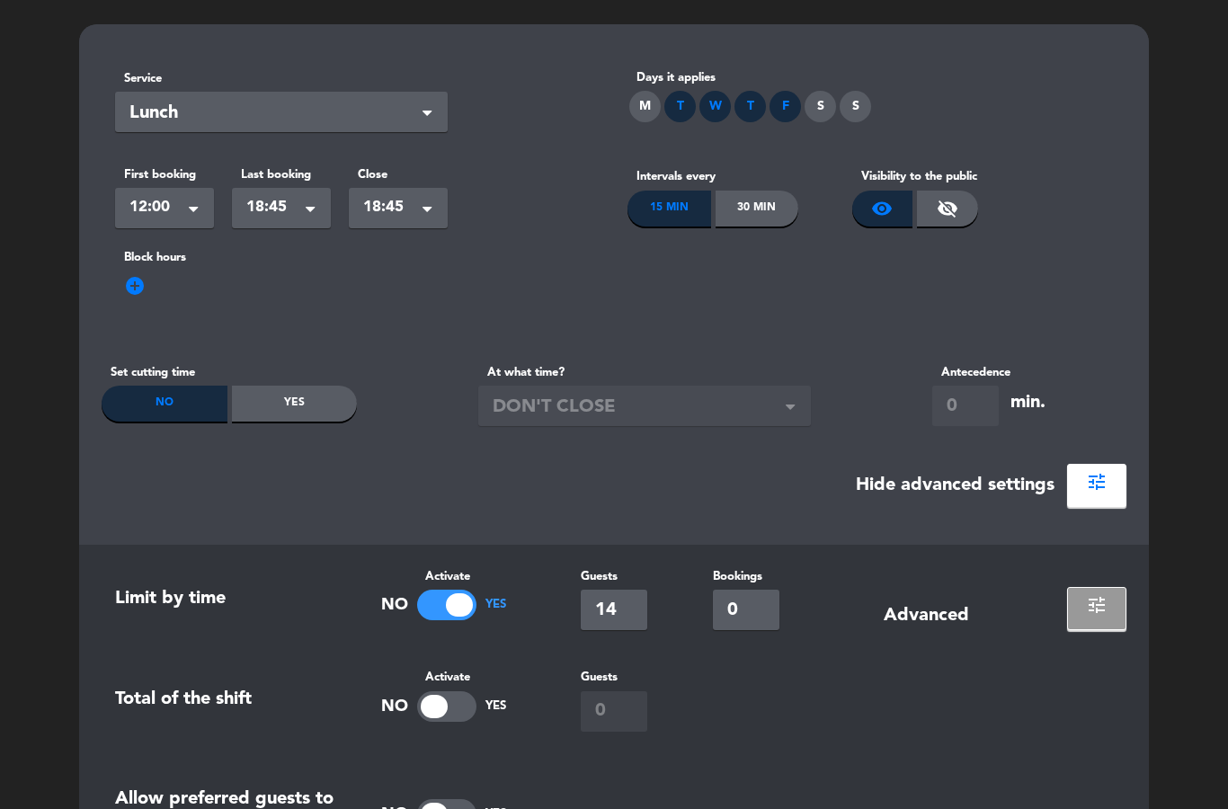
scroll to position [40, 0]
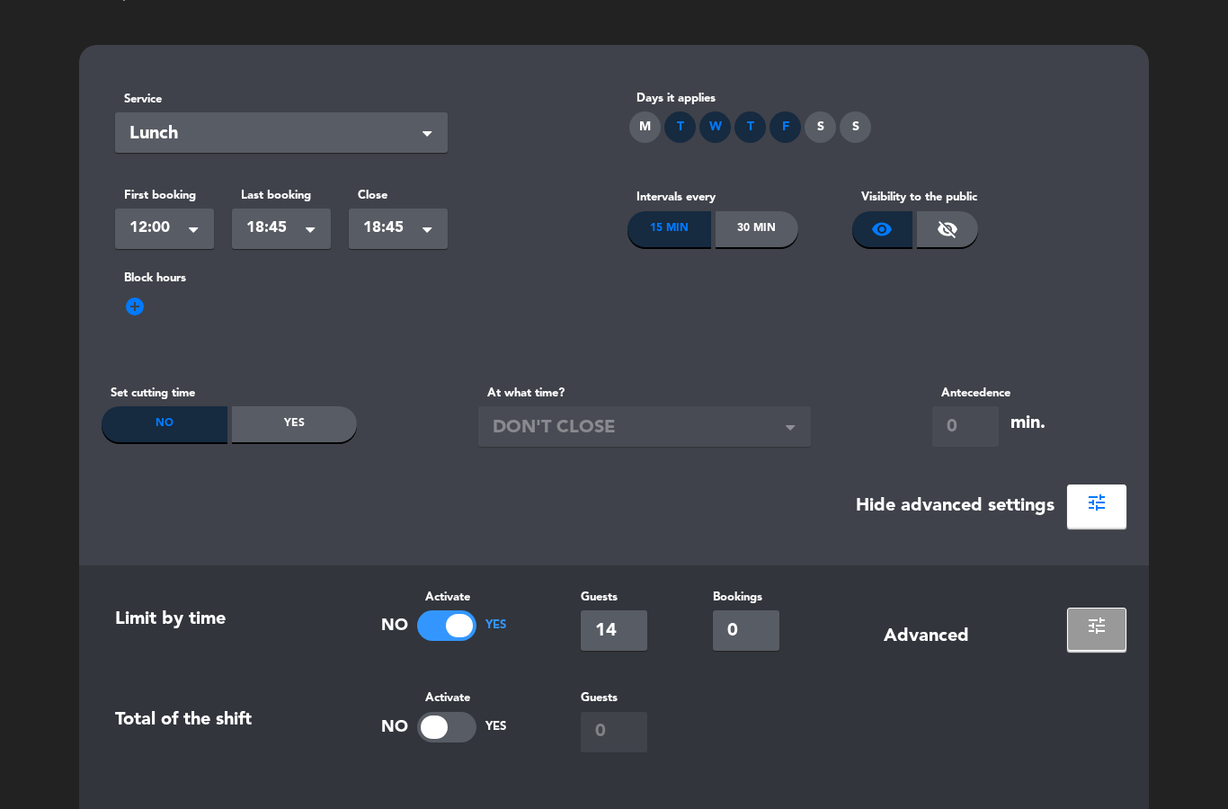
click at [788, 121] on div "F" at bounding box center [784, 126] width 31 height 31
click at [1108, 499] on button "tune" at bounding box center [1096, 505] width 59 height 43
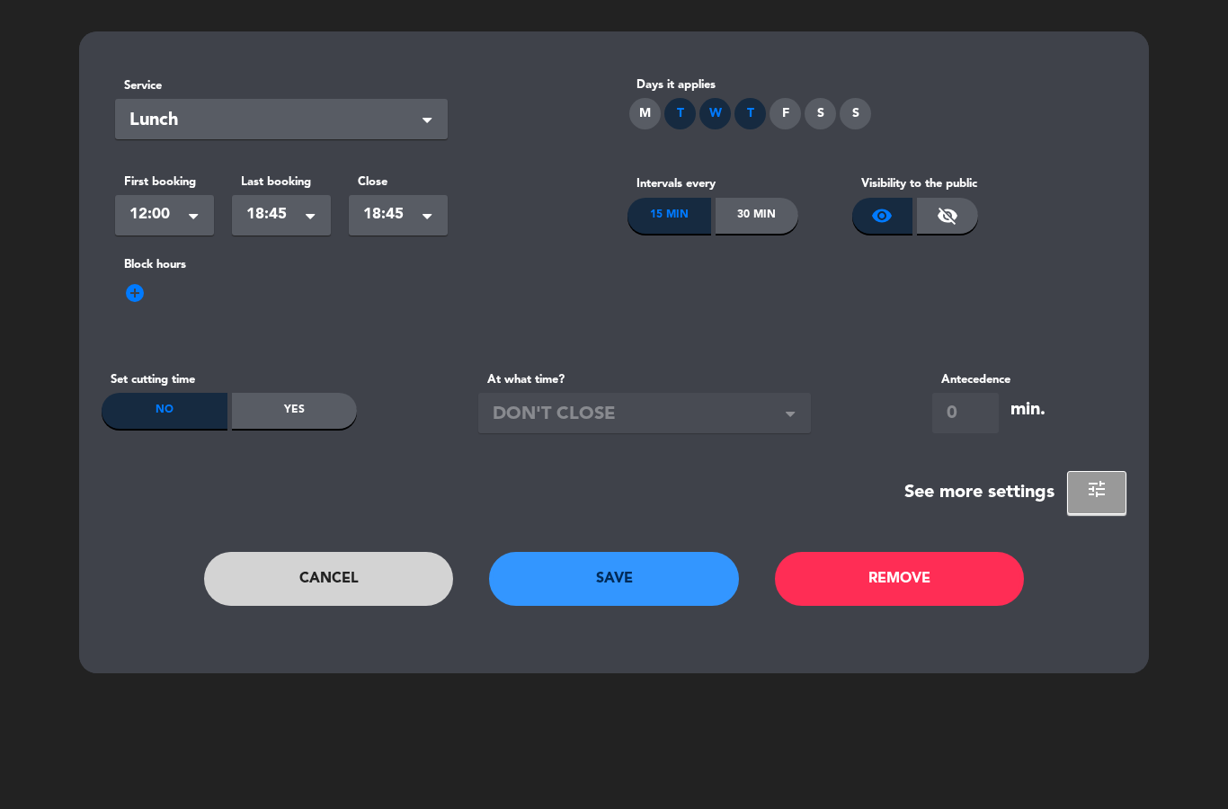
scroll to position [54, 0]
click at [646, 571] on button "Save" at bounding box center [614, 579] width 250 height 54
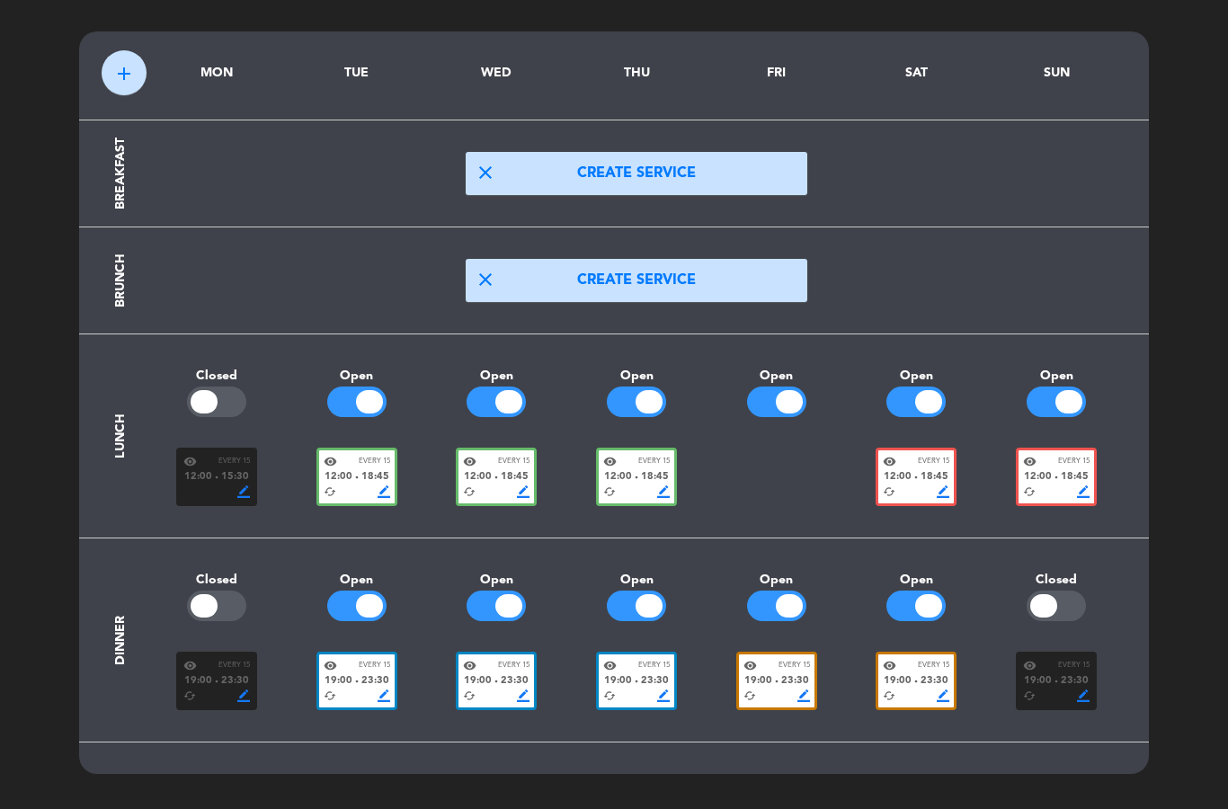
click at [776, 456] on div at bounding box center [776, 477] width 140 height 58
click at [783, 475] on div at bounding box center [776, 477] width 140 height 58
click at [791, 463] on div at bounding box center [776, 477] width 140 height 58
click at [925, 289] on div "close Create service" at bounding box center [637, 280] width 980 height 43
click at [126, 66] on span "add" at bounding box center [124, 74] width 22 height 22
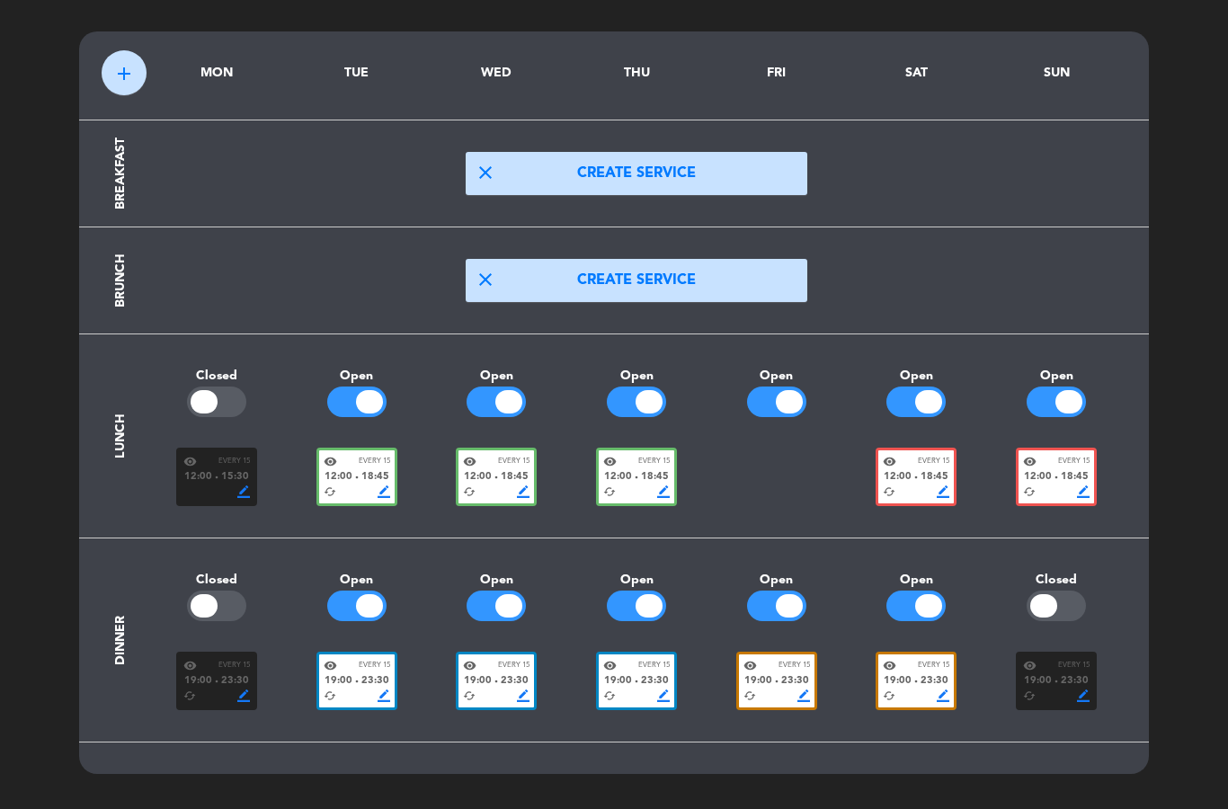
scroll to position [0, 0]
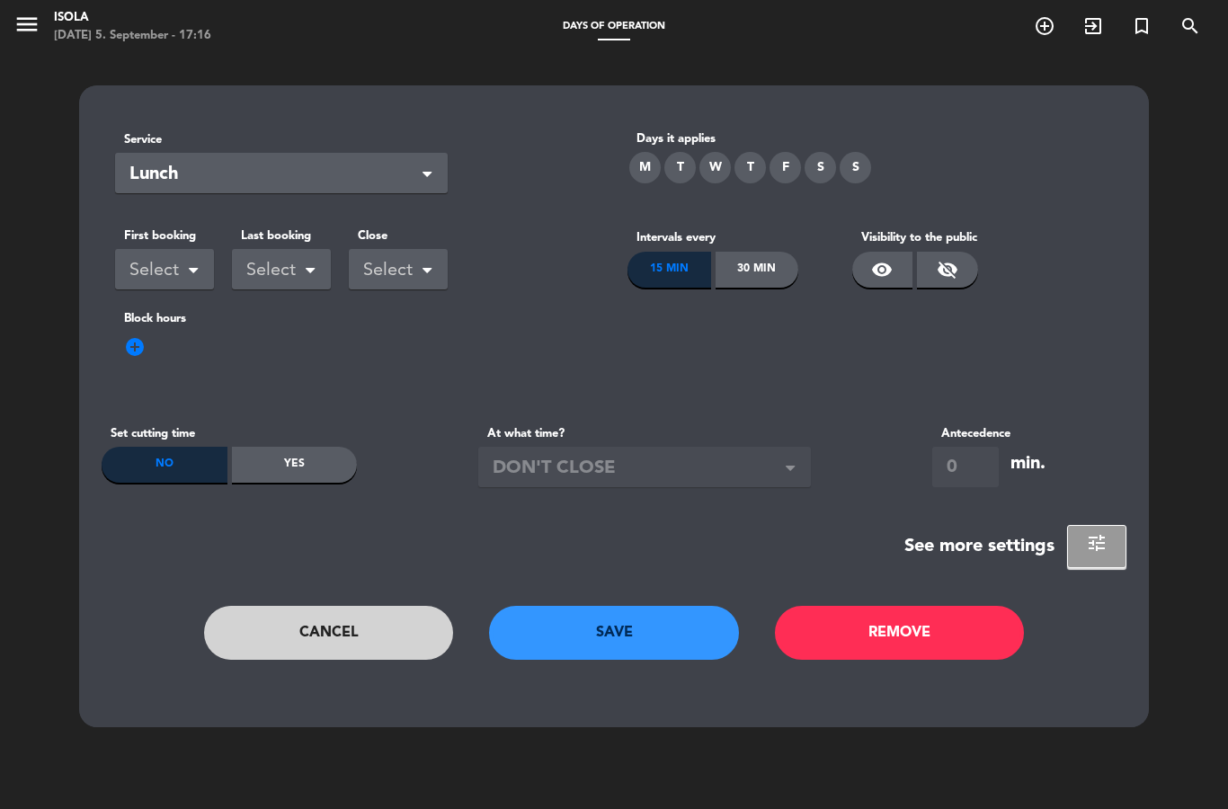
click at [785, 158] on div "F" at bounding box center [784, 167] width 31 height 31
click at [198, 271] on span at bounding box center [193, 272] width 9 height 13
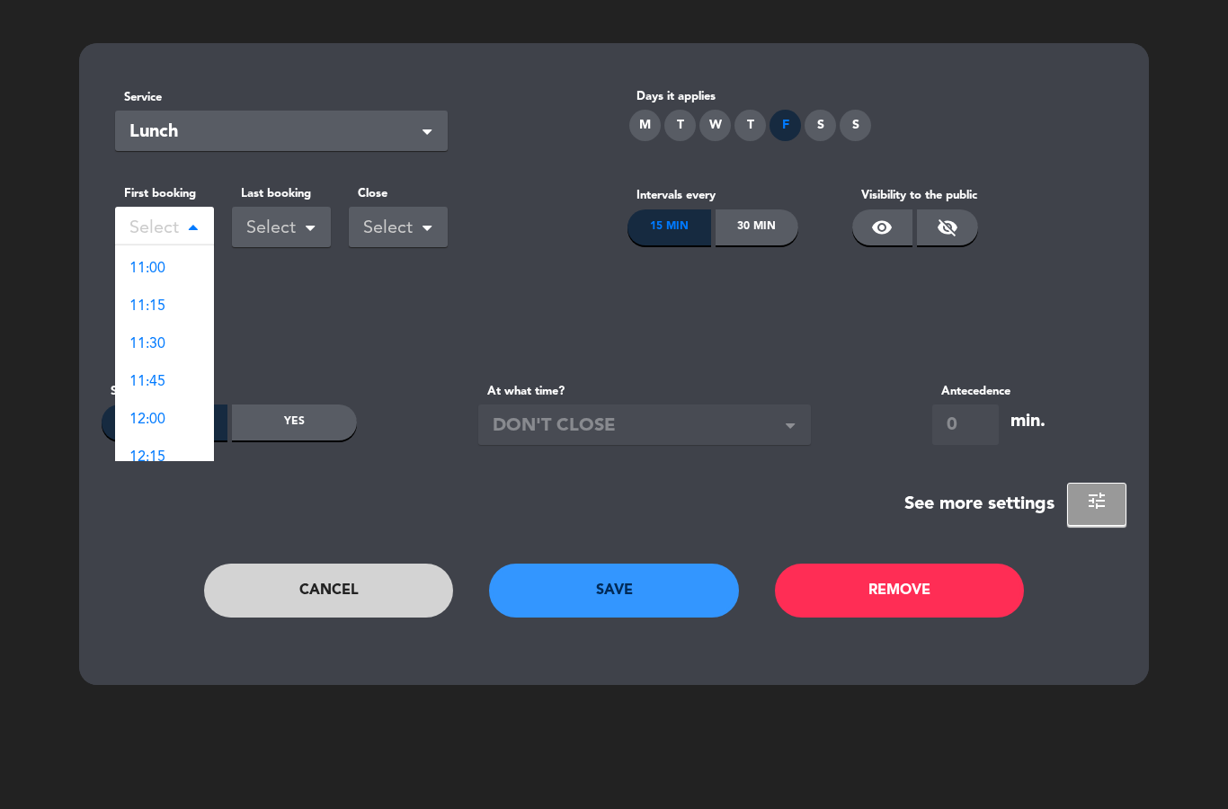
scroll to position [919, 0]
click at [182, 390] on div "12:00" at bounding box center [164, 405] width 99 height 38
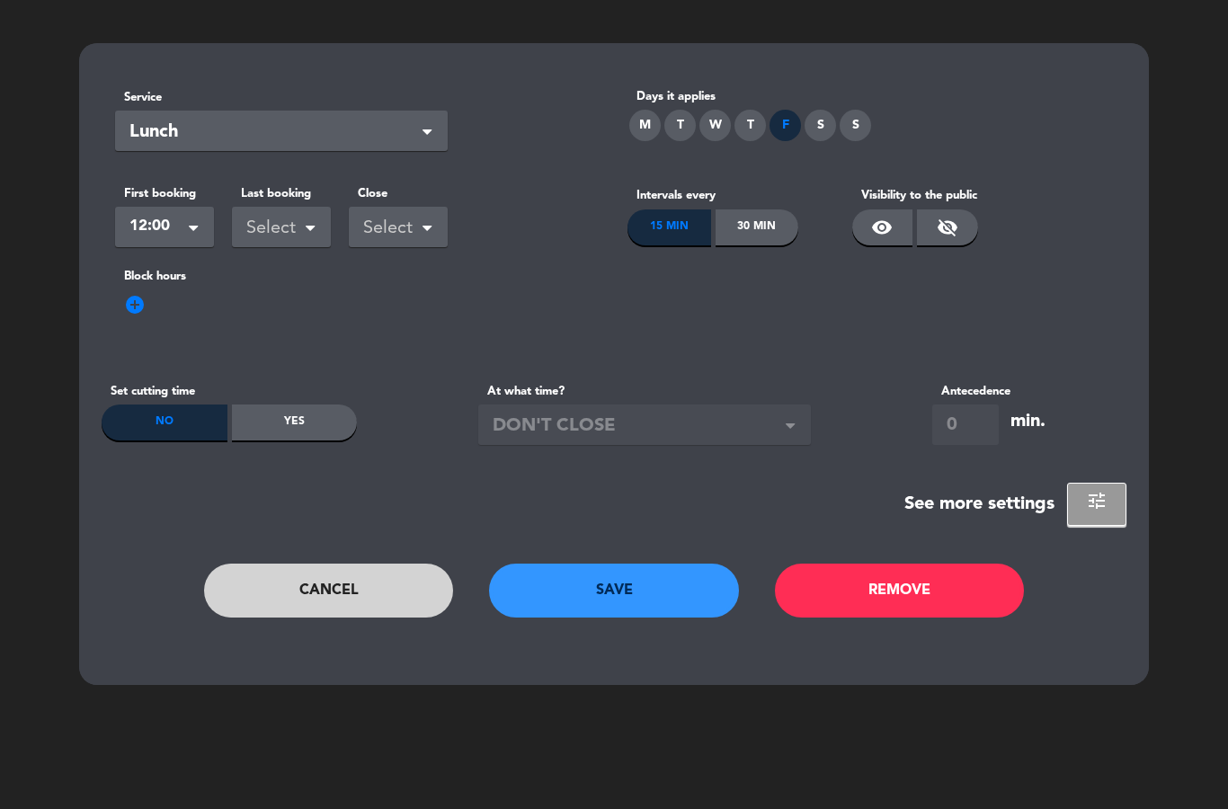
click at [282, 230] on div "Select" at bounding box center [274, 229] width 56 height 30
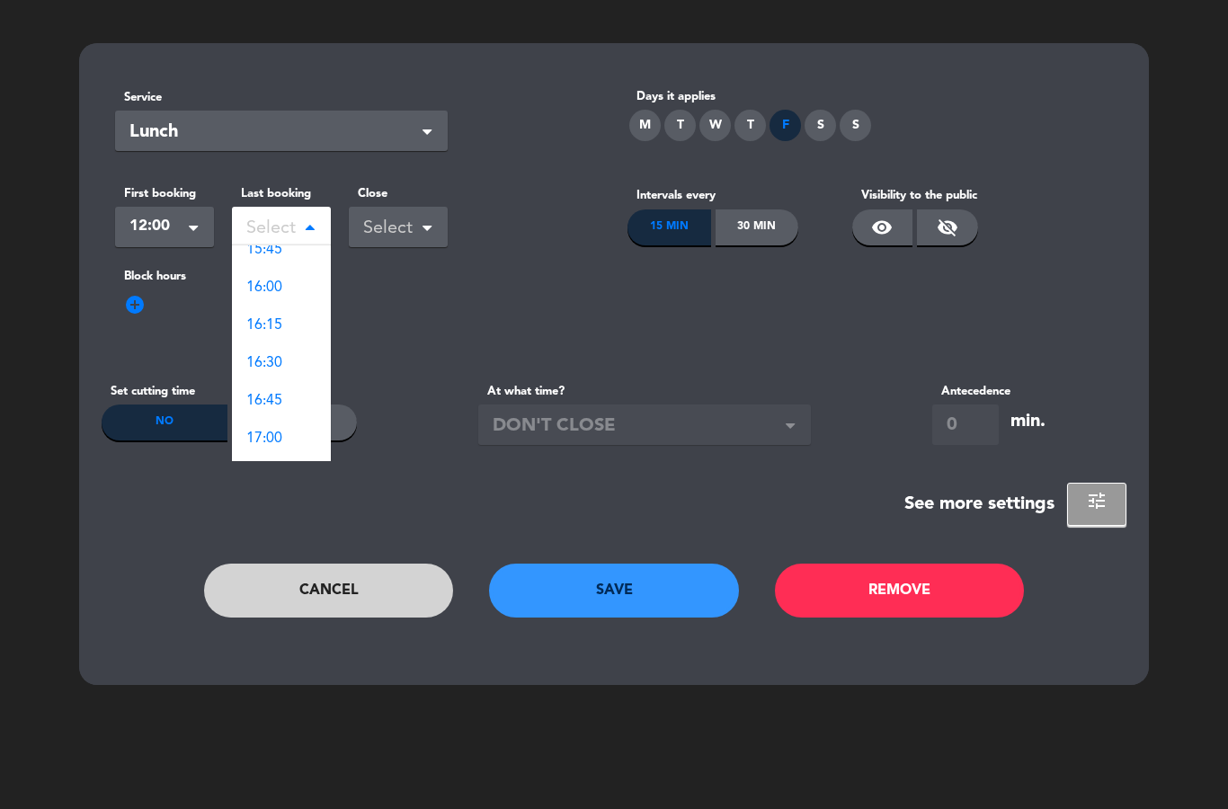
scroll to position [1620, 0]
click at [291, 298] on div "16:00" at bounding box center [281, 310] width 99 height 38
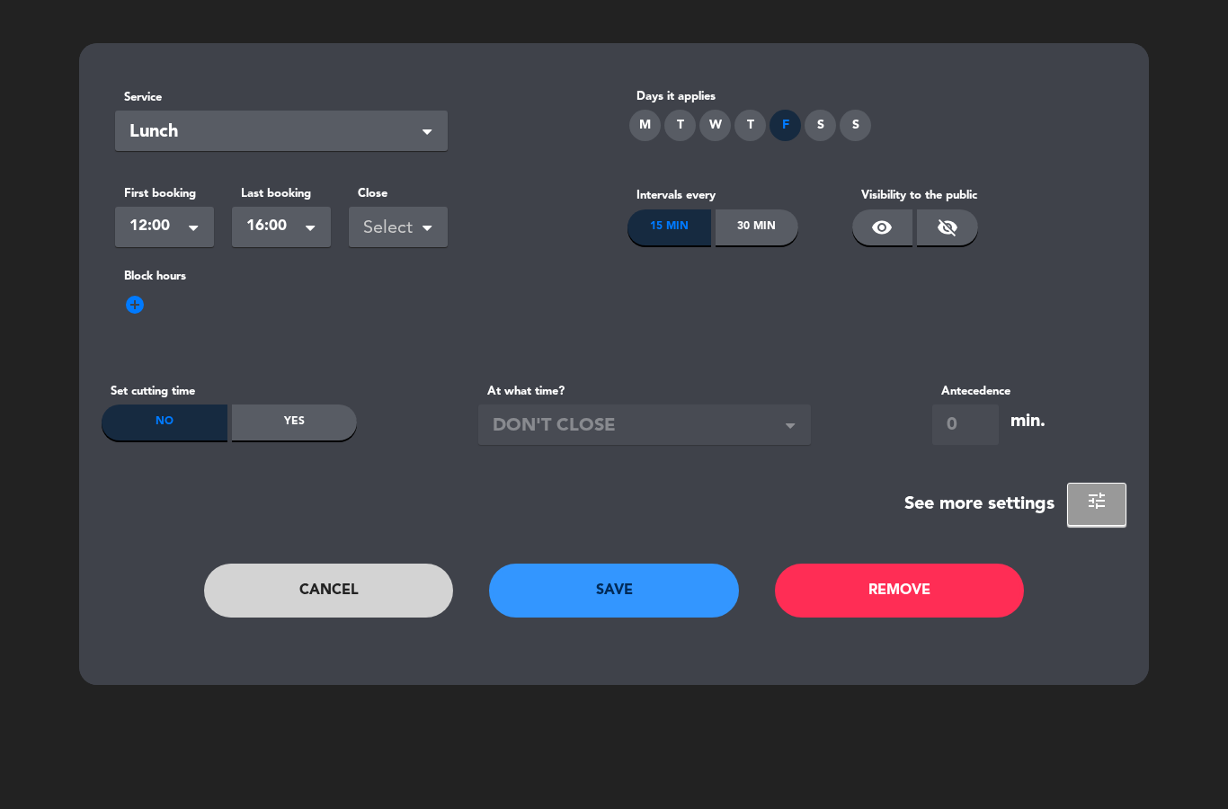
click at [411, 221] on div "Select" at bounding box center [391, 229] width 56 height 30
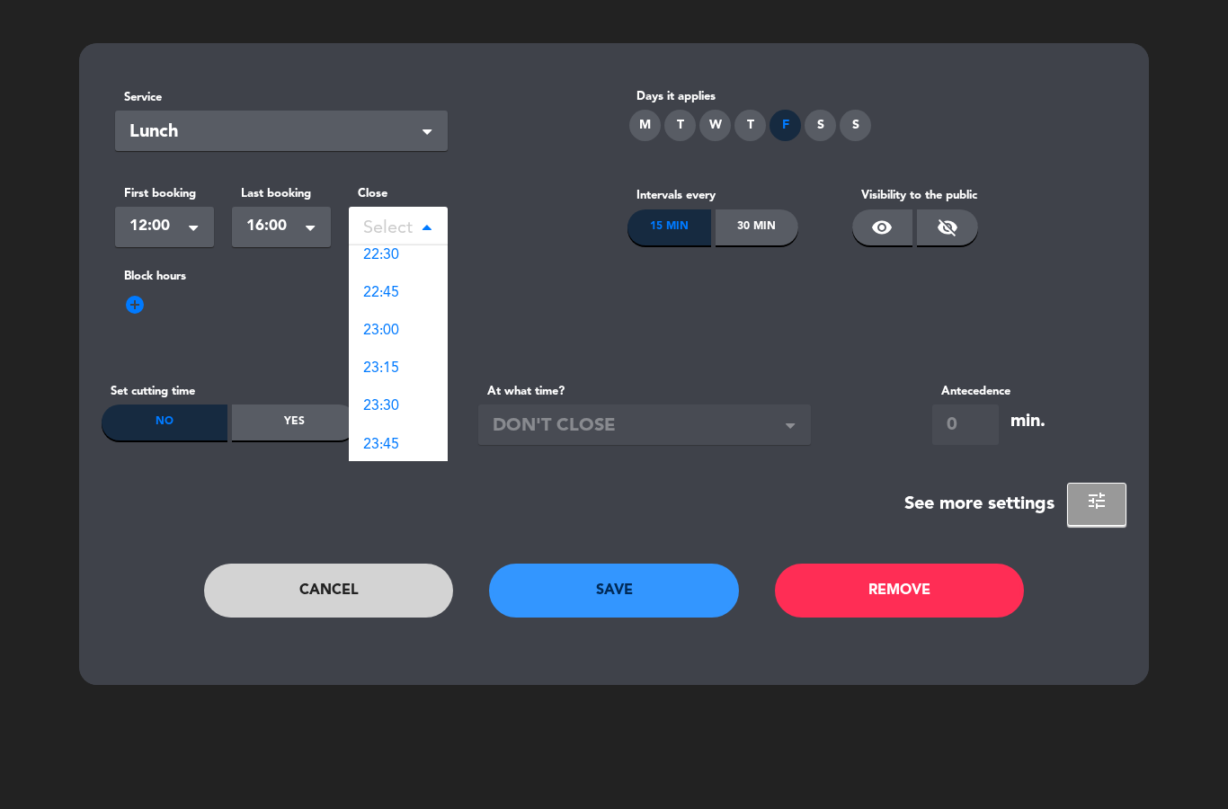
scroll to position [992, 0]
click at [408, 437] on div "23:45" at bounding box center [398, 446] width 99 height 38
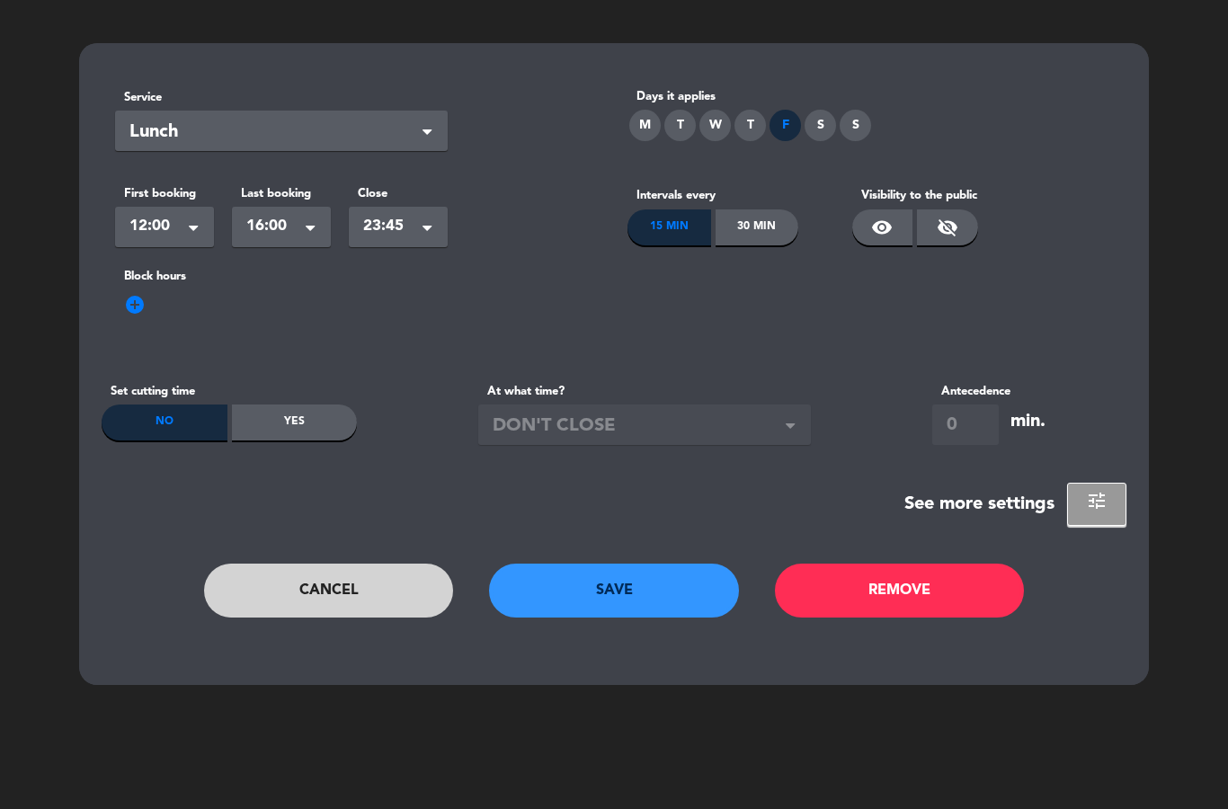
click at [291, 424] on div "Yes" at bounding box center [295, 422] width 126 height 36
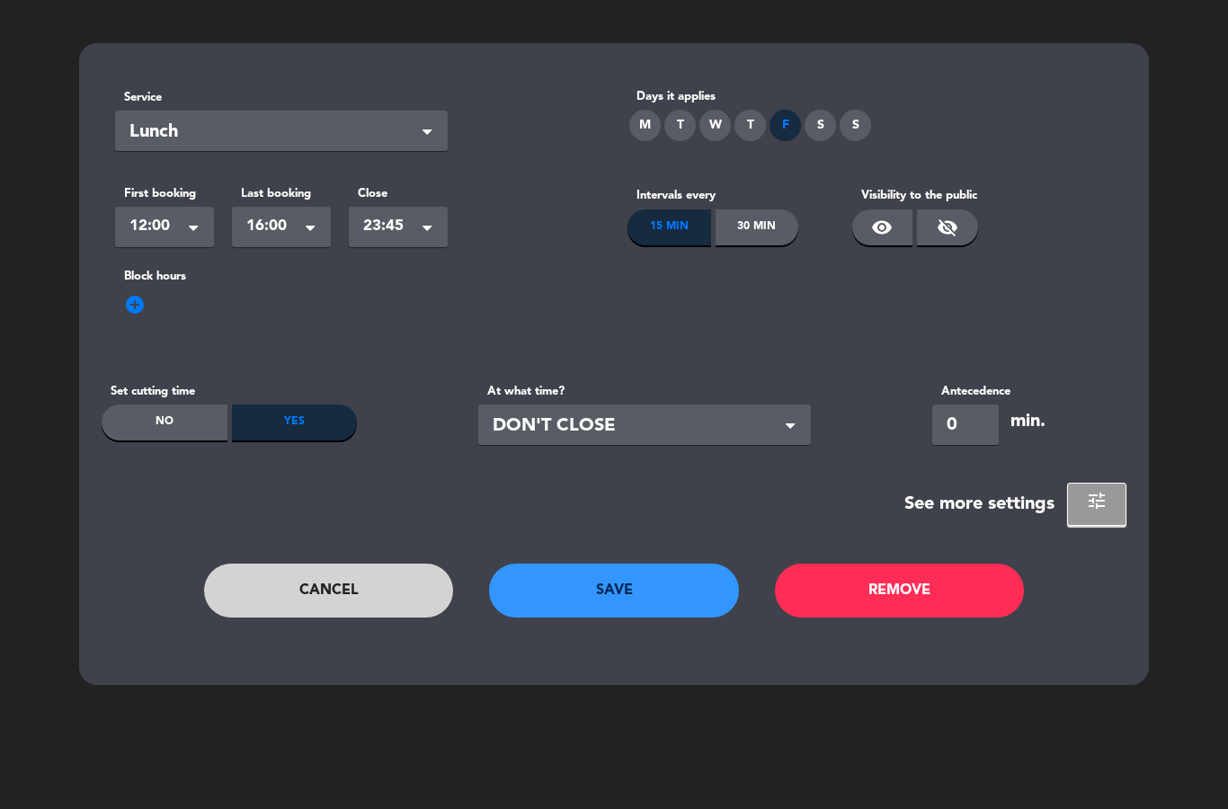
click at [599, 419] on span "DON'T CLOSE" at bounding box center [637, 427] width 289 height 30
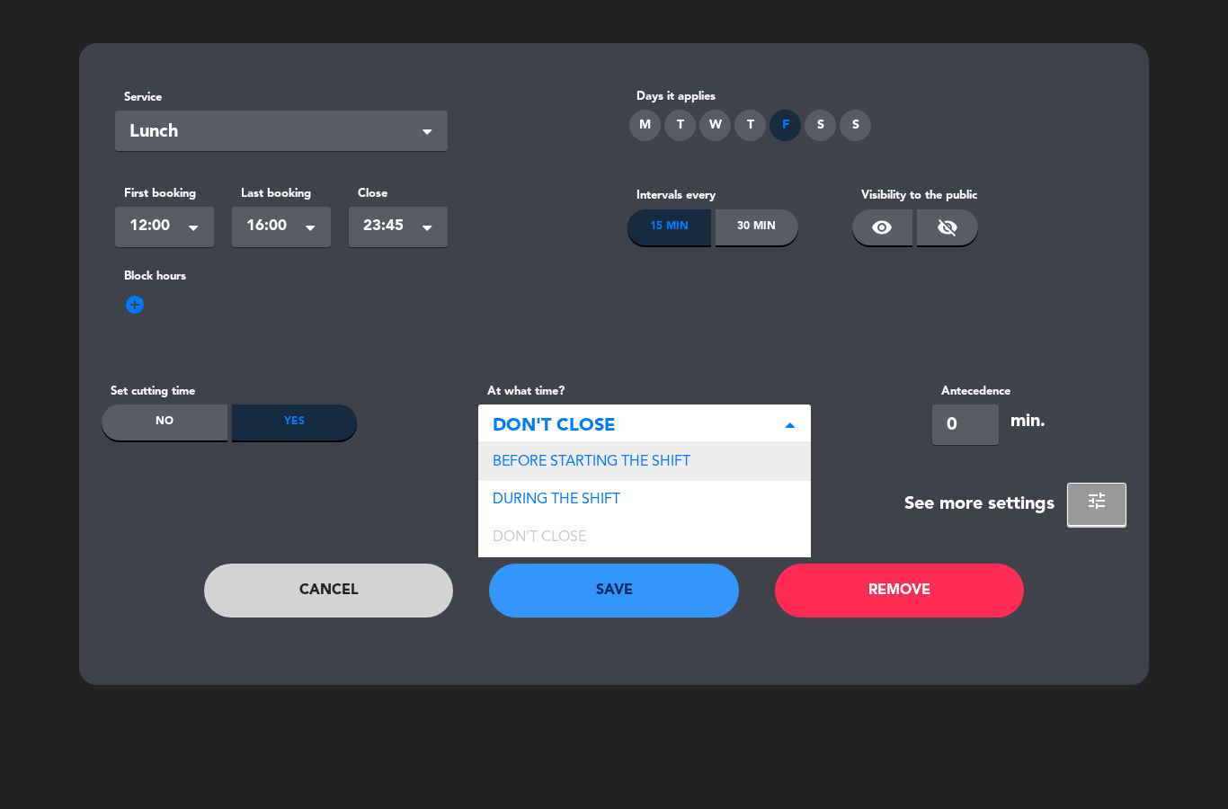
click at [688, 457] on span "BEFORE STARTING THE SHIFT" at bounding box center [592, 462] width 198 height 14
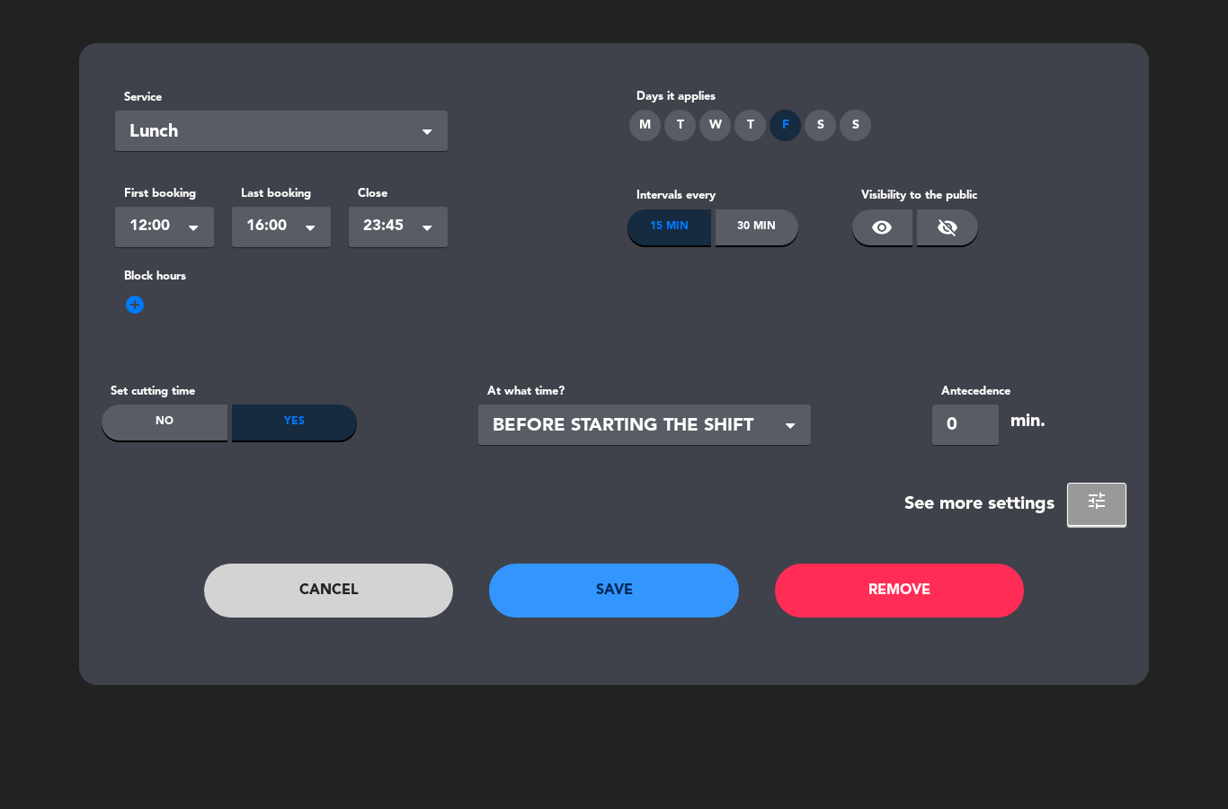
click at [982, 423] on input "0" at bounding box center [965, 424] width 67 height 40
type input "30"
click at [1116, 487] on button "tune" at bounding box center [1096, 504] width 59 height 43
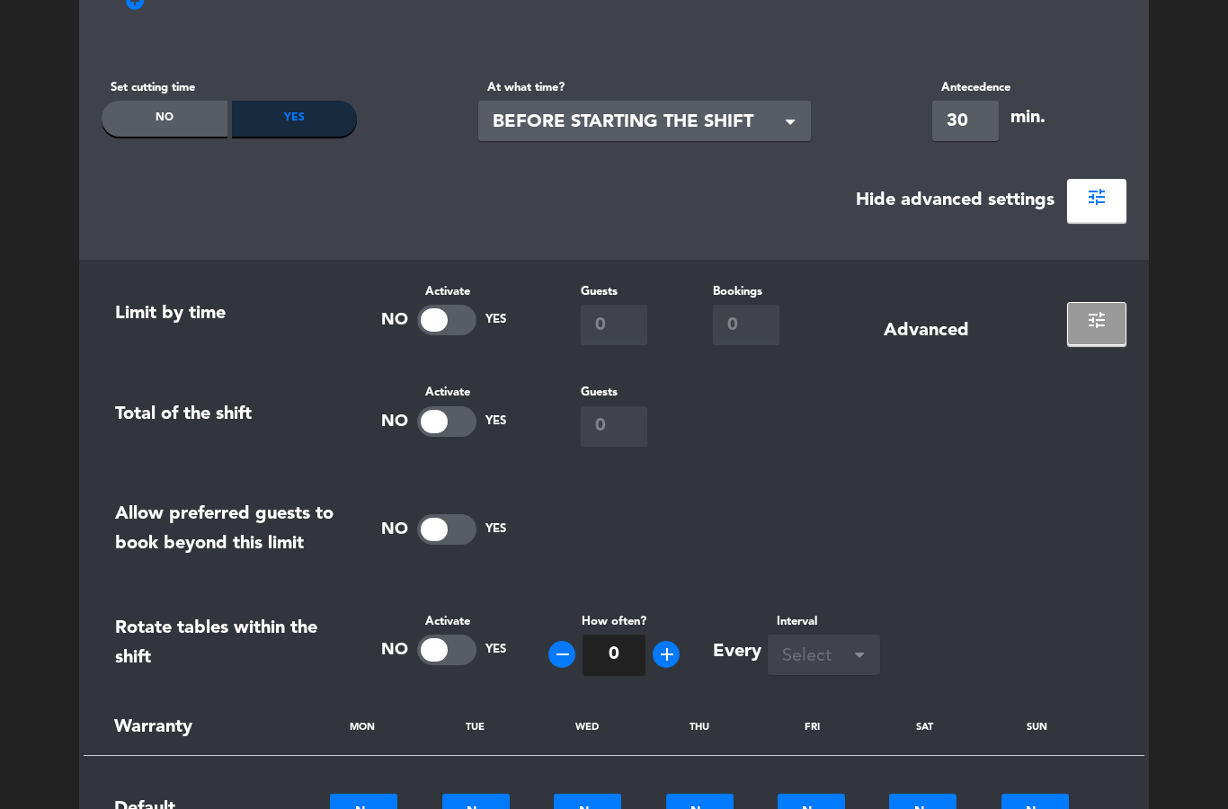
scroll to position [366, 0]
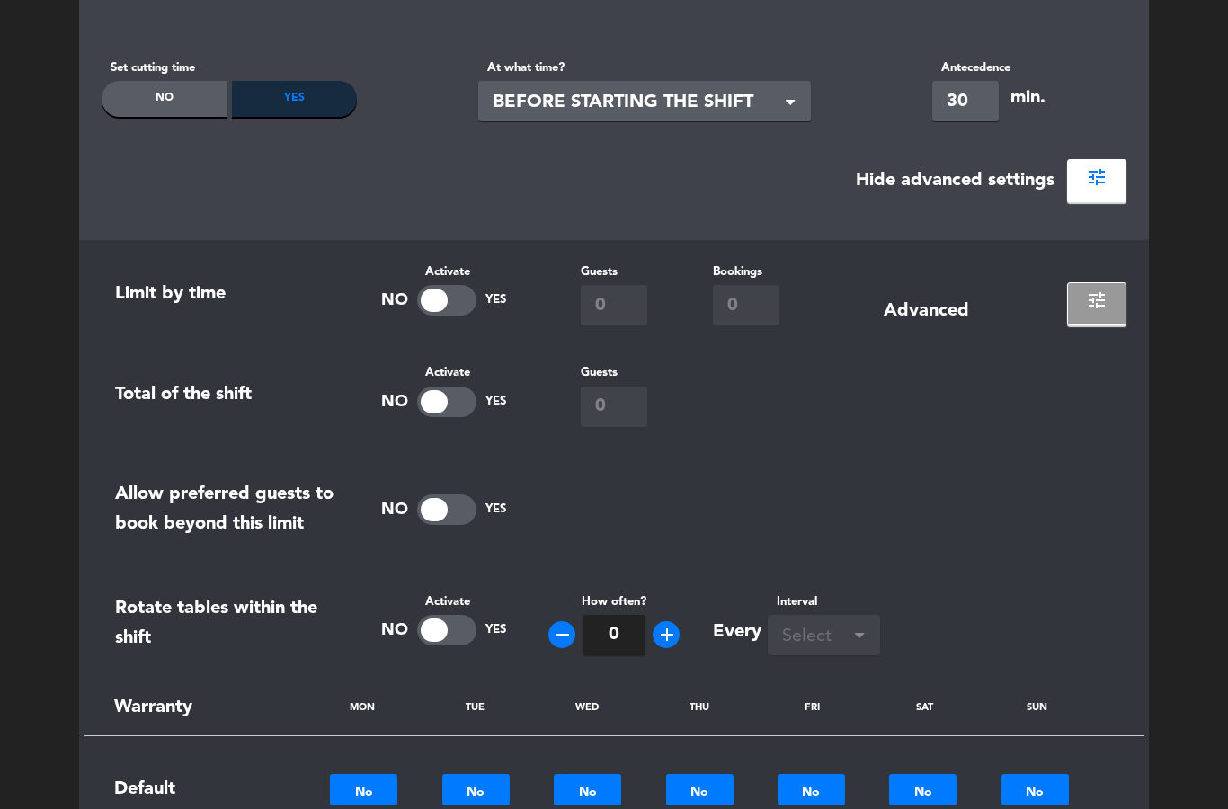
click at [472, 293] on div at bounding box center [446, 300] width 59 height 31
click at [625, 297] on input "0" at bounding box center [614, 305] width 67 height 40
type input "Q"
type input "14"
click at [754, 309] on input "0" at bounding box center [746, 305] width 67 height 40
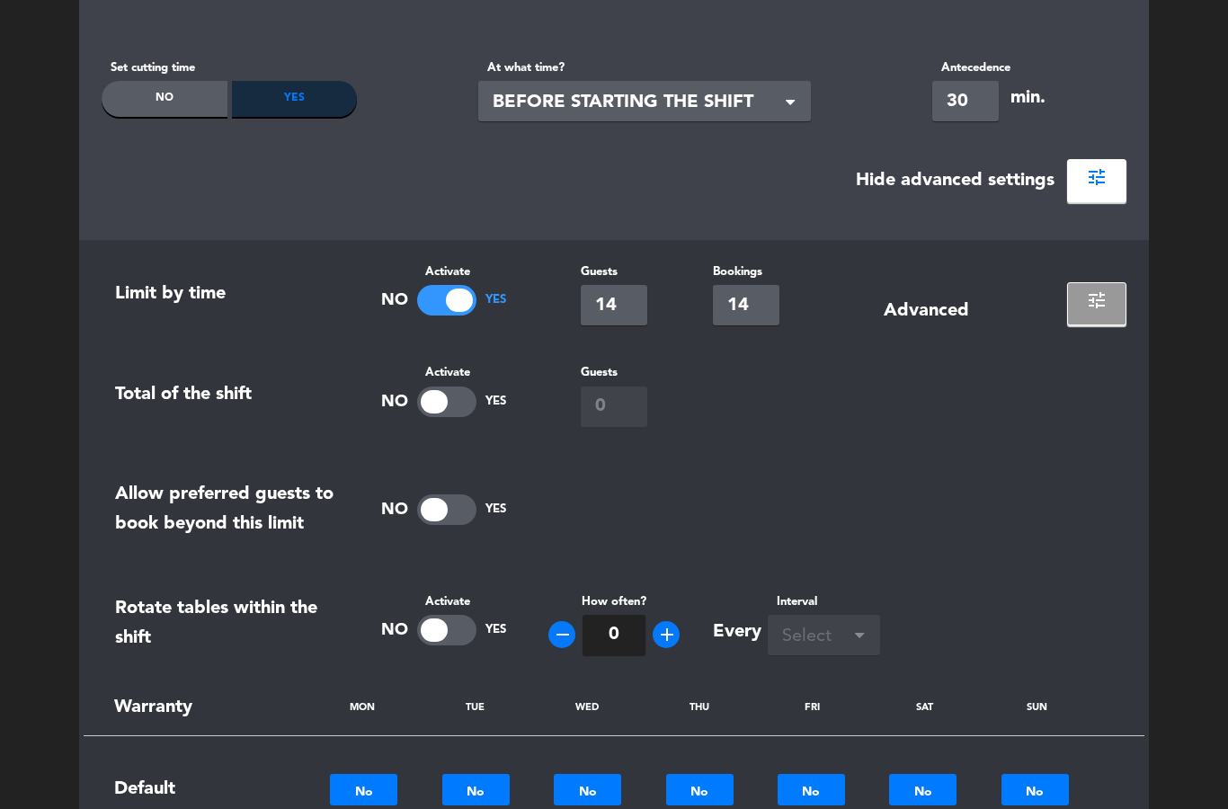
type input "1"
click at [1125, 313] on button "tune" at bounding box center [1096, 303] width 59 height 43
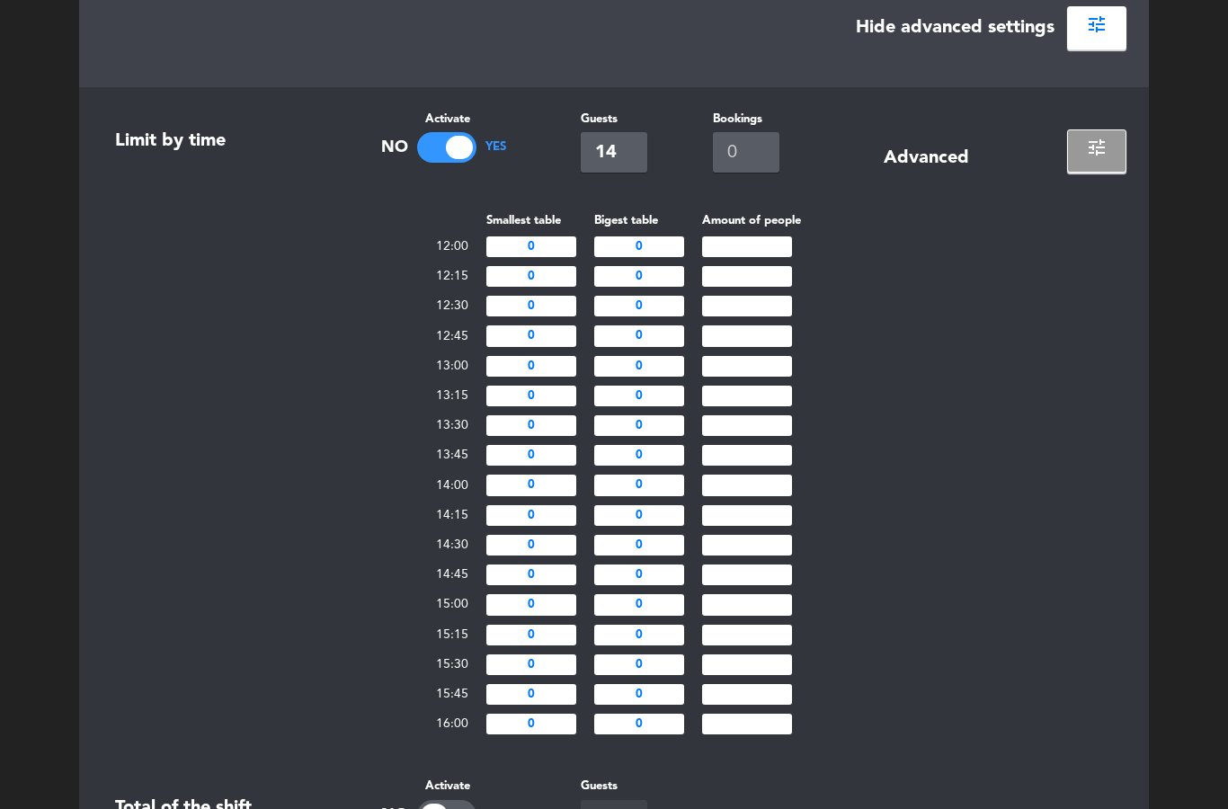
scroll to position [520, 0]
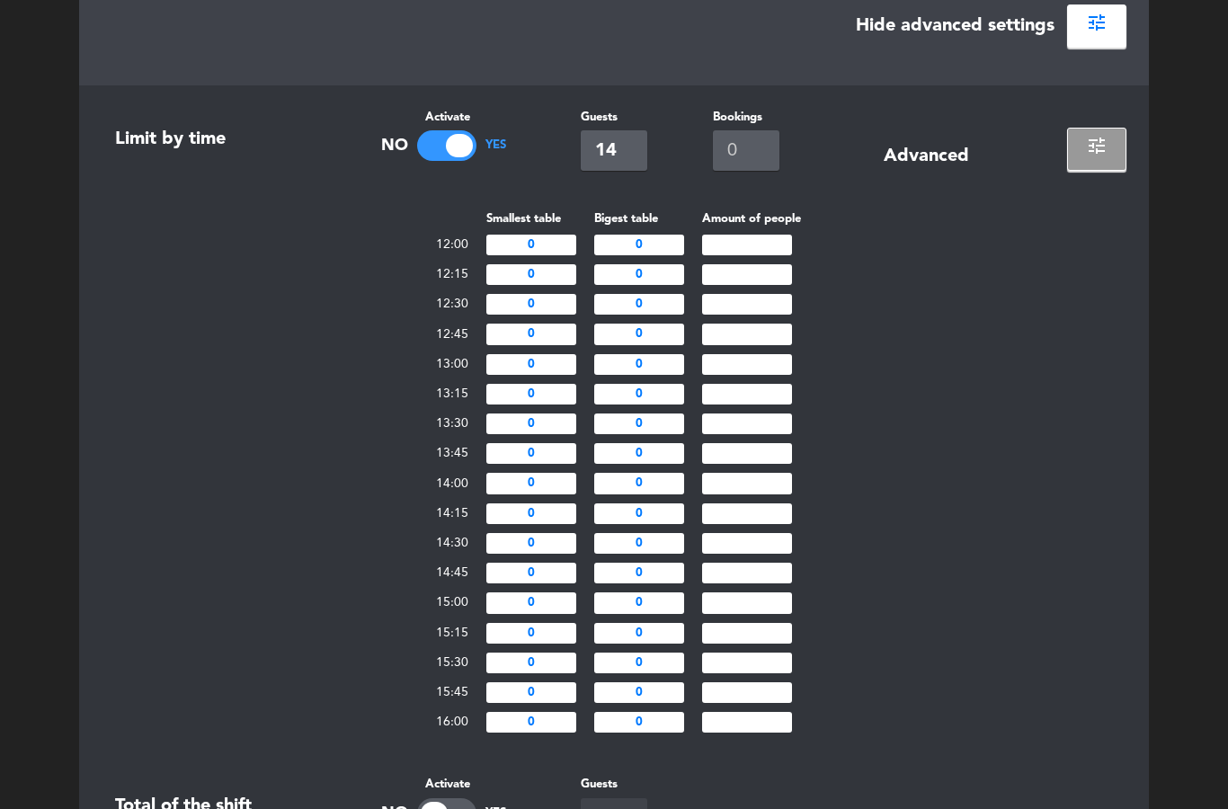
click at [660, 244] on input "0" at bounding box center [639, 245] width 90 height 21
type input "6"
click at [677, 271] on input "0" at bounding box center [639, 274] width 90 height 21
type input "6"
click at [678, 306] on input "0" at bounding box center [639, 304] width 90 height 21
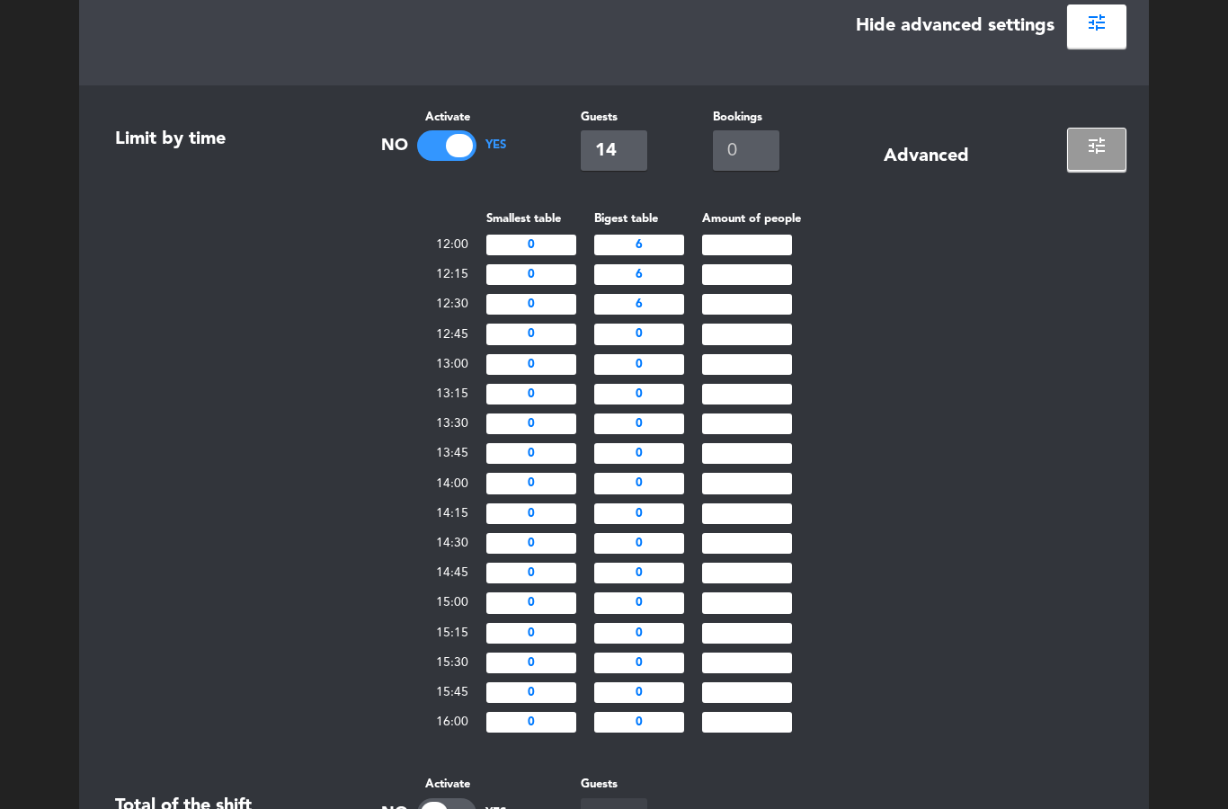
type input "6"
click at [662, 344] on input "0" at bounding box center [639, 334] width 90 height 21
type input "6"
click at [663, 375] on input "0" at bounding box center [639, 364] width 90 height 21
type input "6"
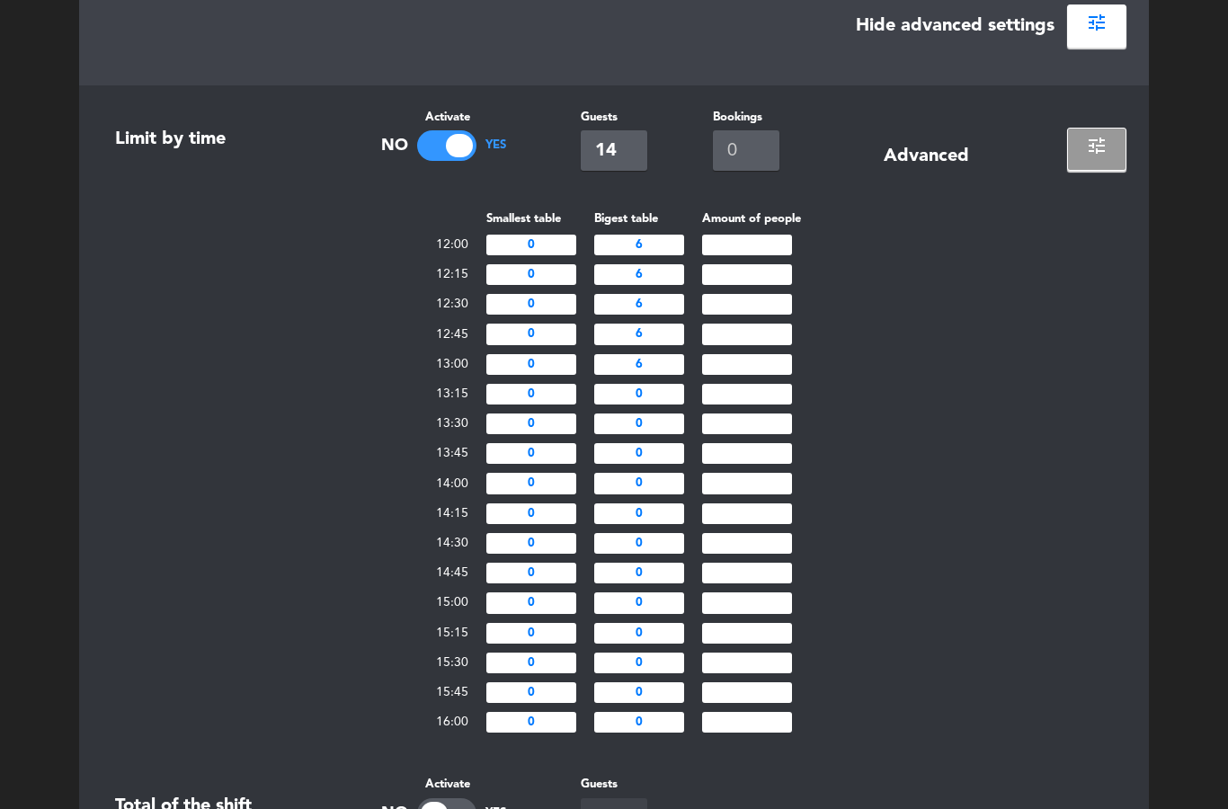
click at [659, 404] on input "0" at bounding box center [639, 394] width 90 height 21
type input "6"
click at [657, 434] on input "0" at bounding box center [639, 423] width 90 height 21
type input "6"
click at [672, 464] on input "0" at bounding box center [639, 453] width 90 height 21
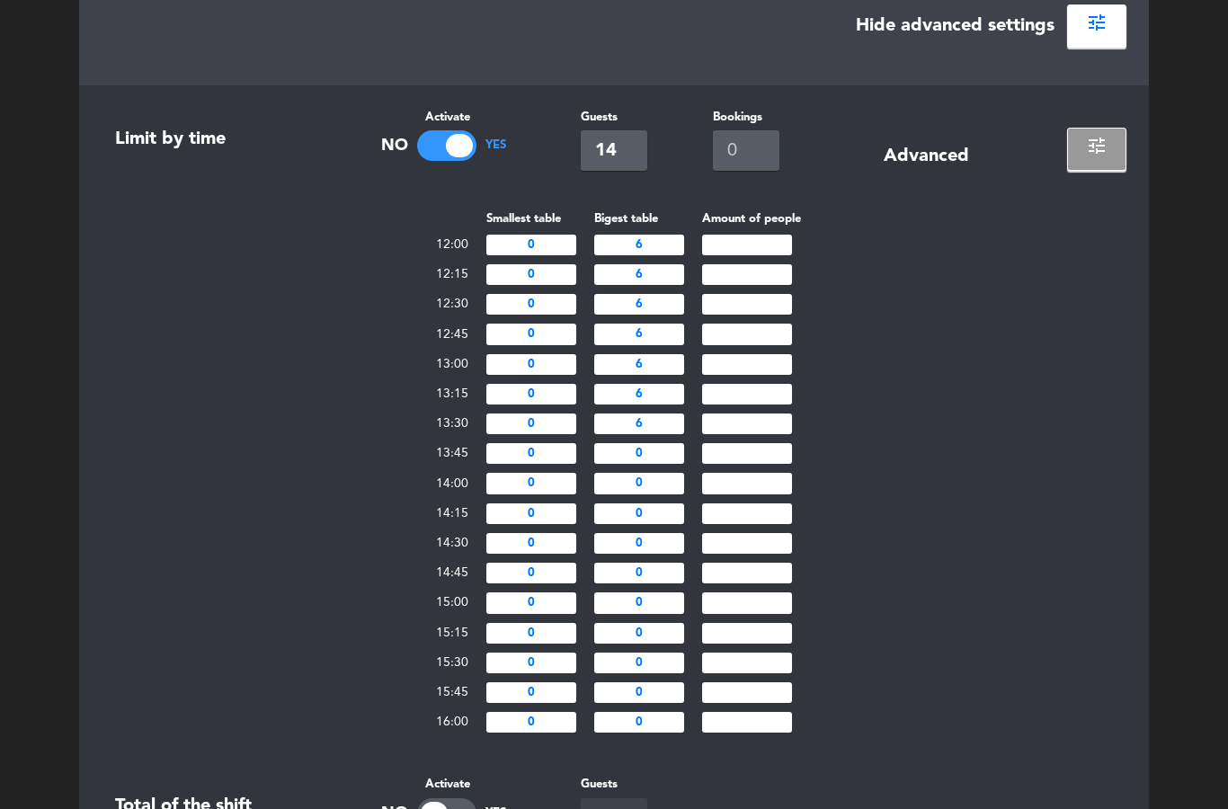
click at [677, 464] on input "0" at bounding box center [639, 453] width 90 height 21
type input "6"
click at [675, 493] on input "0" at bounding box center [639, 483] width 90 height 21
click at [669, 464] on input "6" at bounding box center [639, 453] width 90 height 21
click at [675, 493] on input "0" at bounding box center [639, 483] width 90 height 21
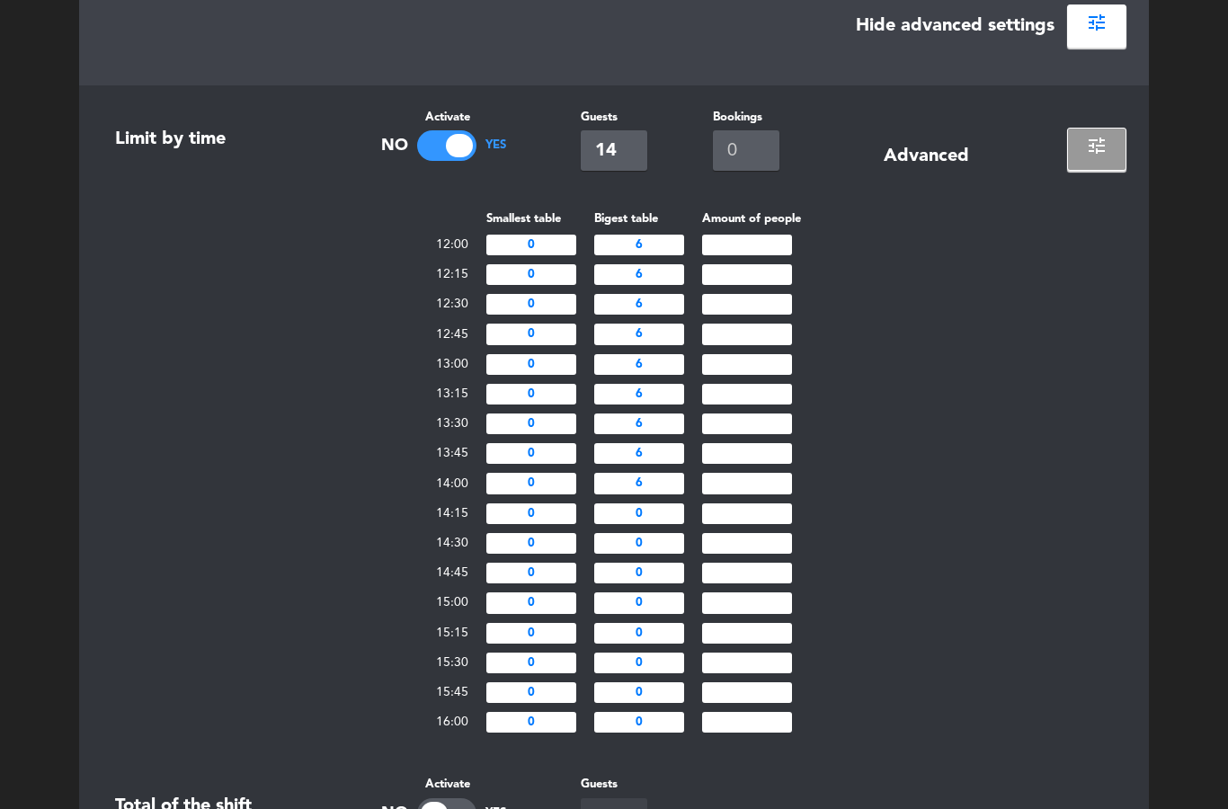
type input "6"
click at [679, 524] on input "0" at bounding box center [639, 513] width 90 height 21
type input "6"
click at [670, 554] on input "0" at bounding box center [639, 543] width 90 height 21
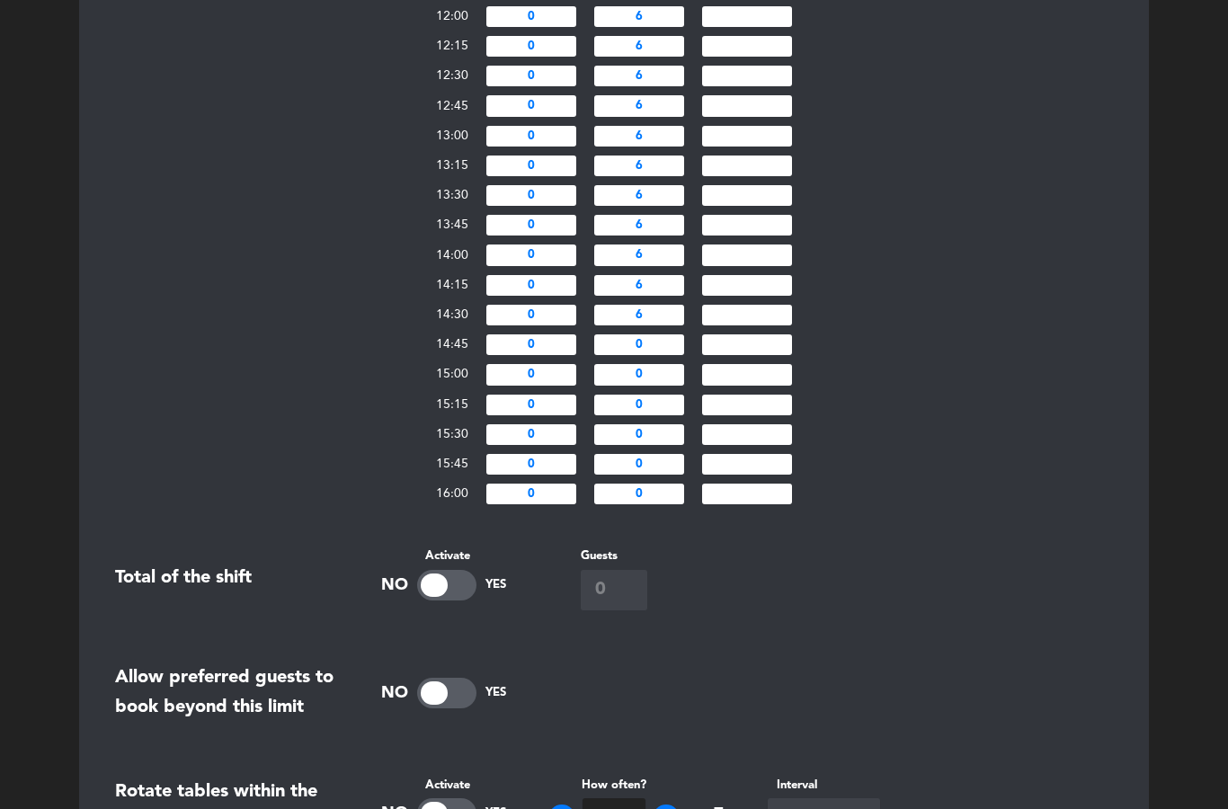
scroll to position [758, 0]
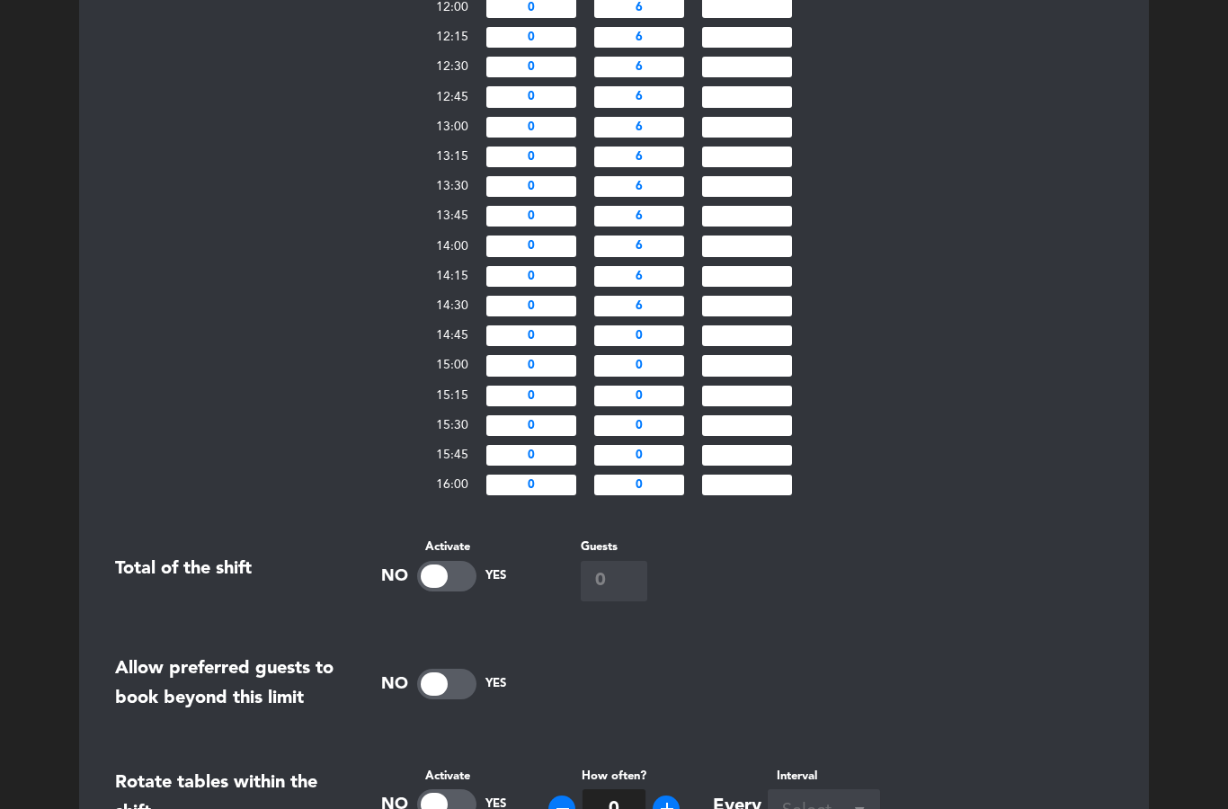
type input "6"
click at [666, 346] on input "0" at bounding box center [639, 335] width 90 height 21
type input "6"
click at [664, 376] on input "0" at bounding box center [639, 365] width 90 height 21
type input "6"
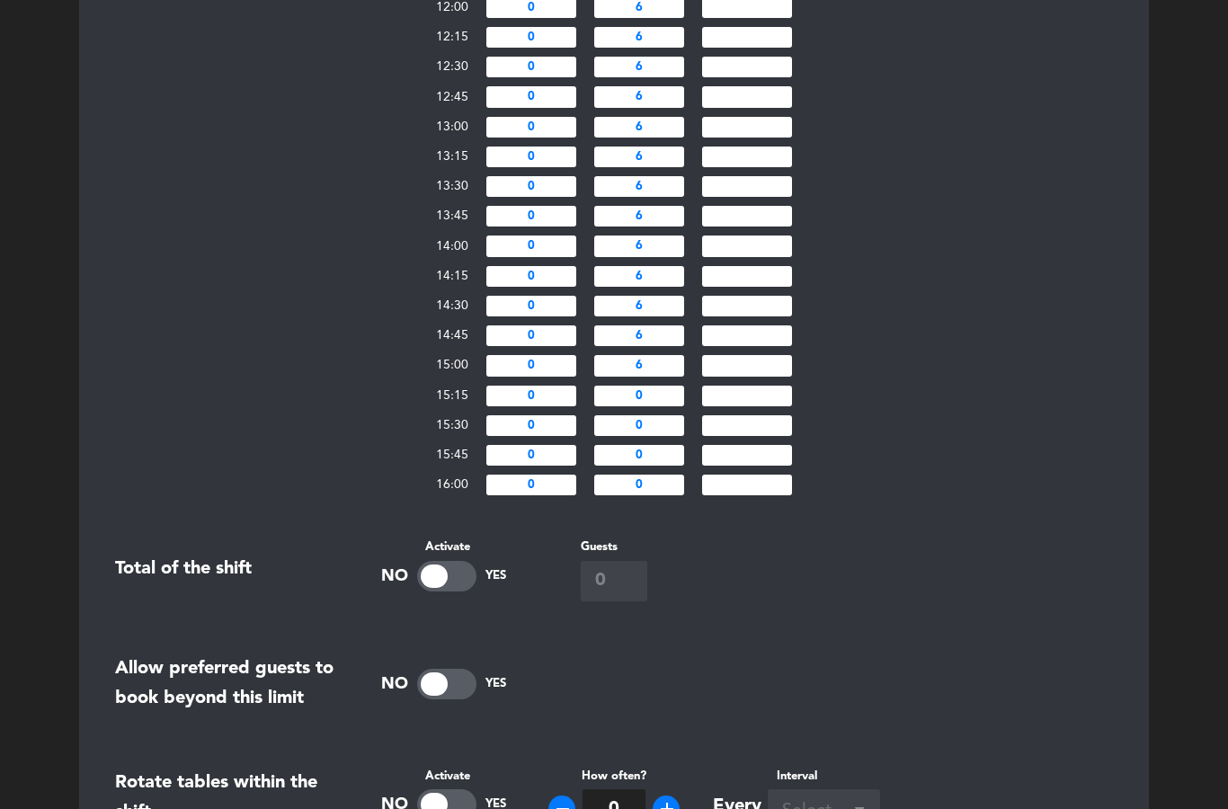
click at [659, 406] on input "0" at bounding box center [639, 396] width 90 height 21
click at [676, 406] on input "0" at bounding box center [639, 396] width 90 height 21
type input "6"
click at [678, 436] on input "0" at bounding box center [639, 425] width 90 height 21
type input "6"
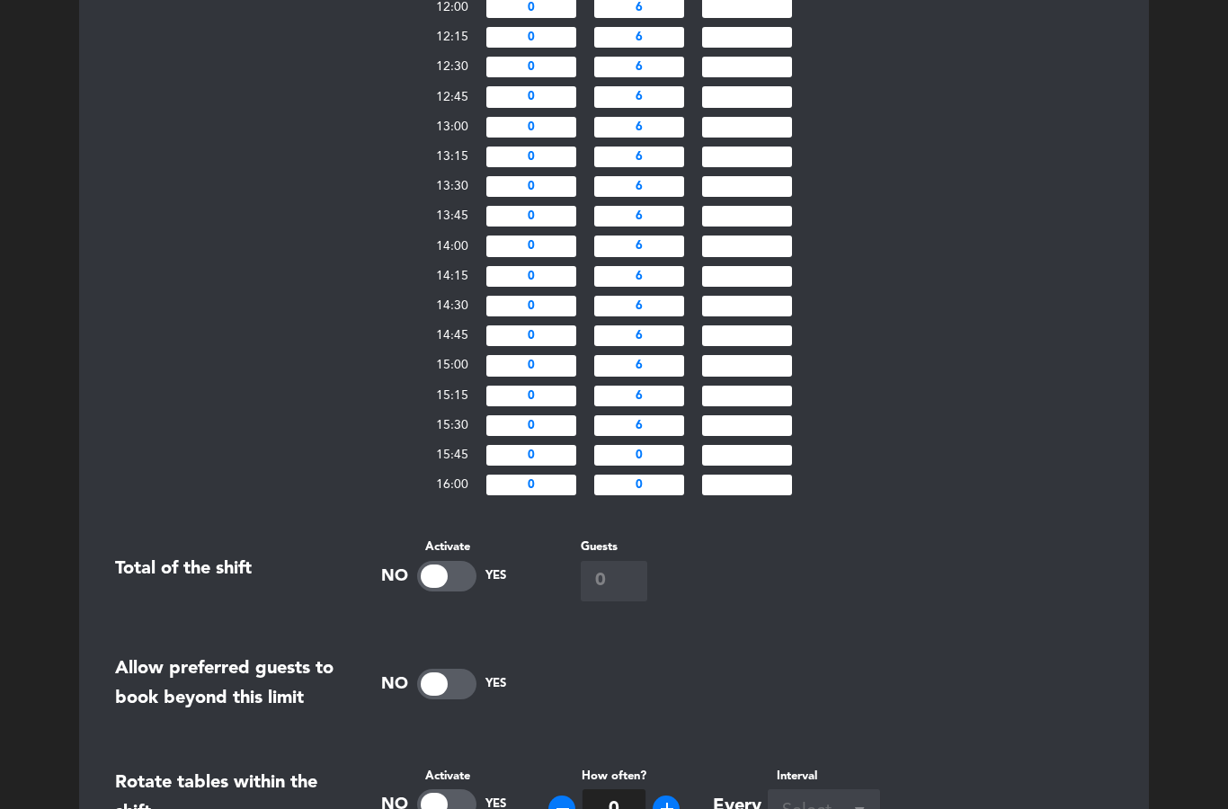
click at [676, 466] on input "0" at bounding box center [639, 455] width 90 height 21
type input "6"
click at [671, 495] on input "0" at bounding box center [639, 485] width 90 height 21
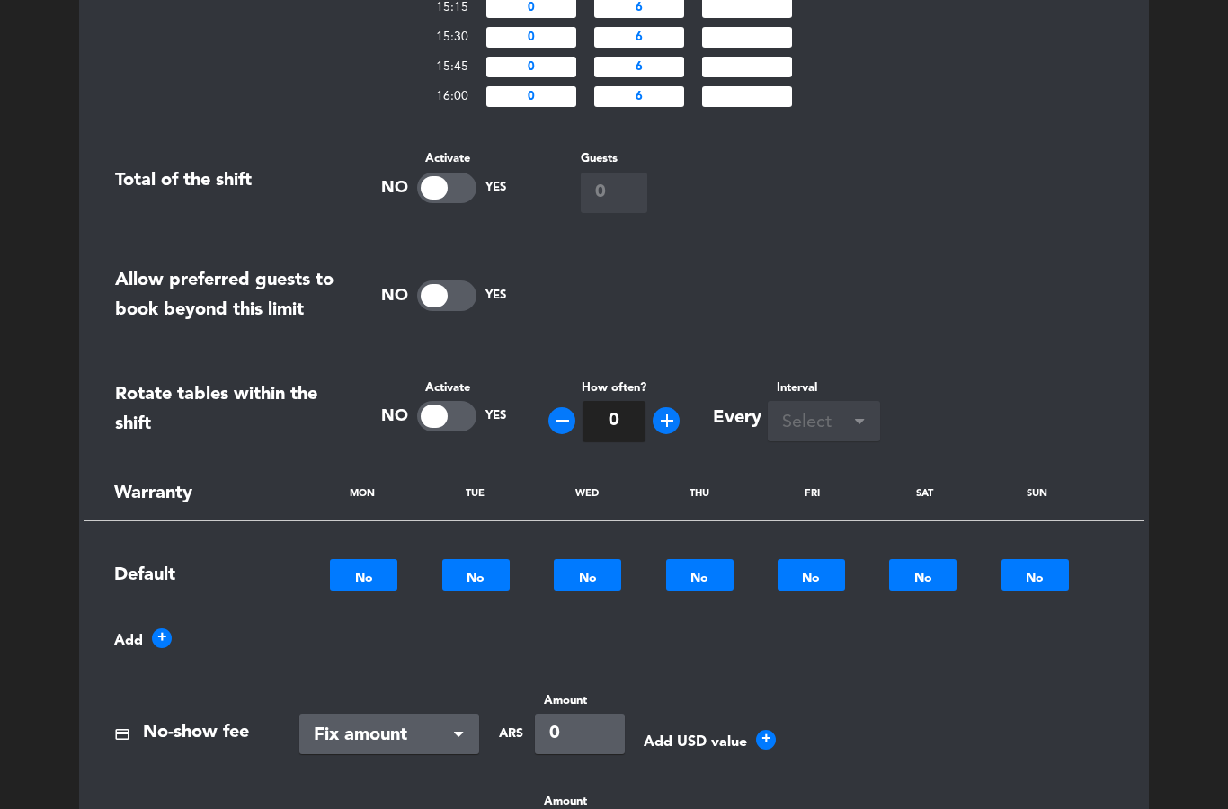
scroll to position [1150, 0]
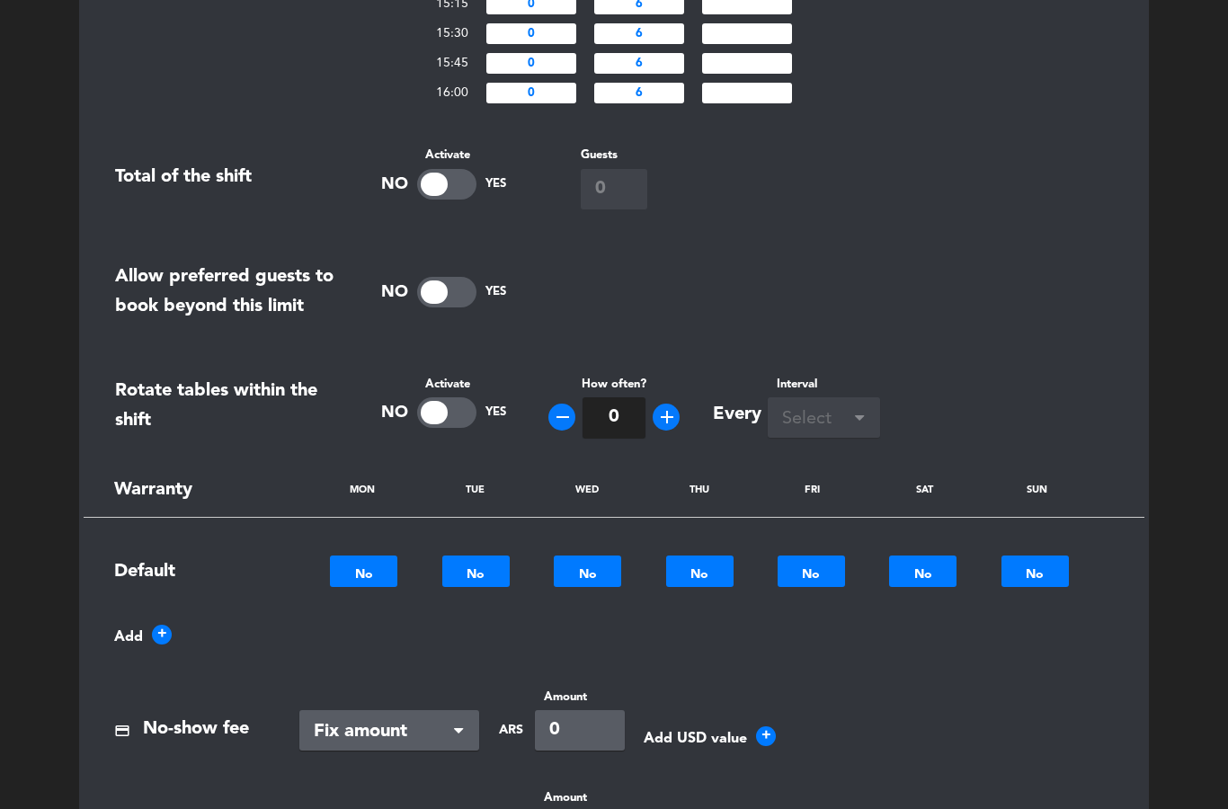
type input "6"
click at [420, 428] on div at bounding box center [446, 412] width 59 height 31
click at [448, 424] on div at bounding box center [459, 412] width 27 height 23
click at [442, 428] on div at bounding box center [446, 412] width 59 height 31
click at [855, 426] on span at bounding box center [859, 419] width 9 height 13
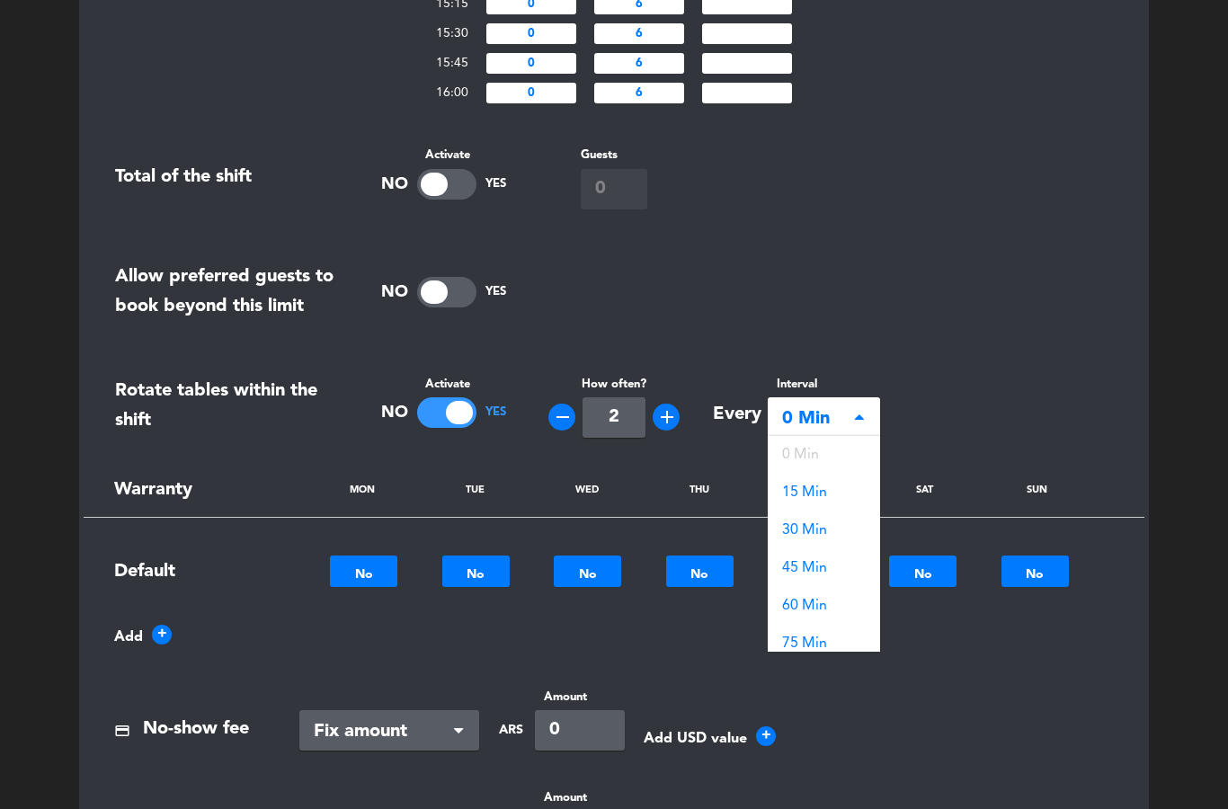
click at [838, 434] on span "0 Min" at bounding box center [816, 419] width 69 height 30
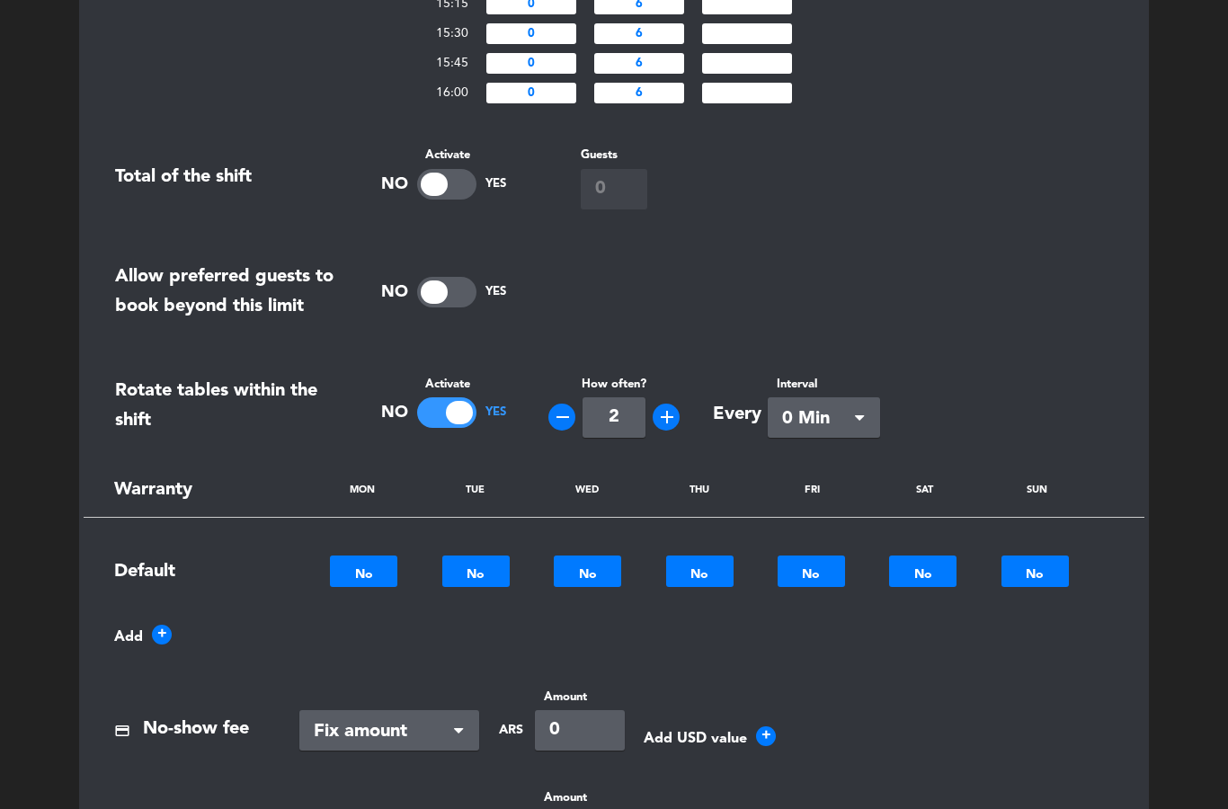
click at [461, 424] on div at bounding box center [459, 412] width 27 height 23
type input "0"
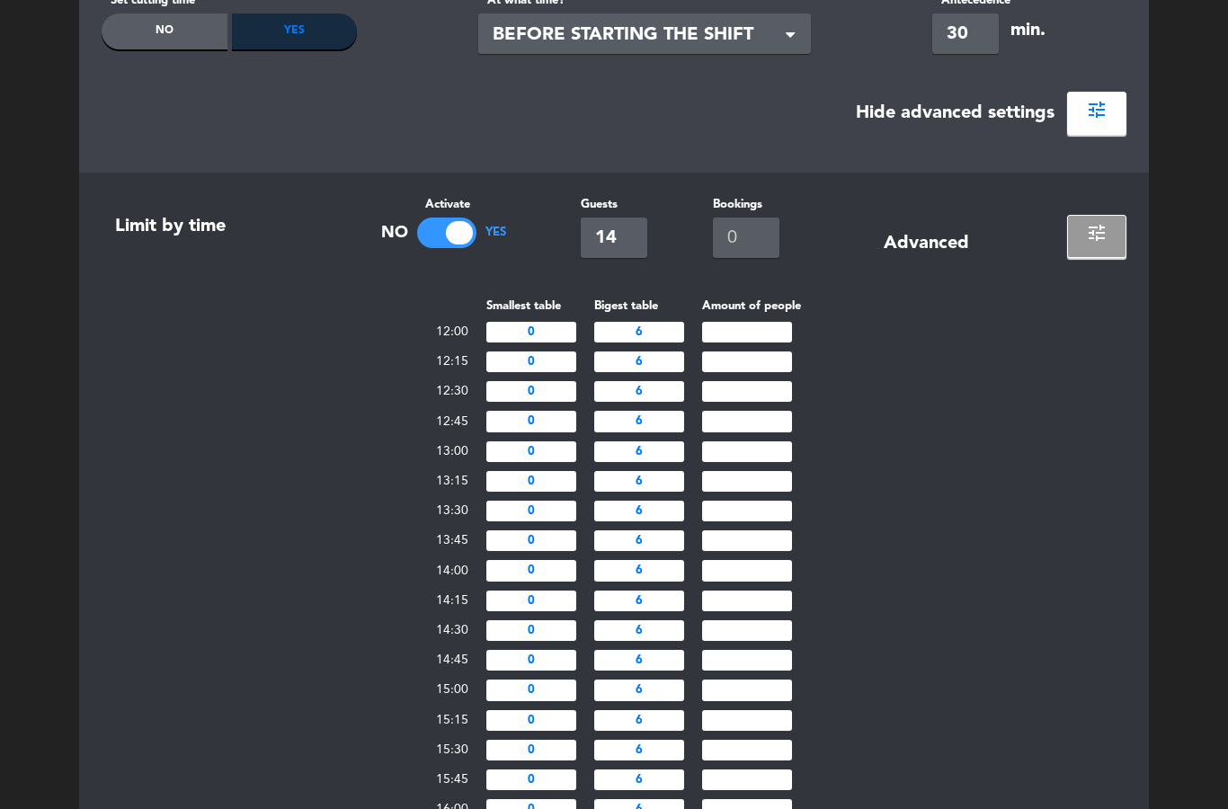
scroll to position [431, 0]
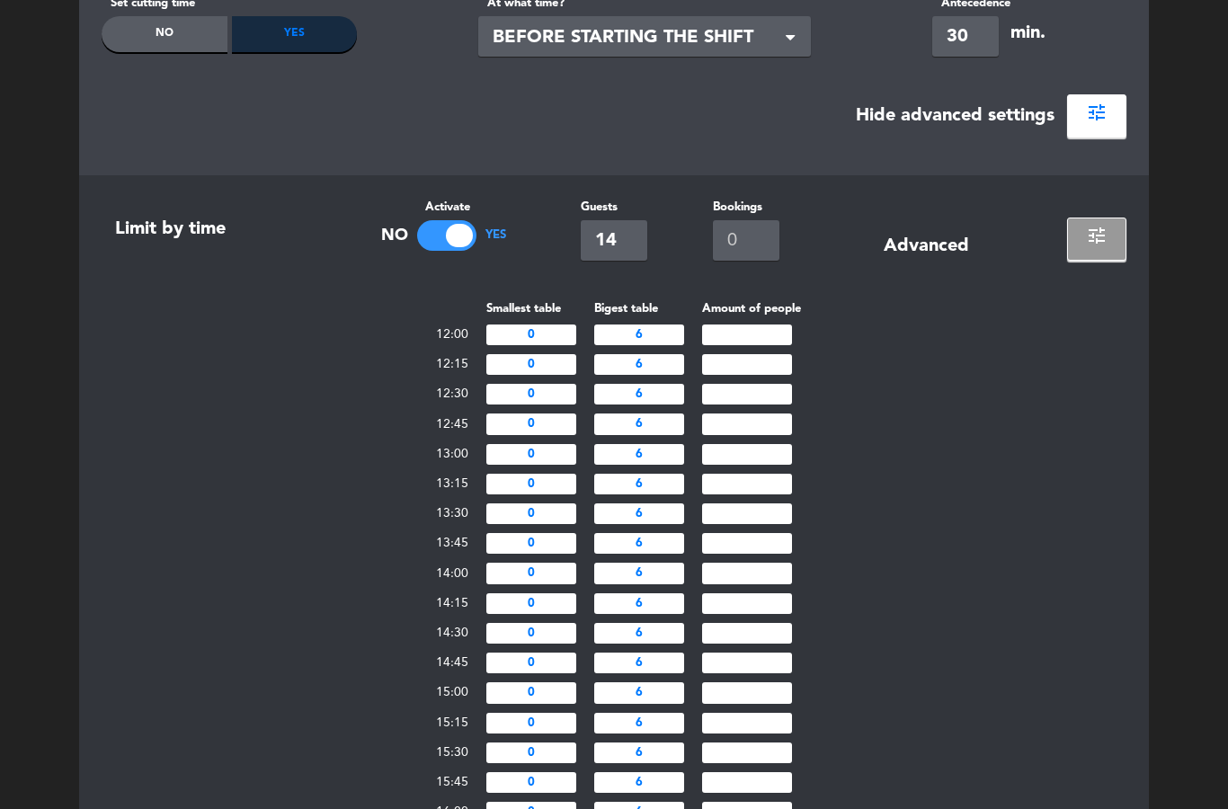
click at [666, 338] on input "6" at bounding box center [639, 334] width 90 height 21
type input "8"
click at [666, 360] on input "6" at bounding box center [639, 364] width 90 height 21
type input "8"
click at [658, 398] on input "6" at bounding box center [639, 394] width 90 height 21
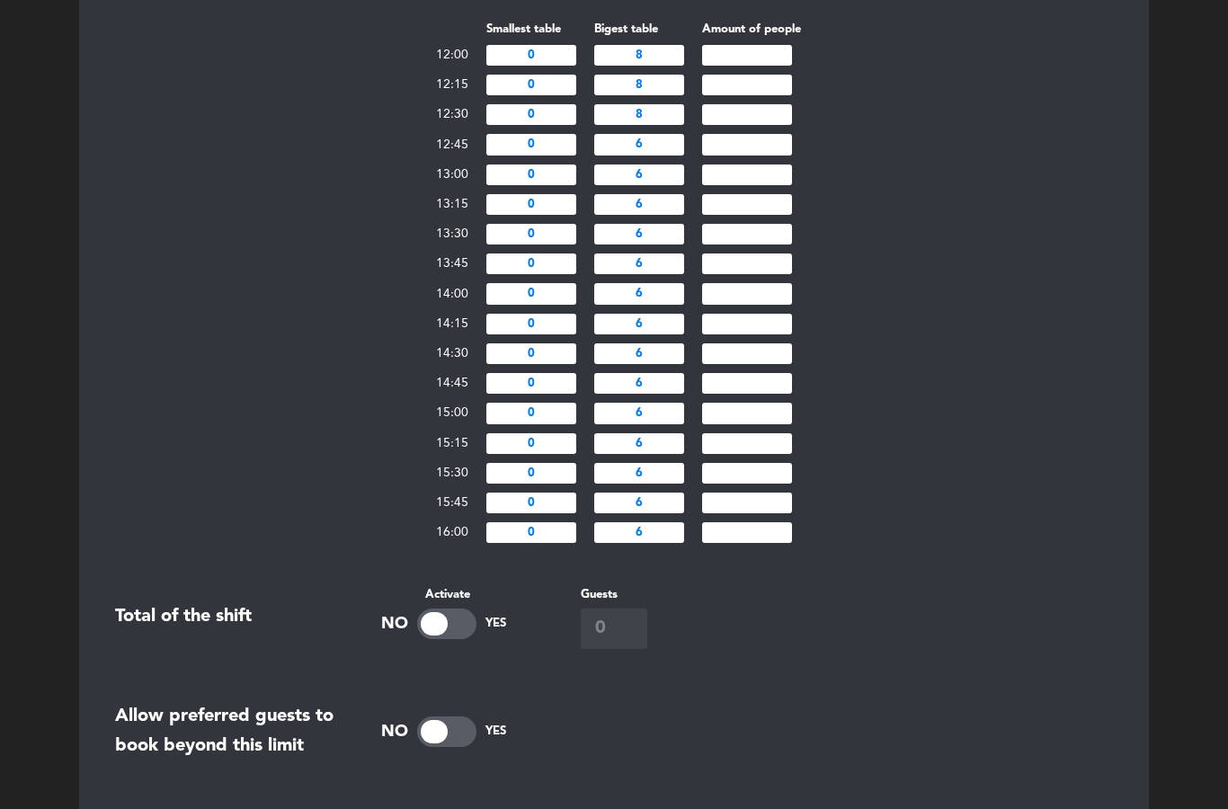
scroll to position [708, 0]
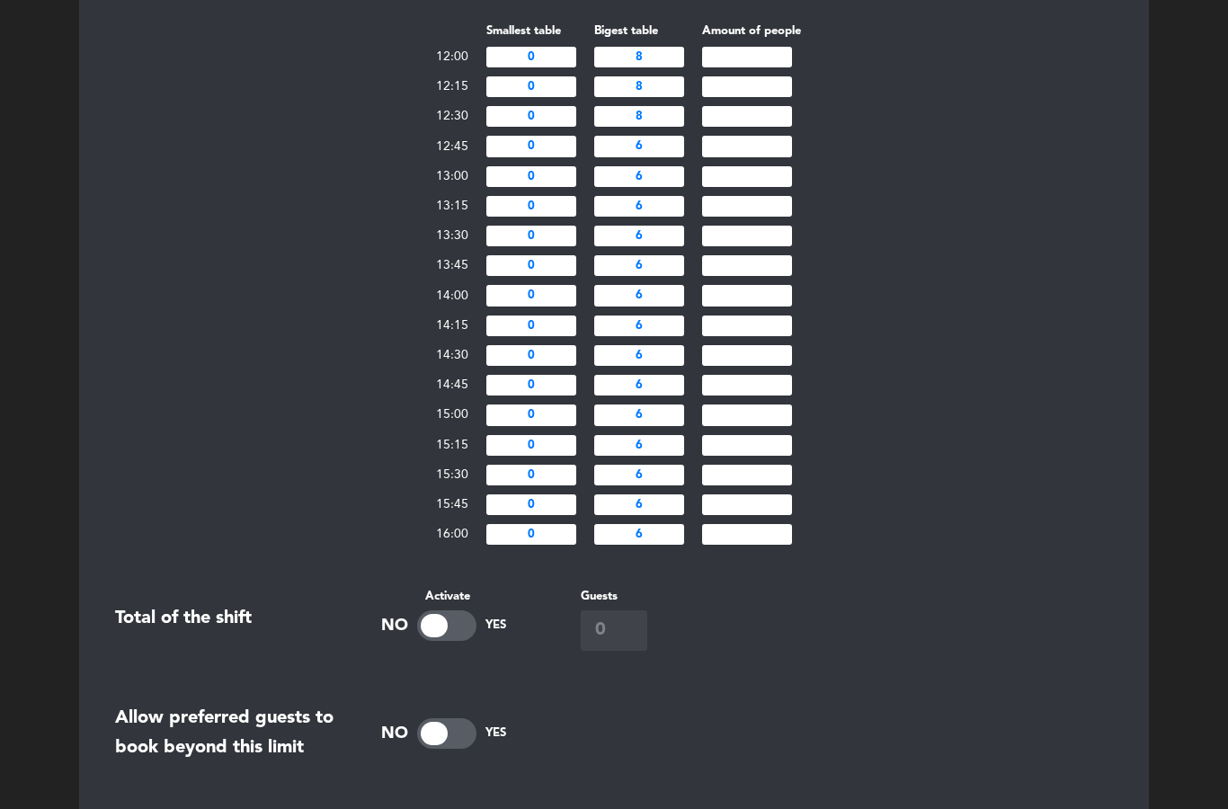
type input "8"
click at [670, 456] on input "6" at bounding box center [639, 445] width 90 height 21
type input "8"
click at [664, 485] on input "6" at bounding box center [639, 475] width 90 height 21
click at [670, 485] on input "6" at bounding box center [639, 475] width 90 height 21
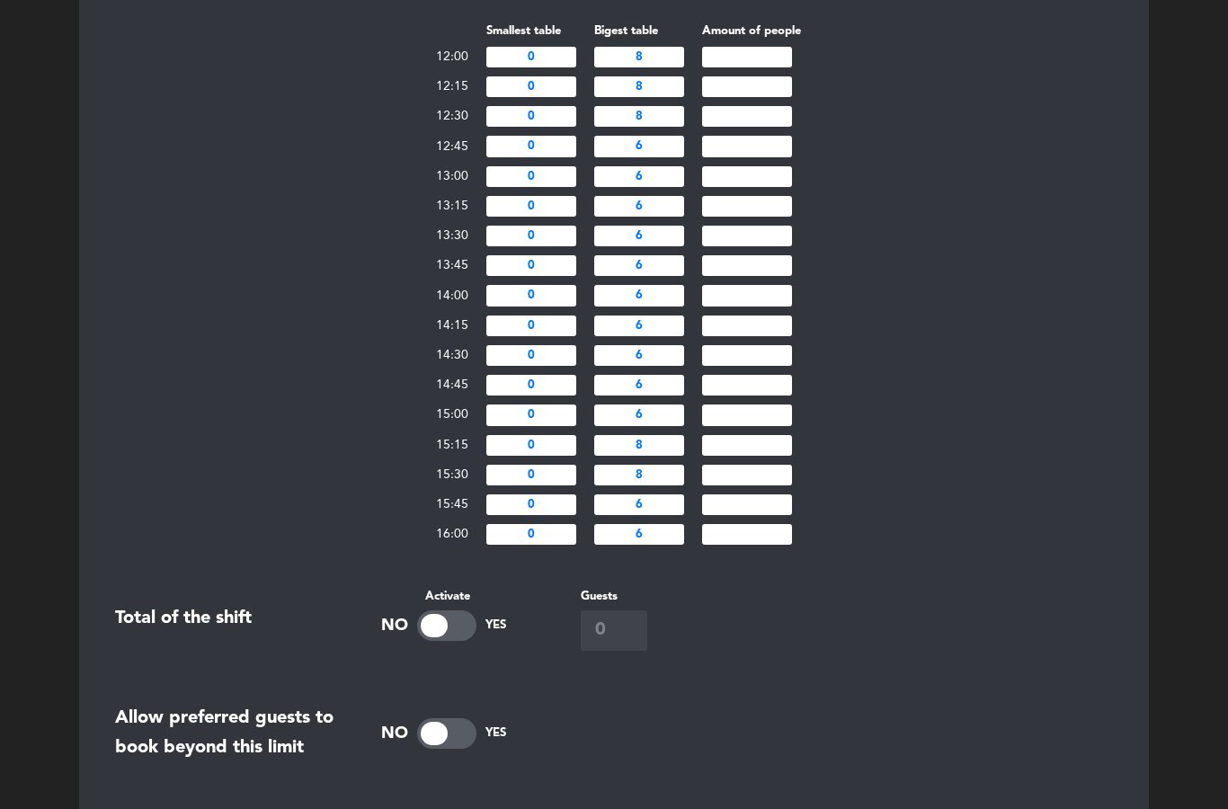
click at [665, 485] on input "8" at bounding box center [639, 475] width 90 height 21
type input "8"
click at [678, 515] on input "6" at bounding box center [639, 504] width 90 height 21
type input "8"
click at [676, 545] on input "6" at bounding box center [639, 534] width 90 height 21
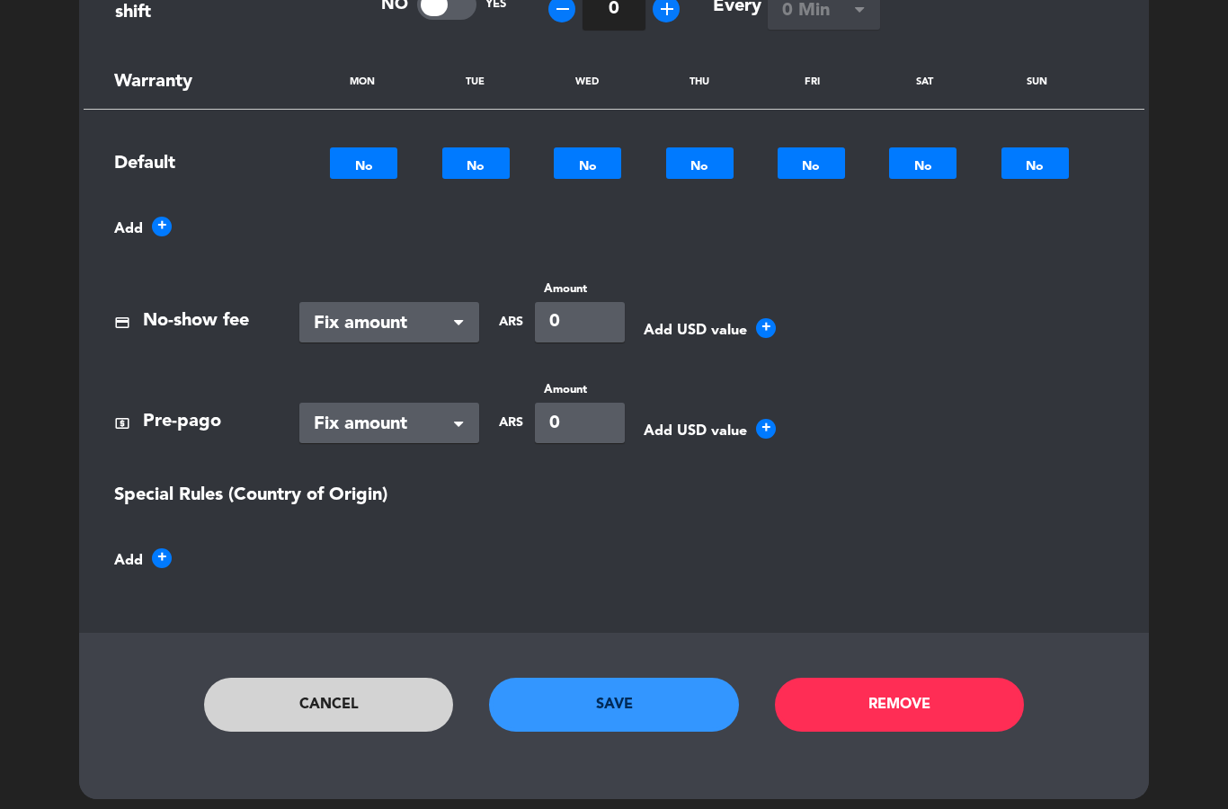
scroll to position [1558, 0]
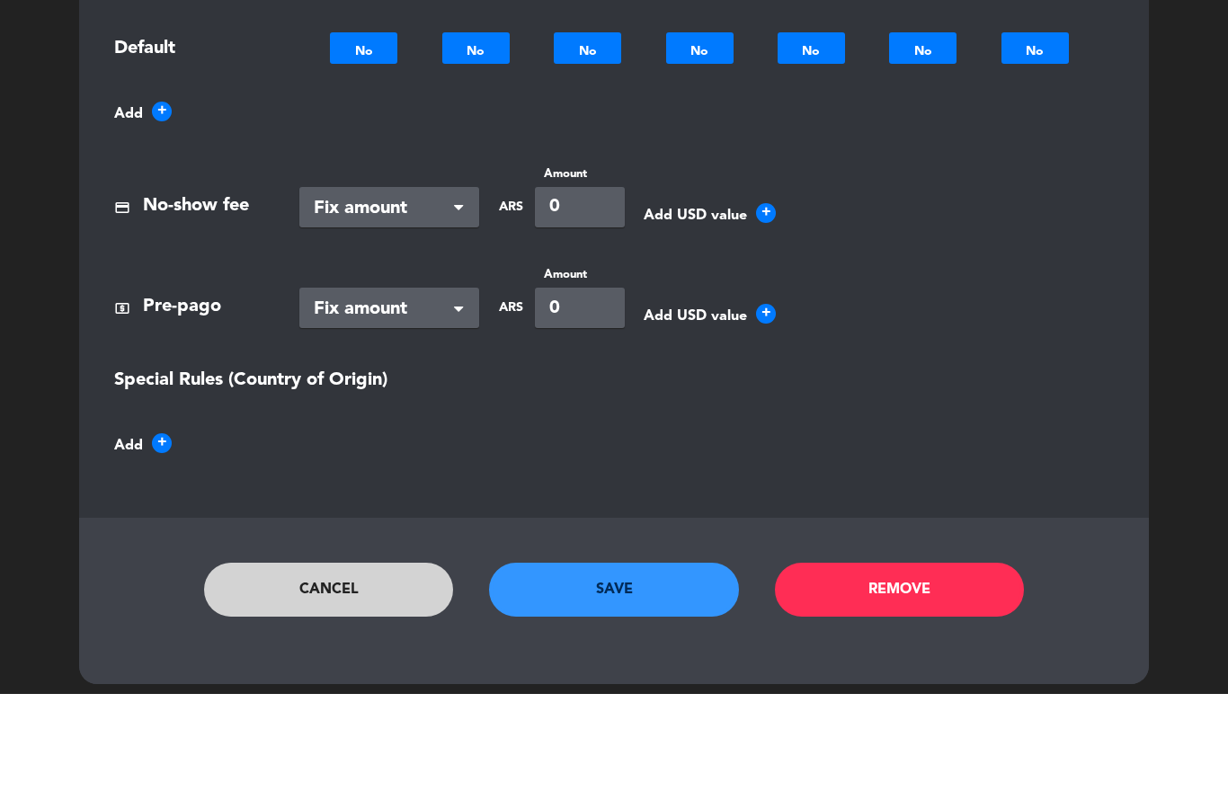
type input "8"
click at [675, 678] on button "Save" at bounding box center [614, 705] width 250 height 54
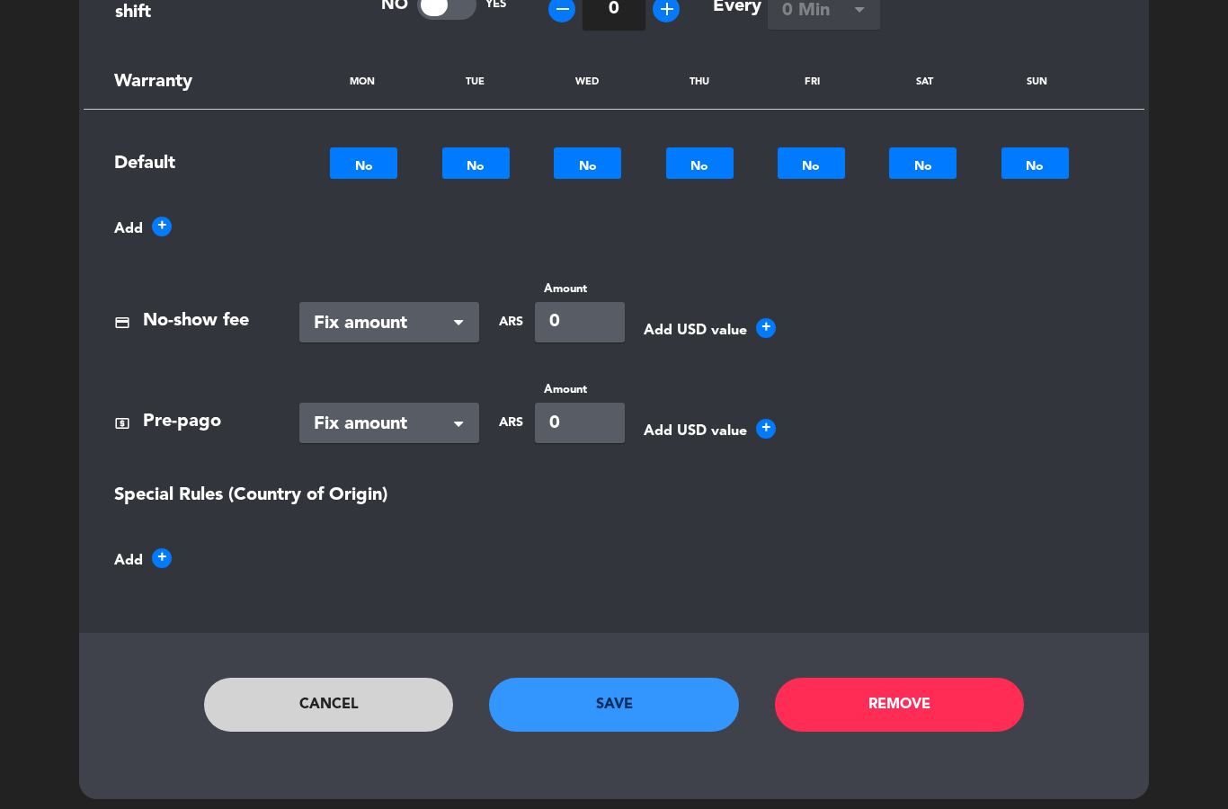
click at [649, 732] on button "Save" at bounding box center [614, 705] width 250 height 54
click at [624, 732] on button "Save" at bounding box center [614, 705] width 250 height 54
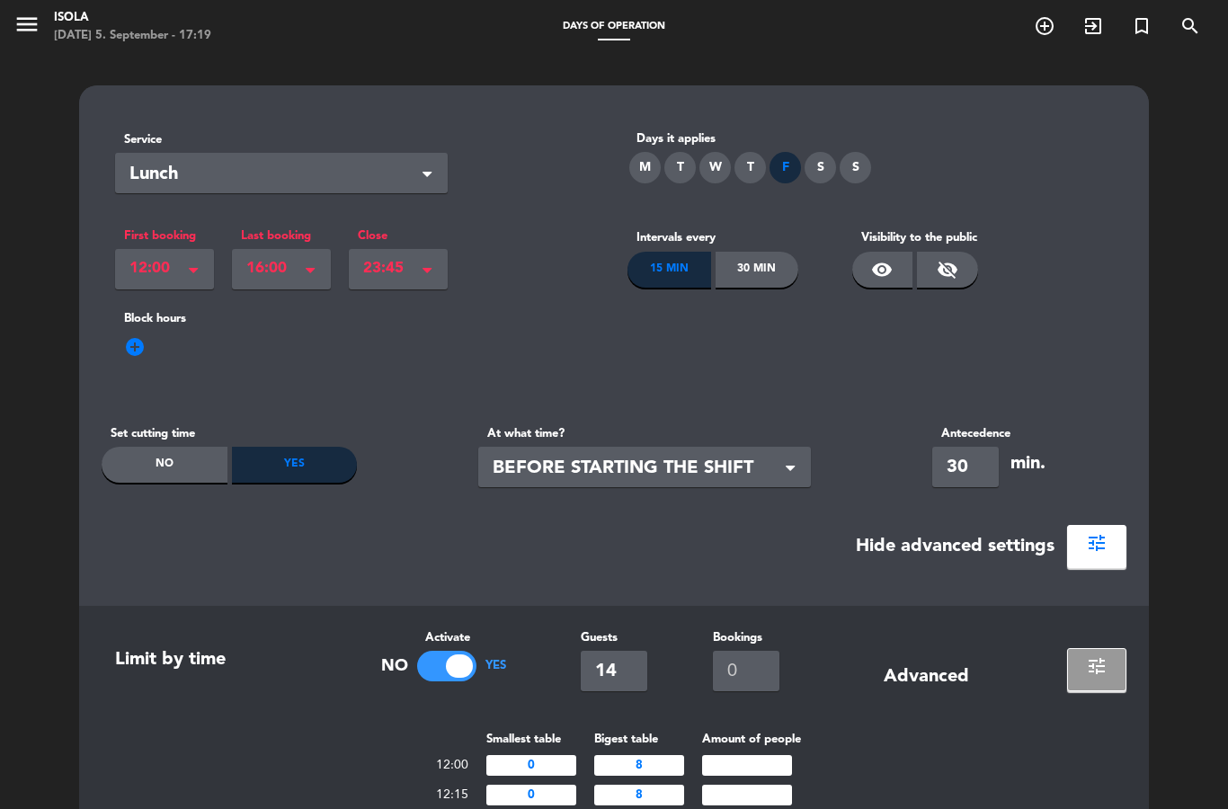
scroll to position [0, 0]
click at [398, 262] on span "23:45" at bounding box center [391, 268] width 56 height 25
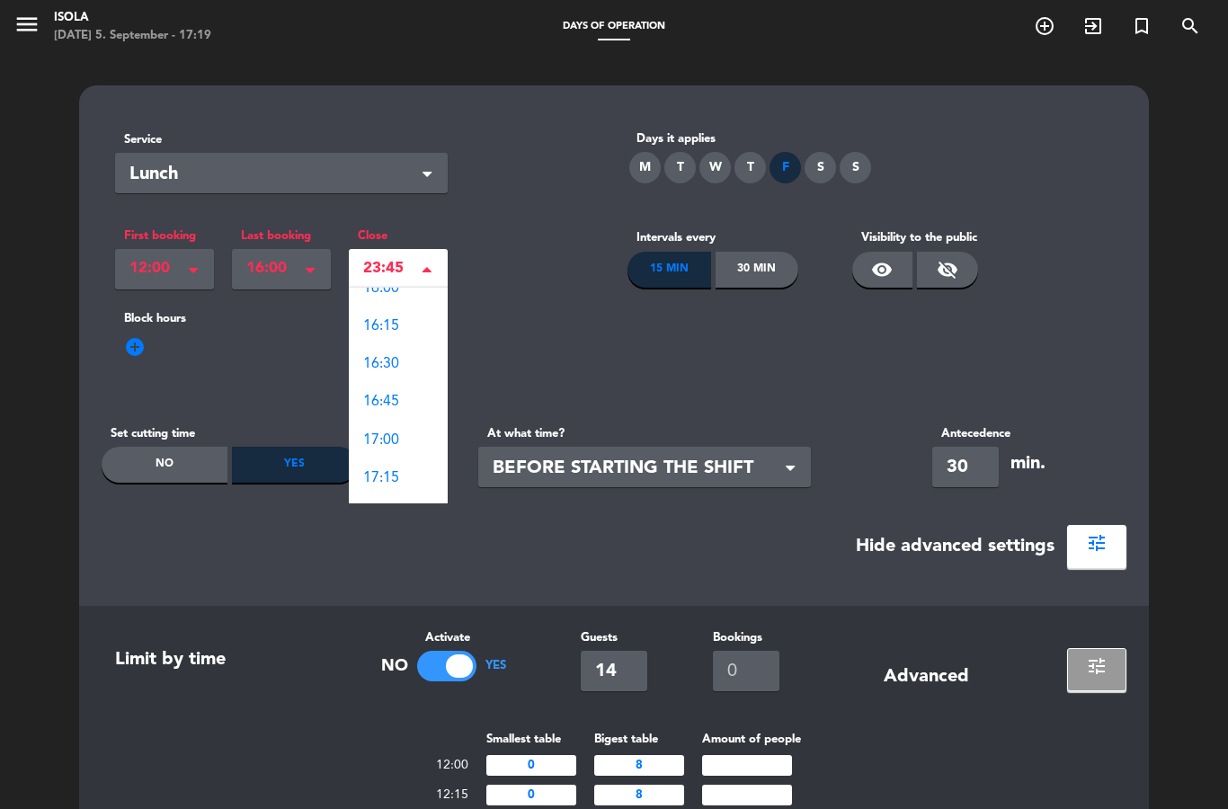
scroll to position [16, 0]
click at [422, 297] on div "16:00" at bounding box center [398, 290] width 99 height 38
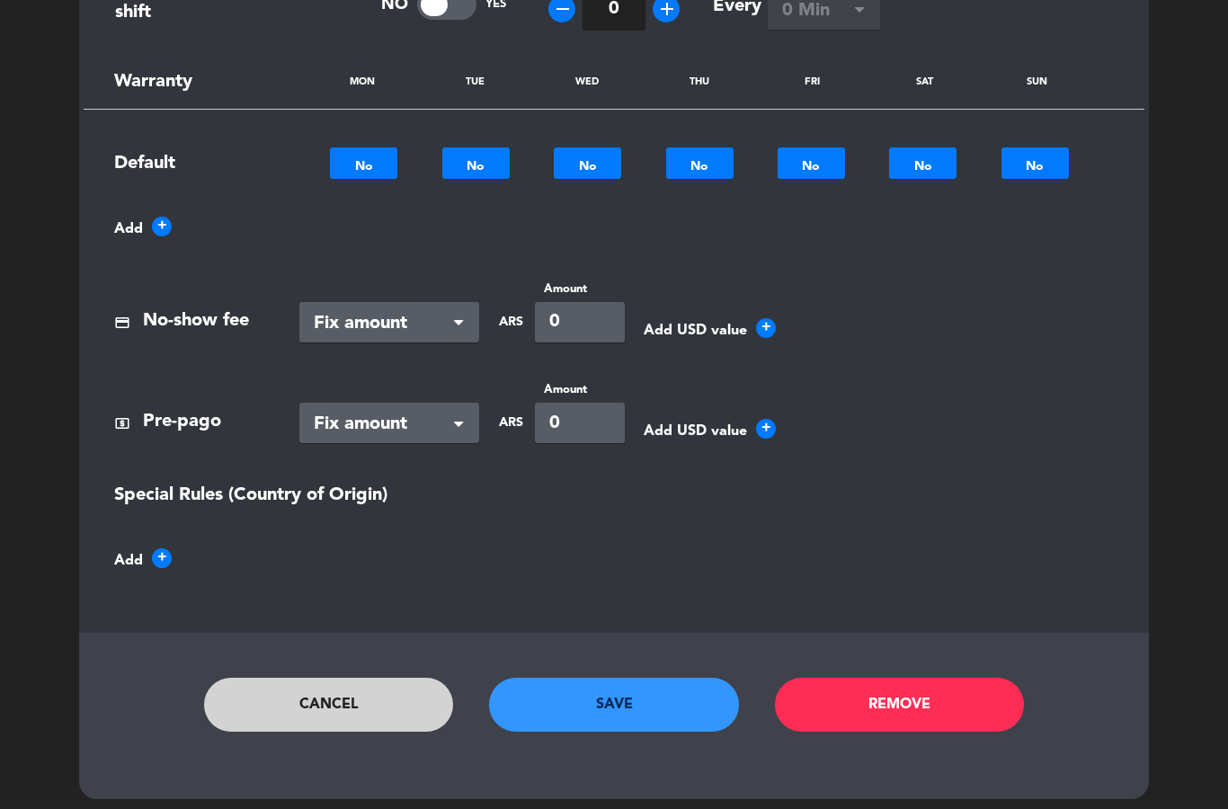
click at [677, 732] on button "Save" at bounding box center [614, 705] width 250 height 54
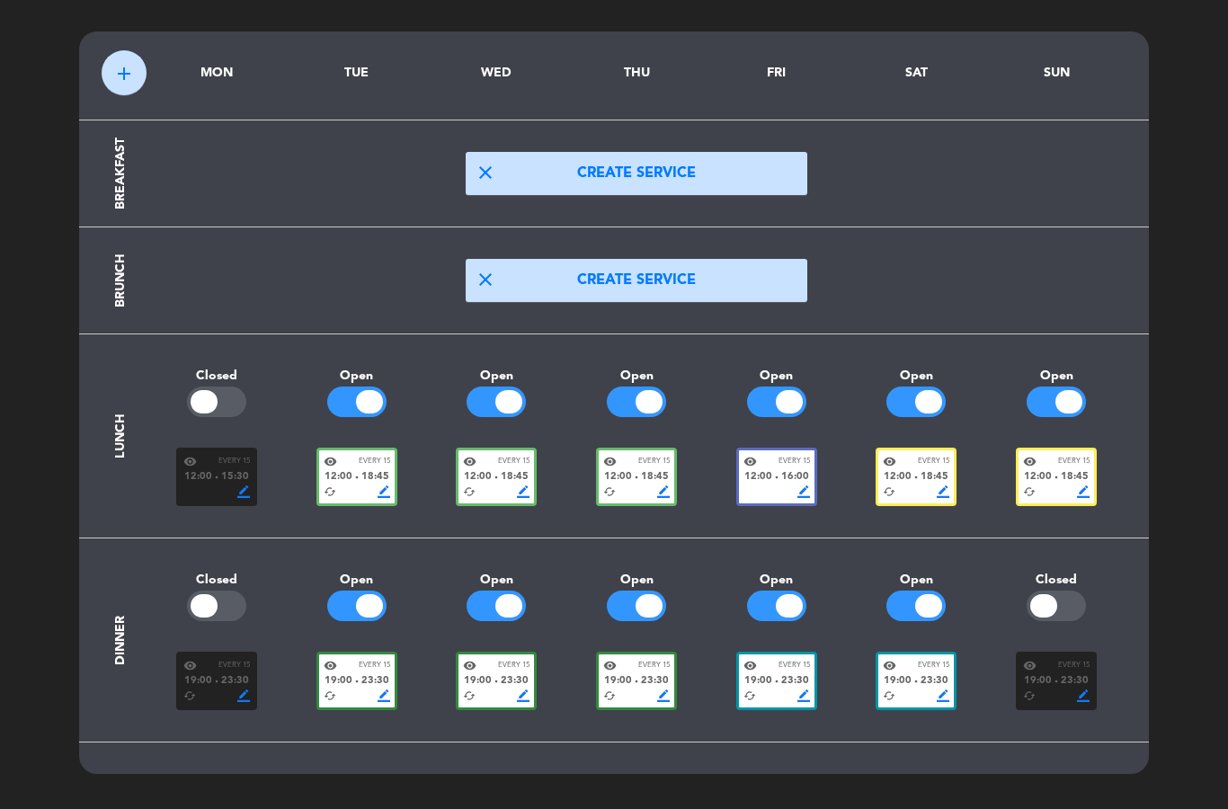
click at [768, 479] on span "12:00" at bounding box center [758, 477] width 28 height 16
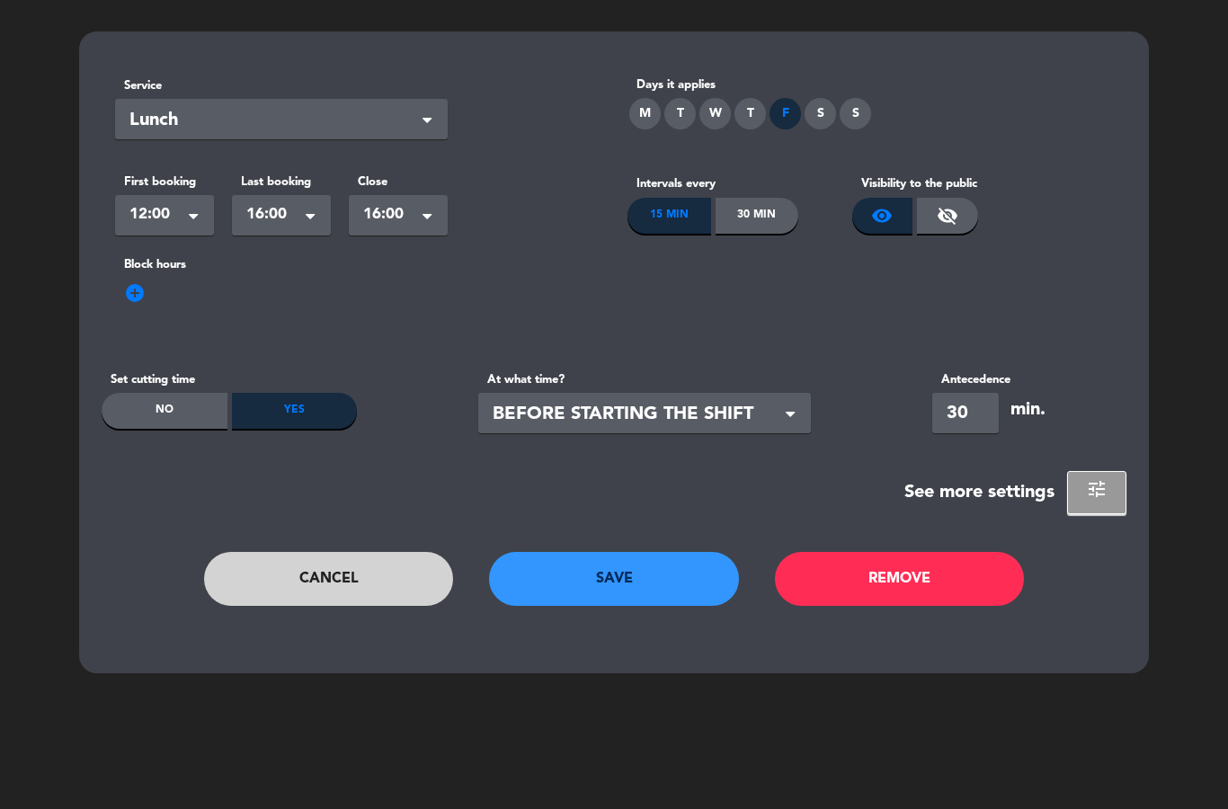
scroll to position [0, 0]
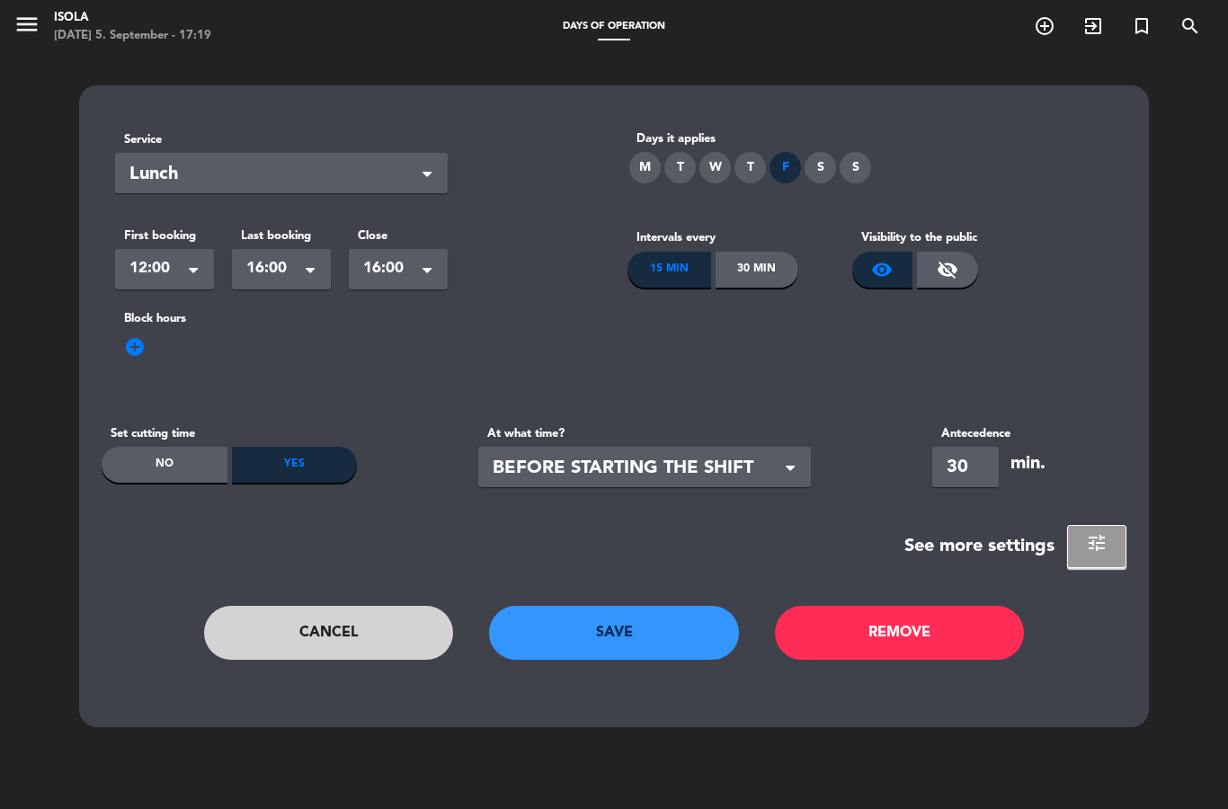
click at [416, 259] on span "16:00" at bounding box center [391, 268] width 56 height 25
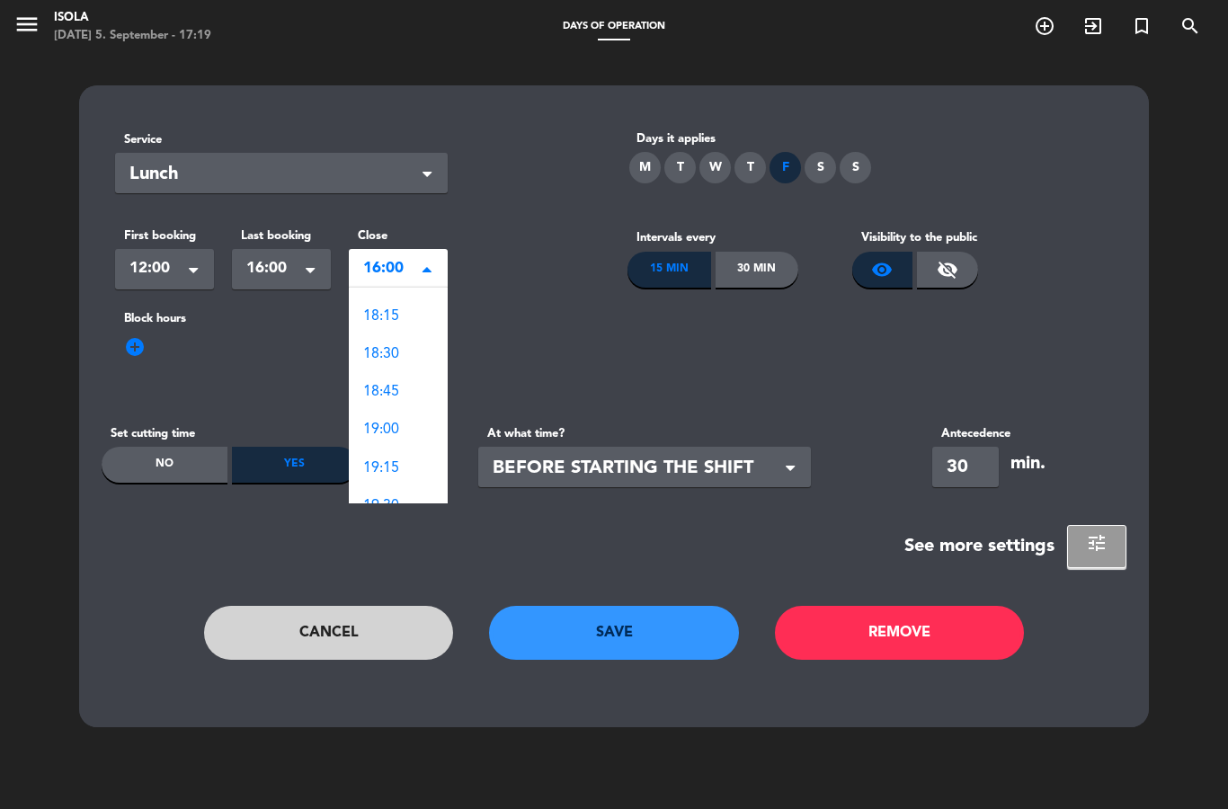
scroll to position [330, 0]
click at [411, 386] on div "18:45" at bounding box center [398, 393] width 99 height 38
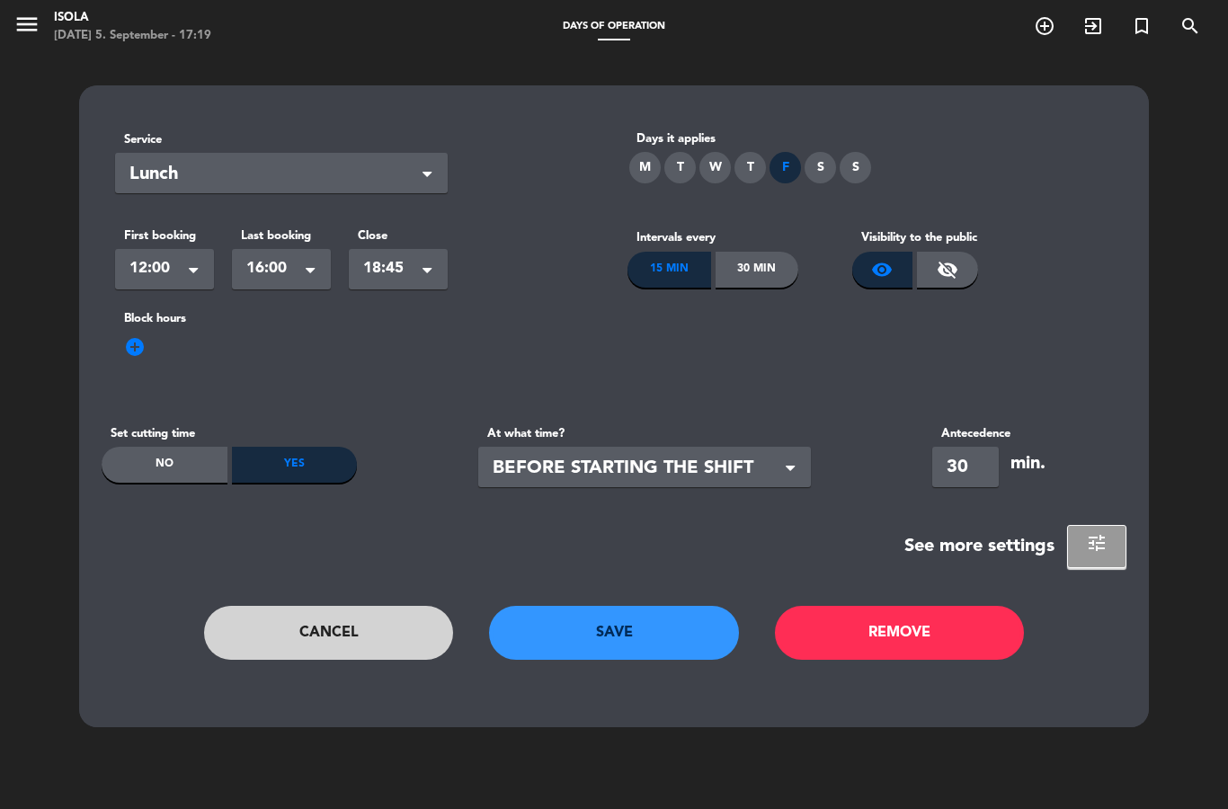
click at [645, 625] on button "Save" at bounding box center [614, 633] width 250 height 54
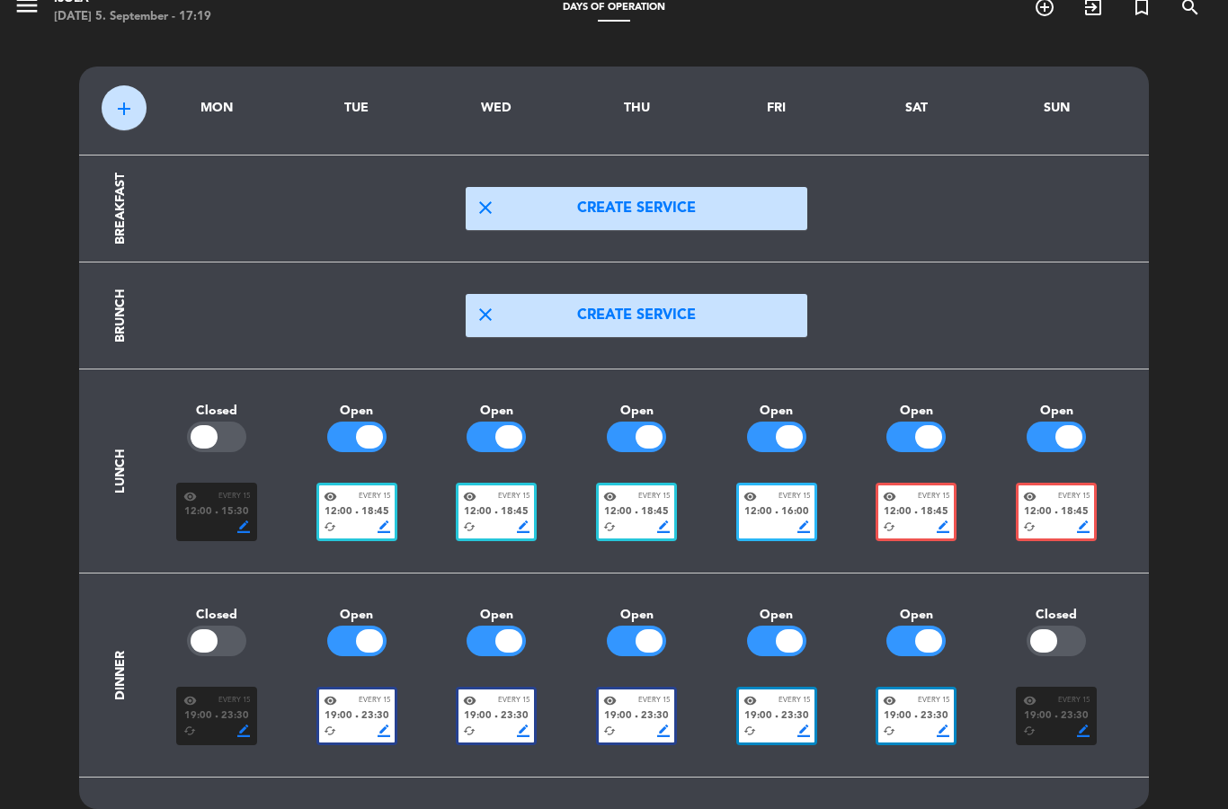
scroll to position [22, 0]
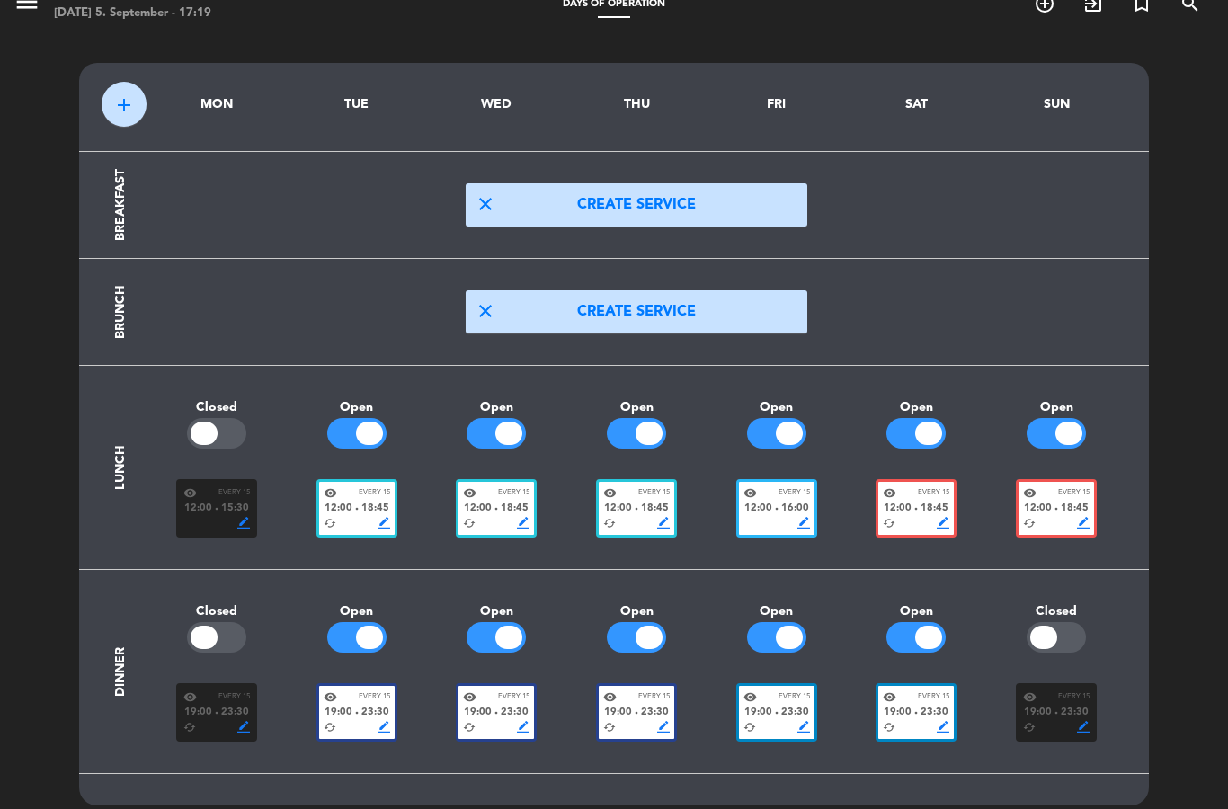
click at [765, 573] on section "Dinner Closed Open Open Open Open Open Closed visibility Every 15 19:00 fiber_m…" at bounding box center [614, 672] width 1025 height 204
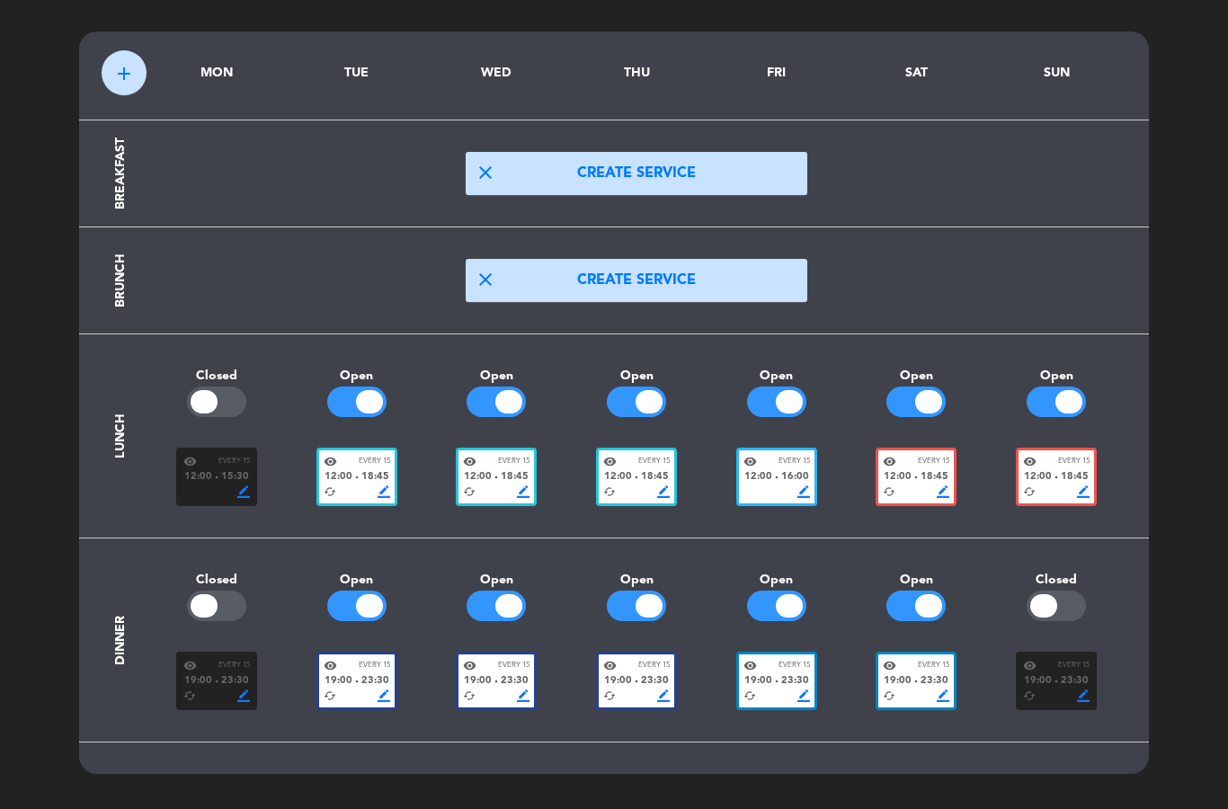
scroll to position [54, 0]
click at [768, 473] on span "12:00" at bounding box center [758, 477] width 28 height 16
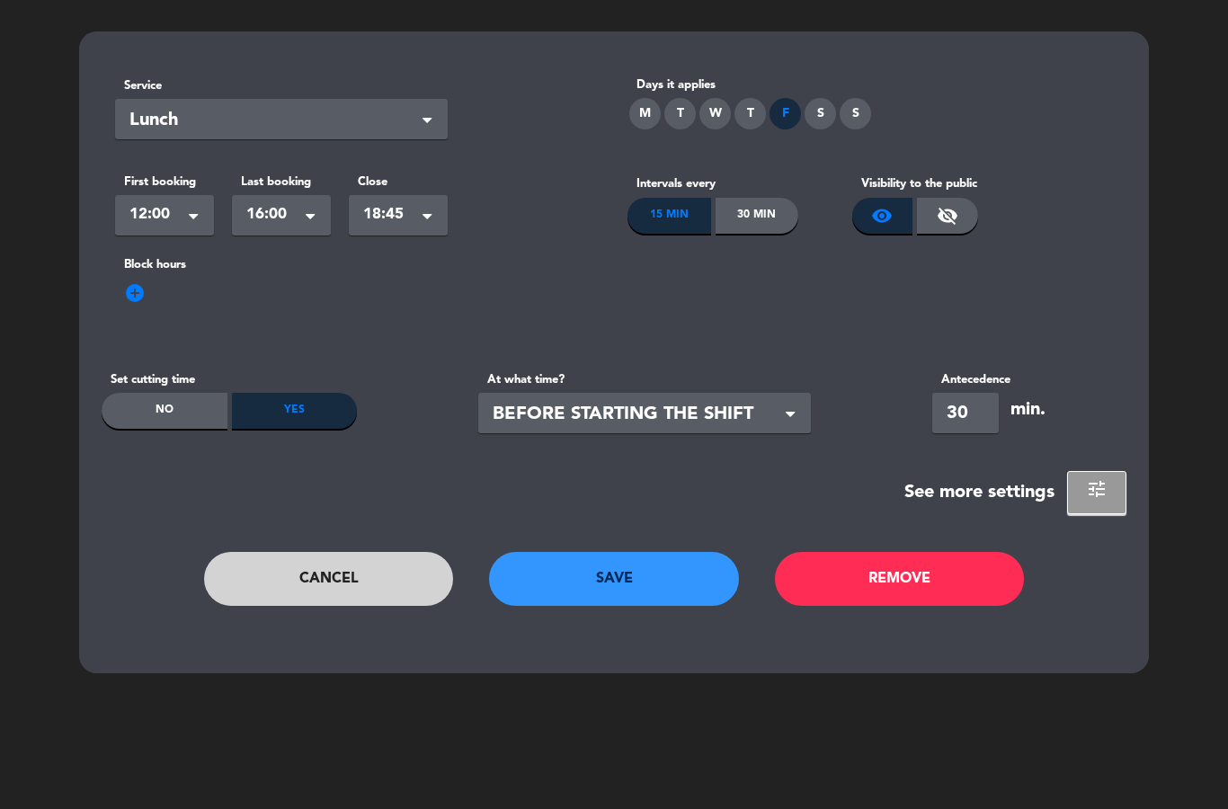
click at [1101, 494] on span "tune" at bounding box center [1097, 489] width 22 height 22
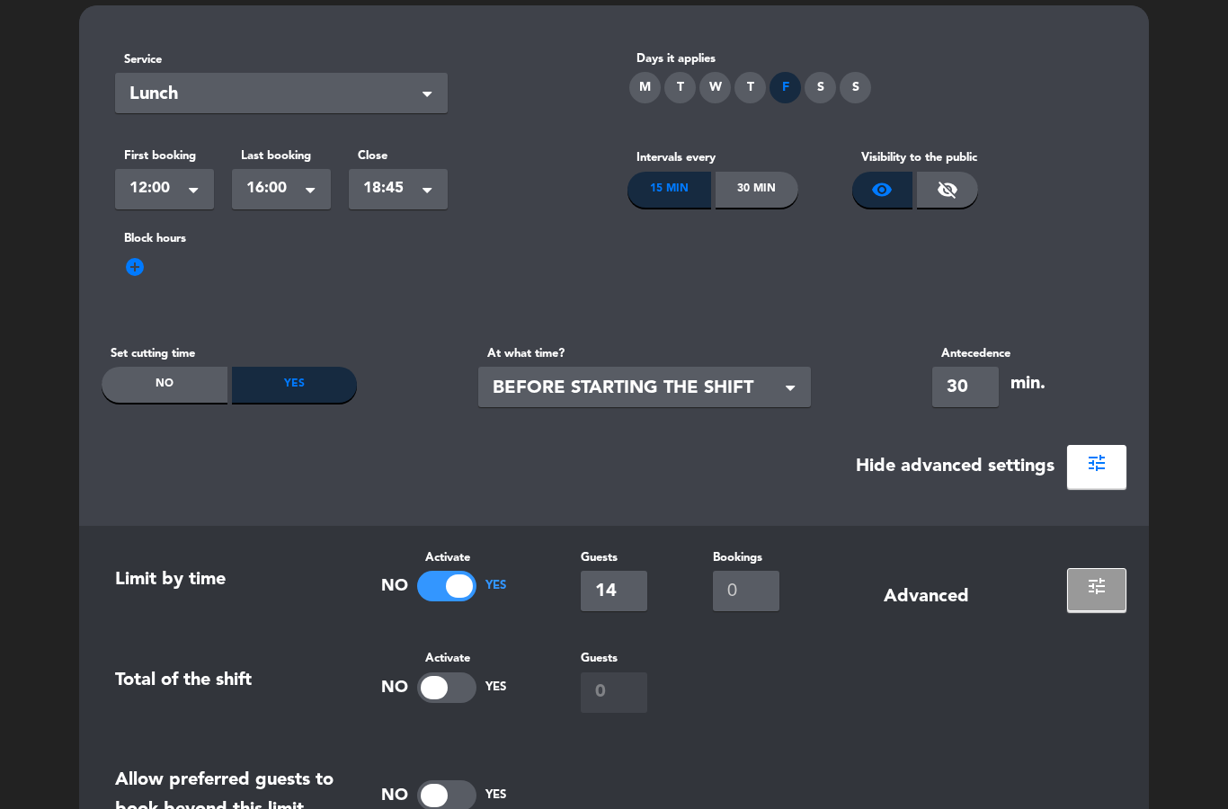
scroll to position [84, 0]
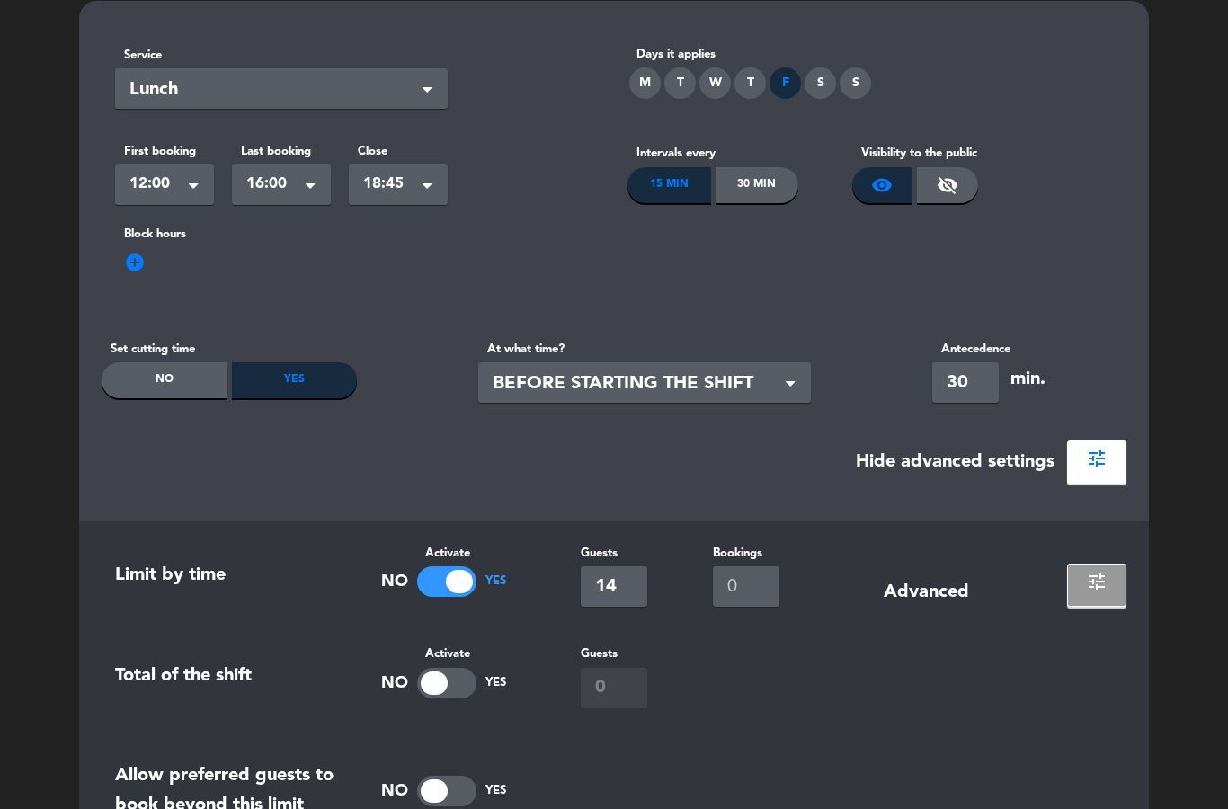
click at [314, 182] on span at bounding box center [310, 188] width 9 height 13
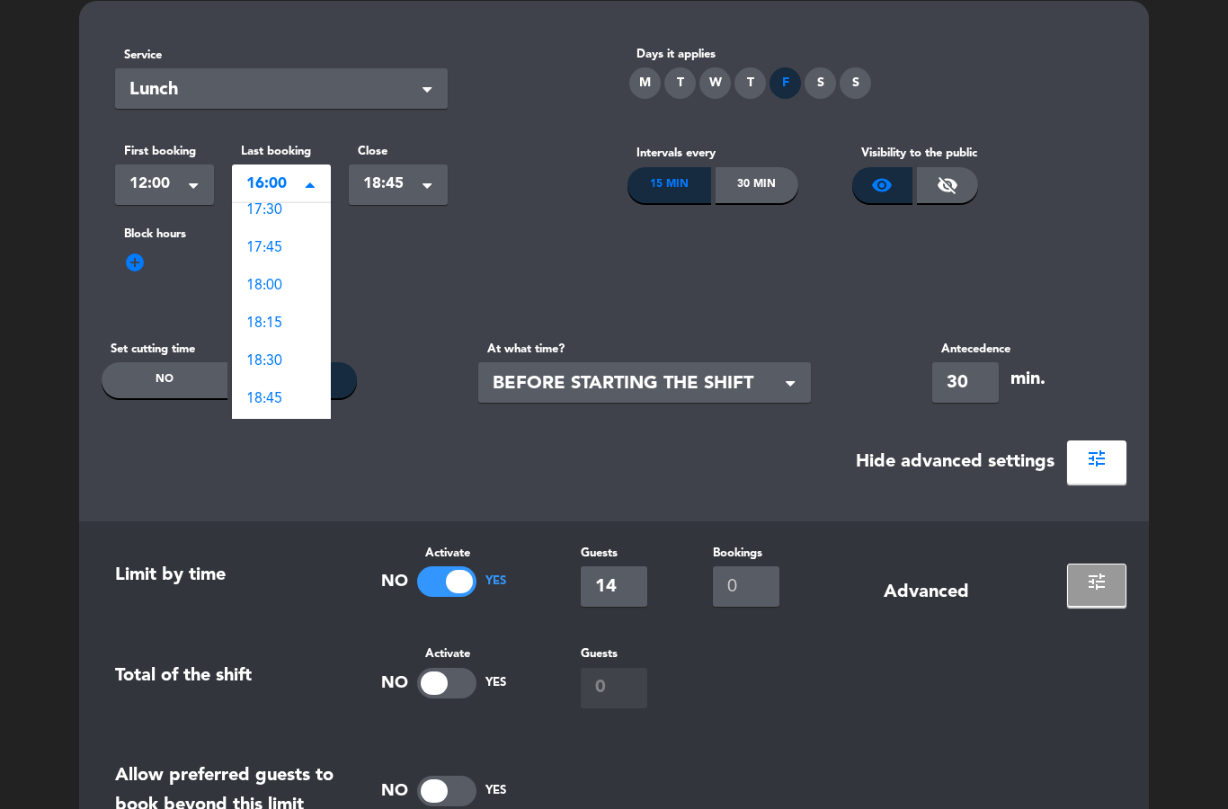
scroll to position [846, 0]
click at [299, 398] on div "18:45" at bounding box center [281, 398] width 99 height 38
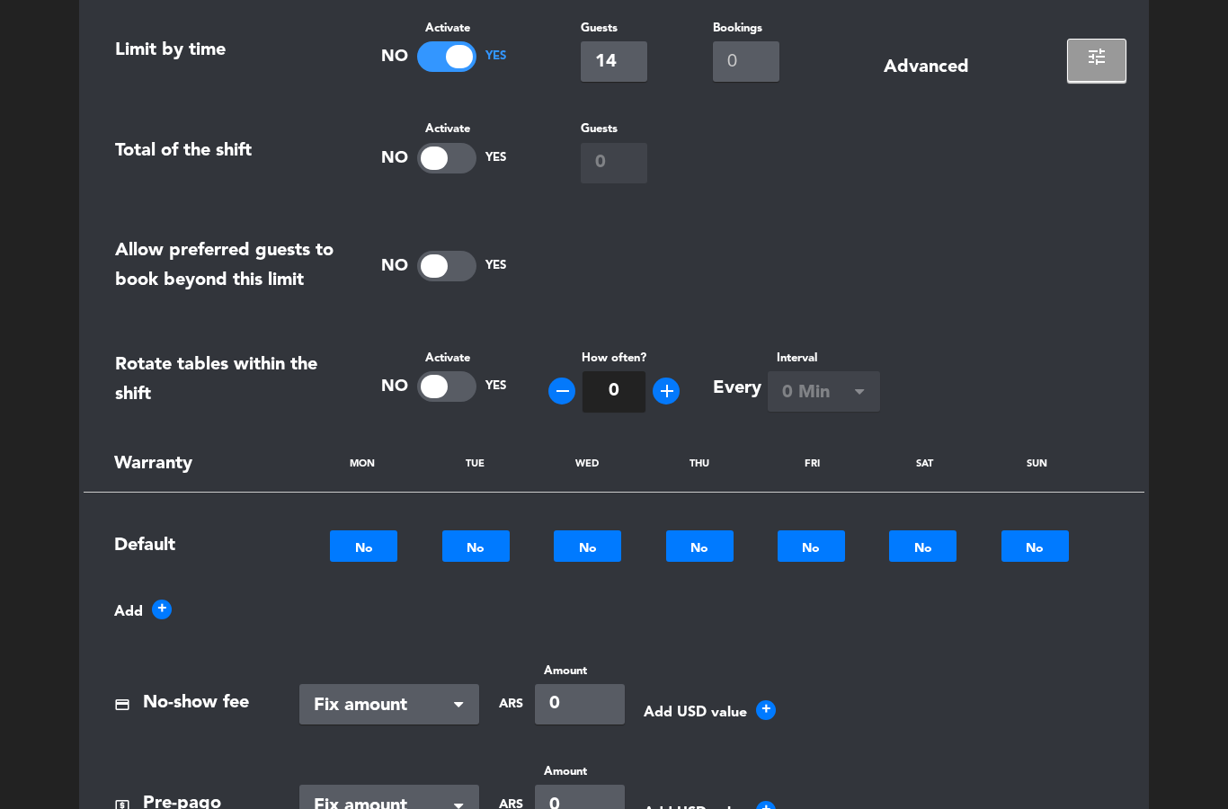
scroll to position [614, 0]
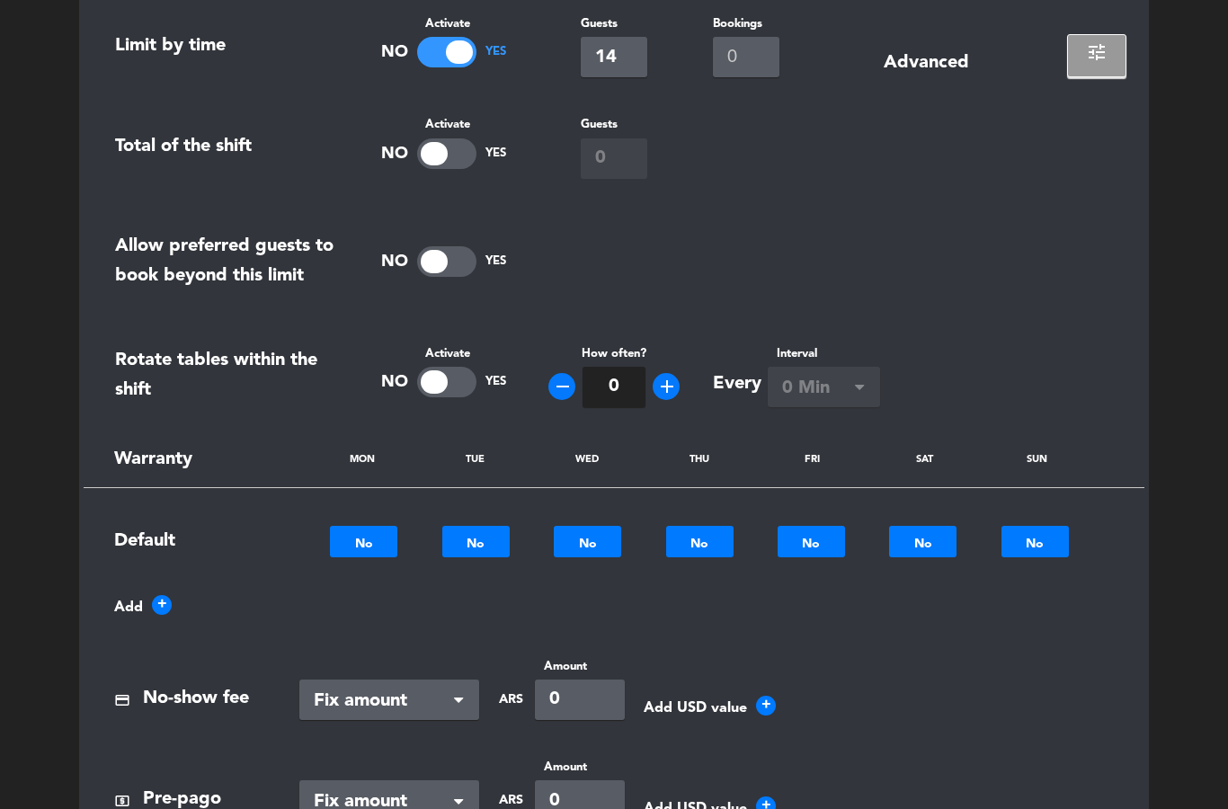
click at [1112, 56] on button "tune" at bounding box center [1096, 55] width 59 height 43
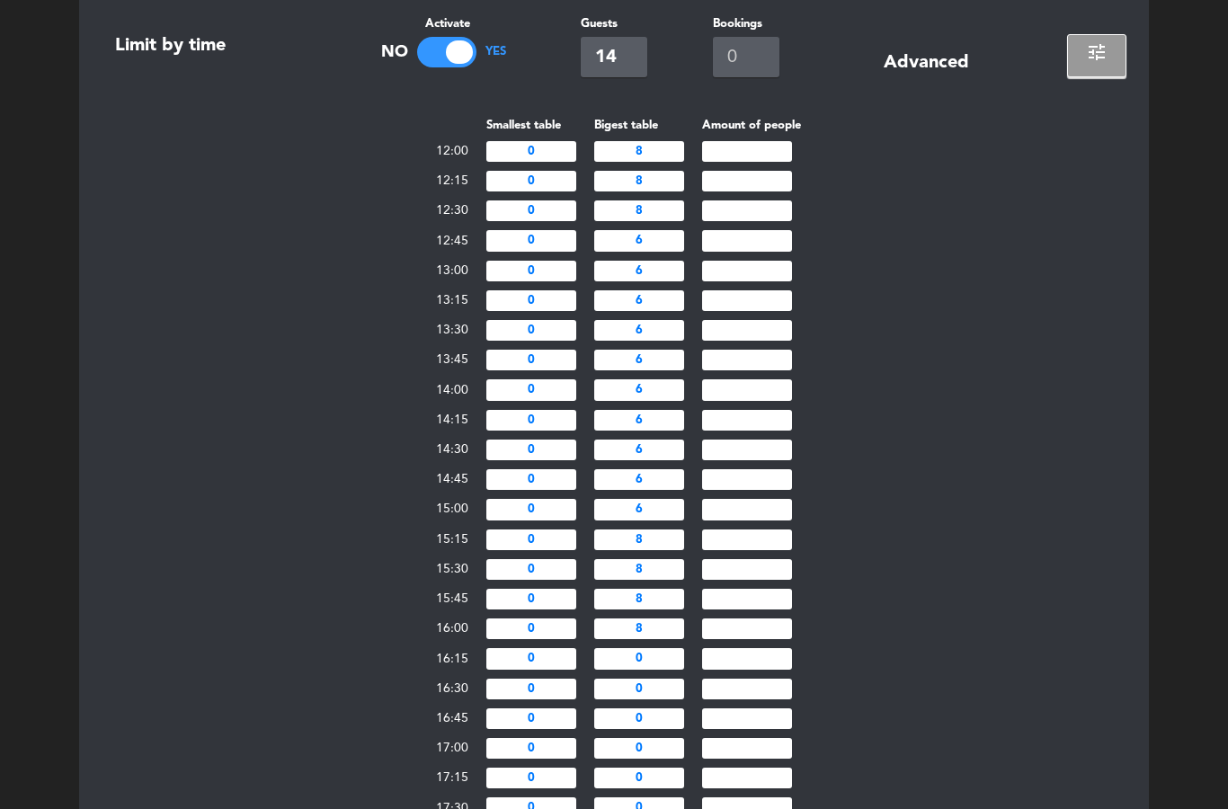
click at [1106, 51] on span "tune" at bounding box center [1097, 52] width 22 height 22
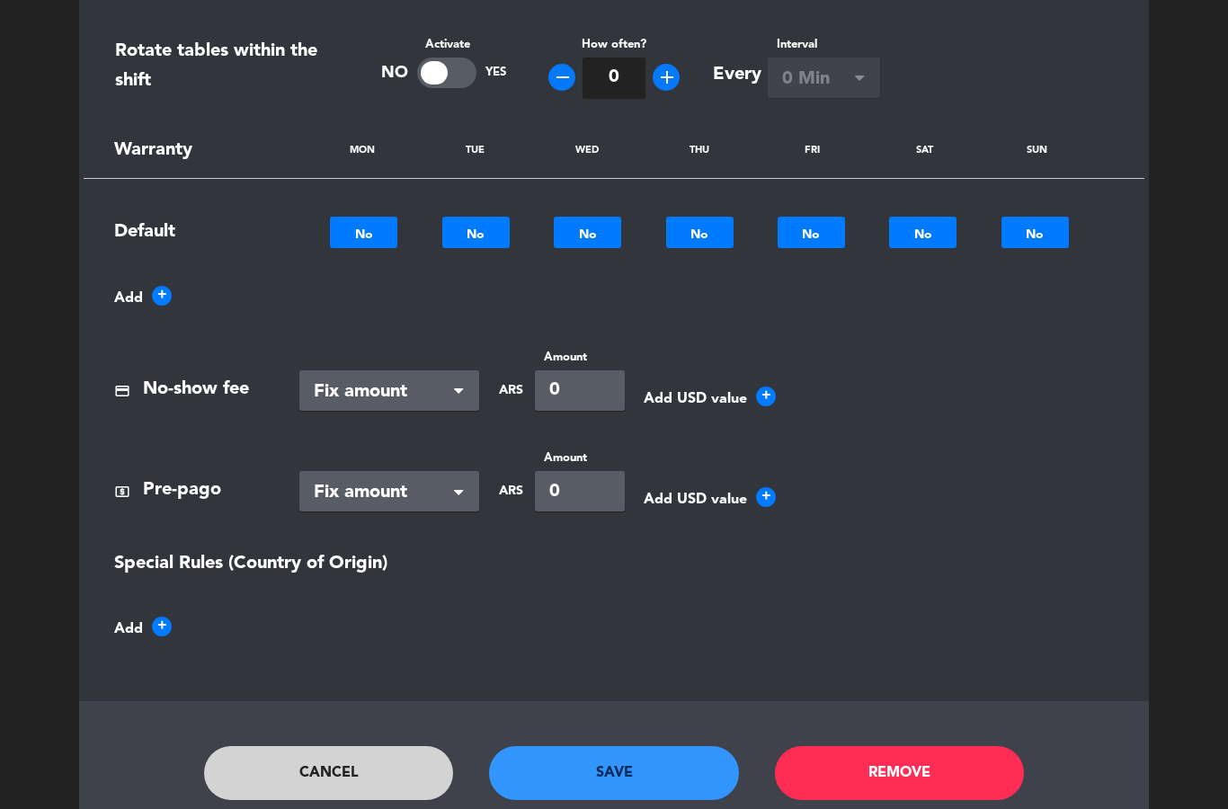
click at [652, 757] on button "Save" at bounding box center [614, 773] width 250 height 54
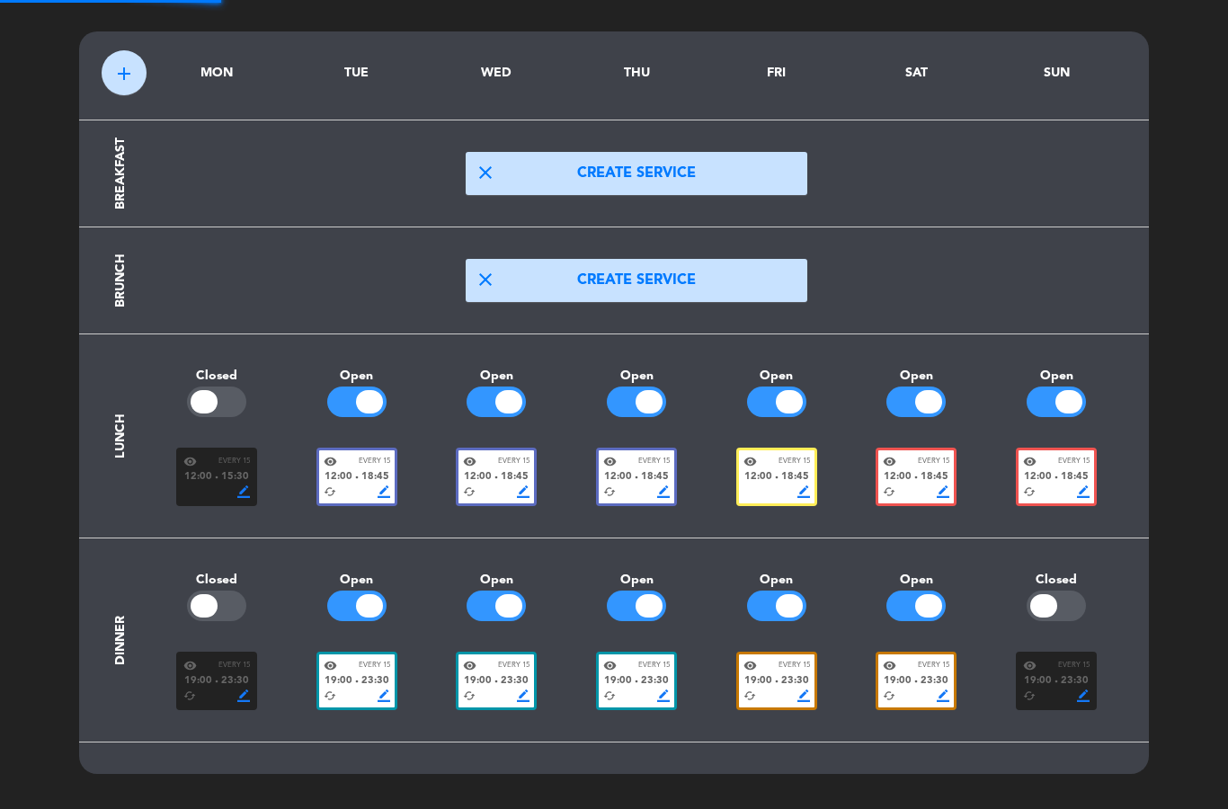
scroll to position [54, 0]
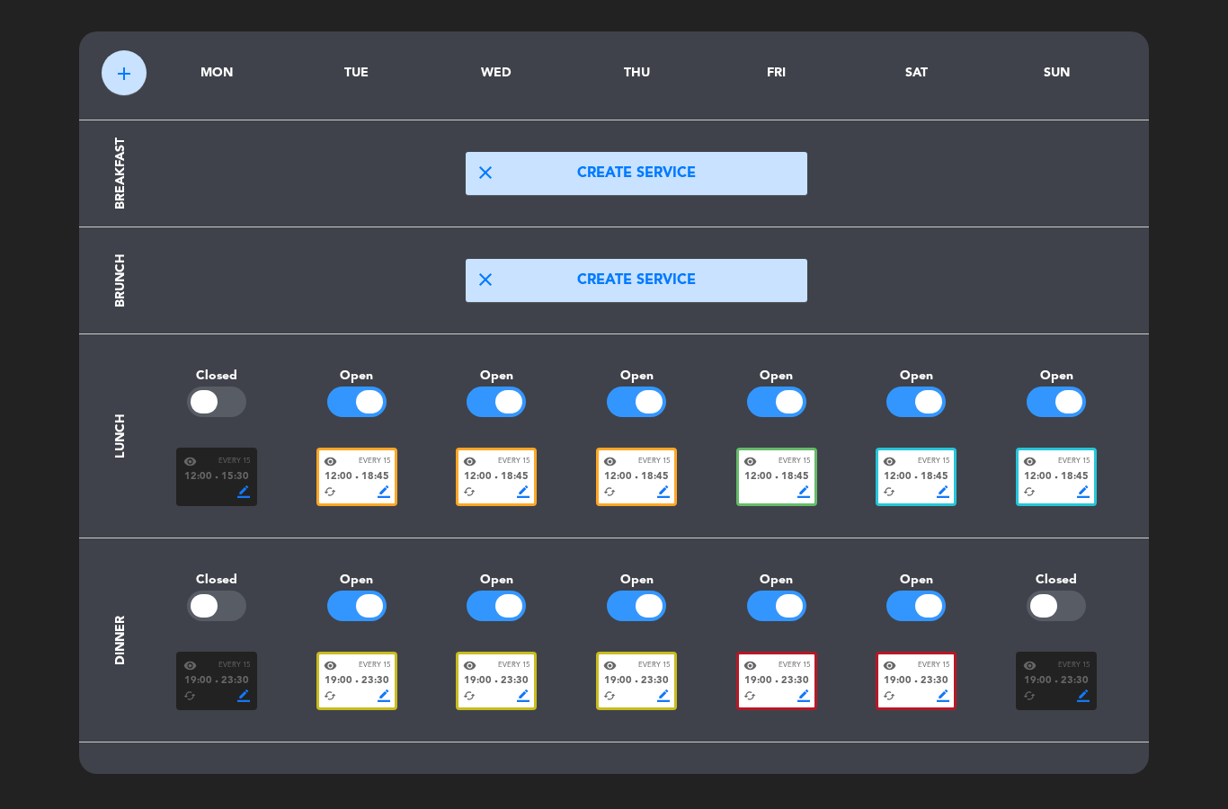
click at [1008, 324] on section "Brunch close Create service" at bounding box center [614, 280] width 1025 height 107
click at [329, 464] on span "visibility" at bounding box center [330, 461] width 13 height 13
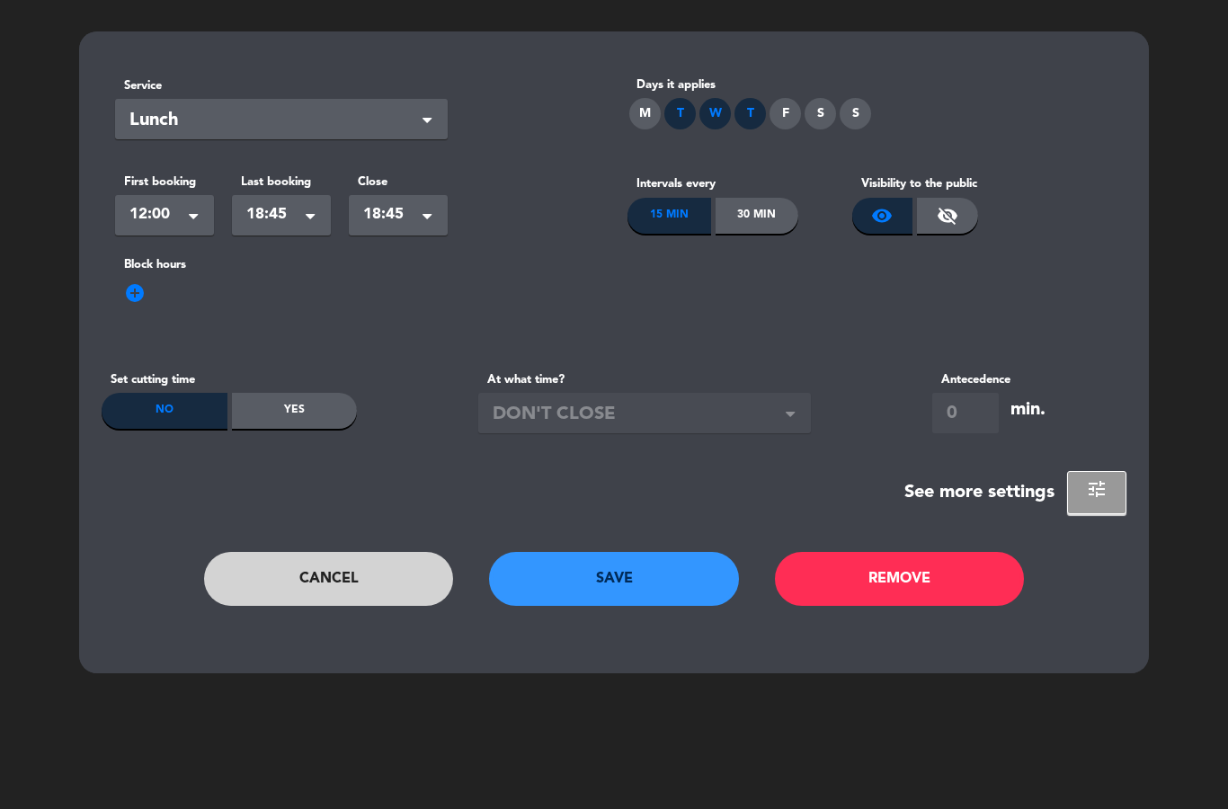
scroll to position [0, 0]
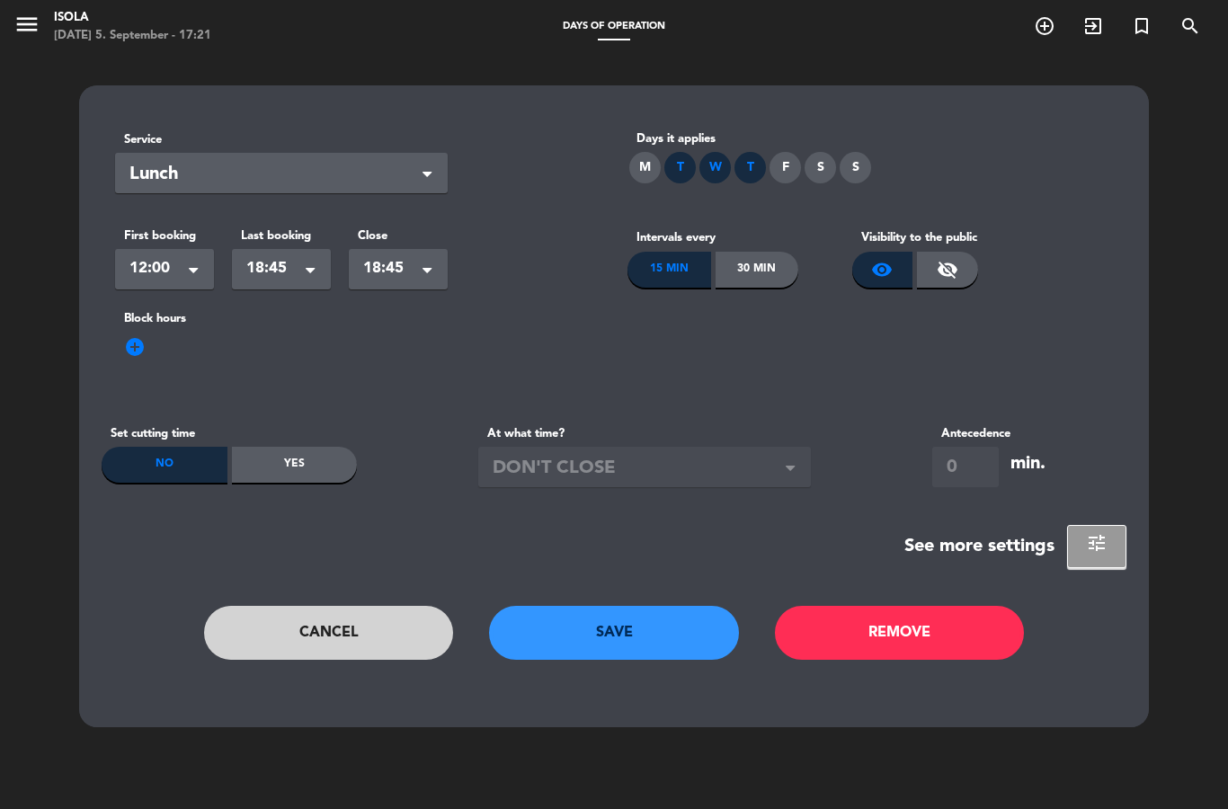
click at [1089, 560] on button "tune" at bounding box center [1096, 546] width 59 height 43
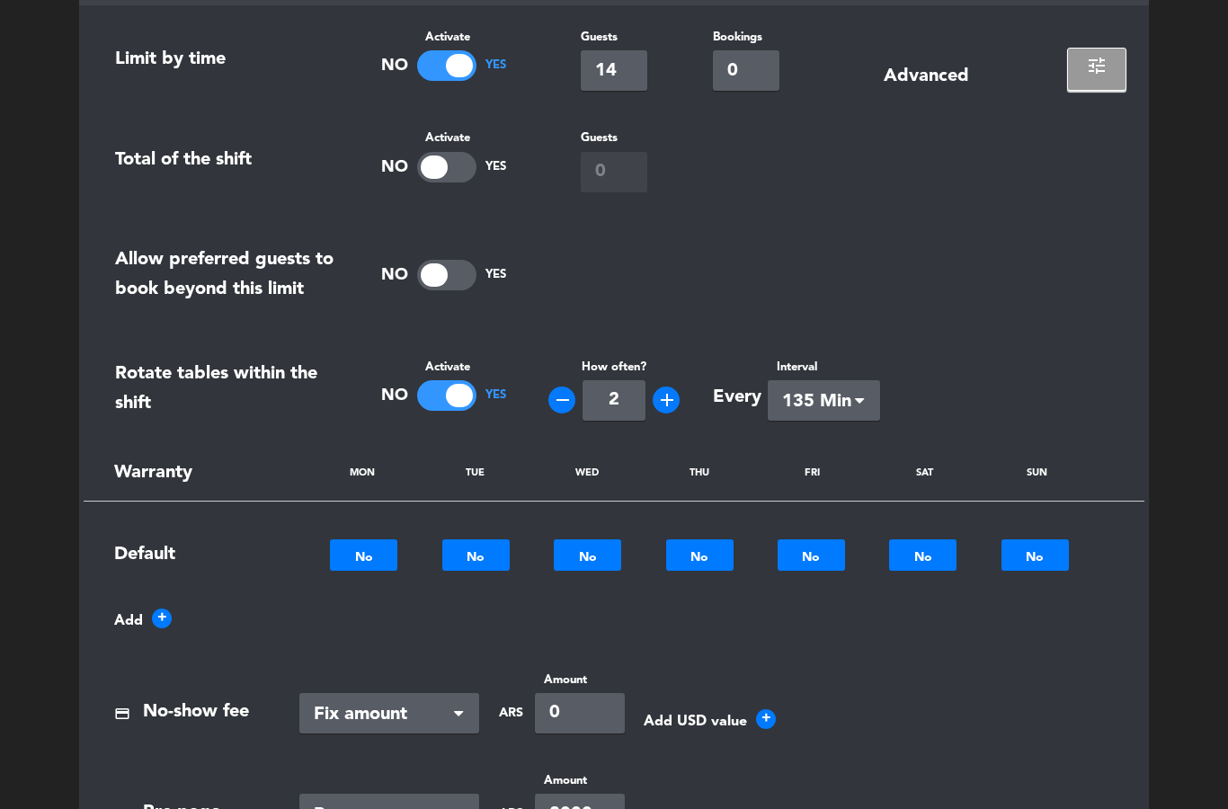
scroll to position [598, 0]
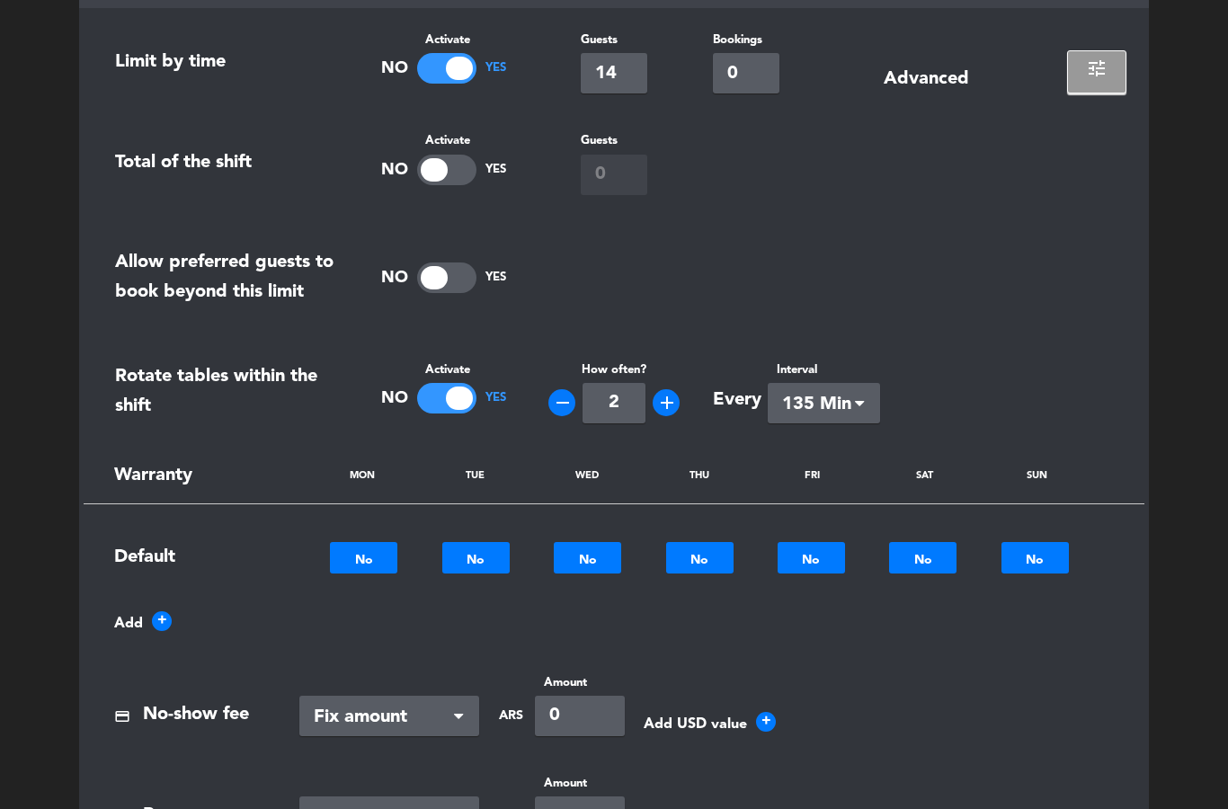
click at [848, 403] on span "135 Min" at bounding box center [816, 405] width 69 height 30
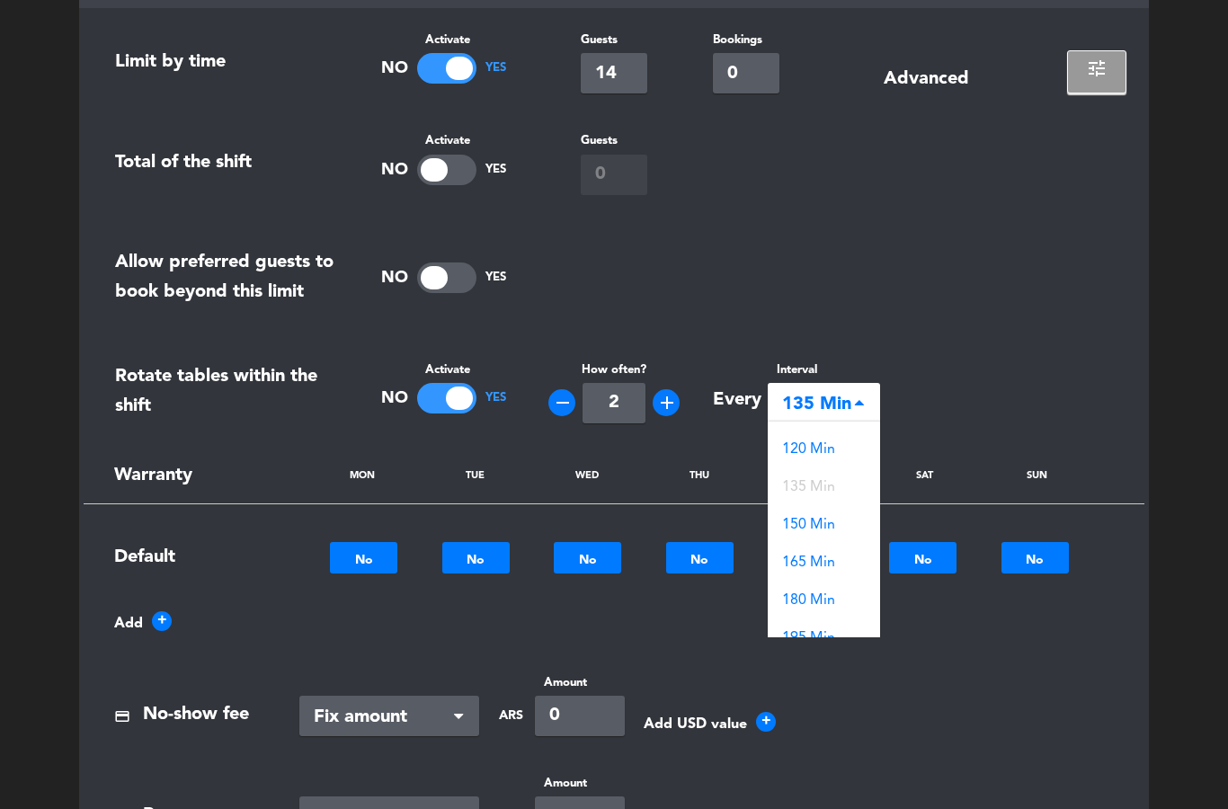
scroll to position [280, 0]
click at [841, 455] on div "120 Min" at bounding box center [824, 464] width 112 height 38
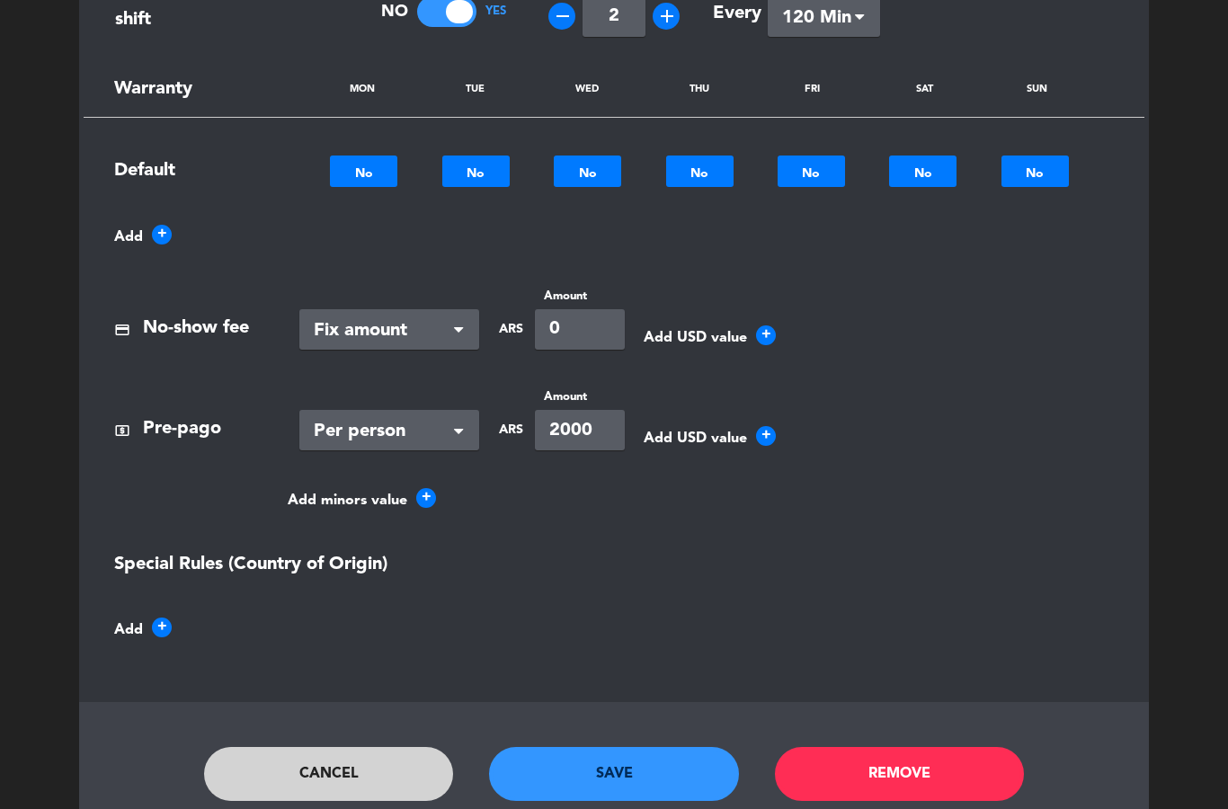
click at [661, 763] on button "Save" at bounding box center [614, 774] width 250 height 54
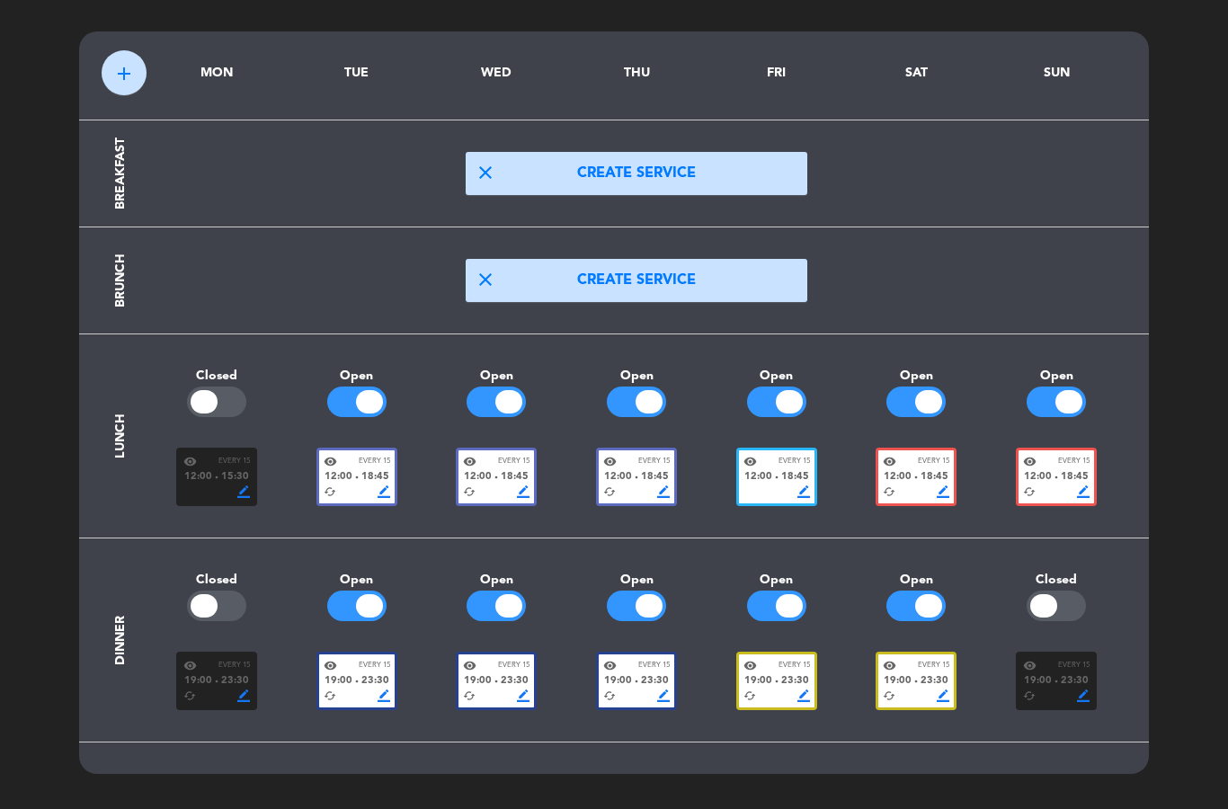
click at [786, 465] on span "Every 15" at bounding box center [793, 462] width 31 height 12
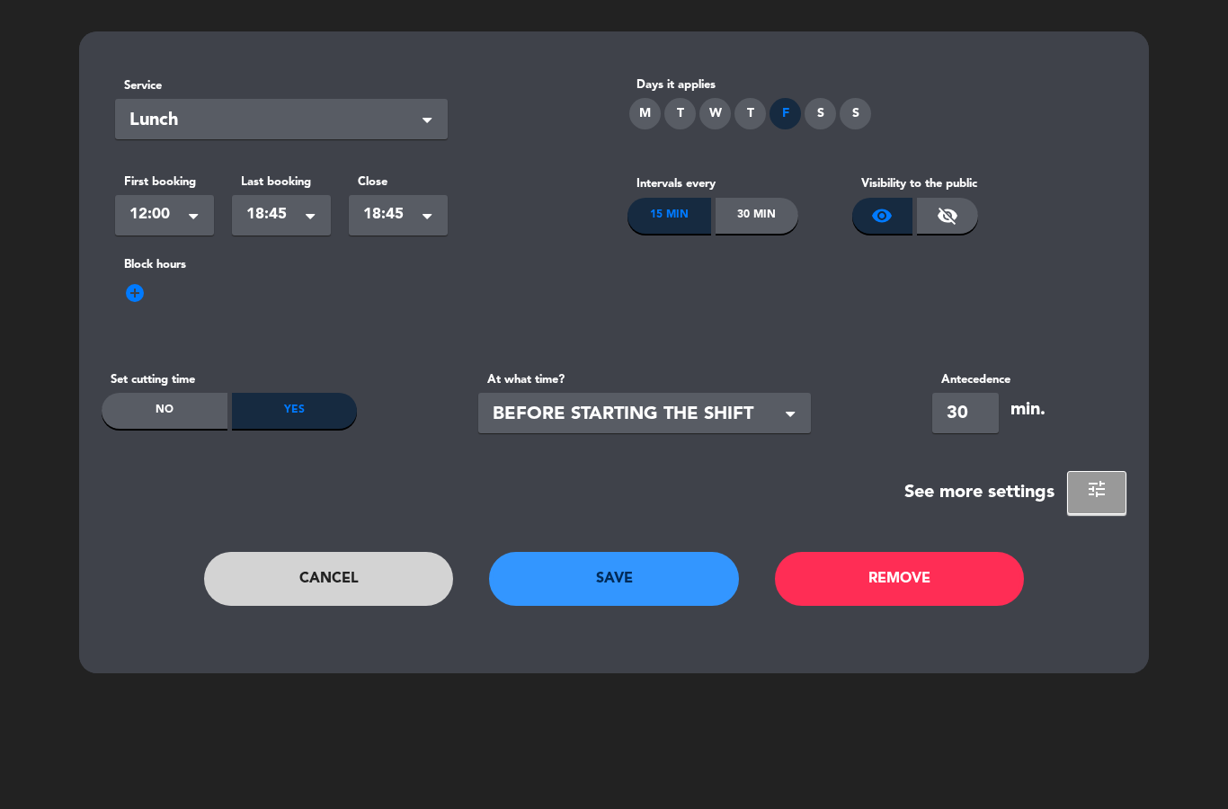
scroll to position [0, 0]
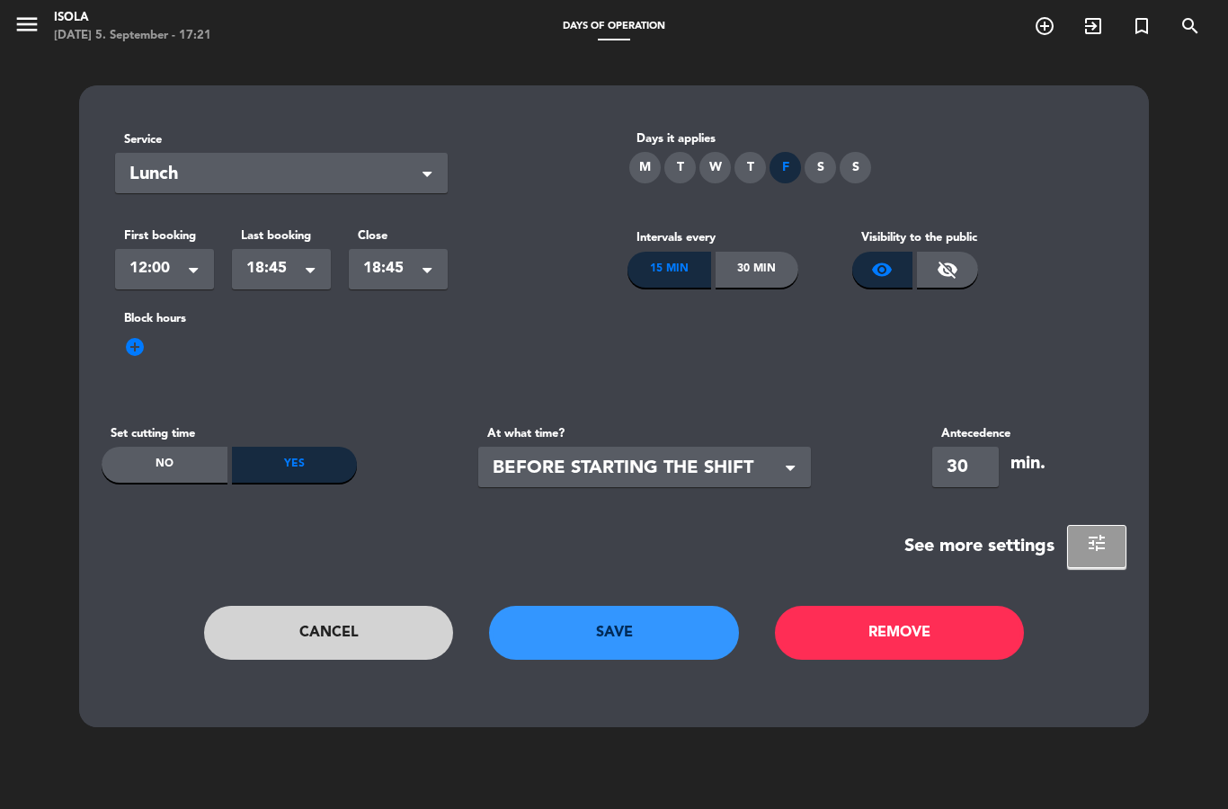
click at [1096, 549] on span "tune" at bounding box center [1097, 543] width 22 height 22
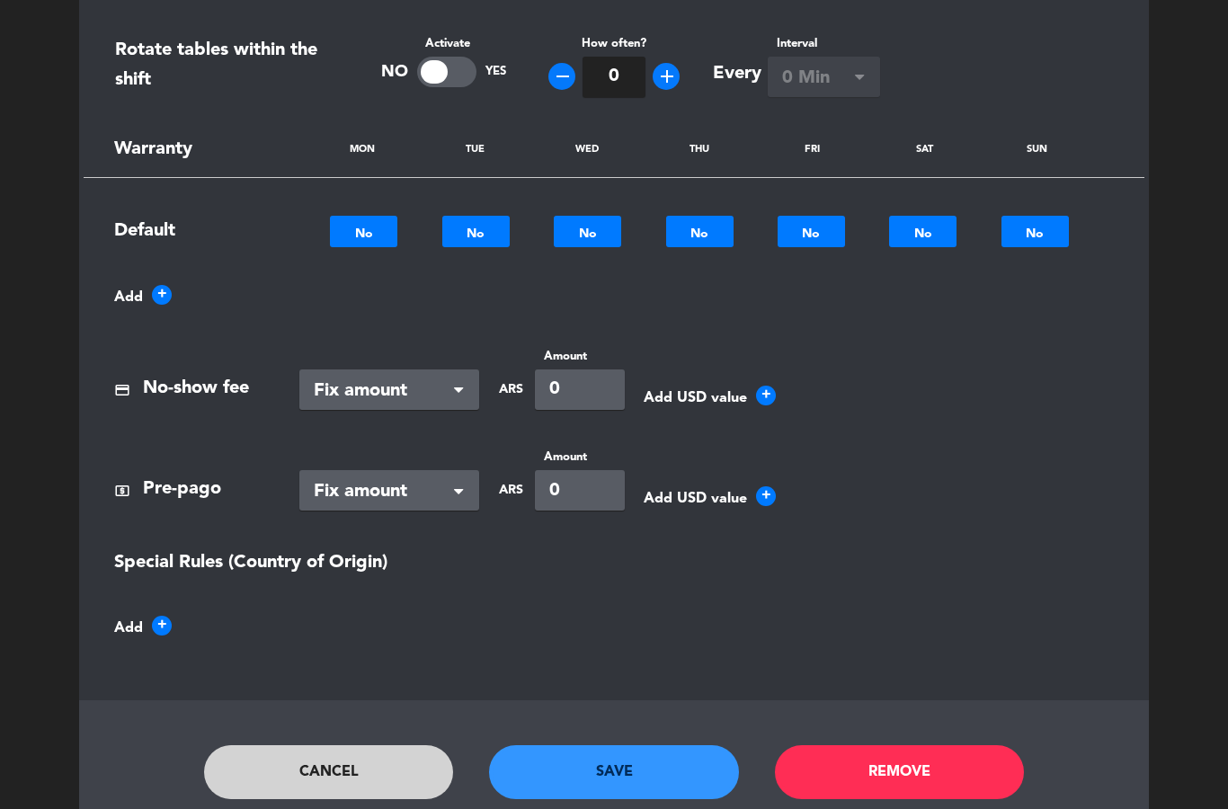
scroll to position [923, 0]
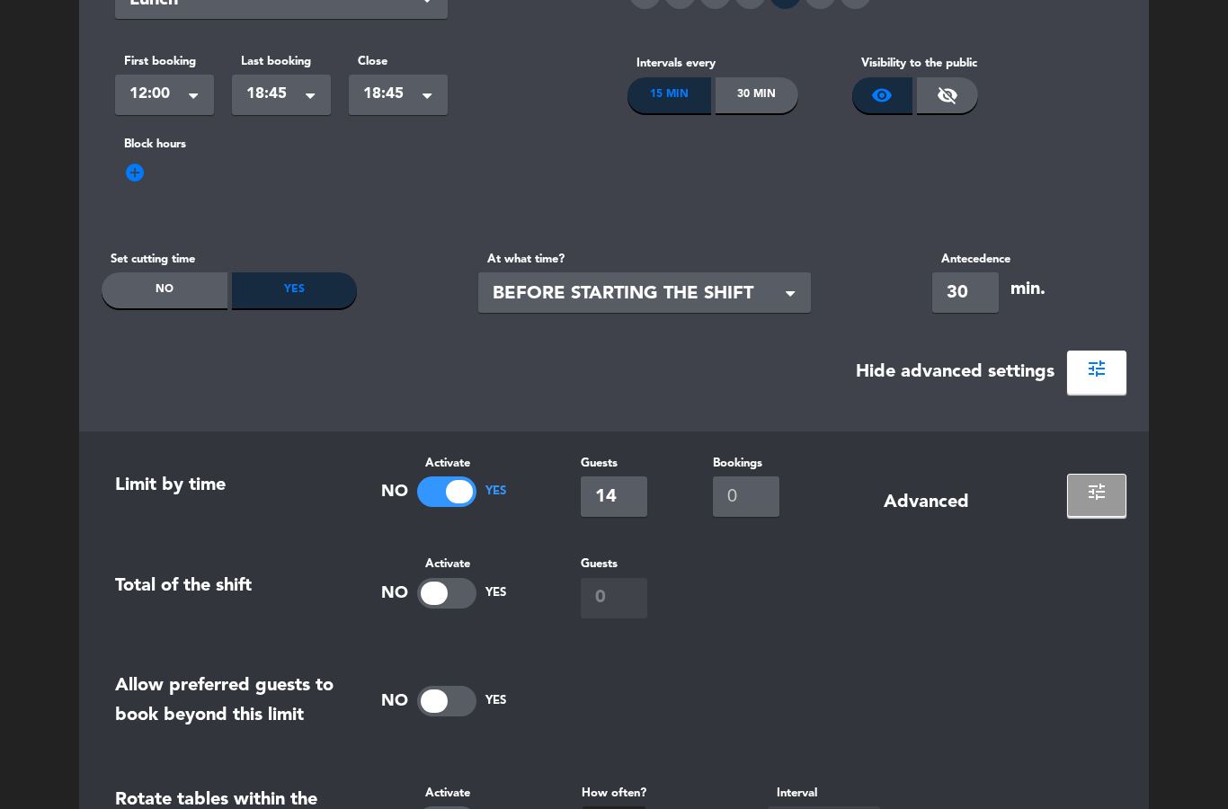
click at [1097, 496] on span "tune" at bounding box center [1097, 492] width 22 height 22
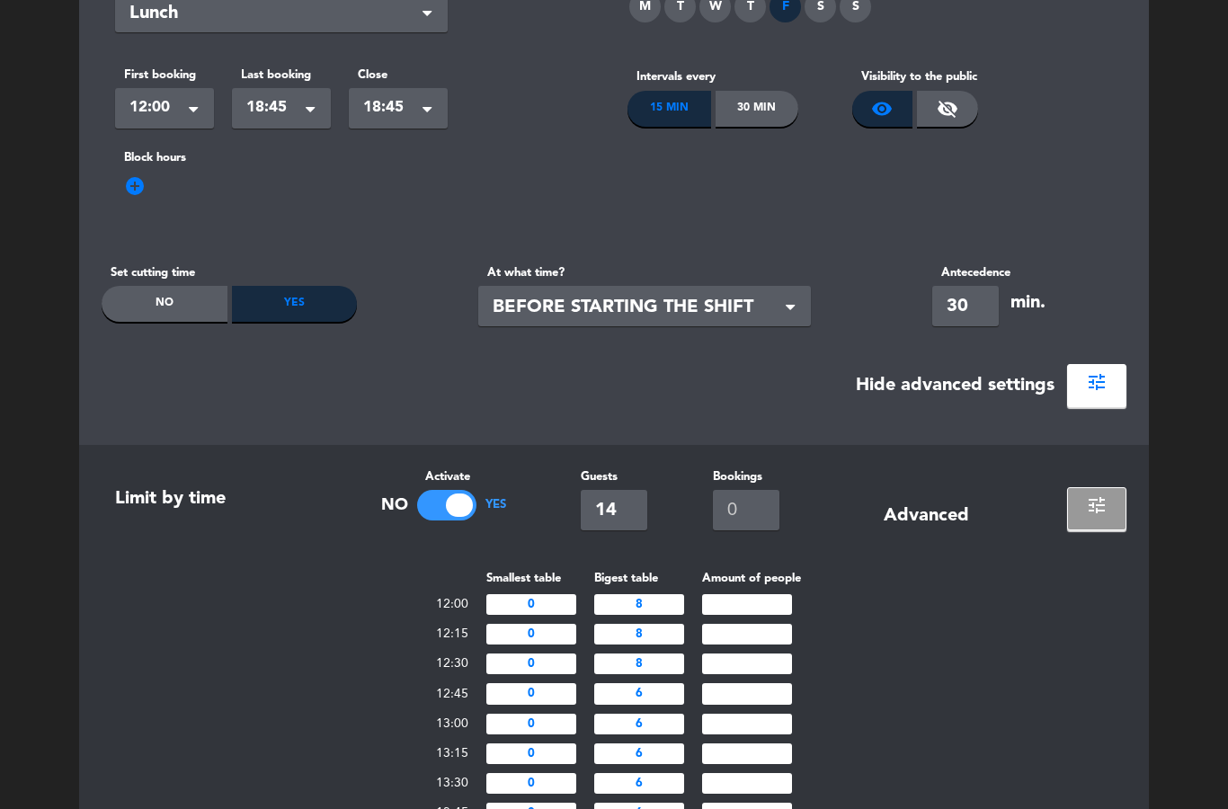
scroll to position [159, 0]
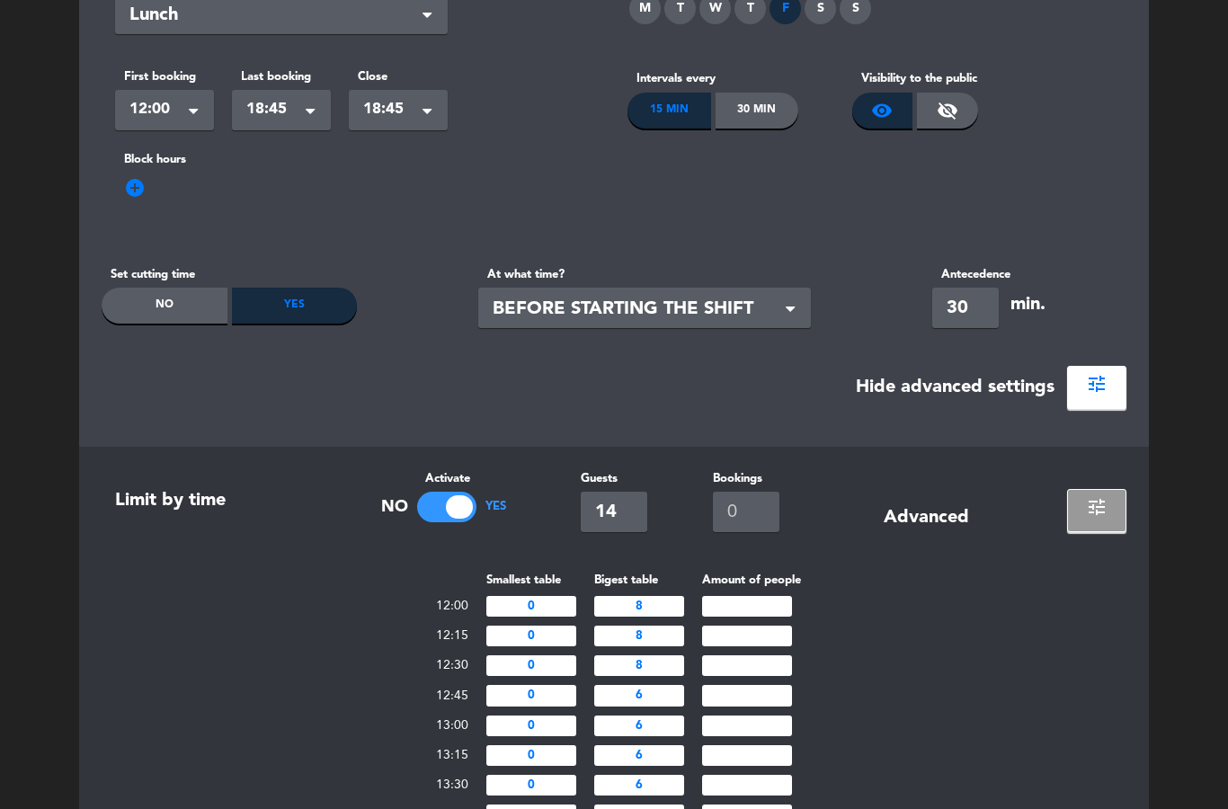
click at [1105, 507] on span "tune" at bounding box center [1097, 507] width 22 height 22
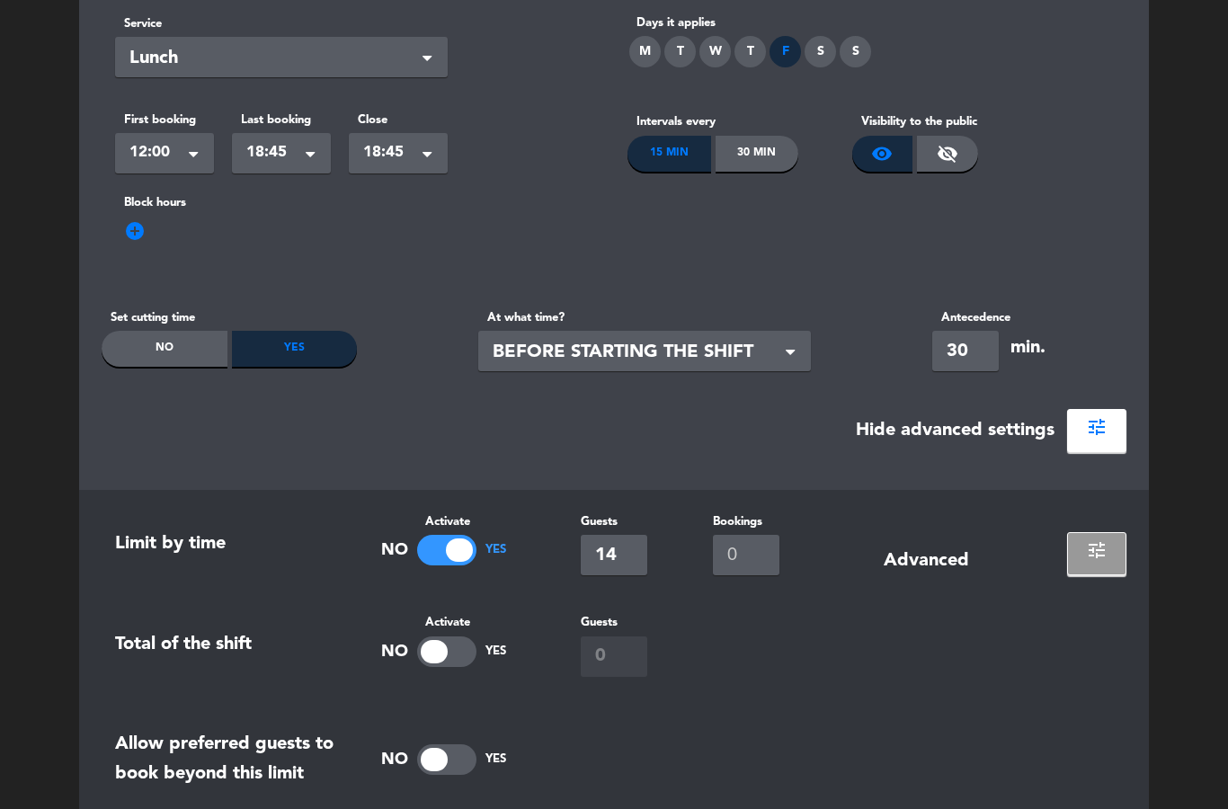
scroll to position [110, 0]
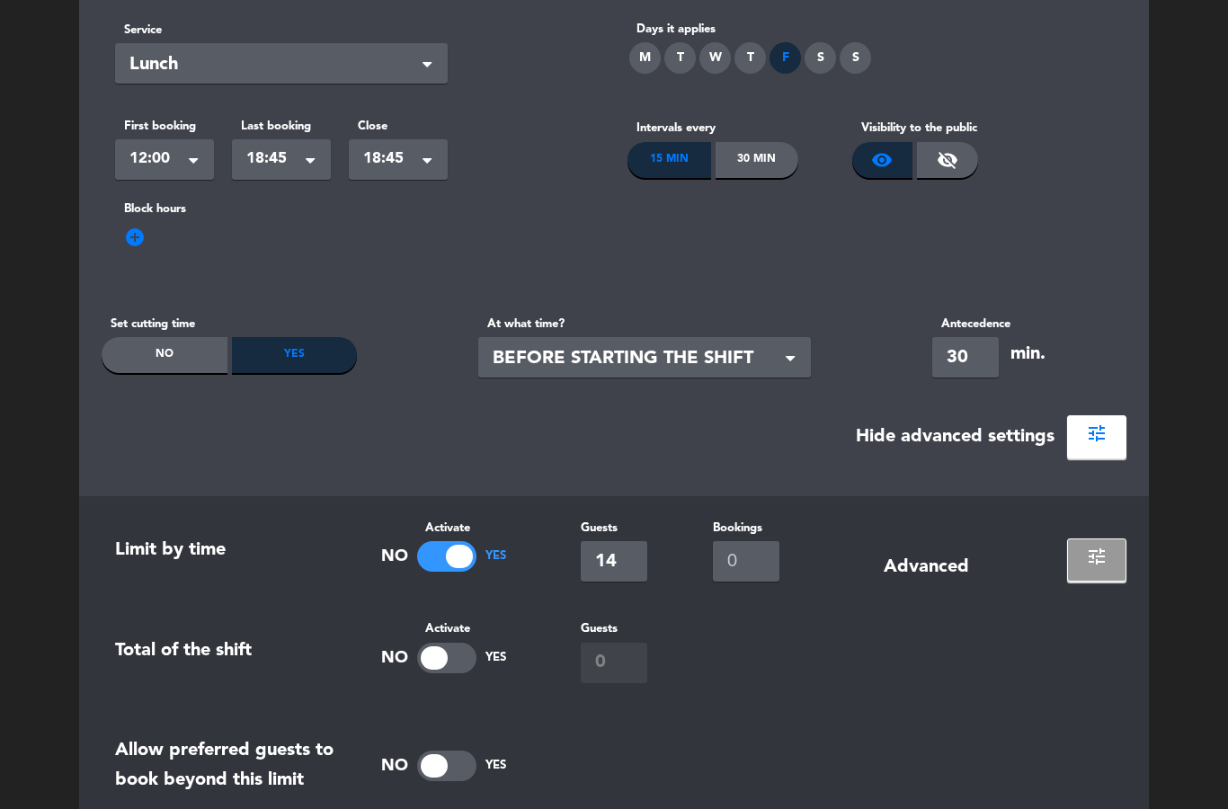
click at [1111, 427] on button "tune" at bounding box center [1096, 436] width 59 height 43
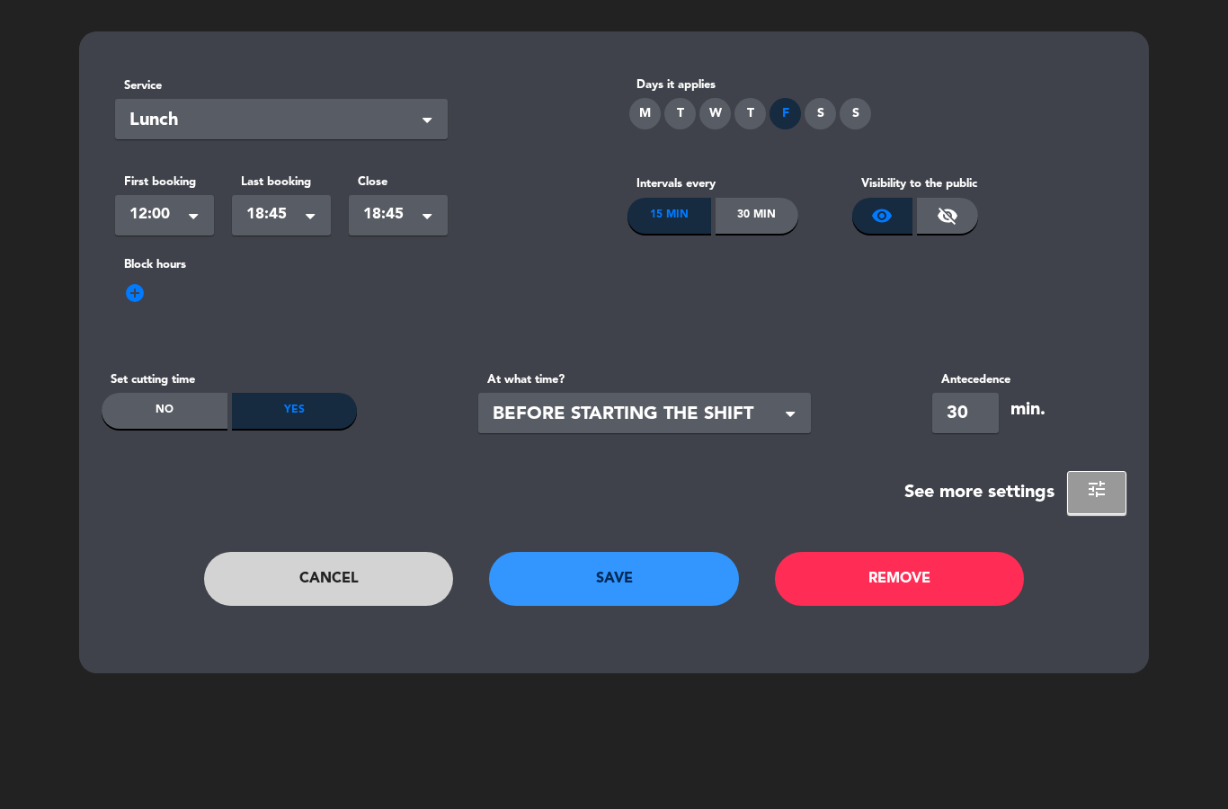
click at [649, 572] on button "Save" at bounding box center [614, 579] width 250 height 54
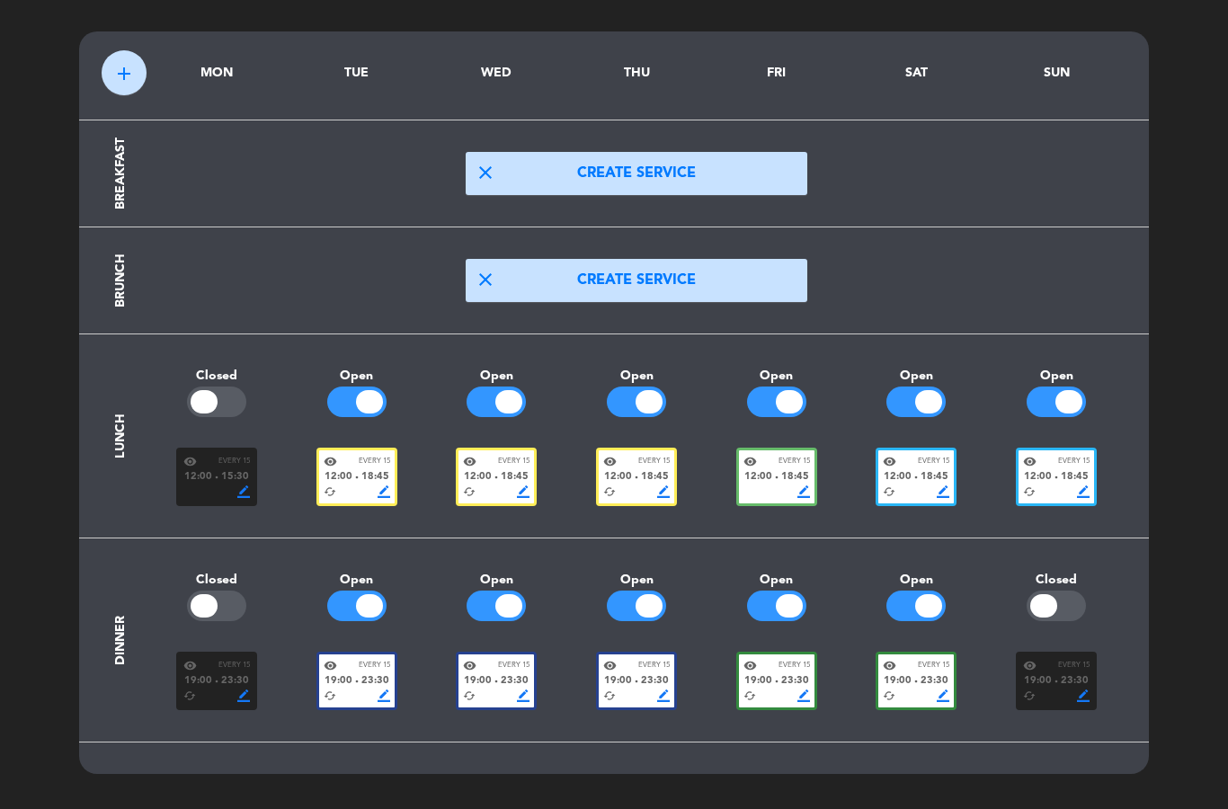
click at [901, 465] on div "visibility Every 15" at bounding box center [916, 461] width 67 height 13
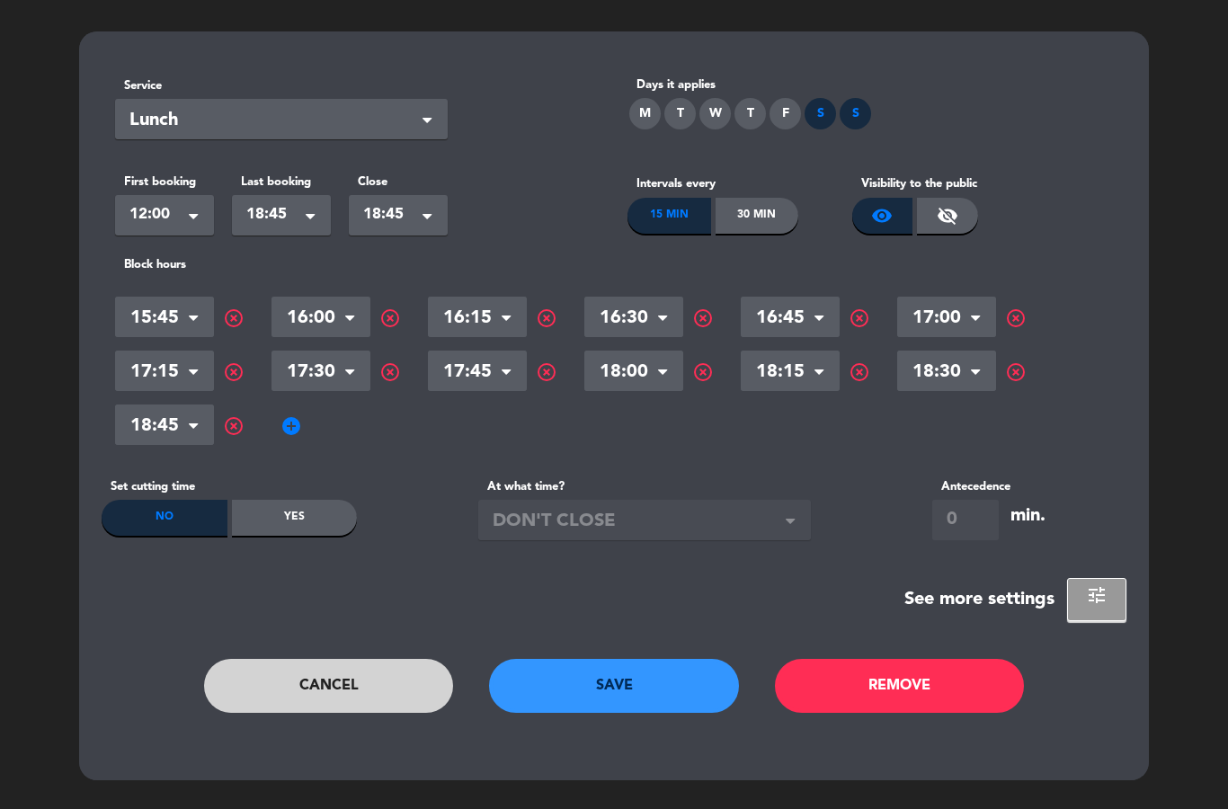
click at [1089, 599] on span "tune" at bounding box center [1097, 595] width 22 height 22
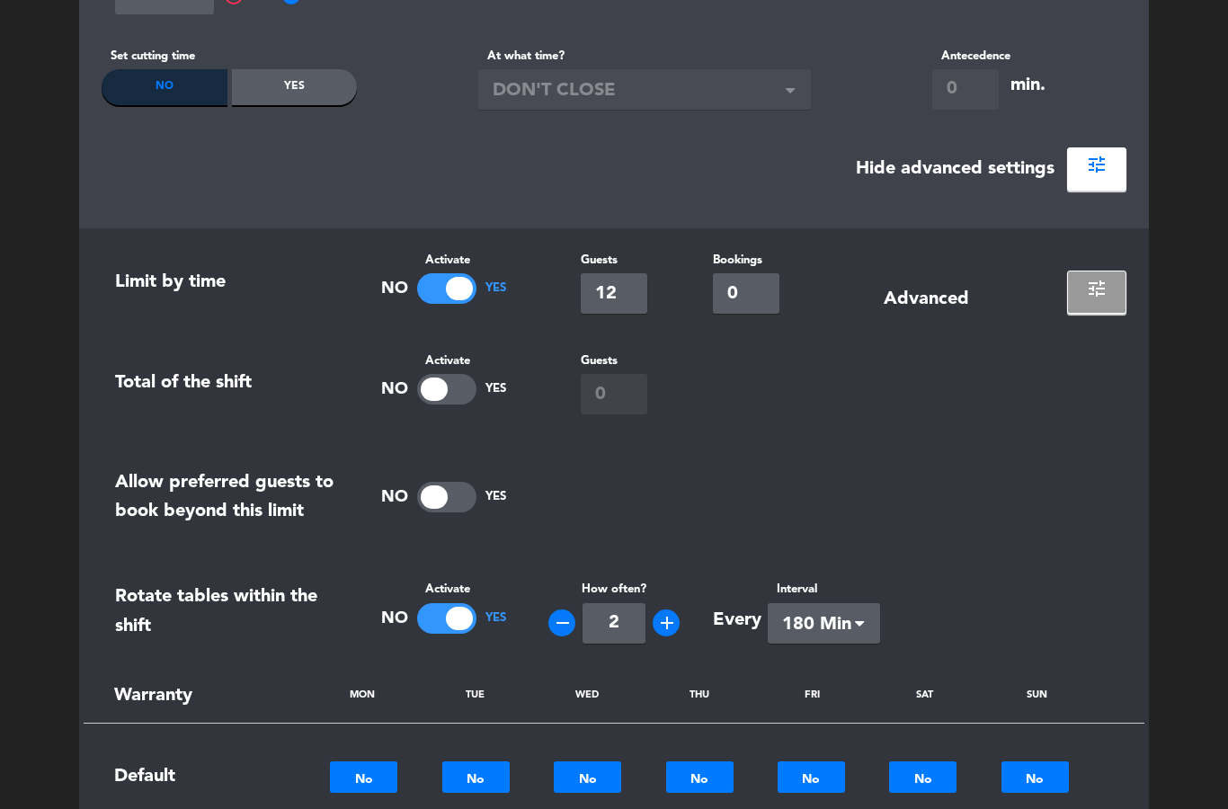
scroll to position [484, 0]
click at [1105, 297] on button "tune" at bounding box center [1096, 292] width 59 height 43
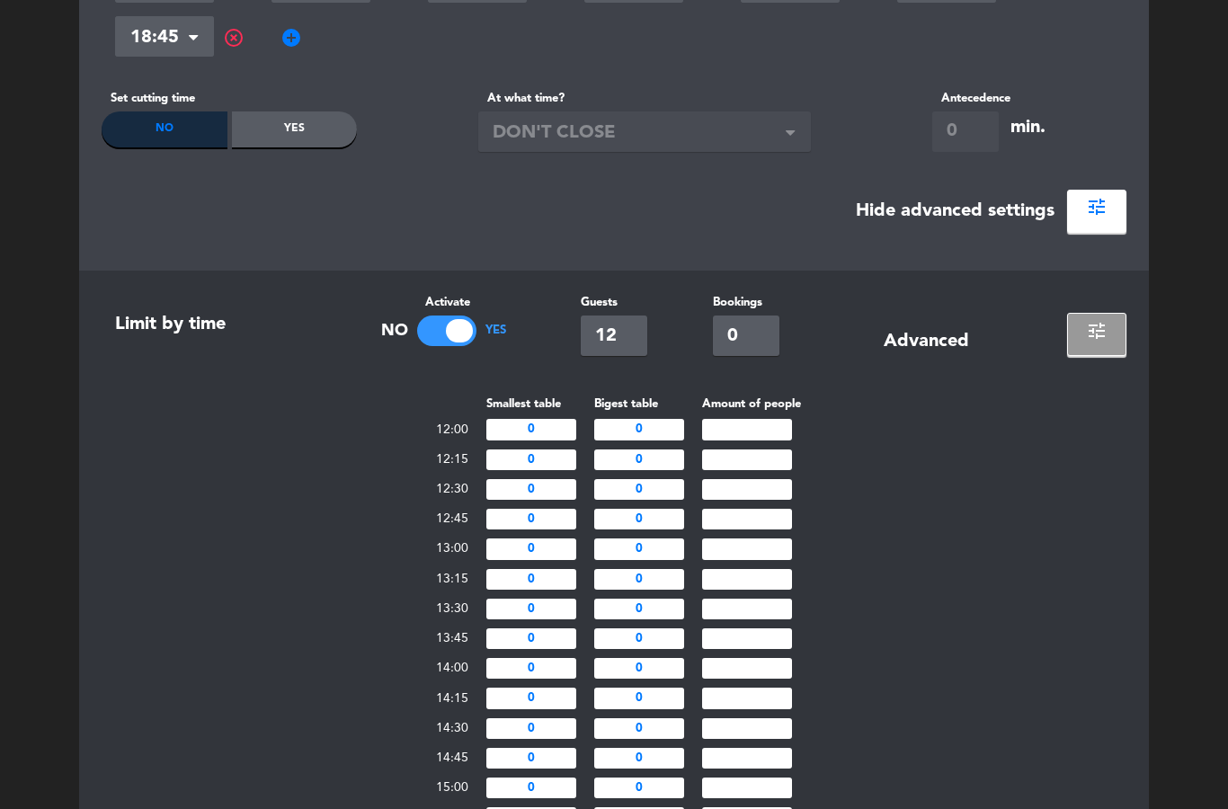
scroll to position [448, 0]
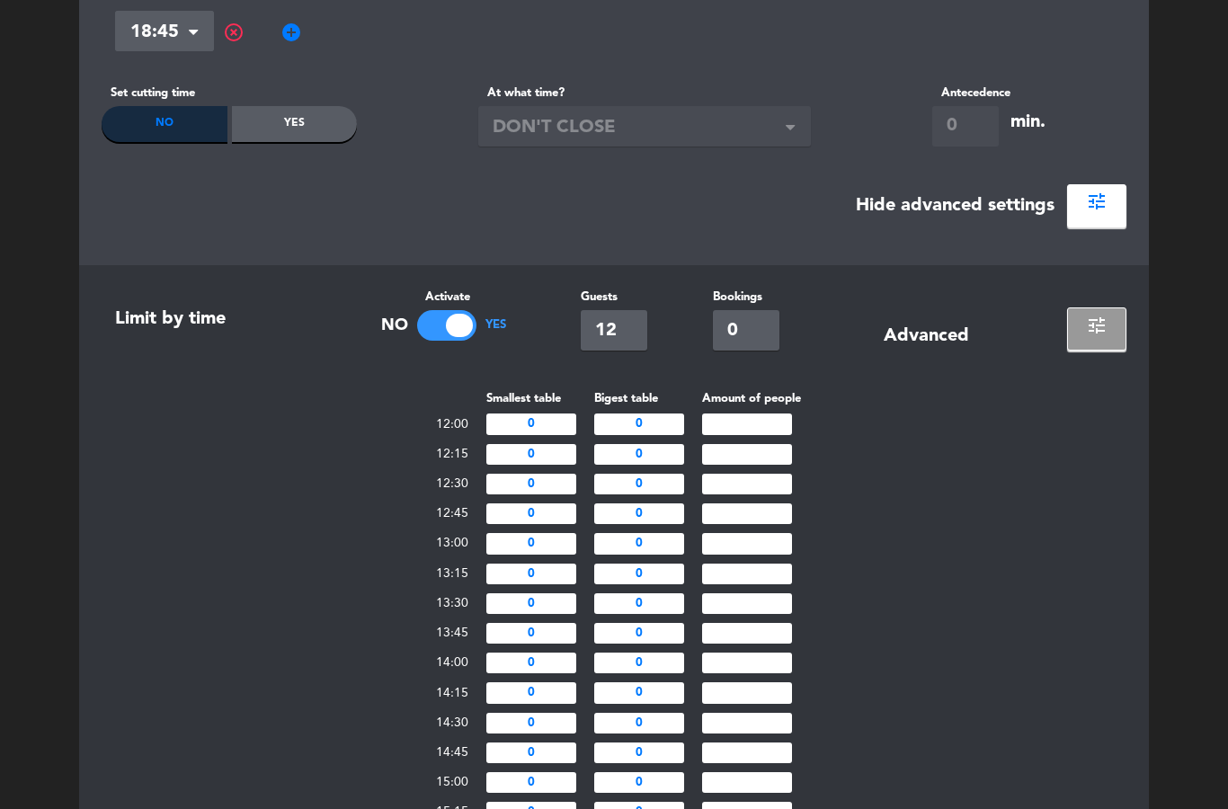
click at [1104, 330] on span "tune" at bounding box center [1097, 326] width 22 height 22
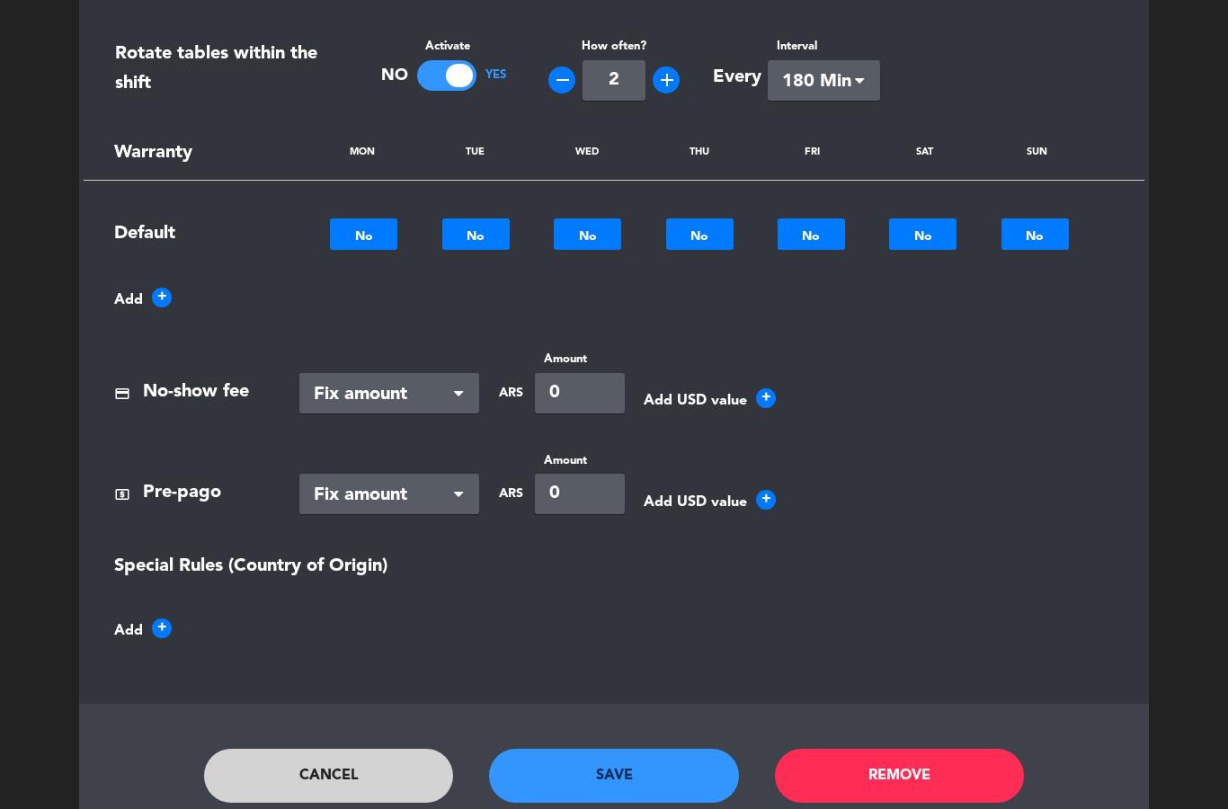
click at [663, 753] on button "Save" at bounding box center [614, 776] width 250 height 54
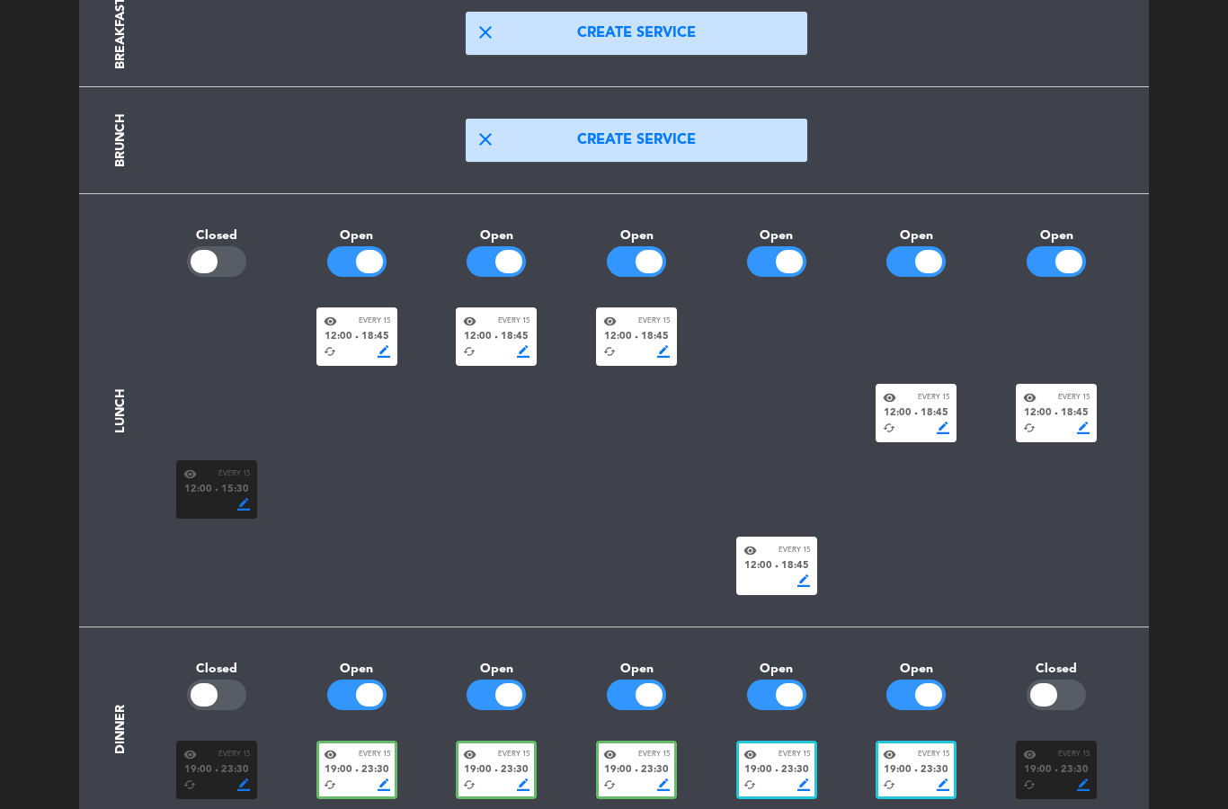
scroll to position [191, 0]
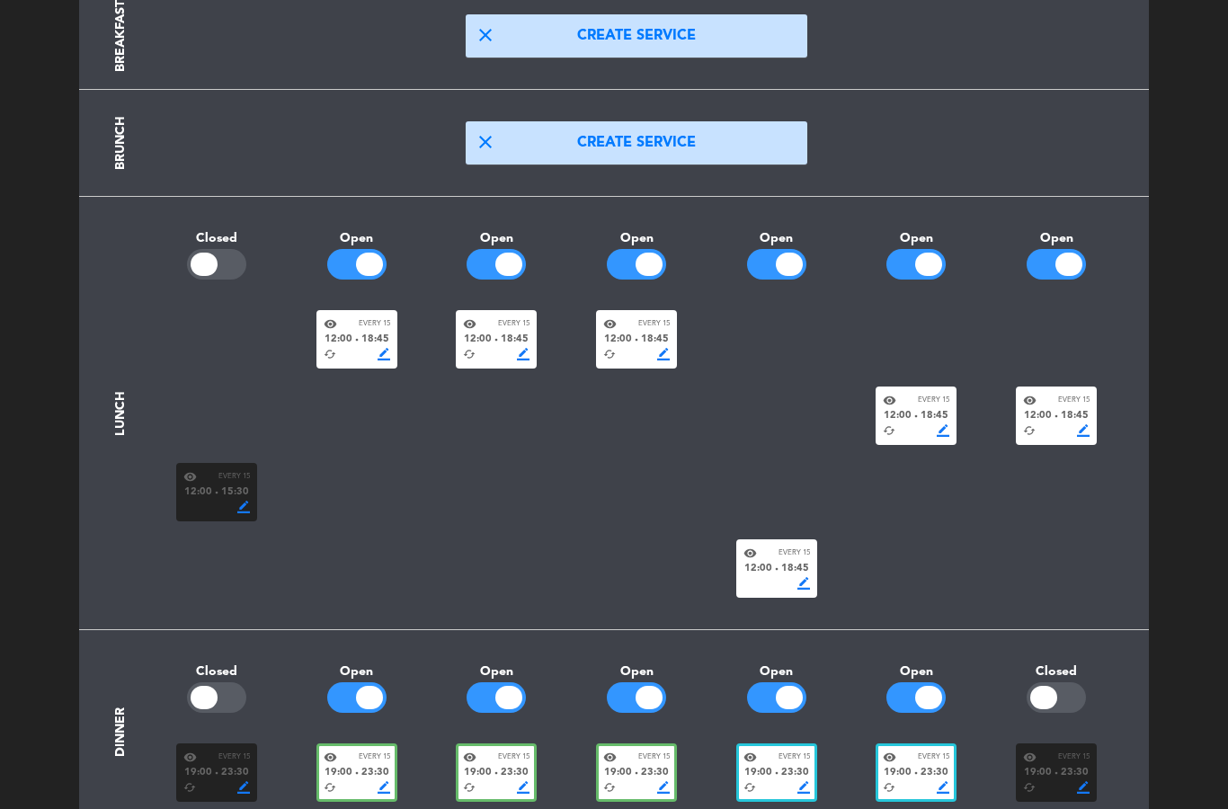
click at [984, 611] on section "Lunch Closed Open Open Open Open Open Open visibility Every 15 12:00 fiber_manu…" at bounding box center [614, 413] width 1025 height 433
click at [917, 397] on div "visibility Every 15" at bounding box center [916, 400] width 67 height 13
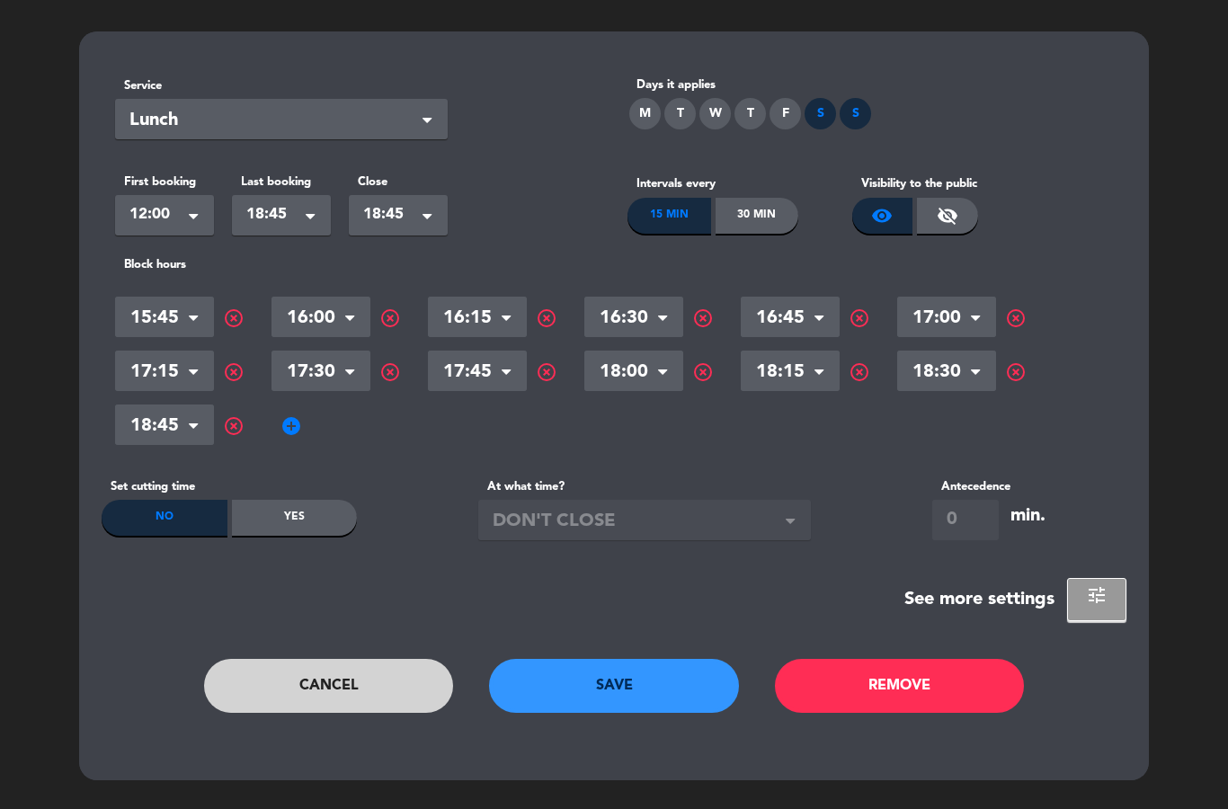
scroll to position [54, 0]
click at [1077, 569] on section "Service Select × Lunch × Days it applies M T W T F S S First booking Select × 1…" at bounding box center [614, 342] width 1025 height 558
click at [1097, 584] on span "tune" at bounding box center [1097, 595] width 22 height 22
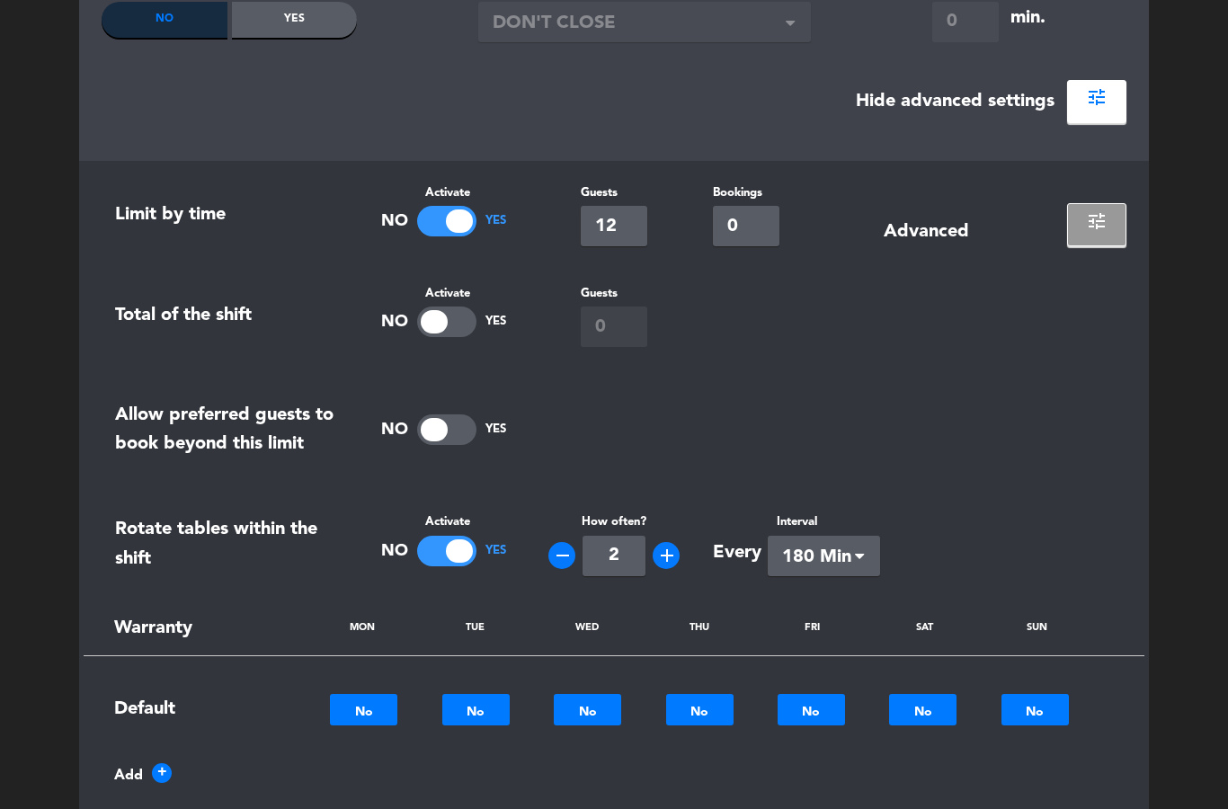
scroll to position [520, 0]
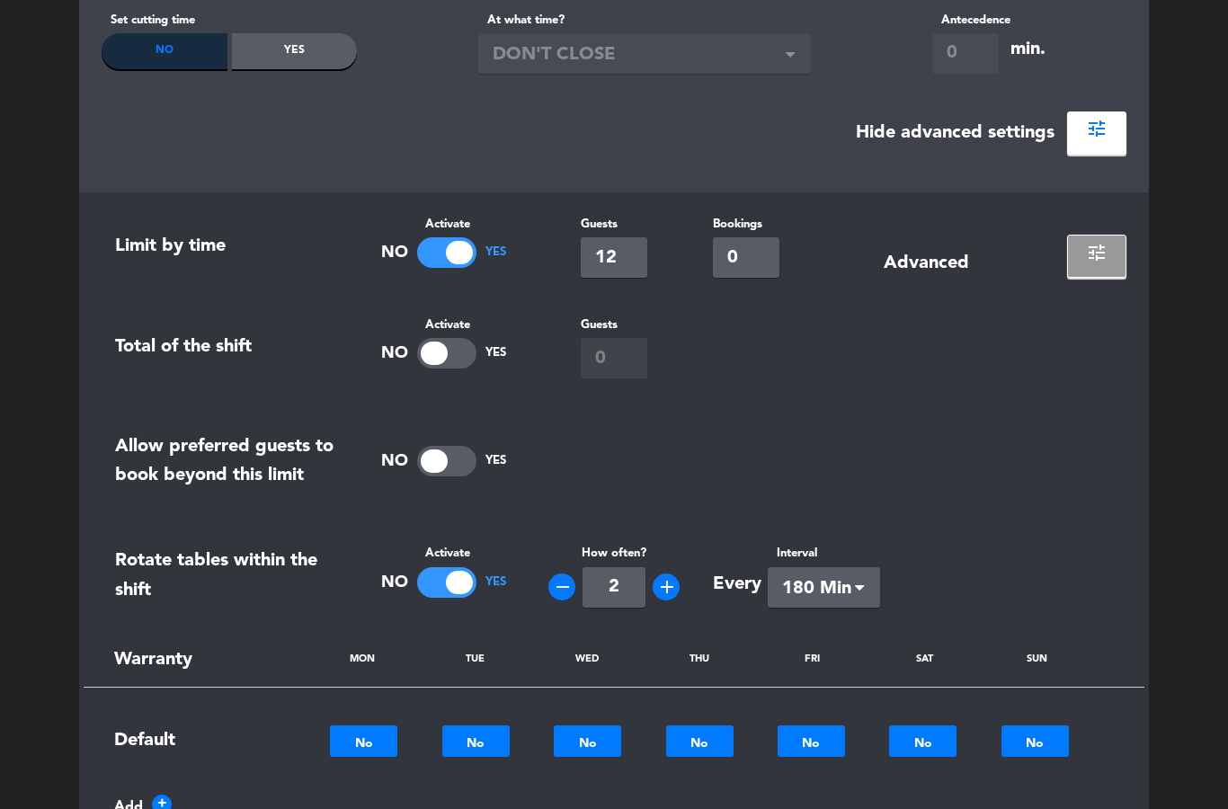
click at [1111, 251] on button "tune" at bounding box center [1096, 256] width 59 height 43
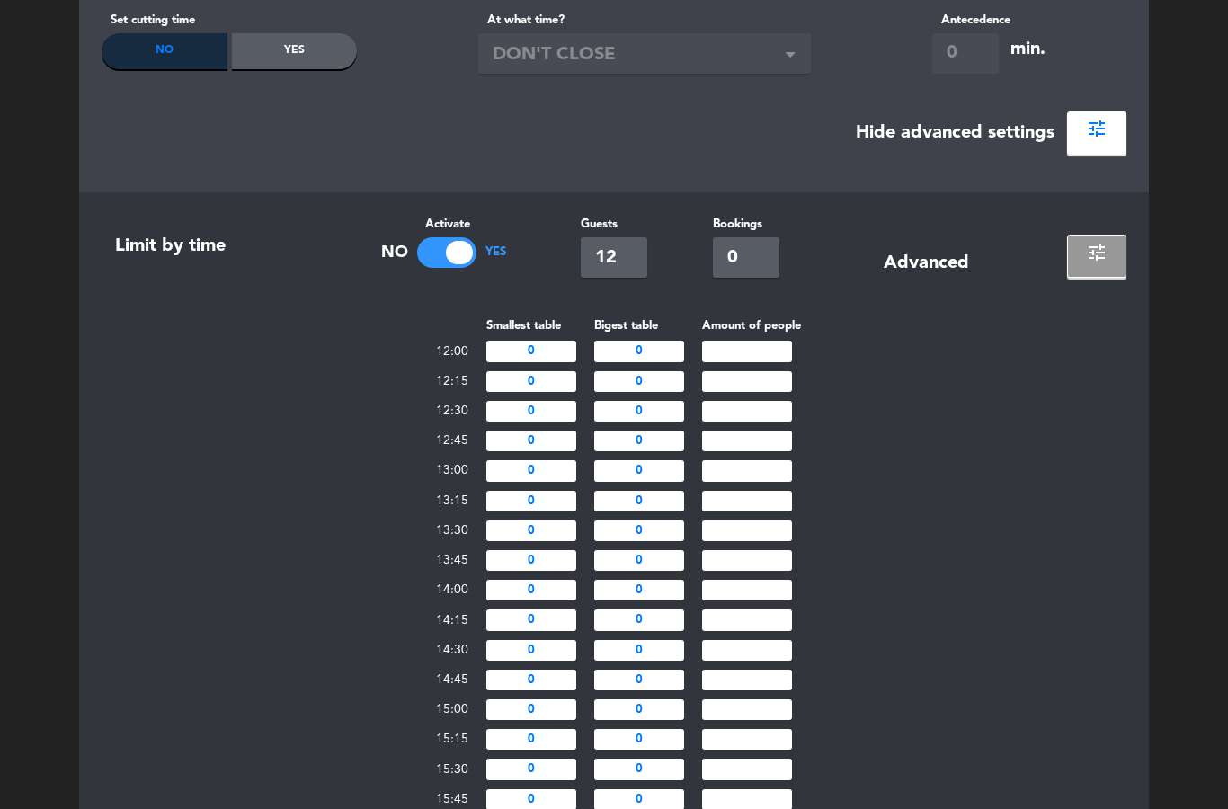
click at [1117, 271] on button "tune" at bounding box center [1096, 256] width 59 height 43
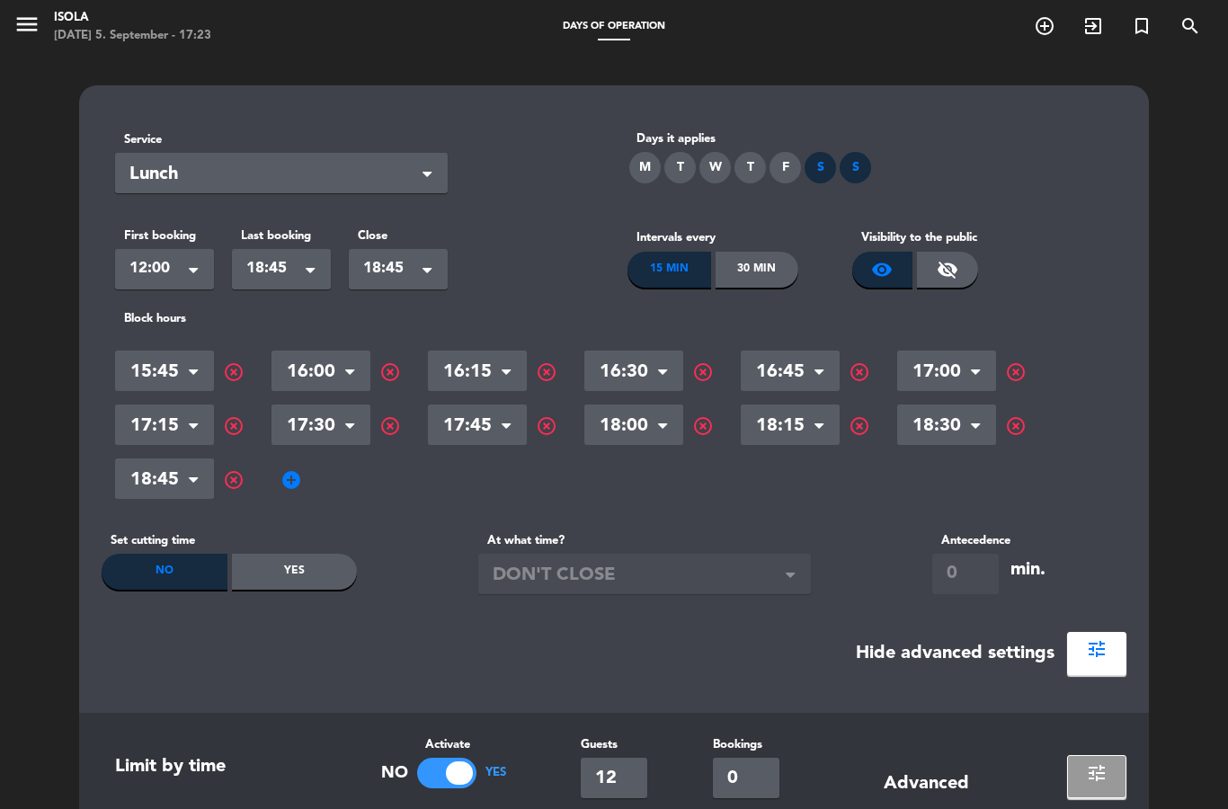
scroll to position [0, 0]
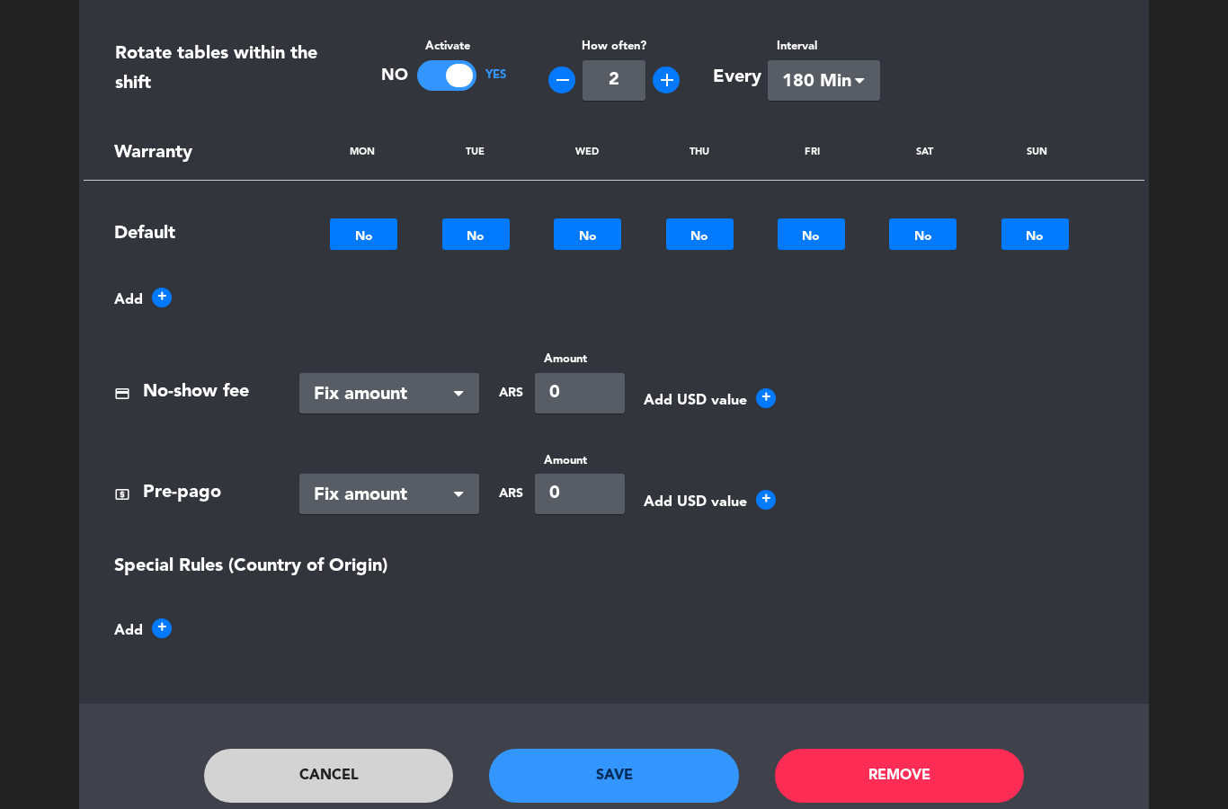
click at [650, 756] on button "Save" at bounding box center [614, 776] width 250 height 54
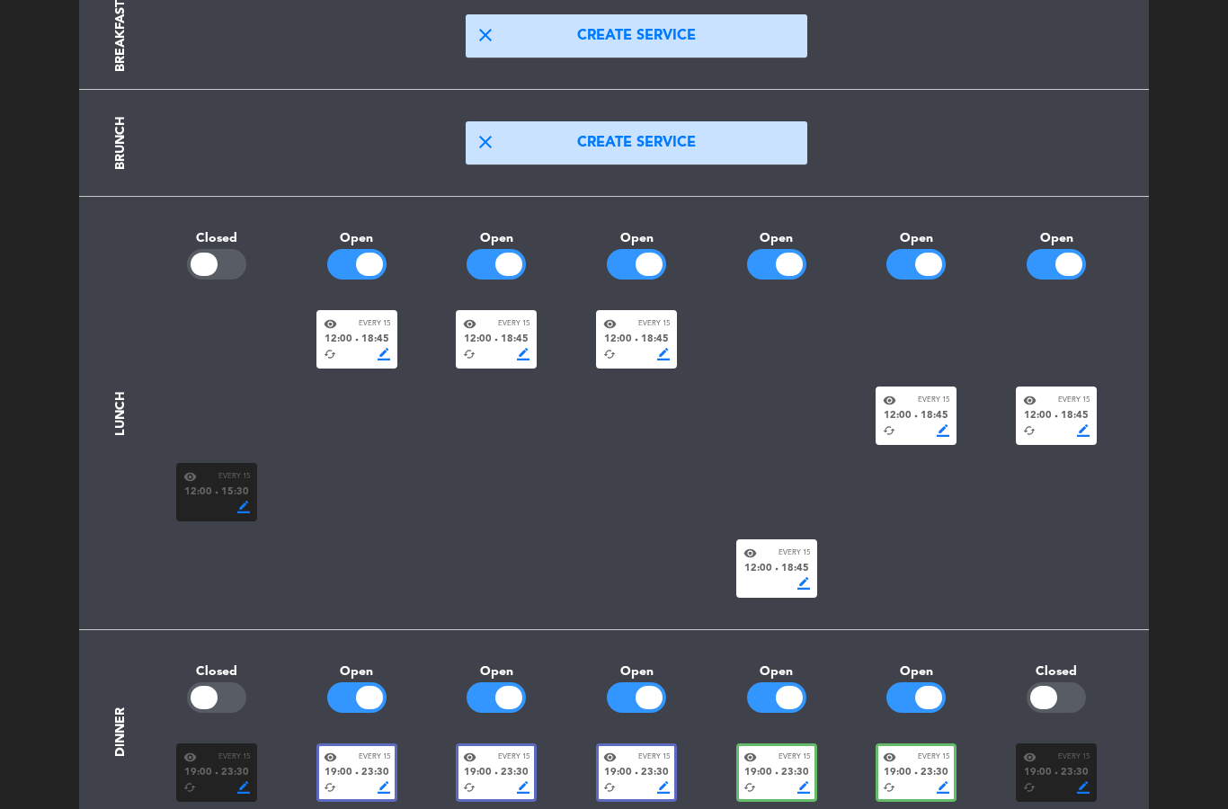
scroll to position [191, 0]
click at [627, 327] on div "visibility Every 15" at bounding box center [636, 323] width 67 height 13
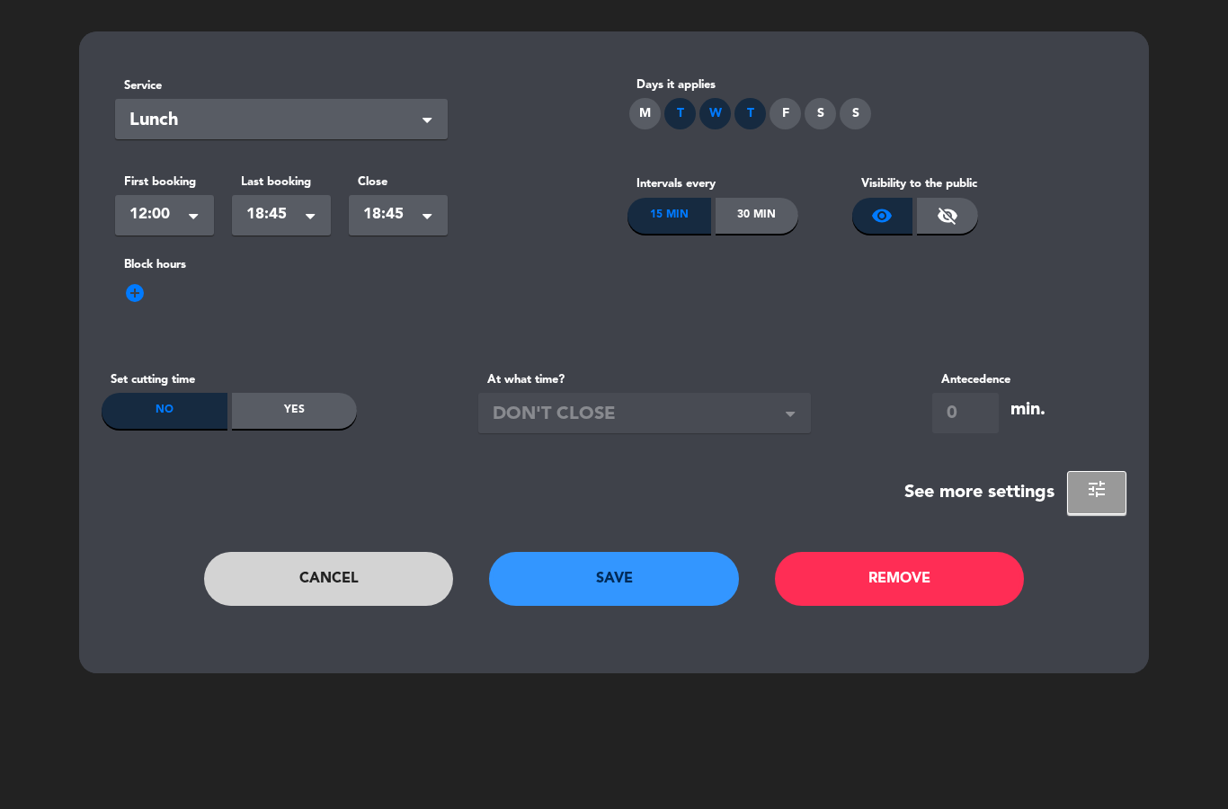
scroll to position [0, 0]
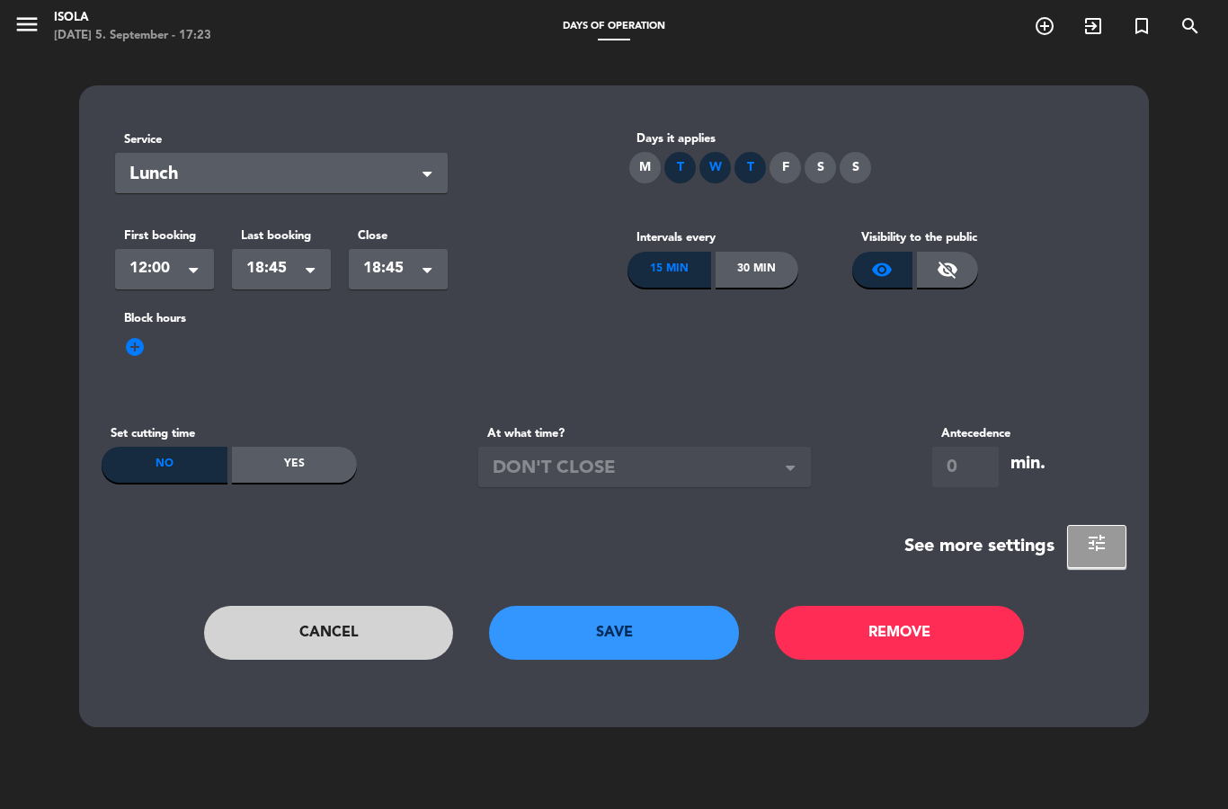
click at [1091, 551] on span "tune" at bounding box center [1097, 543] width 22 height 22
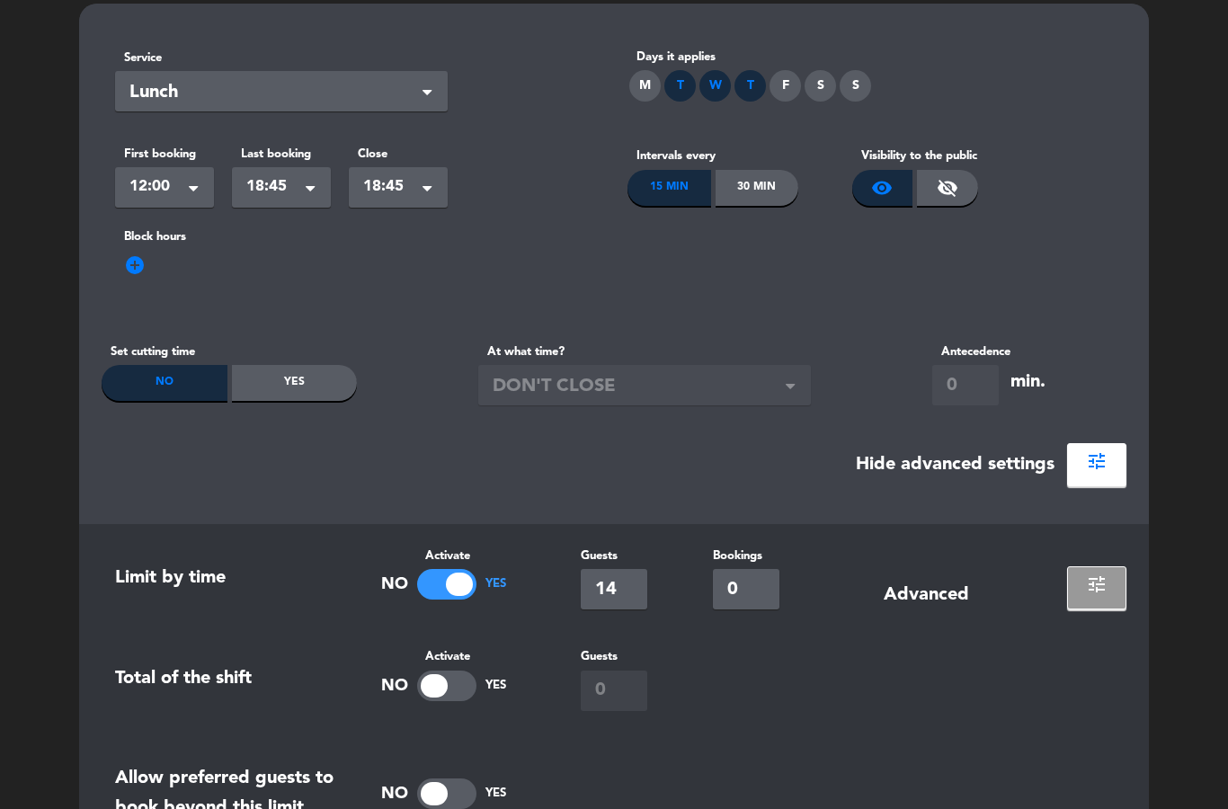
scroll to position [95, 0]
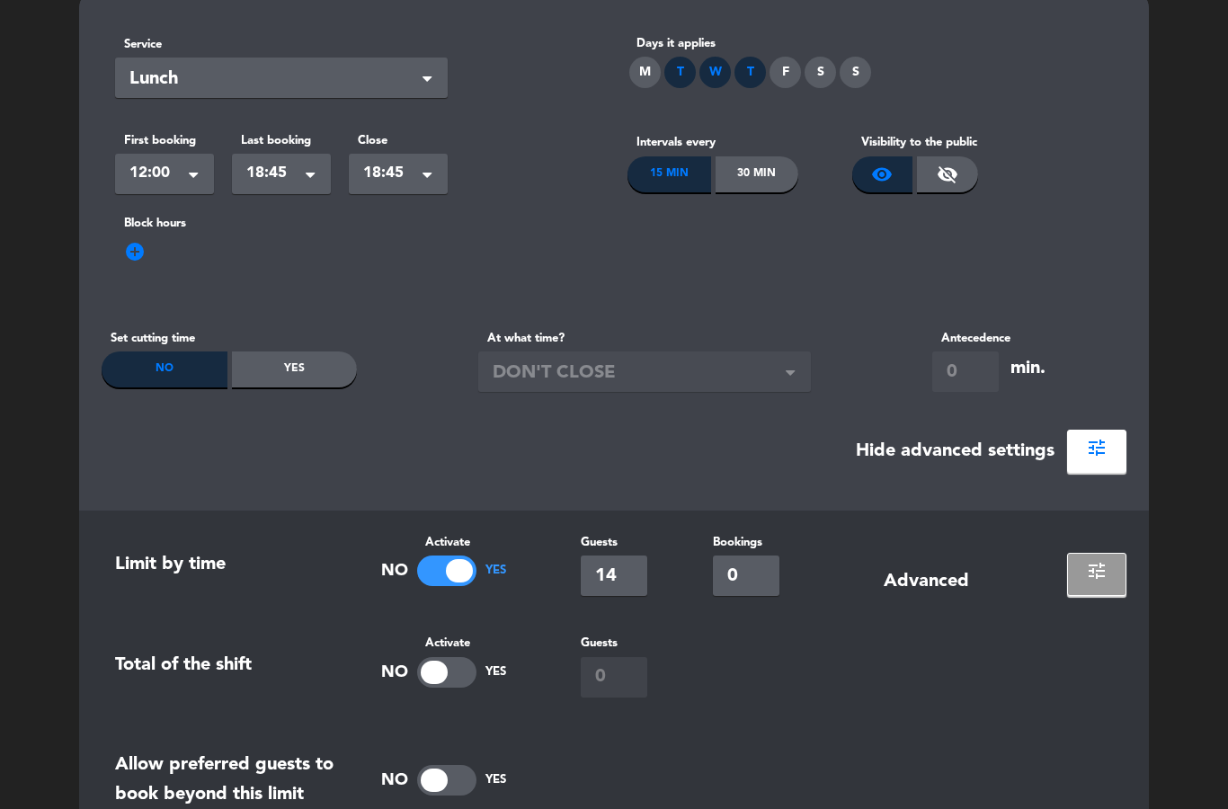
click at [284, 366] on div "Yes" at bounding box center [295, 369] width 126 height 36
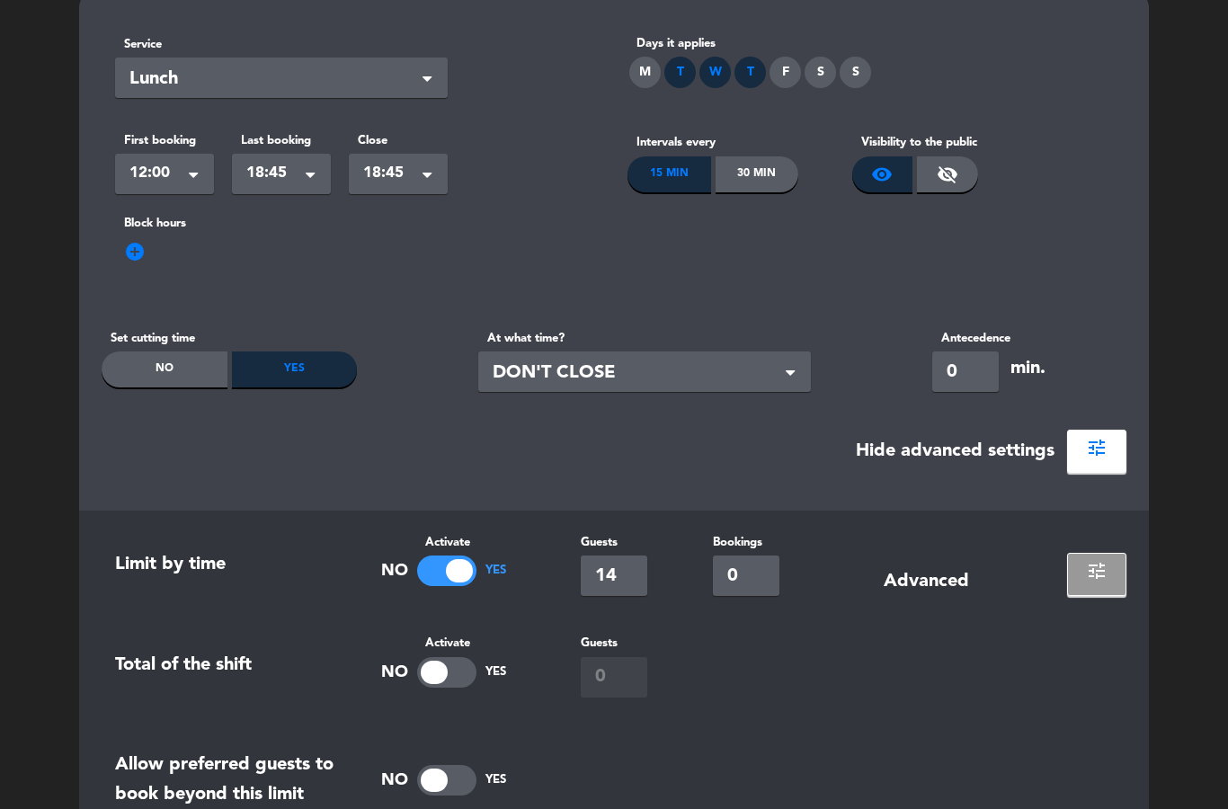
click at [724, 368] on span "DON'T CLOSE" at bounding box center [637, 374] width 289 height 30
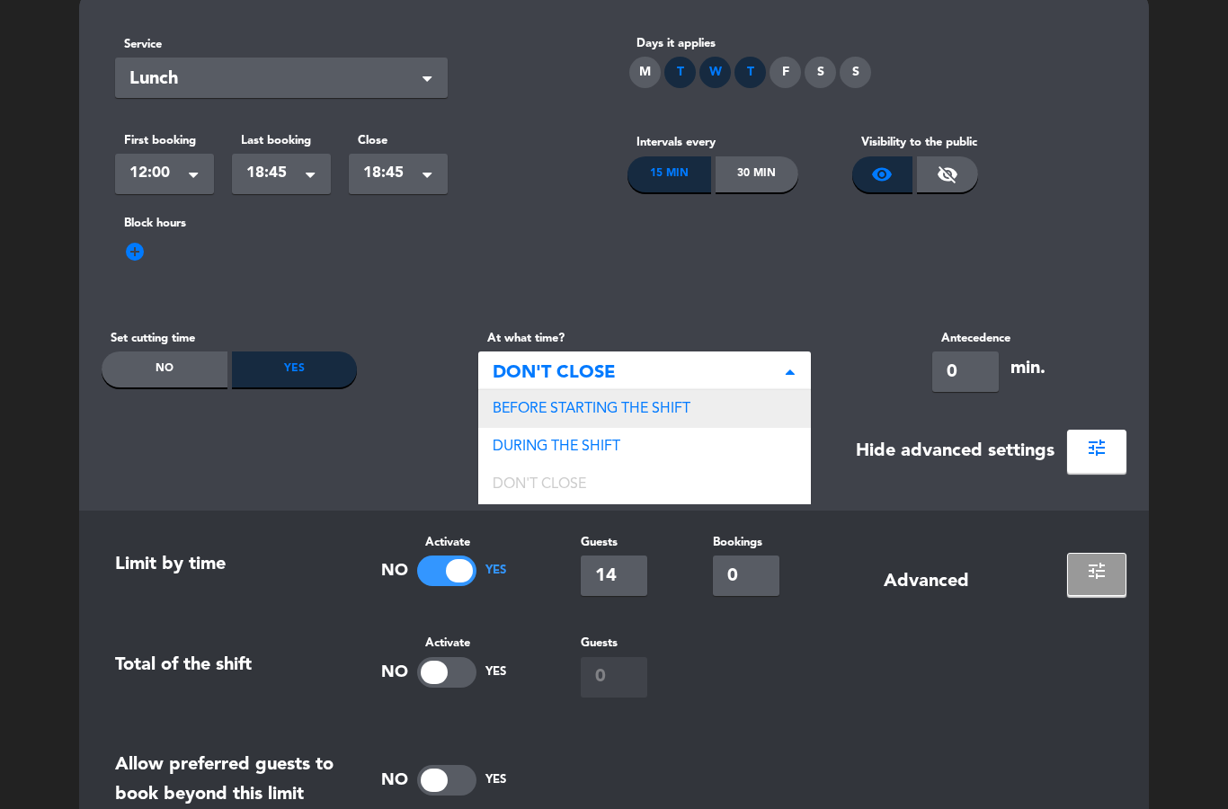
click at [664, 416] on span "BEFORE STARTING THE SHIFT" at bounding box center [592, 409] width 198 height 14
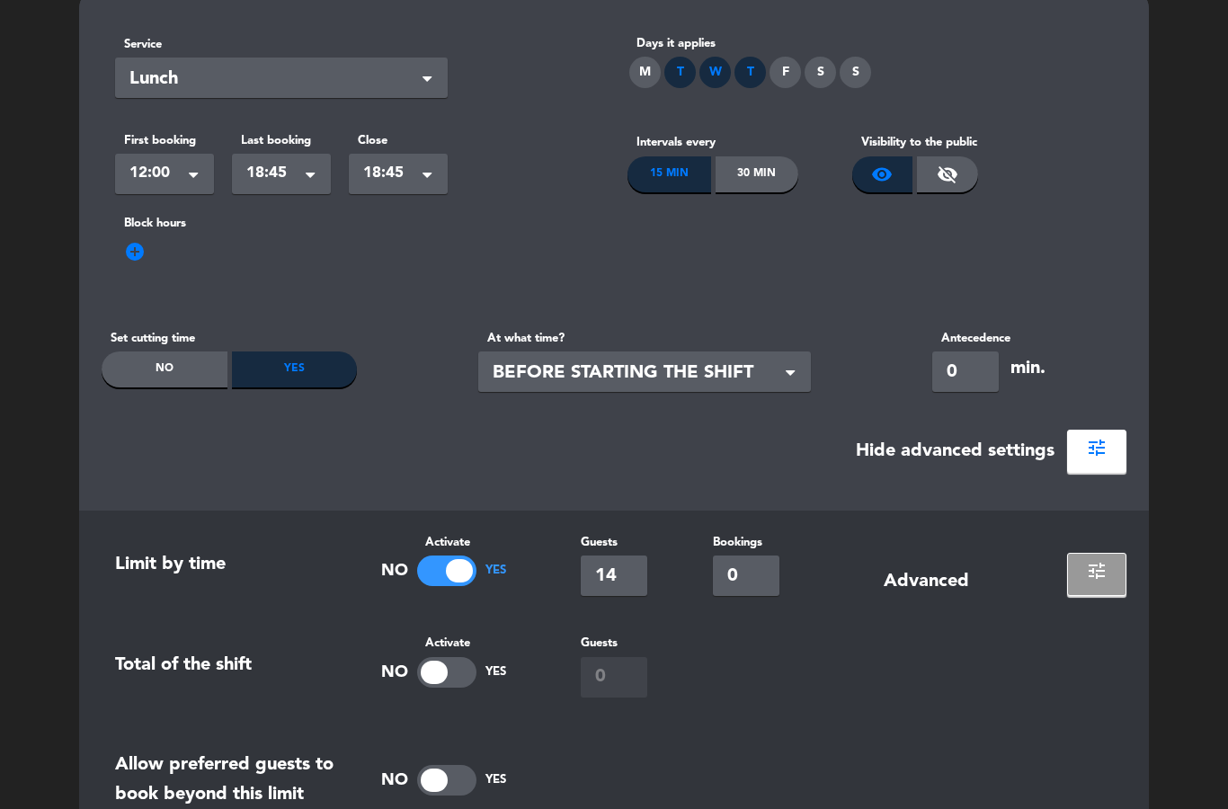
click at [980, 381] on input "0" at bounding box center [965, 371] width 67 height 40
click at [977, 368] on input "0" at bounding box center [965, 371] width 67 height 40
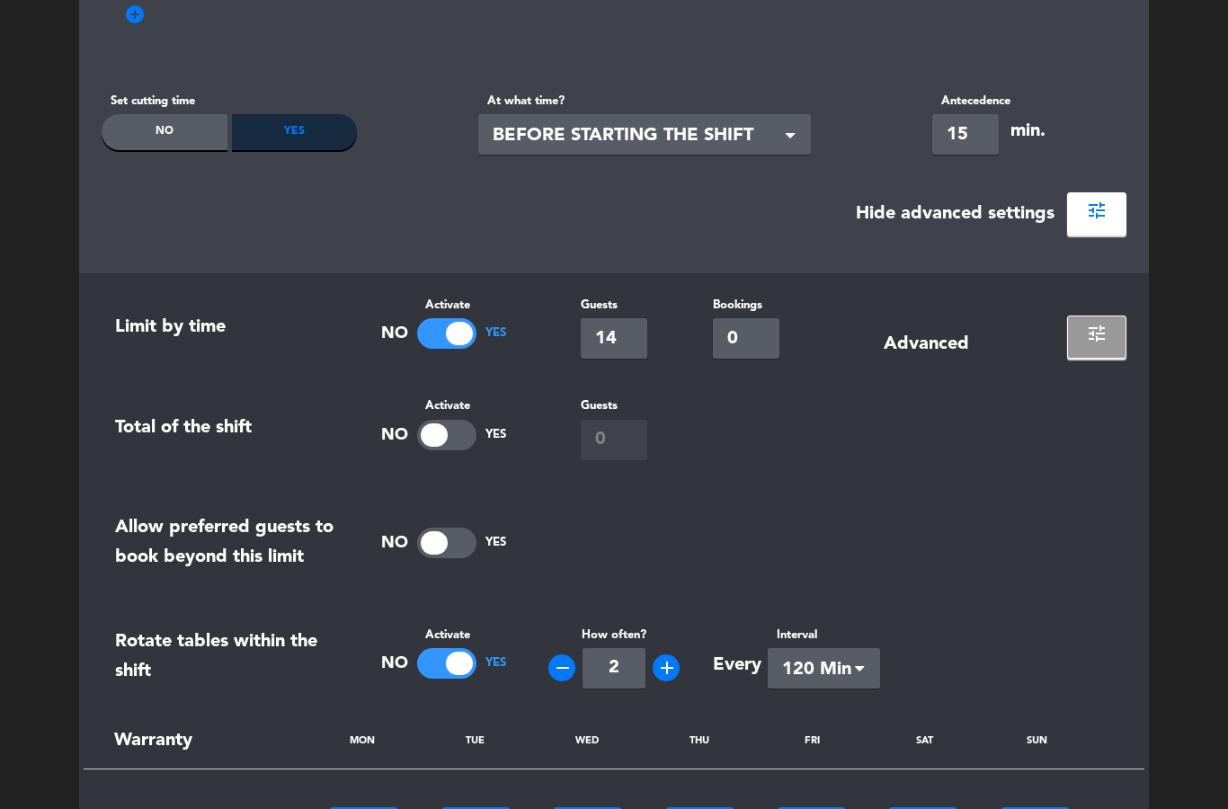
type input "15"
click at [1108, 200] on button "tune" at bounding box center [1096, 213] width 59 height 43
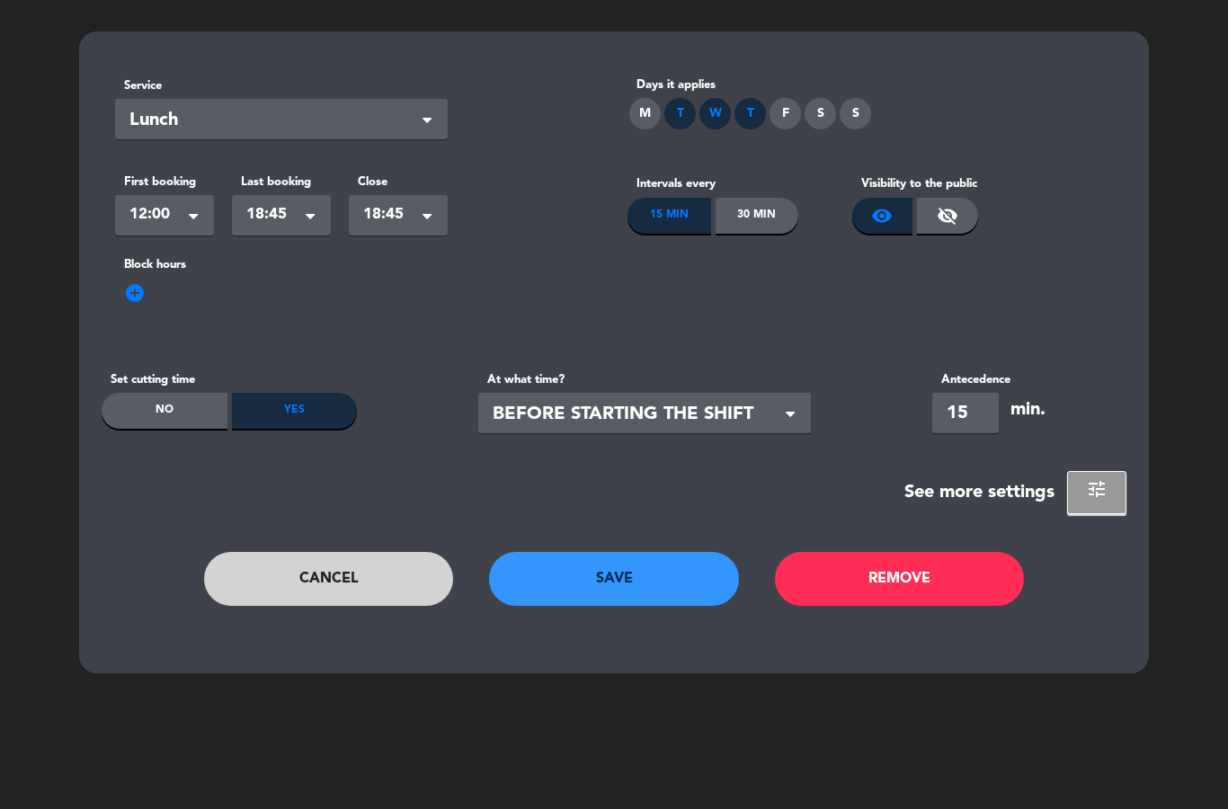
scroll to position [54, 0]
click at [677, 583] on button "Save" at bounding box center [614, 579] width 250 height 54
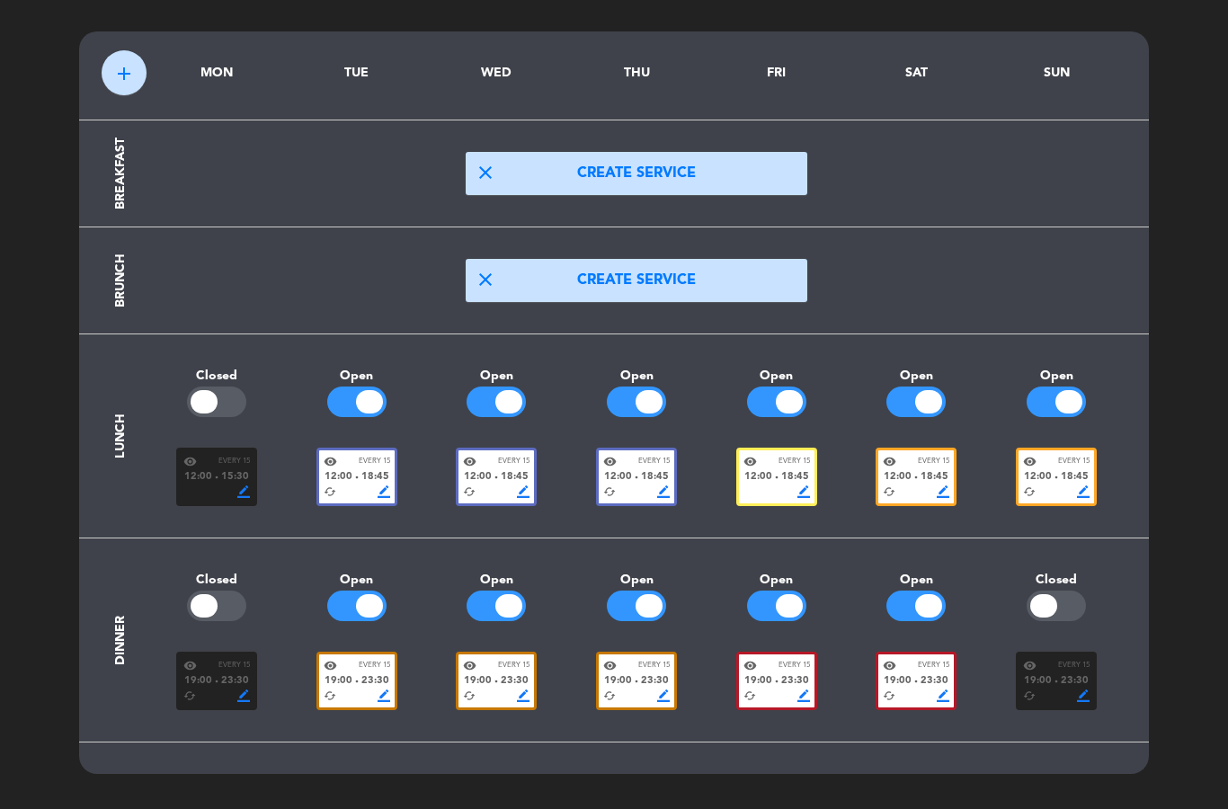
click at [625, 469] on span "12:00" at bounding box center [618, 477] width 28 height 16
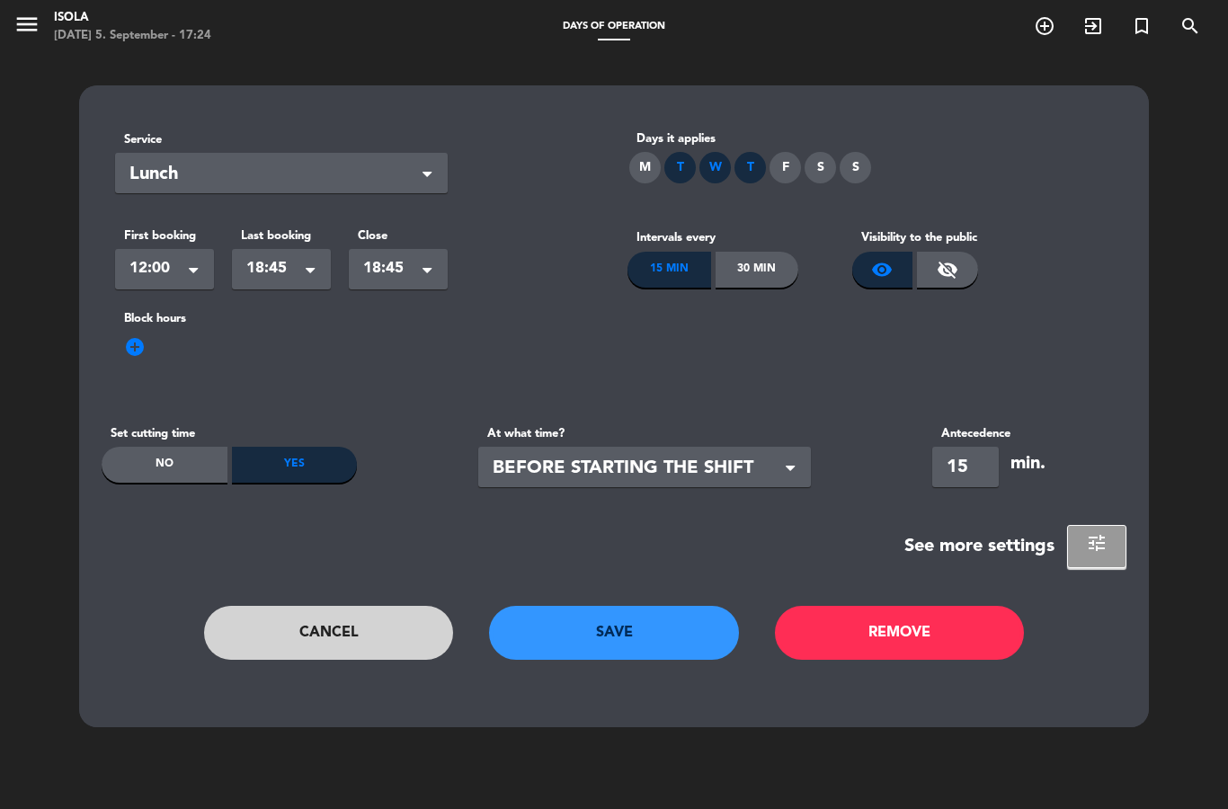
click at [1100, 546] on span "tune" at bounding box center [1097, 543] width 22 height 22
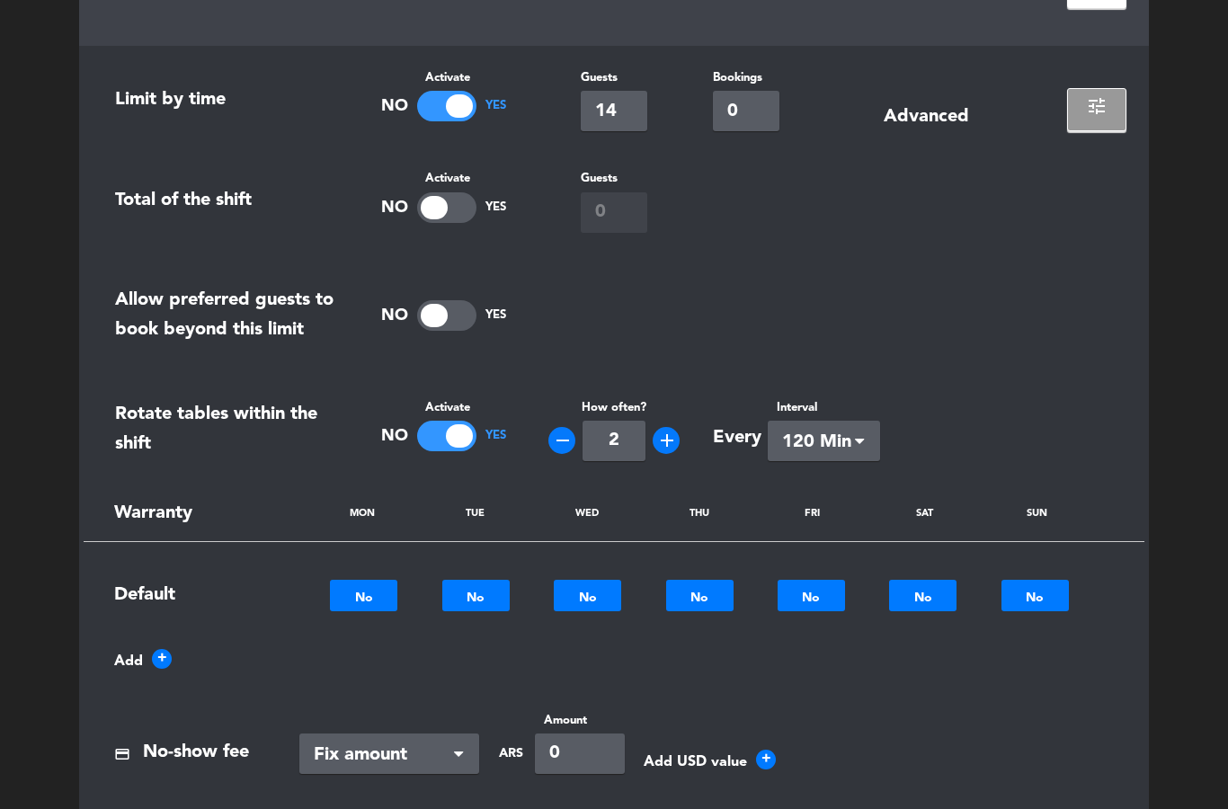
scroll to position [561, 0]
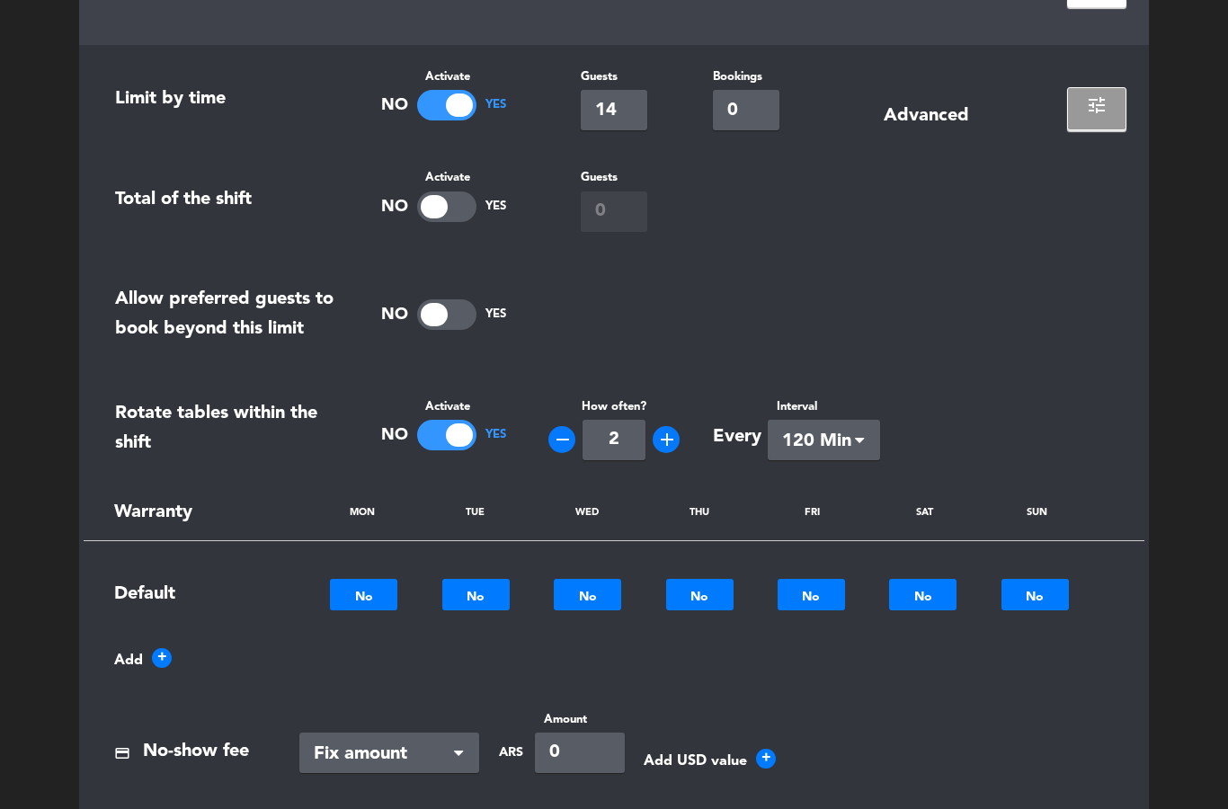
click at [1109, 125] on button "tune" at bounding box center [1096, 108] width 59 height 43
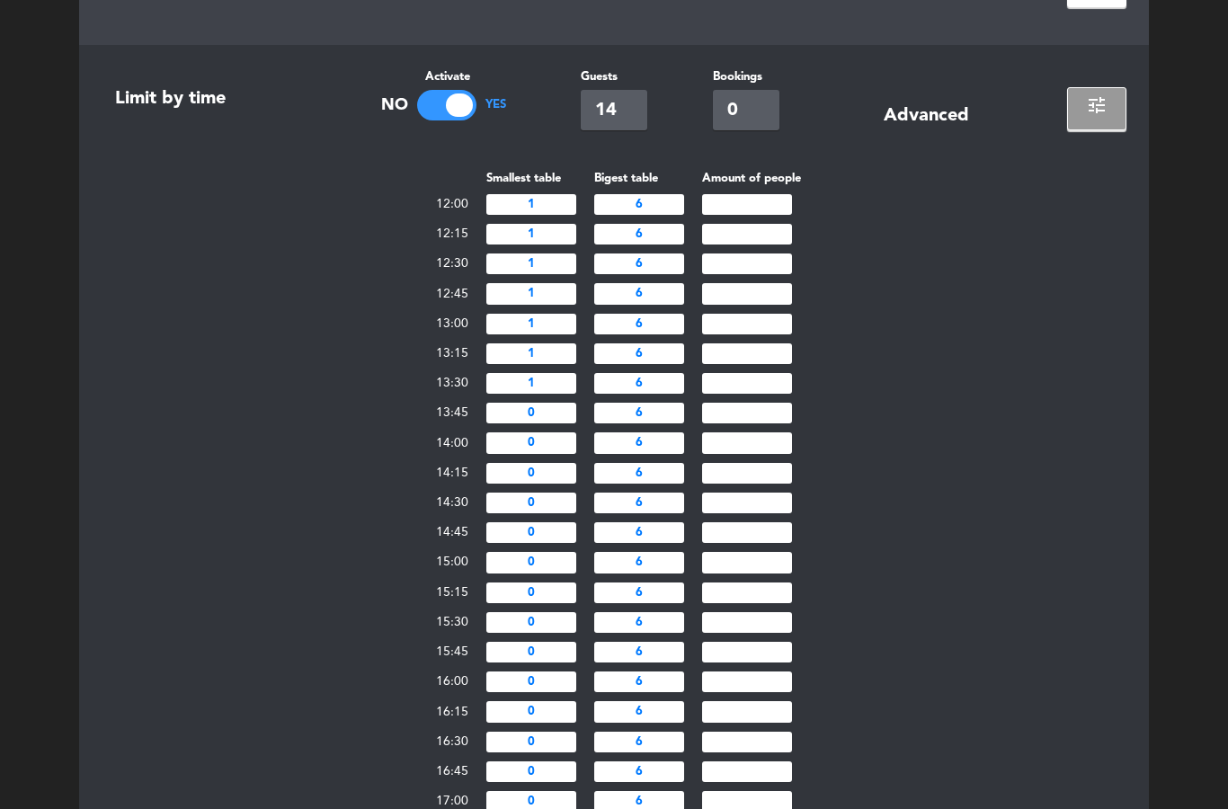
click at [1108, 111] on button "tune" at bounding box center [1096, 108] width 59 height 43
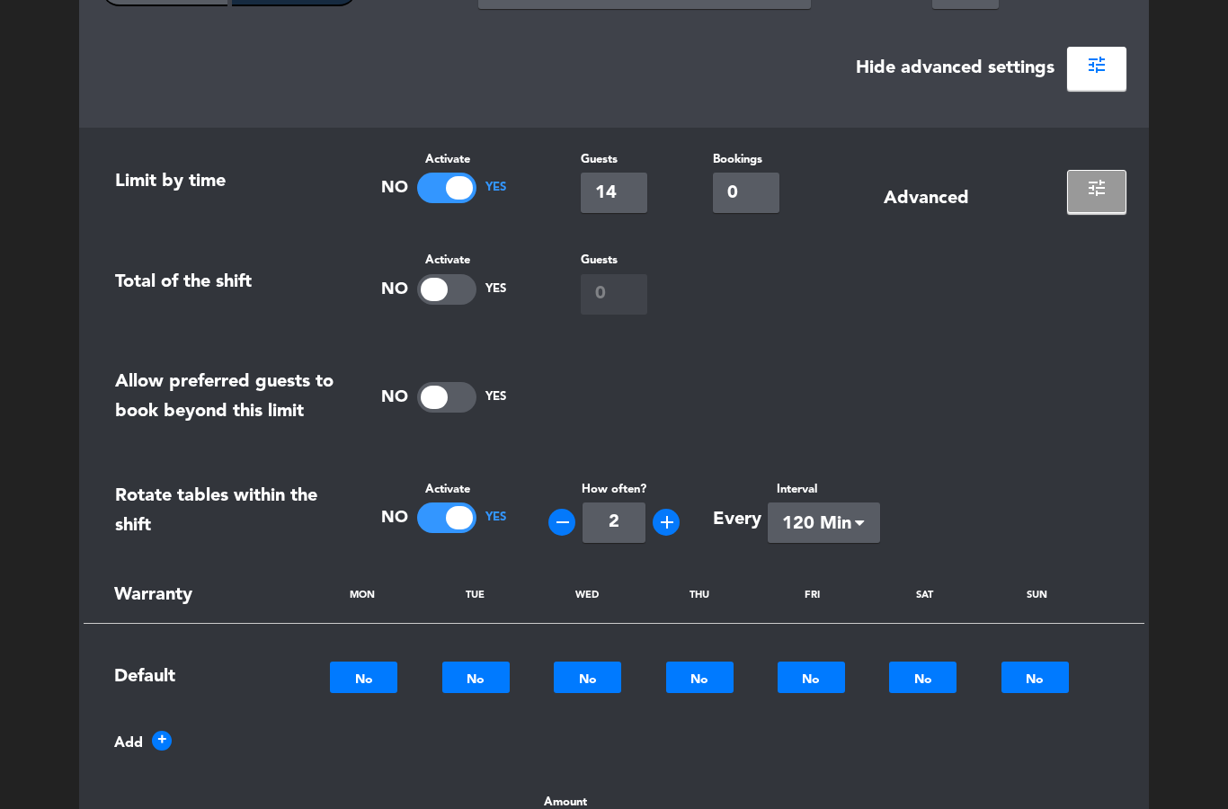
scroll to position [466, 0]
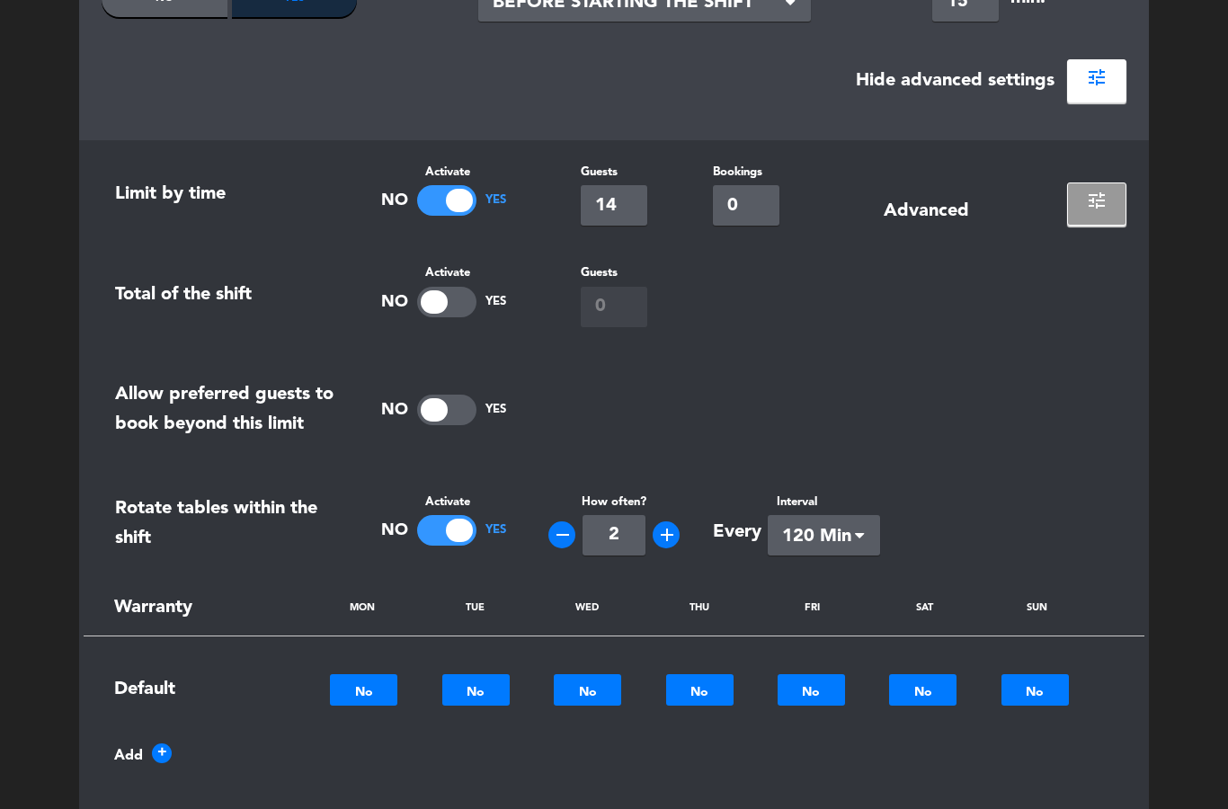
click at [1123, 189] on button "tune" at bounding box center [1096, 203] width 59 height 43
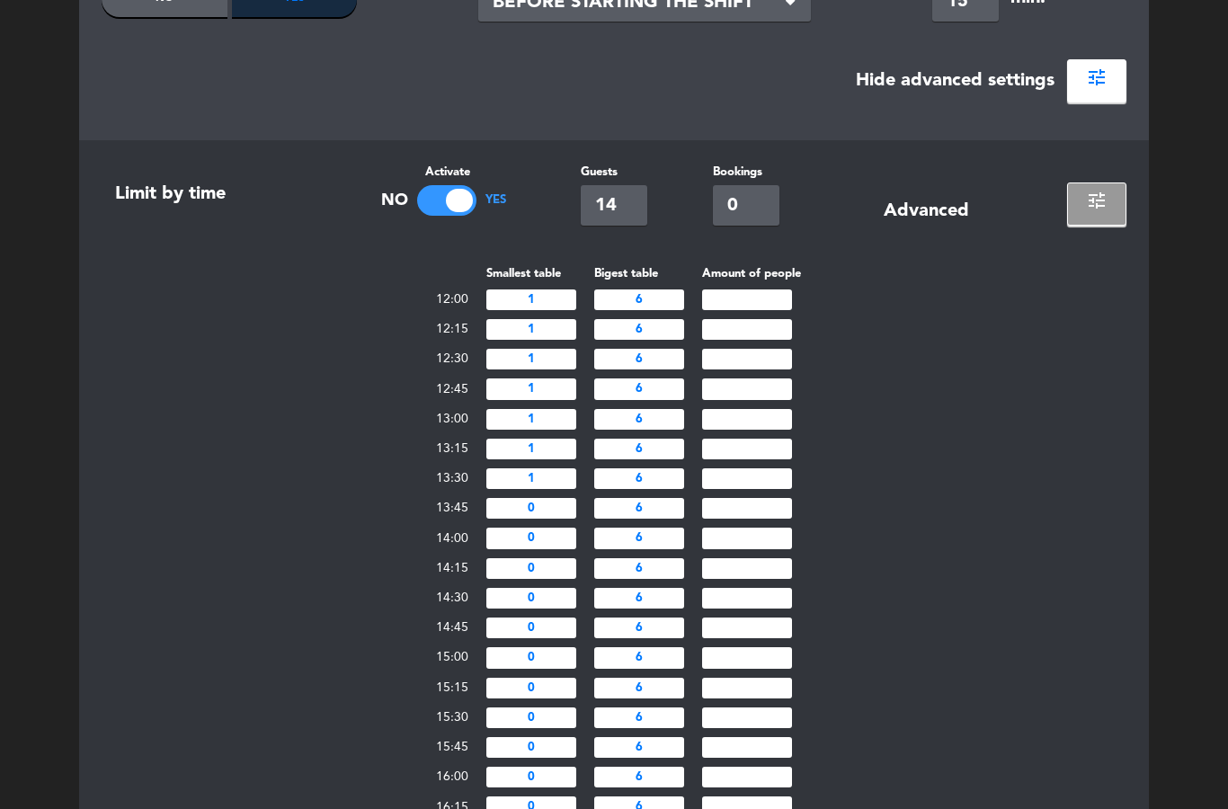
click at [1112, 208] on button "tune" at bounding box center [1096, 203] width 59 height 43
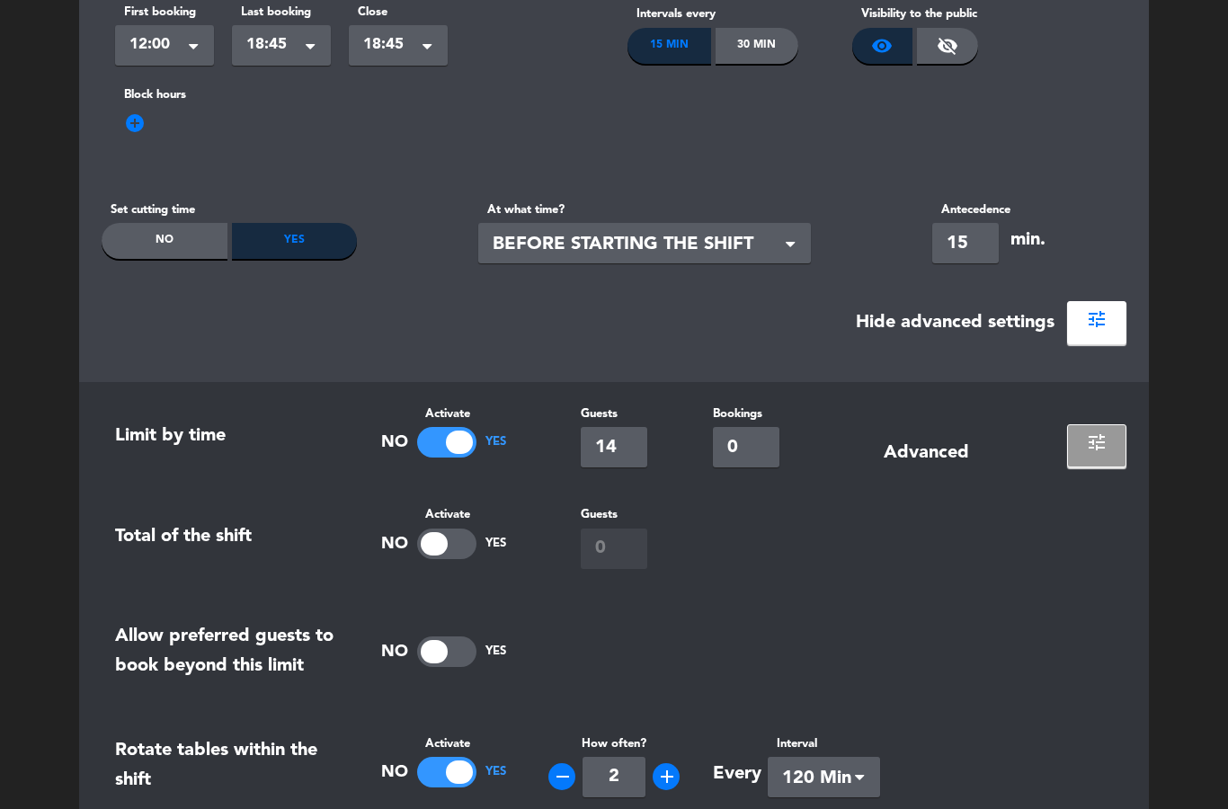
click at [1113, 322] on button "tune" at bounding box center [1096, 322] width 59 height 43
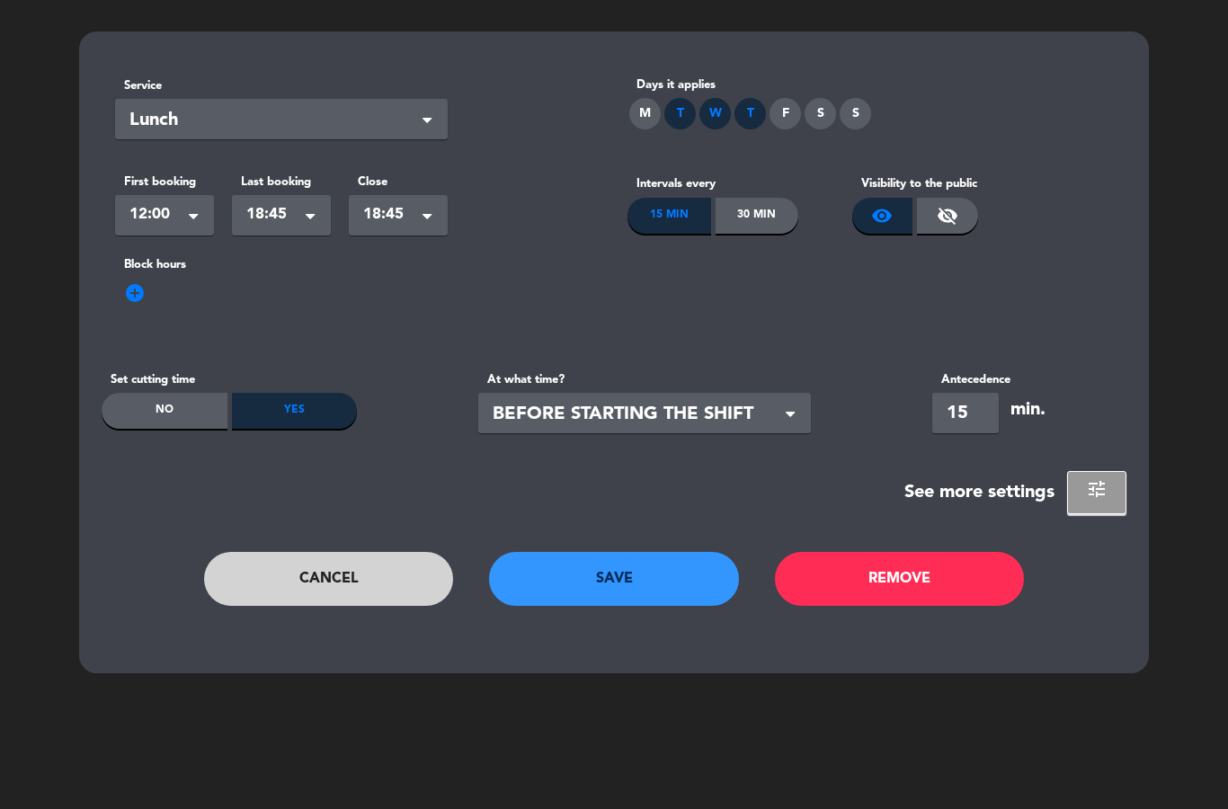
click at [690, 575] on button "Save" at bounding box center [614, 579] width 250 height 54
